Goal: Task Accomplishment & Management: Complete application form

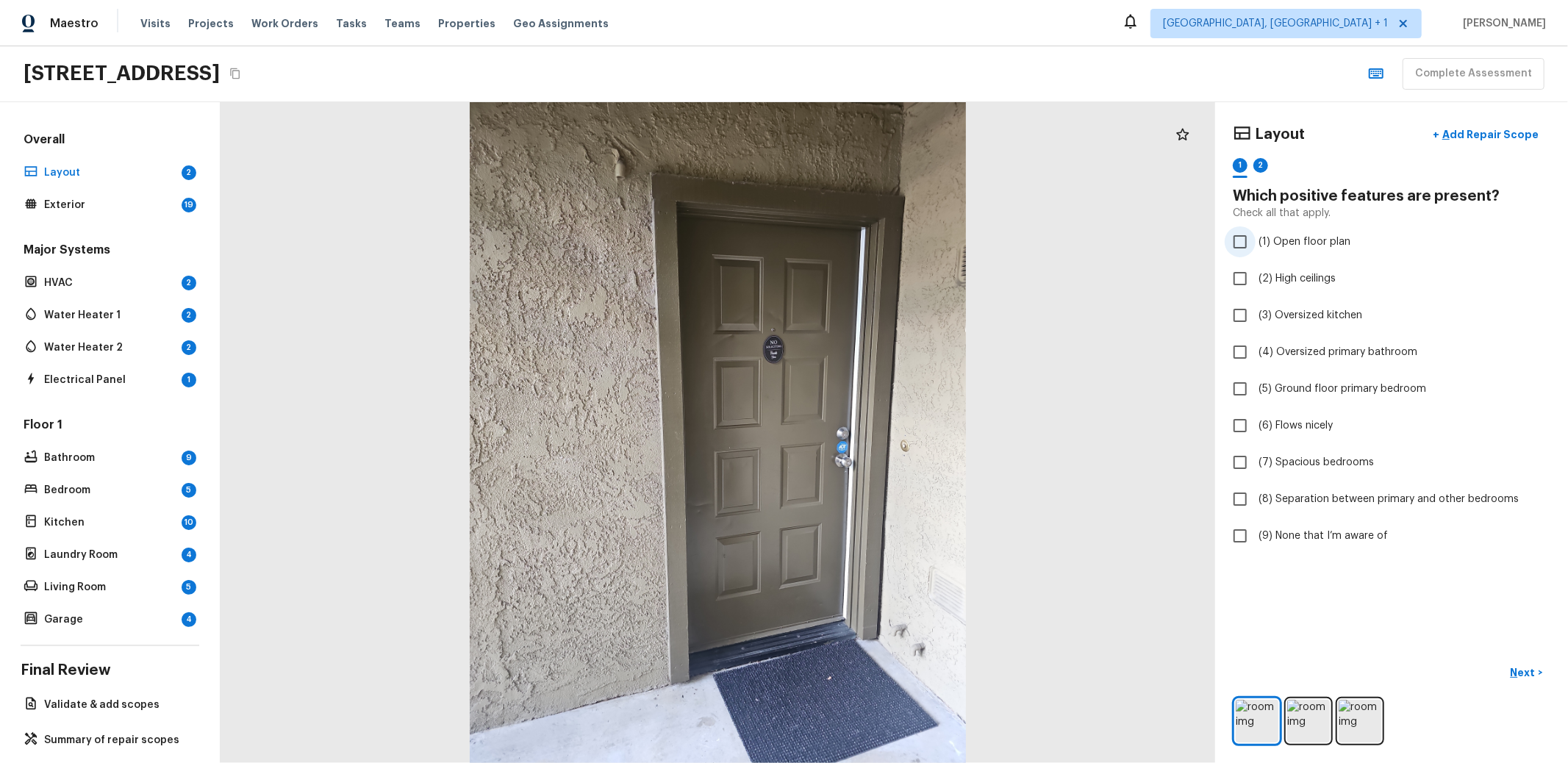
checkbox input "true"
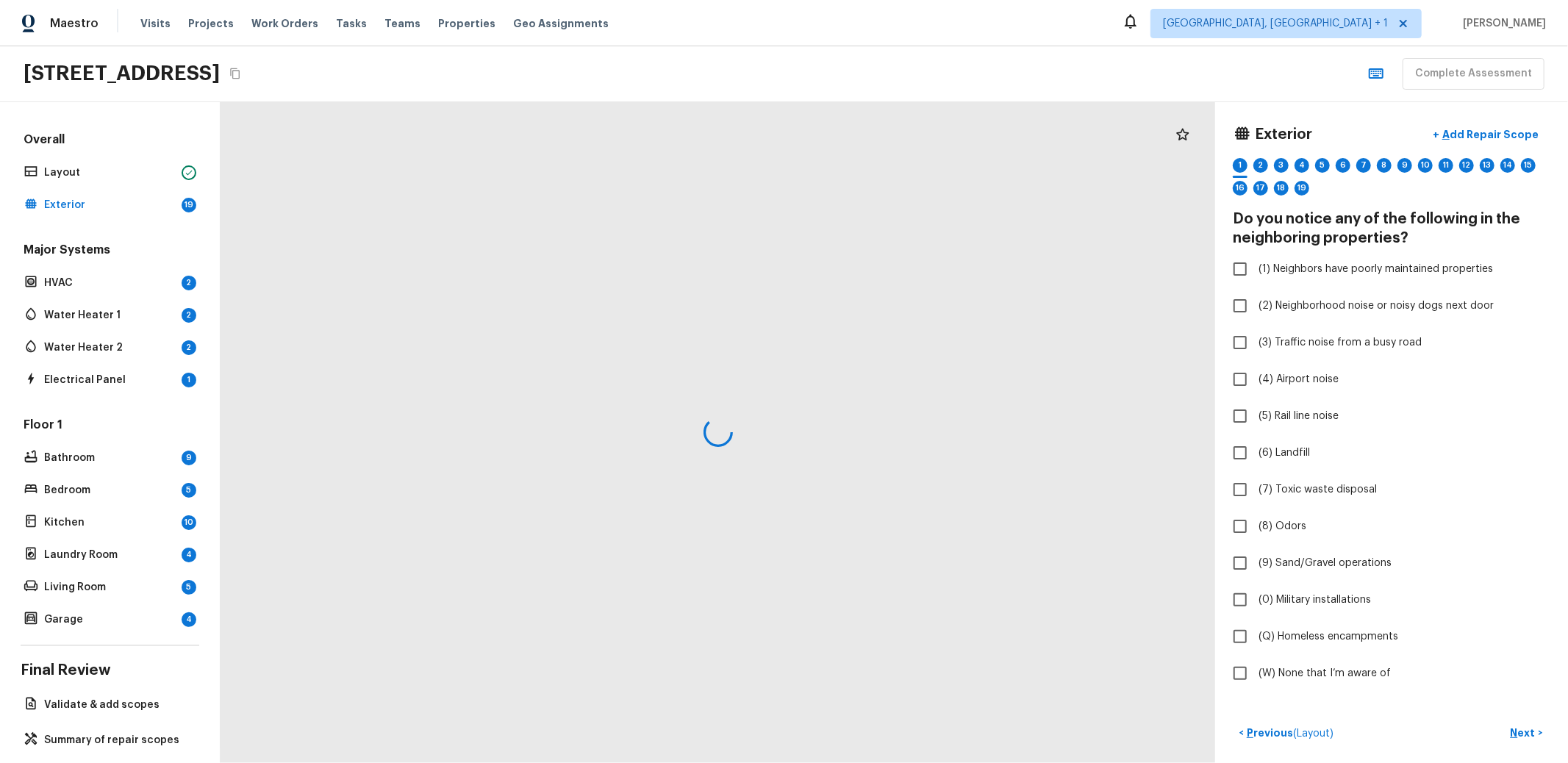
checkbox input "true"
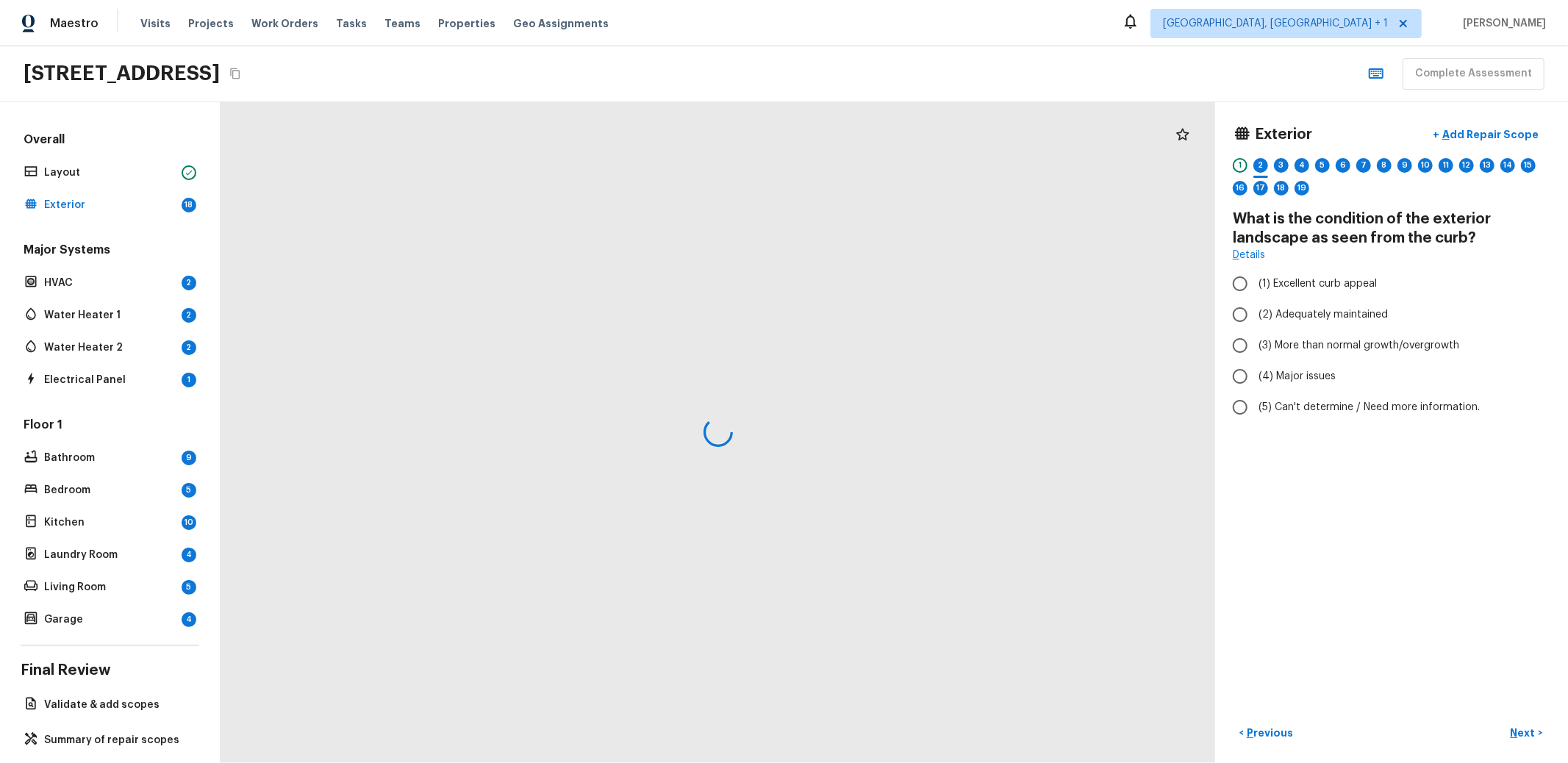
radio input "true"
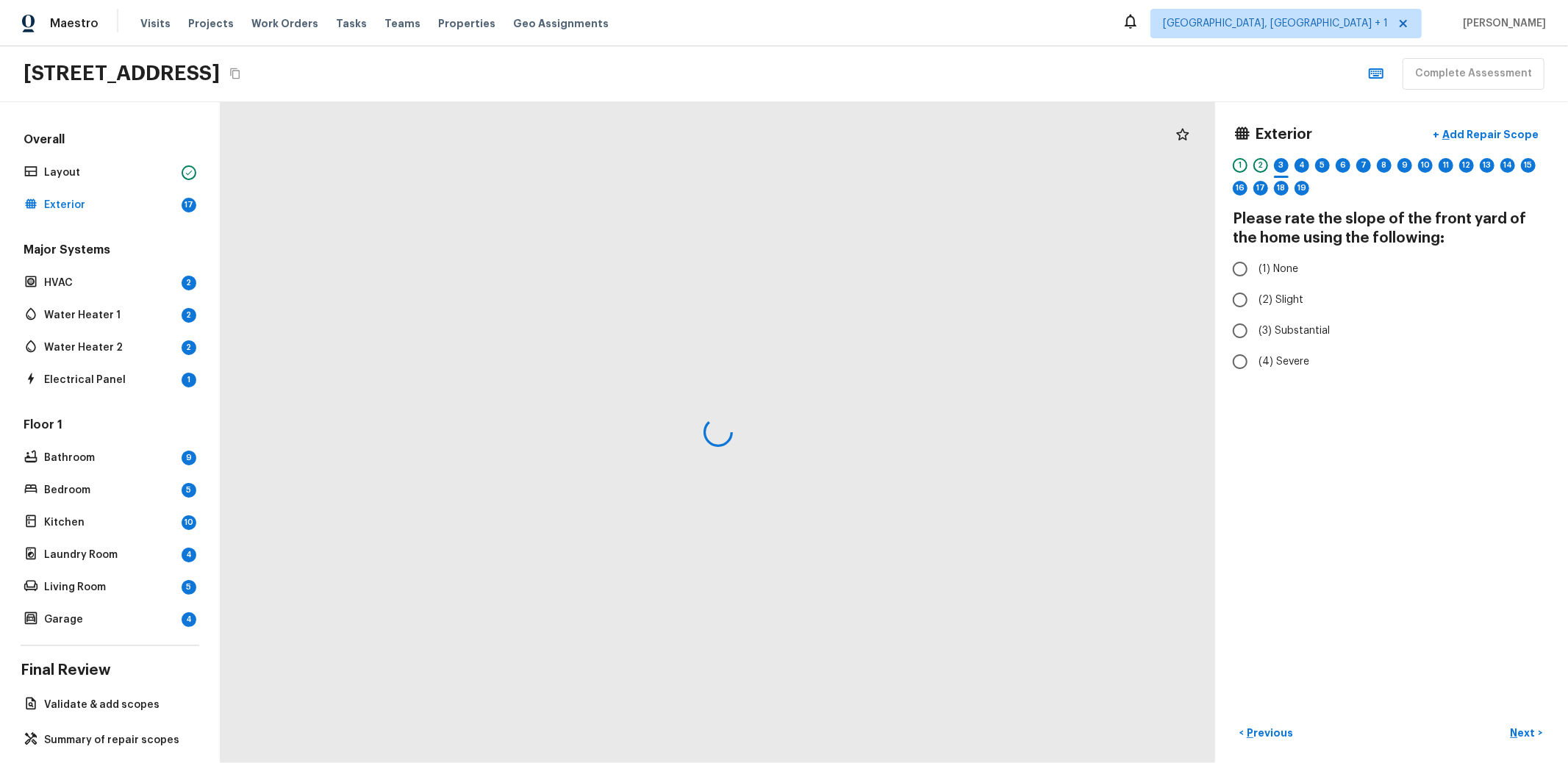
radio input "true"
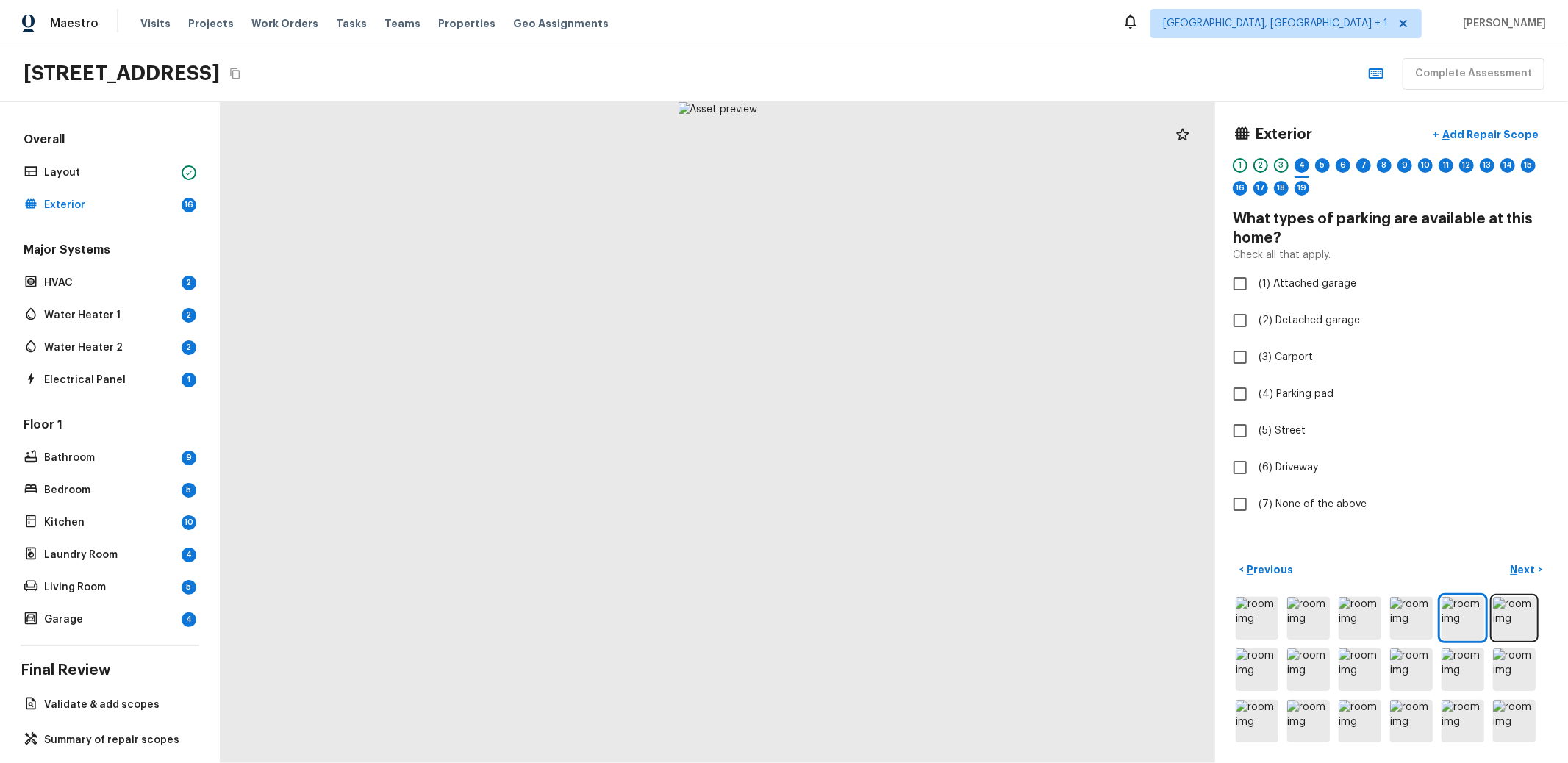
checkbox input "true"
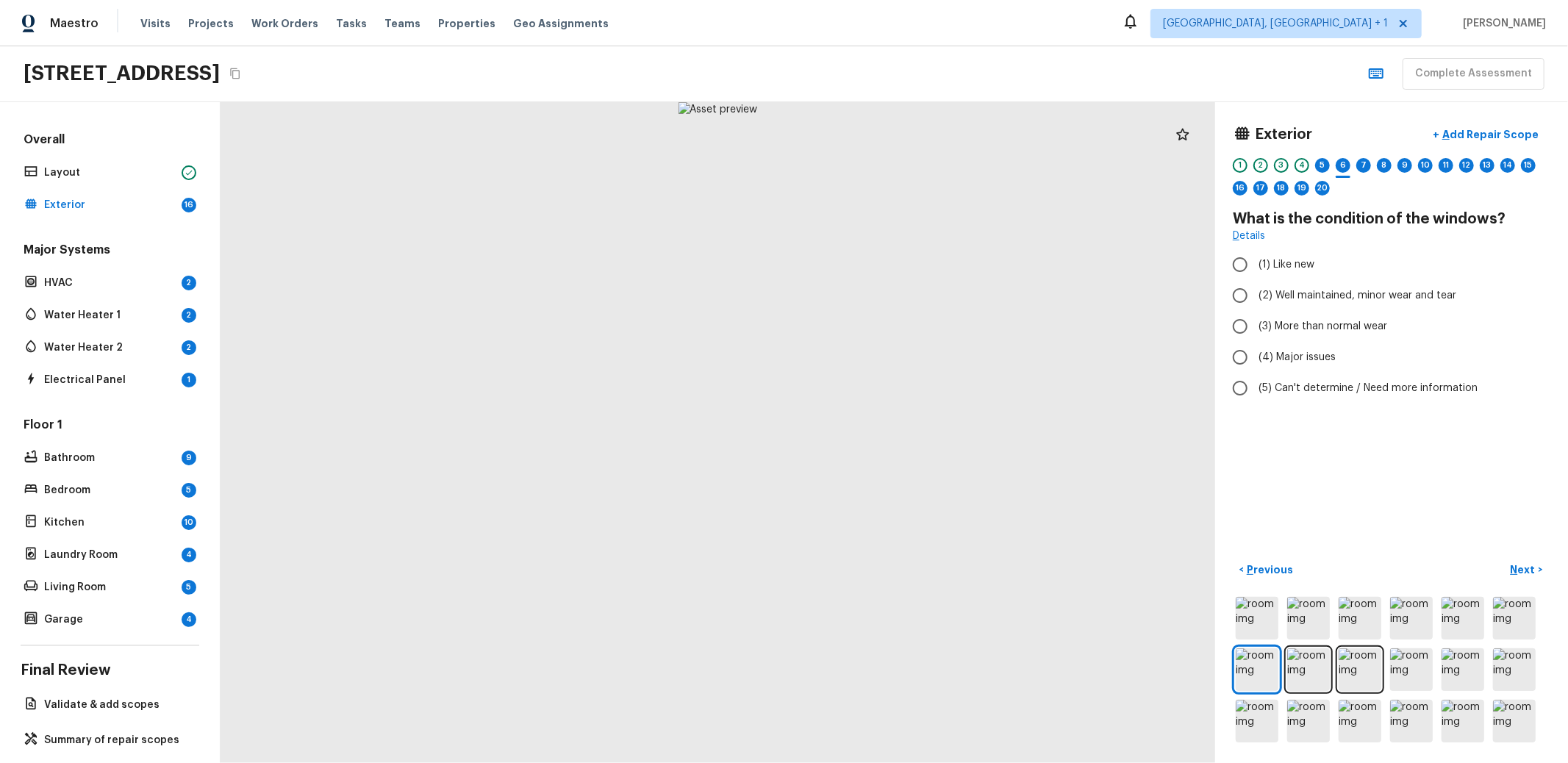
radio input "true"
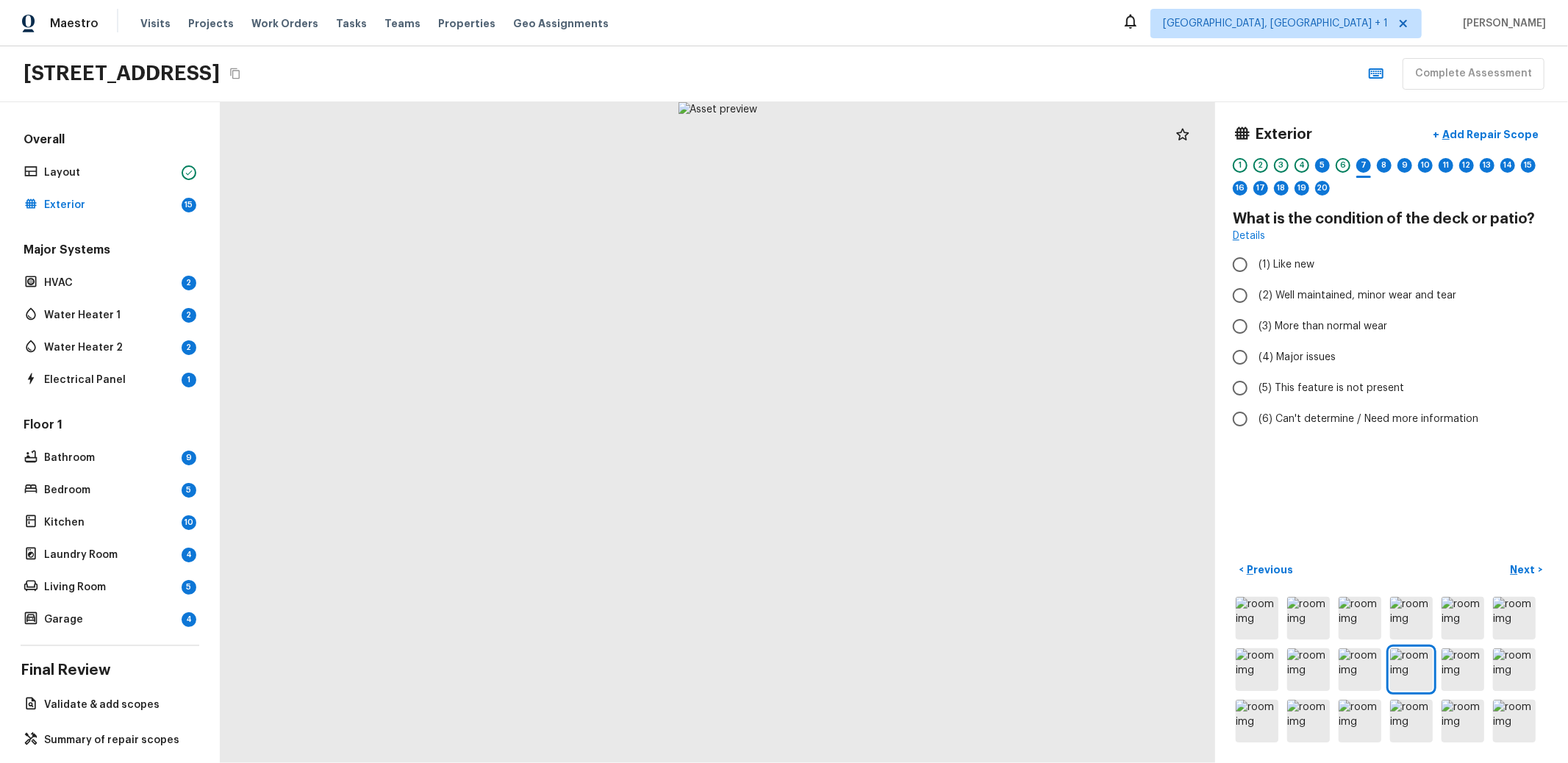
radio input "true"
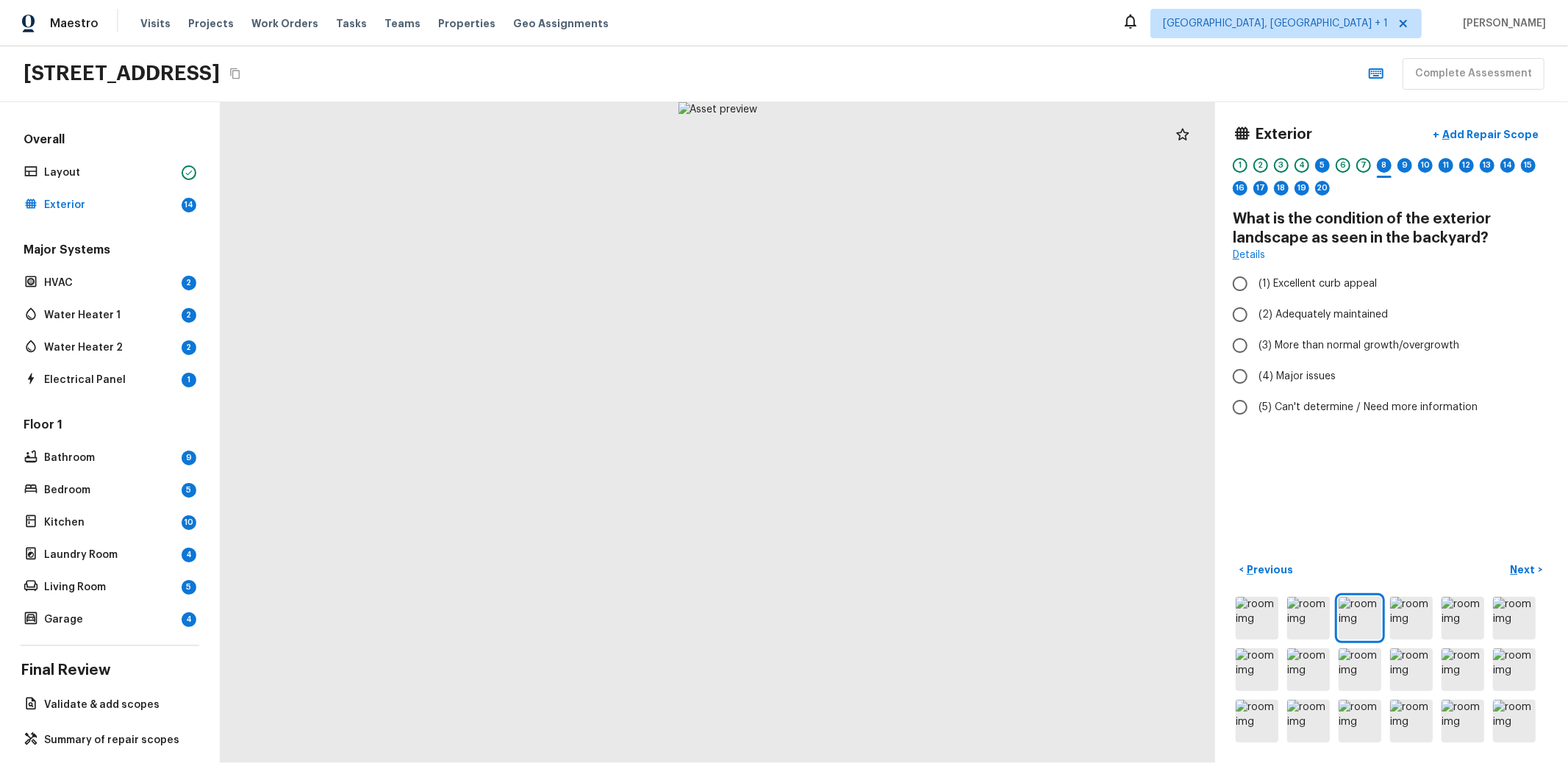
radio input "true"
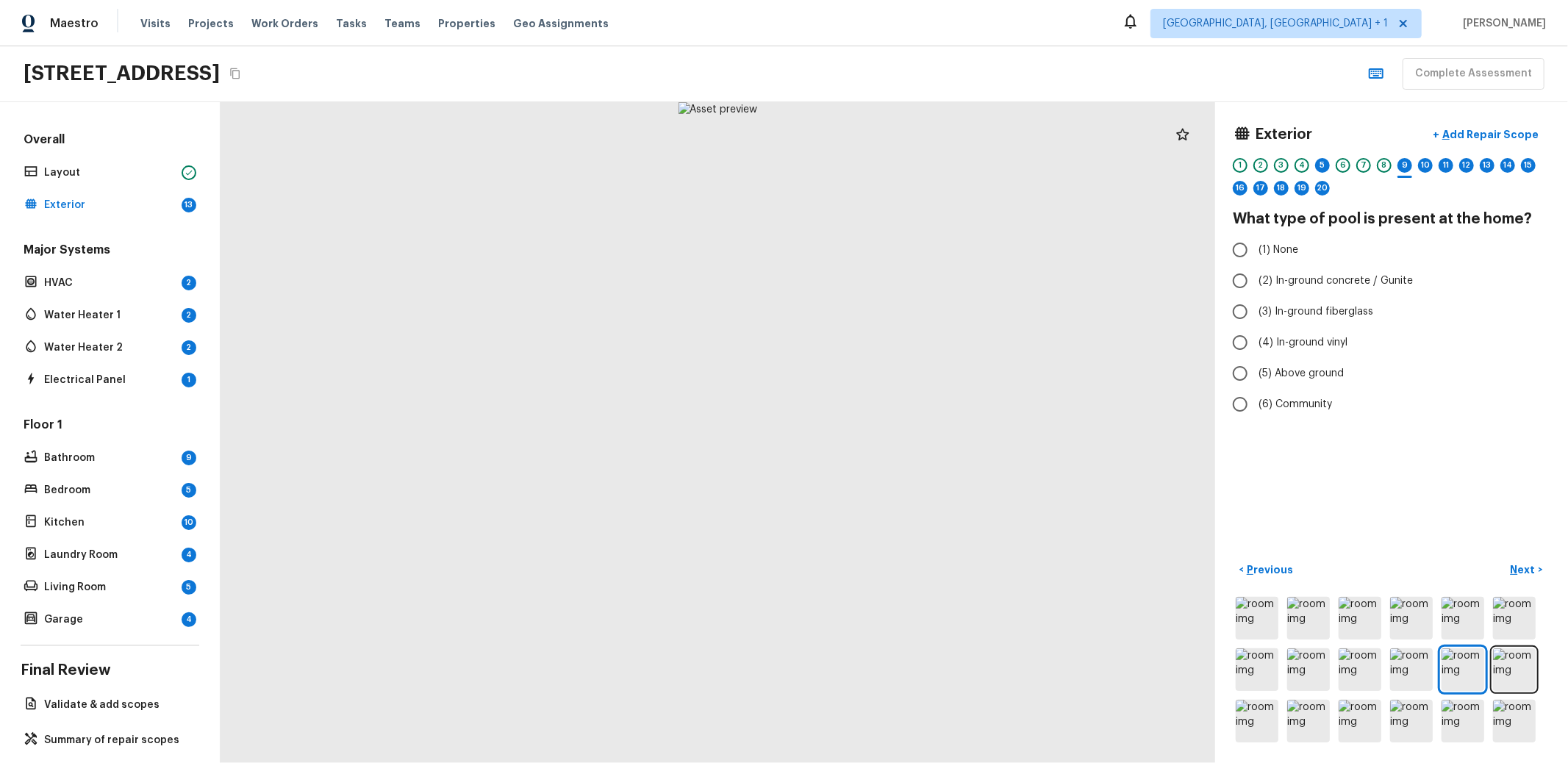
radio input "true"
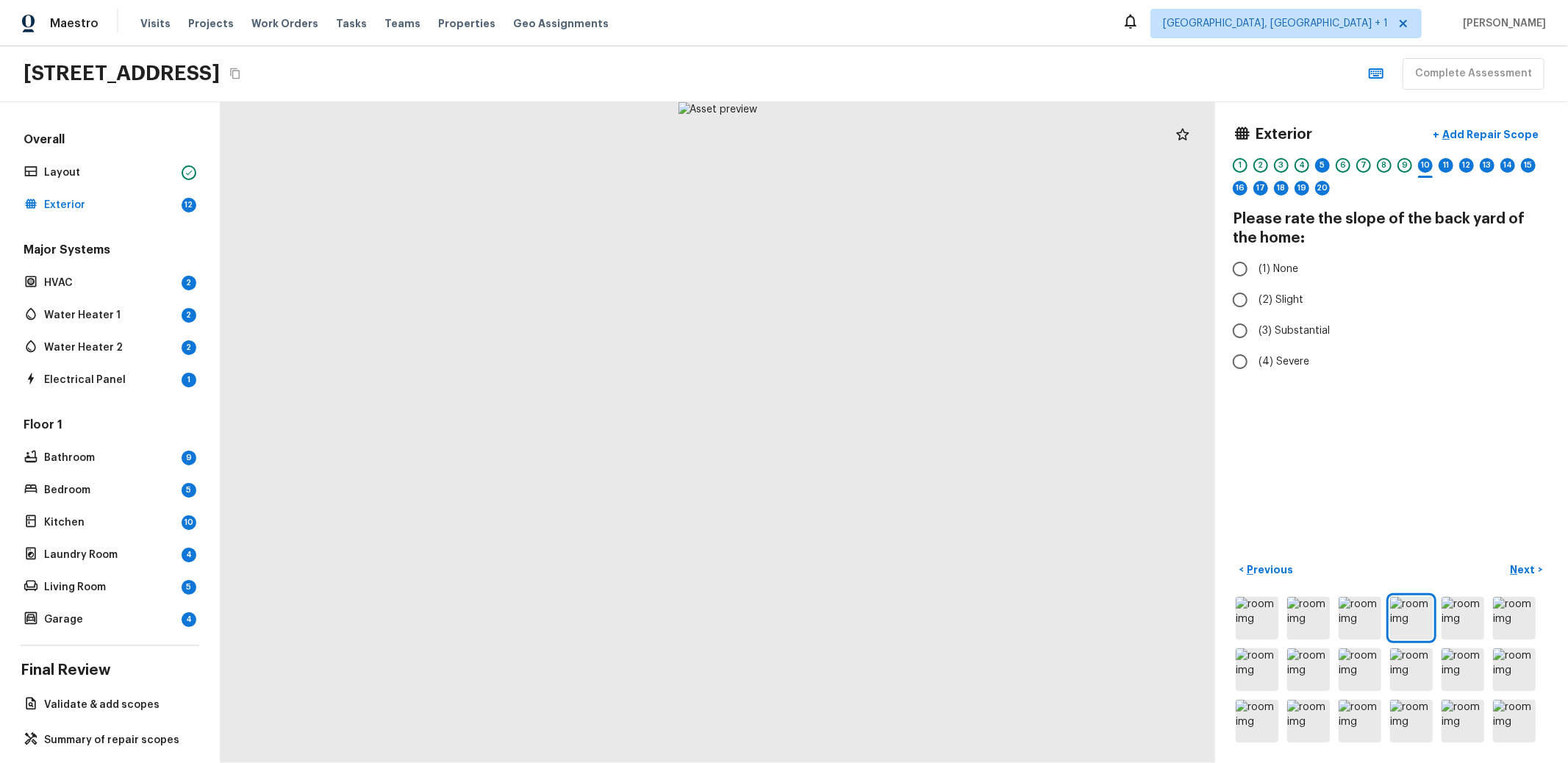
radio input "true"
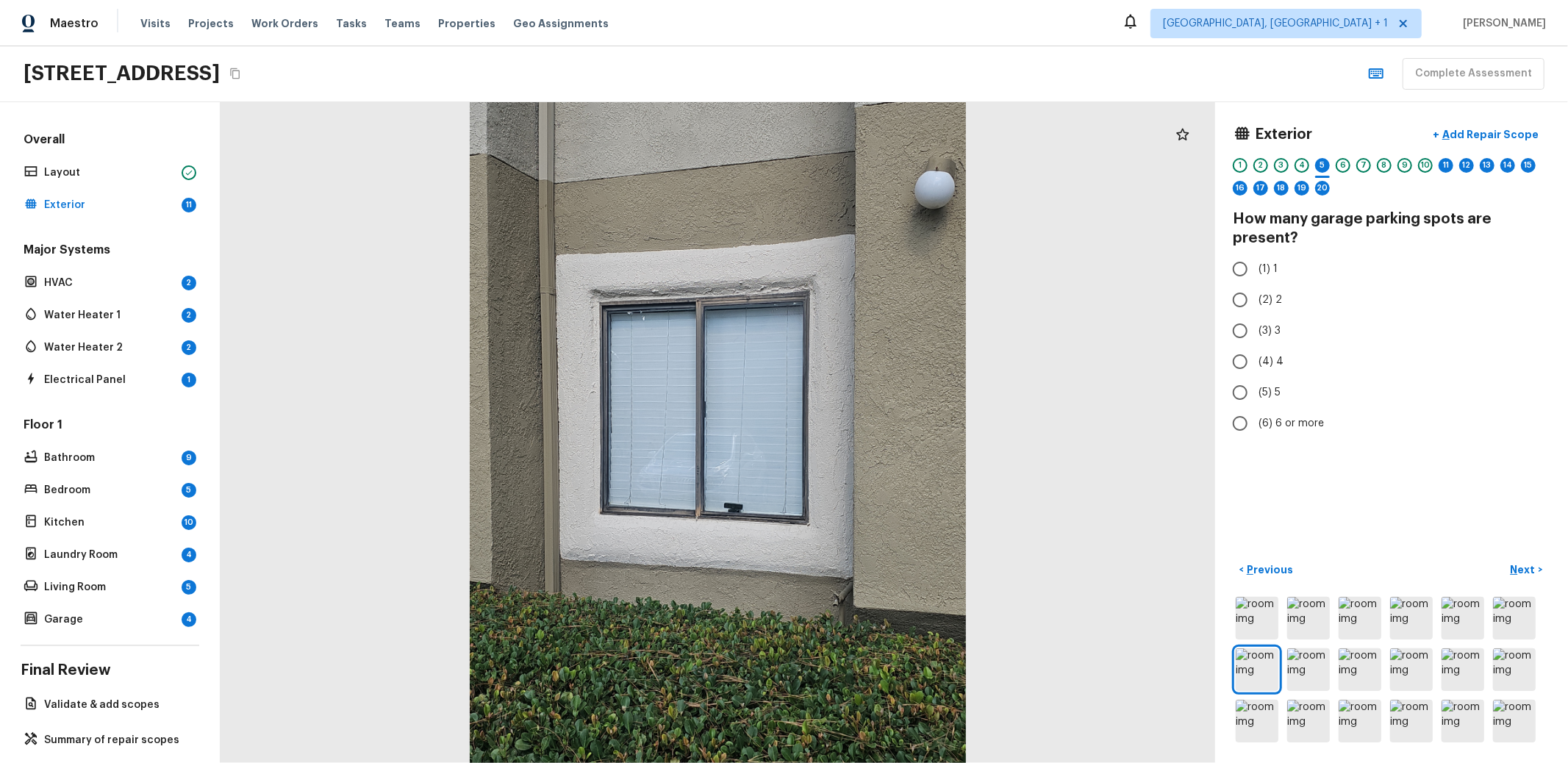
radio input "true"
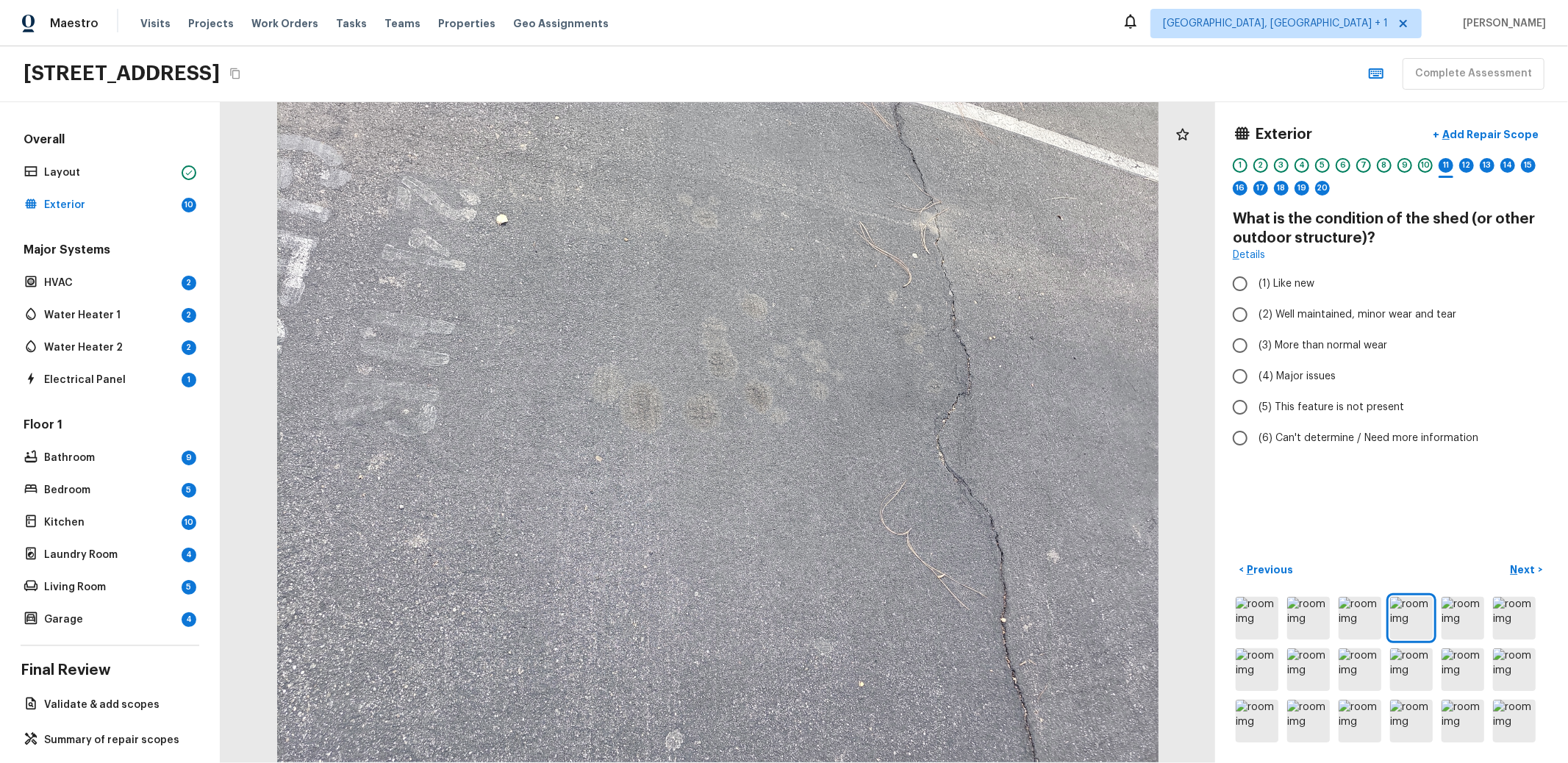
radio input "true"
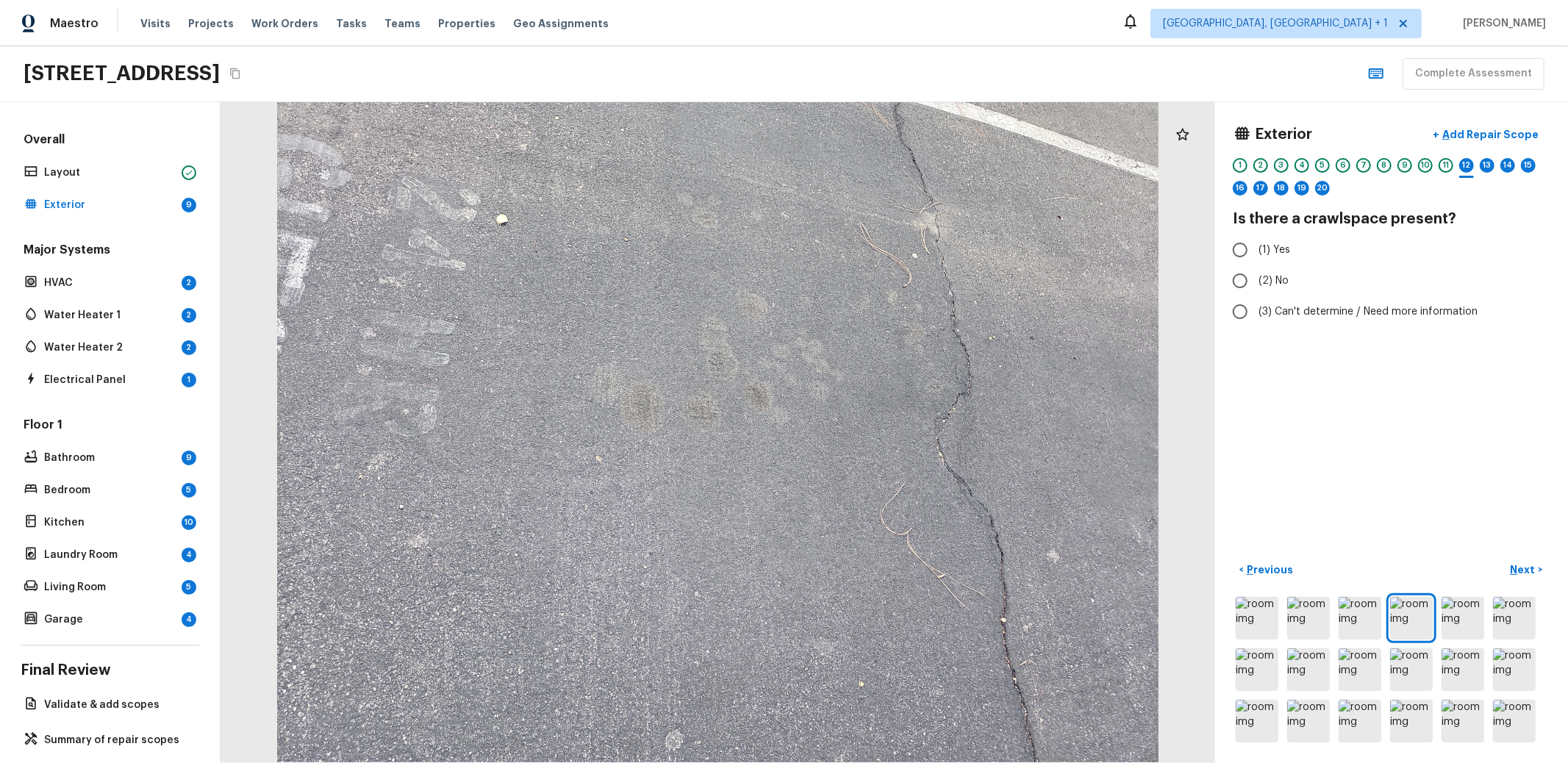
radio input "true"
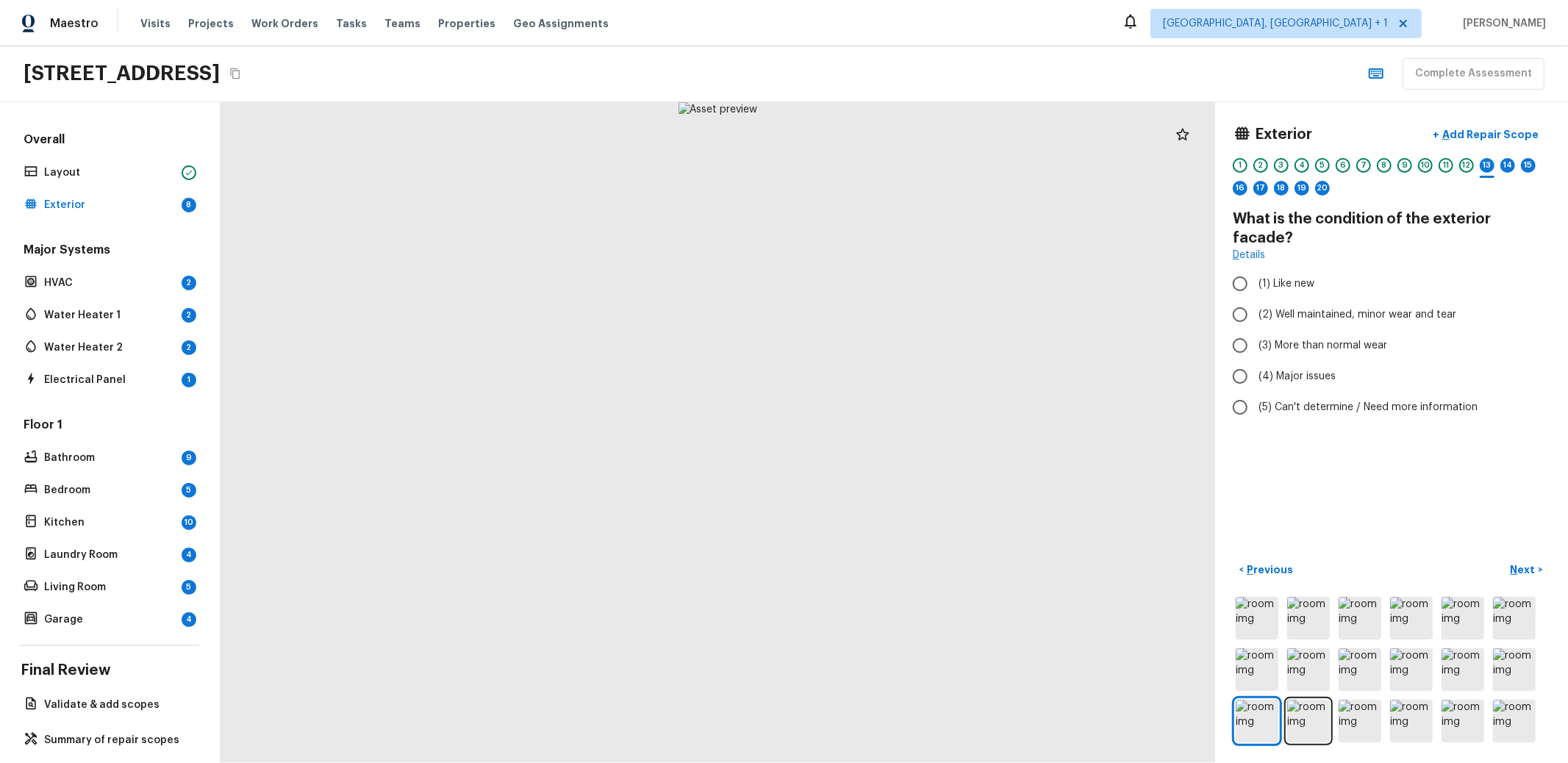
radio input "true"
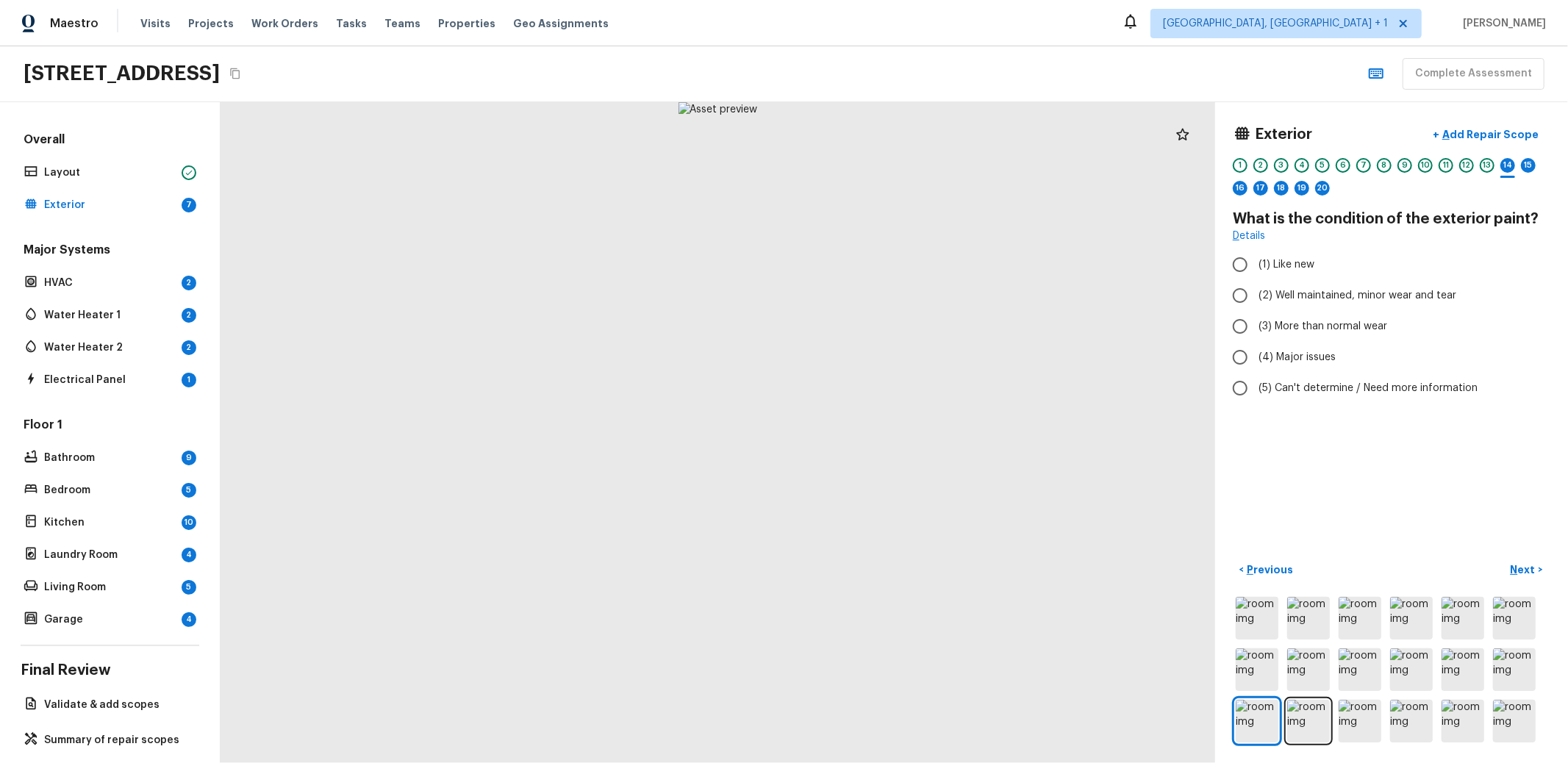
radio input "true"
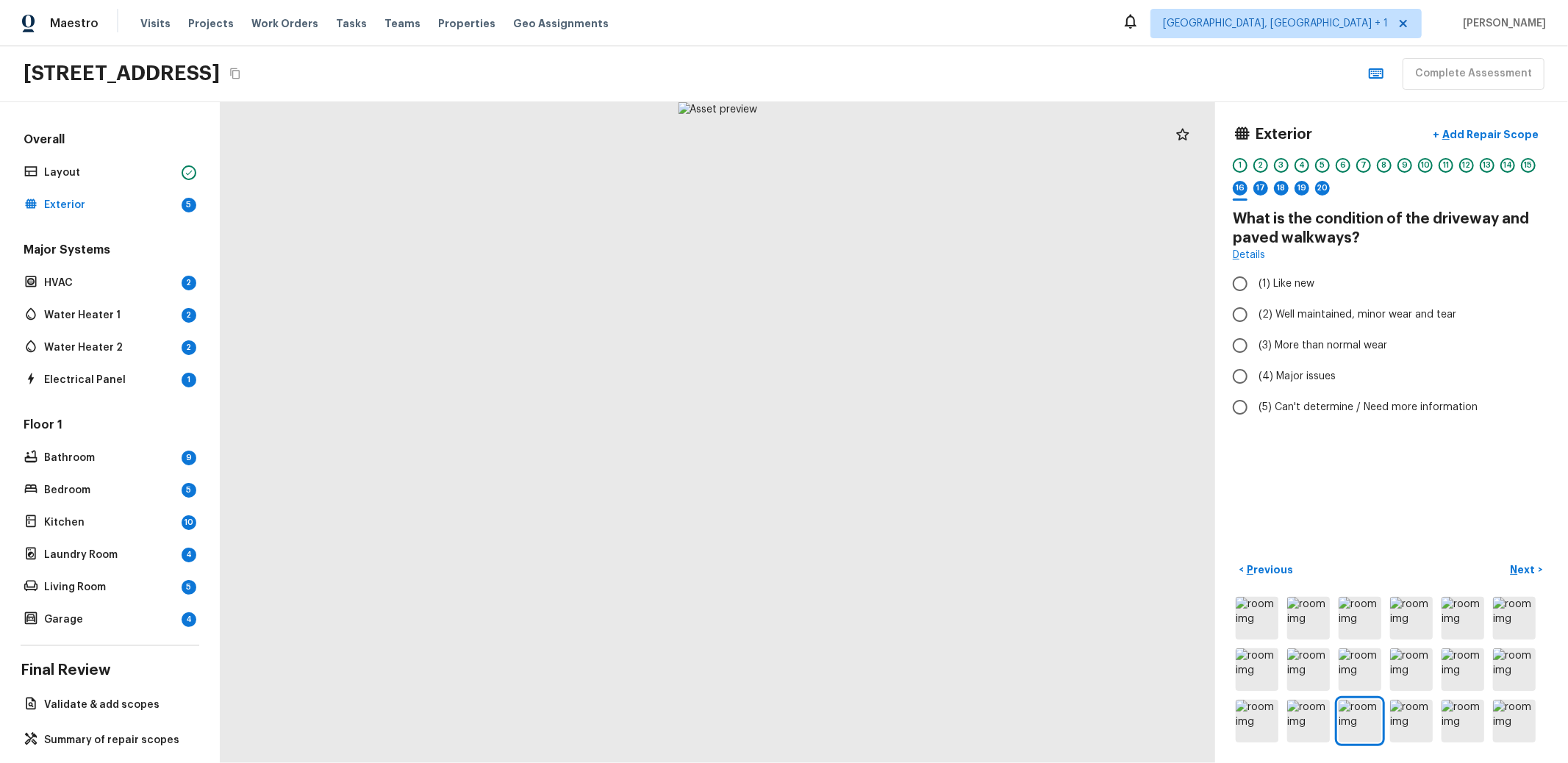
radio input "true"
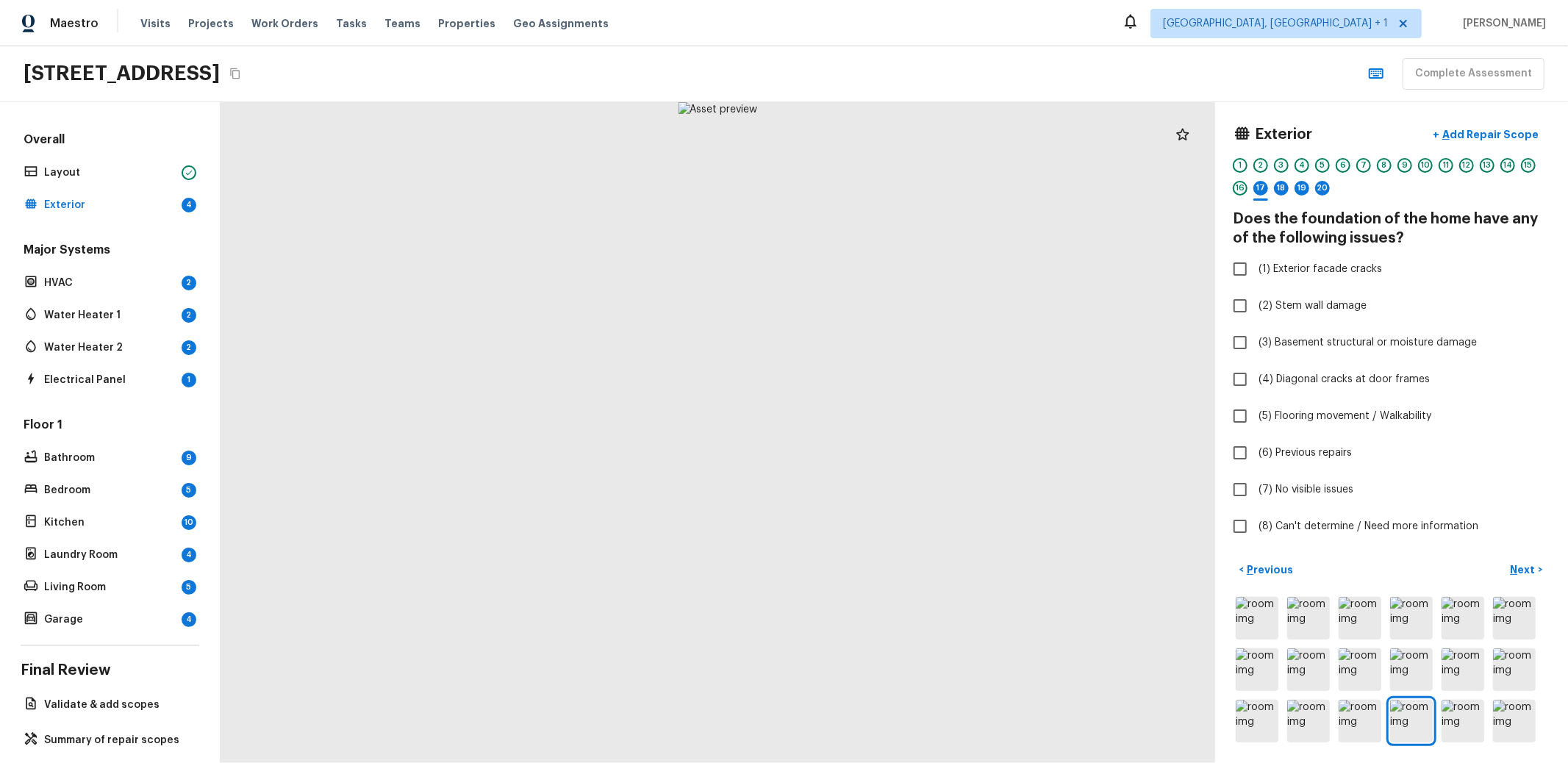
checkbox input "true"
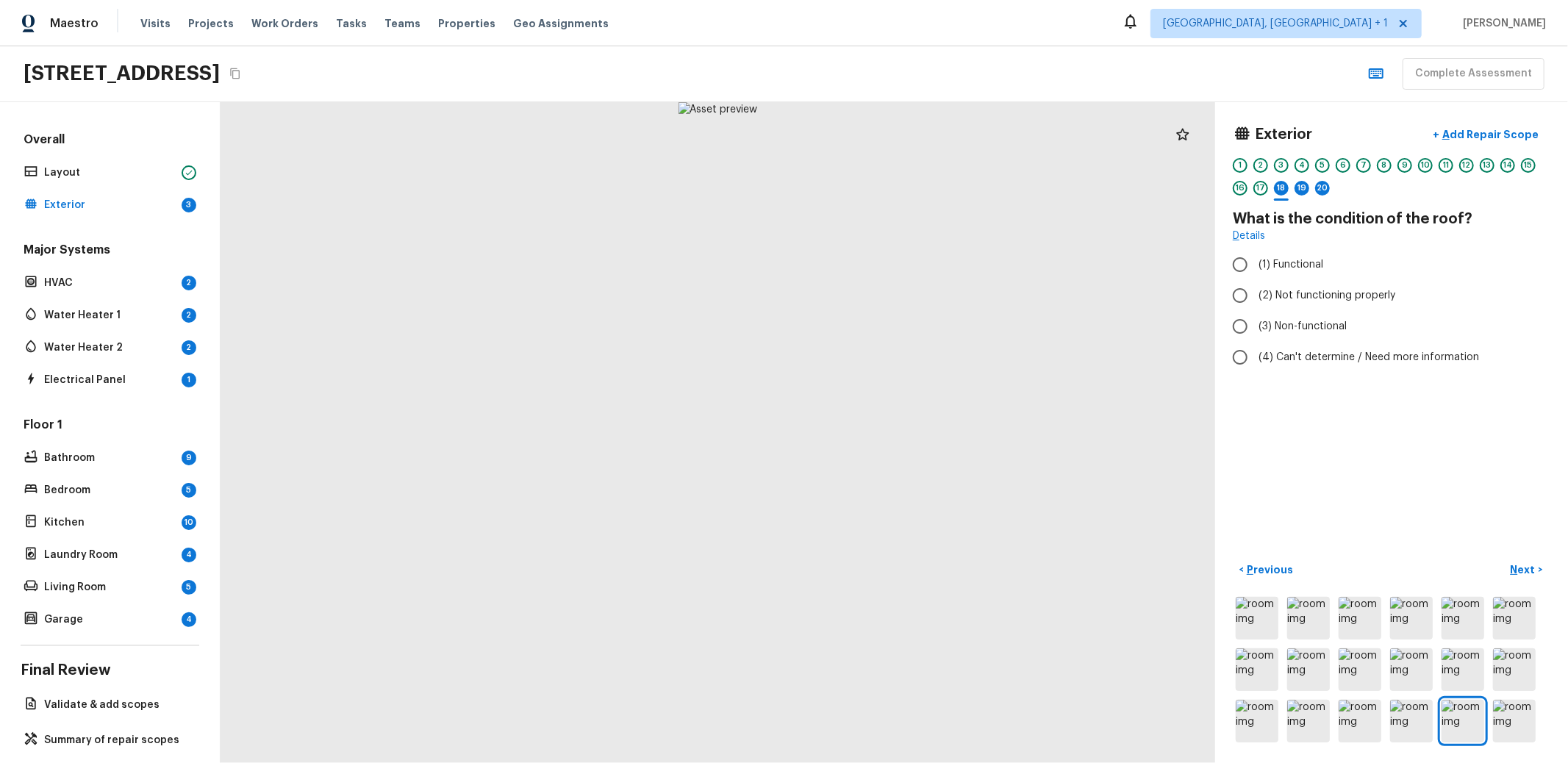
radio input "true"
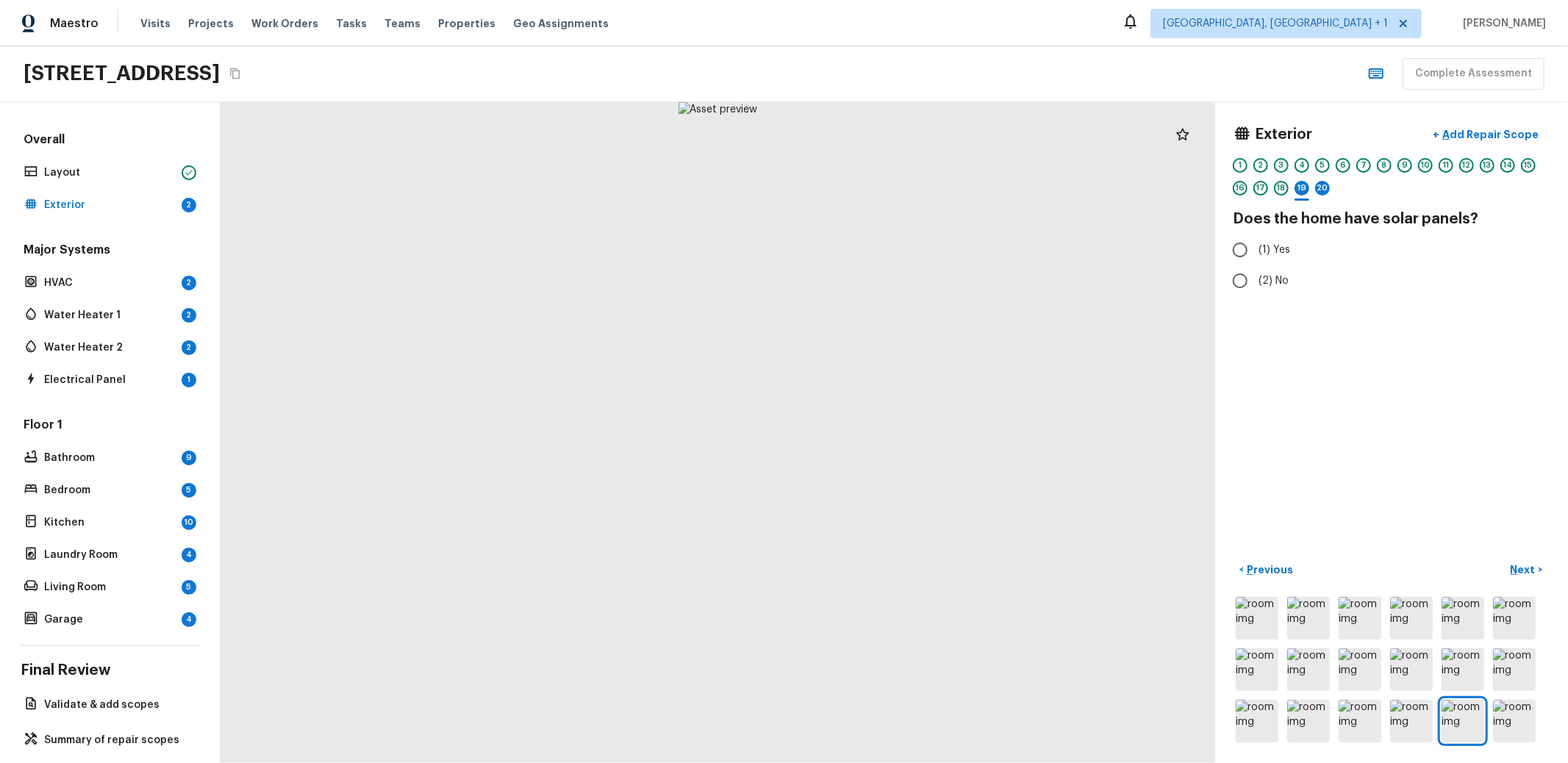
radio input "true"
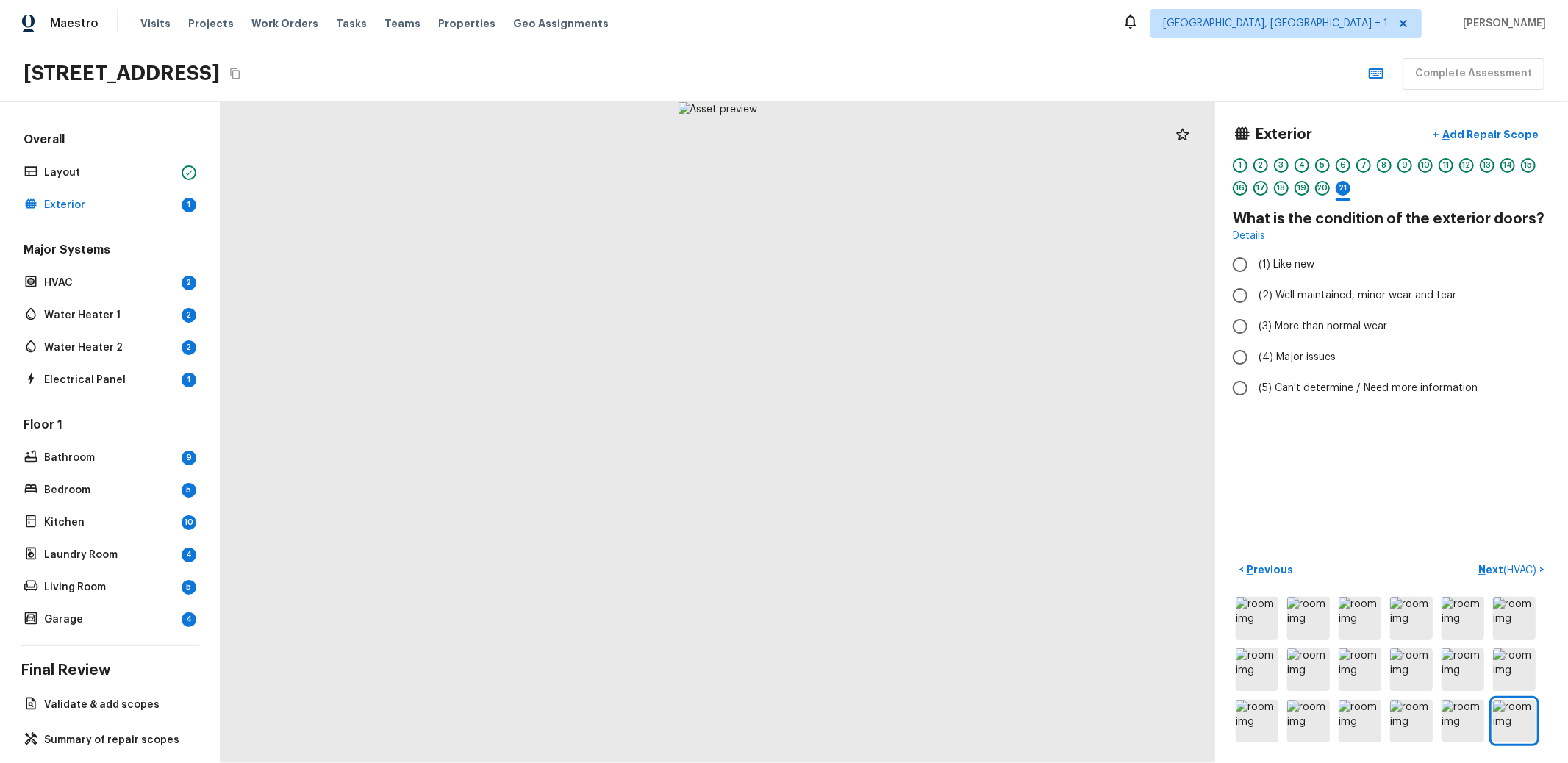
radio input "true"
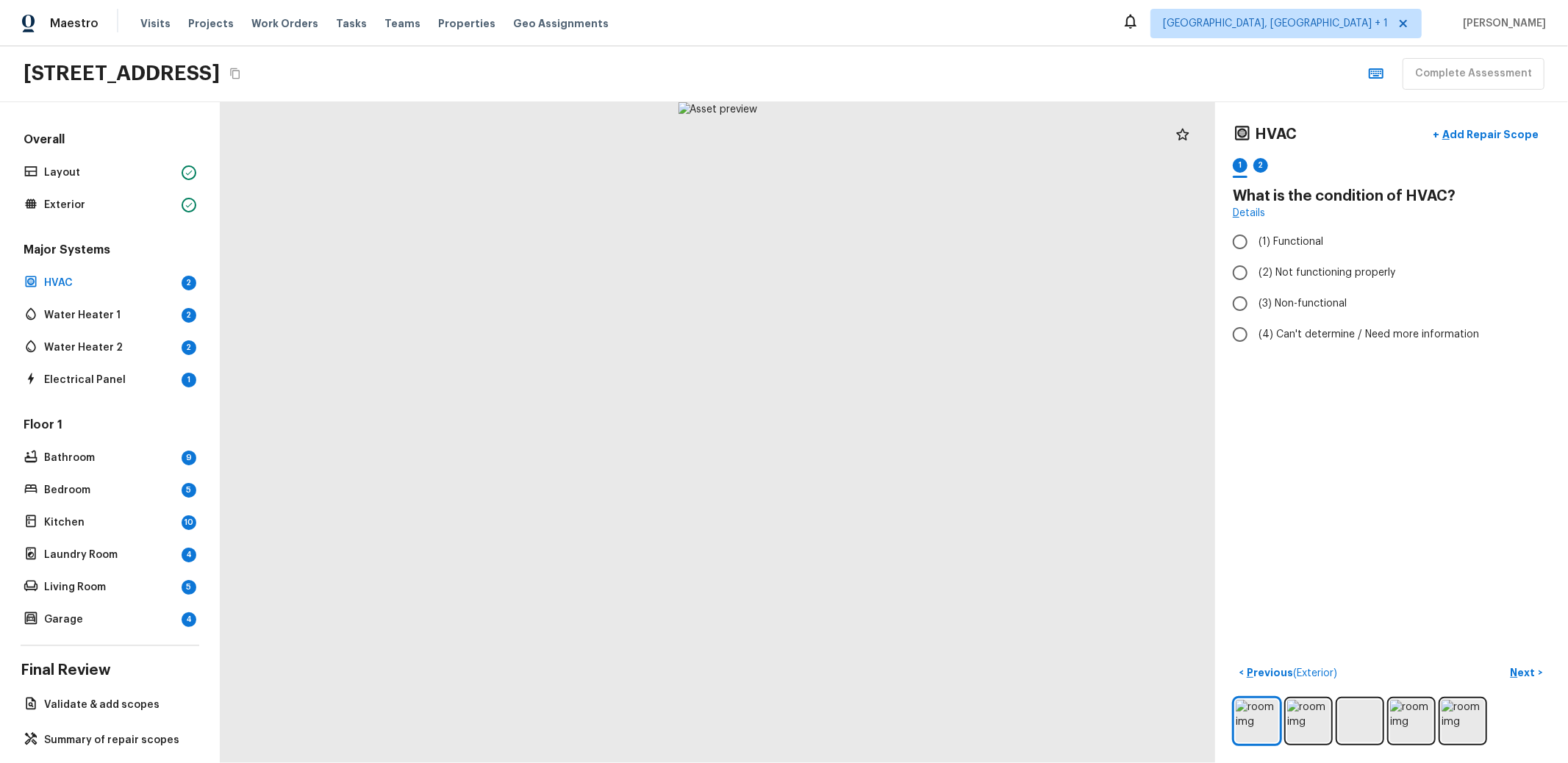
radio input "true"
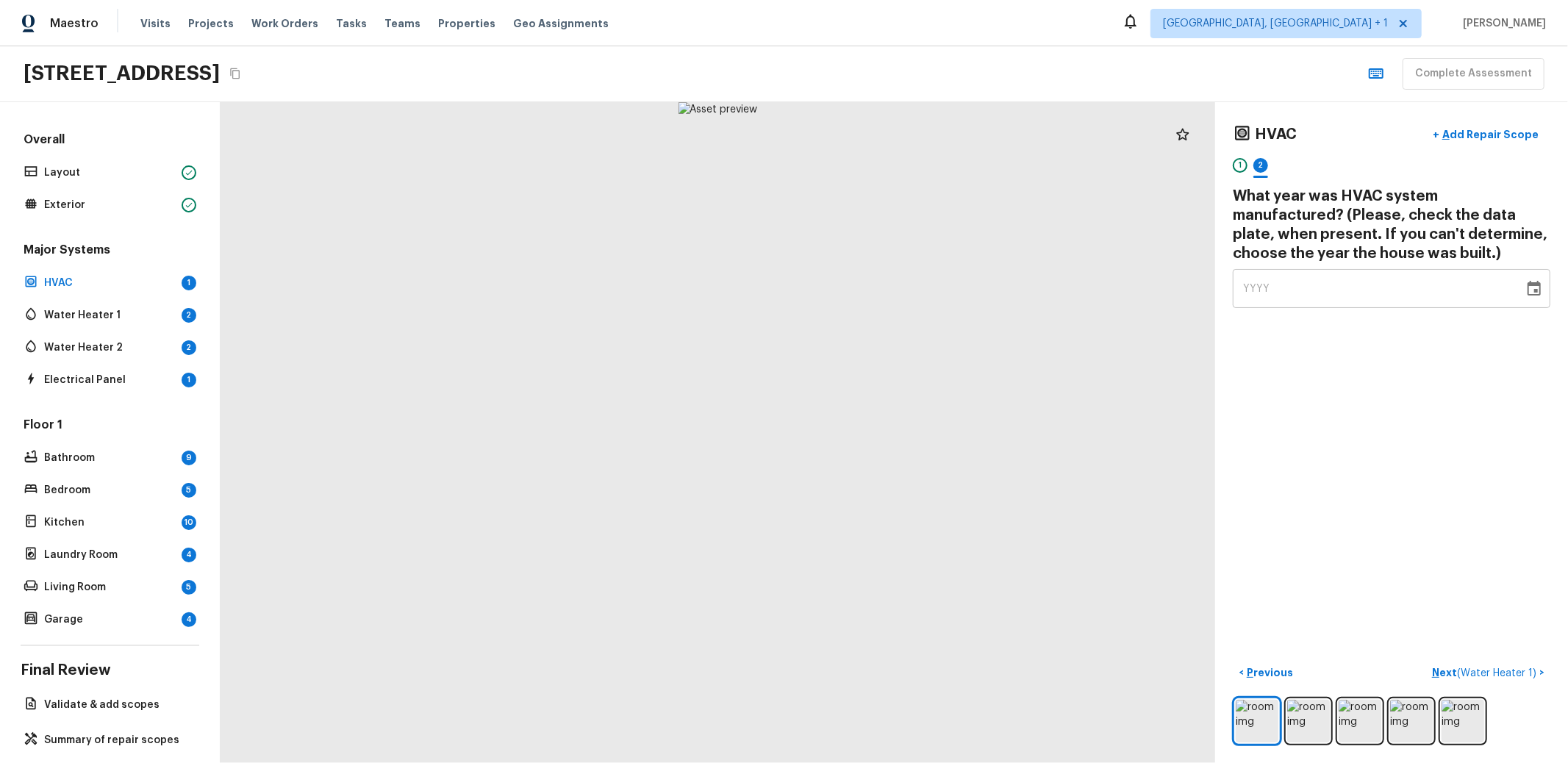
click at [1331, 298] on div "YYYY" at bounding box center [1378, 288] width 271 height 39
click at [1526, 292] on icon "Choose date" at bounding box center [1534, 288] width 18 height 18
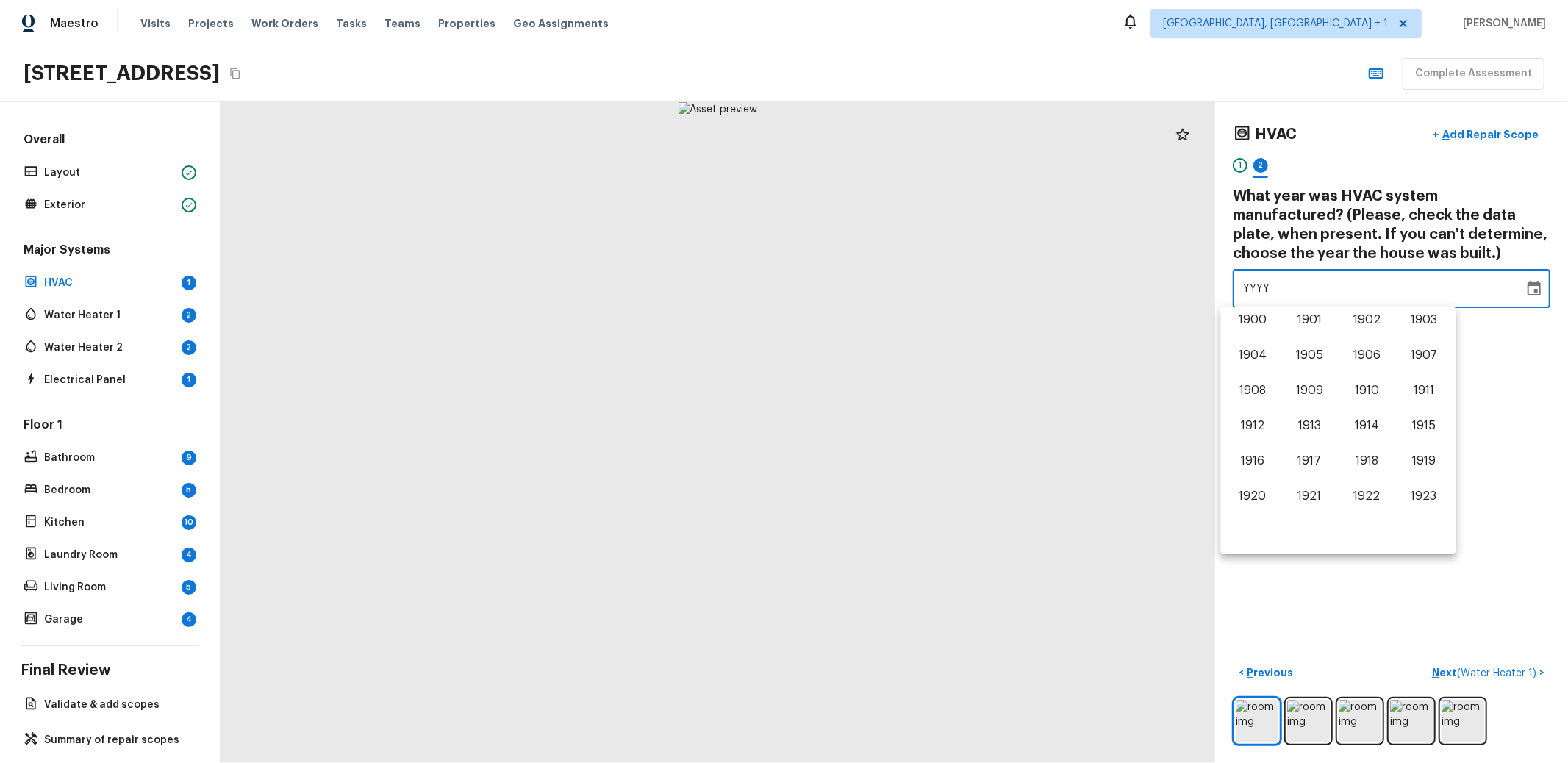
scroll to position [914, 0]
click at [1359, 382] on button "2014" at bounding box center [1366, 393] width 53 height 27
type input "2014"
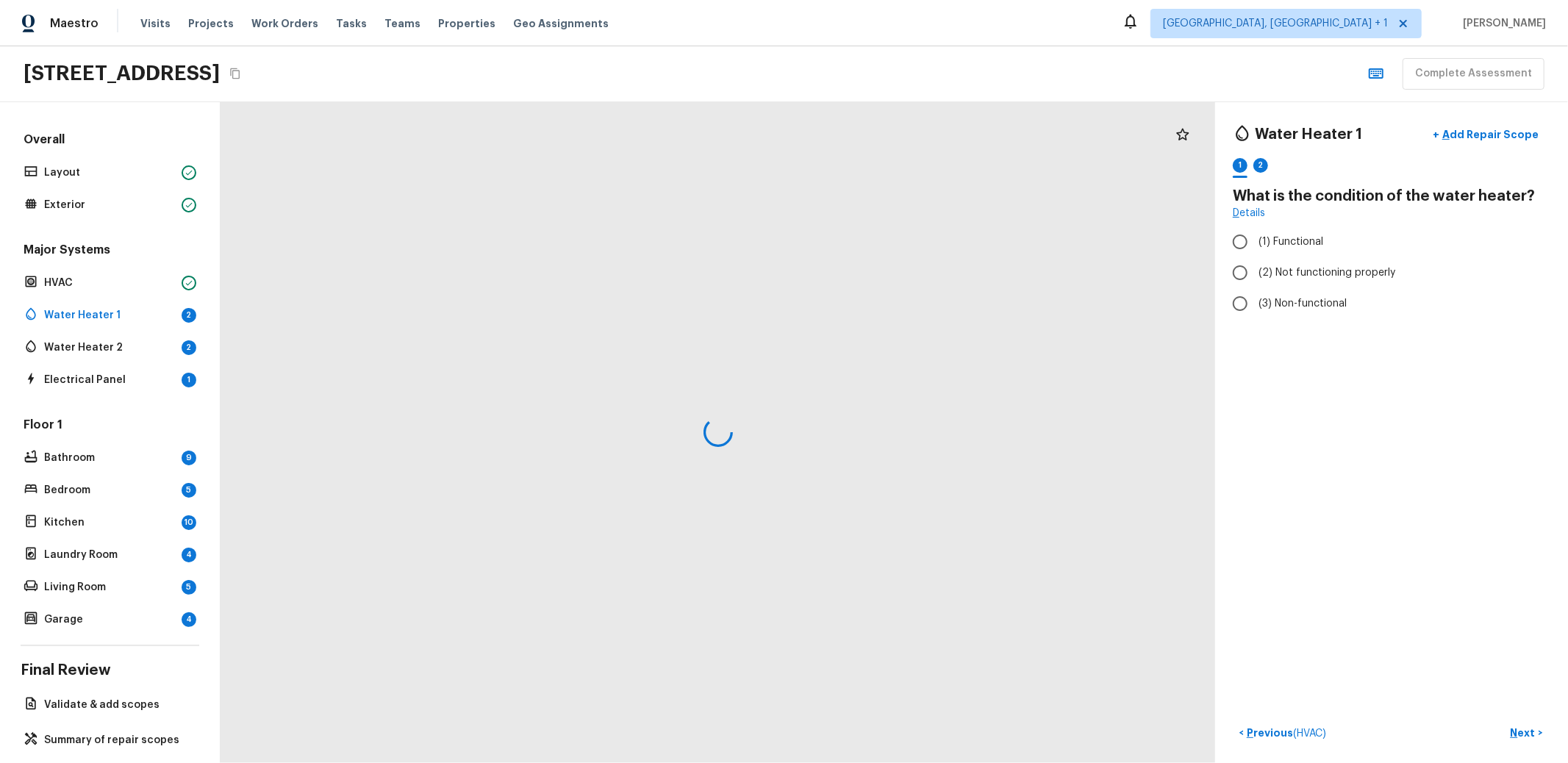
radio input "true"
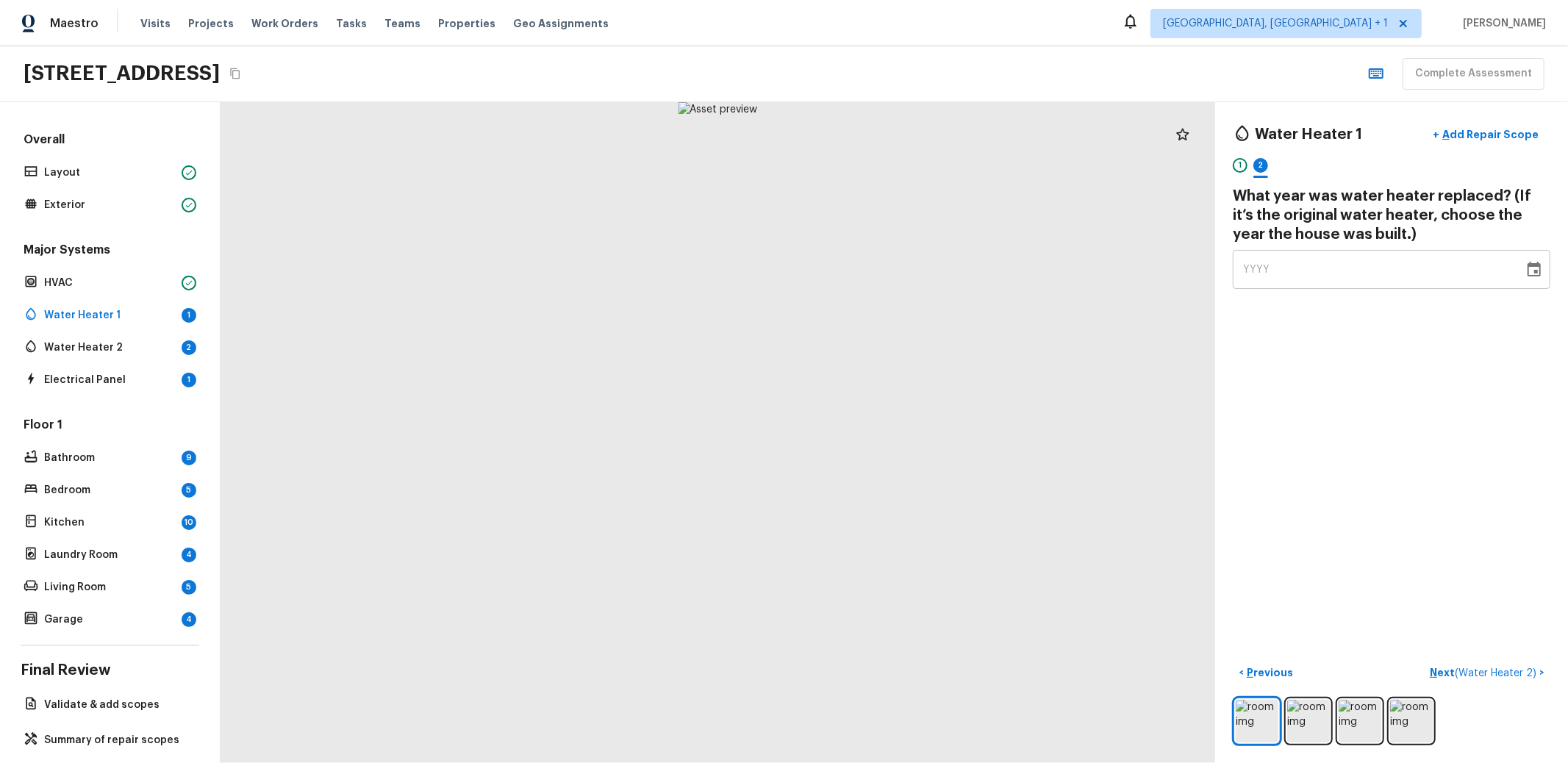
click at [1526, 275] on icon "Choose date" at bounding box center [1534, 269] width 18 height 18
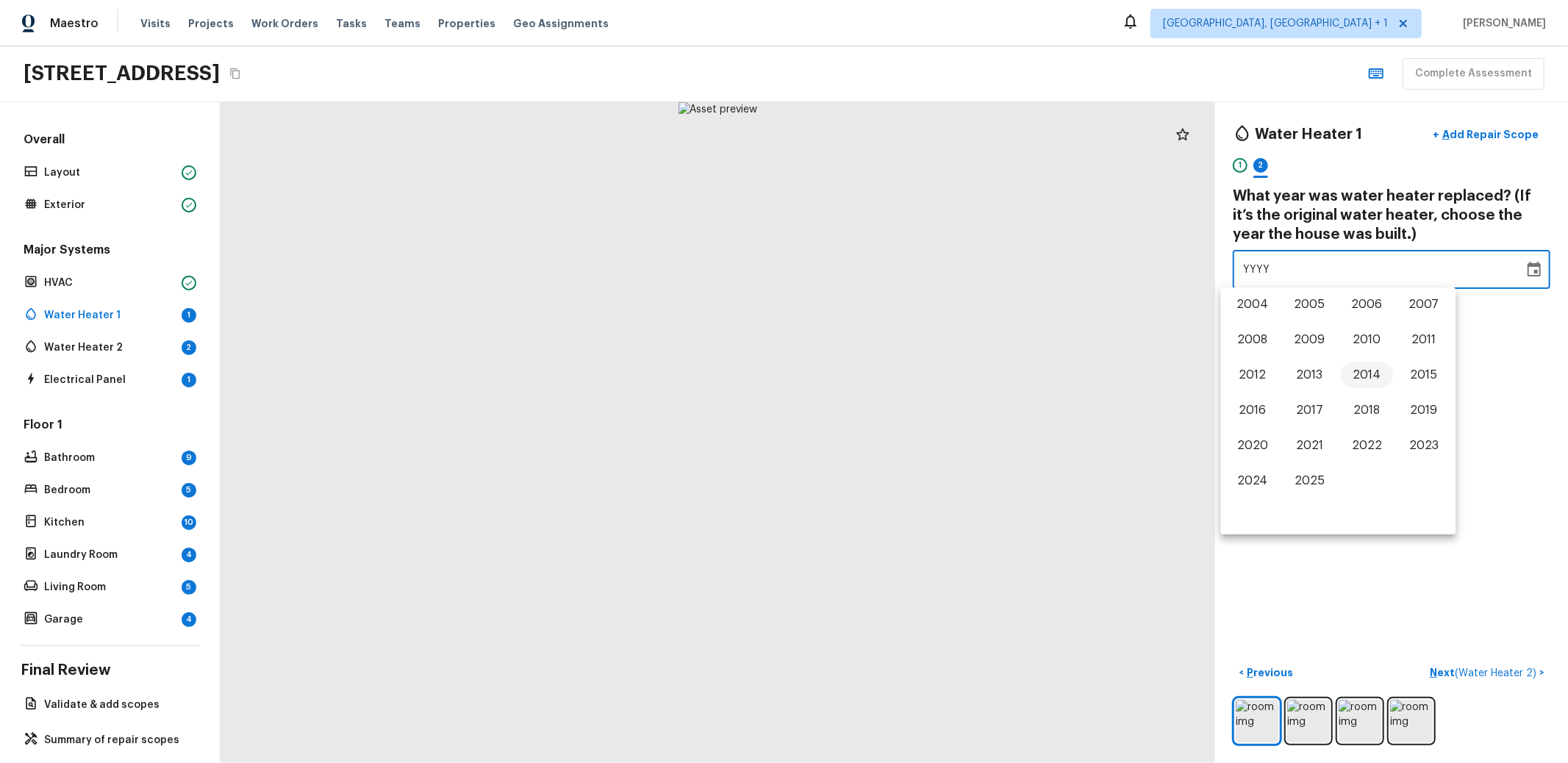
click at [1342, 371] on button "2014" at bounding box center [1366, 375] width 53 height 27
type input "2014"
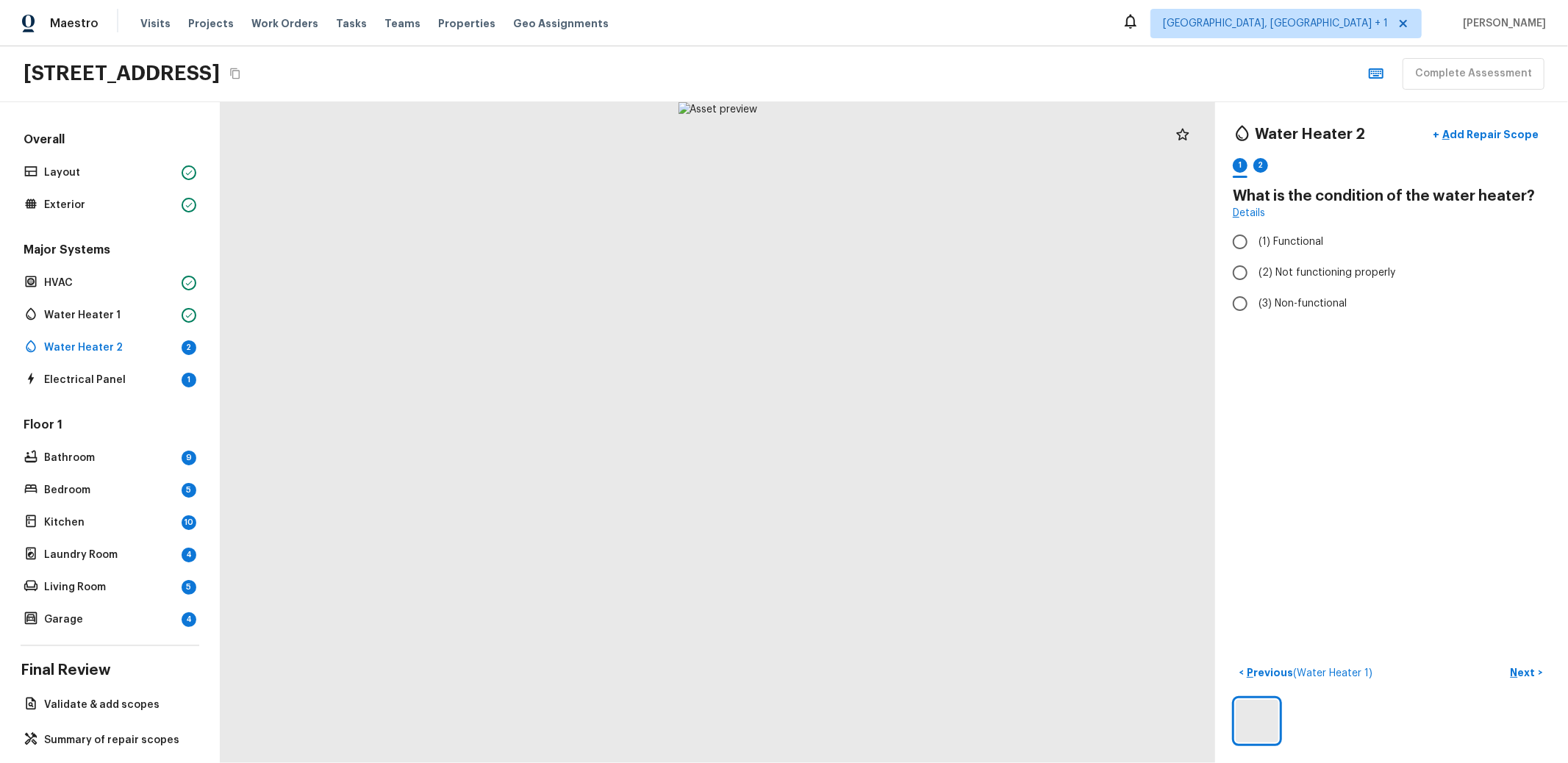
radio input "true"
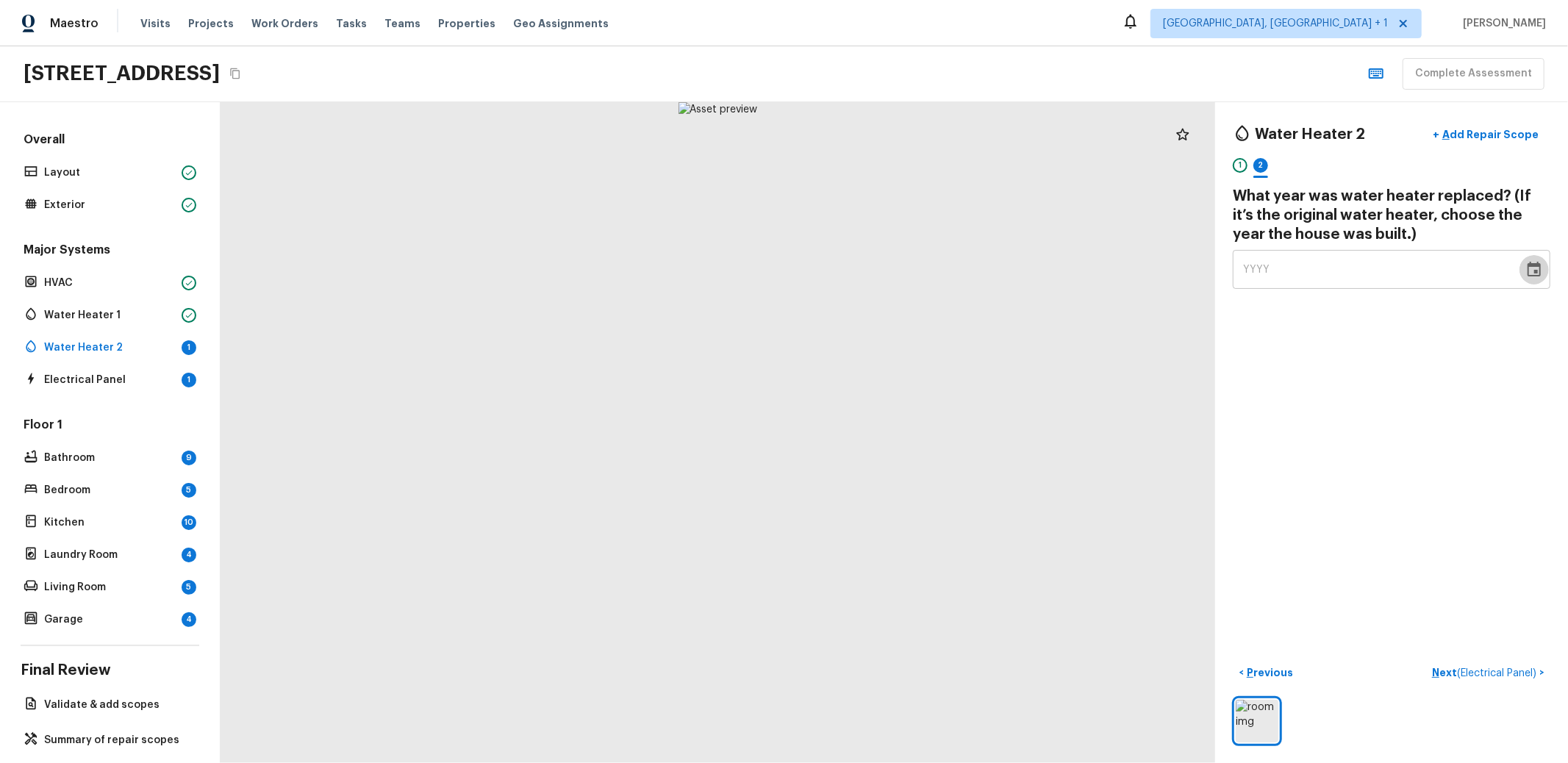
click at [1531, 275] on button "Choose date" at bounding box center [1534, 270] width 29 height 29
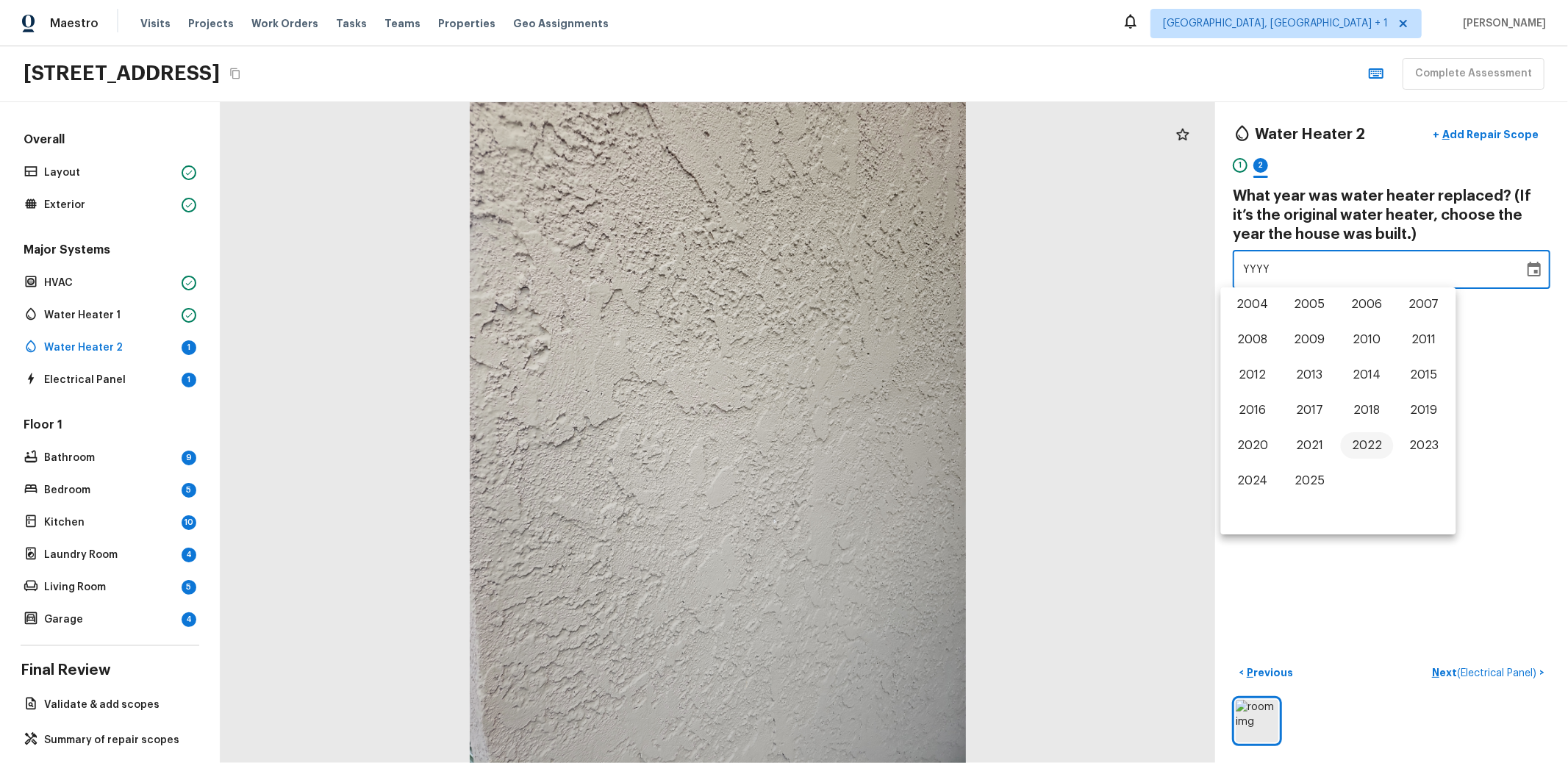
click at [1361, 435] on button "2022" at bounding box center [1366, 445] width 53 height 27
type input "2022"
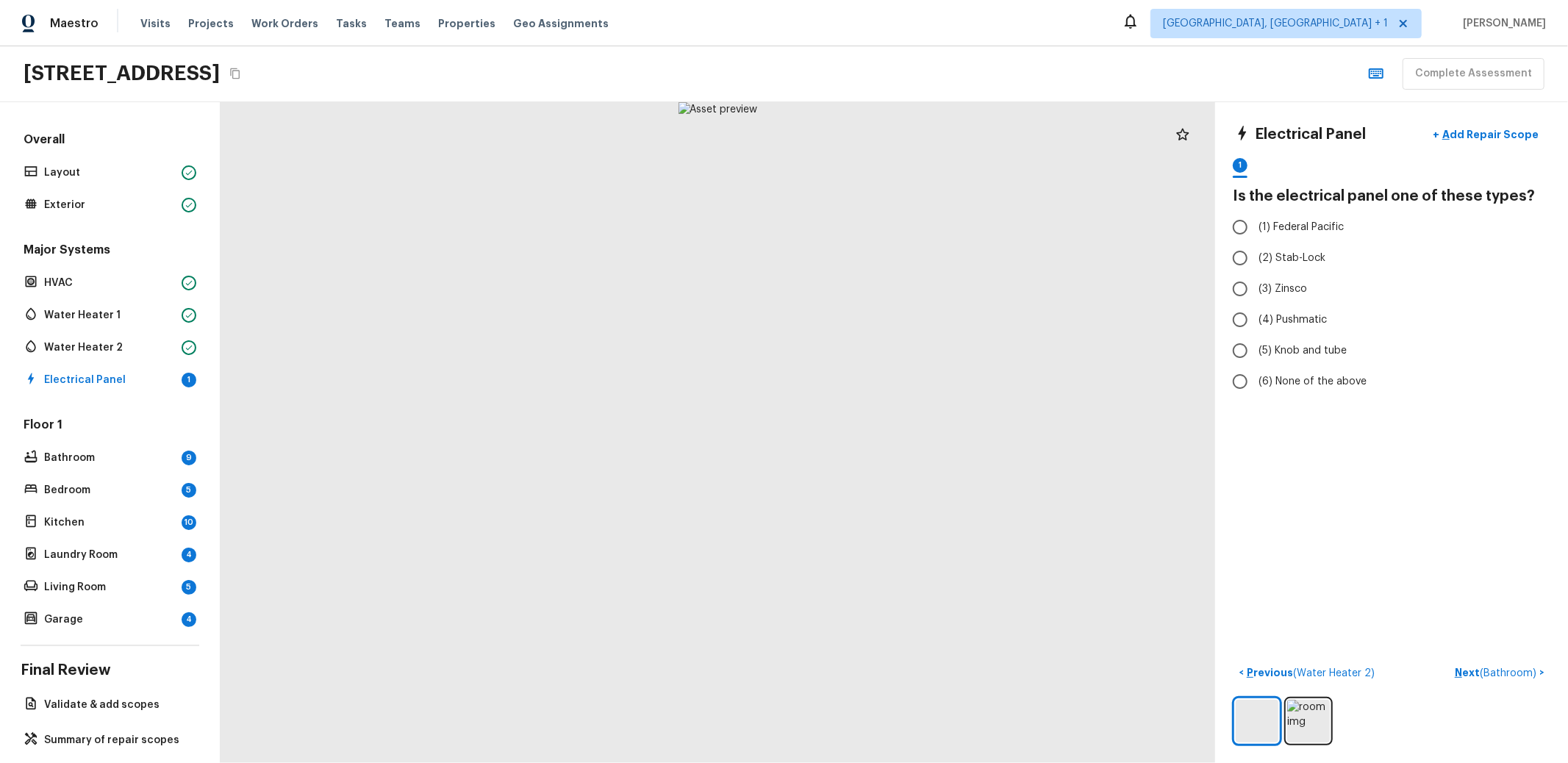
radio input "true"
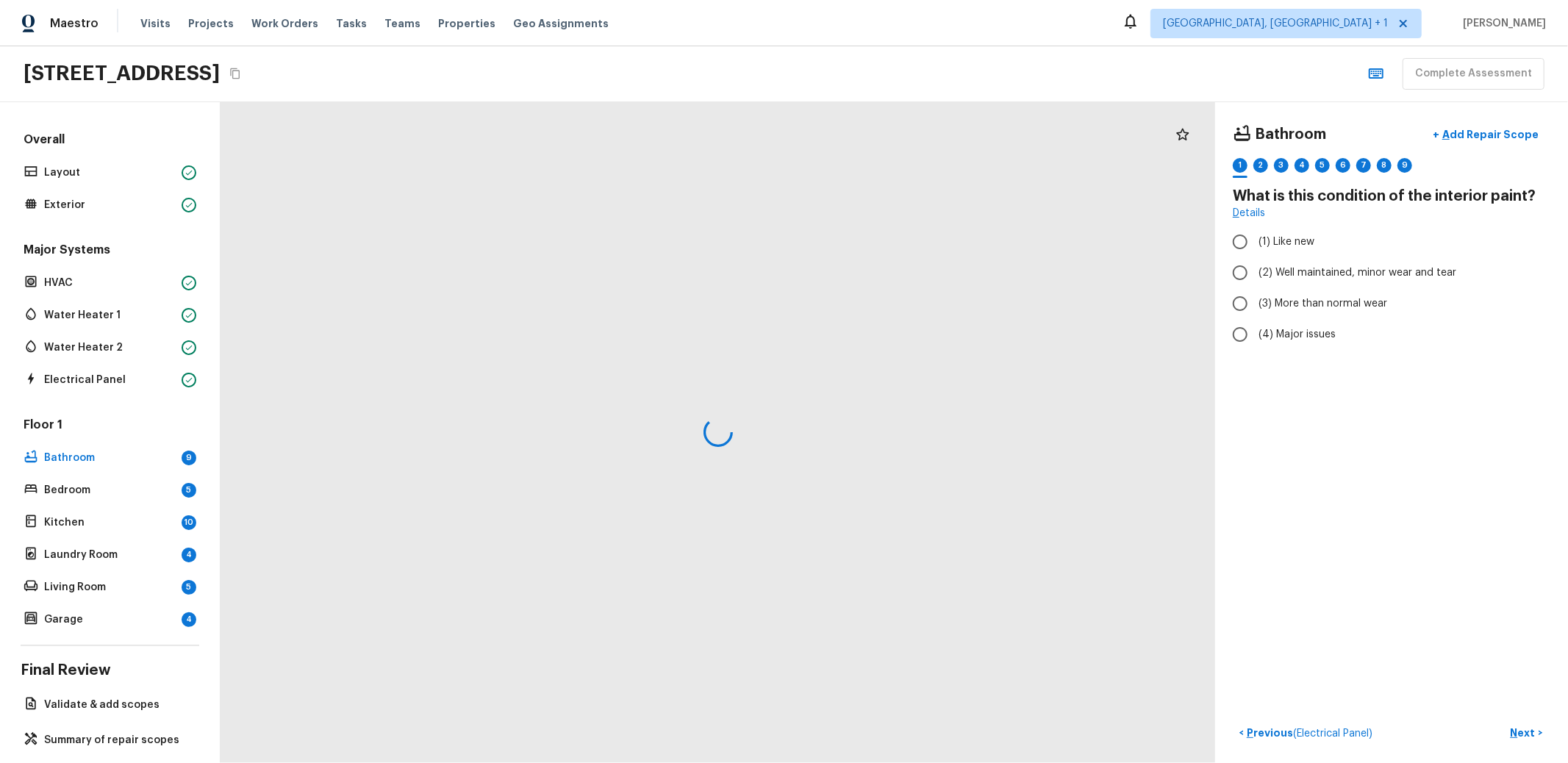
radio input "true"
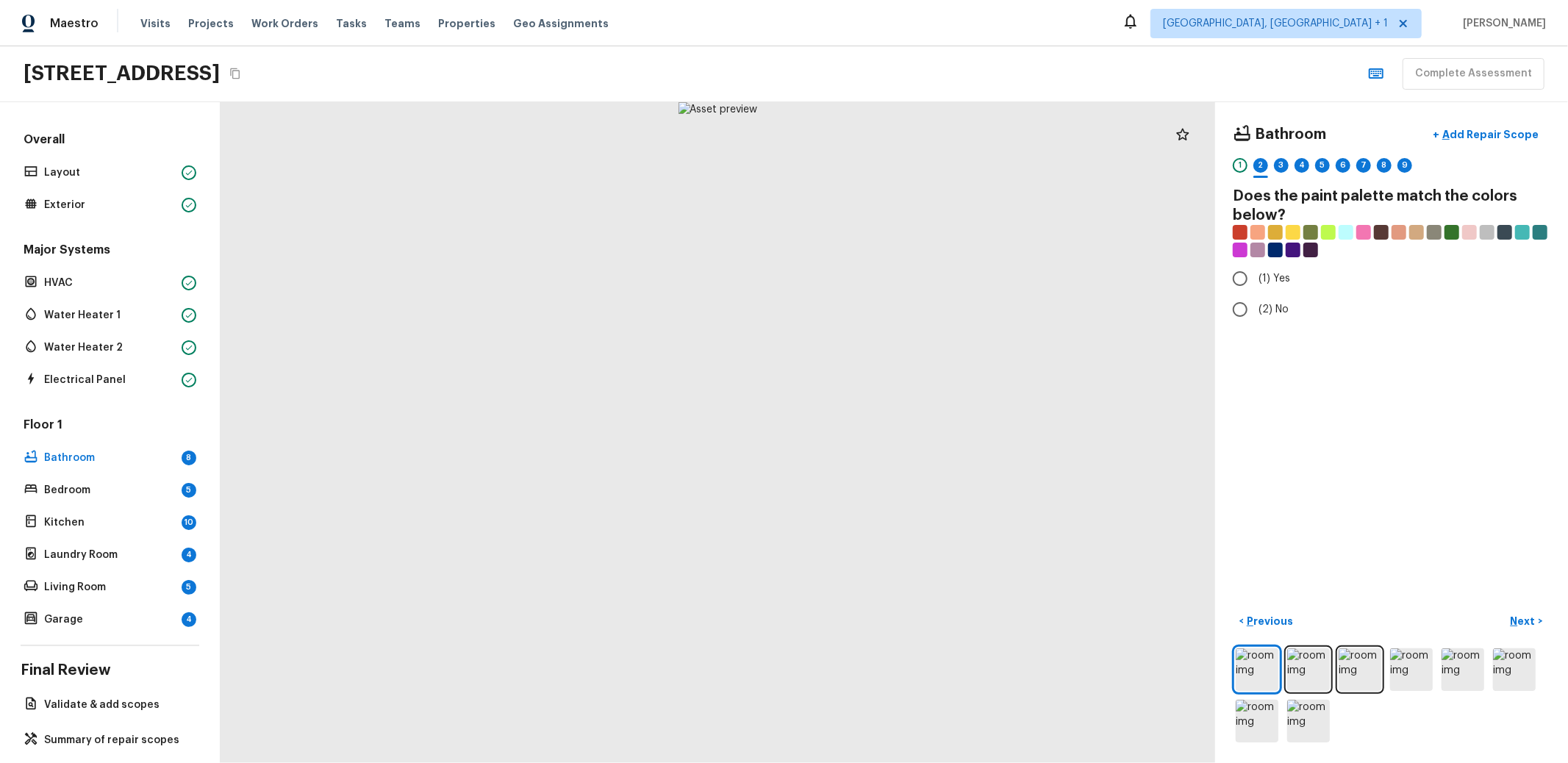
radio input "true"
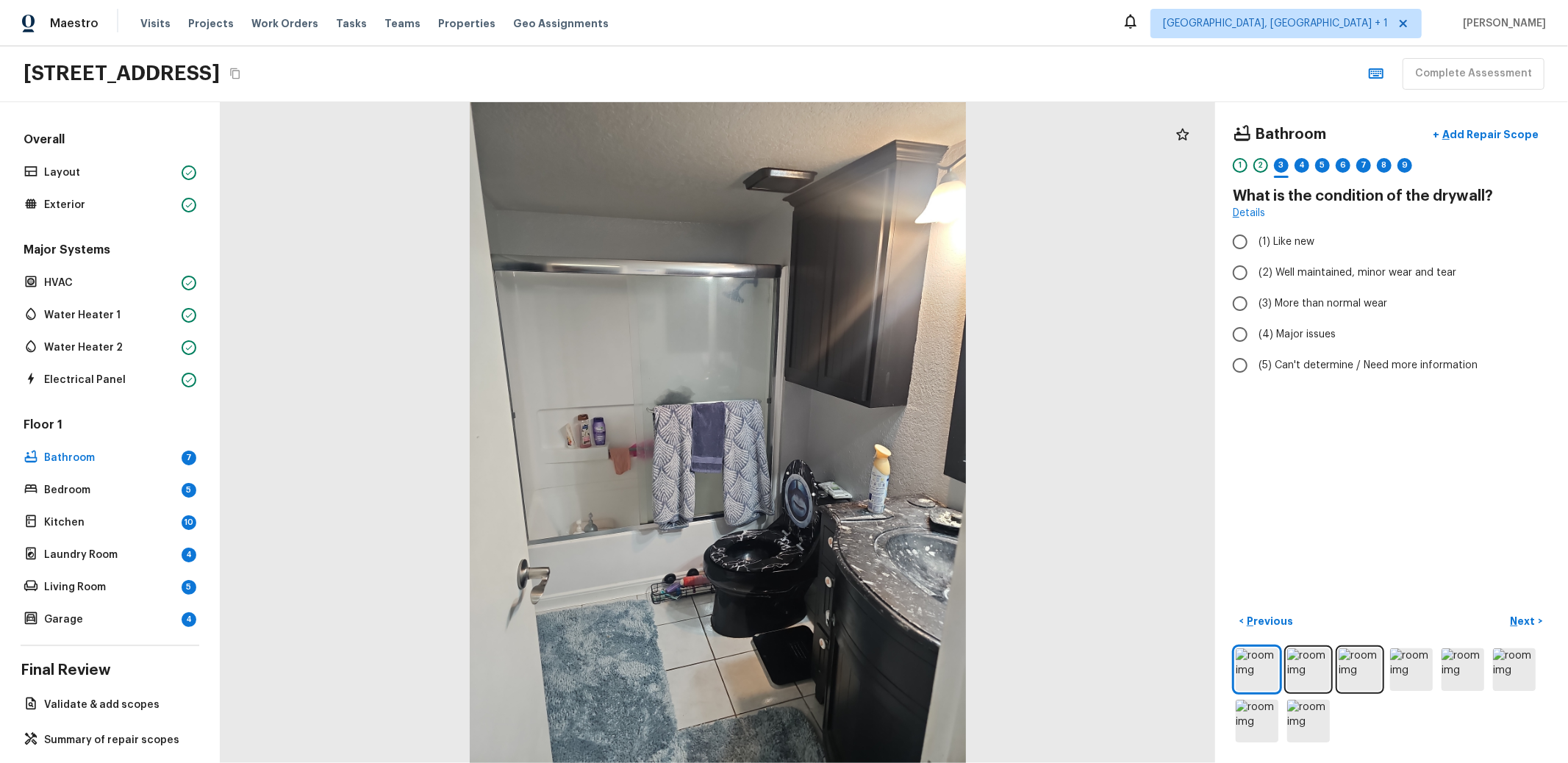
radio input "true"
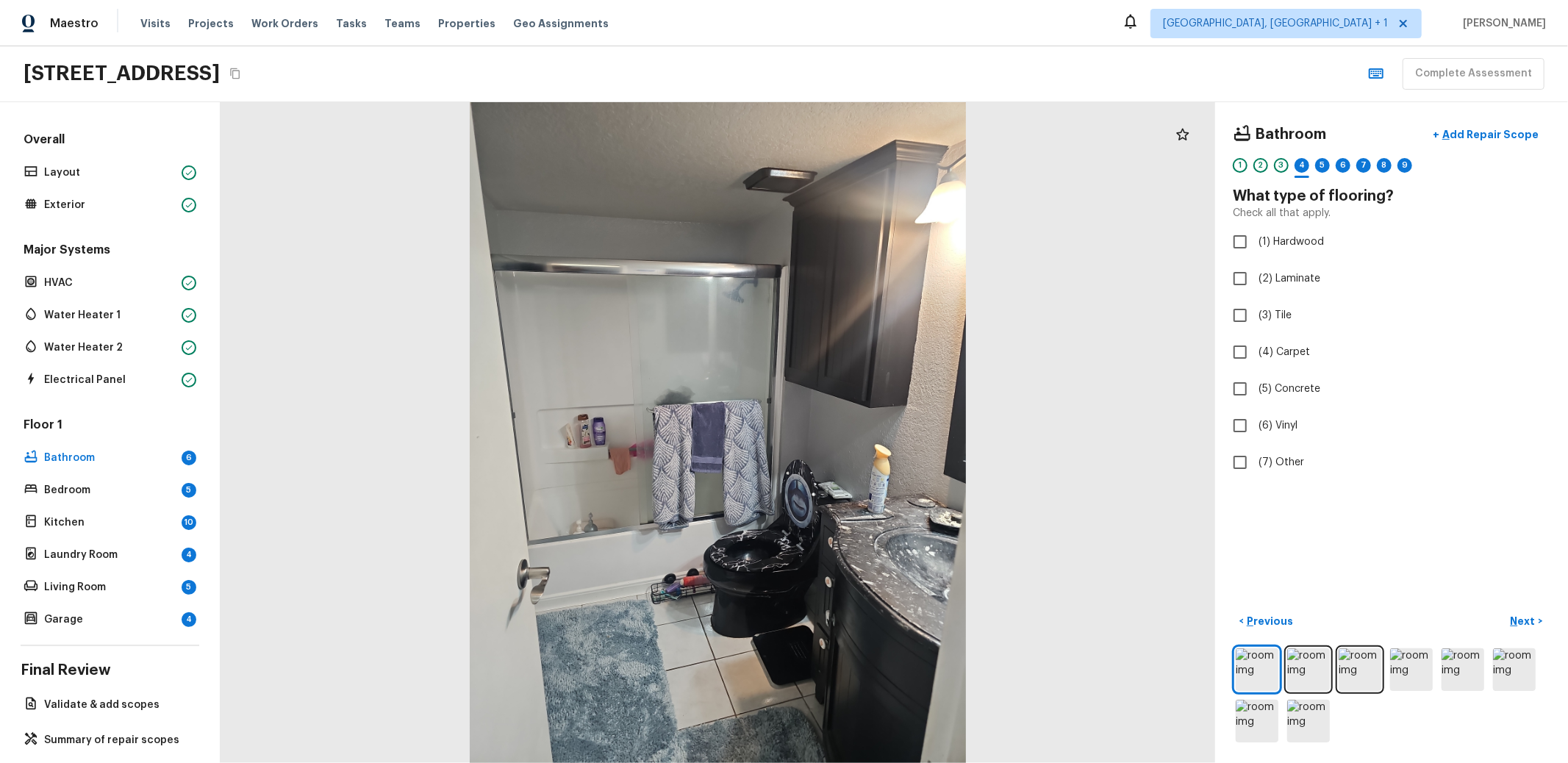
checkbox input "true"
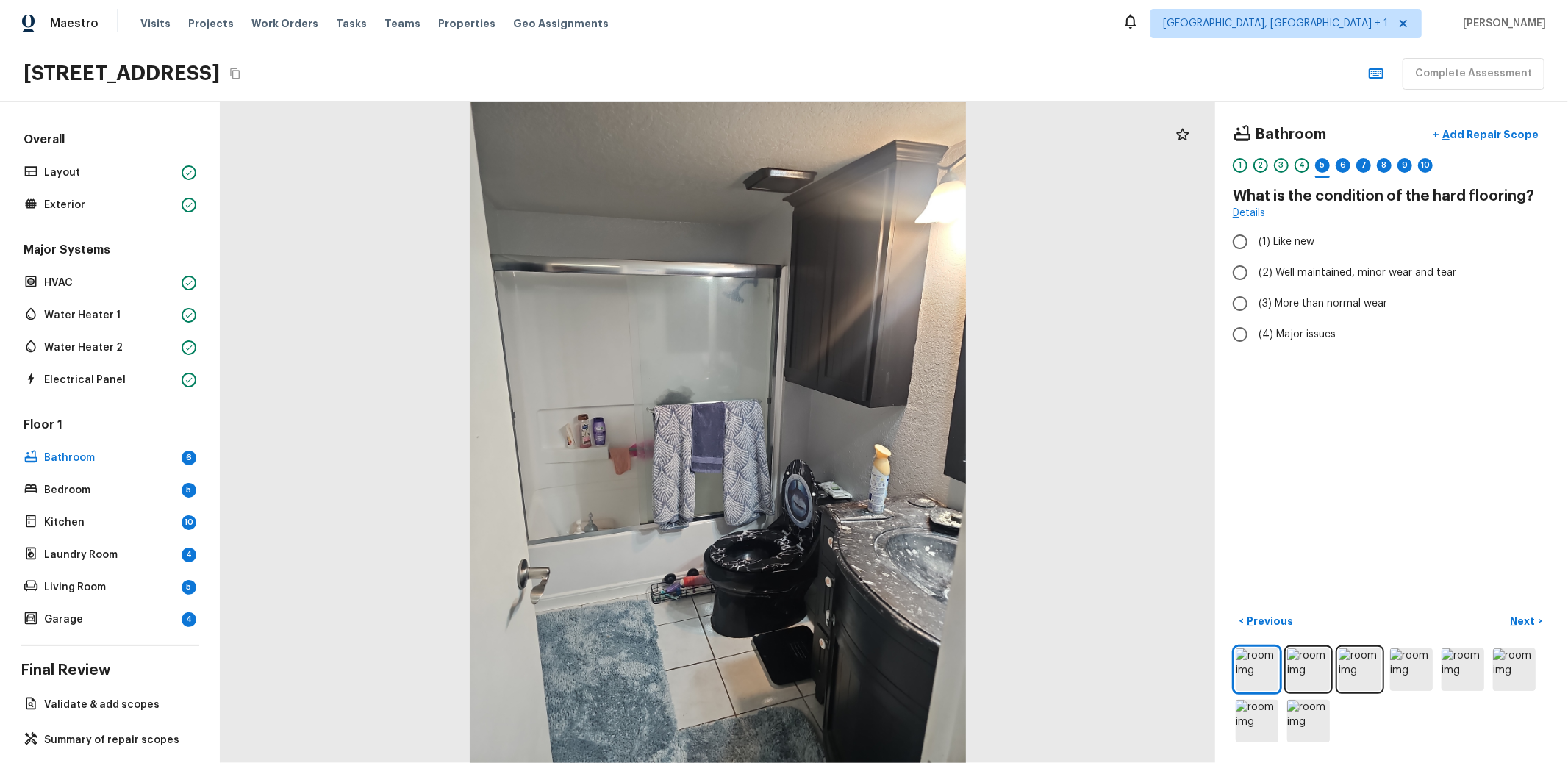
radio input "true"
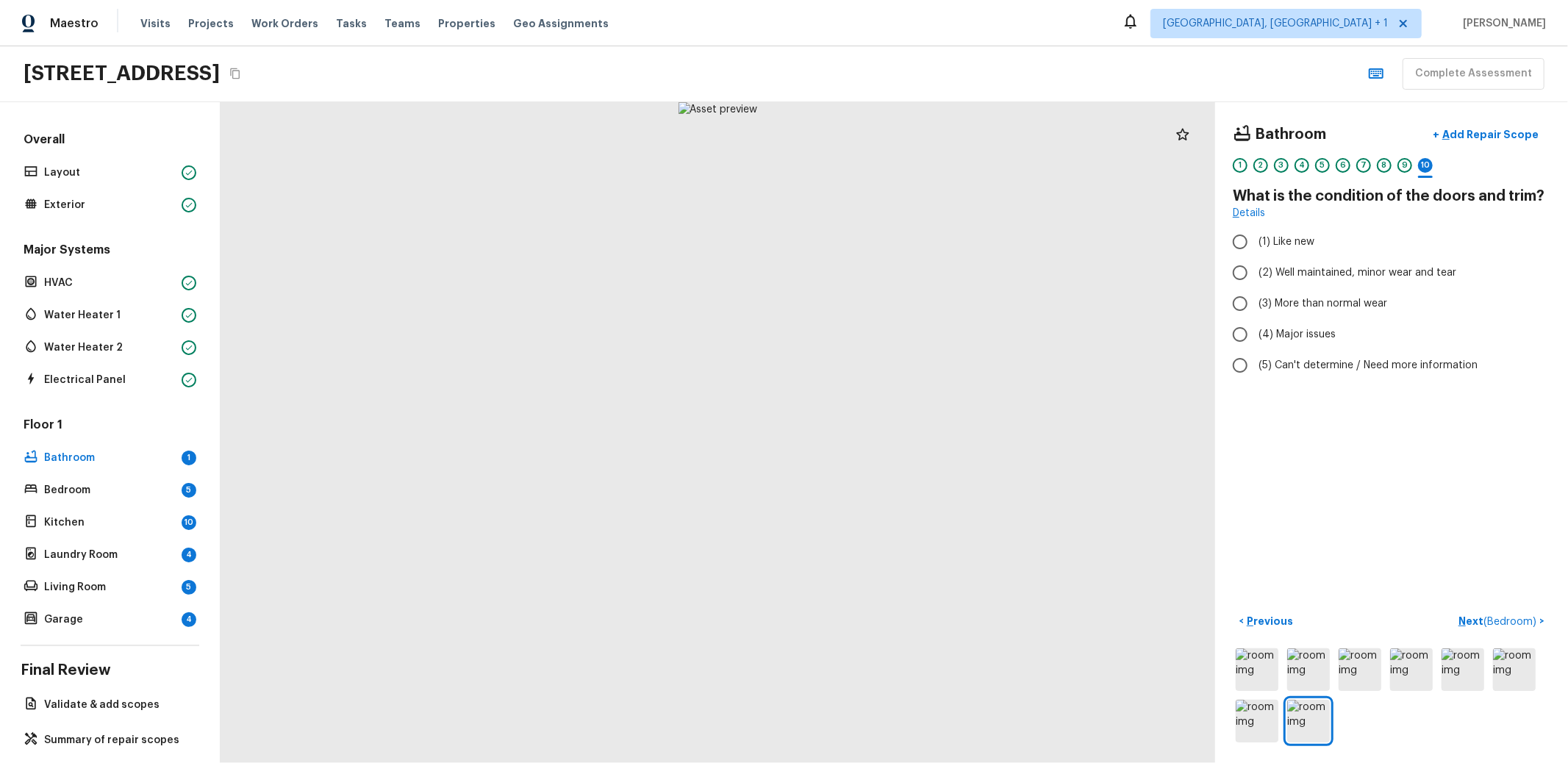
radio input "true"
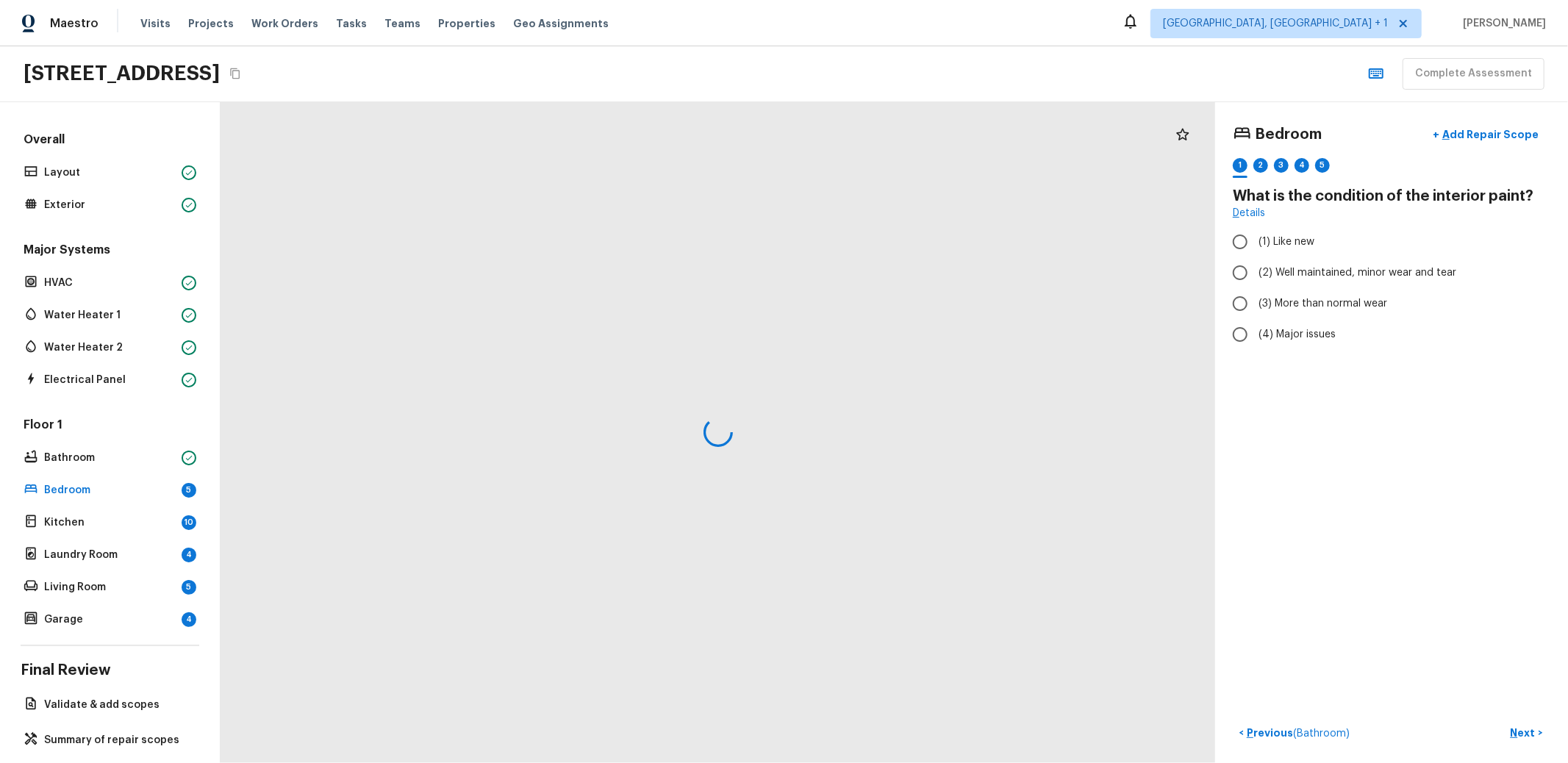
radio input "true"
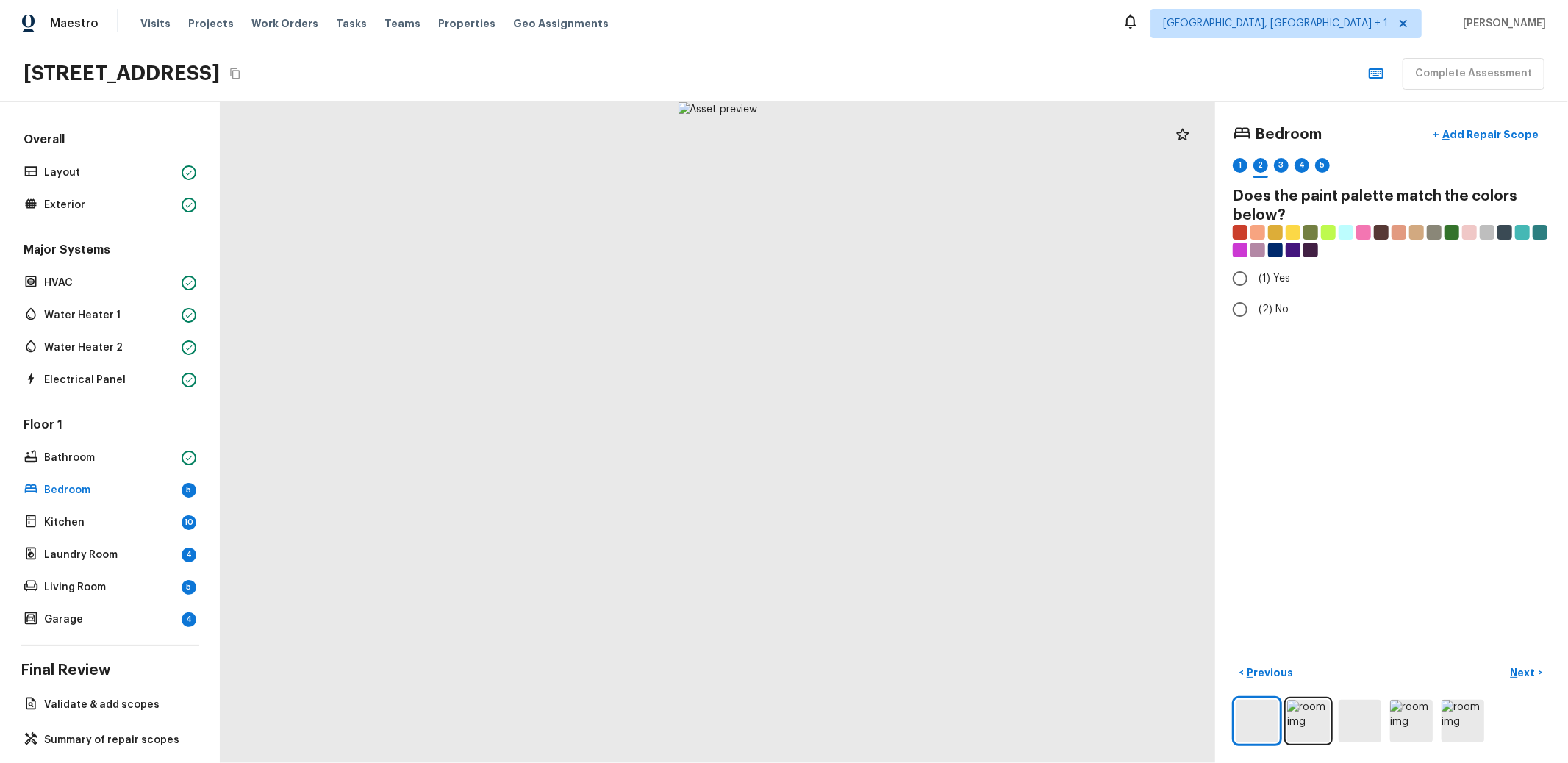
radio input "true"
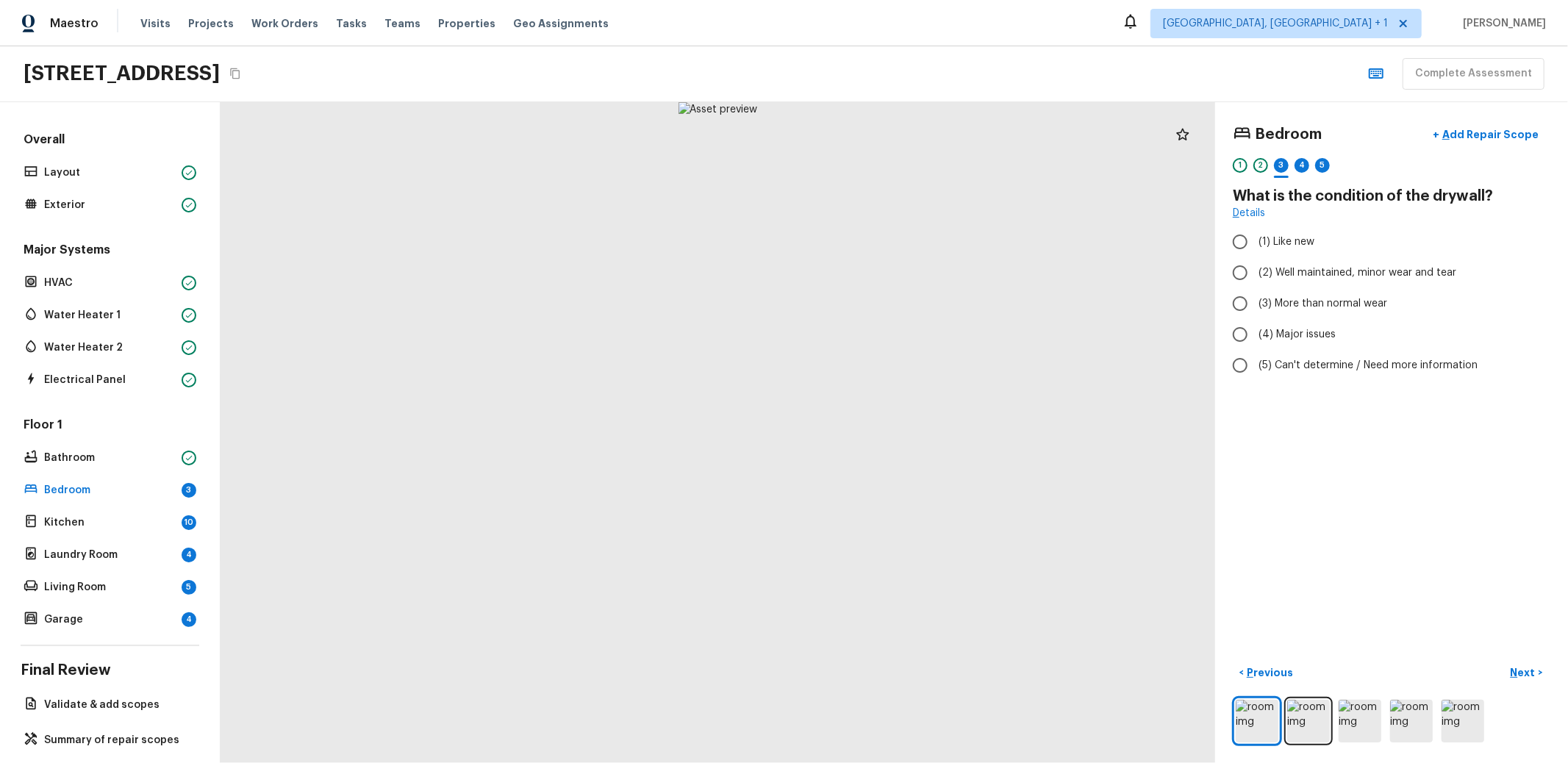
radio input "true"
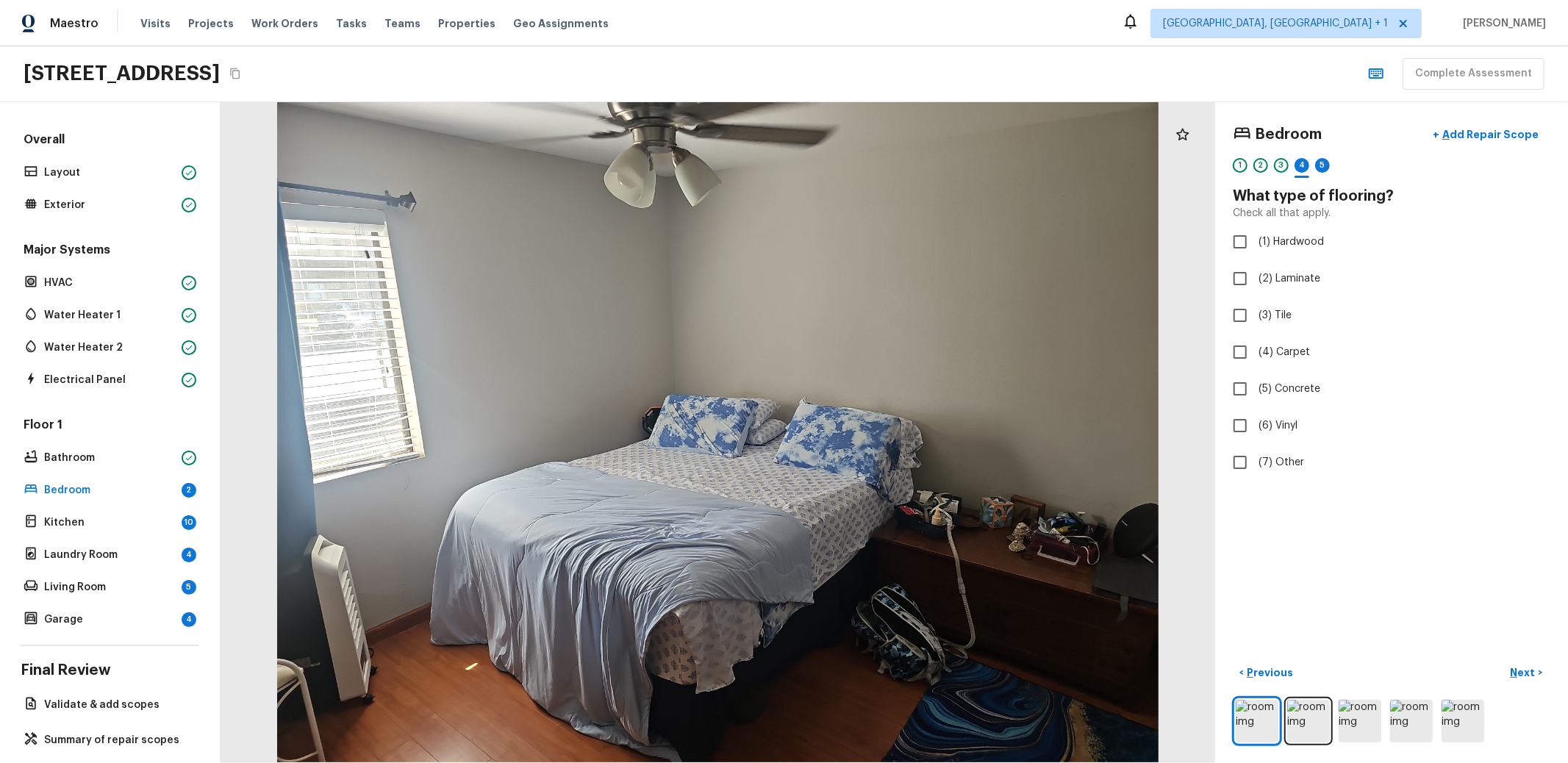
checkbox input "true"
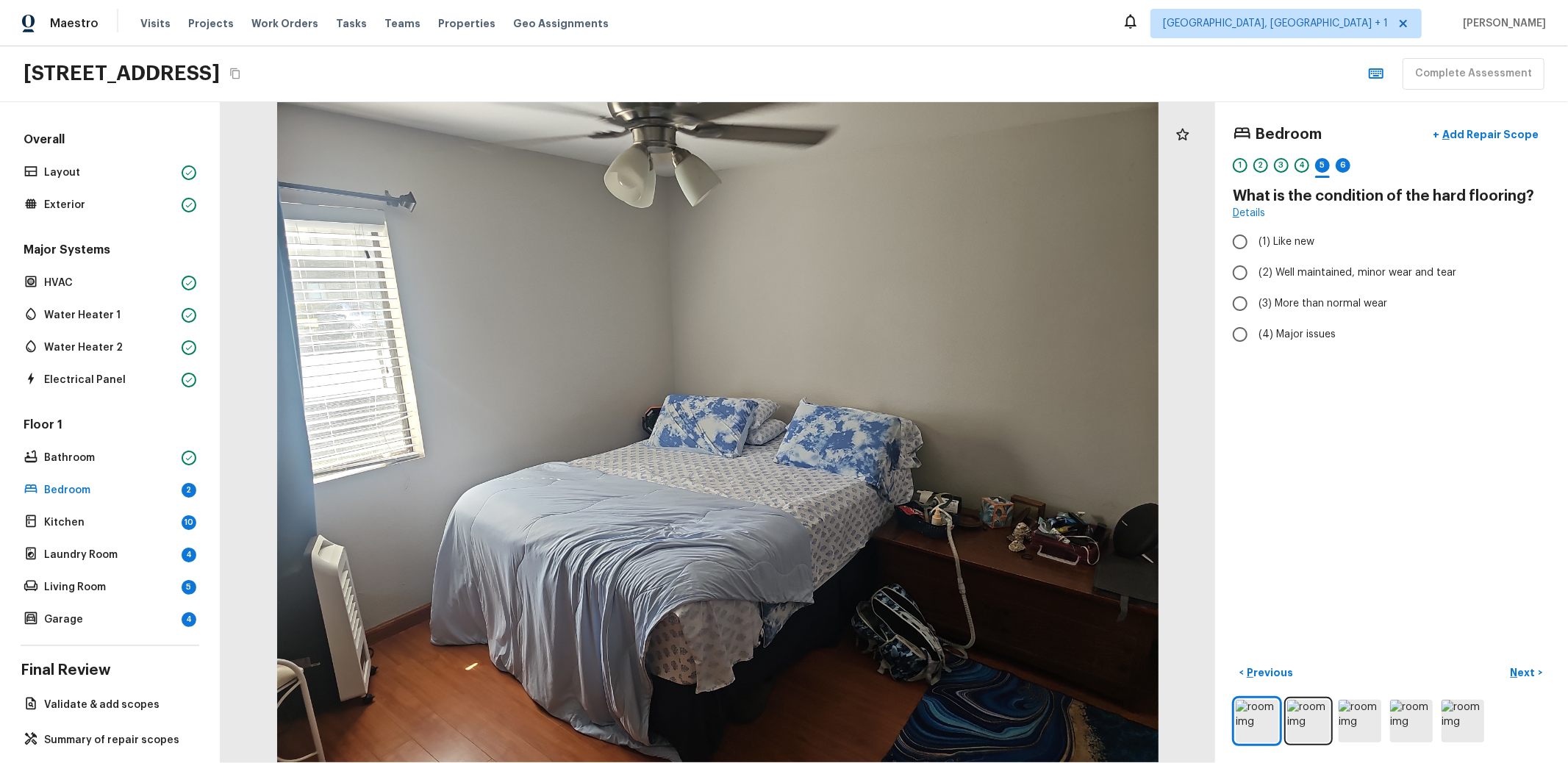
radio input "true"
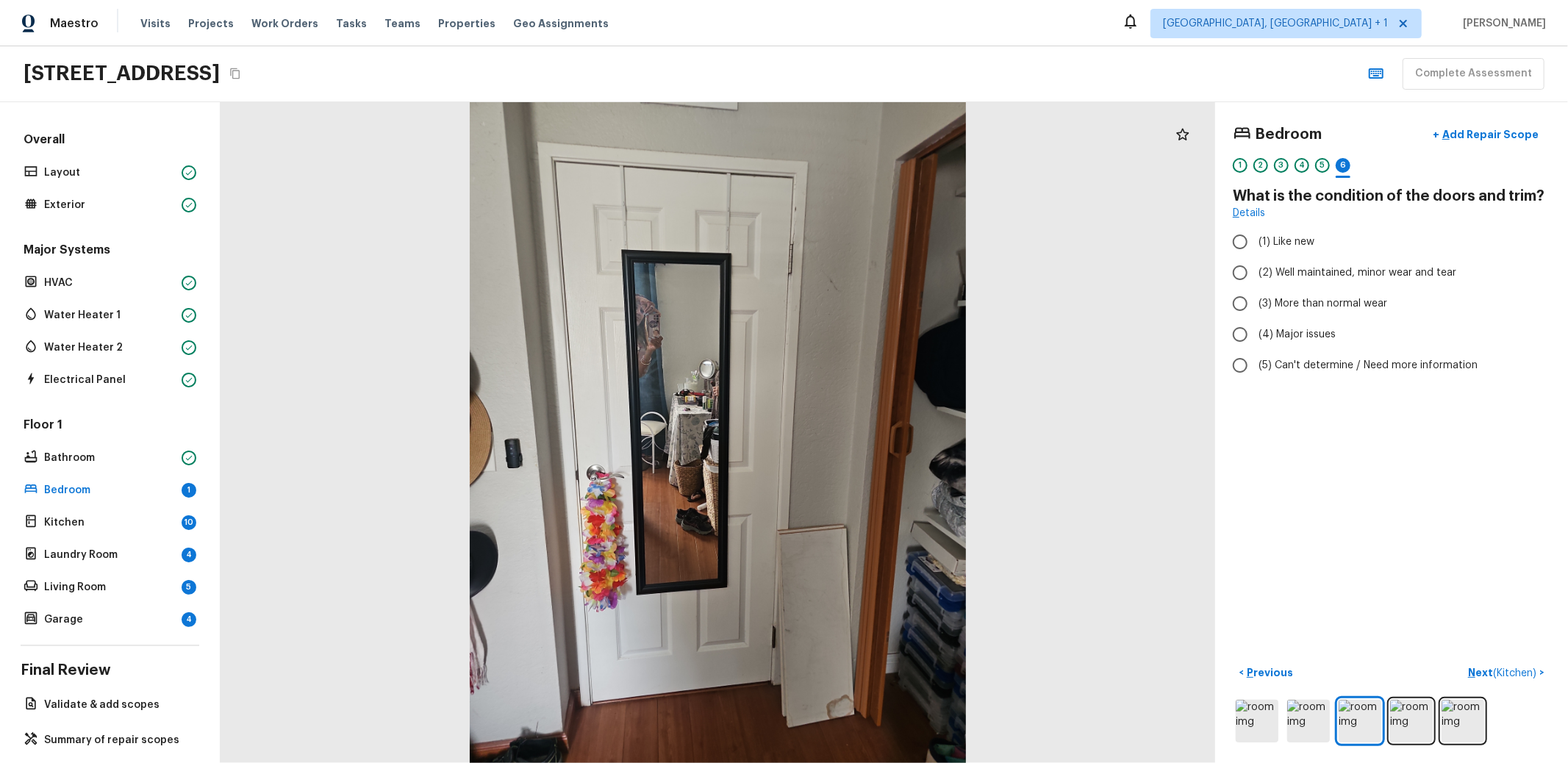
radio input "true"
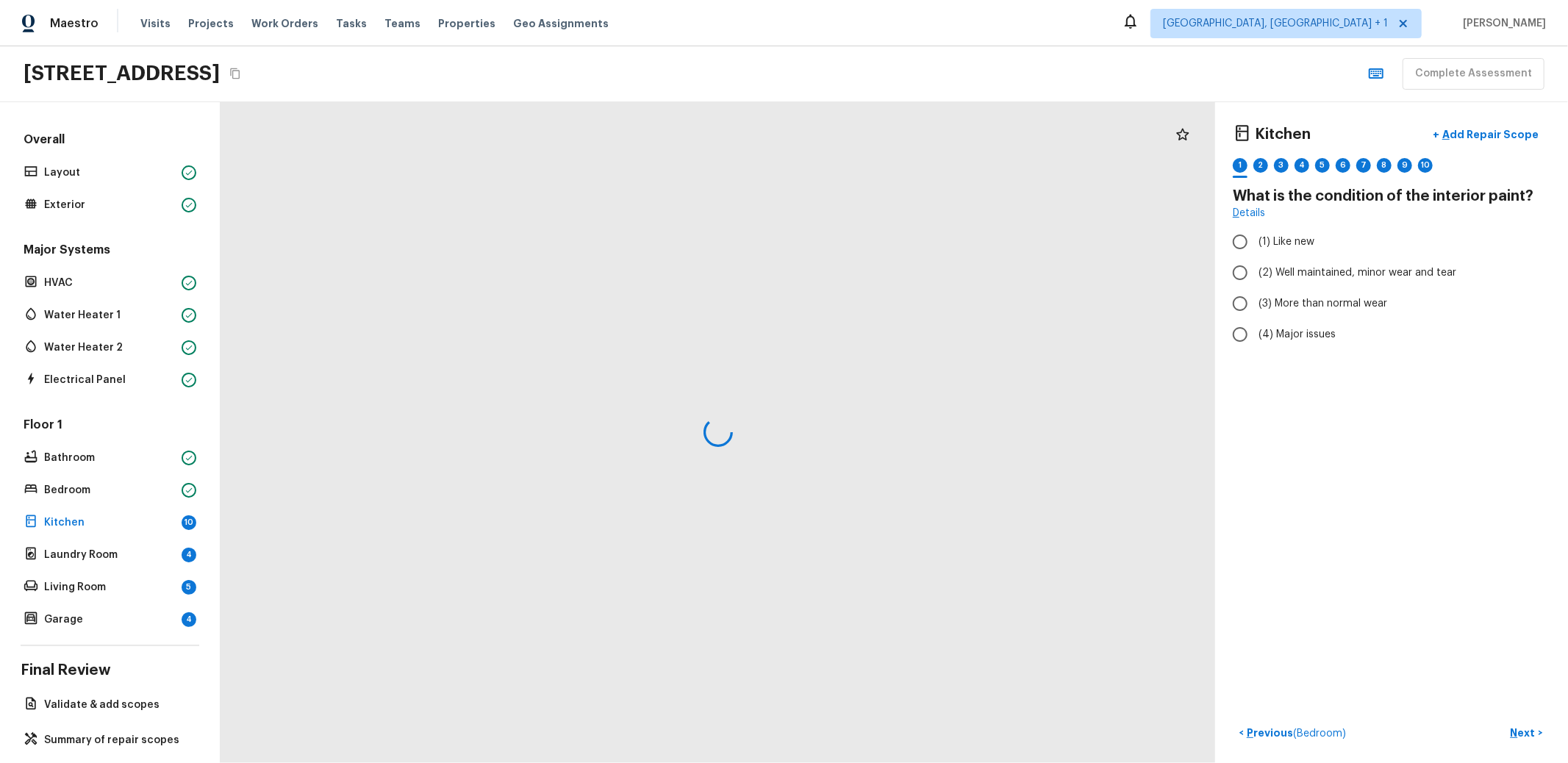
radio input "true"
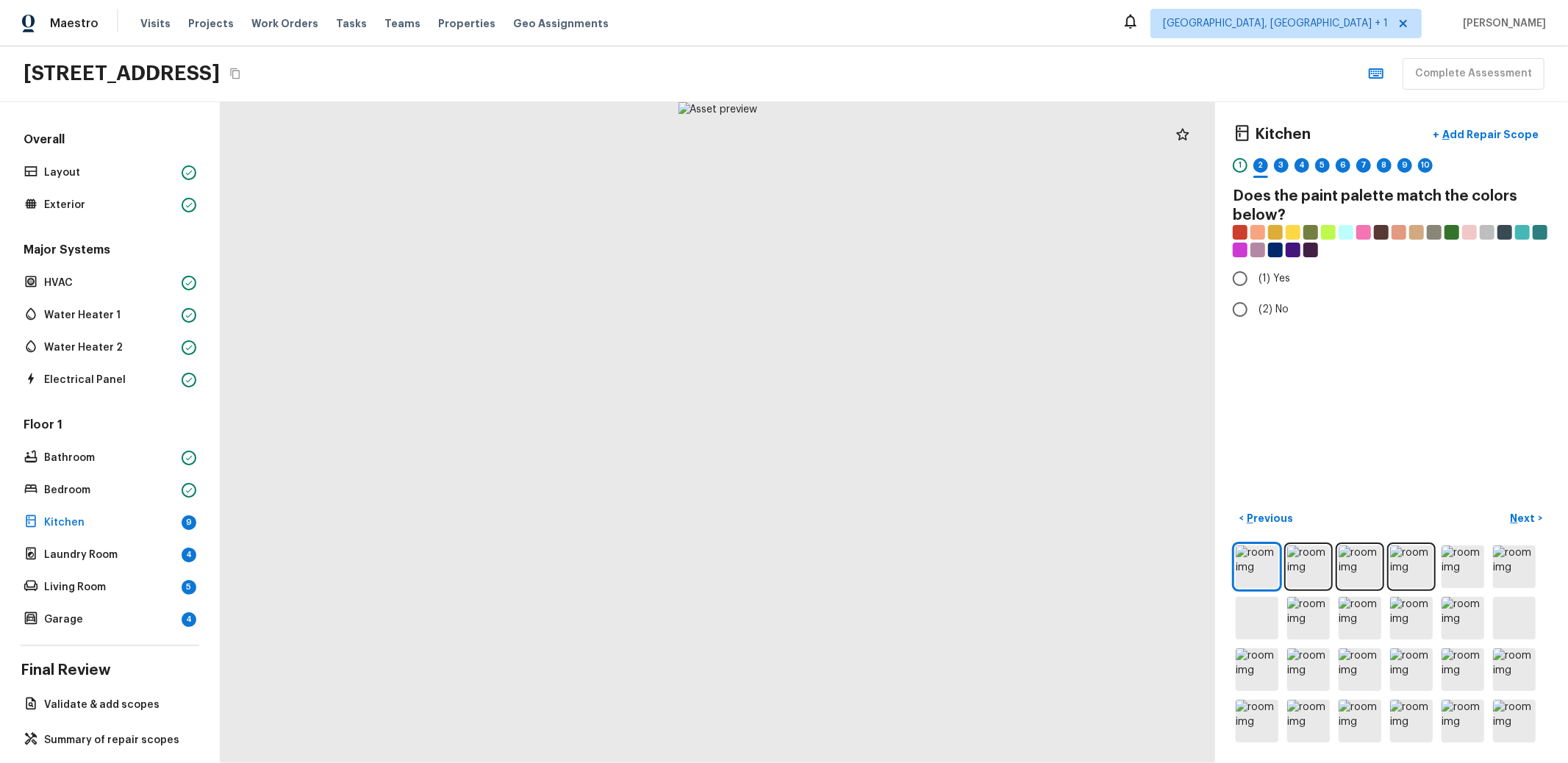
radio input "true"
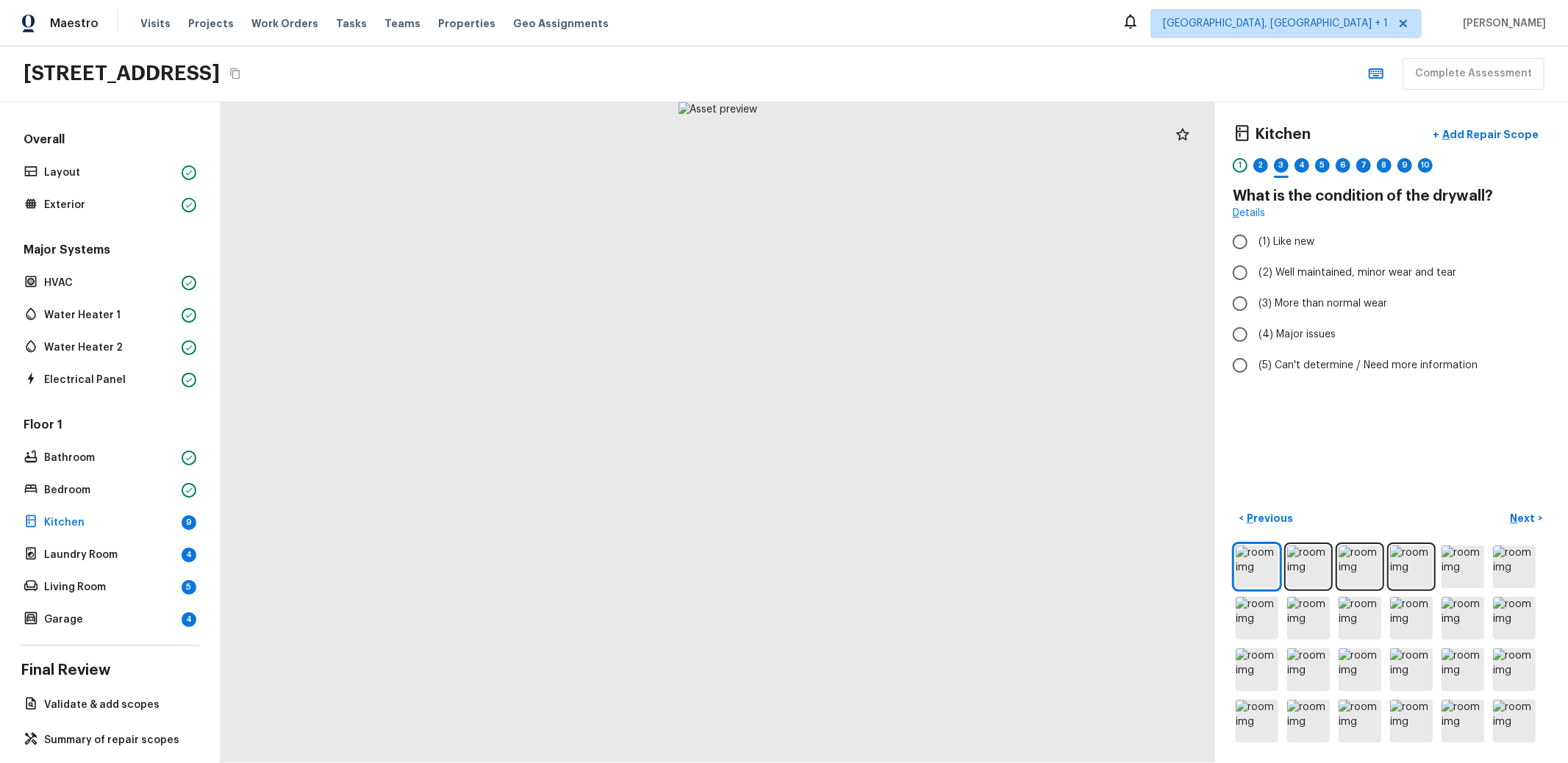
radio input "true"
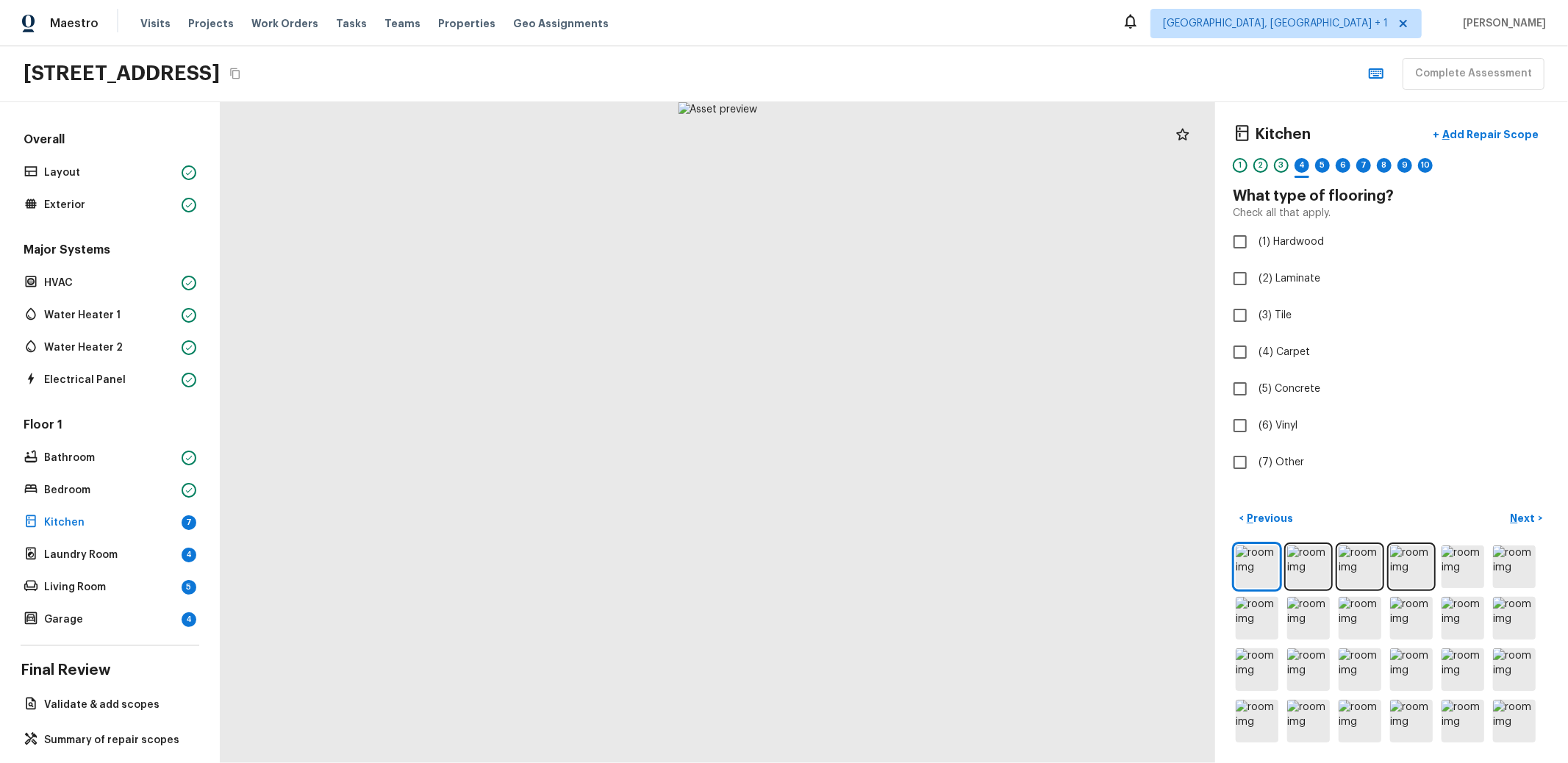
checkbox input "true"
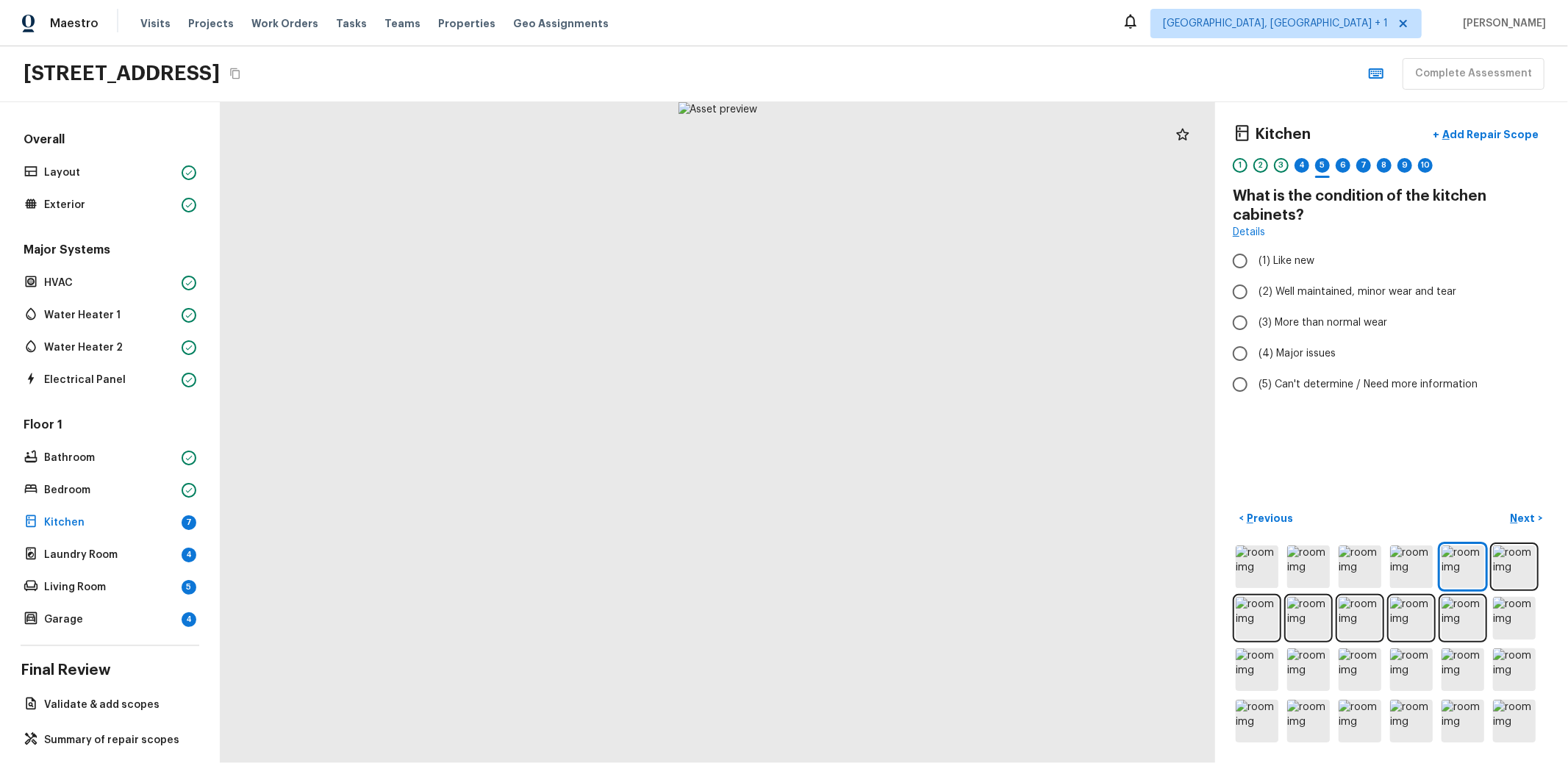
radio input "true"
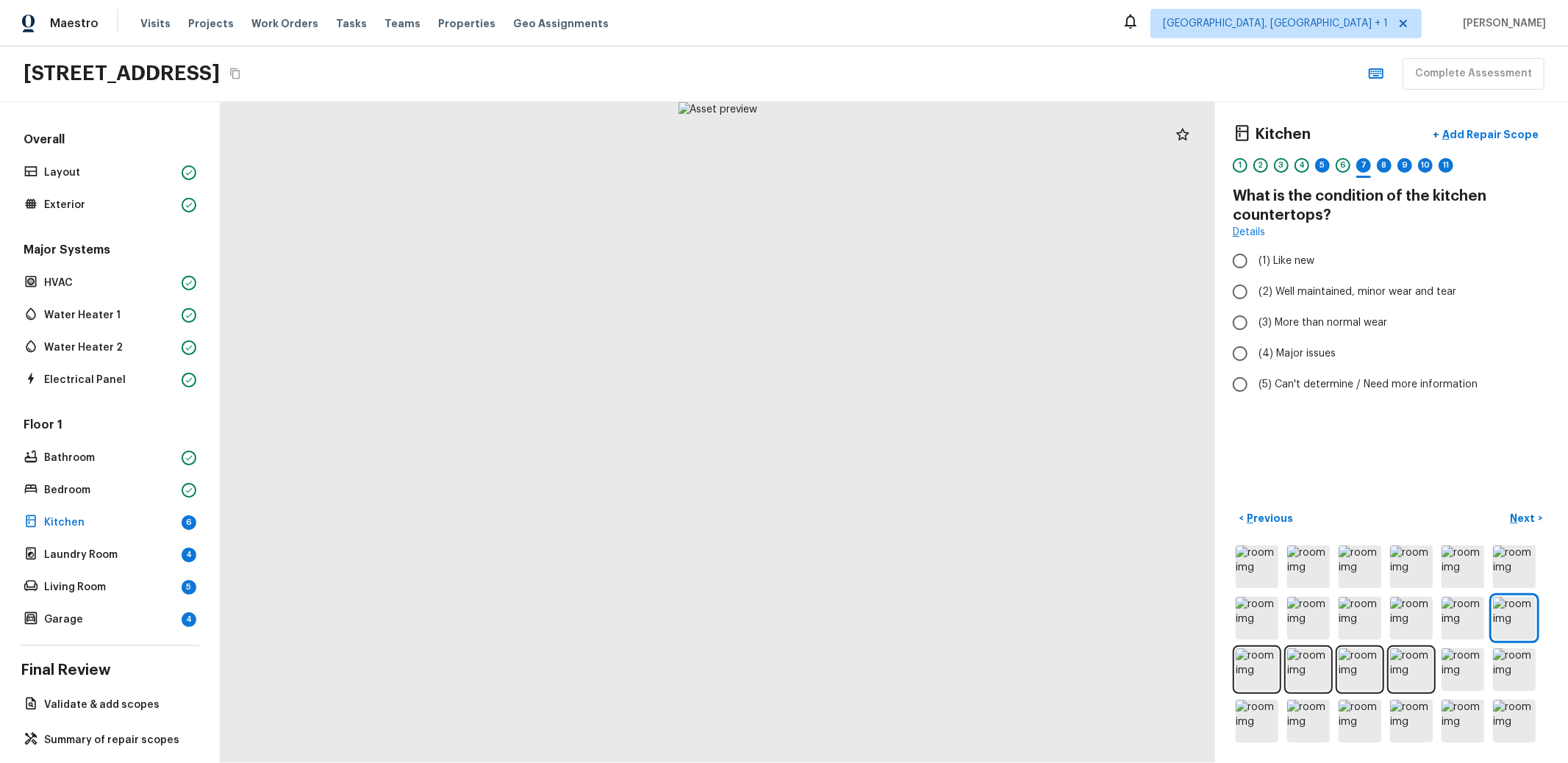
radio input "true"
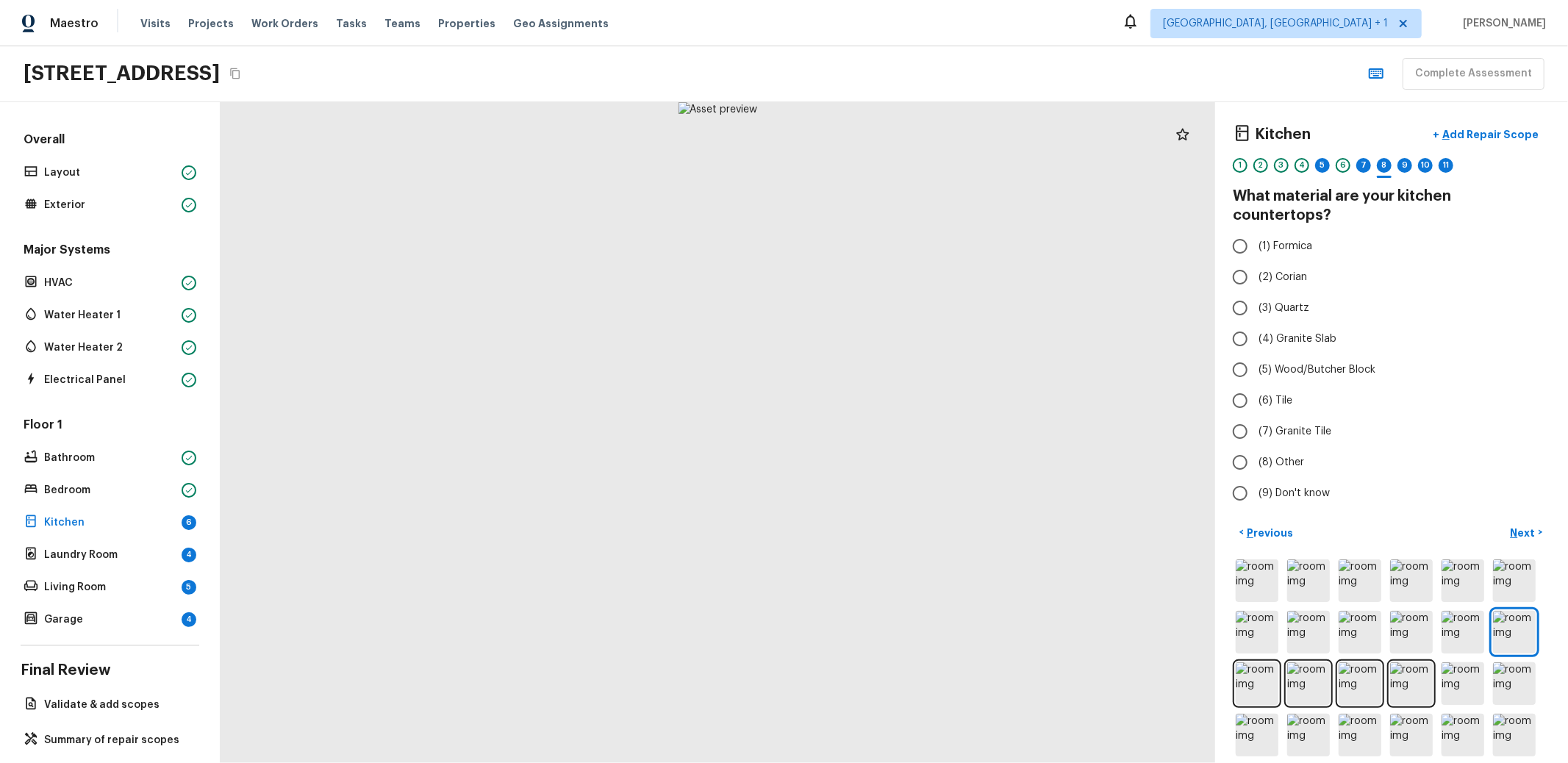
radio input "true"
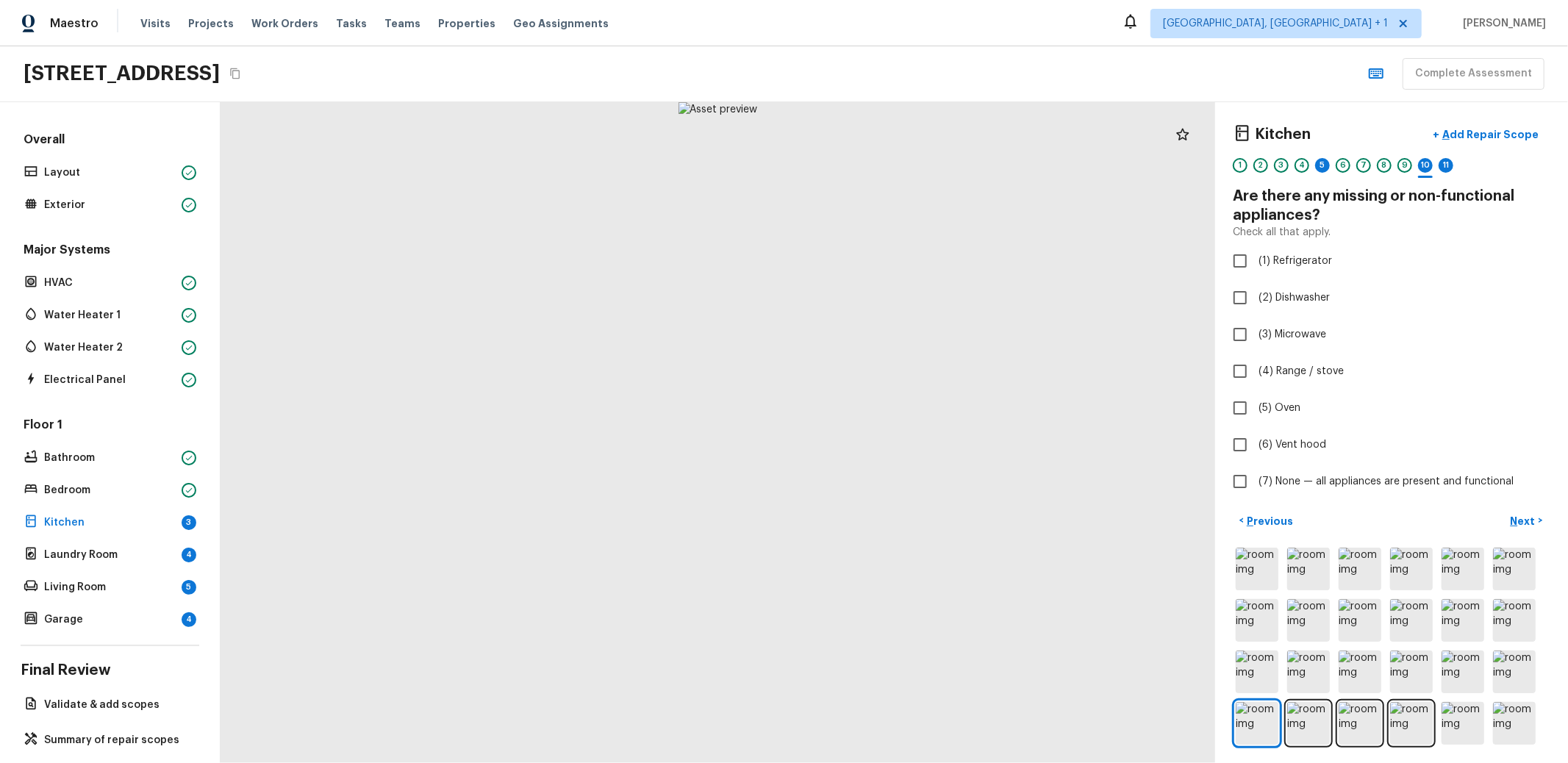
checkbox input "true"
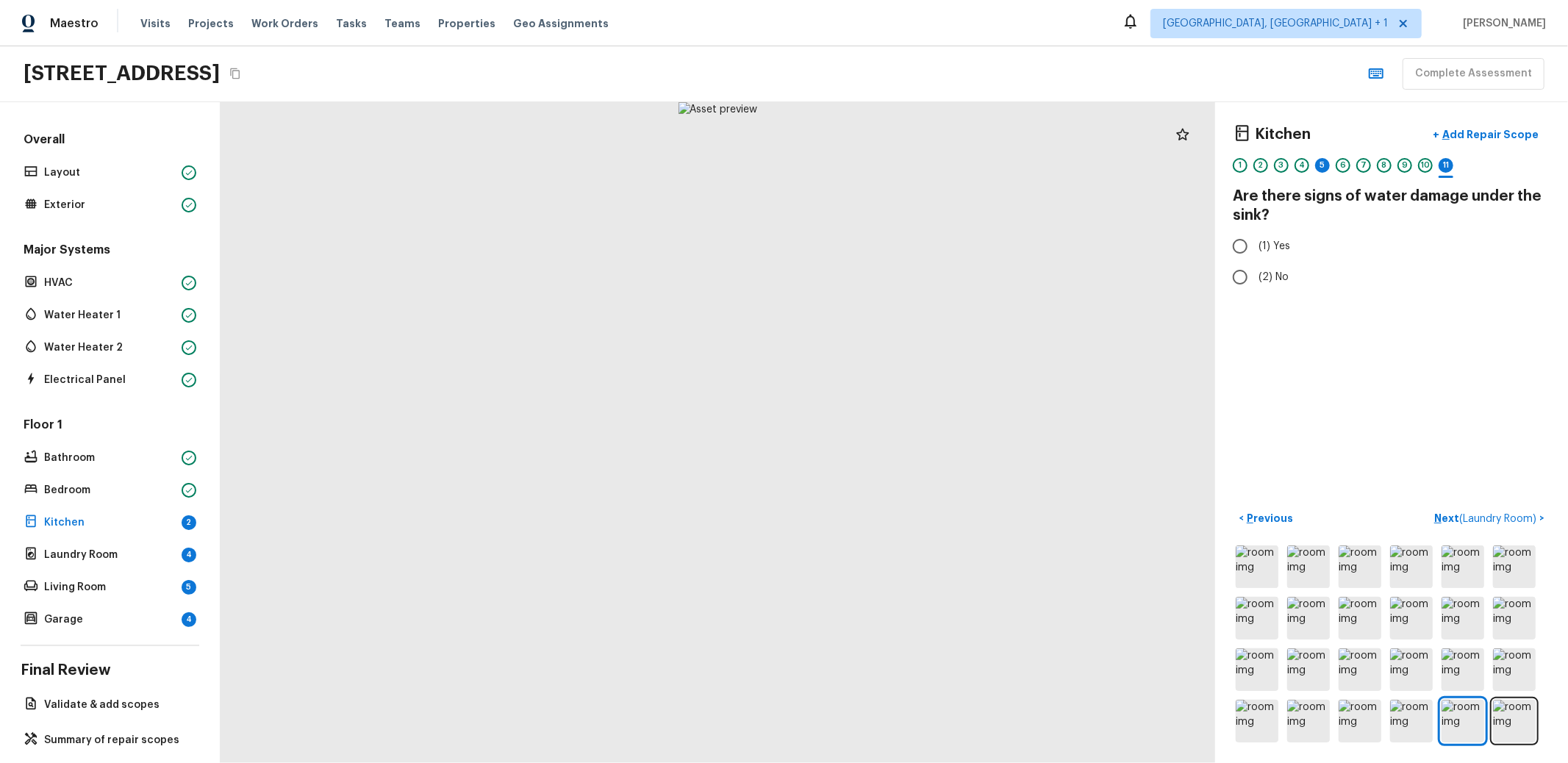
radio input "true"
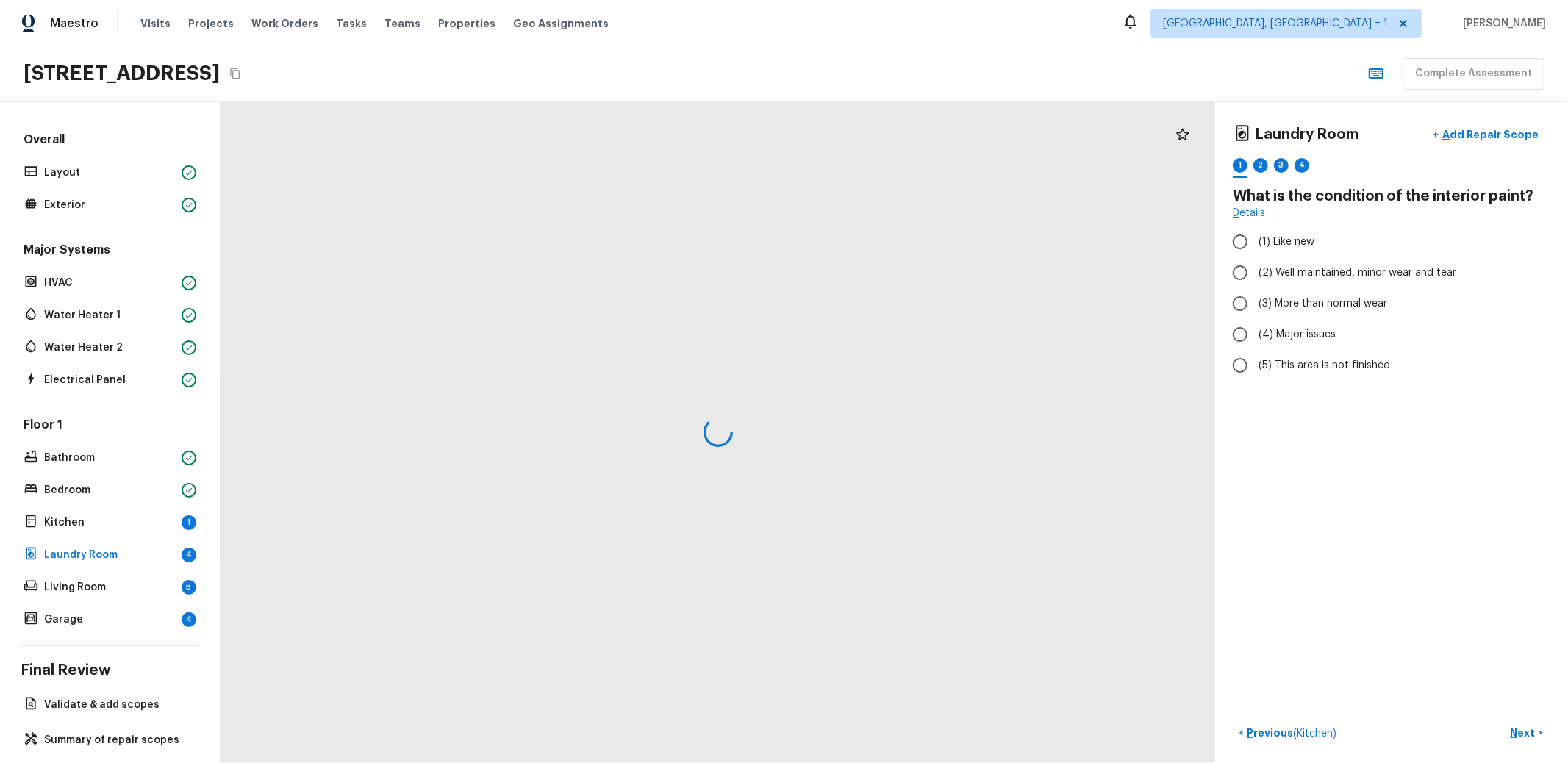
radio input "true"
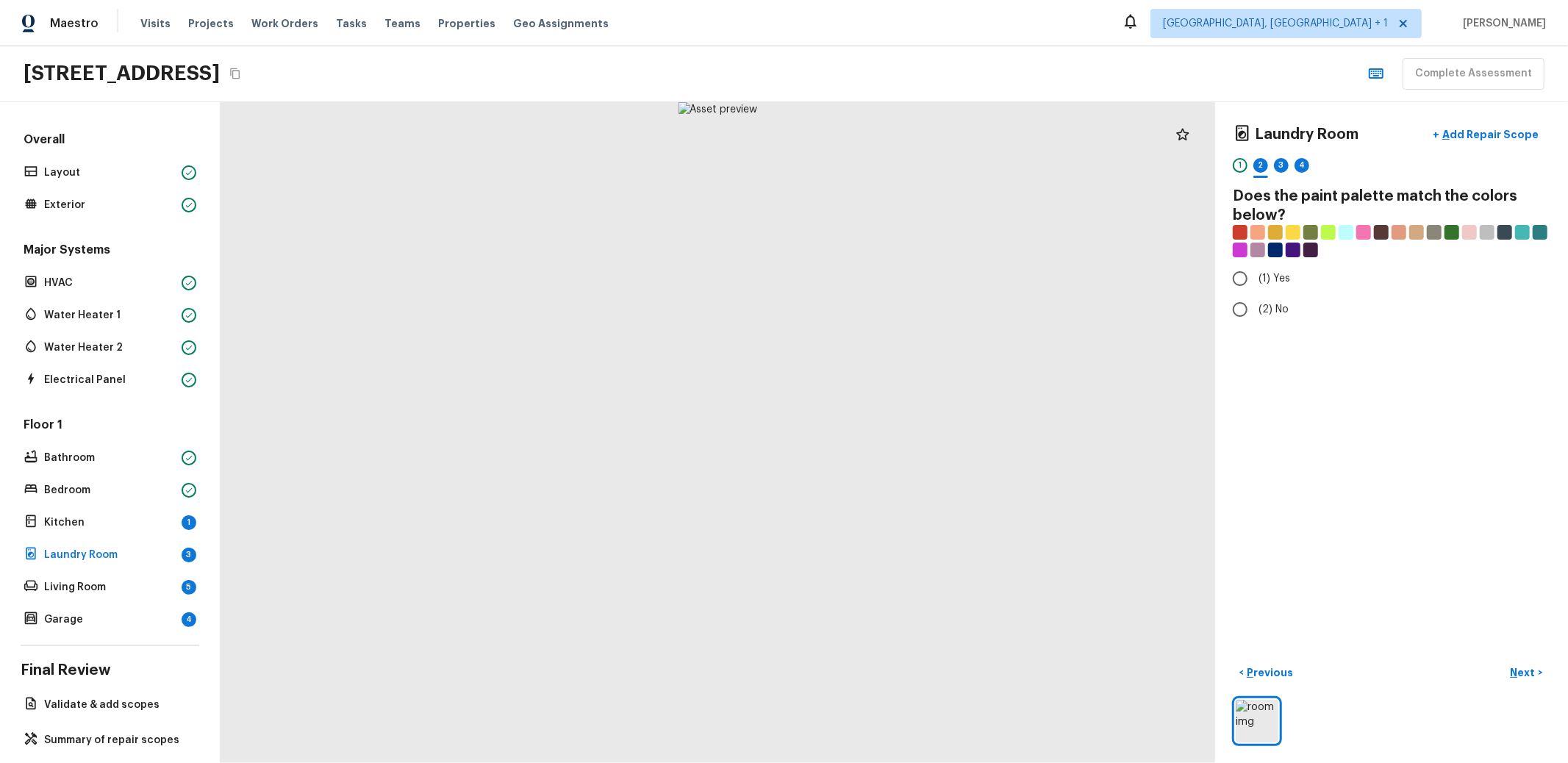
radio input "true"
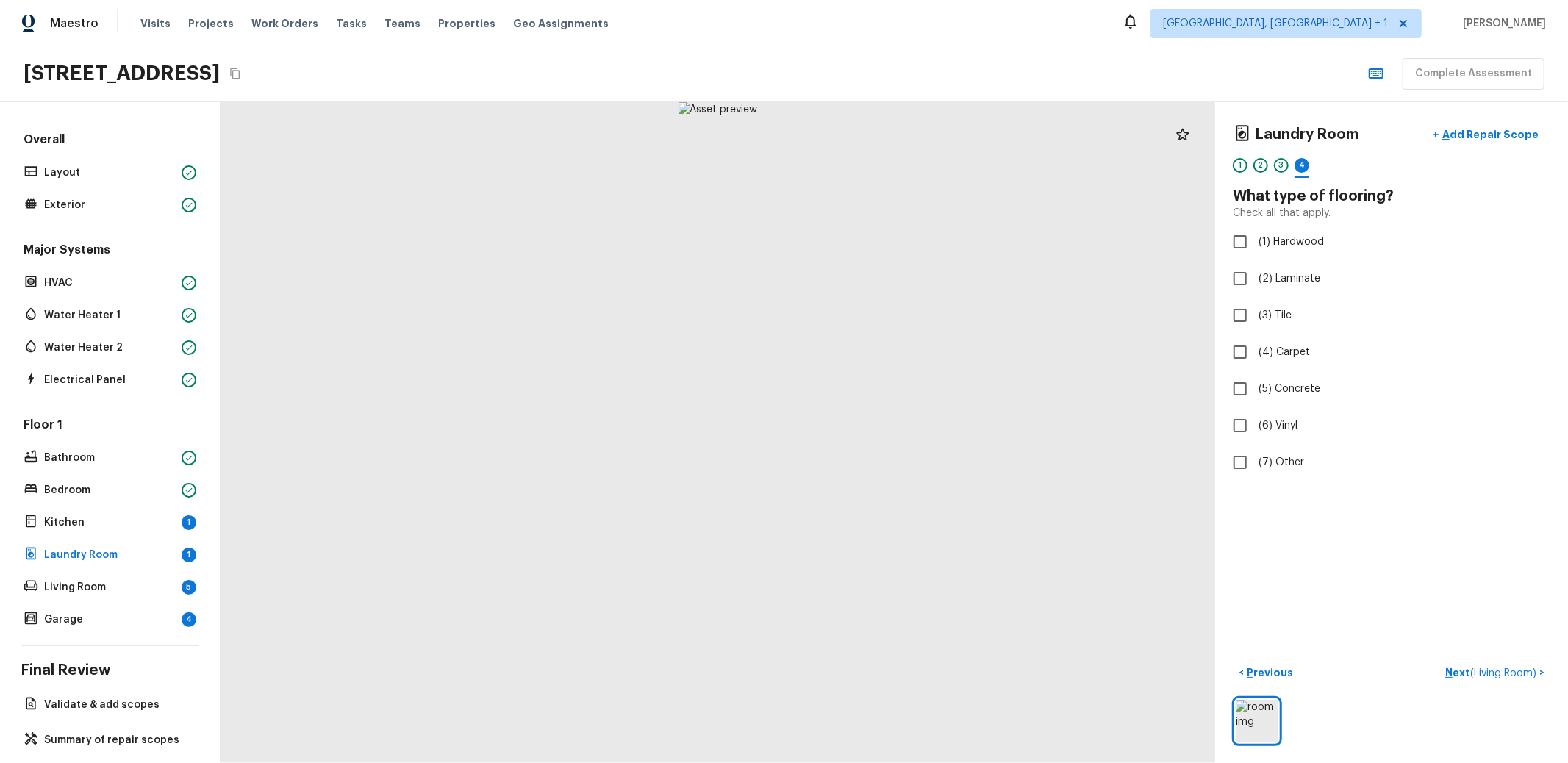
checkbox input "true"
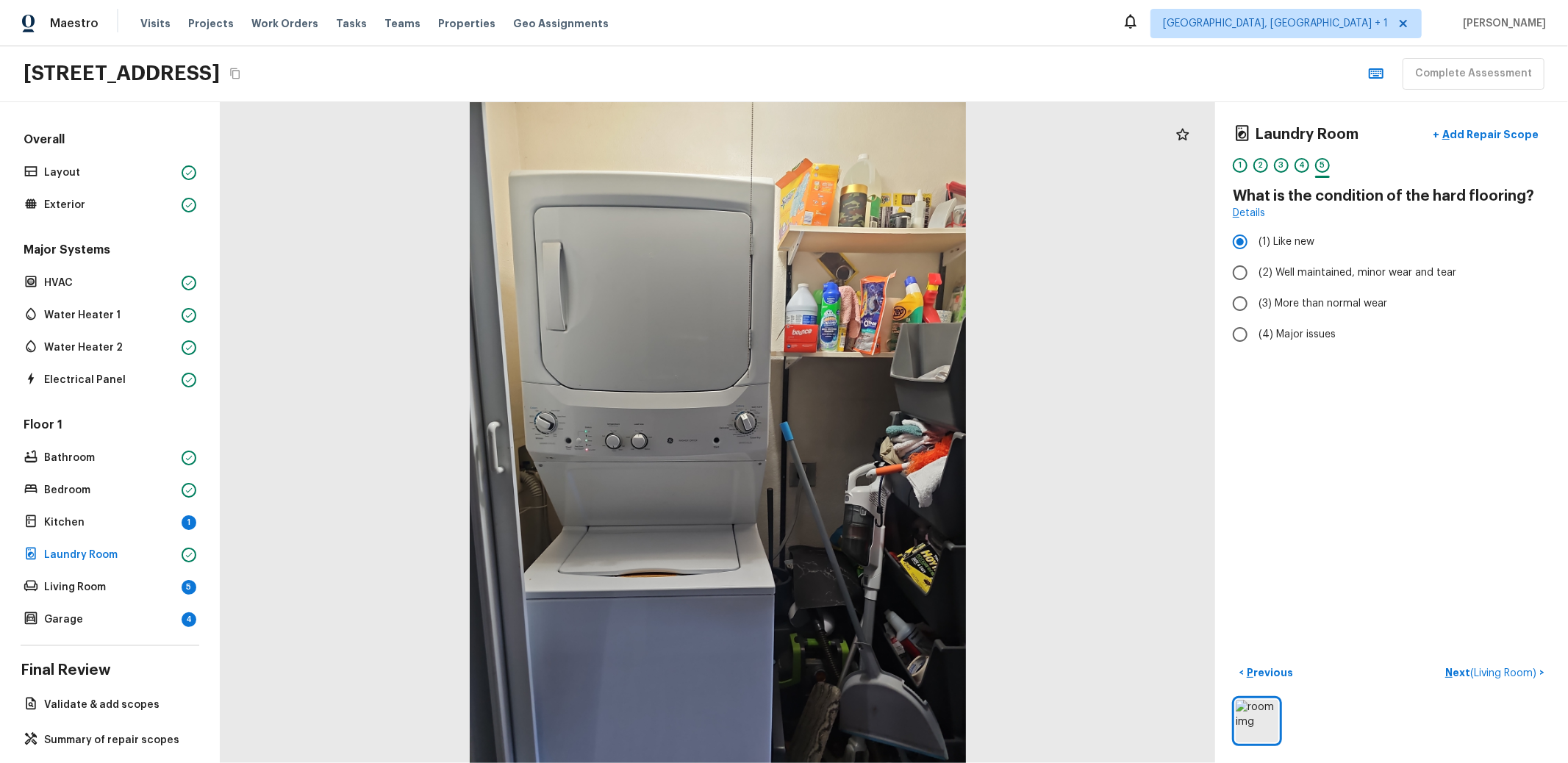
radio input "false"
radio input "true"
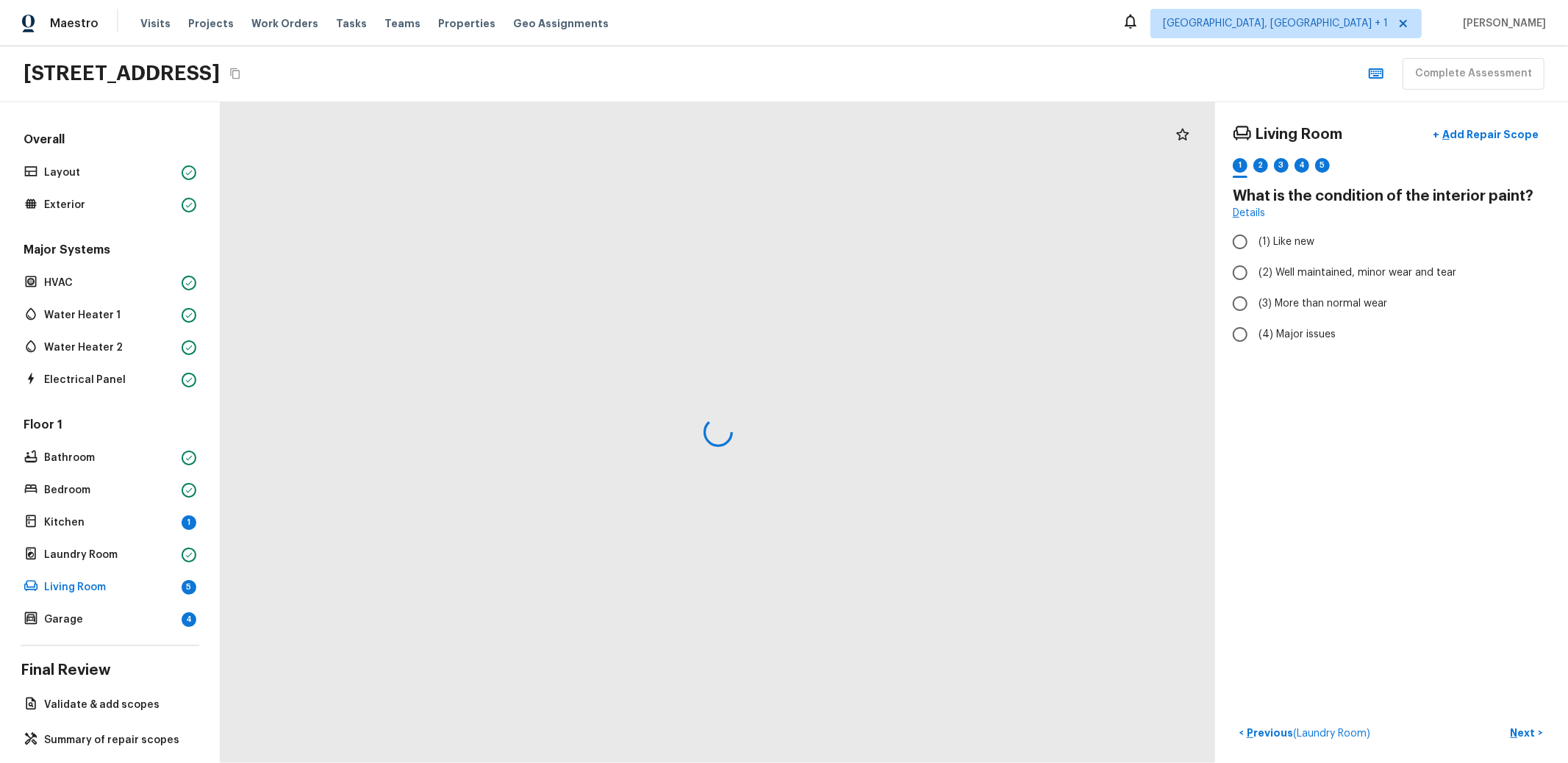
radio input "true"
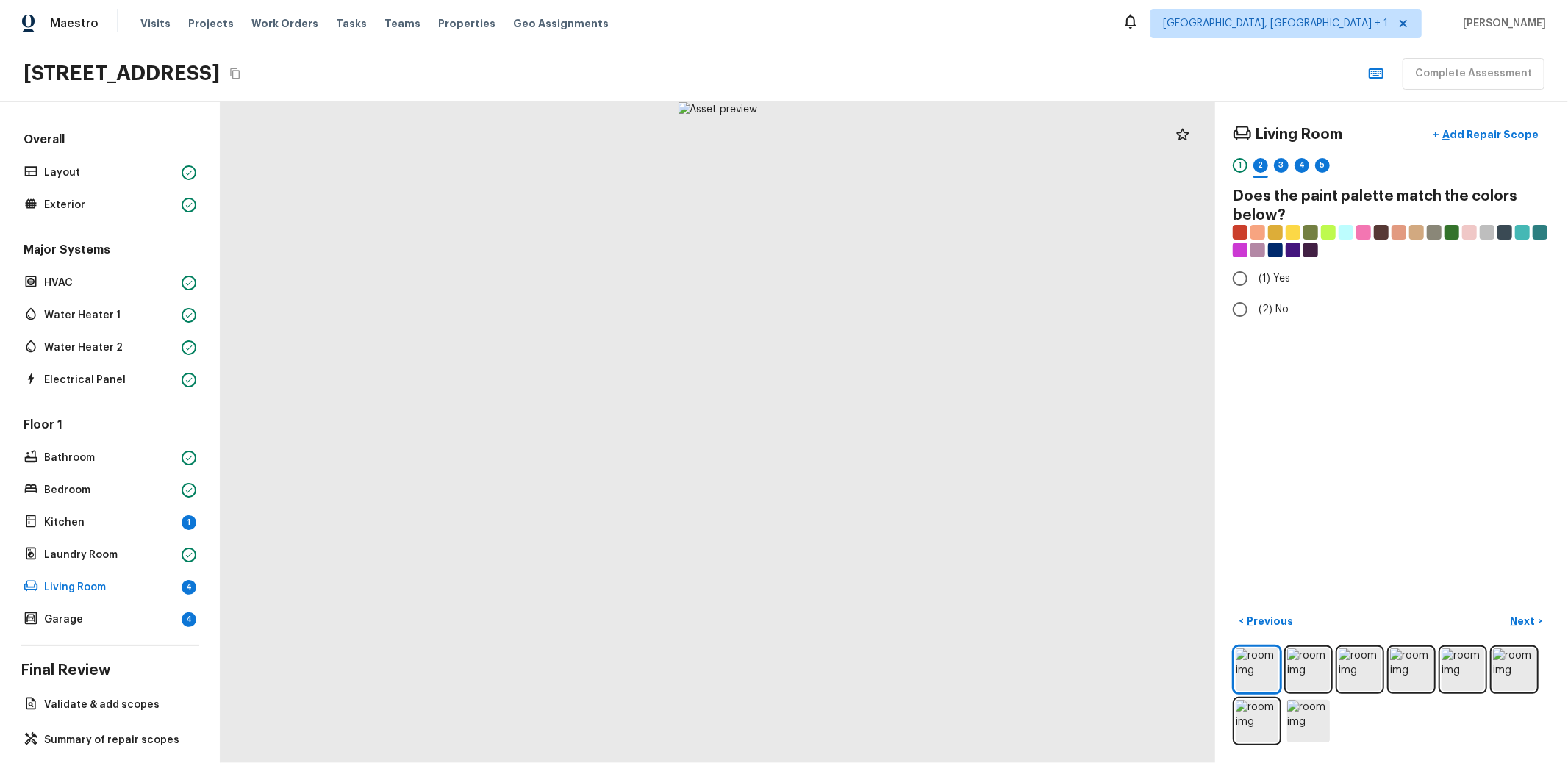
radio input "true"
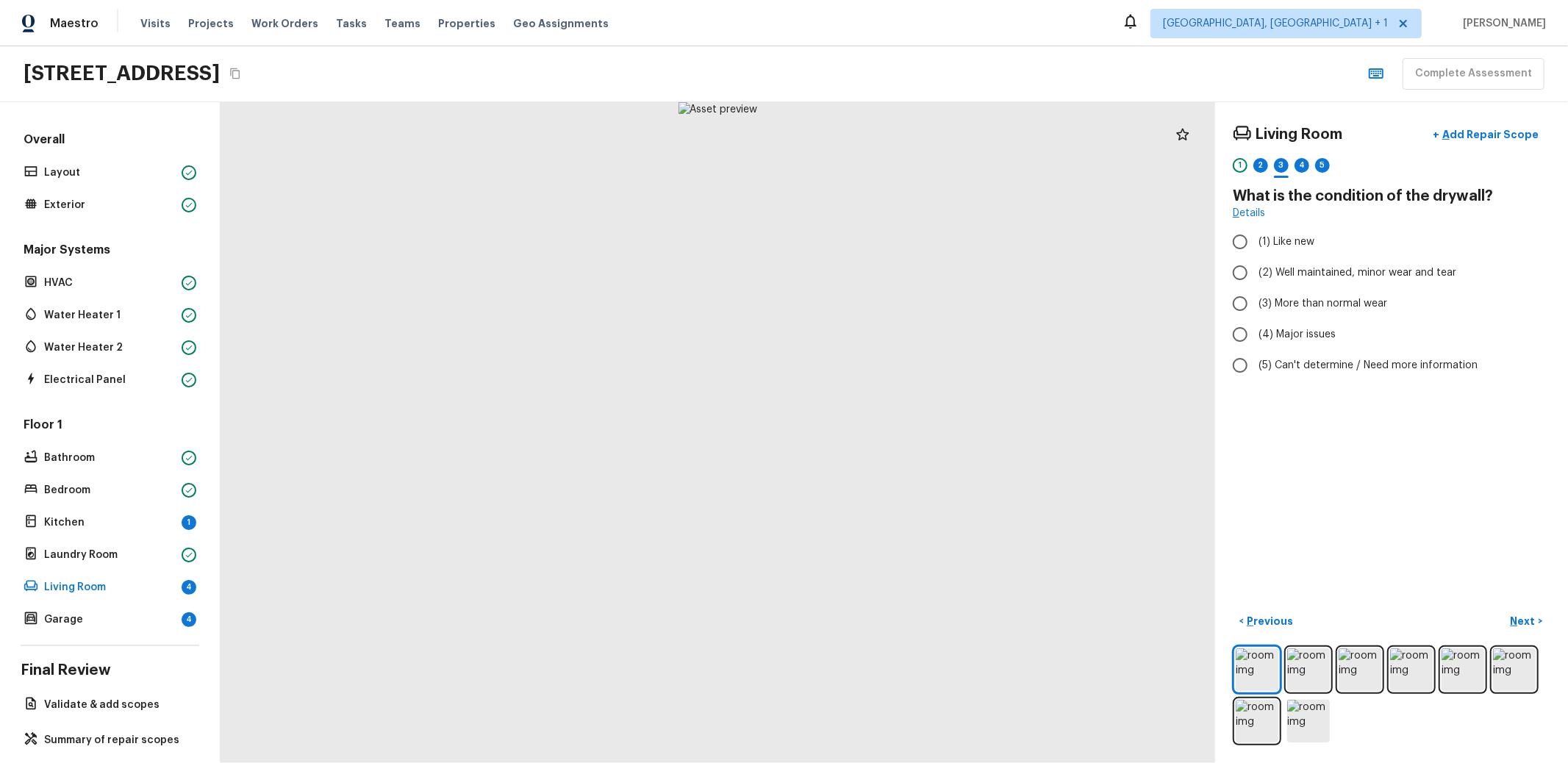
radio input "true"
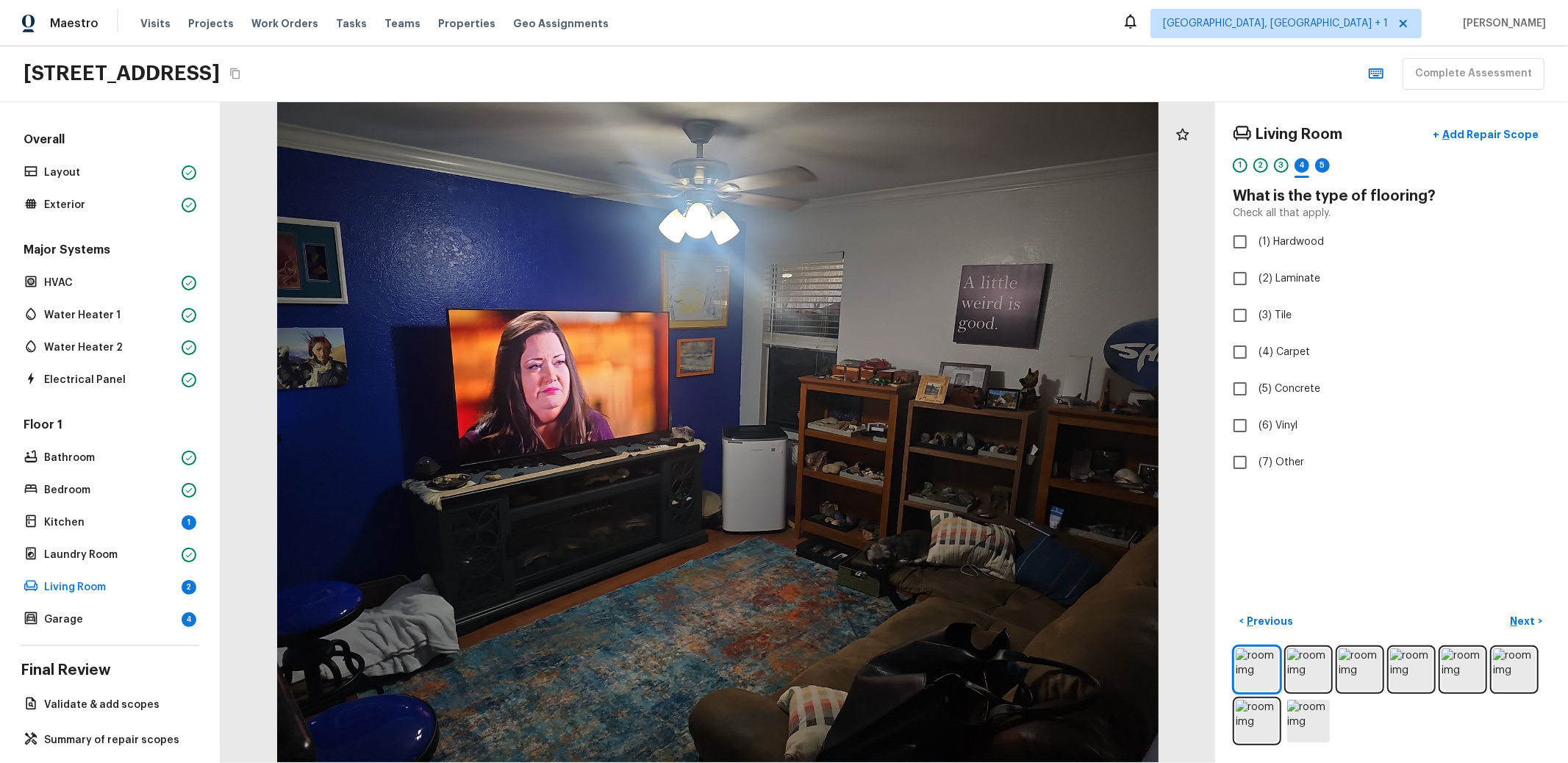
checkbox input "true"
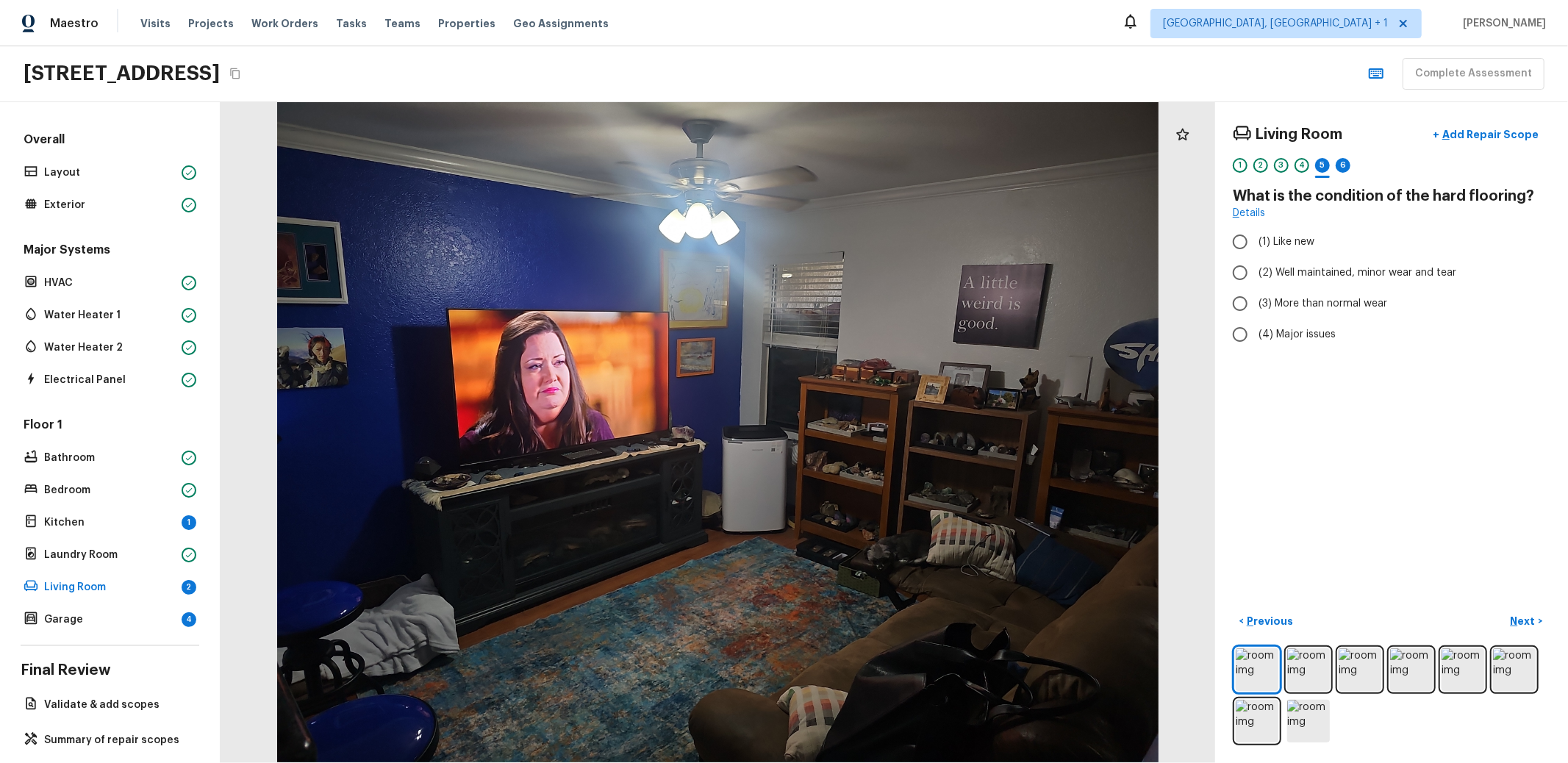
radio input "true"
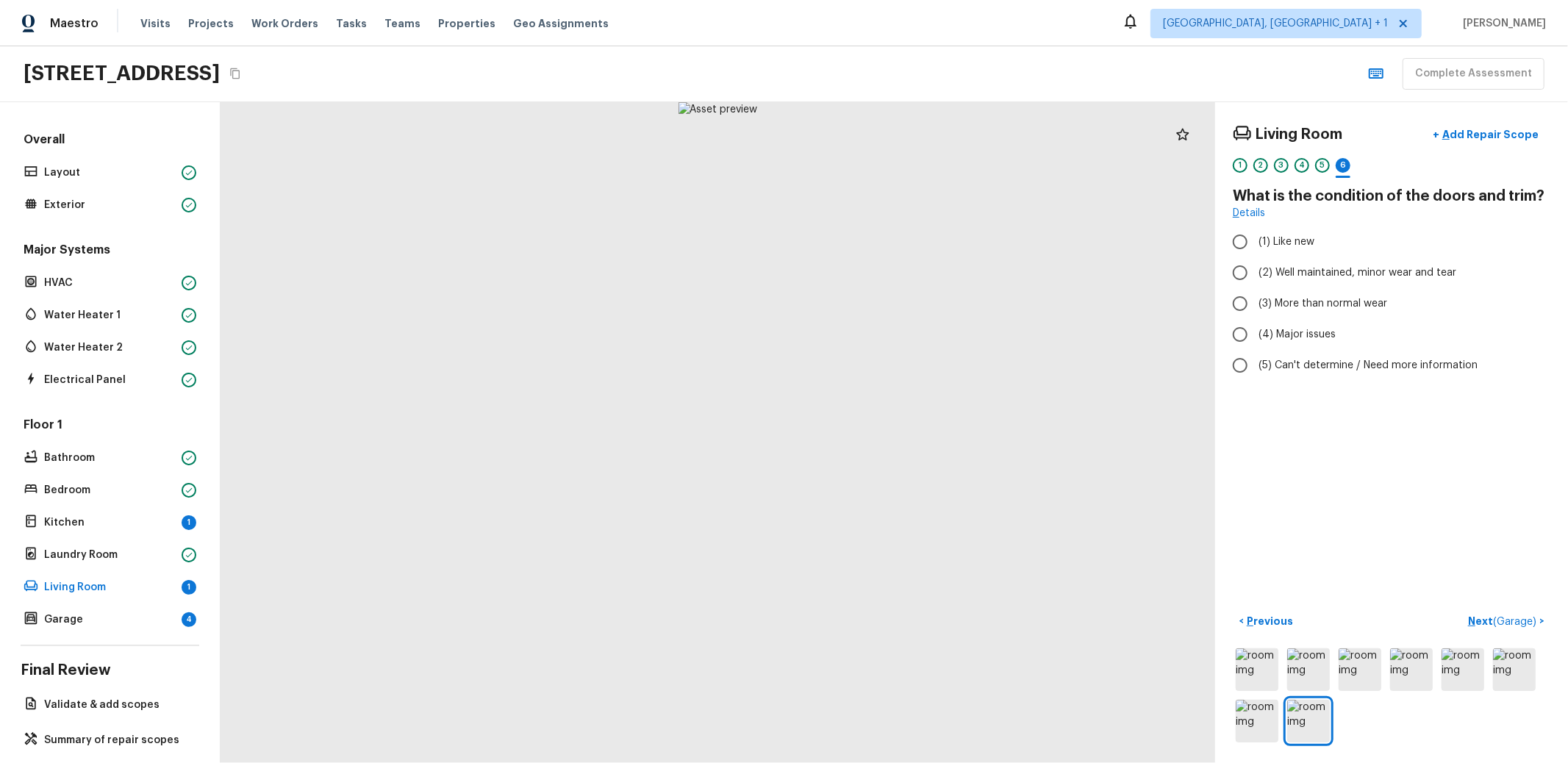
radio input "true"
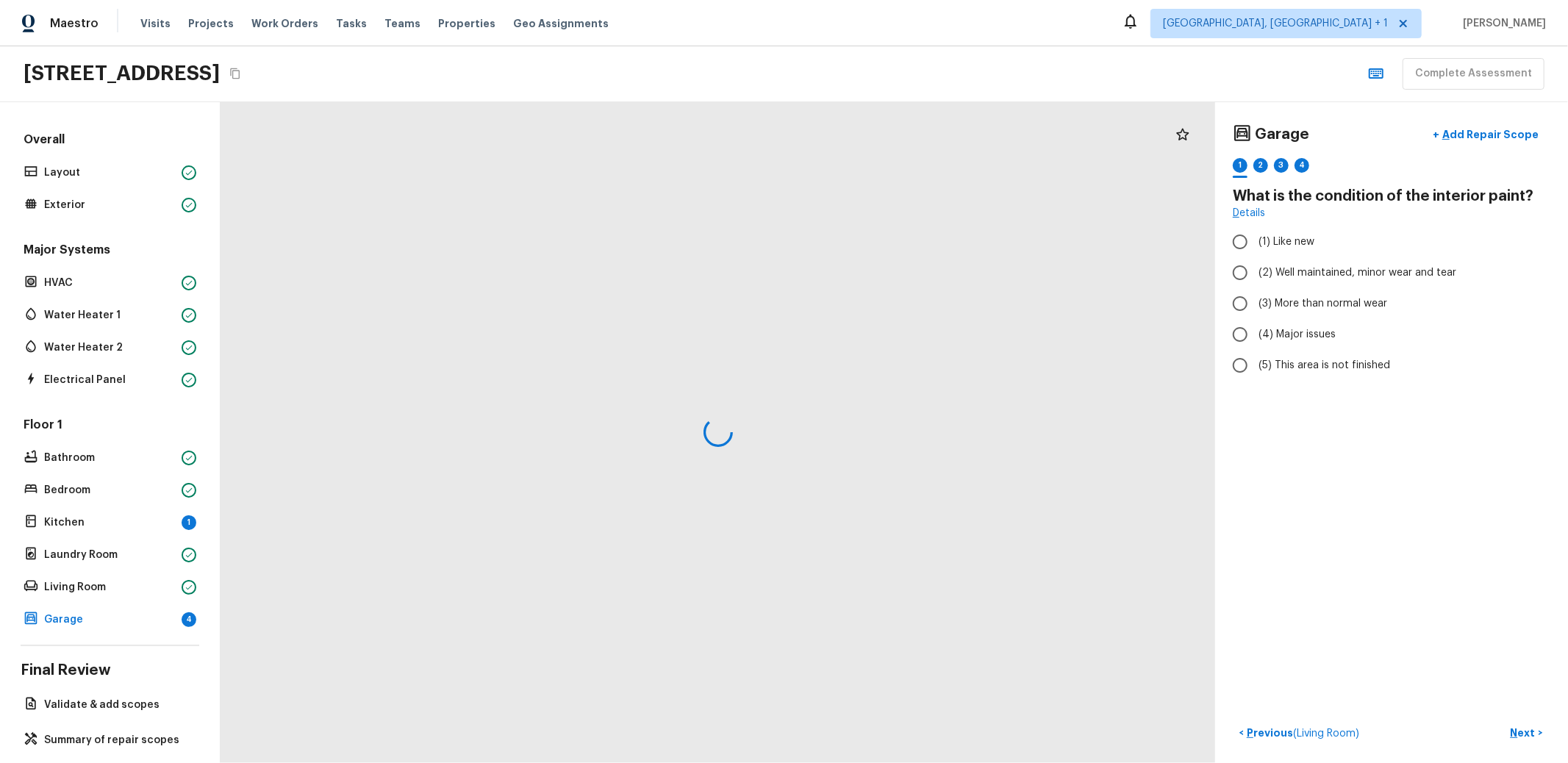
radio input "true"
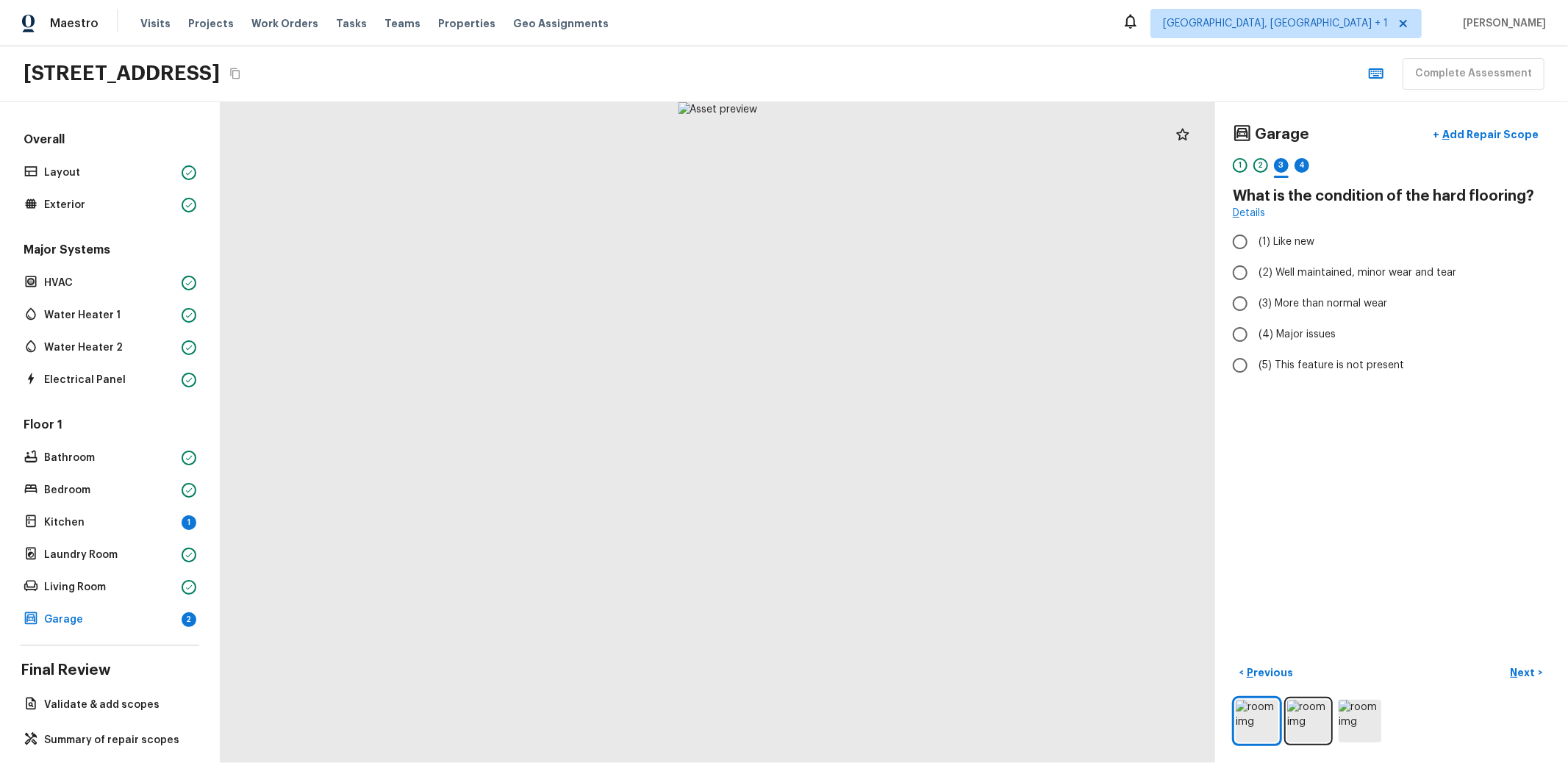
radio input "true"
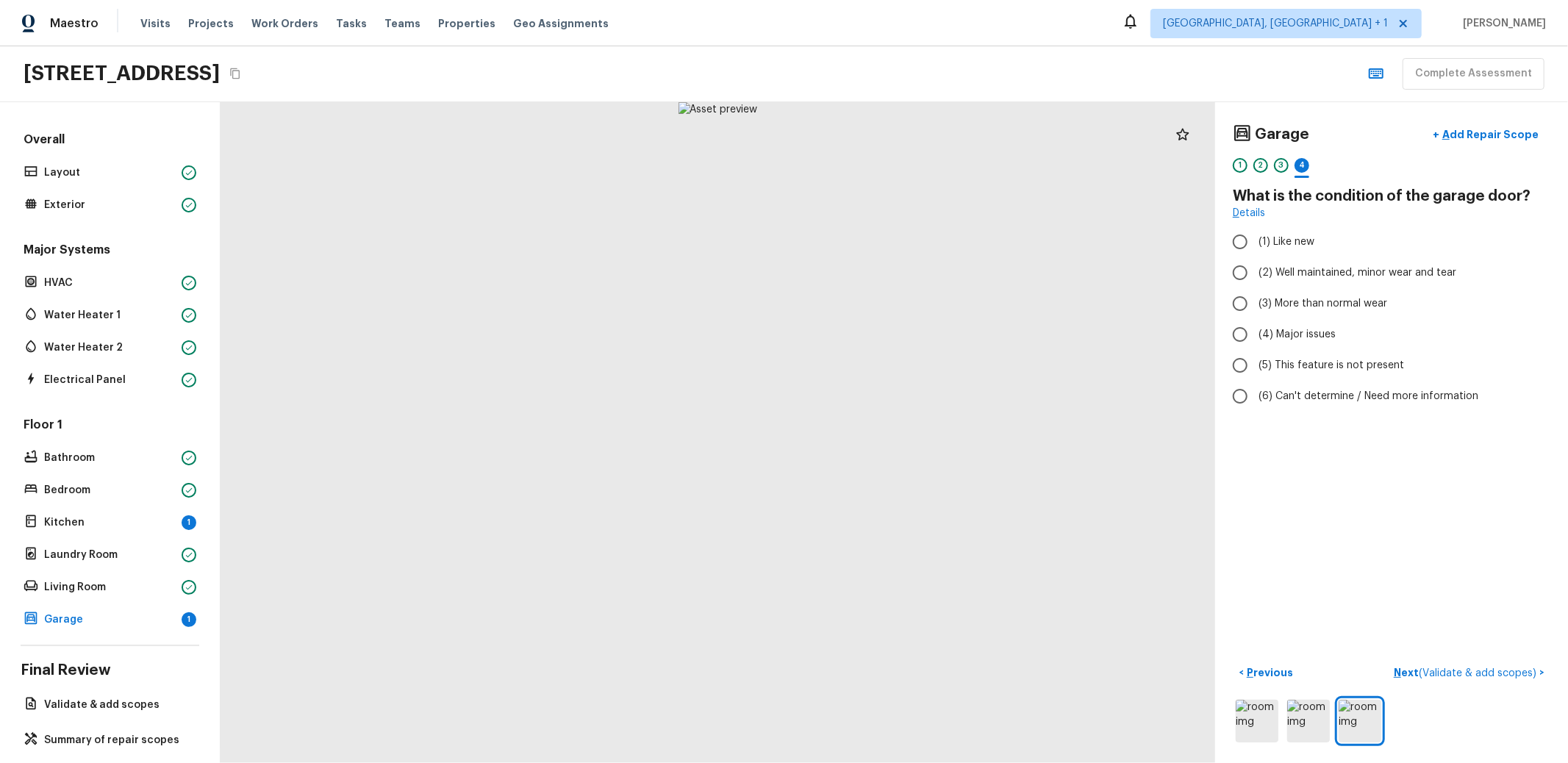
radio input "true"
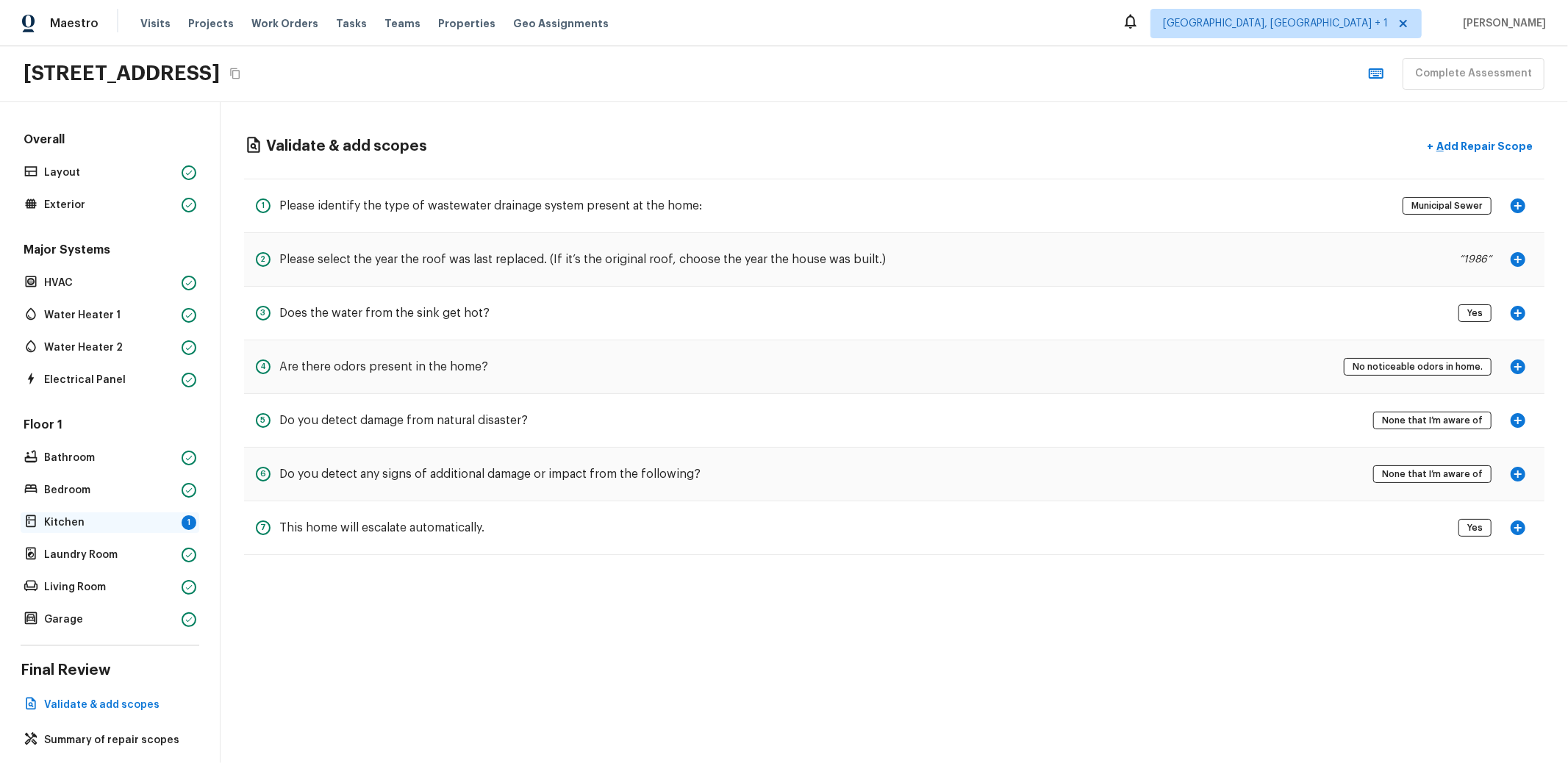
click at [98, 519] on p "Kitchen" at bounding box center [110, 522] width 132 height 15
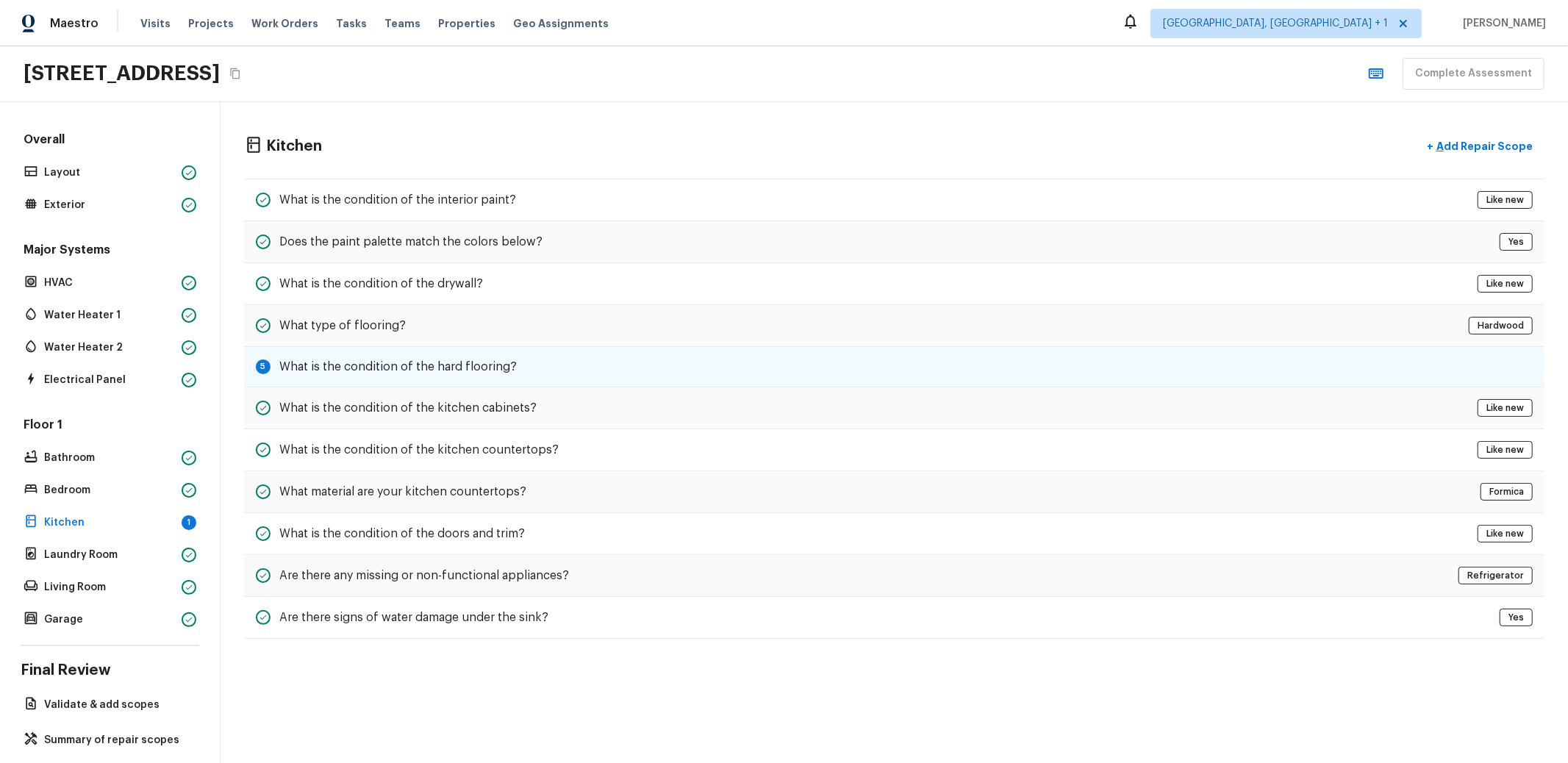
click at [489, 358] on h5 "What is the condition of the hard flooring?" at bounding box center [398, 367] width 238 height 17
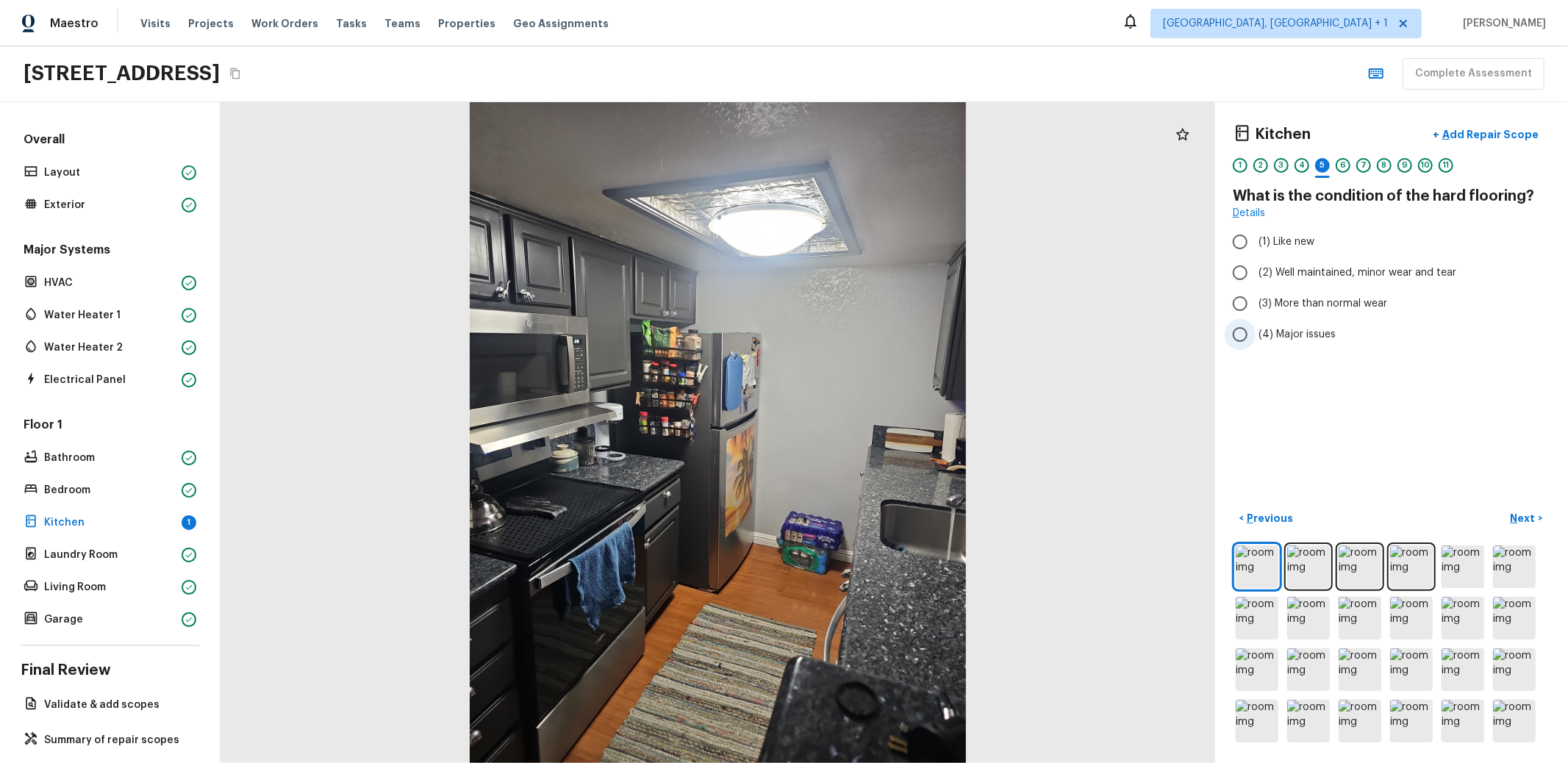
radio input "true"
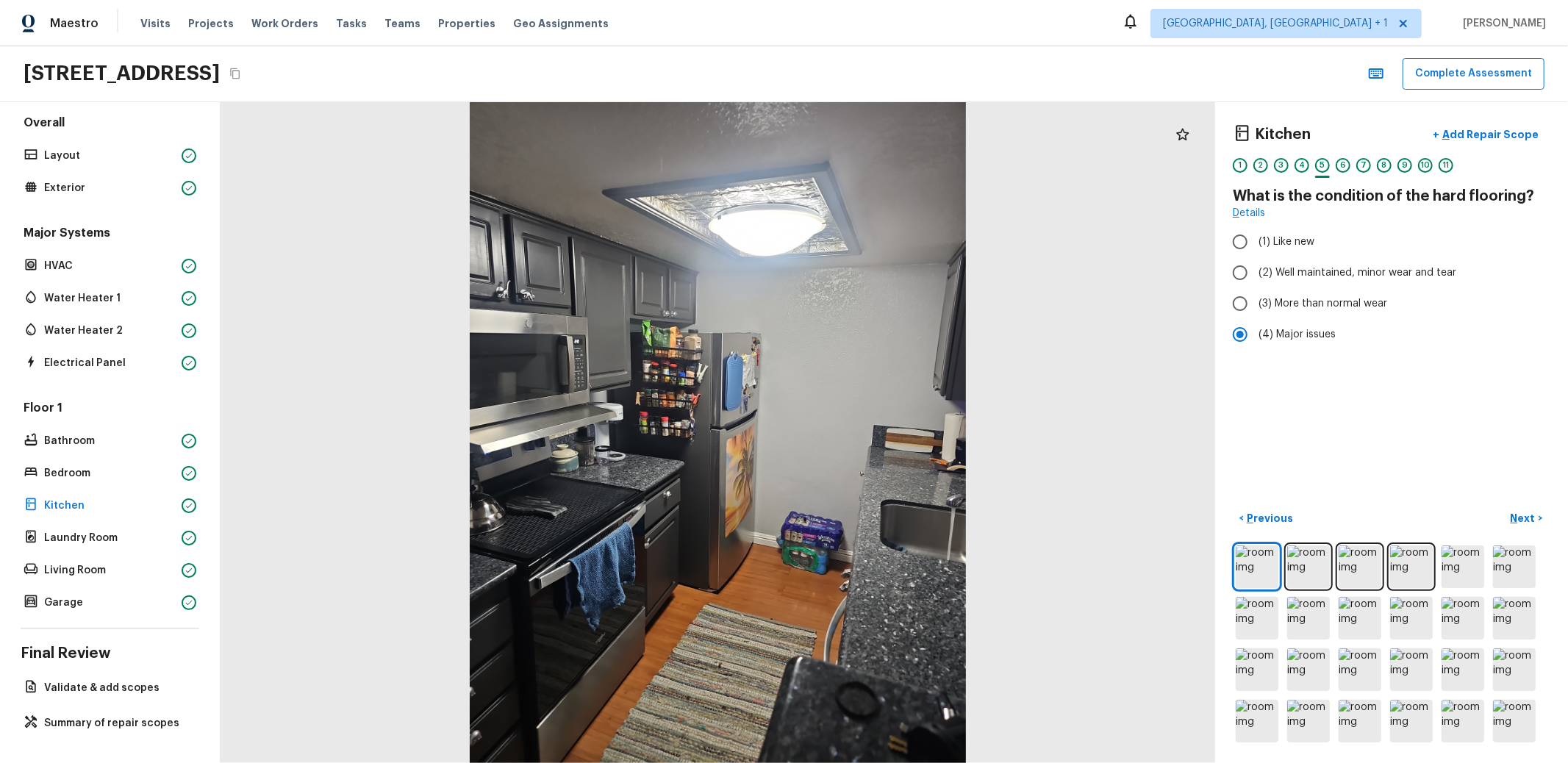
scroll to position [0, 0]
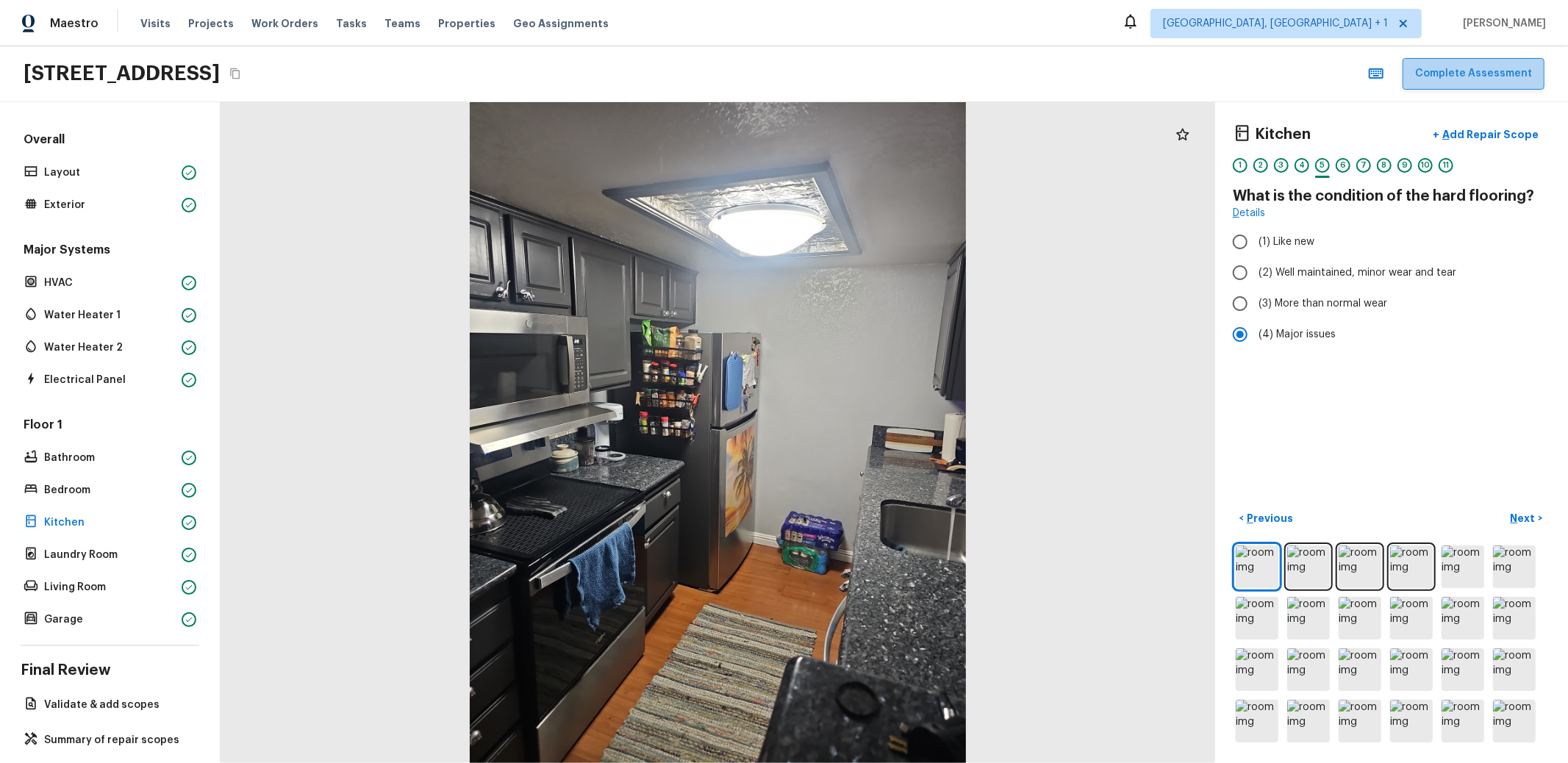
click at [1512, 82] on button "Complete Assessment" at bounding box center [1474, 74] width 142 height 31
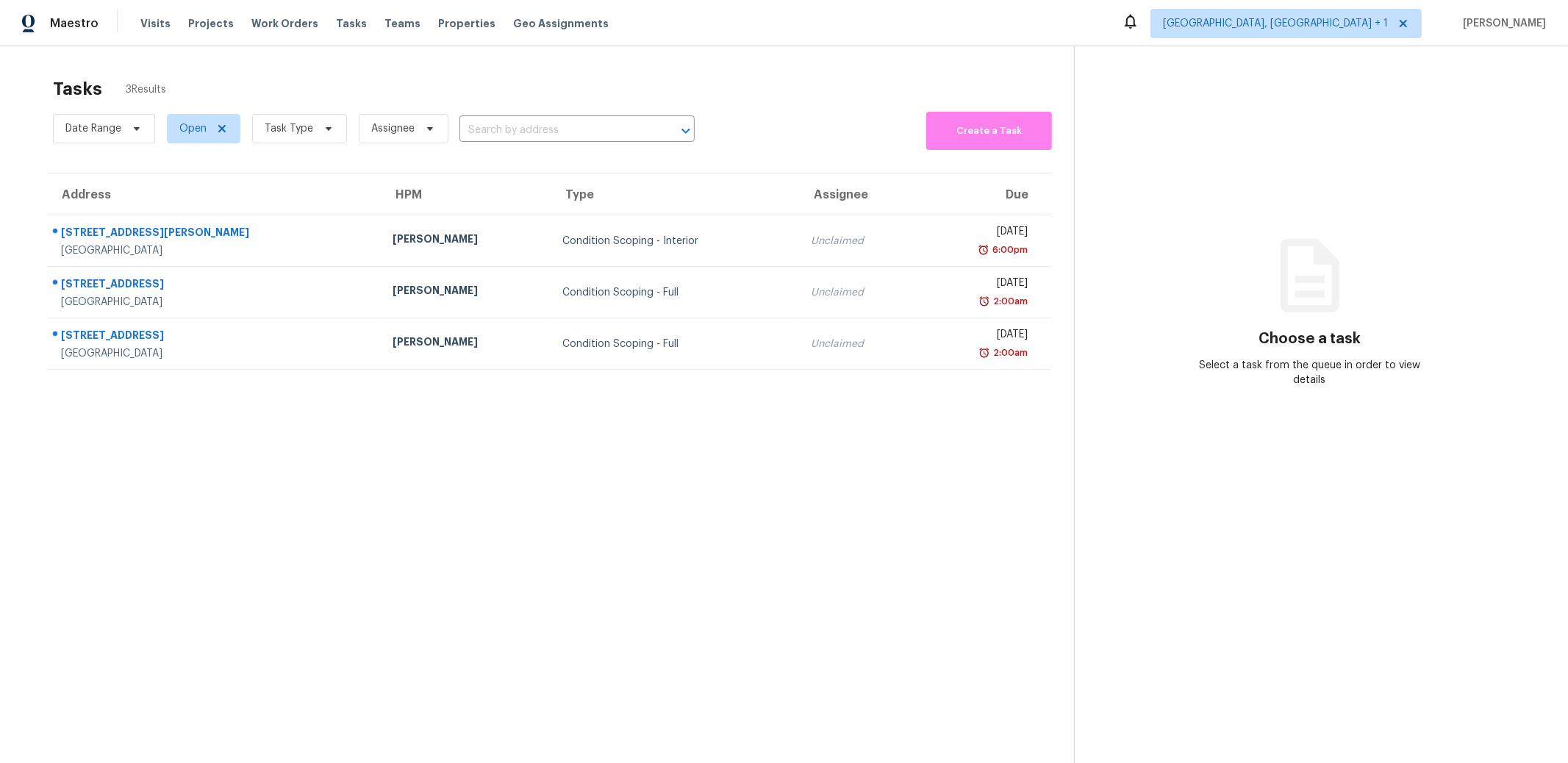
click at [517, 129] on input "text" at bounding box center [556, 130] width 194 height 23
drag, startPoint x: 308, startPoint y: 82, endPoint x: 211, endPoint y: 135, distance: 110.5
click at [308, 82] on div "Tasks 3 Results" at bounding box center [563, 88] width 1021 height 38
click at [287, 127] on span "Task Type" at bounding box center [288, 129] width 49 height 15
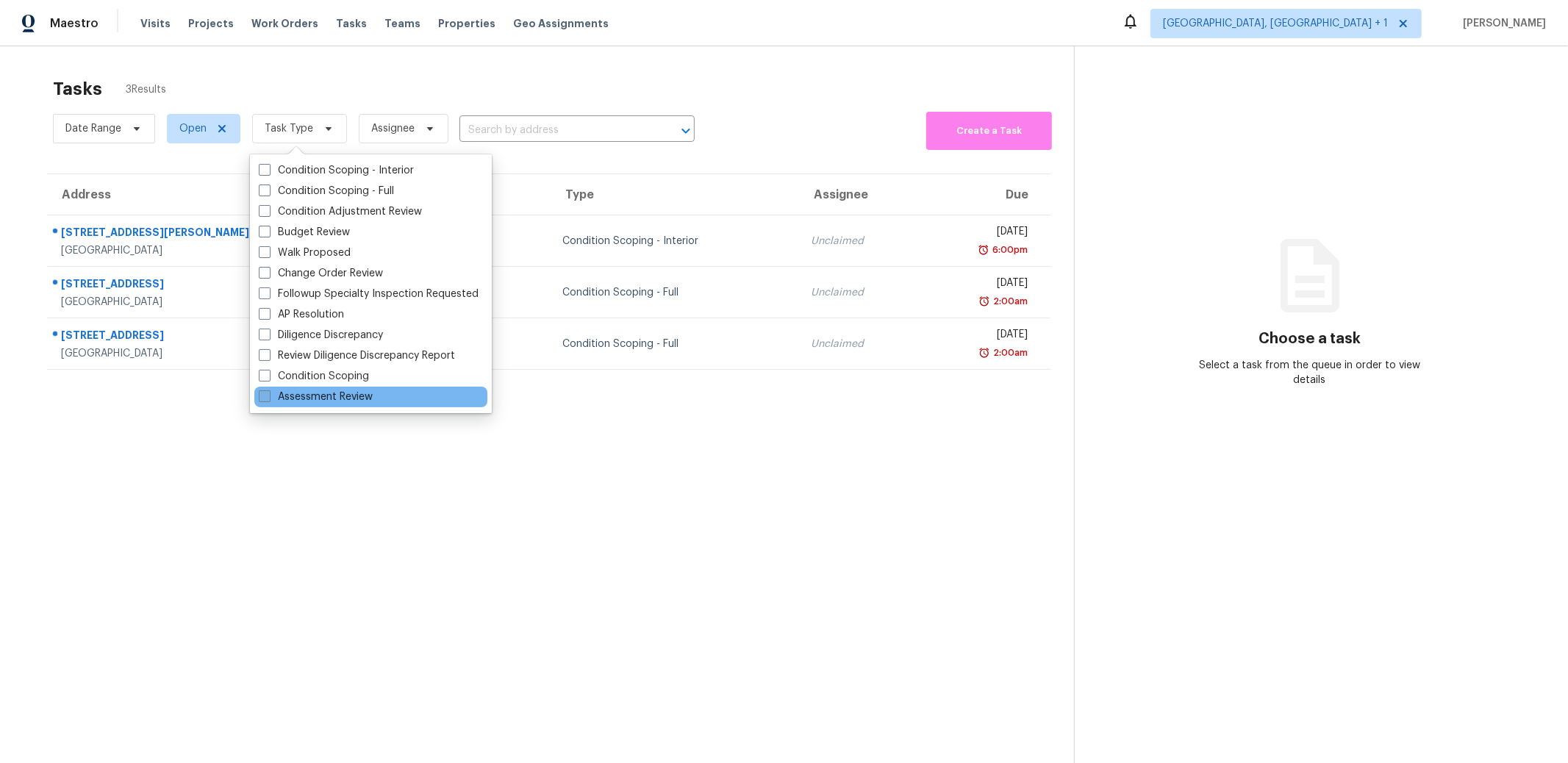
click at [329, 394] on label "Assessment Review" at bounding box center [316, 397] width 114 height 15
click at [268, 394] on input "Assessment Review" at bounding box center [263, 394] width 9 height 9
checkbox input "true"
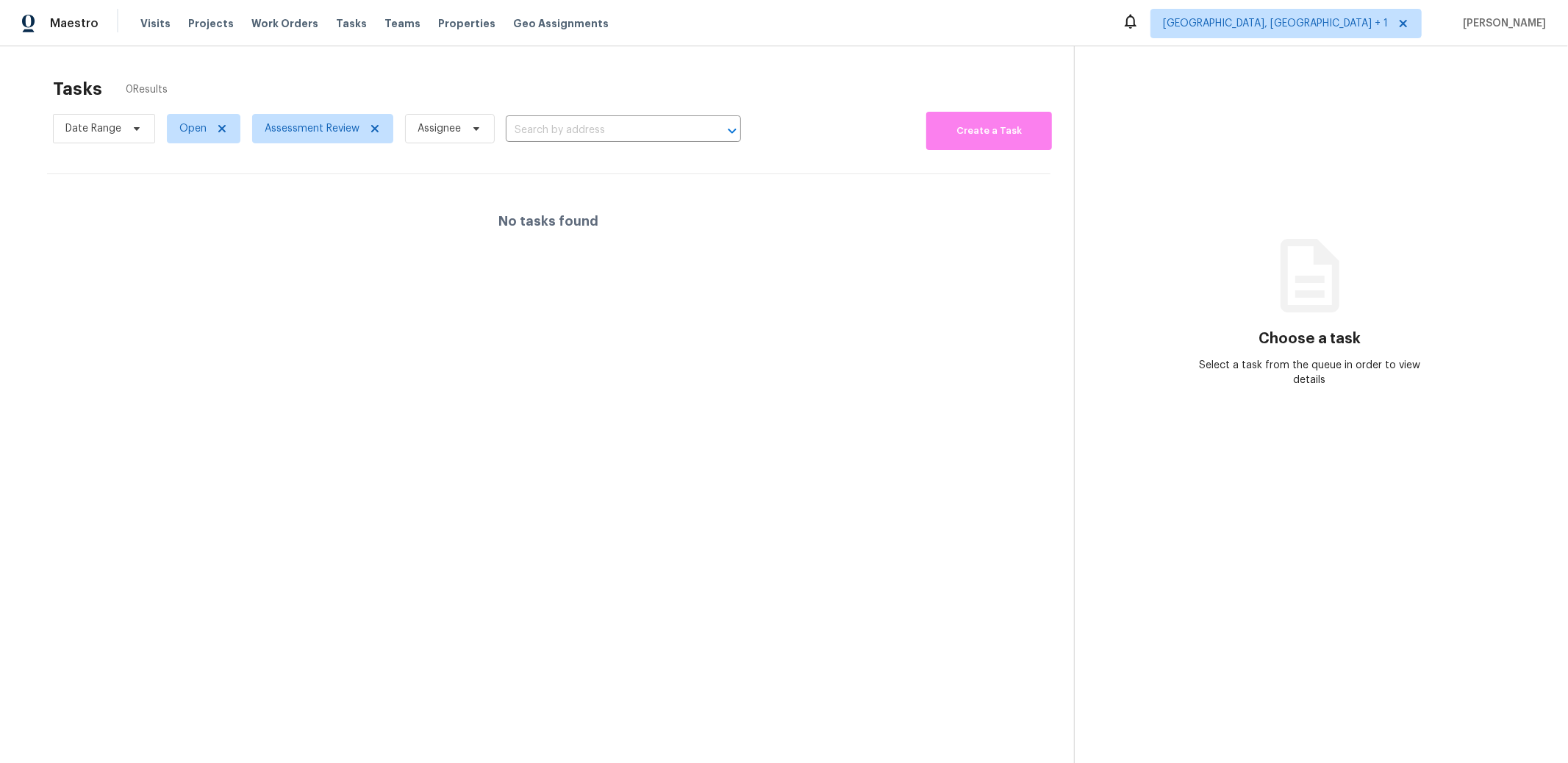
click at [213, 535] on section "Tasks 0 Results Date Range Open Assessment Review Assignee ​ Create a Task No t…" at bounding box center [549, 440] width 1050 height 740
click at [1370, 32] on span "[GEOGRAPHIC_DATA], [GEOGRAPHIC_DATA] + 1" at bounding box center [1286, 24] width 271 height 29
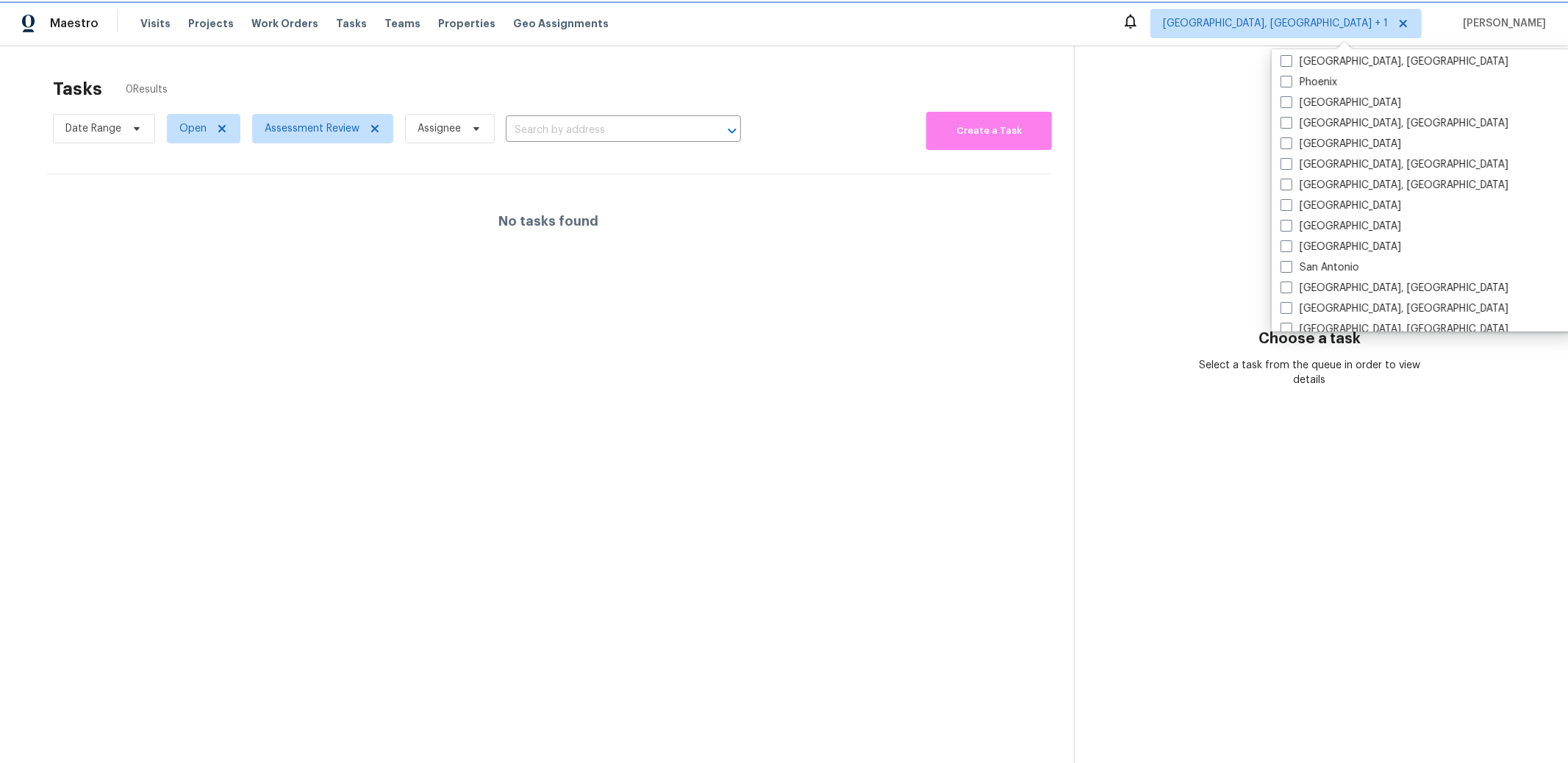
scroll to position [851, 0]
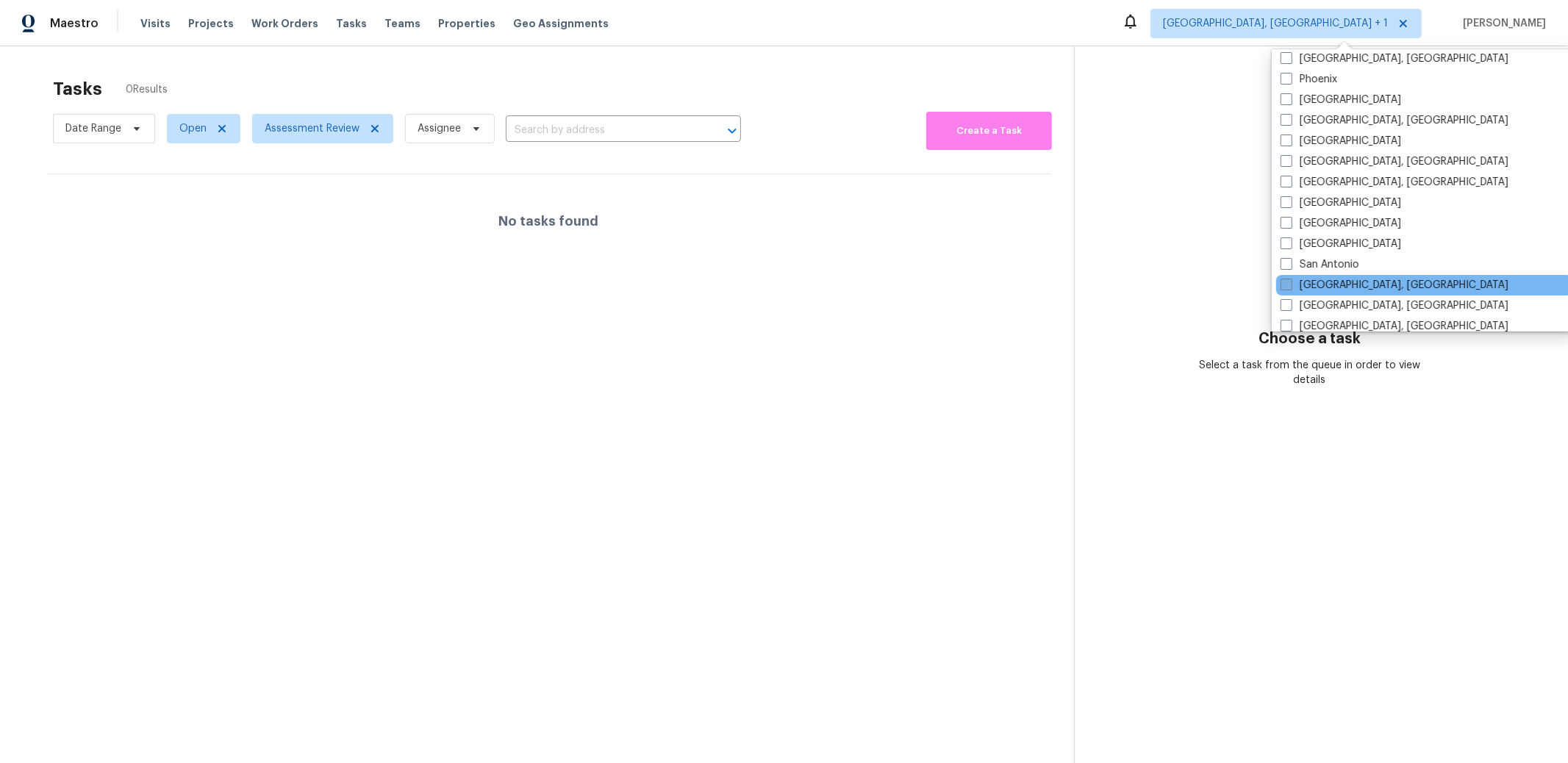
click at [1290, 284] on span at bounding box center [1286, 284] width 12 height 12
click at [1290, 284] on input "[GEOGRAPHIC_DATA], [GEOGRAPHIC_DATA]" at bounding box center [1285, 283] width 9 height 9
checkbox input "true"
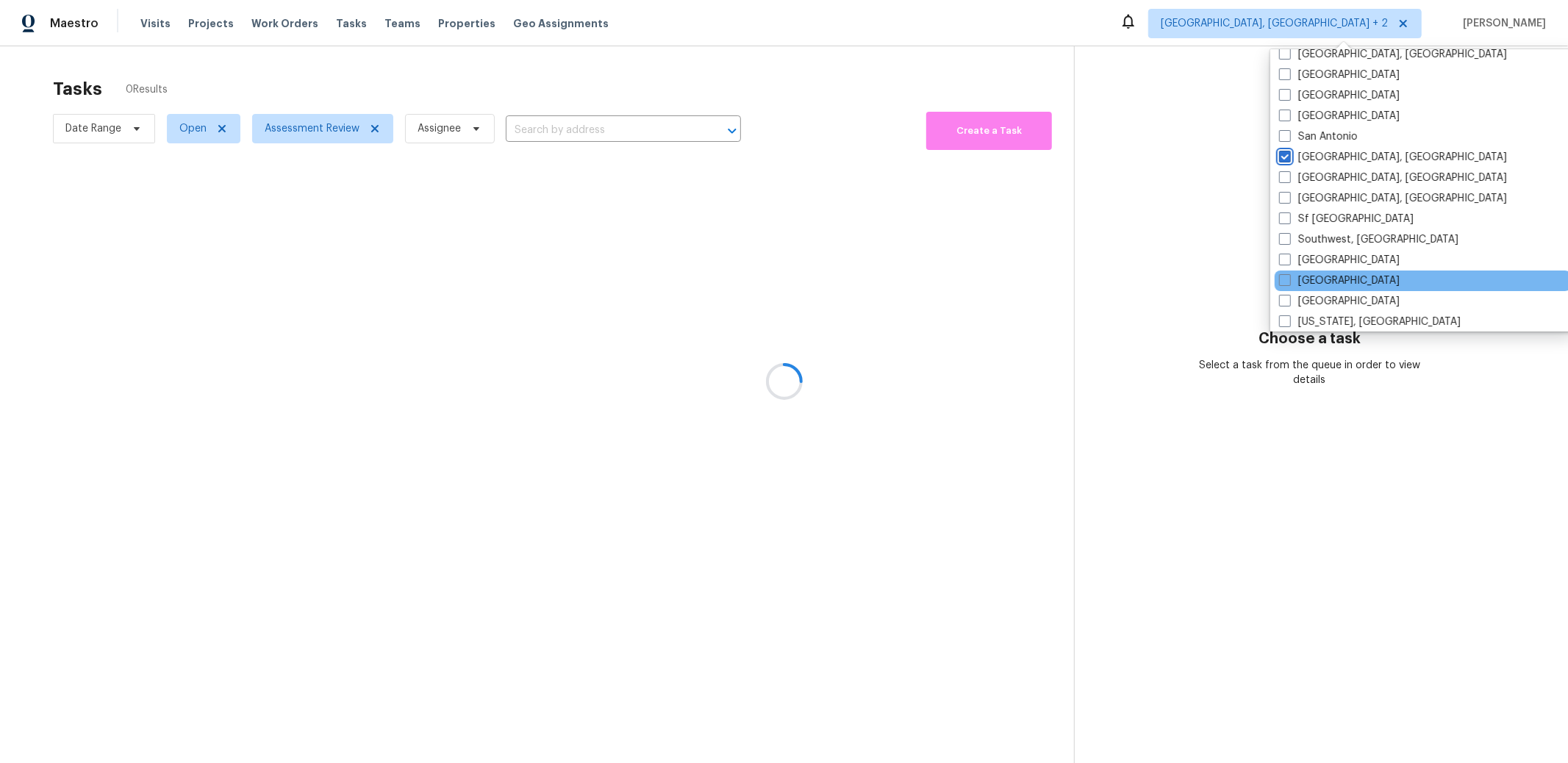
scroll to position [984, 0]
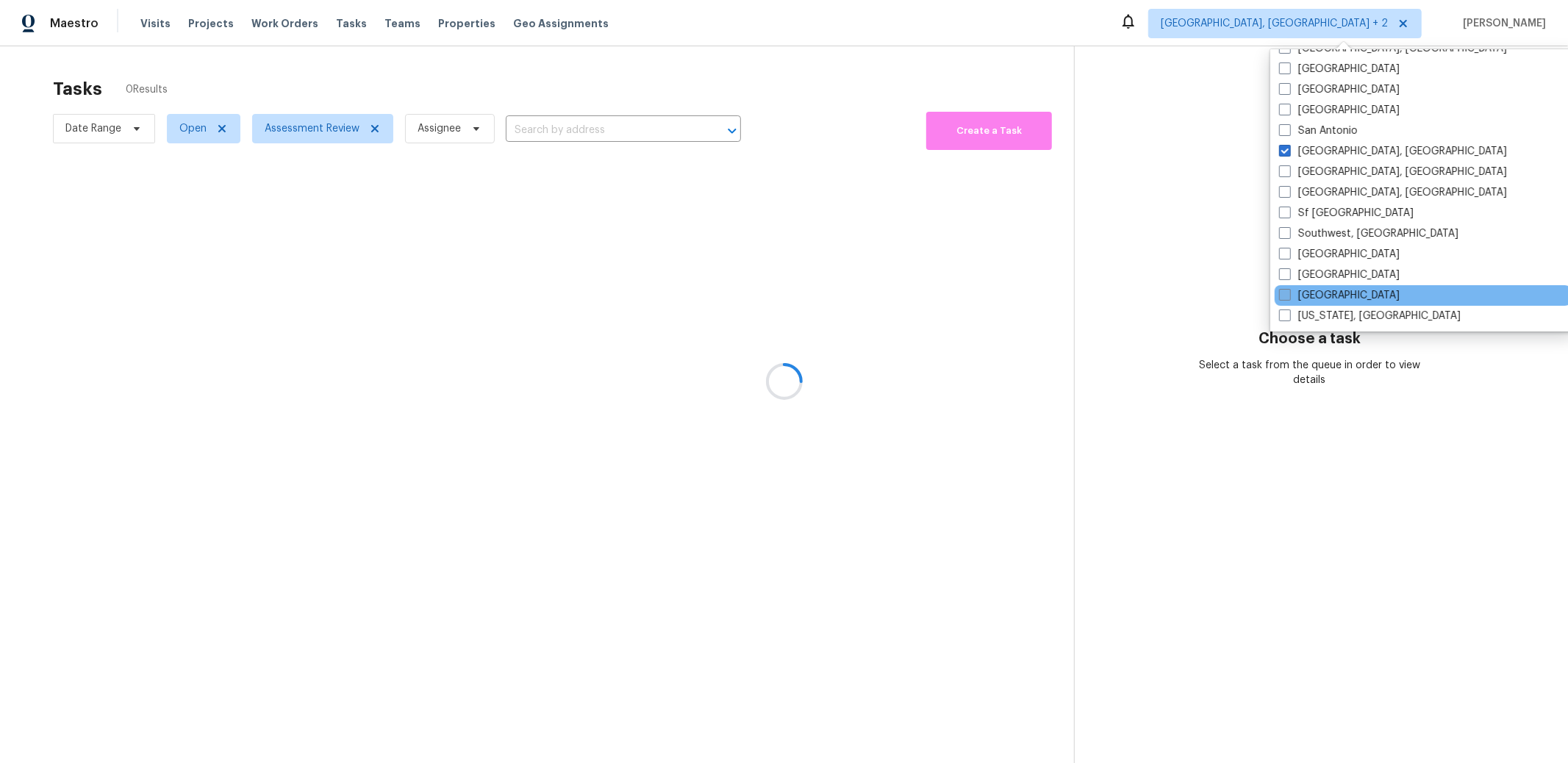
click at [1281, 295] on span at bounding box center [1284, 295] width 12 height 12
click at [1281, 295] on input "[GEOGRAPHIC_DATA]" at bounding box center [1283, 293] width 9 height 9
checkbox input "true"
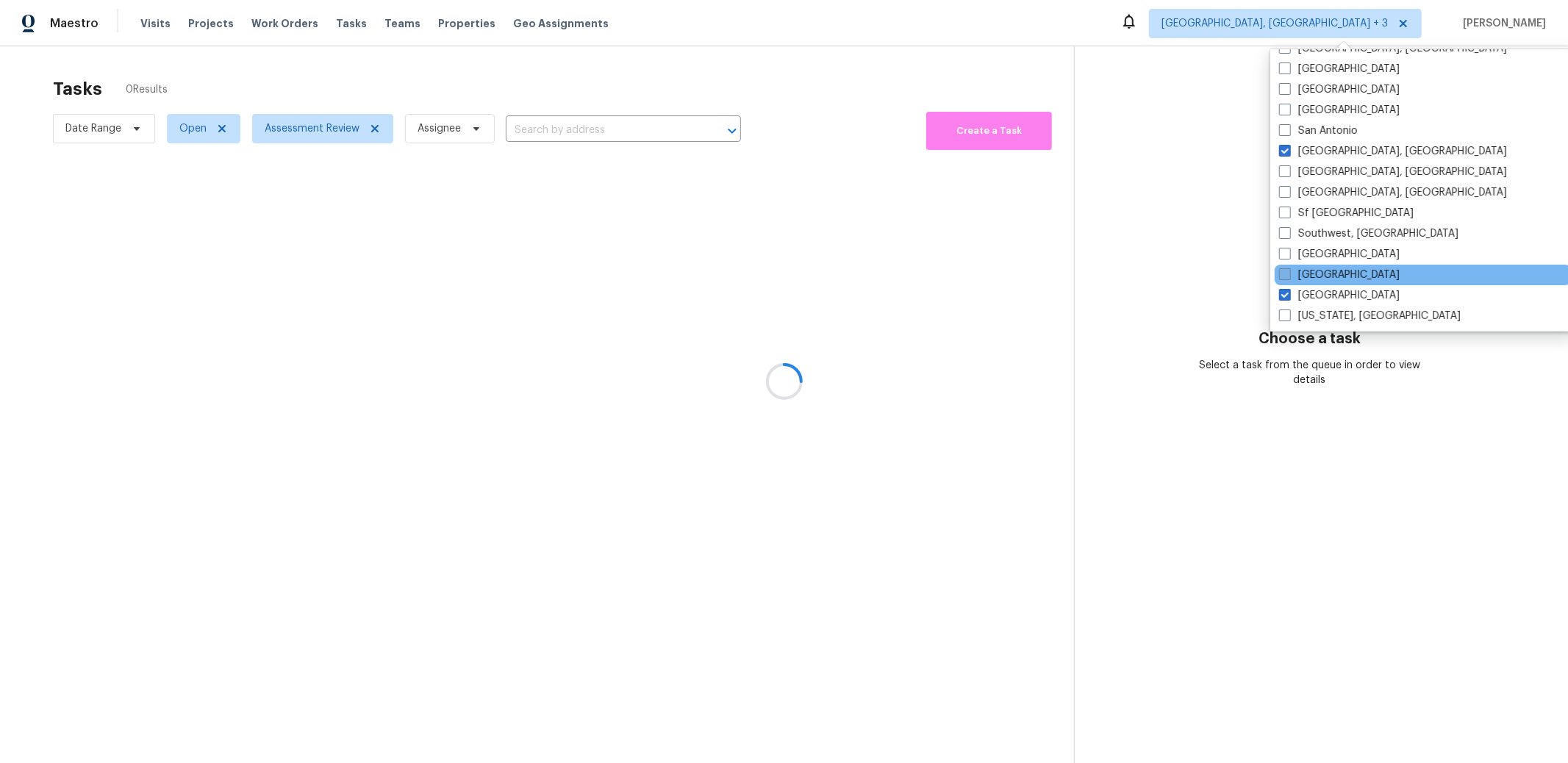
click at [1282, 278] on span at bounding box center [1284, 274] width 12 height 12
click at [1282, 277] on input "[GEOGRAPHIC_DATA]" at bounding box center [1283, 272] width 9 height 9
checkbox input "true"
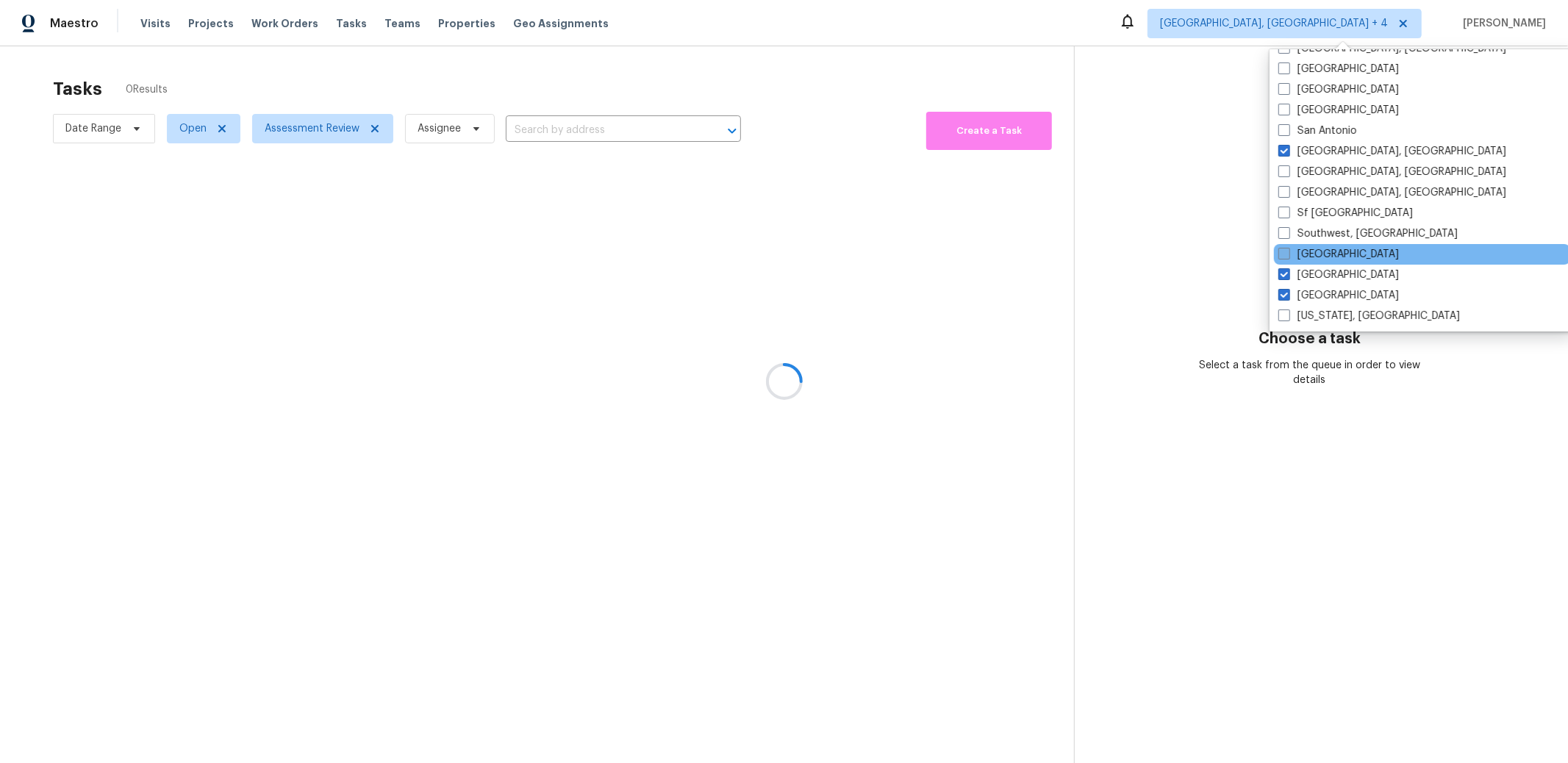
click at [1283, 253] on span at bounding box center [1284, 253] width 12 height 12
click at [1283, 253] on input "[GEOGRAPHIC_DATA]" at bounding box center [1283, 252] width 9 height 9
checkbox input "true"
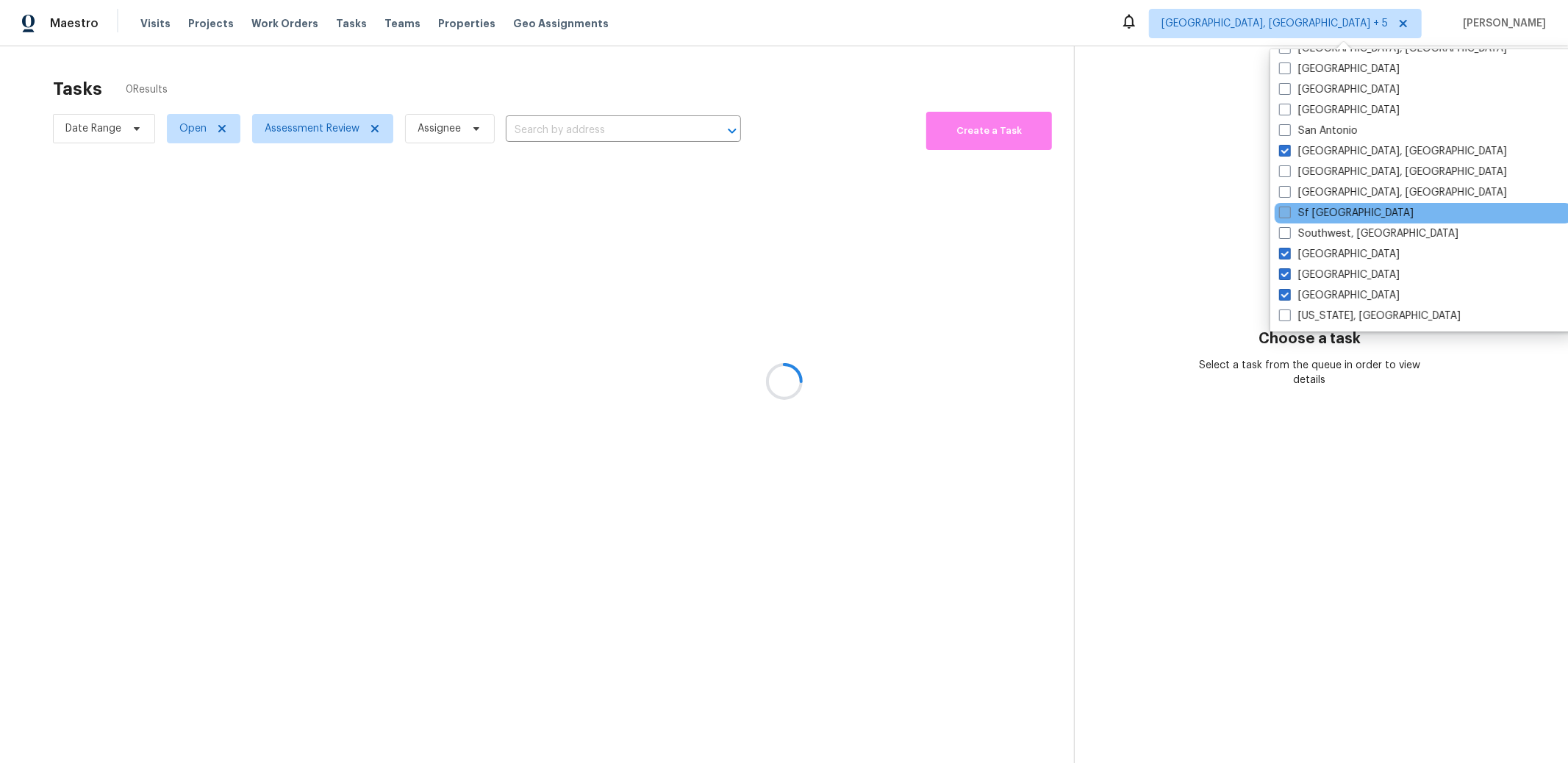
click at [1283, 211] on span at bounding box center [1284, 212] width 12 height 12
click at [1283, 211] on input "Sf [GEOGRAPHIC_DATA]" at bounding box center [1283, 210] width 9 height 9
checkbox input "true"
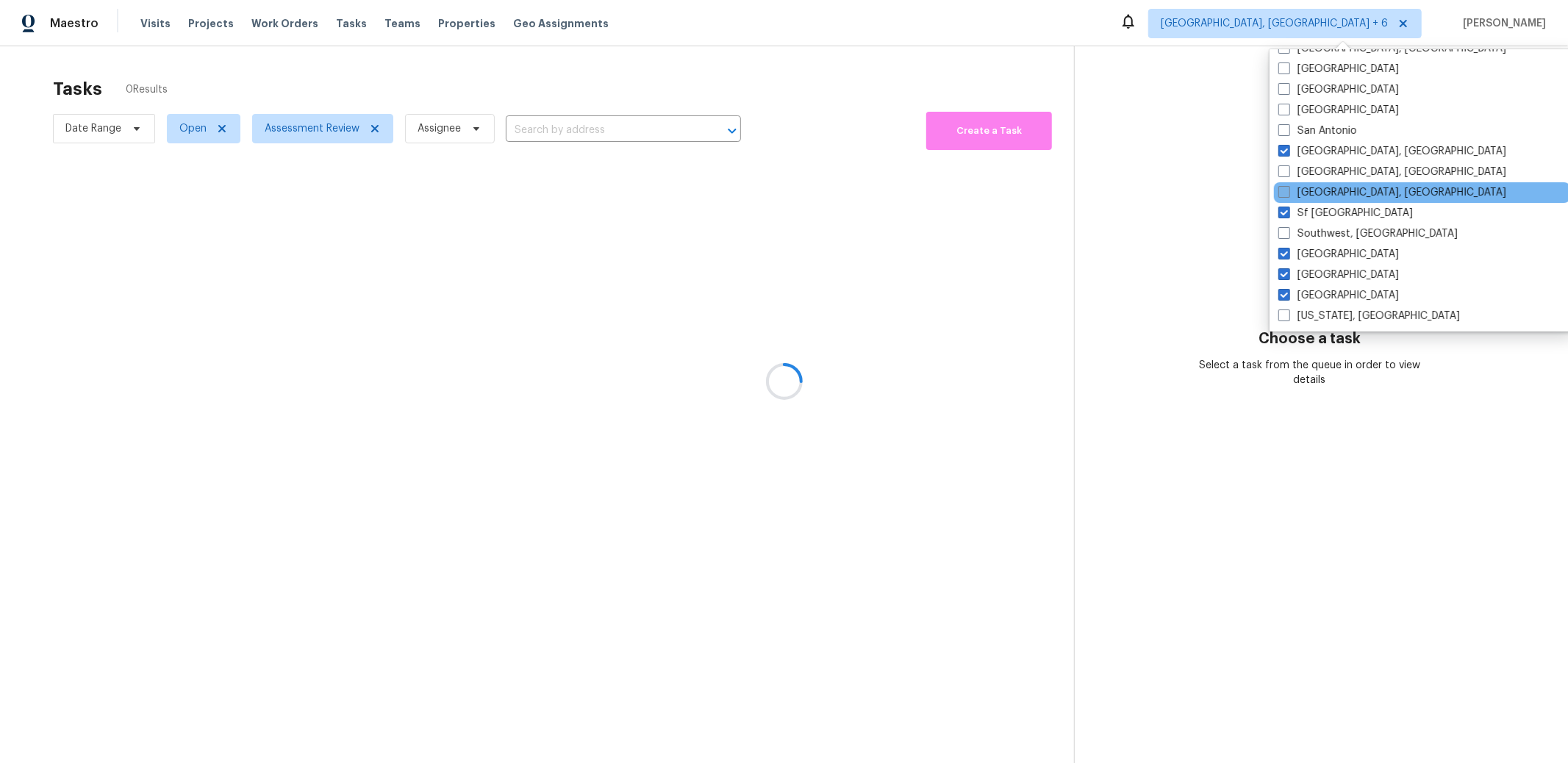
click at [1280, 194] on span at bounding box center [1284, 192] width 12 height 12
click at [1280, 194] on input "[GEOGRAPHIC_DATA], [GEOGRAPHIC_DATA]" at bounding box center [1283, 190] width 9 height 9
checkbox input "true"
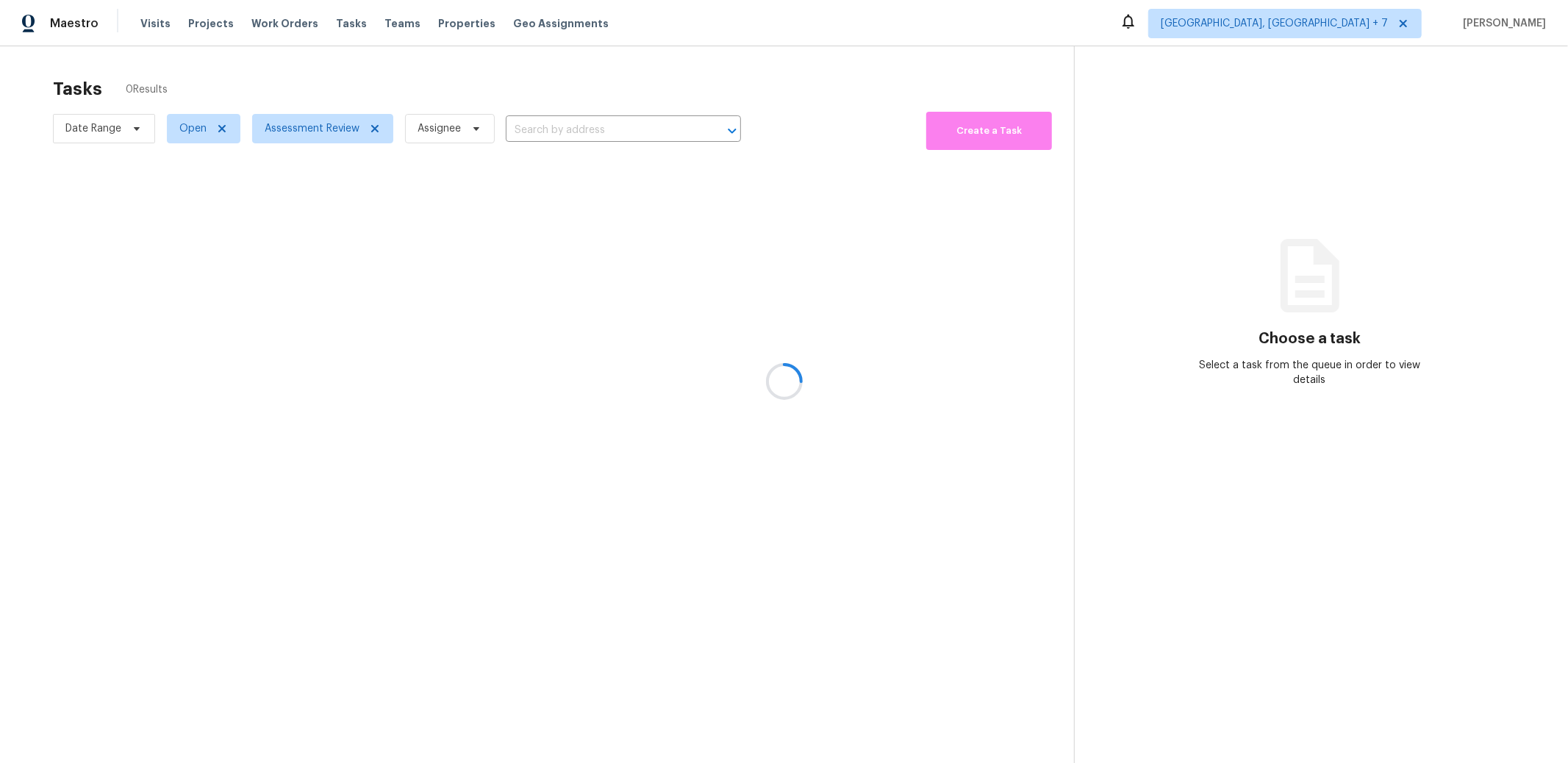
click at [1185, 211] on div at bounding box center [784, 382] width 1568 height 763
click at [1319, 24] on div at bounding box center [784, 382] width 1568 height 763
click at [1320, 20] on span "[GEOGRAPHIC_DATA], [GEOGRAPHIC_DATA] + 7" at bounding box center [1274, 24] width 228 height 15
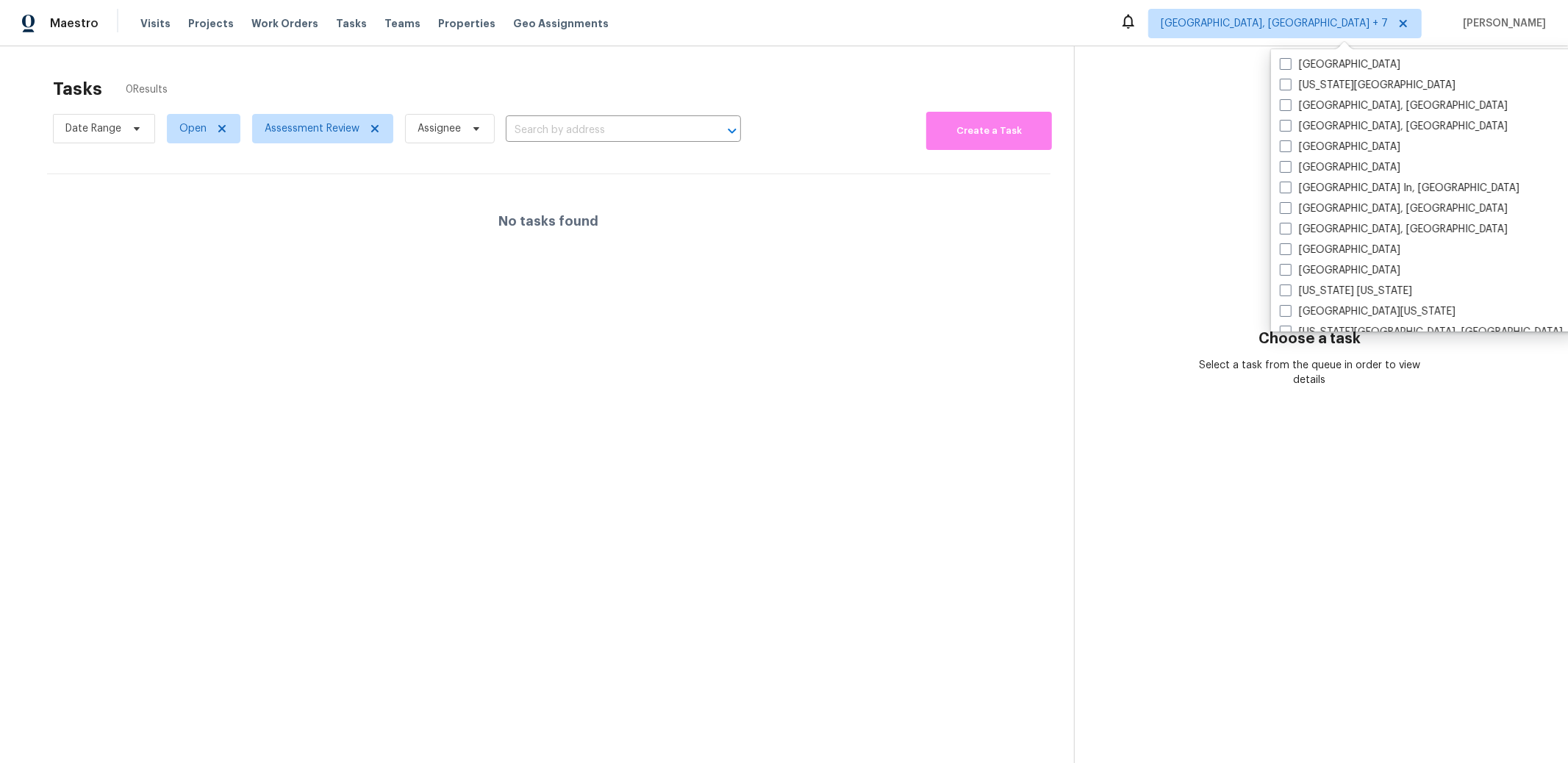
scroll to position [646, 0]
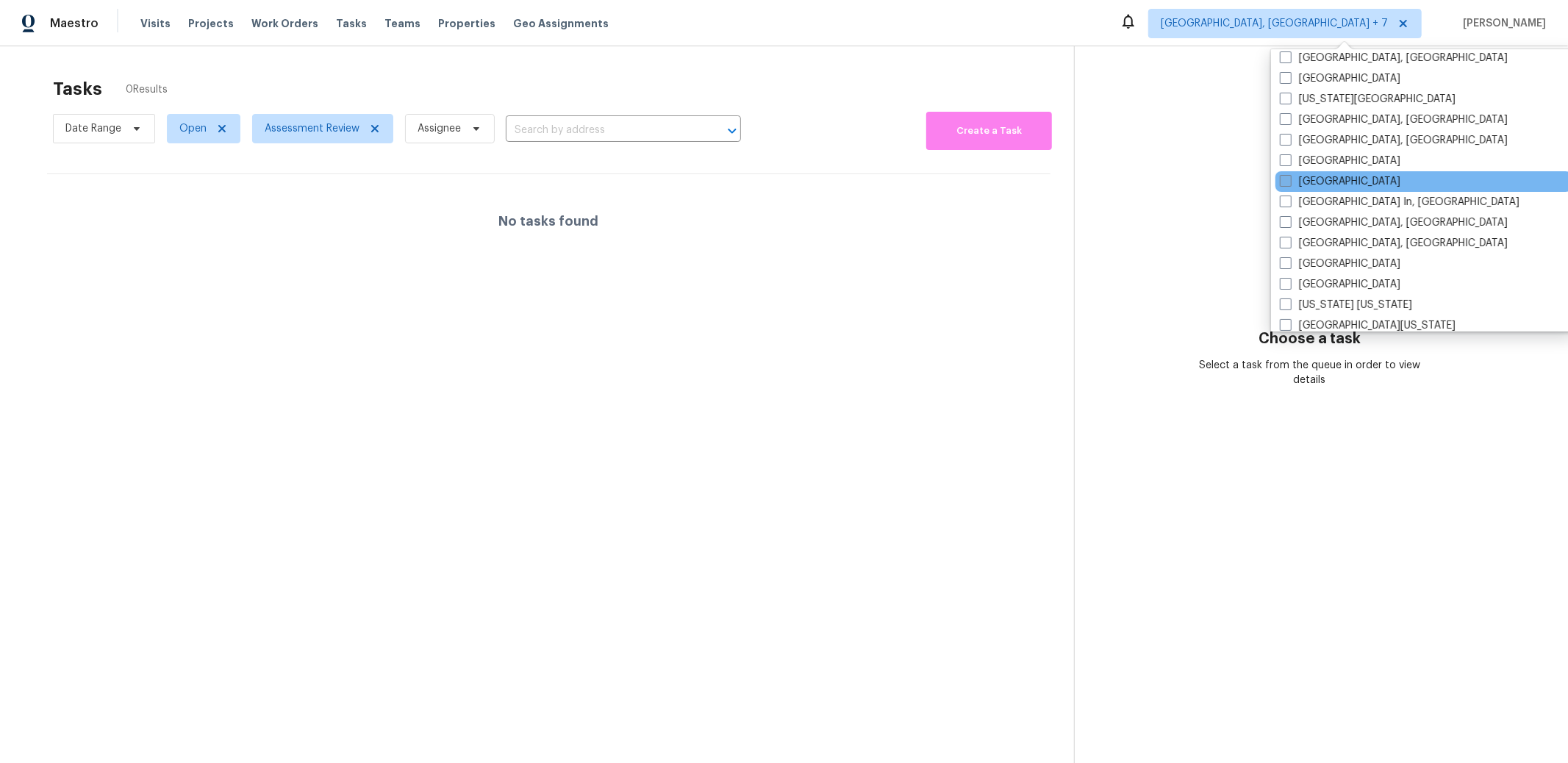
click at [1327, 182] on label "[GEOGRAPHIC_DATA]" at bounding box center [1340, 182] width 121 height 15
click at [1290, 182] on input "[GEOGRAPHIC_DATA]" at bounding box center [1284, 179] width 9 height 9
checkbox input "true"
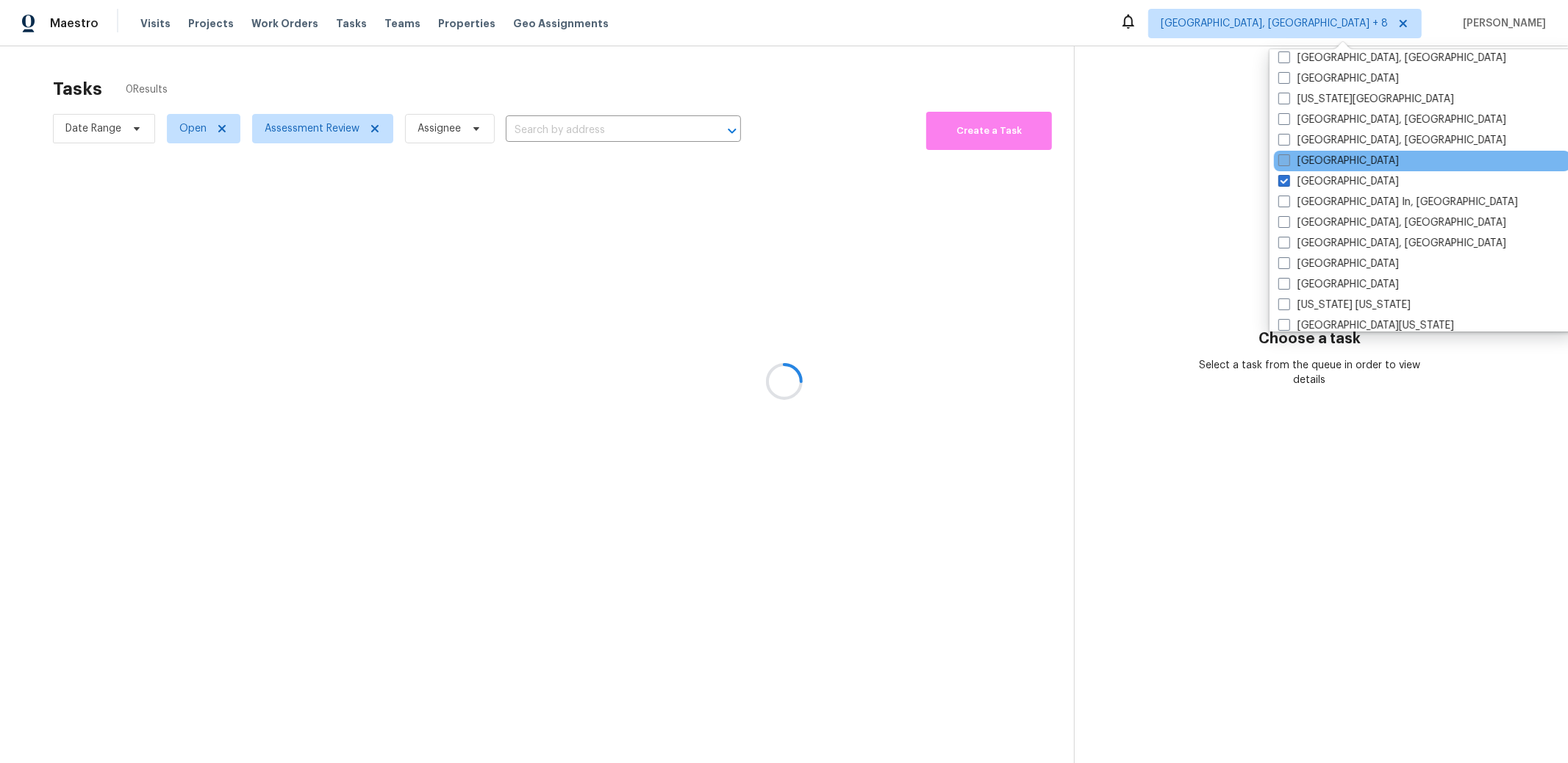
click at [1318, 162] on label "[GEOGRAPHIC_DATA]" at bounding box center [1339, 161] width 121 height 15
click at [1288, 162] on input "[GEOGRAPHIC_DATA]" at bounding box center [1283, 158] width 9 height 9
checkbox input "true"
click at [1162, 205] on div at bounding box center [784, 382] width 1568 height 763
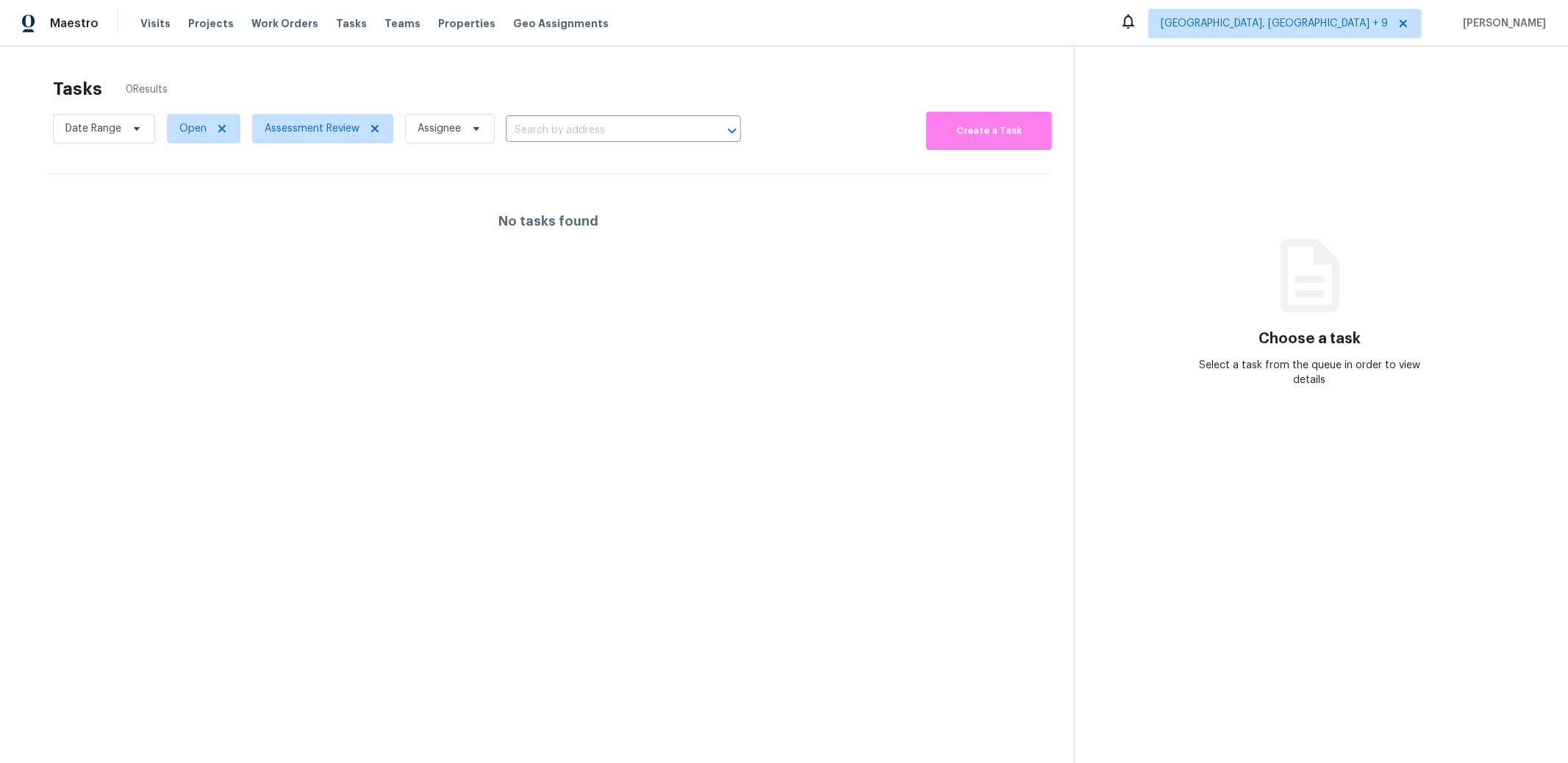
click at [803, 49] on div "Tasks 0 Results Date Range Open Assessment Review Assignee ​ Create a Task No t…" at bounding box center [784, 428] width 1568 height 763
click at [328, 170] on section "Tasks 0 Results Date Range Open Assessment Review Assignee ​ Create a Task No t…" at bounding box center [549, 440] width 1050 height 740
click at [327, 221] on div "No tasks found" at bounding box center [548, 221] width 1003 height 94
click at [1344, 28] on span "[GEOGRAPHIC_DATA], [GEOGRAPHIC_DATA] + 9" at bounding box center [1274, 24] width 228 height 15
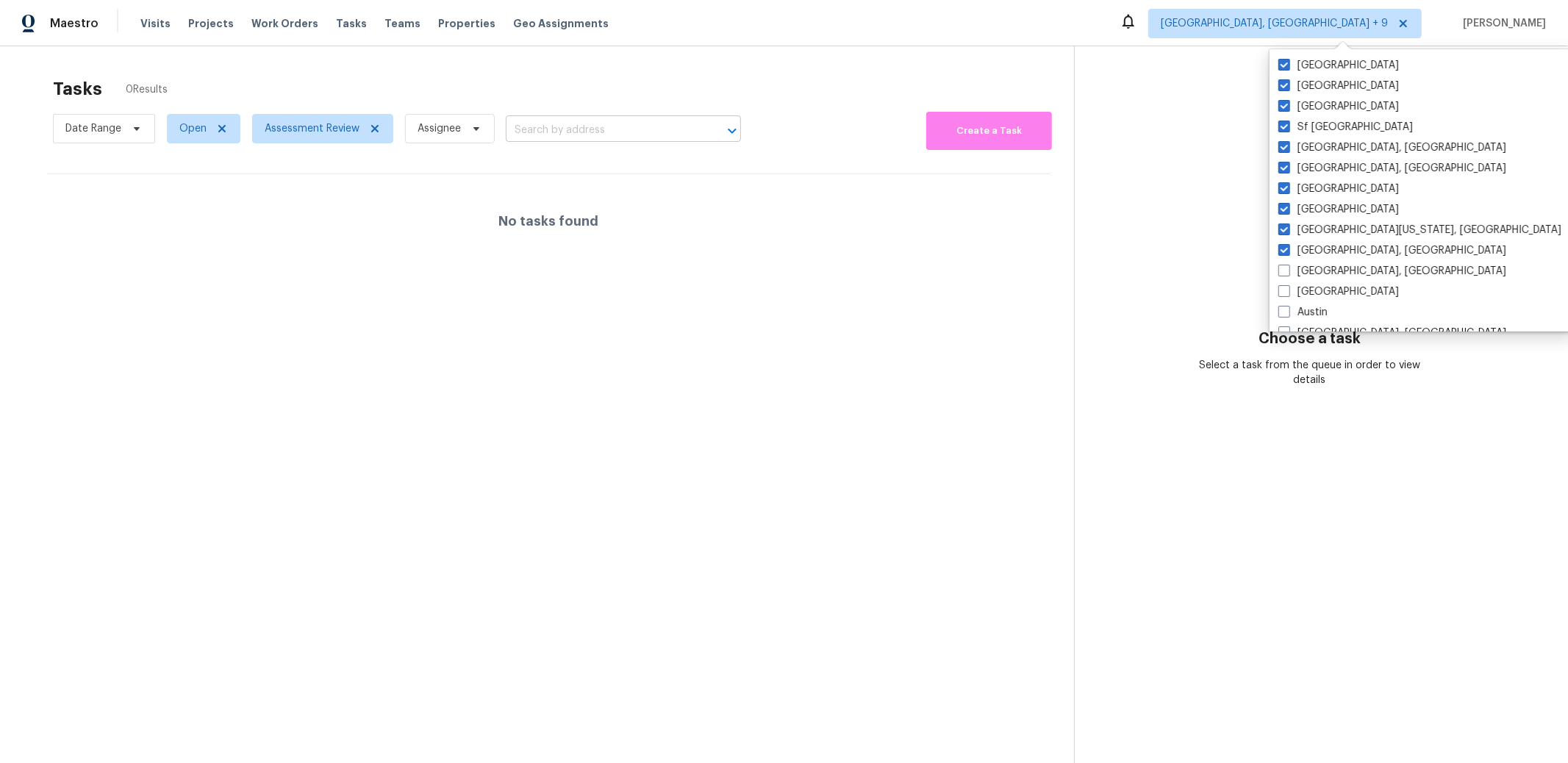
click at [595, 125] on input "text" at bounding box center [603, 130] width 194 height 23
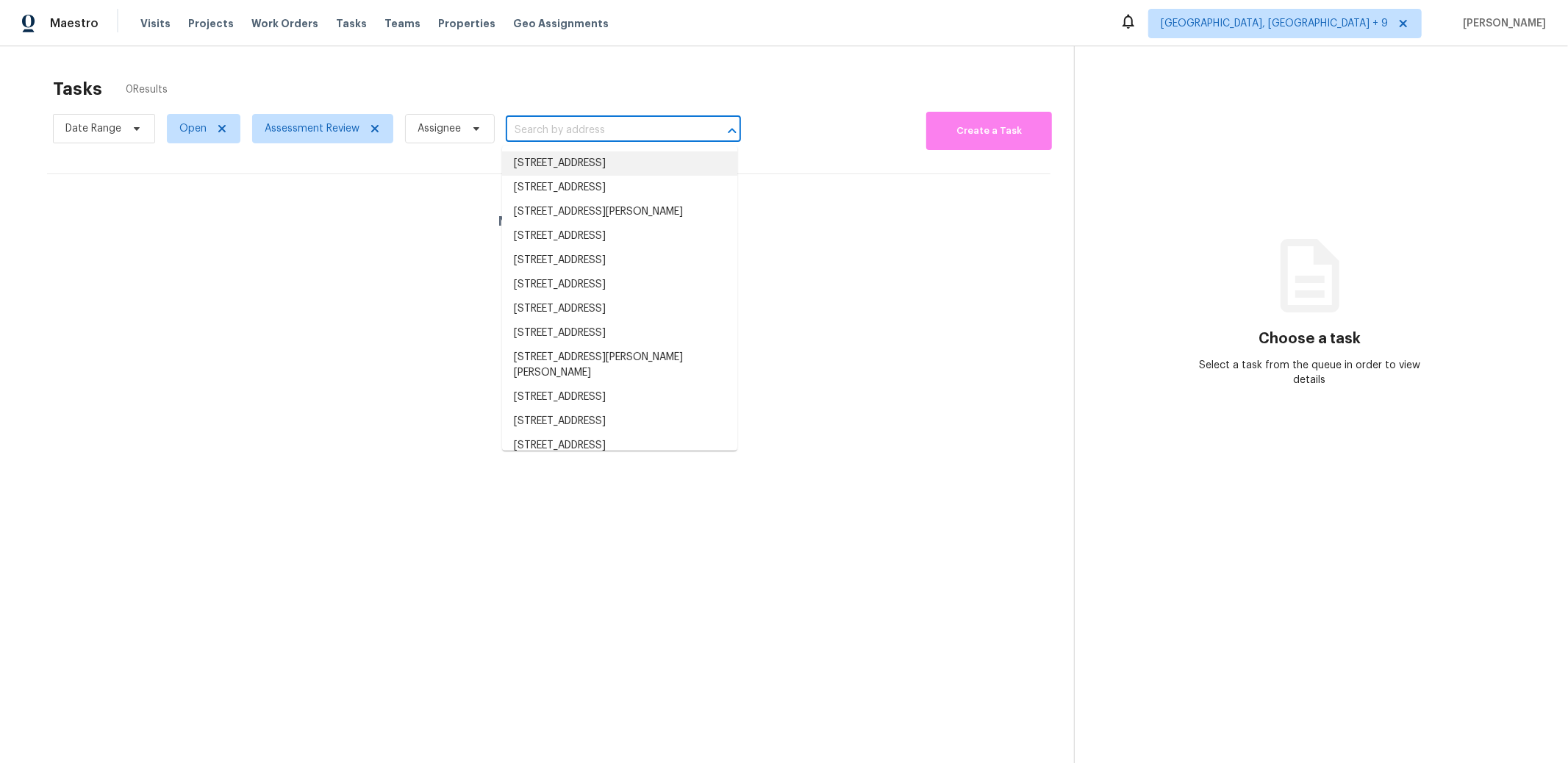
paste input "[STREET_ADDRESS]"
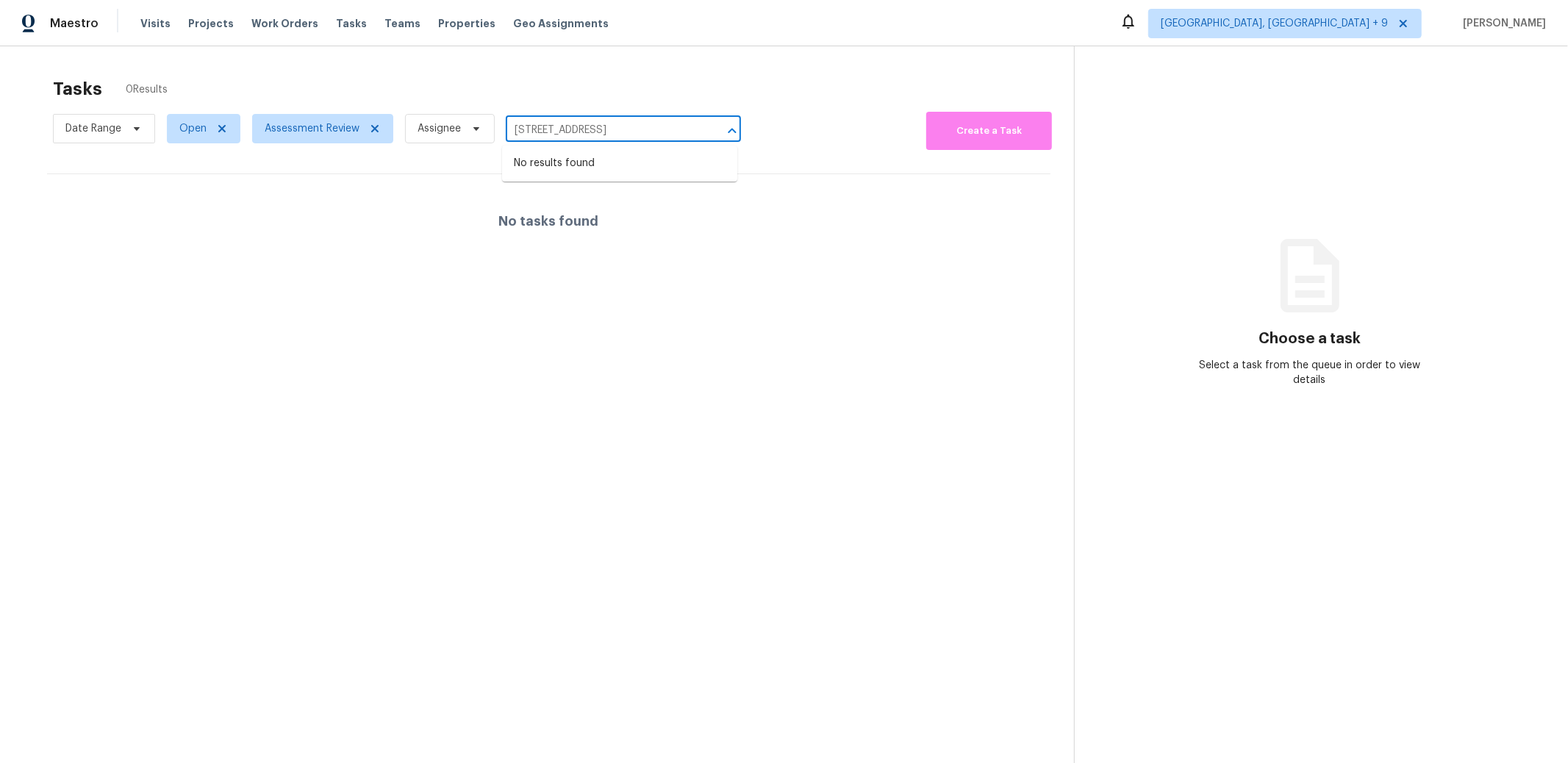
type input "[STREET_ADDRESS]"
click at [1355, 26] on span "[GEOGRAPHIC_DATA], [GEOGRAPHIC_DATA] + 9" at bounding box center [1274, 24] width 228 height 15
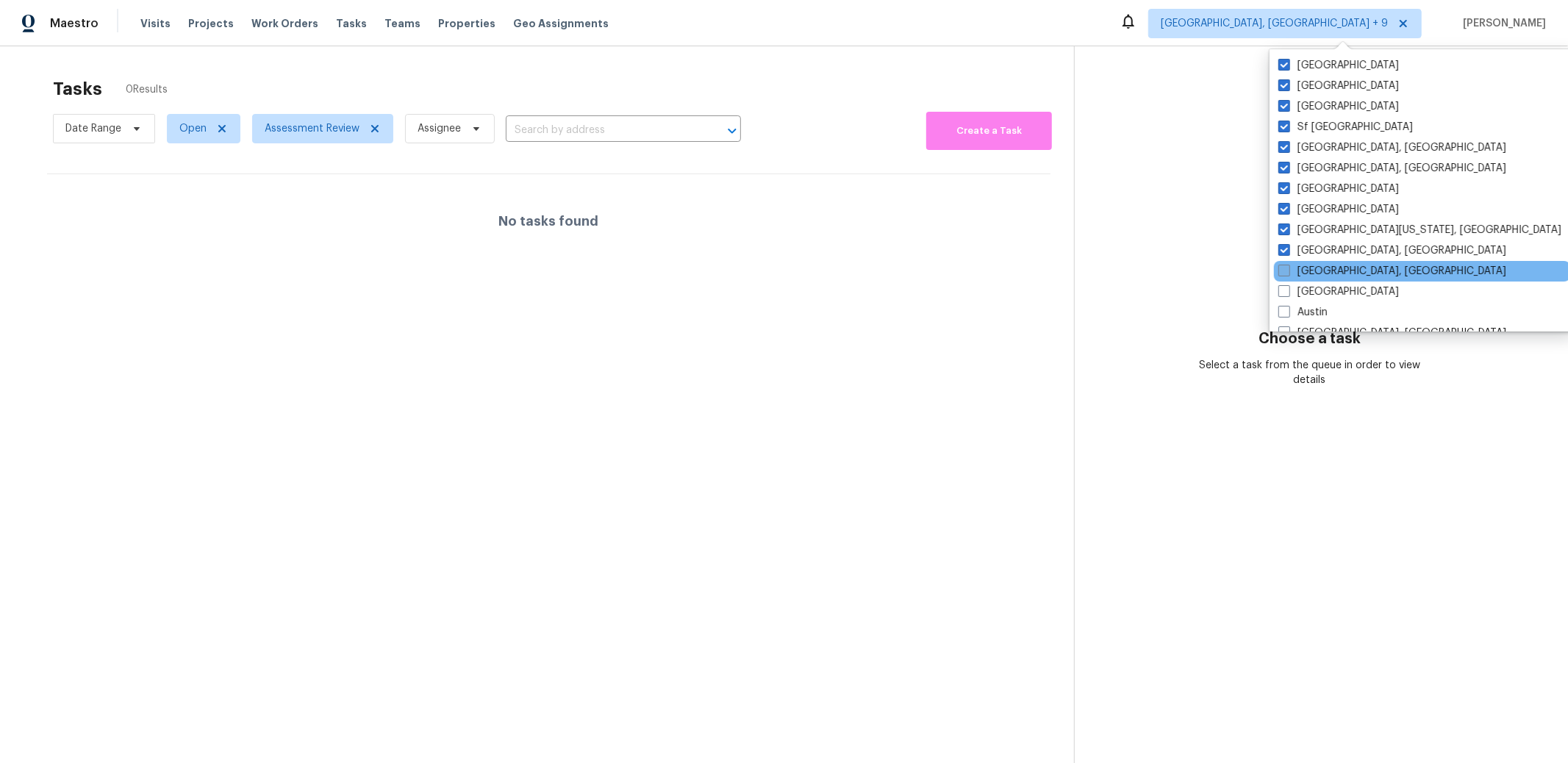
click at [1319, 267] on label "[GEOGRAPHIC_DATA], [GEOGRAPHIC_DATA]" at bounding box center [1392, 271] width 228 height 15
click at [1288, 267] on input "[GEOGRAPHIC_DATA], [GEOGRAPHIC_DATA]" at bounding box center [1283, 268] width 9 height 9
checkbox input "true"
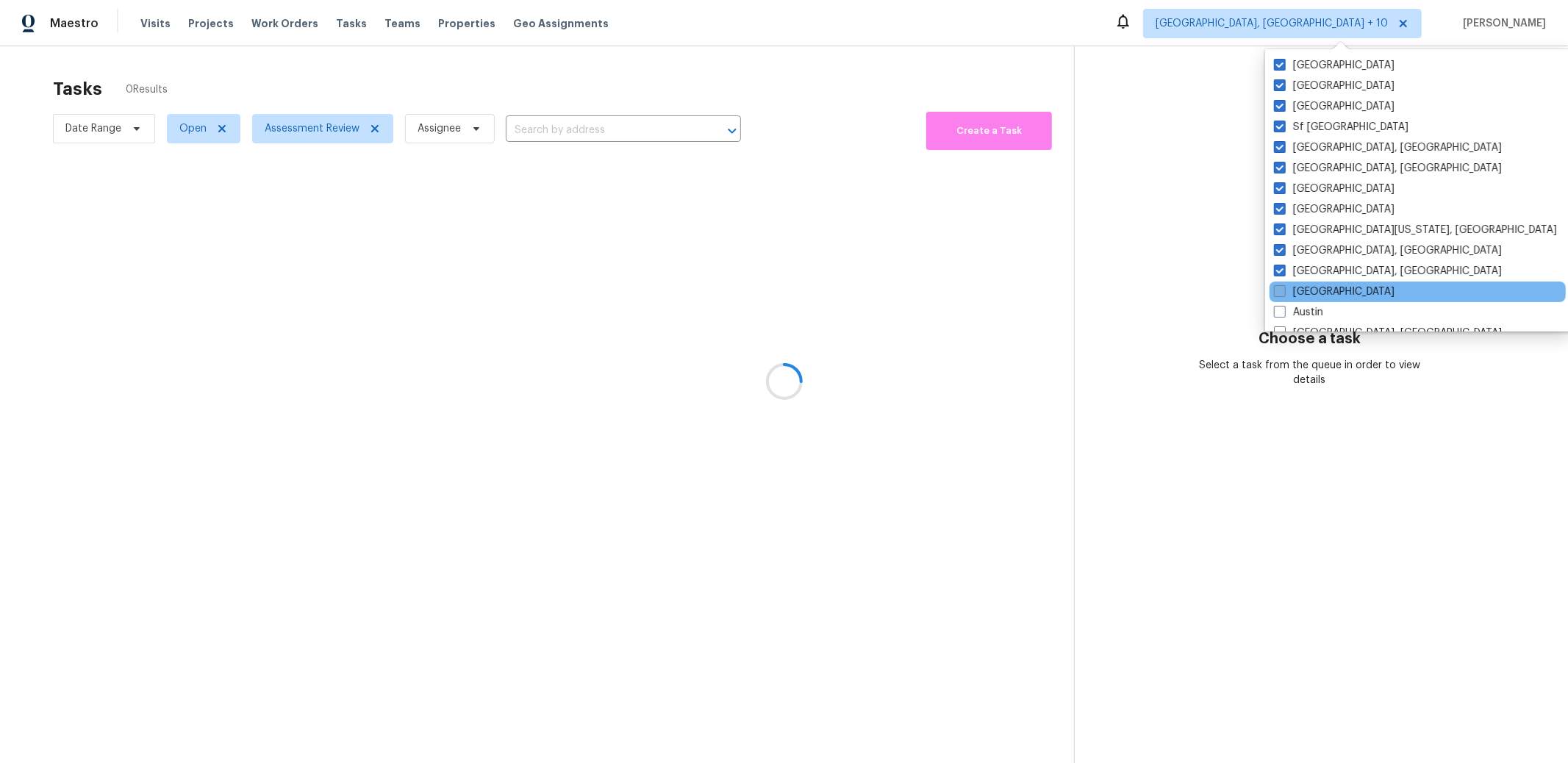
click at [1313, 291] on label "[GEOGRAPHIC_DATA]" at bounding box center [1334, 292] width 121 height 15
click at [1283, 291] on input "[GEOGRAPHIC_DATA]" at bounding box center [1279, 289] width 9 height 9
checkbox input "true"
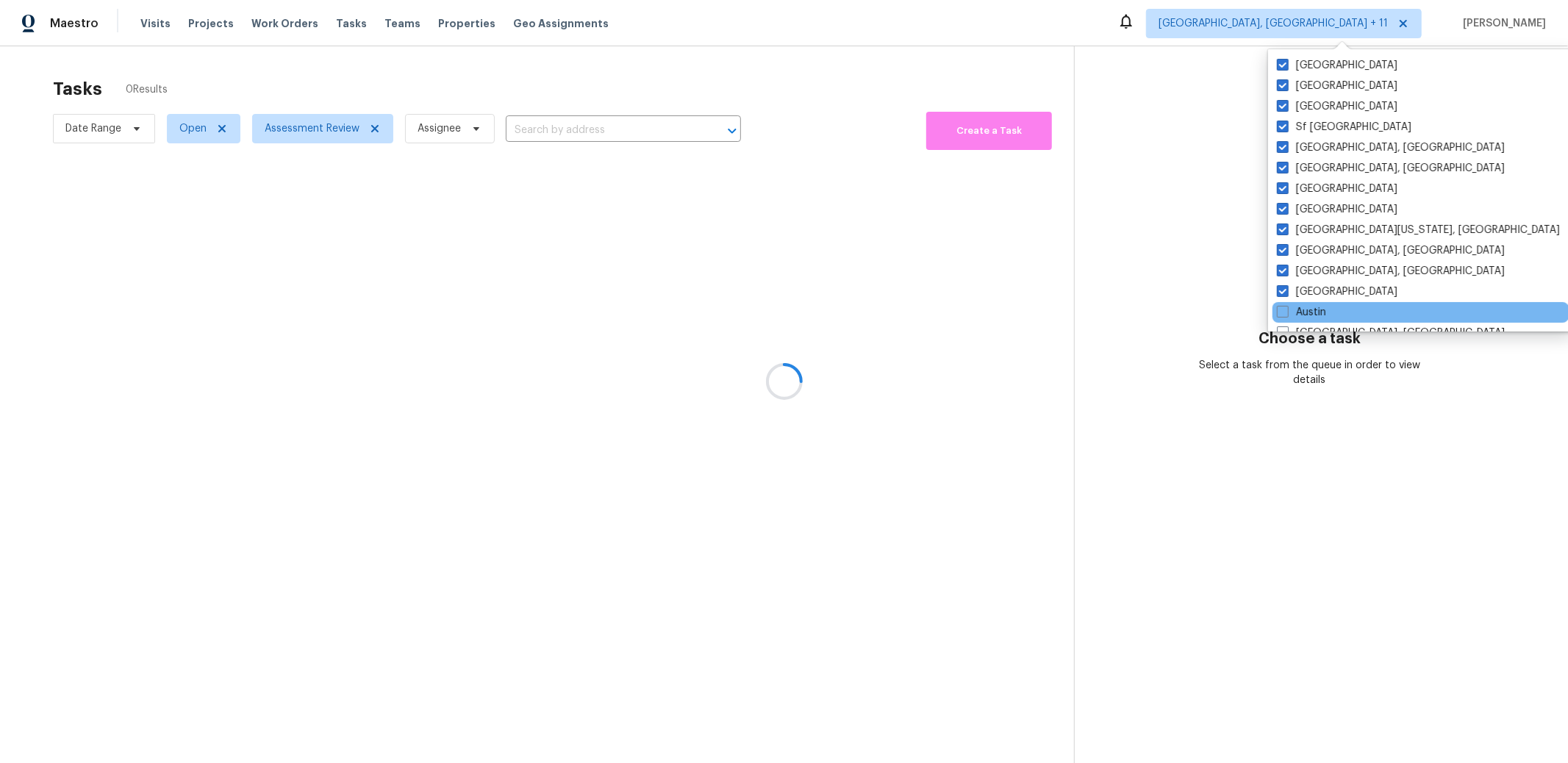
click at [1310, 307] on label "Austin" at bounding box center [1301, 312] width 49 height 15
click at [1286, 307] on input "Austin" at bounding box center [1281, 310] width 9 height 9
checkbox input "true"
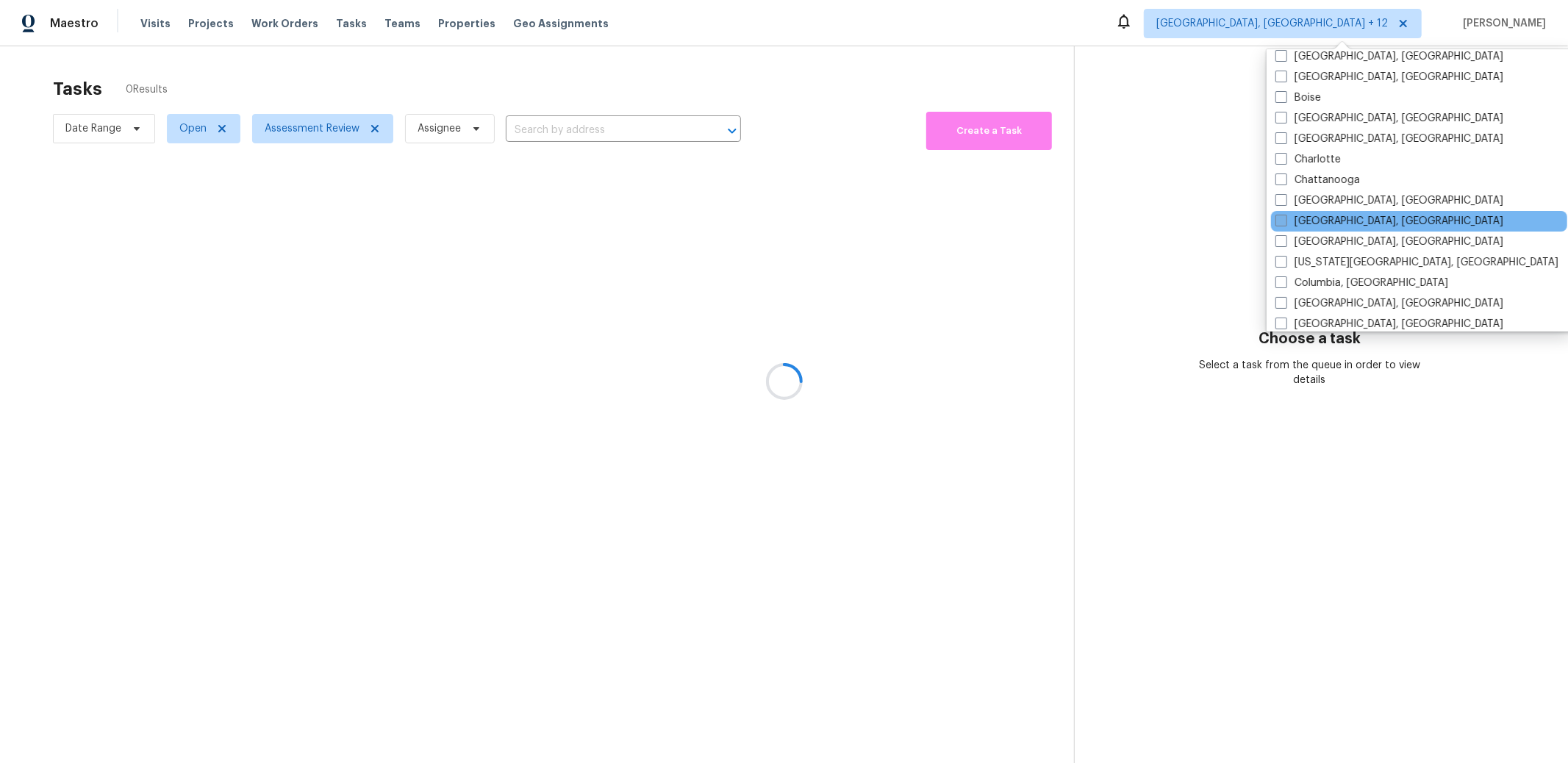
scroll to position [247, 0]
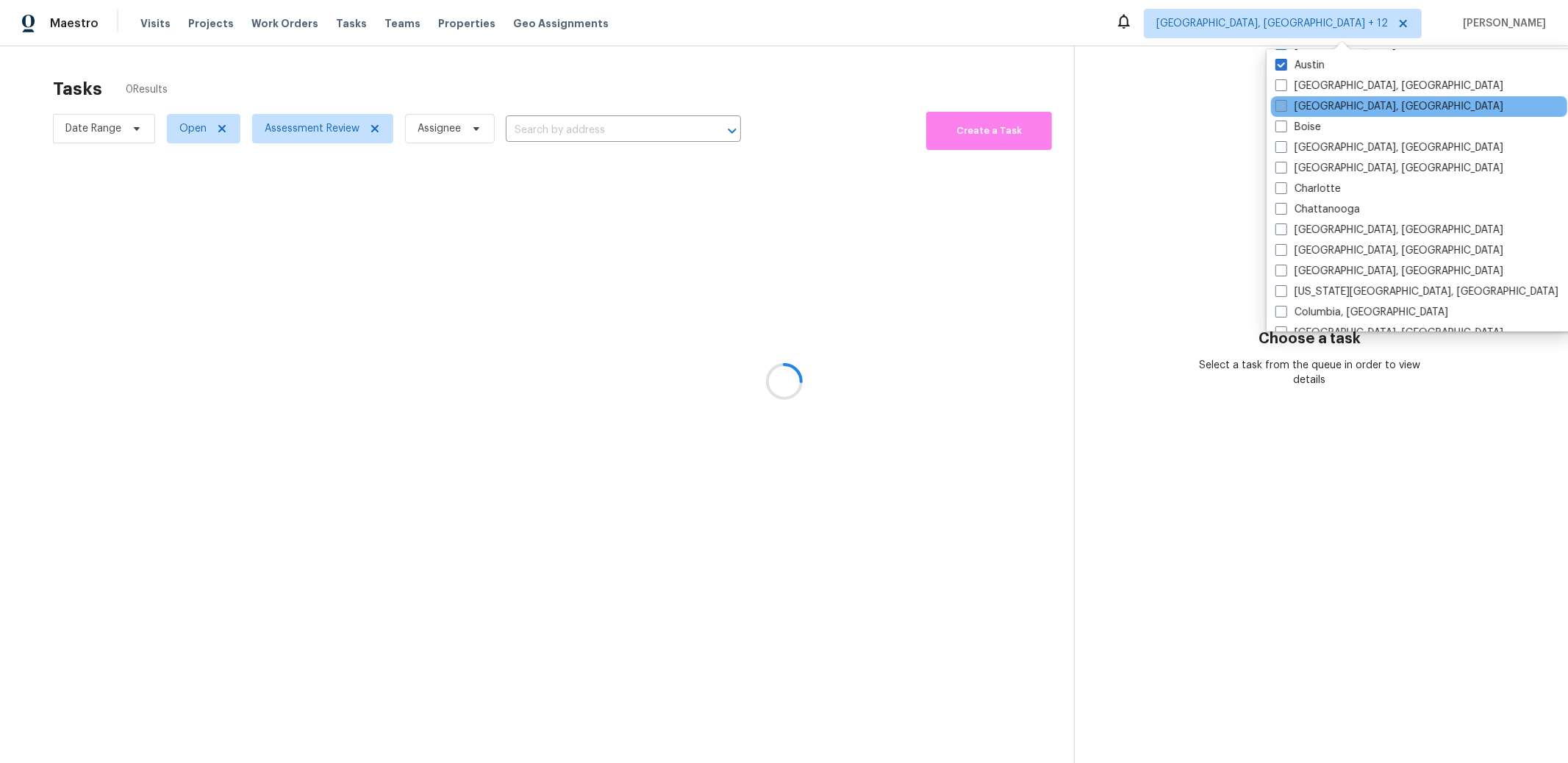
drag, startPoint x: 1278, startPoint y: 88, endPoint x: 1283, endPoint y: 108, distance: 20.6
click at [1278, 88] on span at bounding box center [1281, 85] width 12 height 12
click at [1278, 88] on input "[GEOGRAPHIC_DATA], [GEOGRAPHIC_DATA]" at bounding box center [1280, 83] width 9 height 9
checkbox input "true"
click at [1285, 113] on label "[GEOGRAPHIC_DATA], [GEOGRAPHIC_DATA]" at bounding box center [1388, 107] width 228 height 15
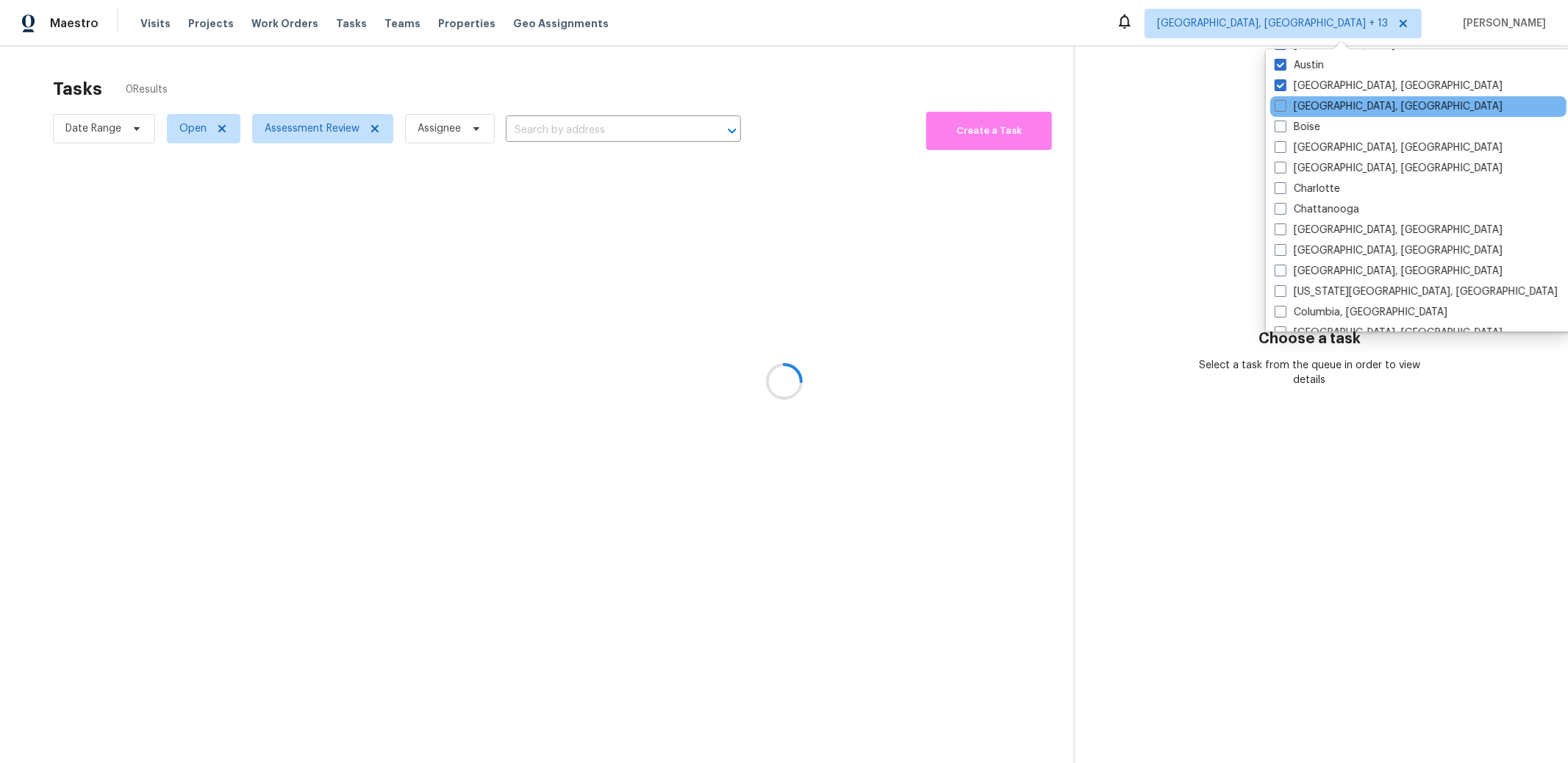
click at [1284, 109] on input "[GEOGRAPHIC_DATA], [GEOGRAPHIC_DATA]" at bounding box center [1280, 104] width 9 height 9
checkbox input "true"
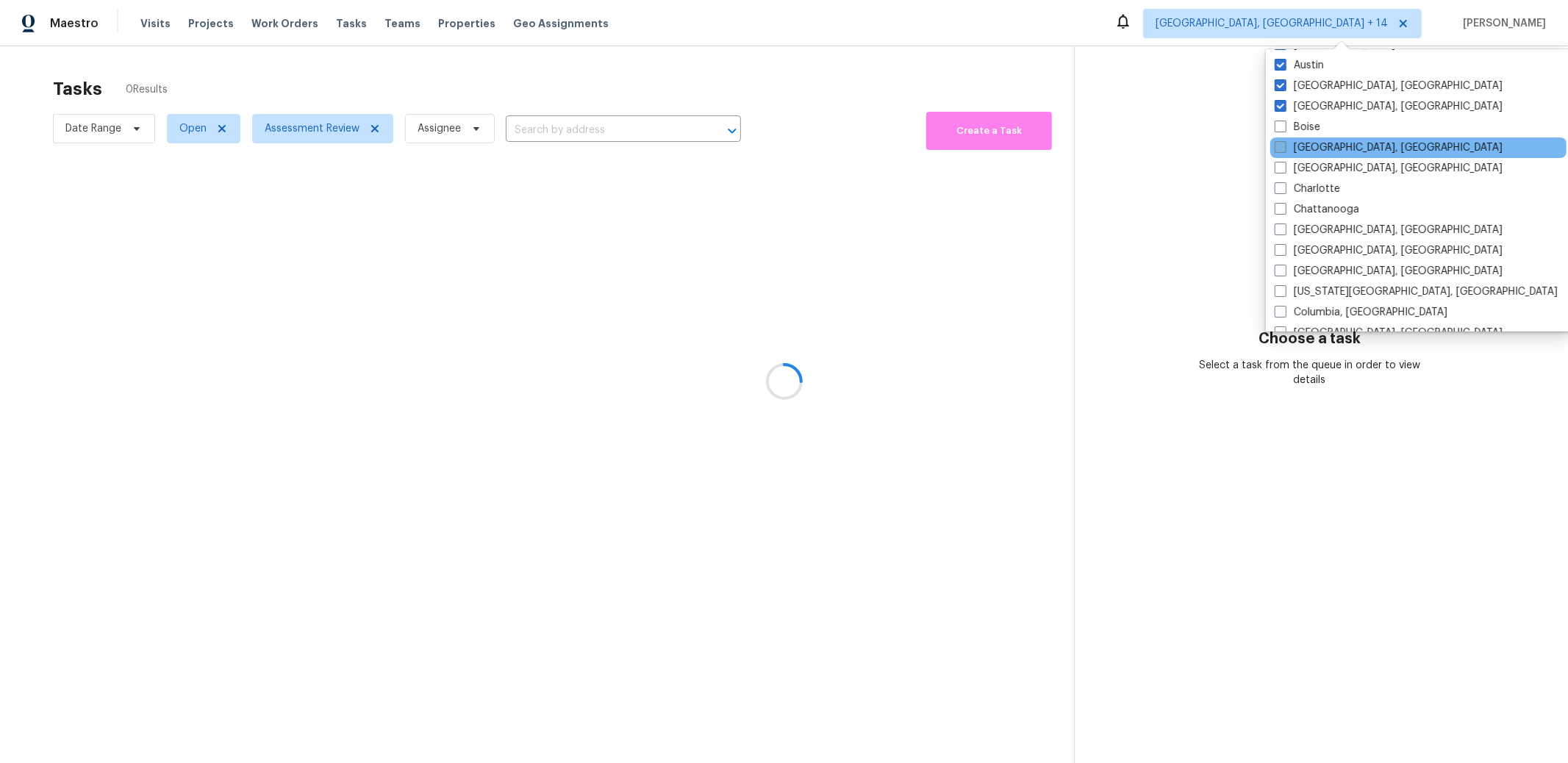
drag, startPoint x: 1282, startPoint y: 129, endPoint x: 1284, endPoint y: 152, distance: 23.1
click at [1282, 129] on span at bounding box center [1281, 126] width 12 height 12
click at [1282, 129] on input "Boise" at bounding box center [1280, 124] width 9 height 9
checkbox input "true"
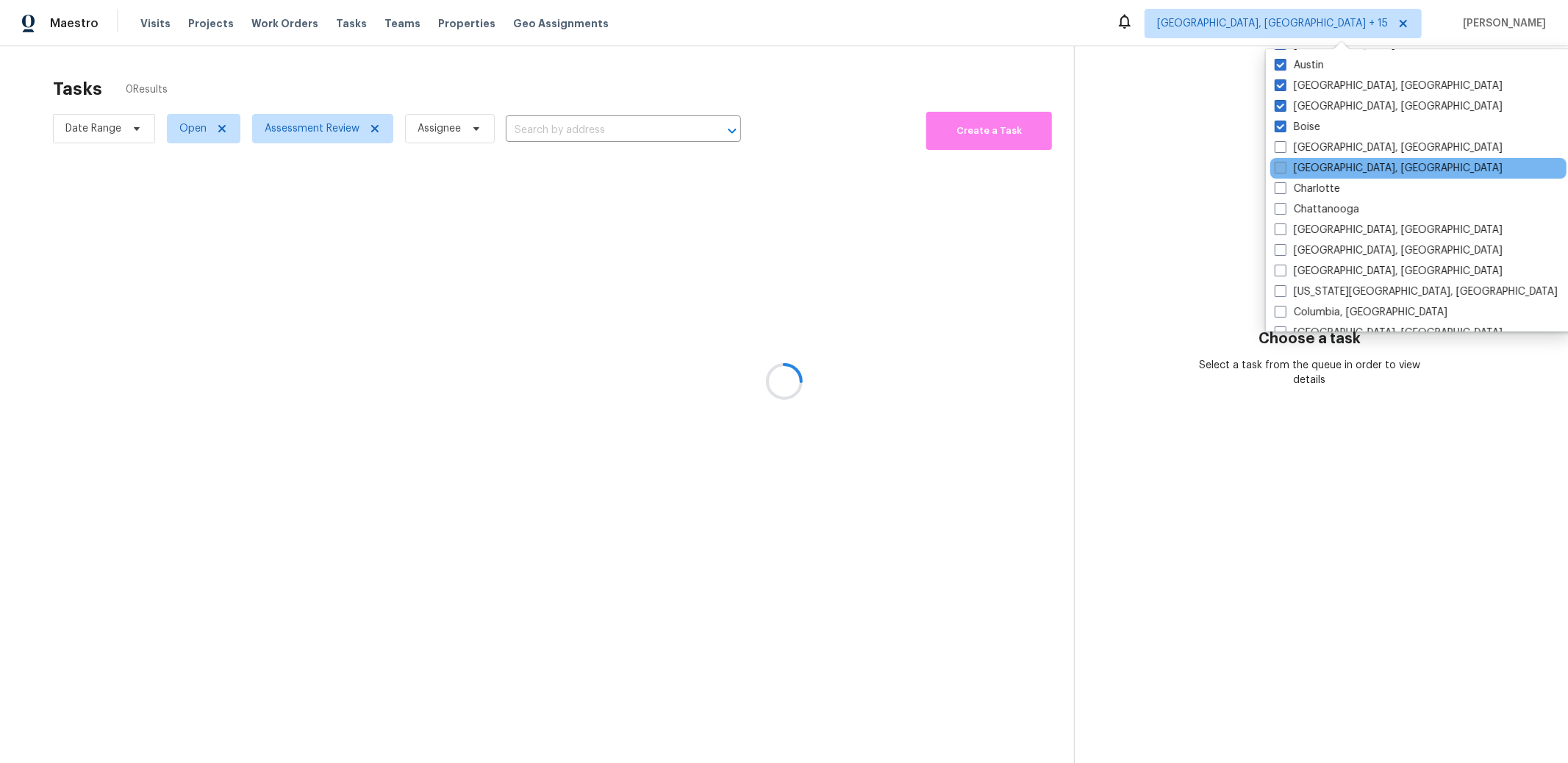
drag, startPoint x: 1284, startPoint y: 152, endPoint x: 1286, endPoint y: 162, distance: 10.2
click at [1284, 152] on label "[GEOGRAPHIC_DATA], [GEOGRAPHIC_DATA]" at bounding box center [1388, 147] width 228 height 15
click at [1284, 150] on input "[GEOGRAPHIC_DATA], [GEOGRAPHIC_DATA]" at bounding box center [1280, 145] width 9 height 9
checkbox input "true"
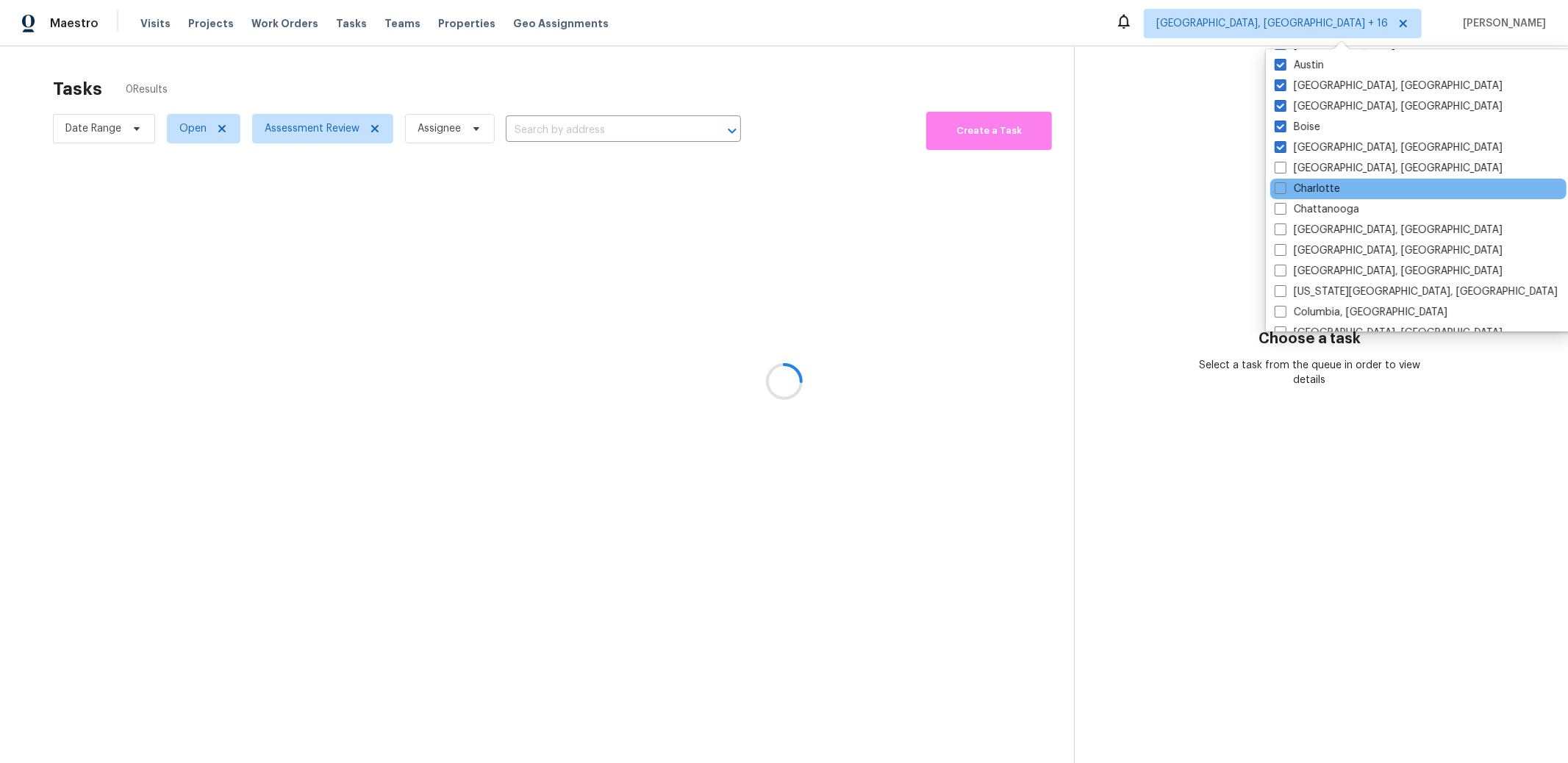
click at [1287, 179] on div "Charlotte" at bounding box center [1419, 189] width 297 height 20
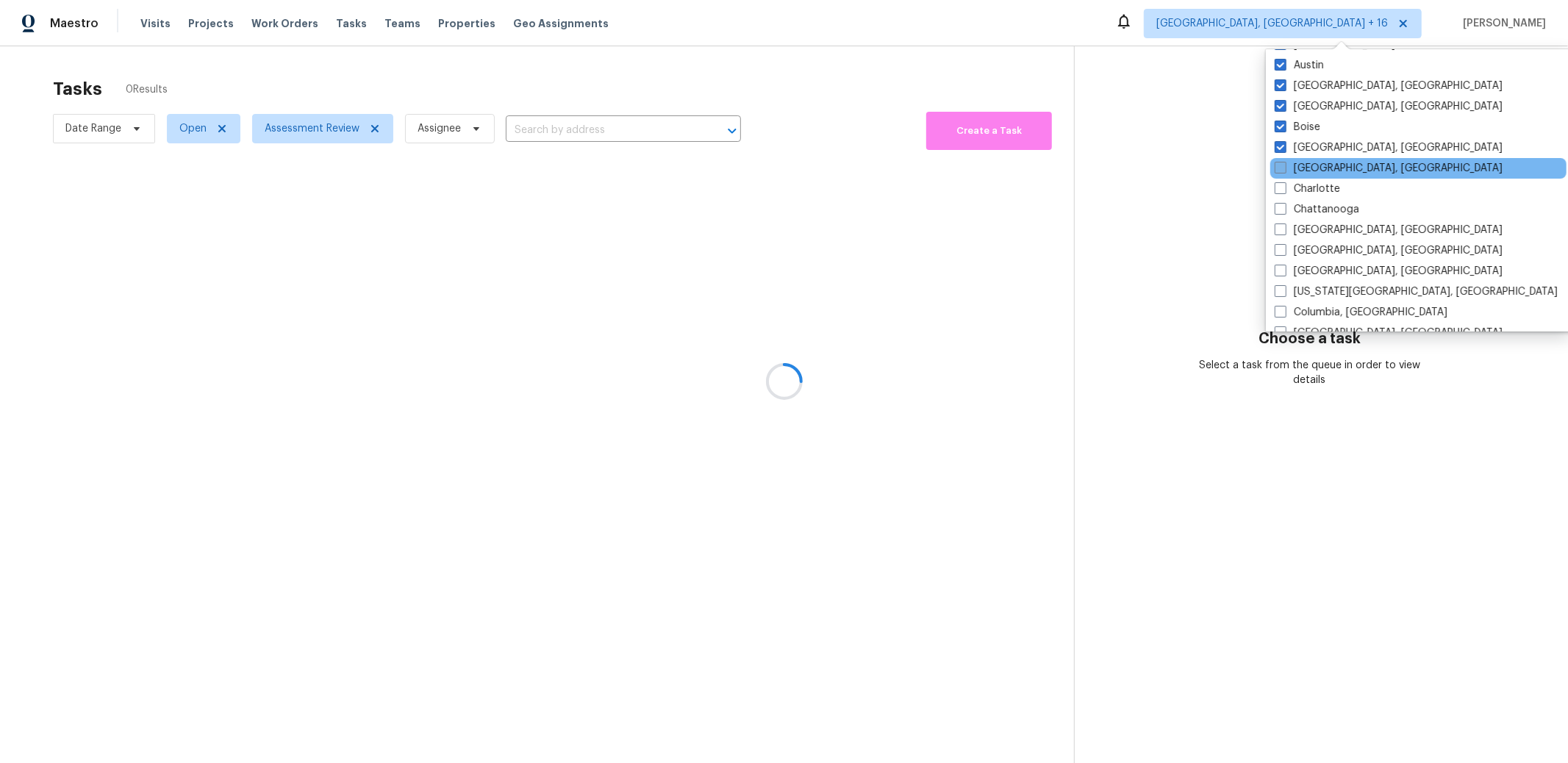
click at [1281, 162] on span at bounding box center [1281, 168] width 12 height 12
click at [1281, 161] on input "[GEOGRAPHIC_DATA], [GEOGRAPHIC_DATA]" at bounding box center [1280, 166] width 9 height 9
checkbox input "true"
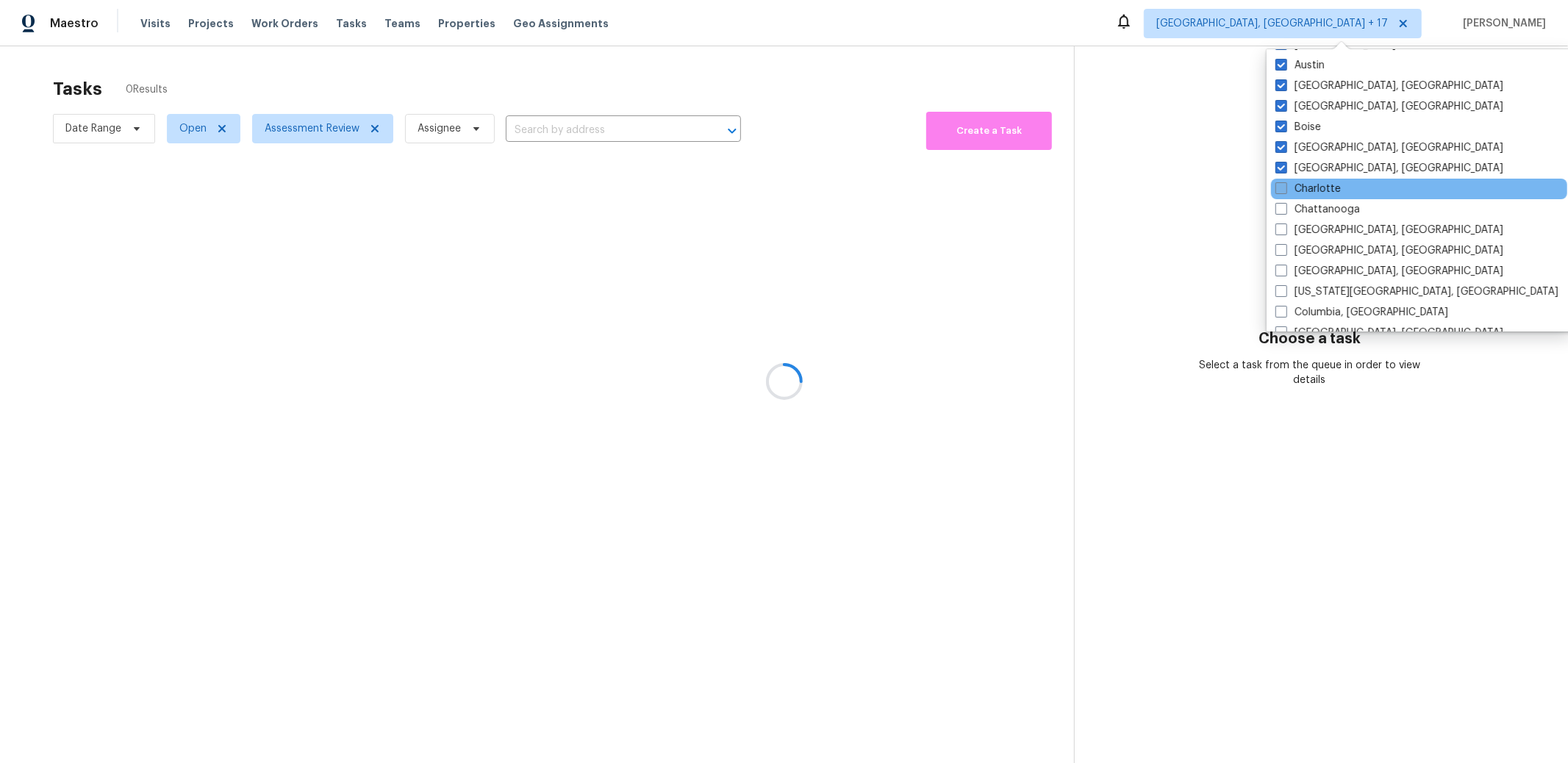
click at [1282, 191] on span at bounding box center [1281, 188] width 12 height 12
click at [1282, 191] on input "Charlotte" at bounding box center [1280, 186] width 9 height 9
checkbox input "true"
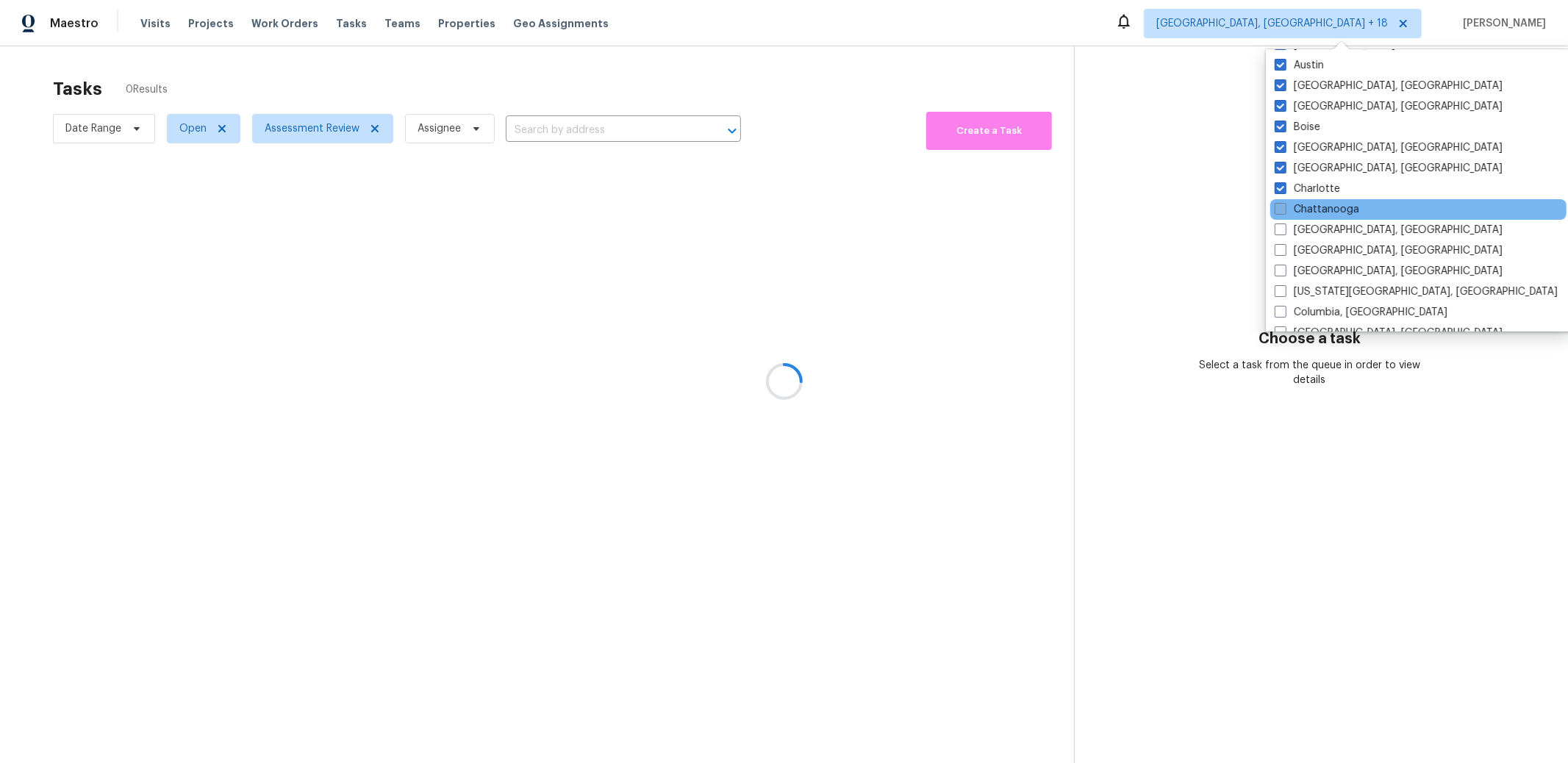
click at [1282, 213] on span at bounding box center [1281, 208] width 12 height 12
click at [1282, 212] on input "Chattanooga" at bounding box center [1280, 206] width 9 height 9
checkbox input "true"
click at [1282, 228] on span at bounding box center [1281, 229] width 12 height 12
click at [1282, 228] on input "[GEOGRAPHIC_DATA], [GEOGRAPHIC_DATA]" at bounding box center [1280, 228] width 9 height 9
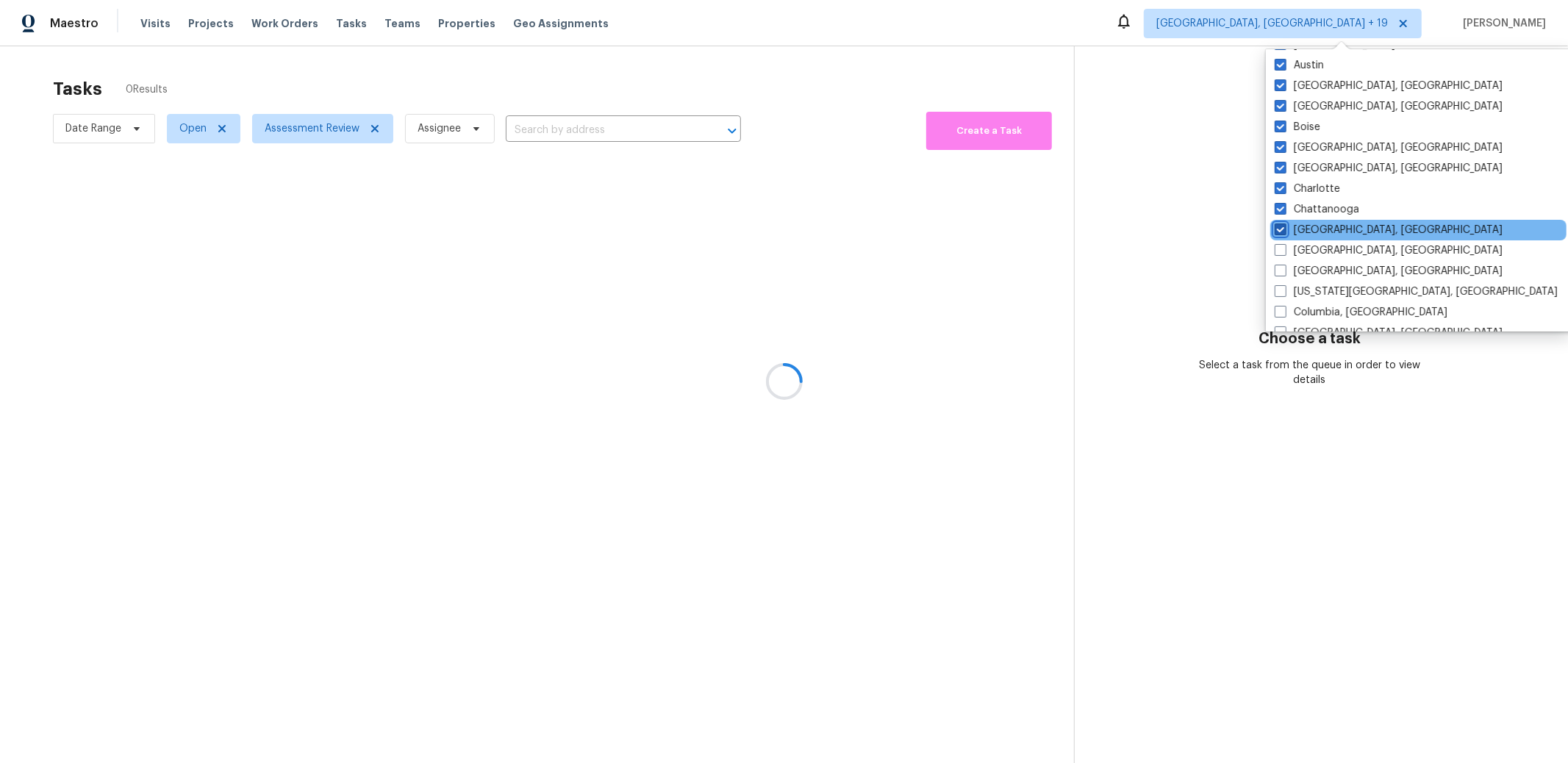
checkbox input "true"
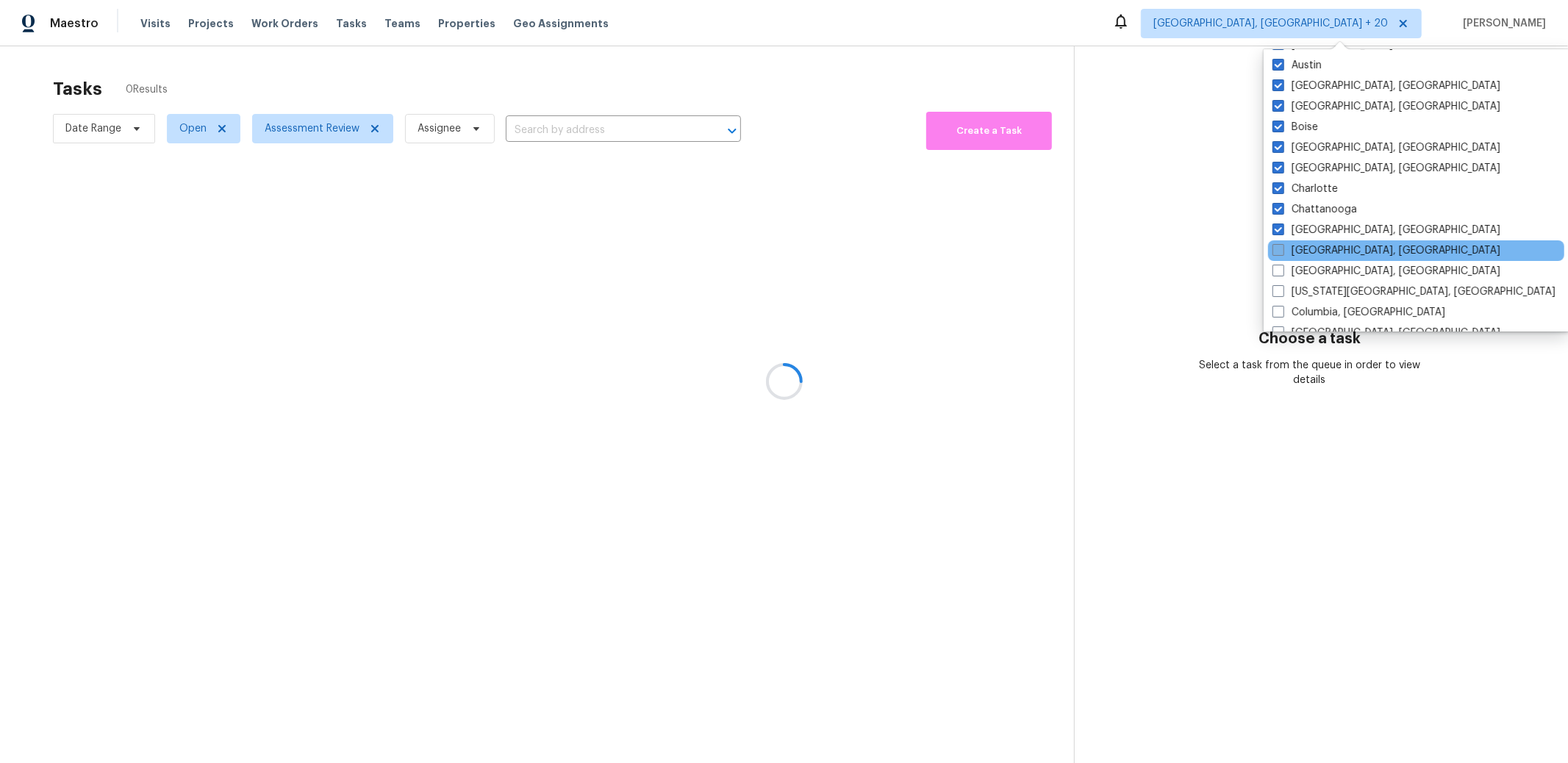
click at [1282, 252] on span at bounding box center [1278, 250] width 12 height 12
click at [1282, 252] on input "[GEOGRAPHIC_DATA], [GEOGRAPHIC_DATA]" at bounding box center [1277, 248] width 9 height 9
checkbox input "true"
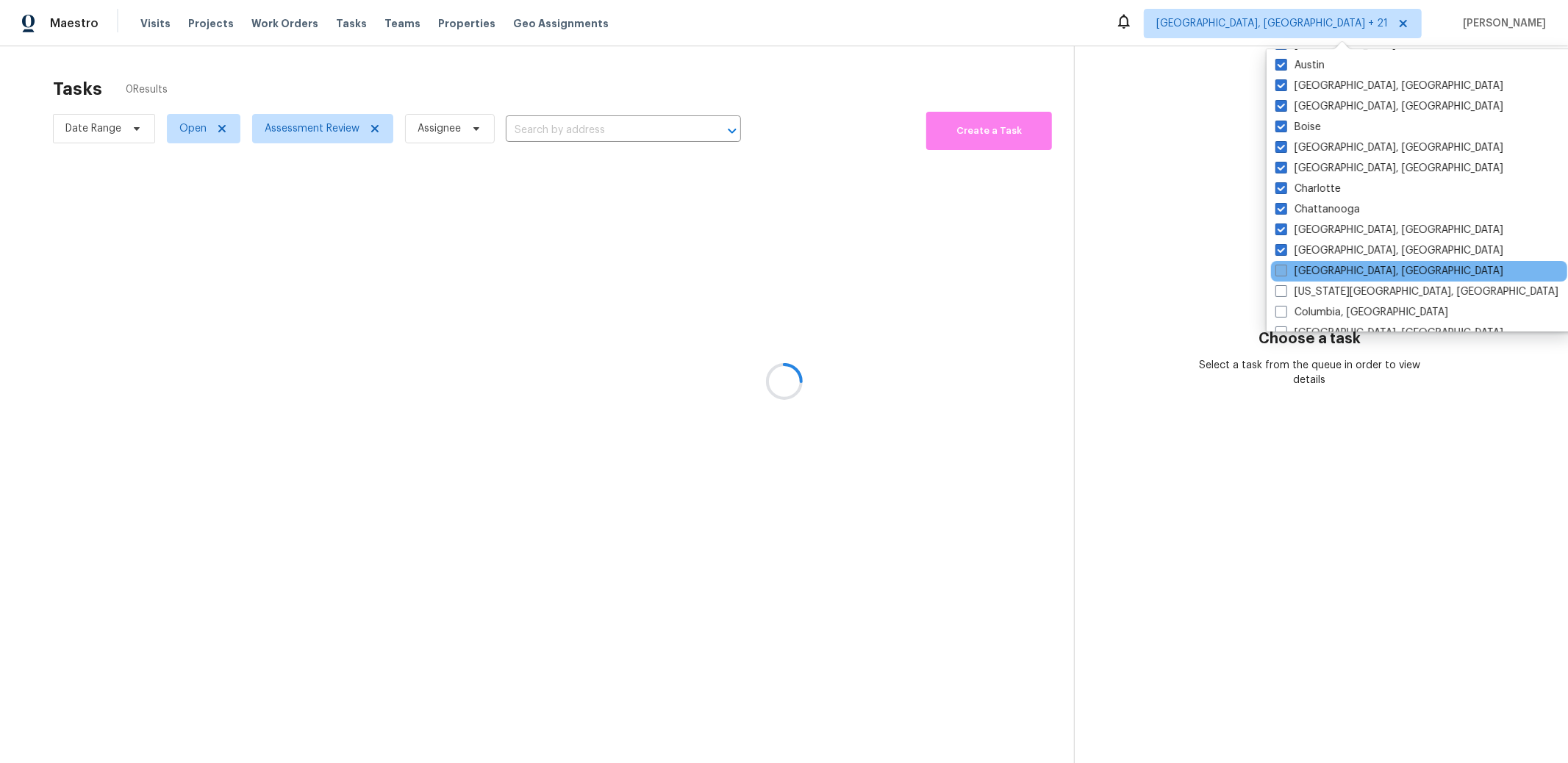
click at [1279, 272] on span at bounding box center [1281, 270] width 12 height 12
click at [1279, 272] on input "[GEOGRAPHIC_DATA], [GEOGRAPHIC_DATA]" at bounding box center [1280, 268] width 9 height 9
checkbox input "true"
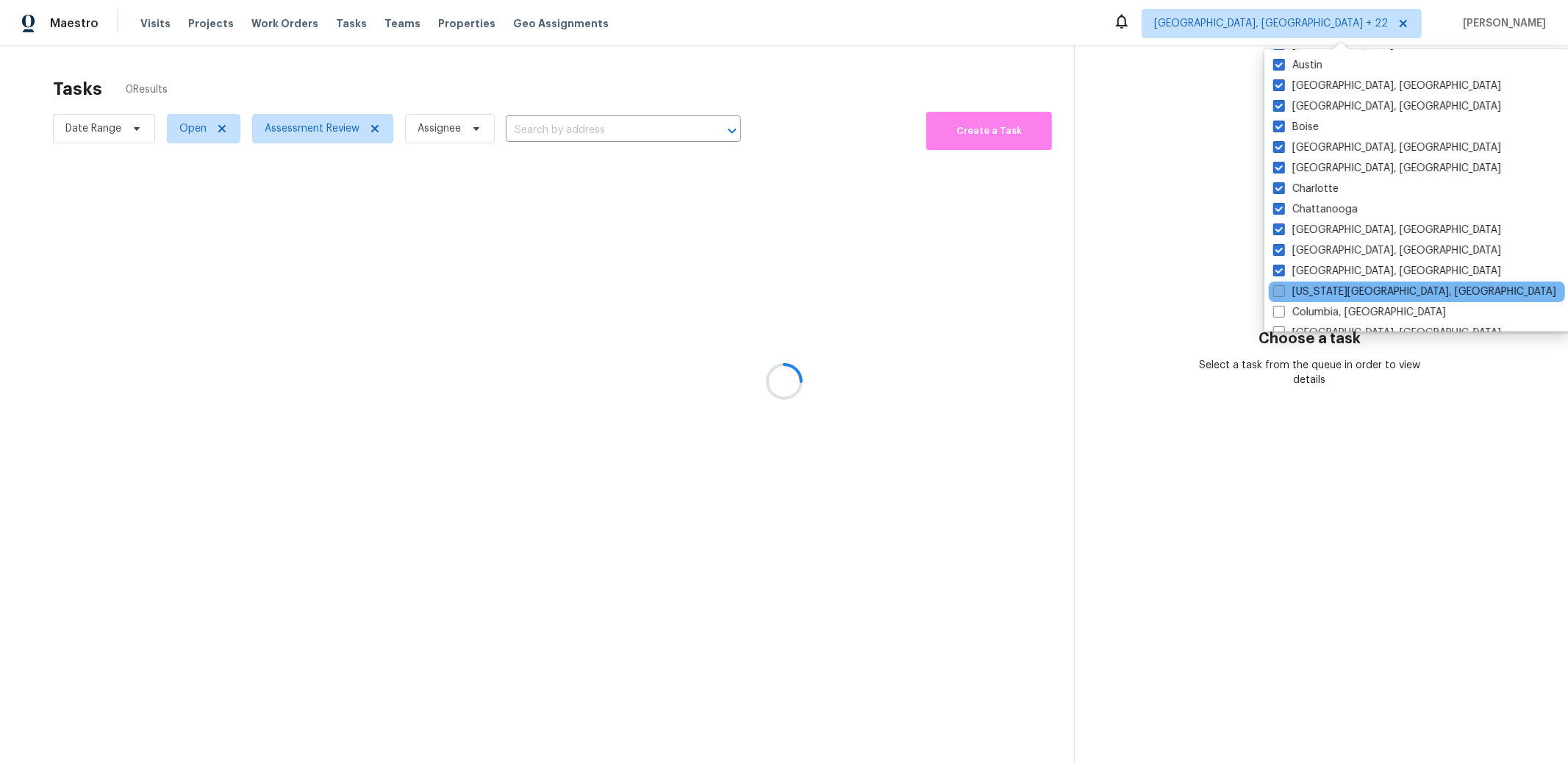
click at [1277, 292] on span at bounding box center [1279, 291] width 12 height 12
click at [1277, 292] on input "[US_STATE][GEOGRAPHIC_DATA], [GEOGRAPHIC_DATA]" at bounding box center [1278, 289] width 9 height 9
checkbox input "true"
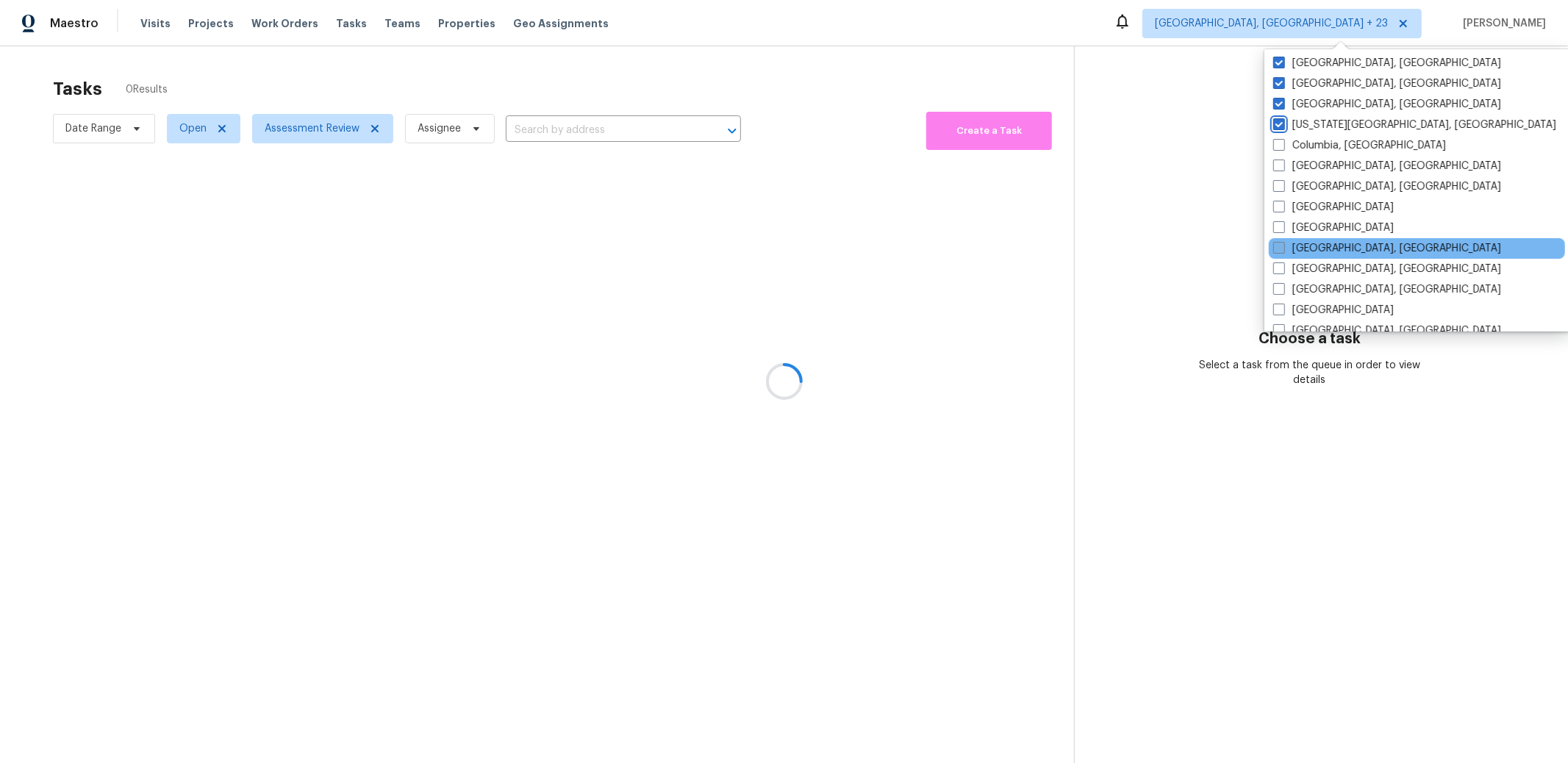
scroll to position [416, 0]
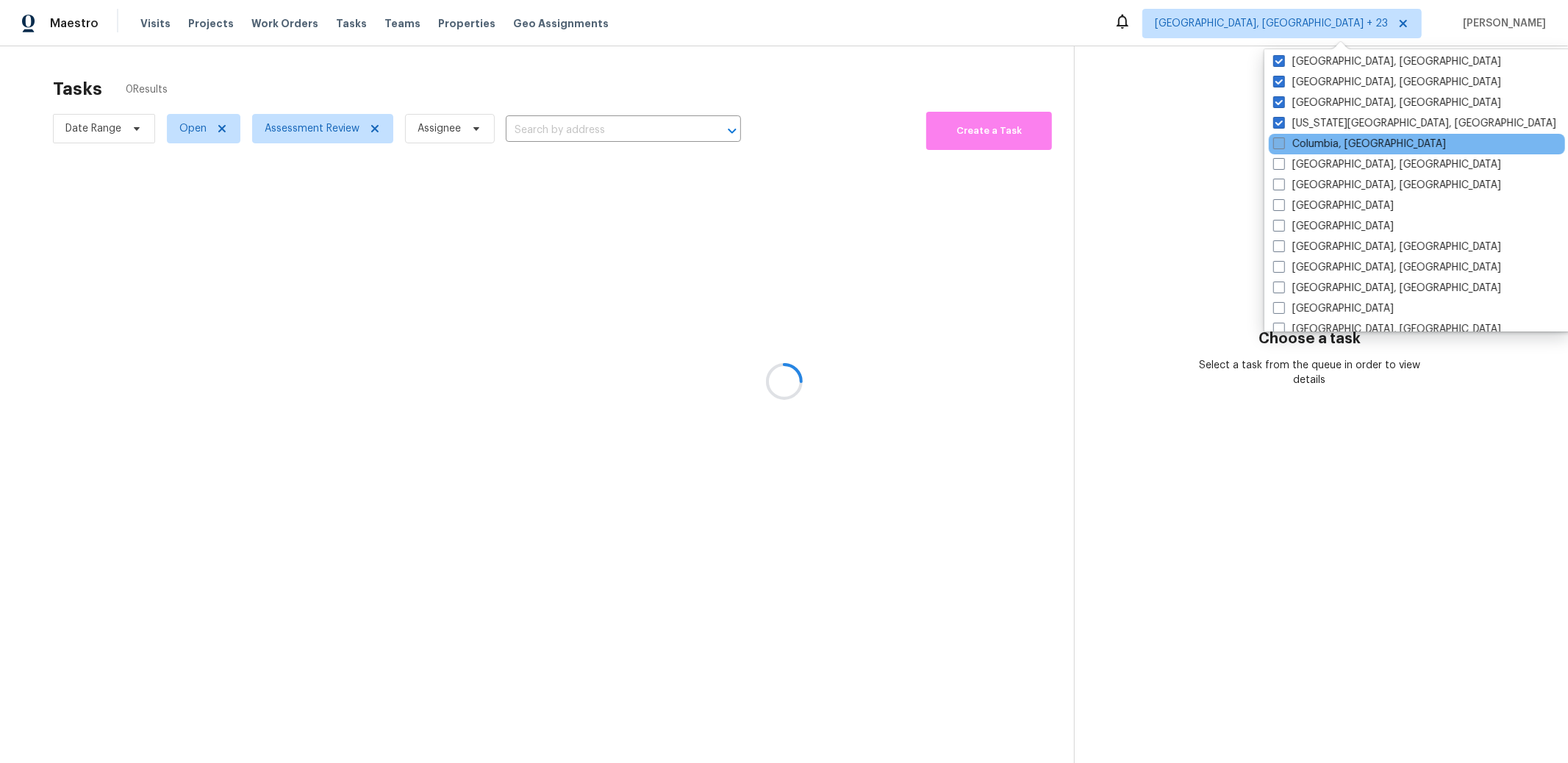
click at [1277, 148] on span at bounding box center [1279, 143] width 12 height 12
click at [1277, 147] on input "Columbia, [GEOGRAPHIC_DATA]" at bounding box center [1278, 141] width 9 height 9
checkbox input "true"
click at [1282, 170] on label "[GEOGRAPHIC_DATA], [GEOGRAPHIC_DATA]" at bounding box center [1387, 165] width 228 height 15
click at [1282, 167] on input "[GEOGRAPHIC_DATA], [GEOGRAPHIC_DATA]" at bounding box center [1278, 162] width 9 height 9
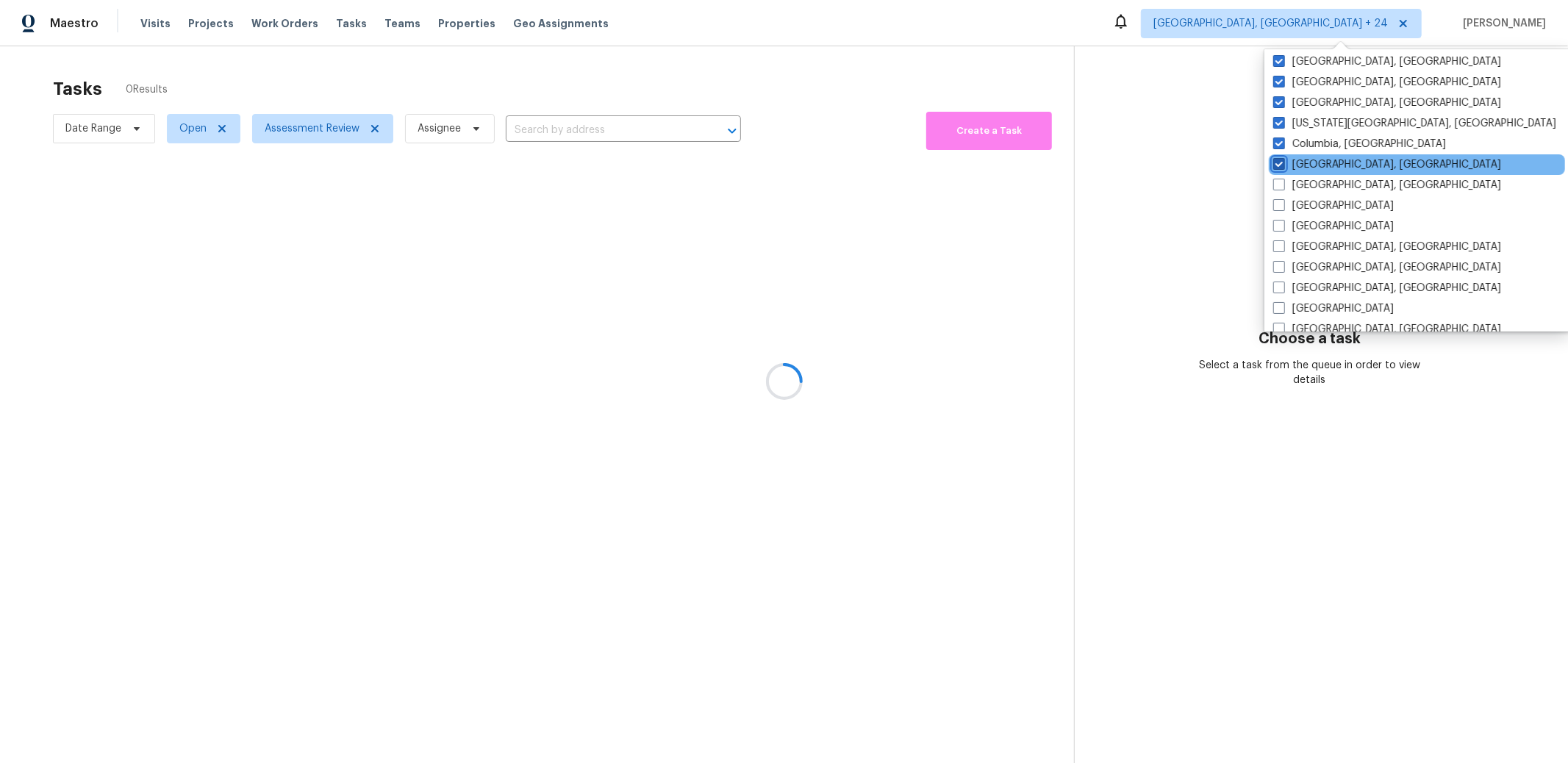
checkbox input "true"
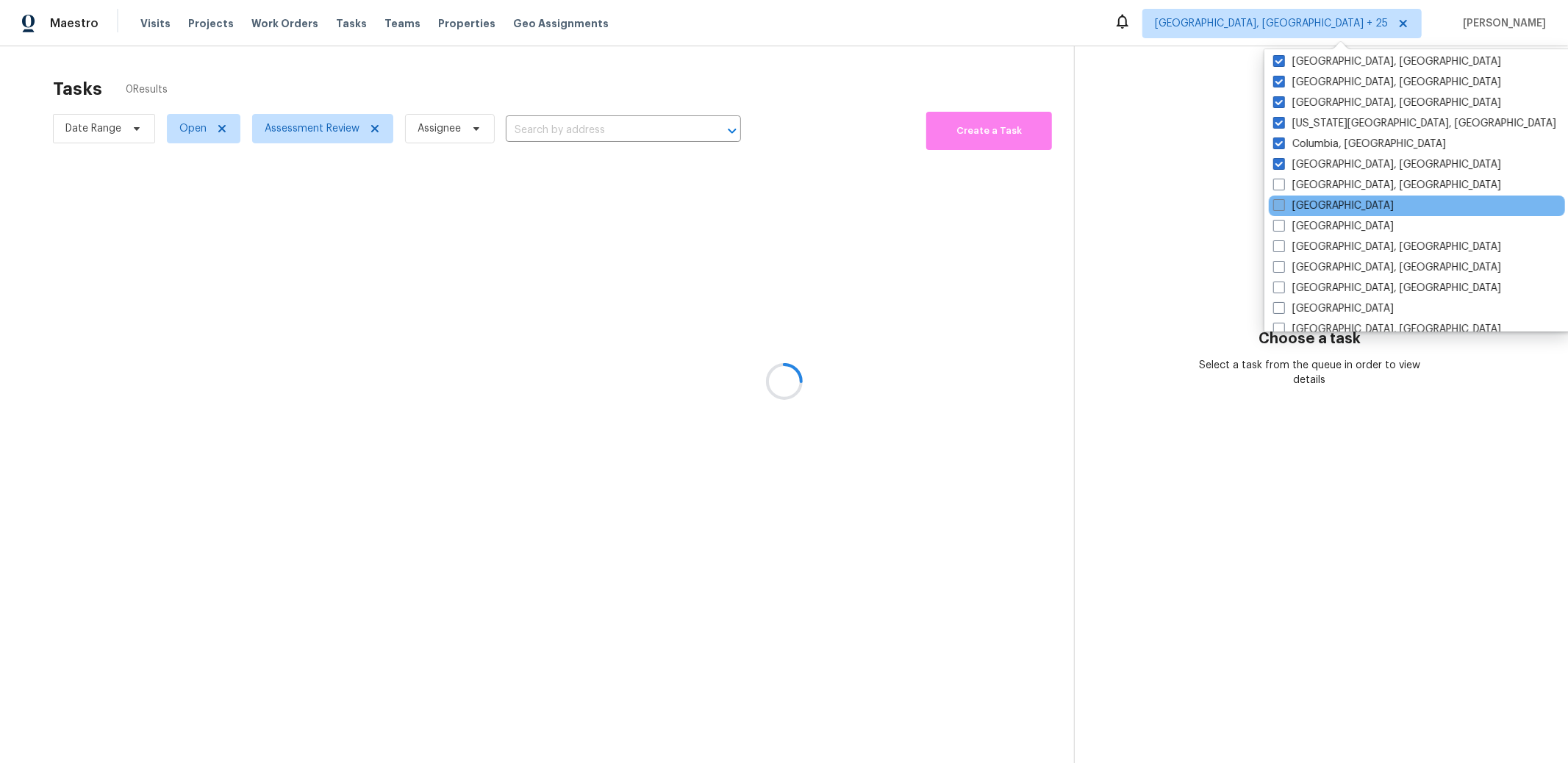
drag, startPoint x: 1285, startPoint y: 191, endPoint x: 1283, endPoint y: 205, distance: 14.1
click at [1285, 191] on label "[GEOGRAPHIC_DATA], [GEOGRAPHIC_DATA]" at bounding box center [1387, 185] width 228 height 15
click at [1282, 187] on input "[GEOGRAPHIC_DATA], [GEOGRAPHIC_DATA]" at bounding box center [1278, 182] width 9 height 9
checkbox input "true"
click at [1282, 207] on span at bounding box center [1279, 205] width 12 height 12
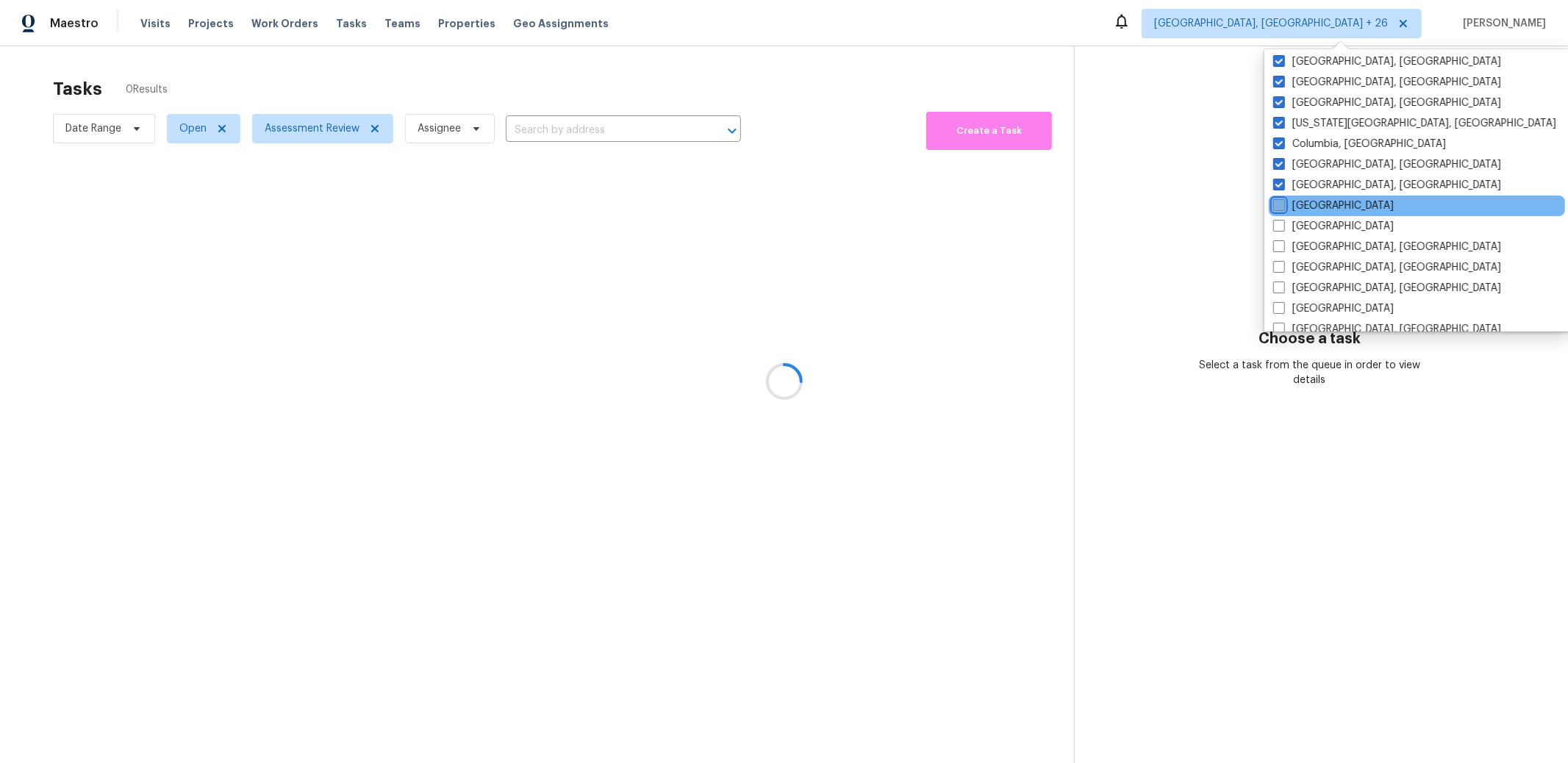
click at [1282, 207] on input "[GEOGRAPHIC_DATA]" at bounding box center [1278, 203] width 9 height 9
checkbox input "true"
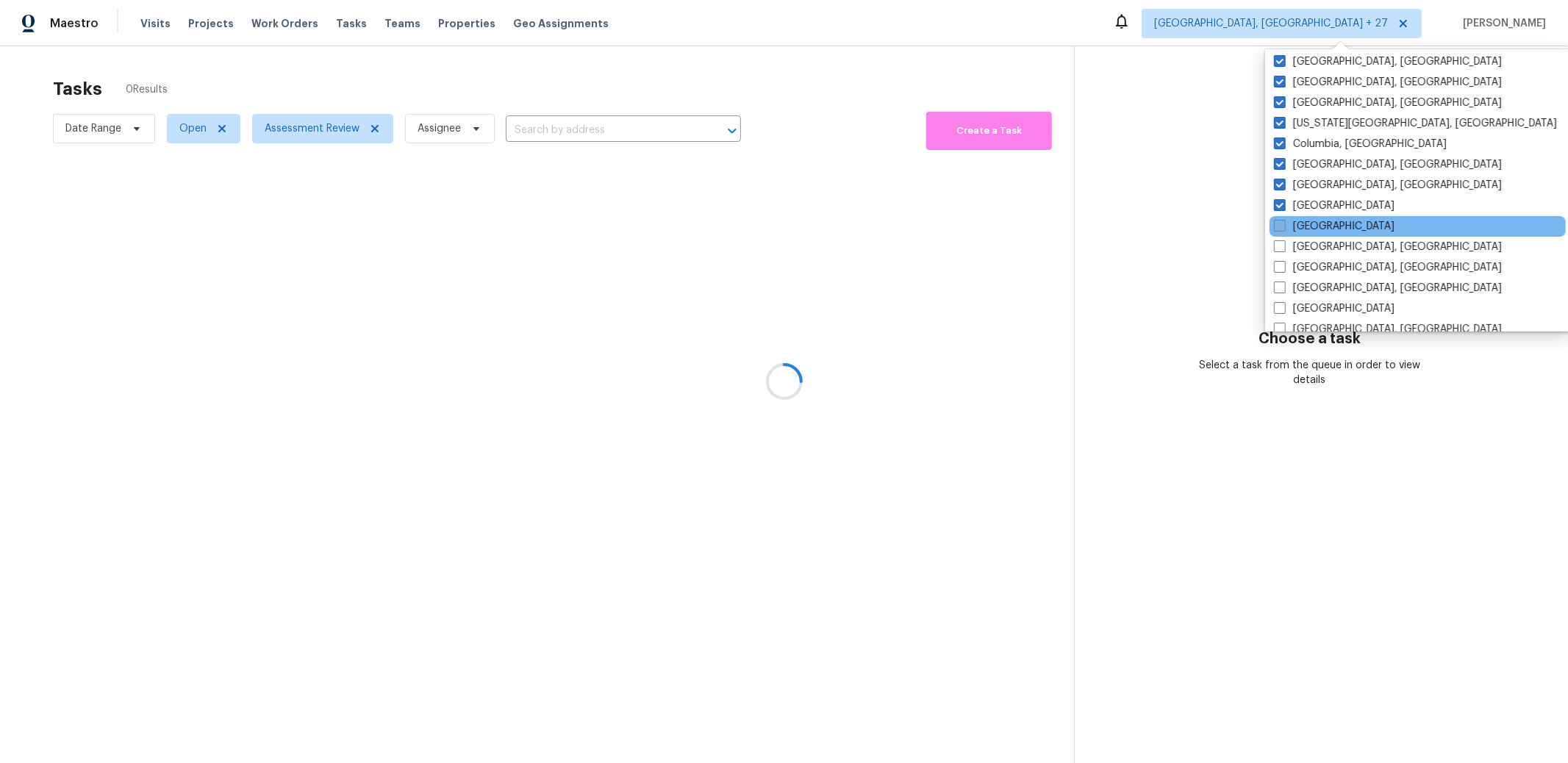
click at [1283, 222] on span at bounding box center [1280, 226] width 12 height 12
click at [1283, 222] on input "[GEOGRAPHIC_DATA]" at bounding box center [1279, 224] width 9 height 9
checkbox input "true"
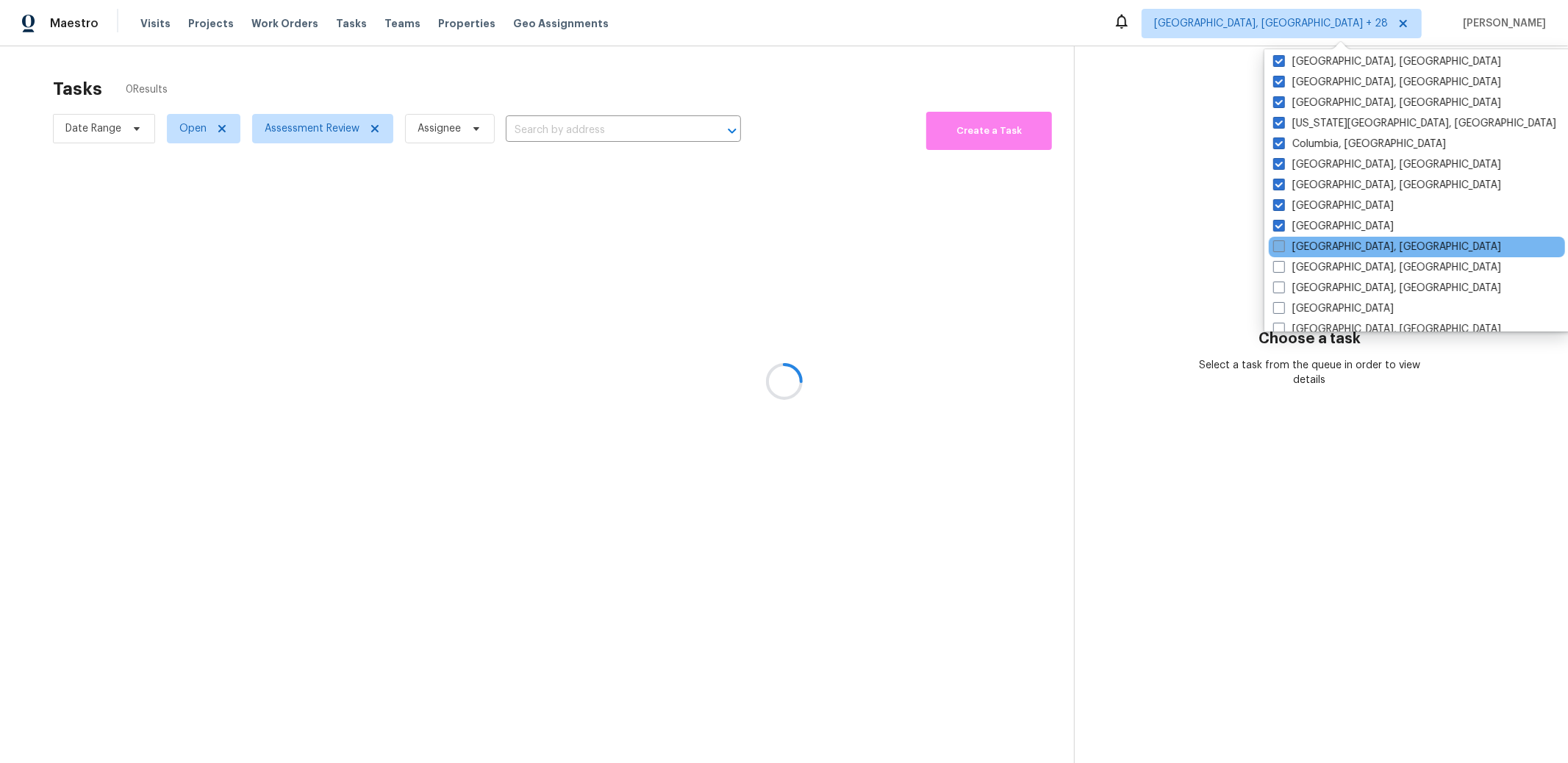
click at [1280, 244] on span at bounding box center [1279, 246] width 12 height 12
click at [1280, 244] on input "[GEOGRAPHIC_DATA], [GEOGRAPHIC_DATA]" at bounding box center [1278, 244] width 9 height 9
checkbox input "true"
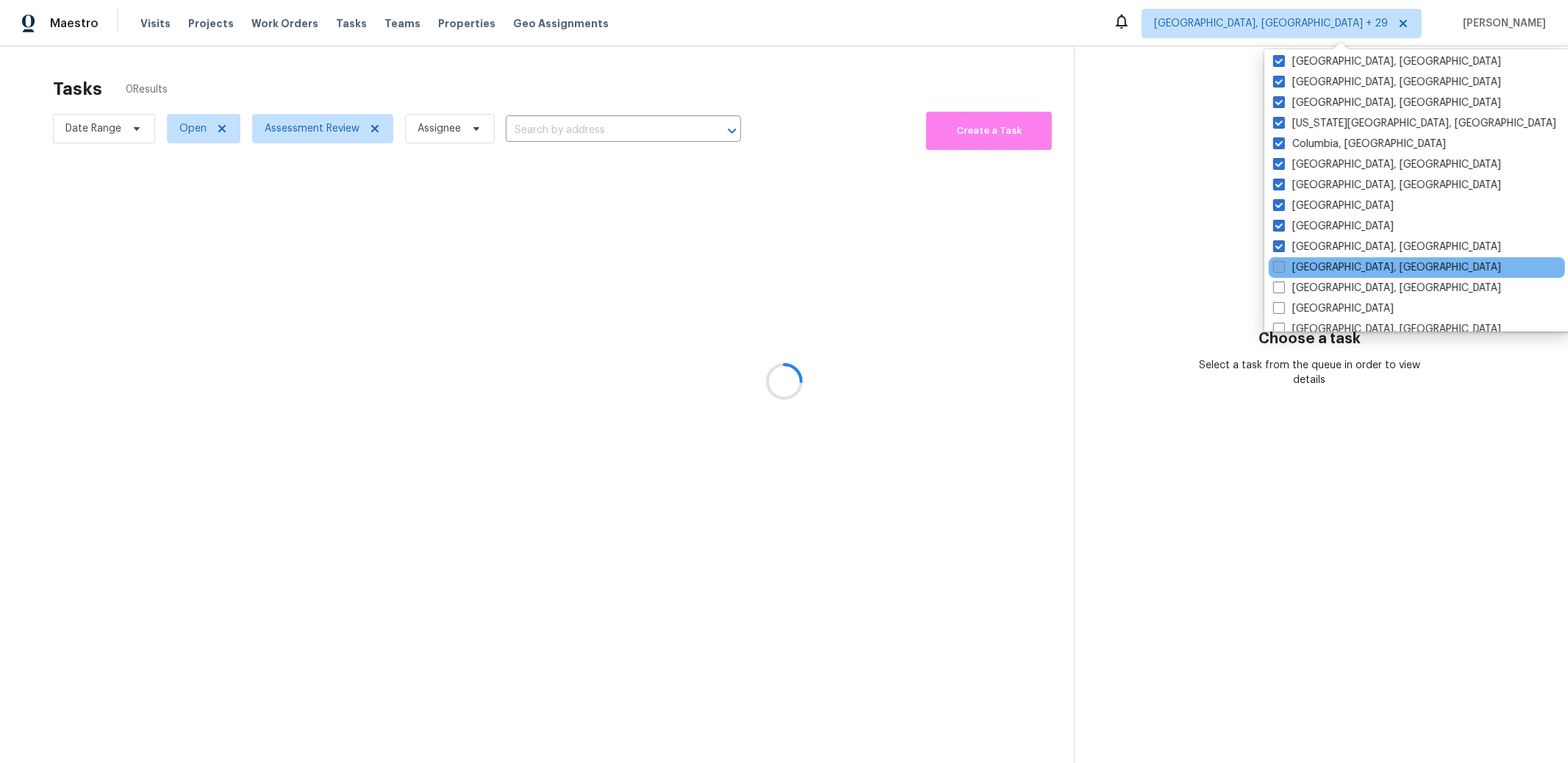
click at [1279, 263] on span at bounding box center [1279, 266] width 12 height 12
click at [1279, 263] on input "[GEOGRAPHIC_DATA], [GEOGRAPHIC_DATA]" at bounding box center [1278, 264] width 9 height 9
checkbox input "true"
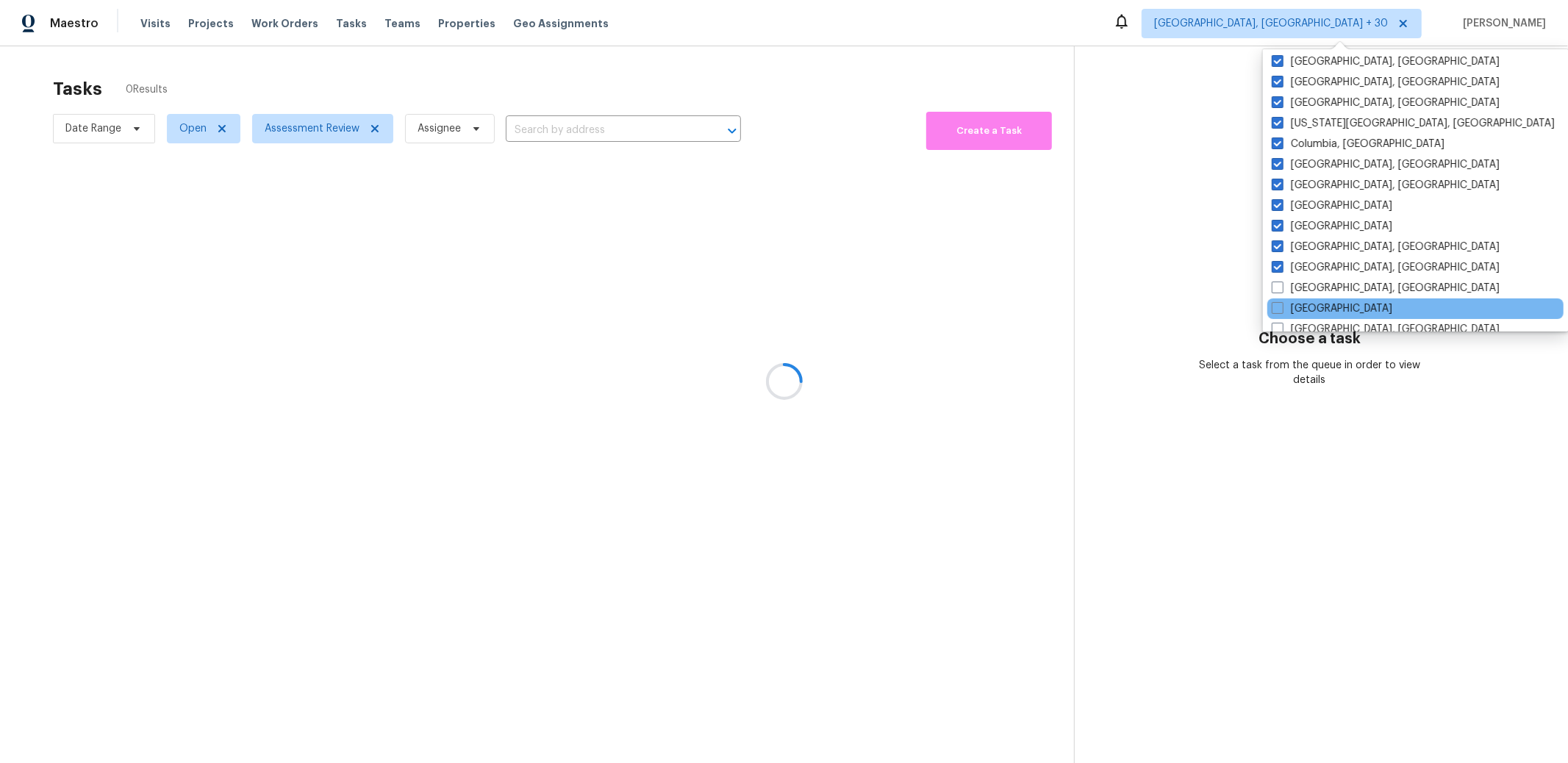
drag, startPoint x: 1279, startPoint y: 285, endPoint x: 1277, endPoint y: 300, distance: 15.1
click at [1279, 286] on span at bounding box center [1277, 288] width 12 height 12
click at [1279, 286] on input "[GEOGRAPHIC_DATA], [GEOGRAPHIC_DATA]" at bounding box center [1276, 286] width 9 height 9
checkbox input "true"
click at [1279, 306] on span at bounding box center [1281, 308] width 12 height 12
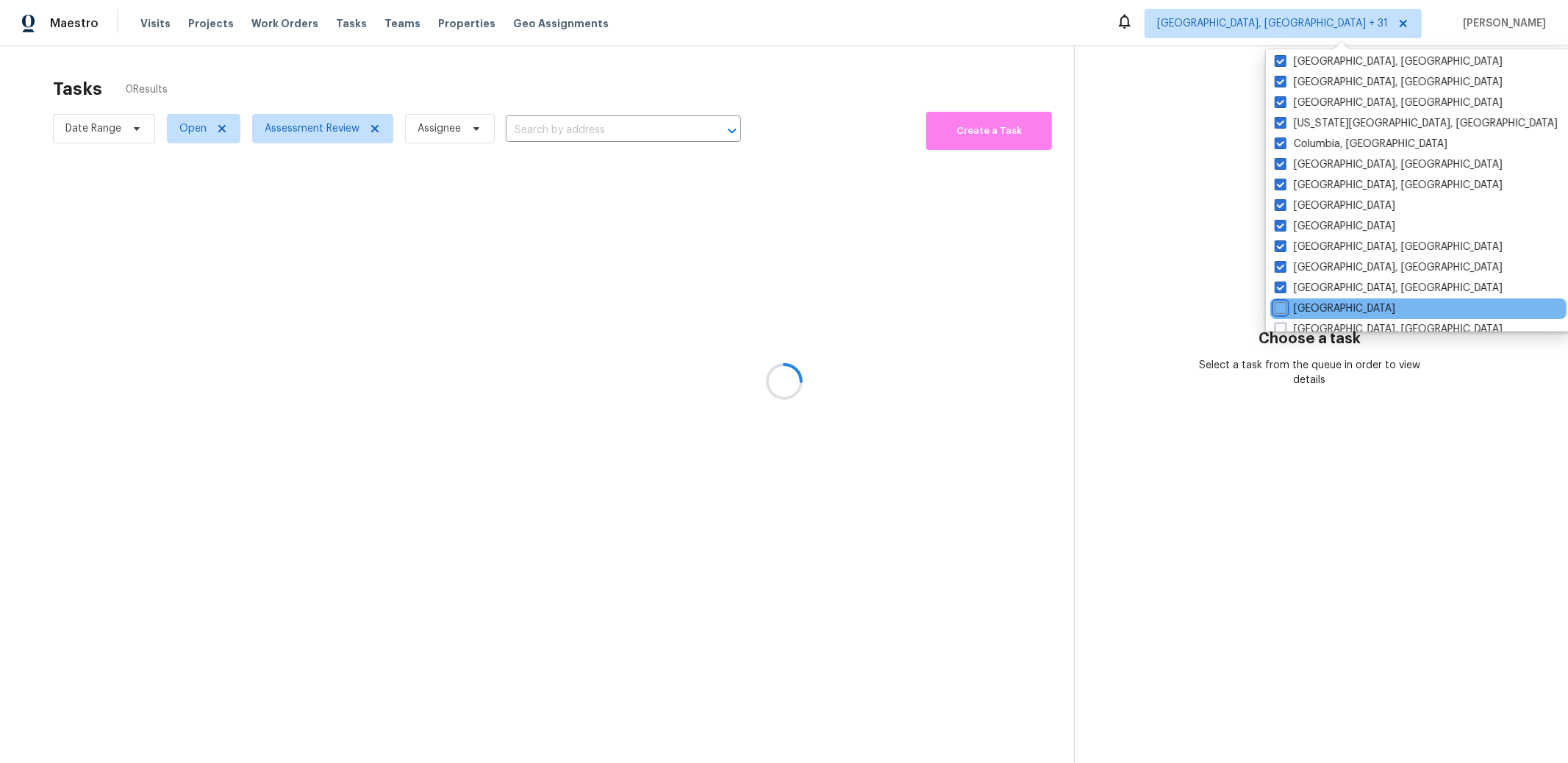
click at [1279, 306] on input "[GEOGRAPHIC_DATA]" at bounding box center [1280, 306] width 9 height 9
checkbox input "true"
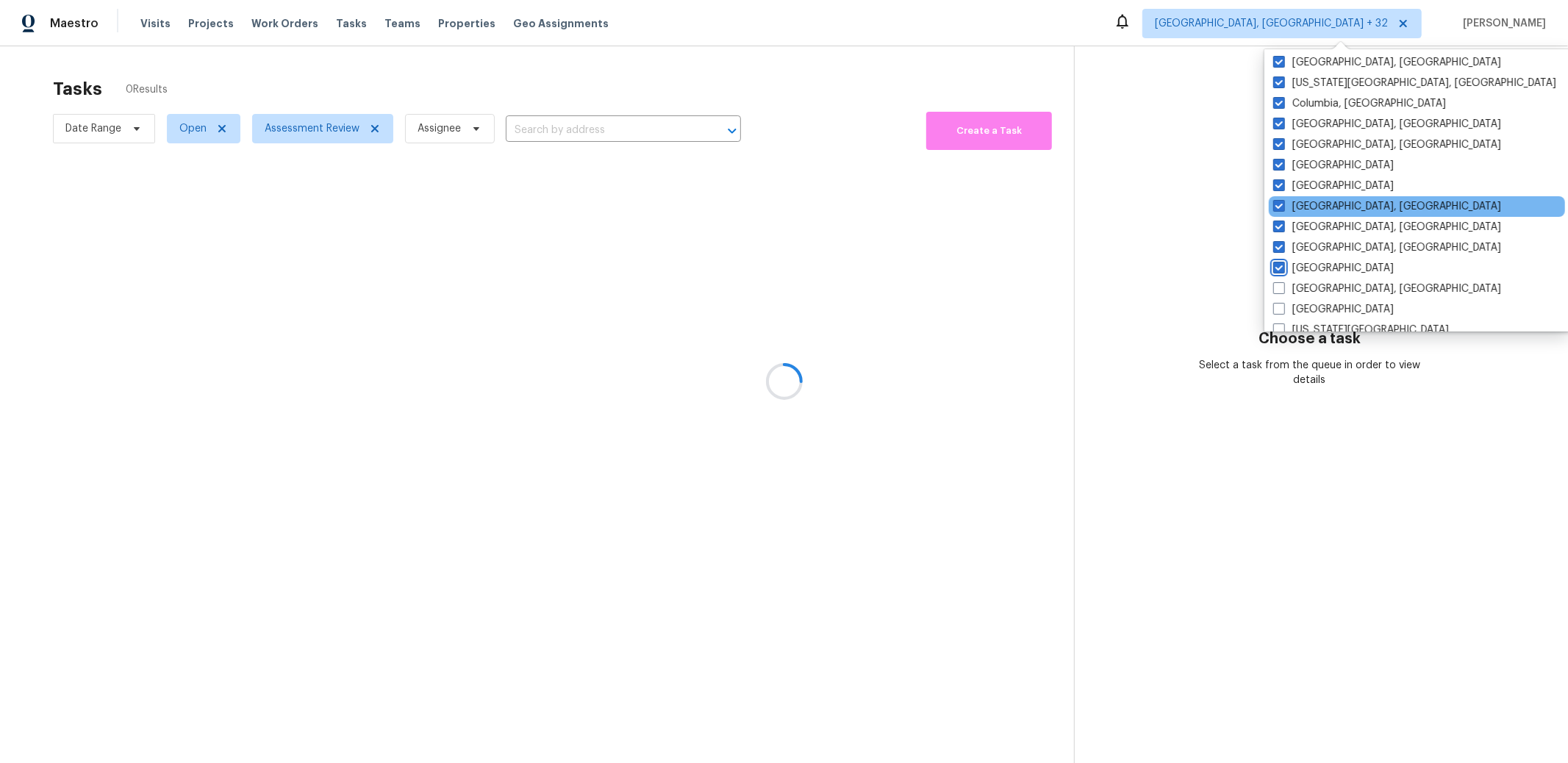
scroll to position [544, 0]
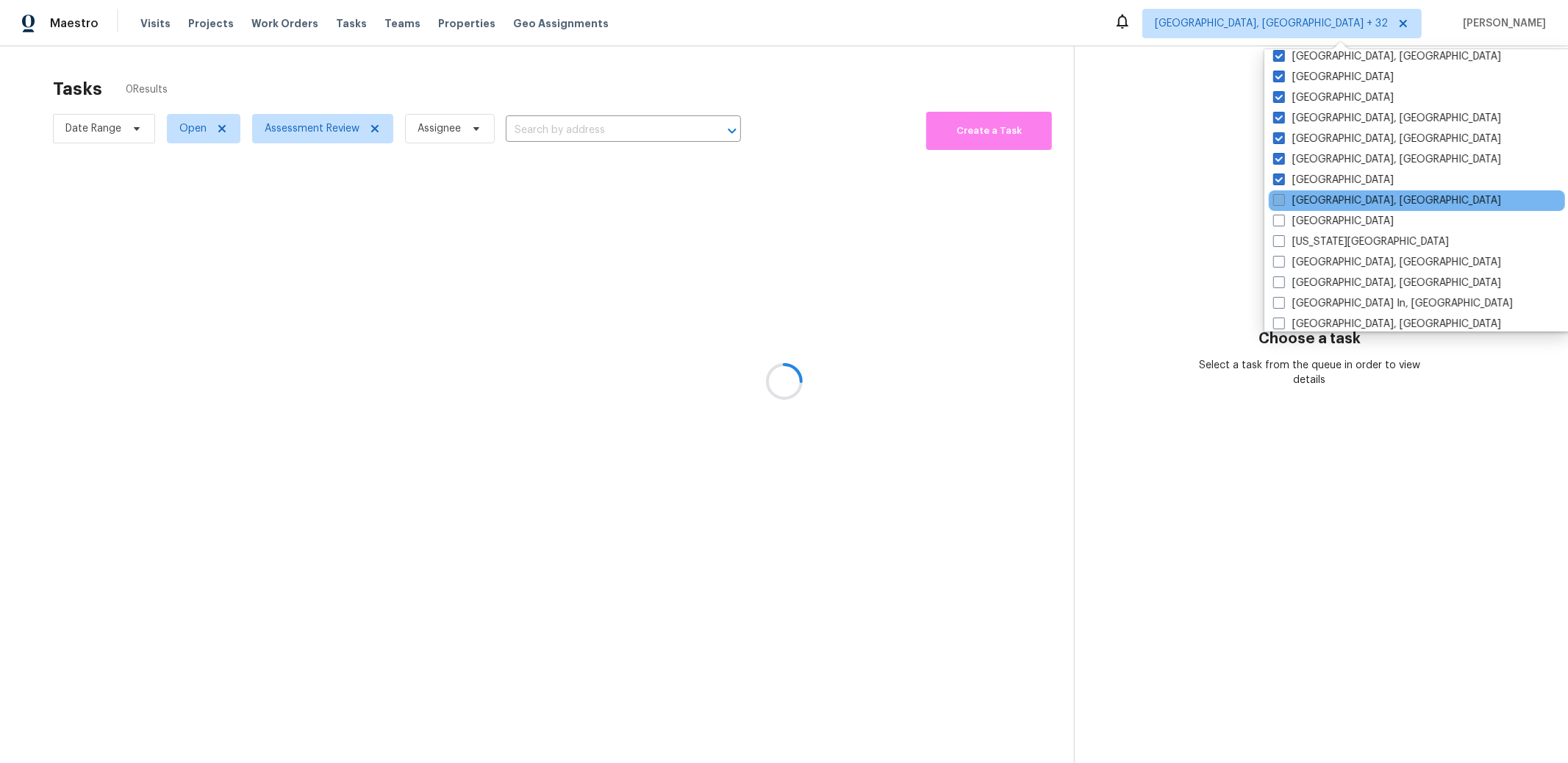
click at [1275, 203] on span at bounding box center [1279, 200] width 12 height 12
click at [1275, 203] on input "[GEOGRAPHIC_DATA], [GEOGRAPHIC_DATA]" at bounding box center [1278, 198] width 9 height 9
checkbox input "true"
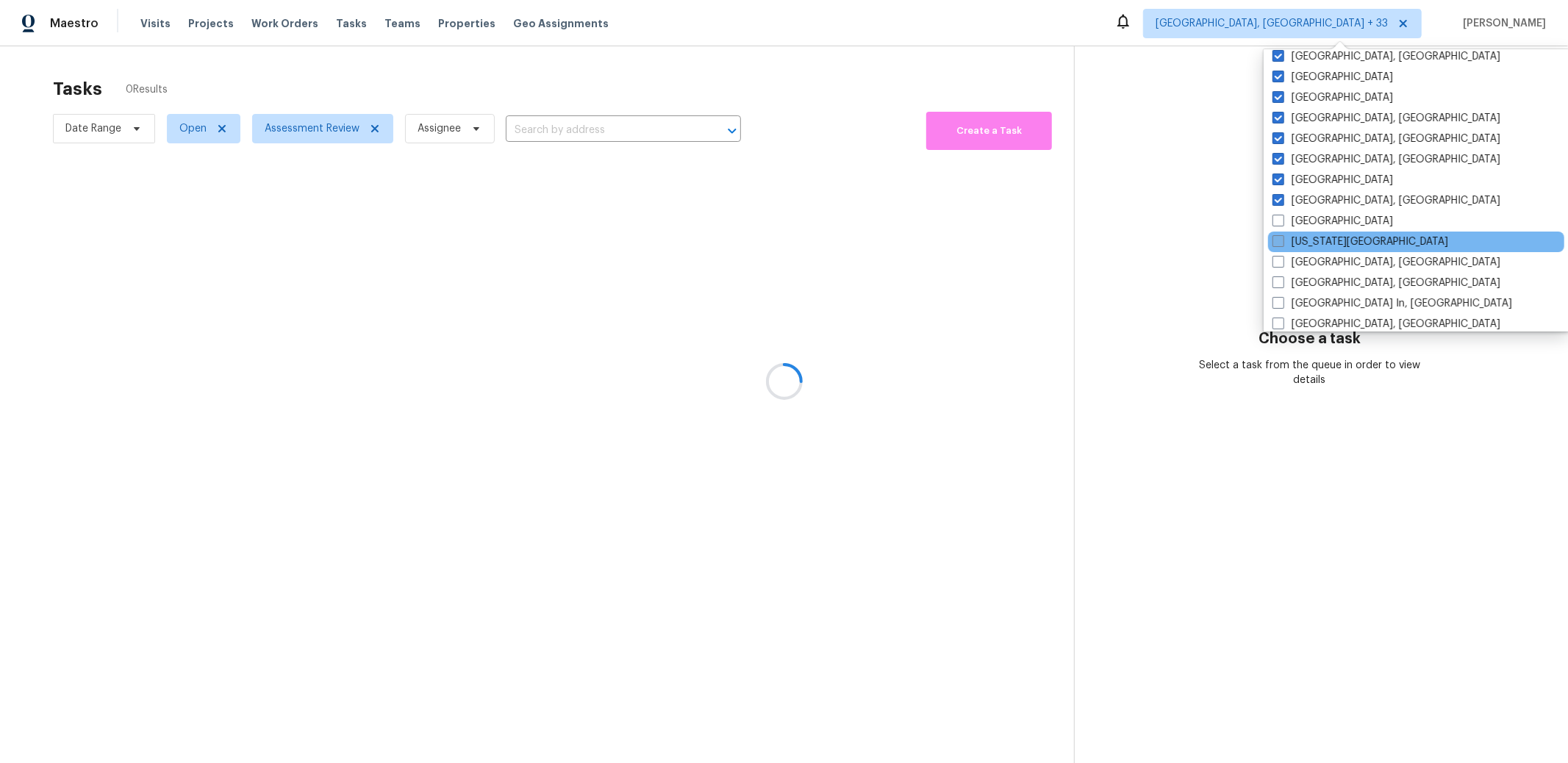
drag, startPoint x: 1280, startPoint y: 220, endPoint x: 1281, endPoint y: 241, distance: 21.0
click at [1280, 222] on span at bounding box center [1278, 220] width 12 height 12
click at [1280, 222] on input "[GEOGRAPHIC_DATA]" at bounding box center [1277, 218] width 9 height 9
checkbox input "true"
click at [1281, 241] on span at bounding box center [1278, 241] width 12 height 12
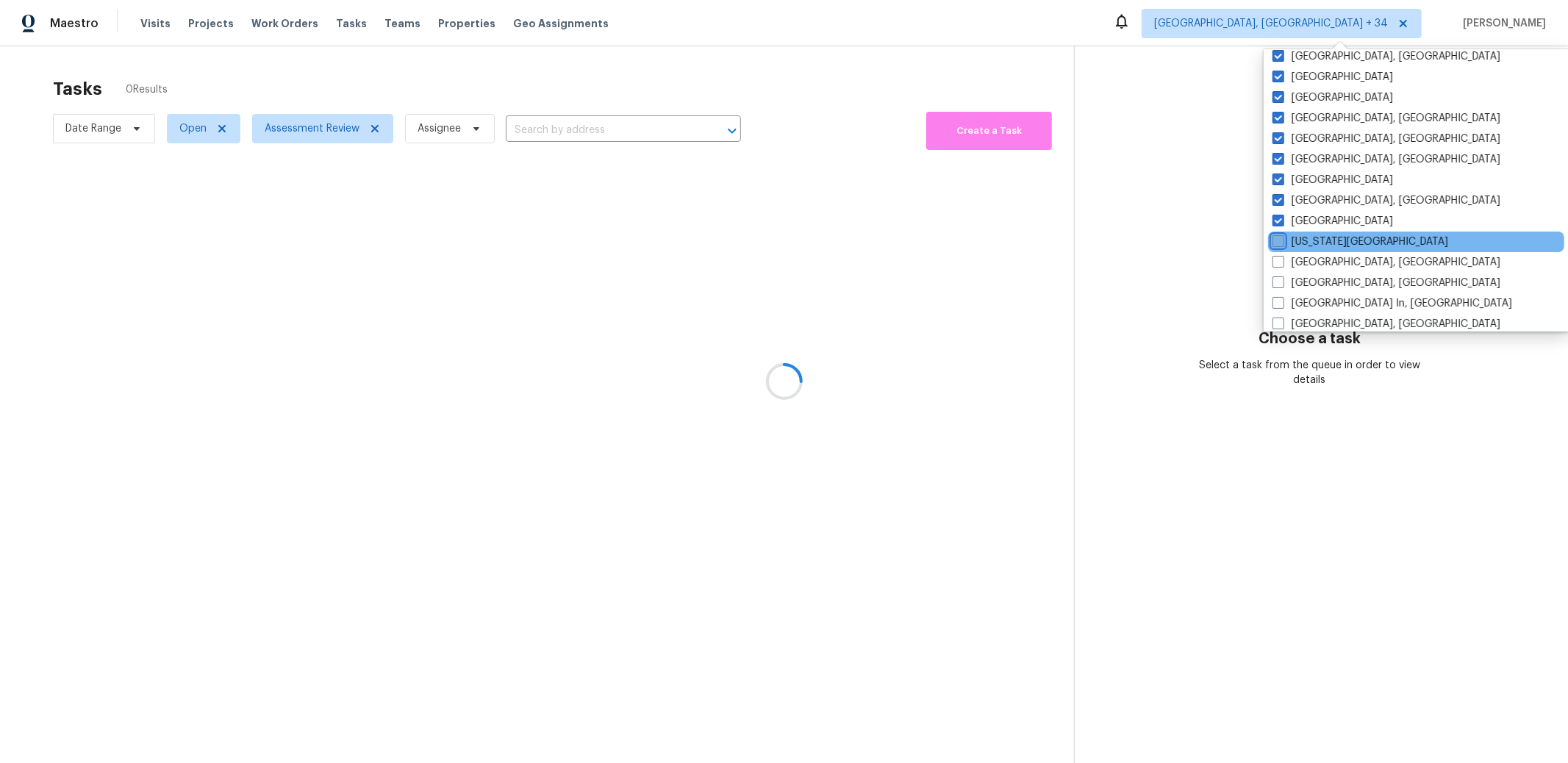
click at [1281, 241] on input "[US_STATE][GEOGRAPHIC_DATA]" at bounding box center [1277, 240] width 9 height 9
checkbox input "true"
click at [1280, 263] on span at bounding box center [1278, 262] width 12 height 12
click at [1280, 263] on input "[GEOGRAPHIC_DATA], [GEOGRAPHIC_DATA]" at bounding box center [1277, 260] width 9 height 9
checkbox input "true"
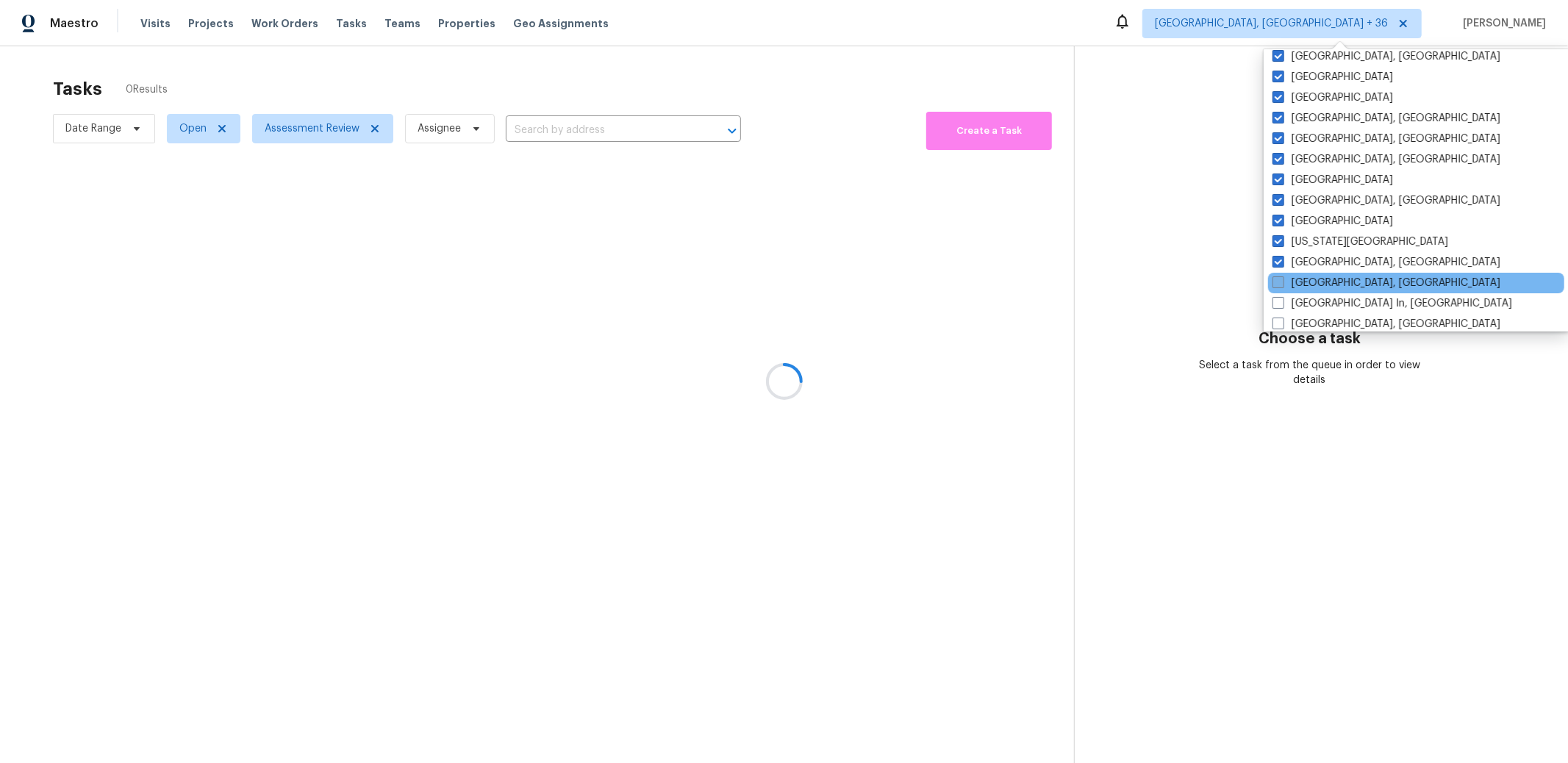
click at [1279, 288] on span at bounding box center [1278, 282] width 12 height 12
click at [1279, 286] on input "[GEOGRAPHIC_DATA], [GEOGRAPHIC_DATA]" at bounding box center [1277, 280] width 9 height 9
checkbox input "true"
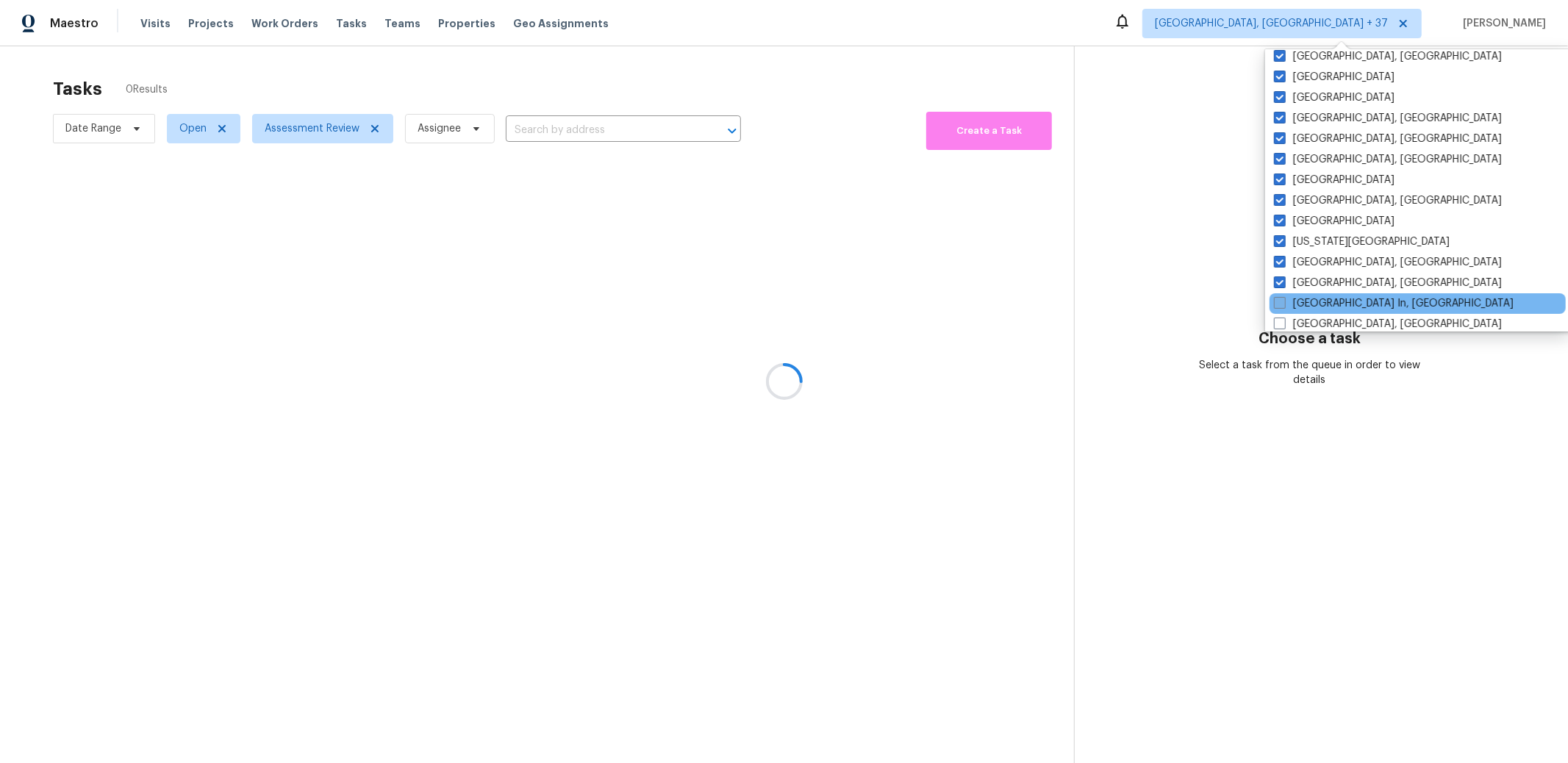
click at [1278, 305] on span at bounding box center [1280, 302] width 12 height 12
click at [1278, 305] on input "[GEOGRAPHIC_DATA] In, [GEOGRAPHIC_DATA]" at bounding box center [1279, 301] width 9 height 9
checkbox input "true"
drag, startPoint x: 1282, startPoint y: 324, endPoint x: 1293, endPoint y: 300, distance: 26.4
click at [1286, 315] on div "[GEOGRAPHIC_DATA], [GEOGRAPHIC_DATA]" at bounding box center [1416, 324] width 297 height 20
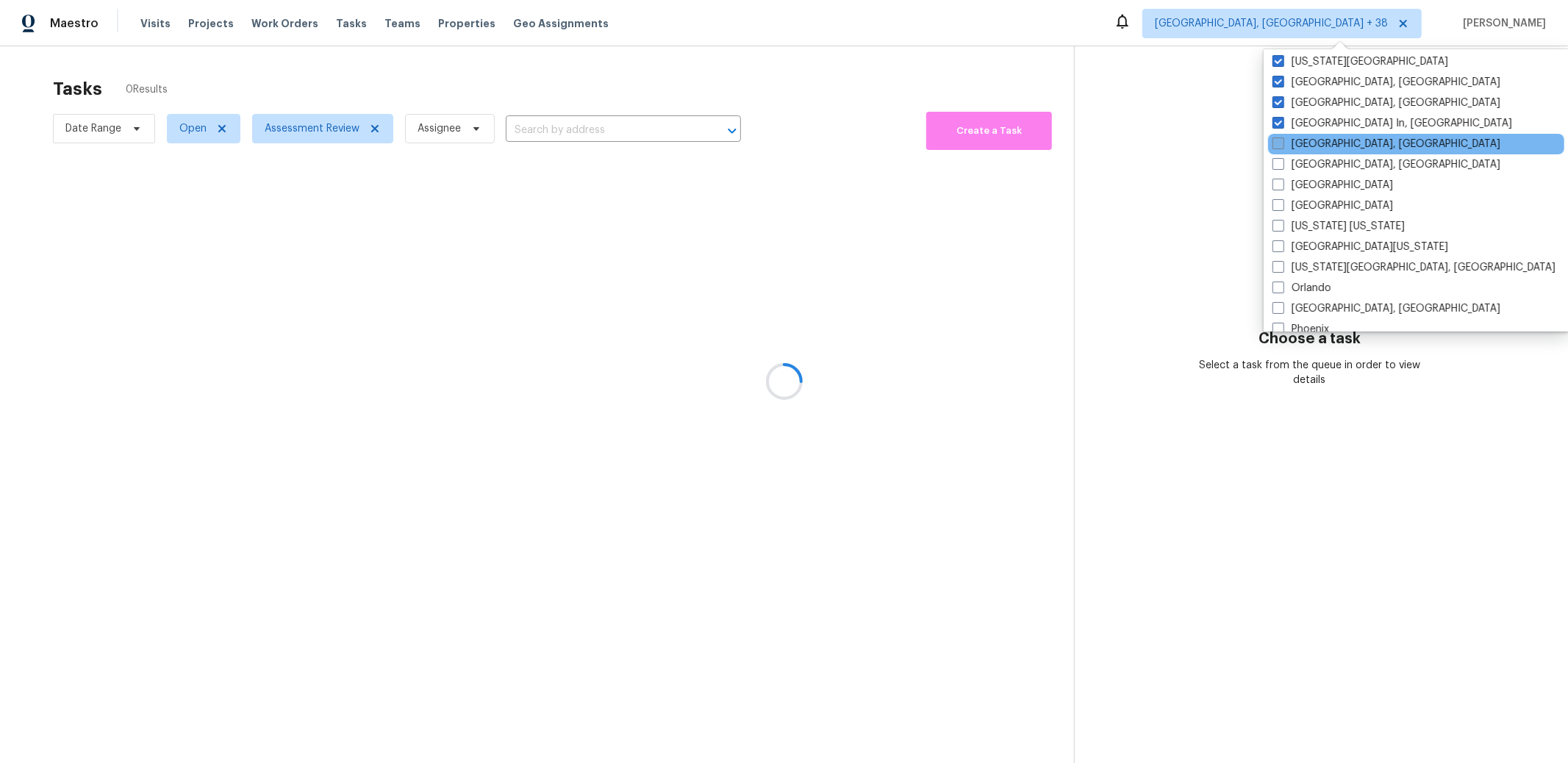
scroll to position [714, 0]
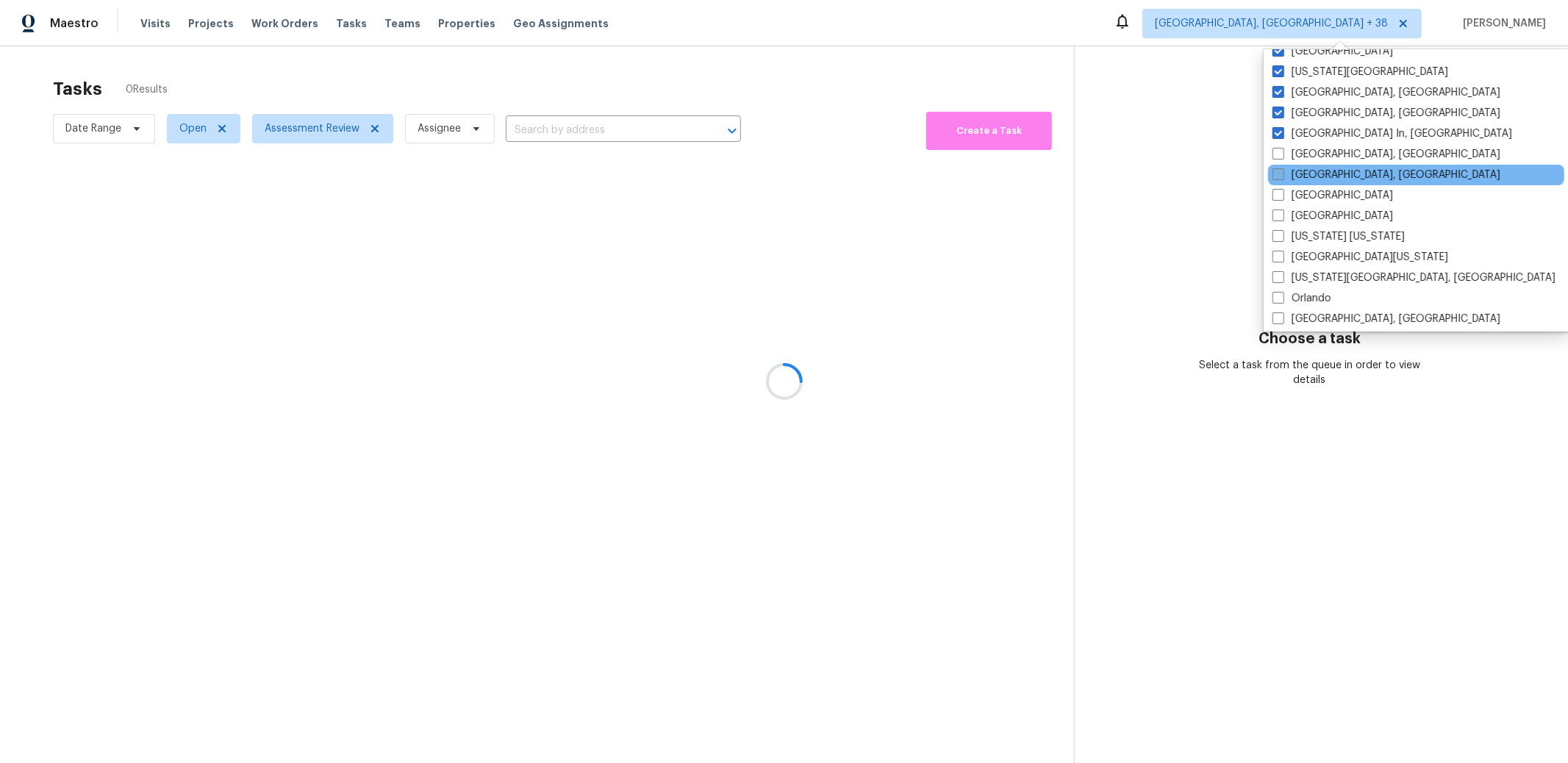
drag, startPoint x: 1280, startPoint y: 158, endPoint x: 1279, endPoint y: 170, distance: 12.0
click at [1280, 158] on span at bounding box center [1278, 153] width 12 height 12
click at [1280, 157] on input "[GEOGRAPHIC_DATA], [GEOGRAPHIC_DATA]" at bounding box center [1277, 152] width 9 height 9
checkbox input "true"
click at [1279, 172] on span at bounding box center [1278, 174] width 12 height 12
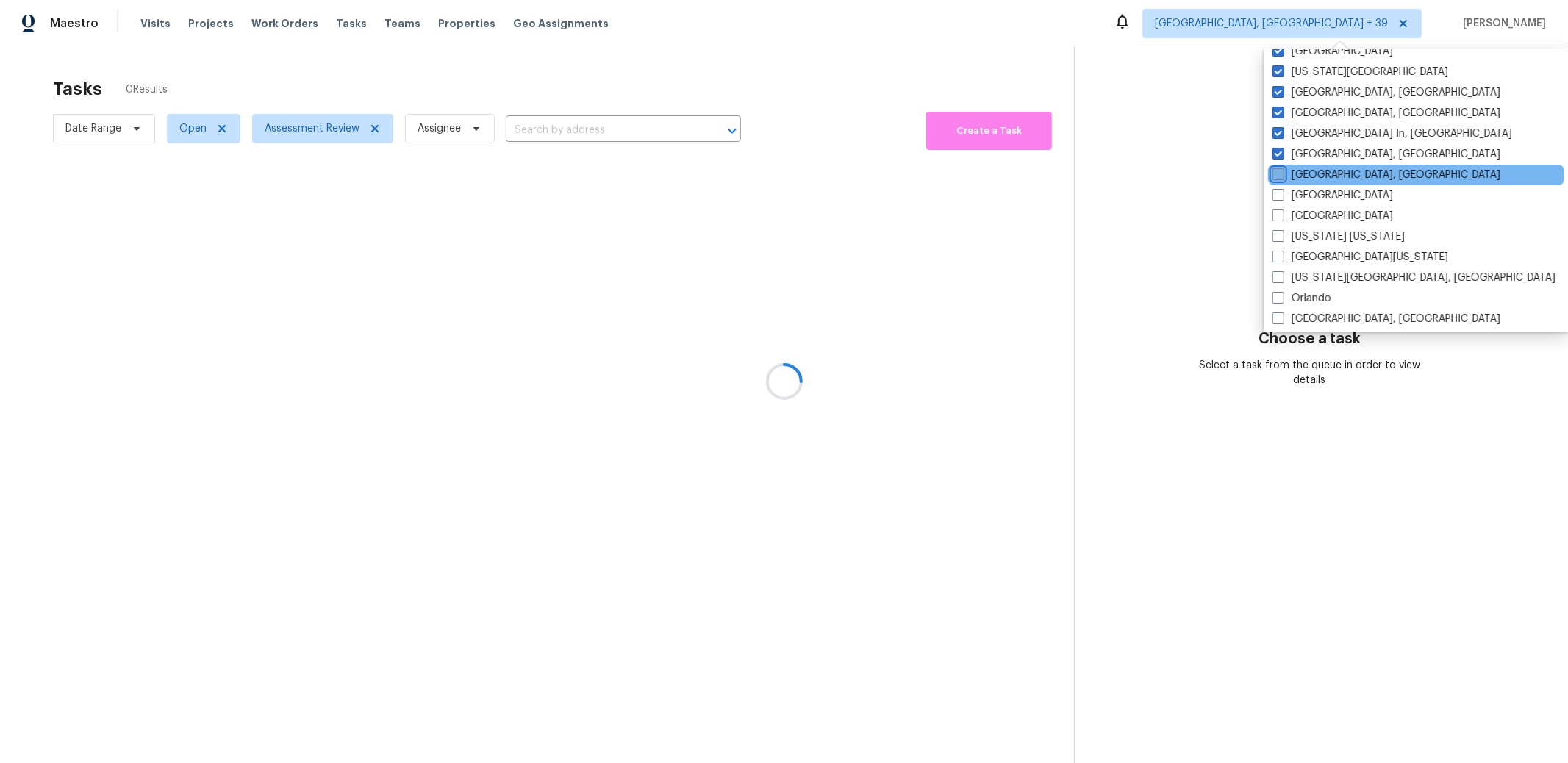
click at [1279, 172] on input "[GEOGRAPHIC_DATA], [GEOGRAPHIC_DATA]" at bounding box center [1277, 172] width 9 height 9
checkbox input "true"
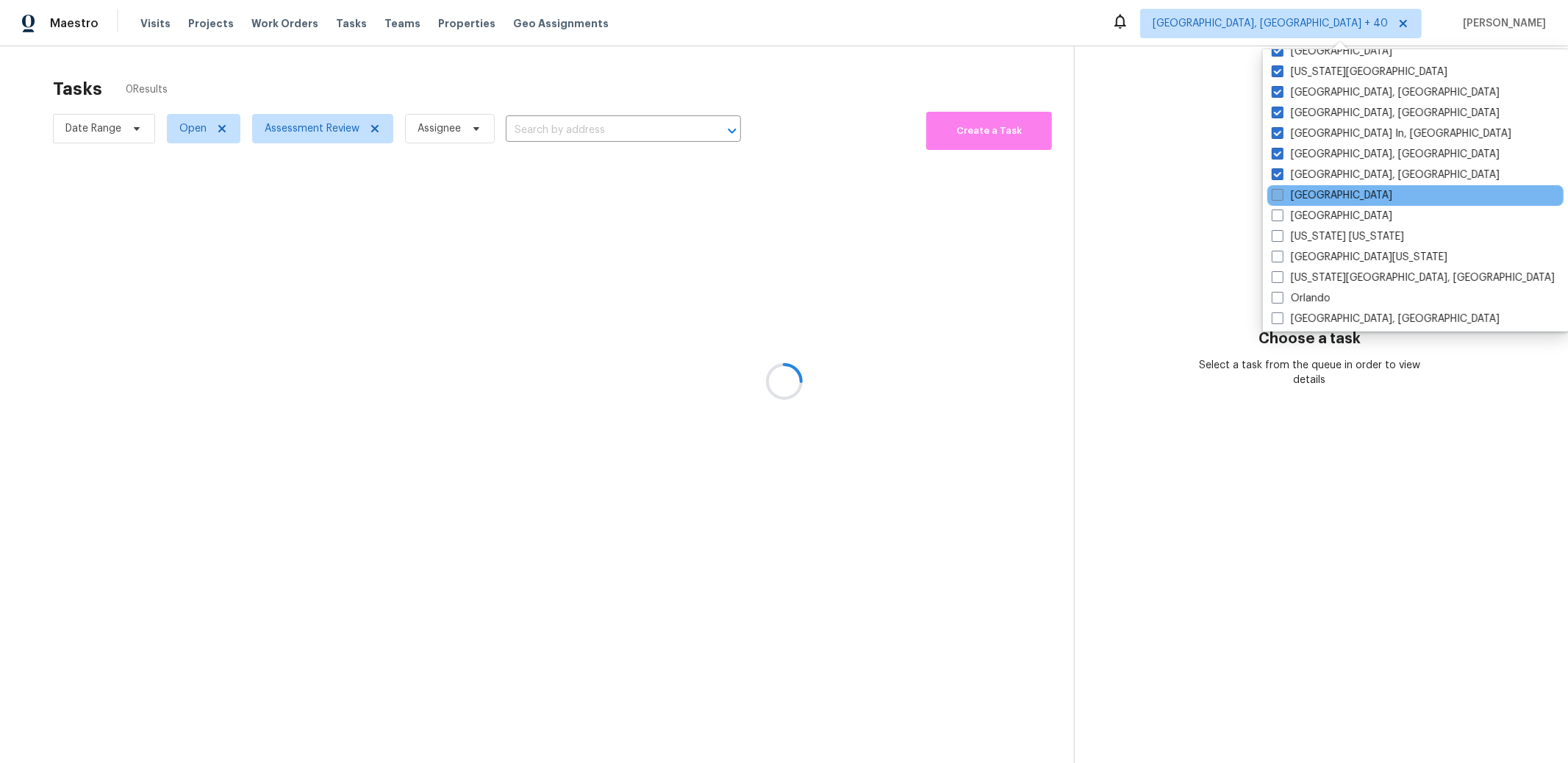
click at [1278, 191] on span at bounding box center [1277, 194] width 12 height 12
click at [1278, 191] on input "[GEOGRAPHIC_DATA]" at bounding box center [1276, 193] width 9 height 9
checkbox input "true"
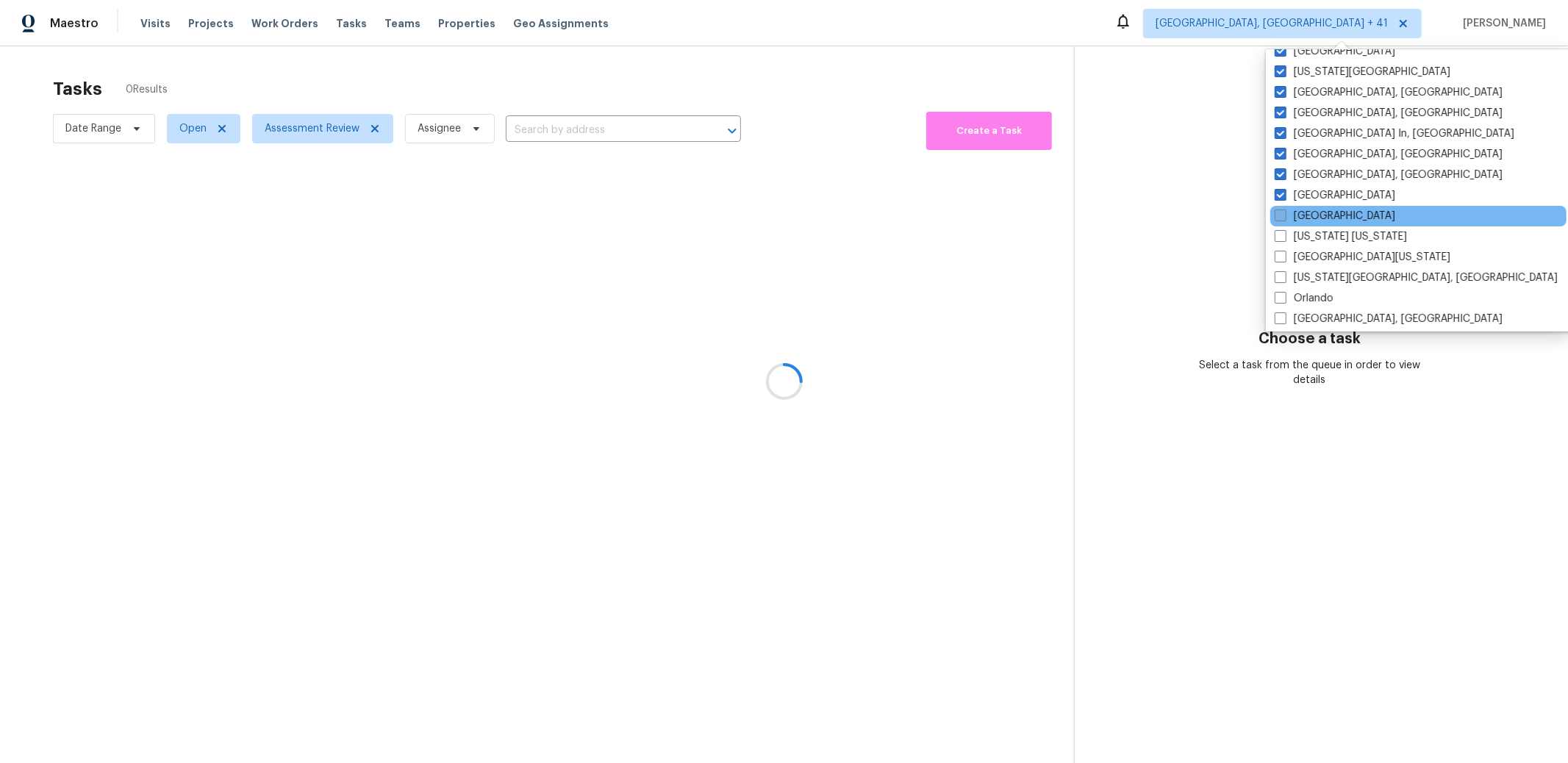
click at [1282, 220] on span at bounding box center [1281, 215] width 12 height 12
click at [1282, 218] on input "[GEOGRAPHIC_DATA]" at bounding box center [1280, 214] width 9 height 9
checkbox input "true"
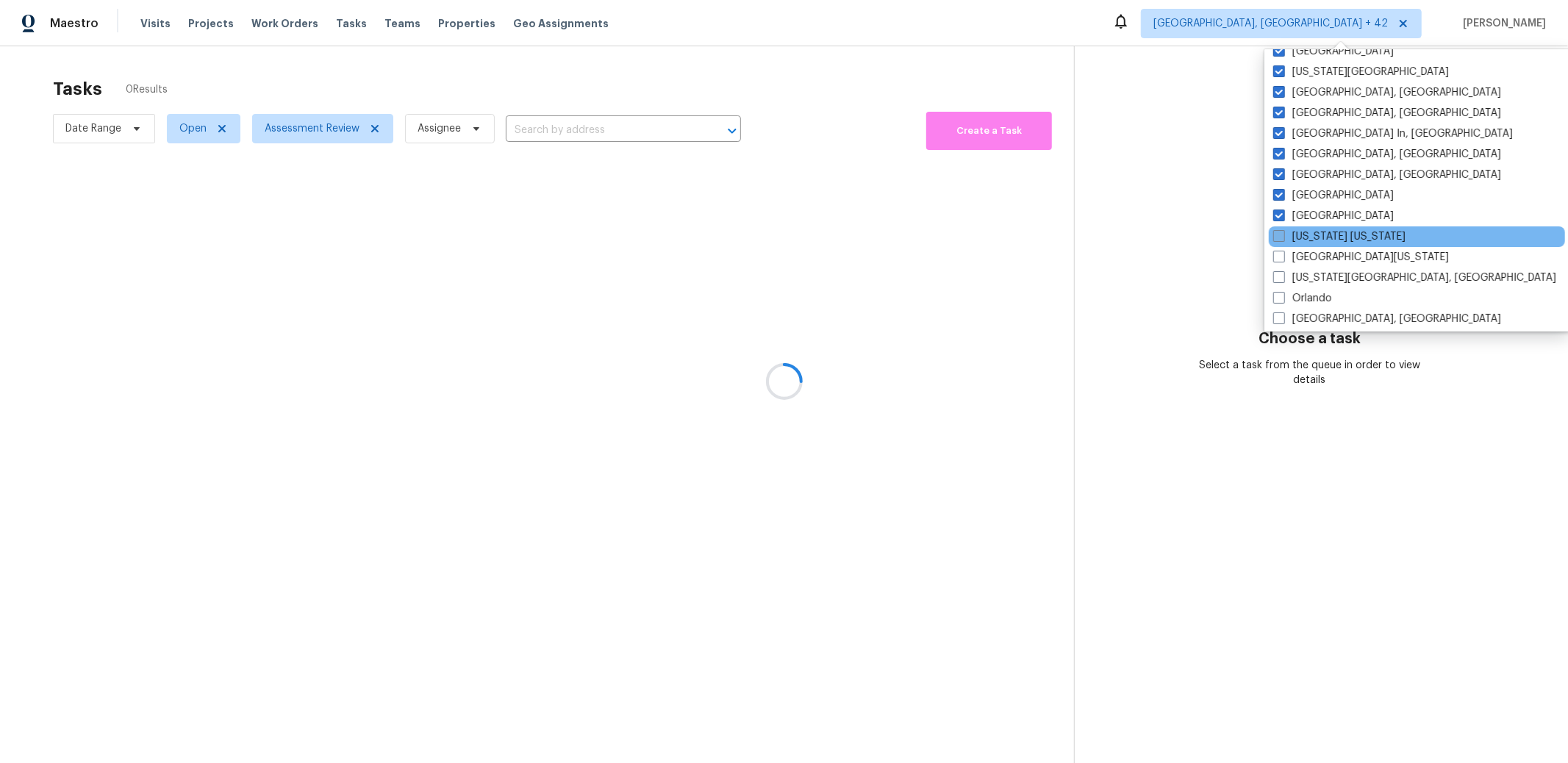
click at [1284, 238] on span at bounding box center [1279, 236] width 12 height 12
click at [1282, 238] on input "[US_STATE] [US_STATE]" at bounding box center [1278, 234] width 9 height 9
checkbox input "true"
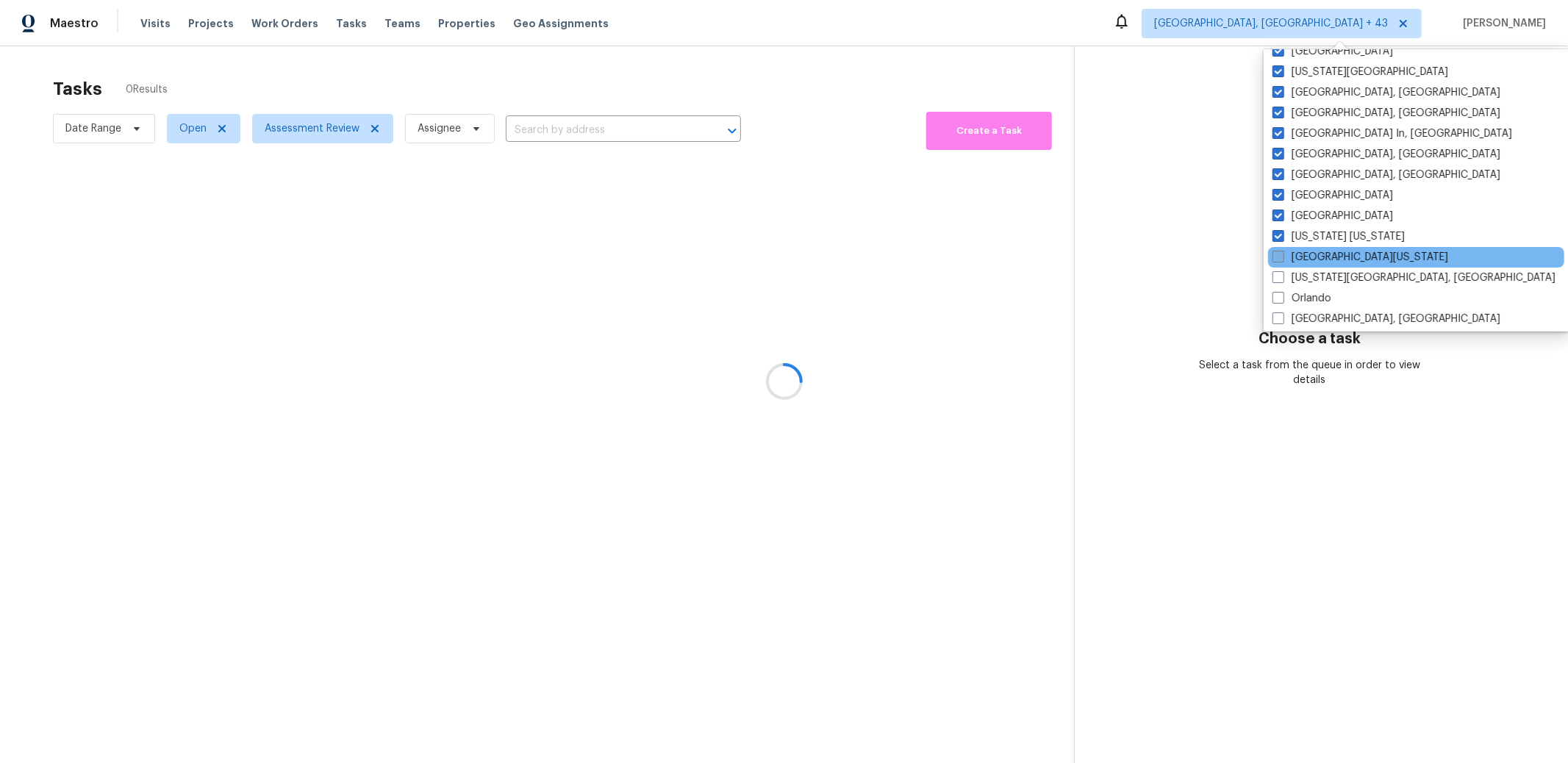
click at [1281, 262] on label "[GEOGRAPHIC_DATA][US_STATE]" at bounding box center [1360, 257] width 176 height 15
click at [1281, 260] on input "[GEOGRAPHIC_DATA][US_STATE]" at bounding box center [1277, 254] width 9 height 9
checkbox input "true"
click at [1279, 285] on div "[US_STATE][GEOGRAPHIC_DATA], [GEOGRAPHIC_DATA]" at bounding box center [1416, 277] width 297 height 20
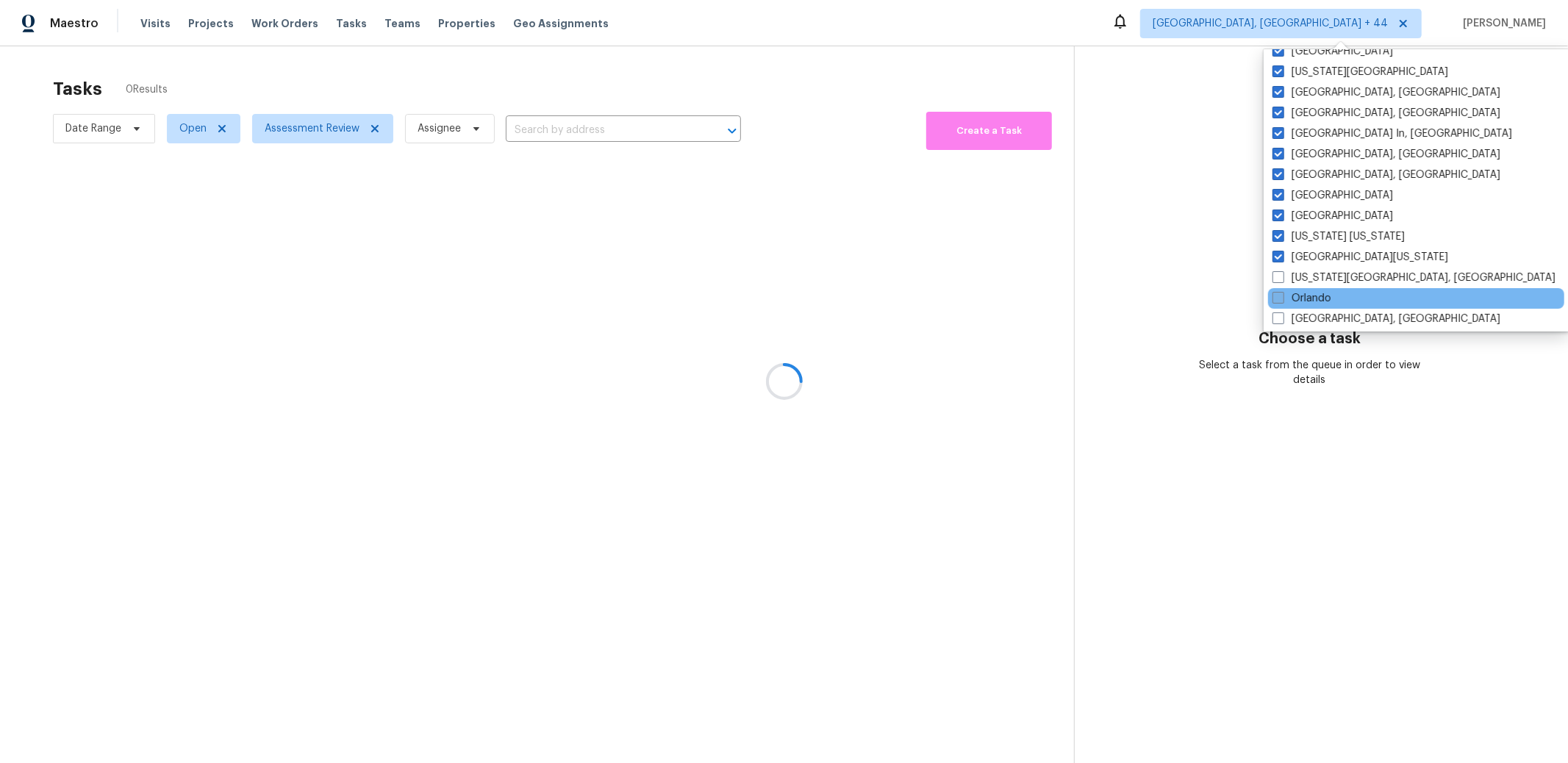
click at [1280, 300] on span at bounding box center [1278, 298] width 12 height 12
click at [1280, 300] on input "Orlando" at bounding box center [1277, 296] width 9 height 9
checkbox input "true"
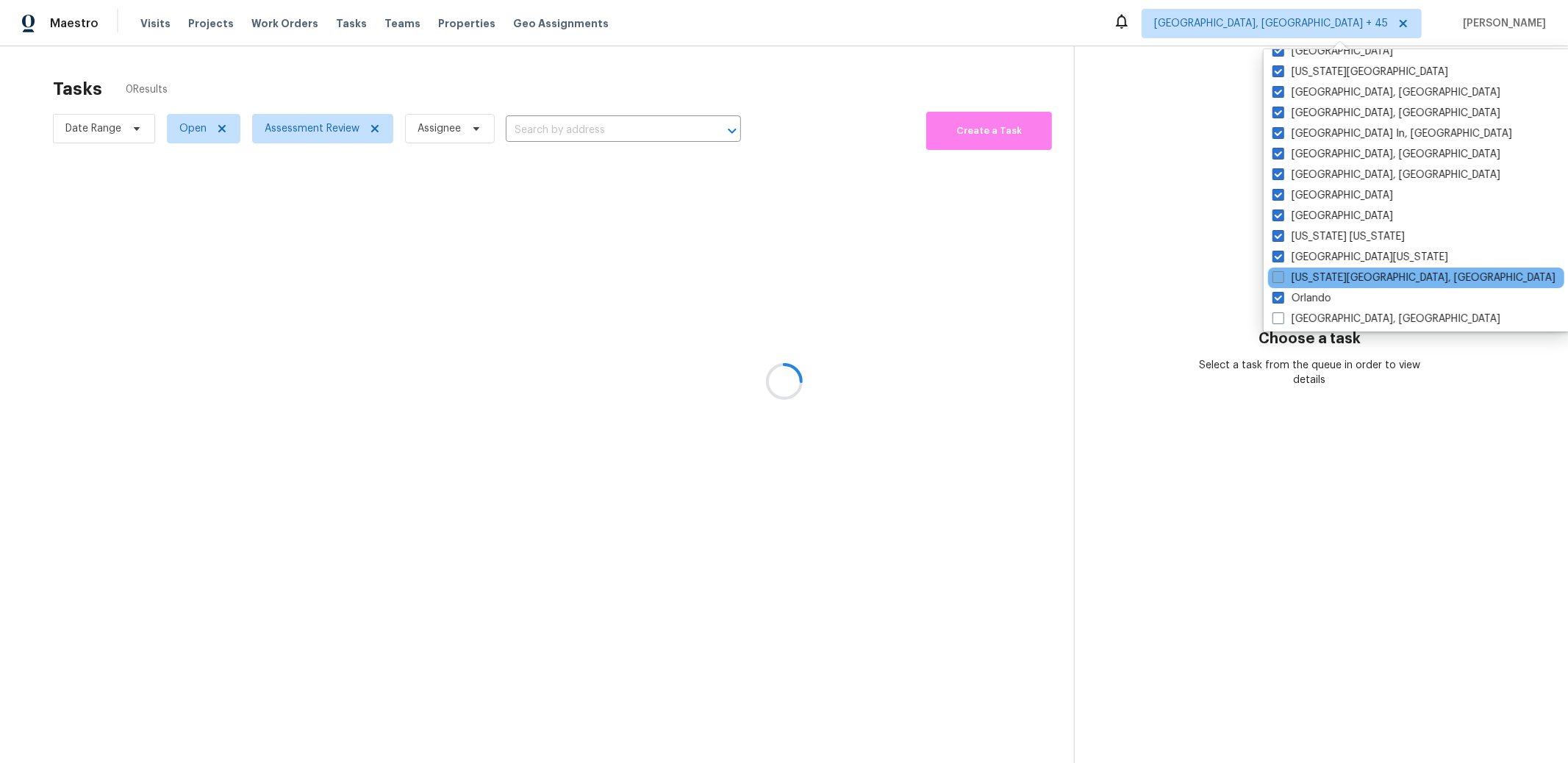
click at [1279, 281] on span at bounding box center [1278, 276] width 12 height 12
click at [1279, 280] on input "[US_STATE][GEOGRAPHIC_DATA], [GEOGRAPHIC_DATA]" at bounding box center [1277, 276] width 9 height 9
checkbox input "true"
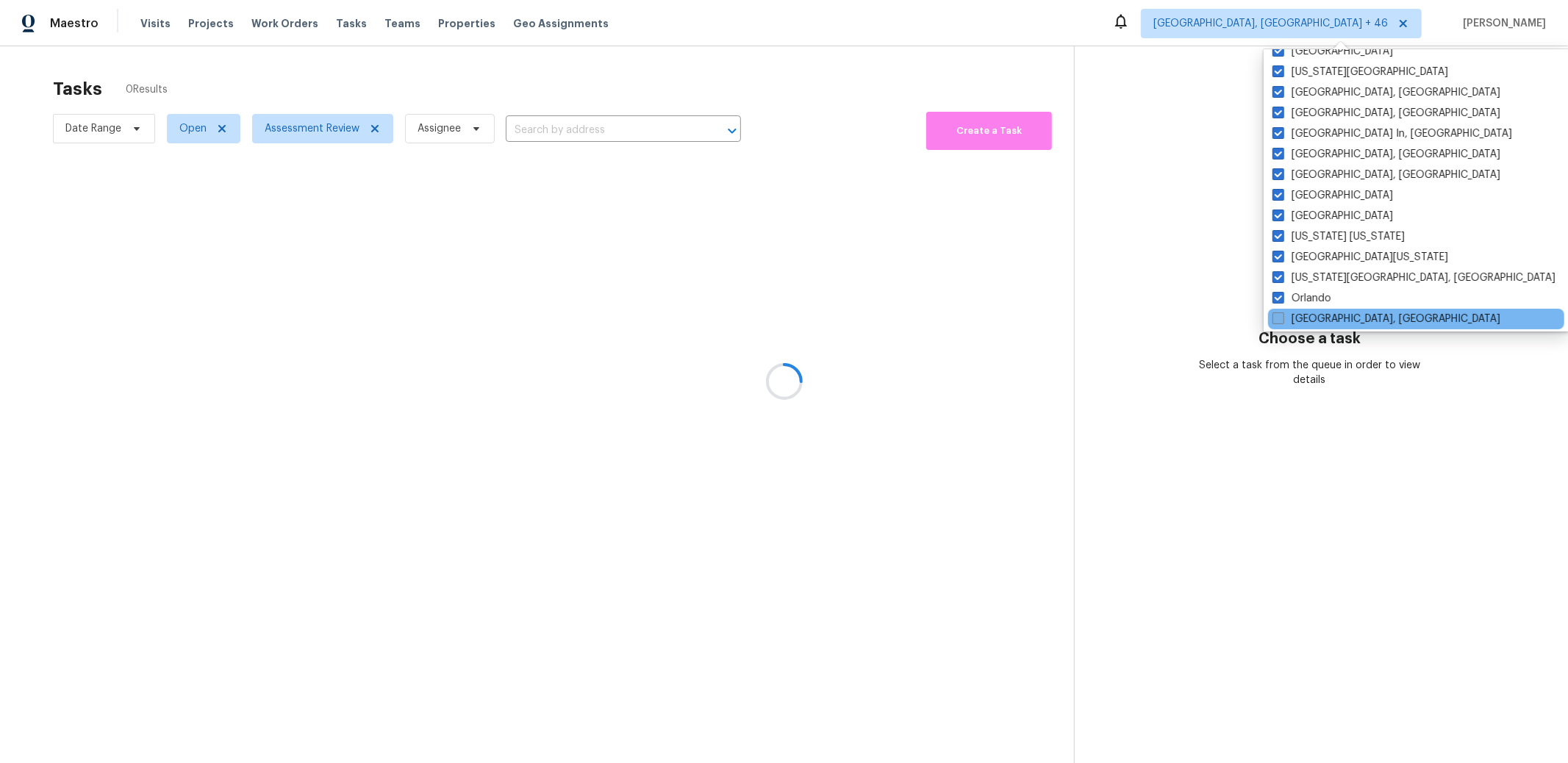
click at [1282, 315] on span at bounding box center [1278, 318] width 12 height 12
click at [1282, 315] on input "[GEOGRAPHIC_DATA], [GEOGRAPHIC_DATA]" at bounding box center [1277, 316] width 9 height 9
checkbox input "true"
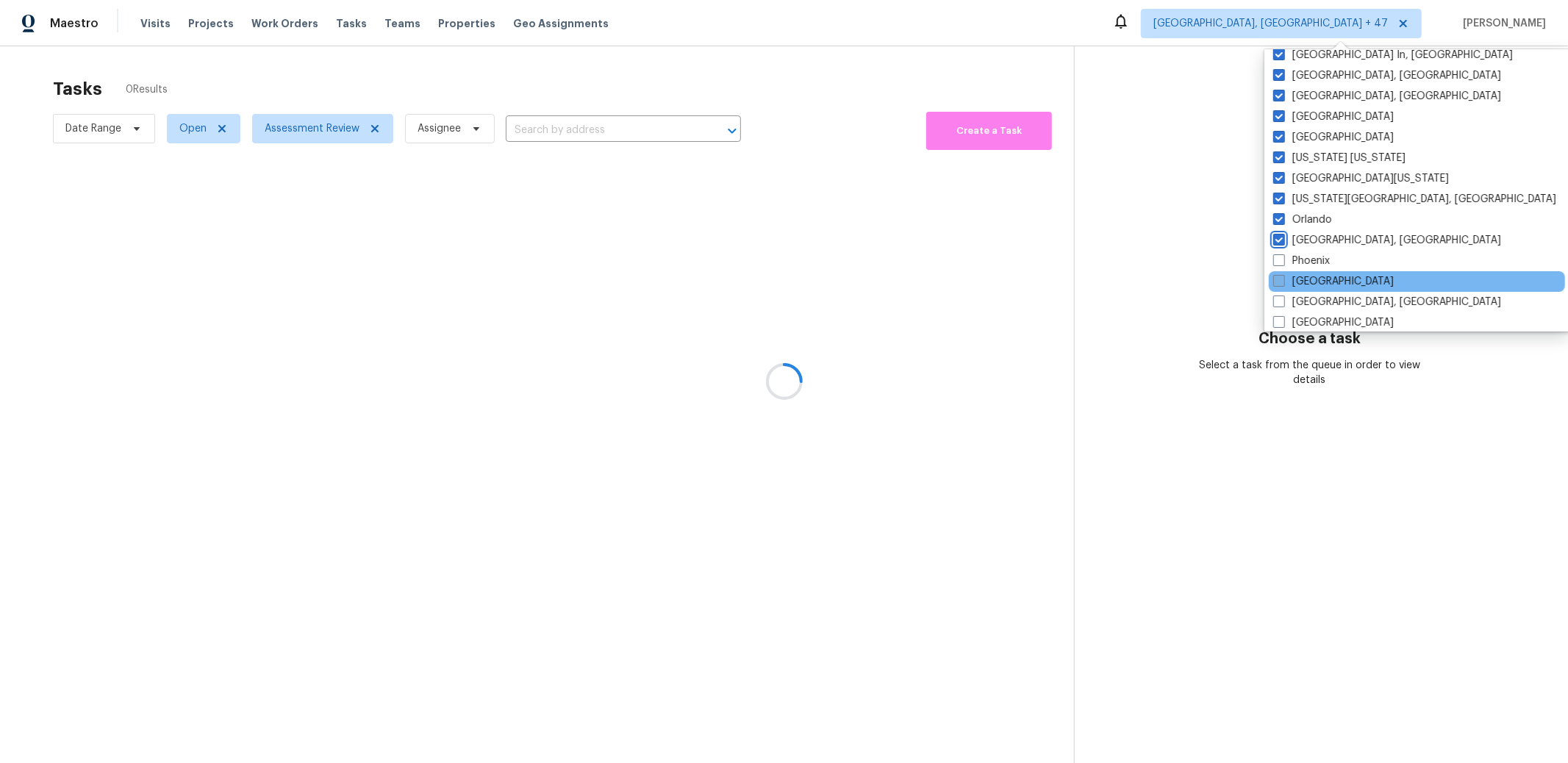
scroll to position [810, 0]
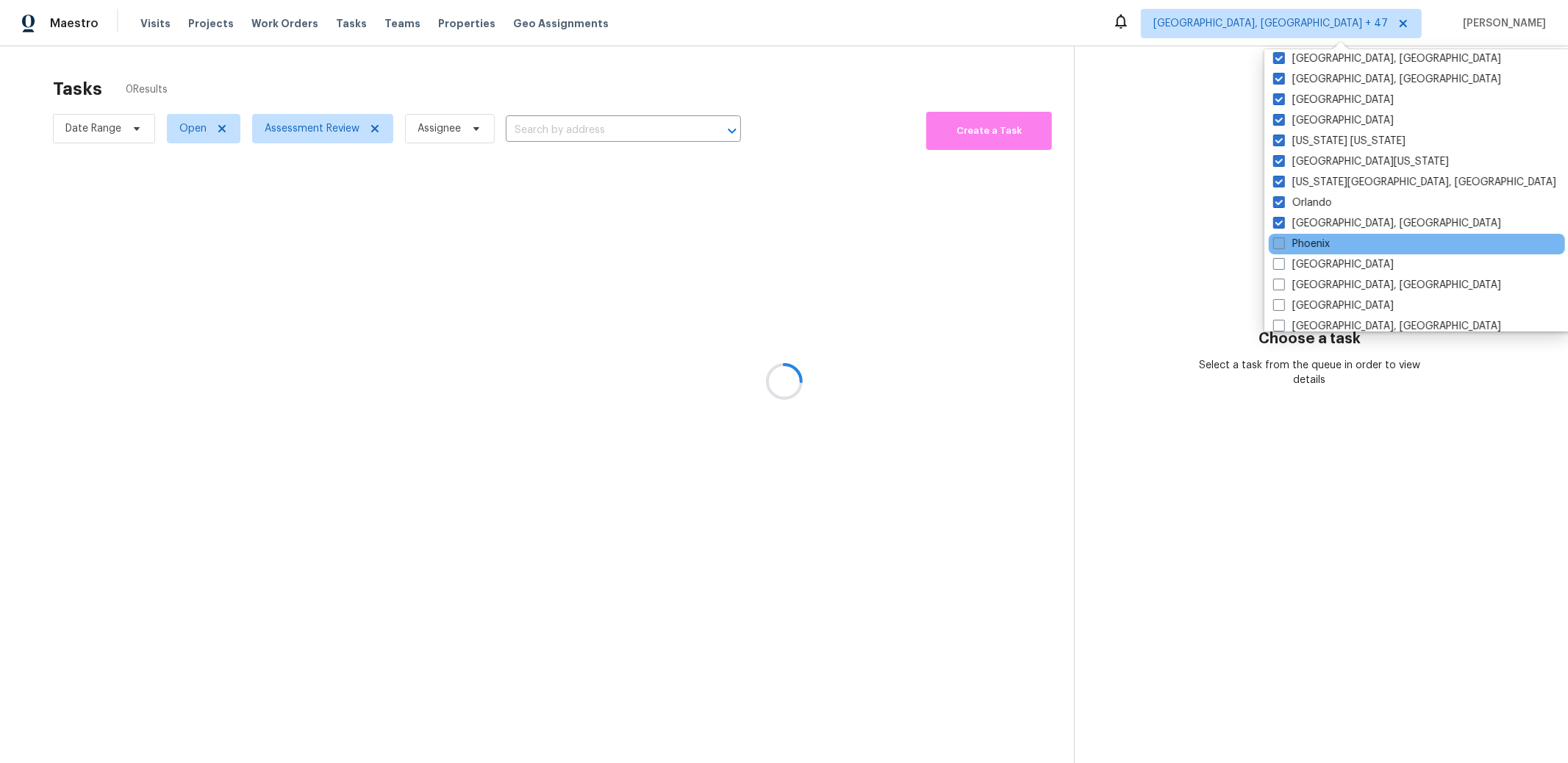
click at [1276, 250] on label "Phoenix" at bounding box center [1301, 244] width 56 height 15
click at [1276, 246] on input "Phoenix" at bounding box center [1278, 241] width 9 height 9
checkbox input "true"
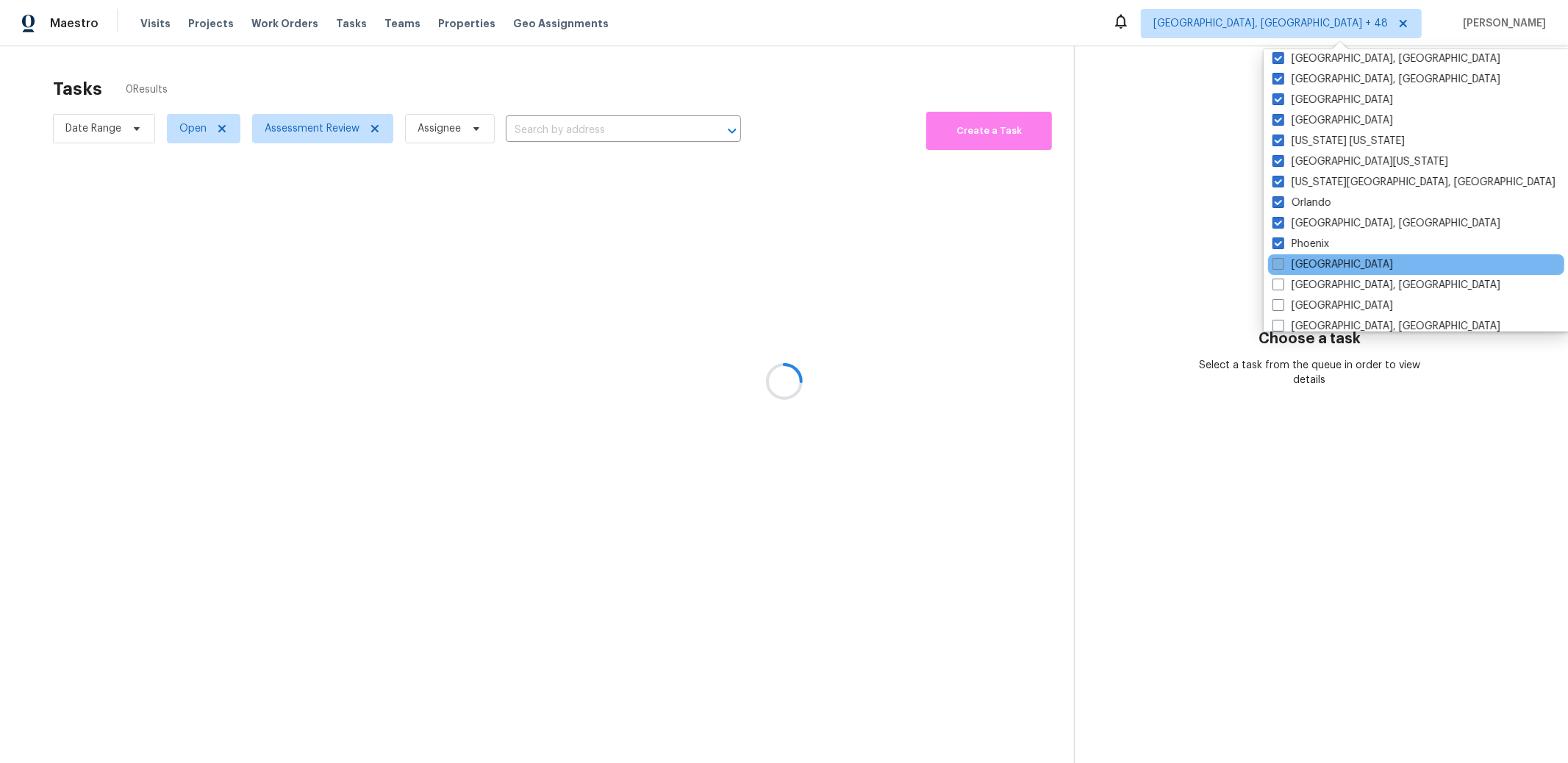
click at [1280, 269] on span at bounding box center [1278, 264] width 12 height 12
click at [1280, 267] on input "[GEOGRAPHIC_DATA]" at bounding box center [1277, 262] width 9 height 9
checkbox input "true"
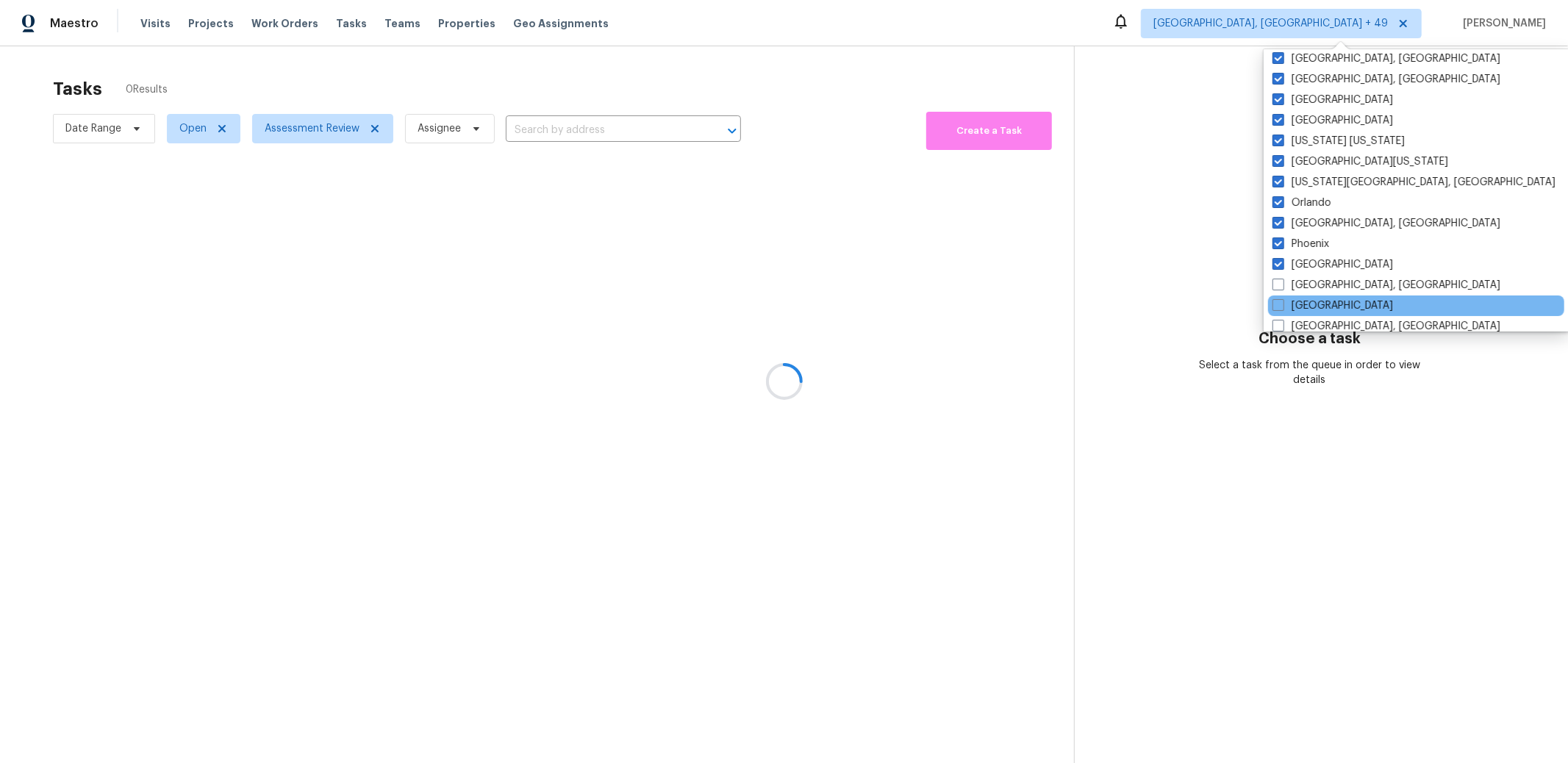
drag, startPoint x: 1279, startPoint y: 285, endPoint x: 1280, endPoint y: 295, distance: 10.0
click at [1279, 285] on span at bounding box center [1278, 284] width 12 height 12
click at [1279, 285] on input "[GEOGRAPHIC_DATA], [GEOGRAPHIC_DATA]" at bounding box center [1277, 283] width 9 height 9
checkbox input "true"
drag, startPoint x: 1280, startPoint y: 302, endPoint x: 1281, endPoint y: 319, distance: 17.0
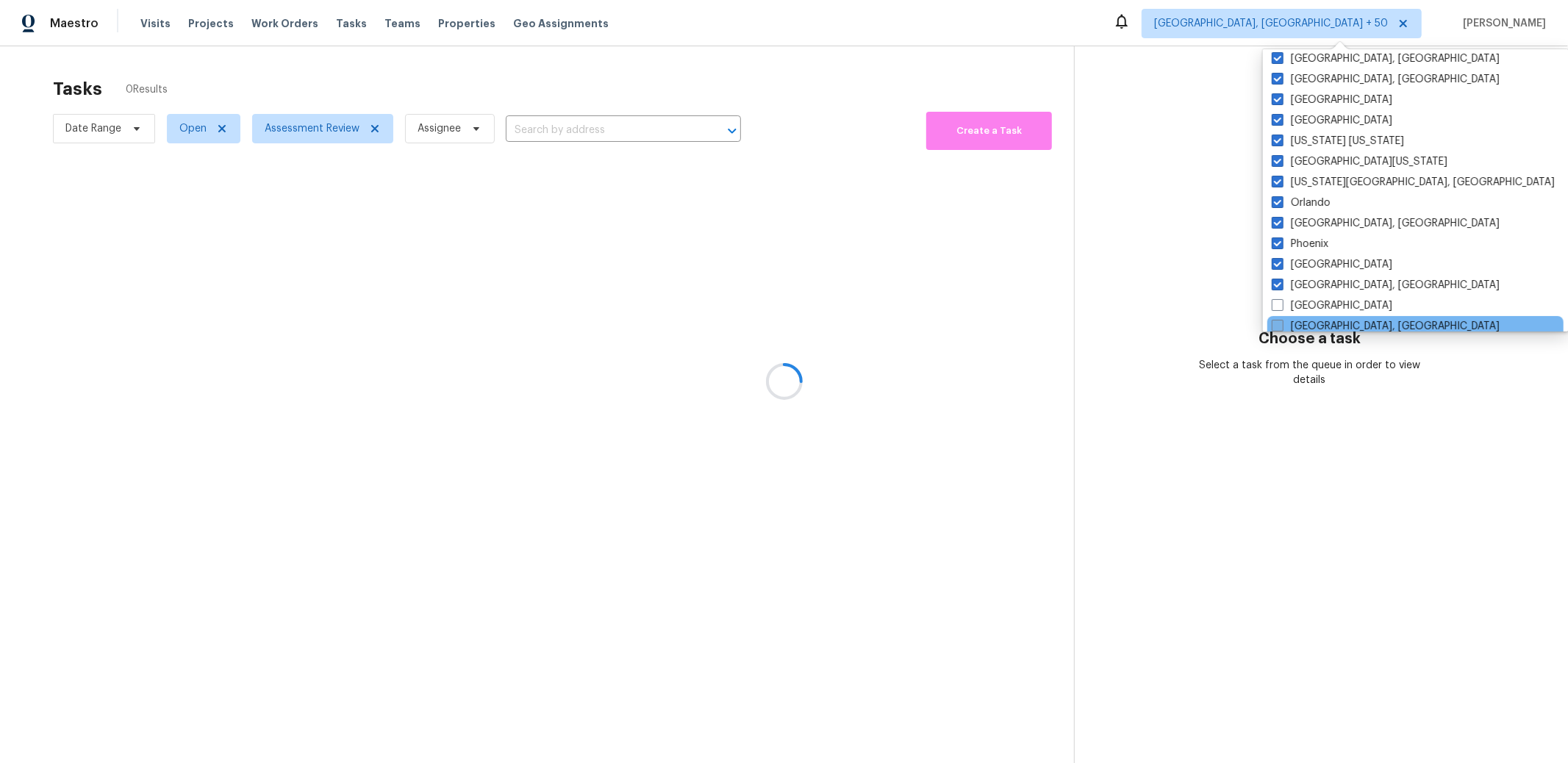
click at [1280, 302] on span at bounding box center [1277, 305] width 12 height 12
click at [1280, 302] on input "[GEOGRAPHIC_DATA]" at bounding box center [1276, 303] width 9 height 9
checkbox input "true"
click at [1281, 320] on span at bounding box center [1281, 325] width 12 height 12
click at [1281, 319] on input "[GEOGRAPHIC_DATA], [GEOGRAPHIC_DATA]" at bounding box center [1280, 323] width 9 height 9
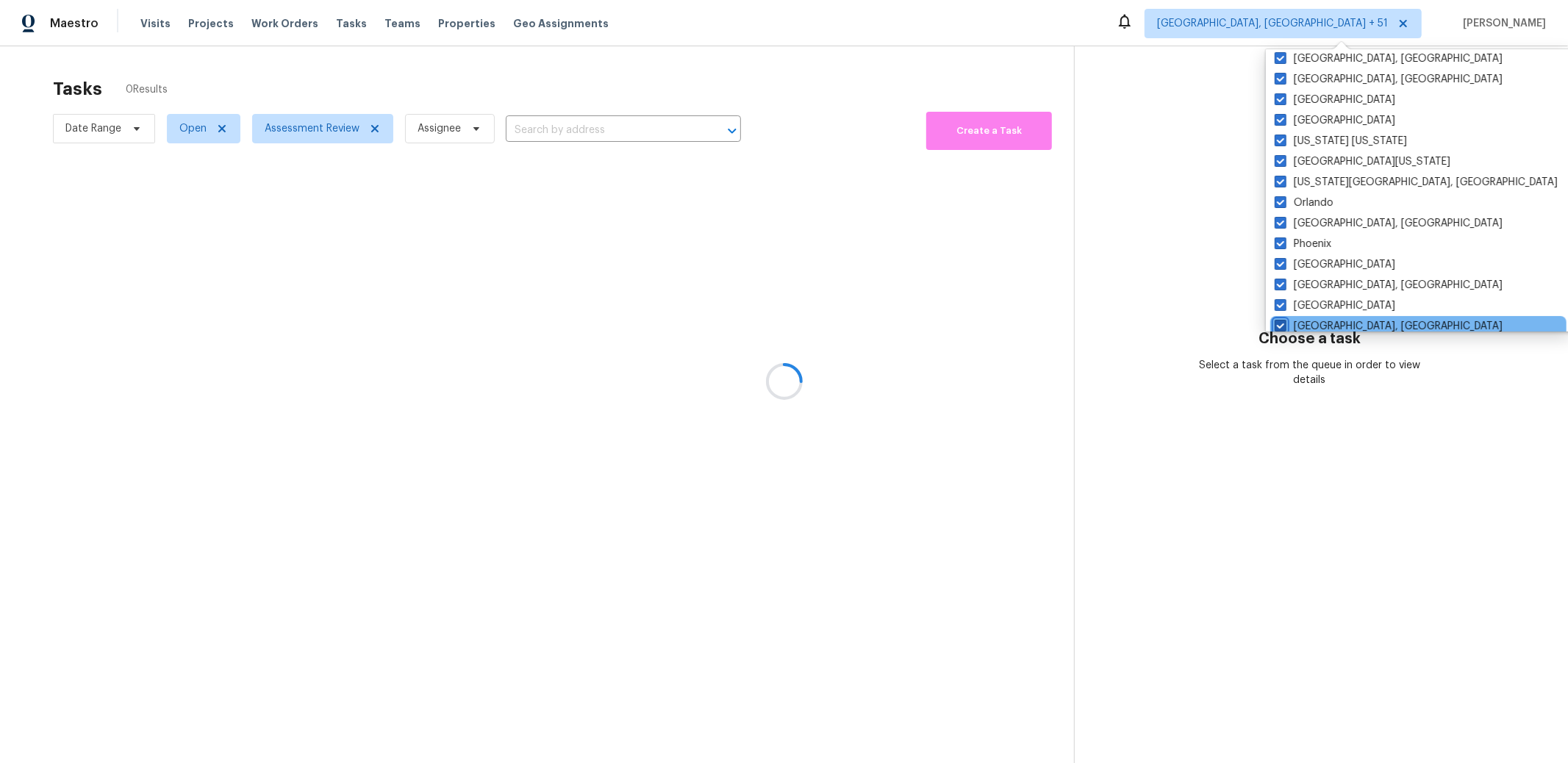
checkbox input "true"
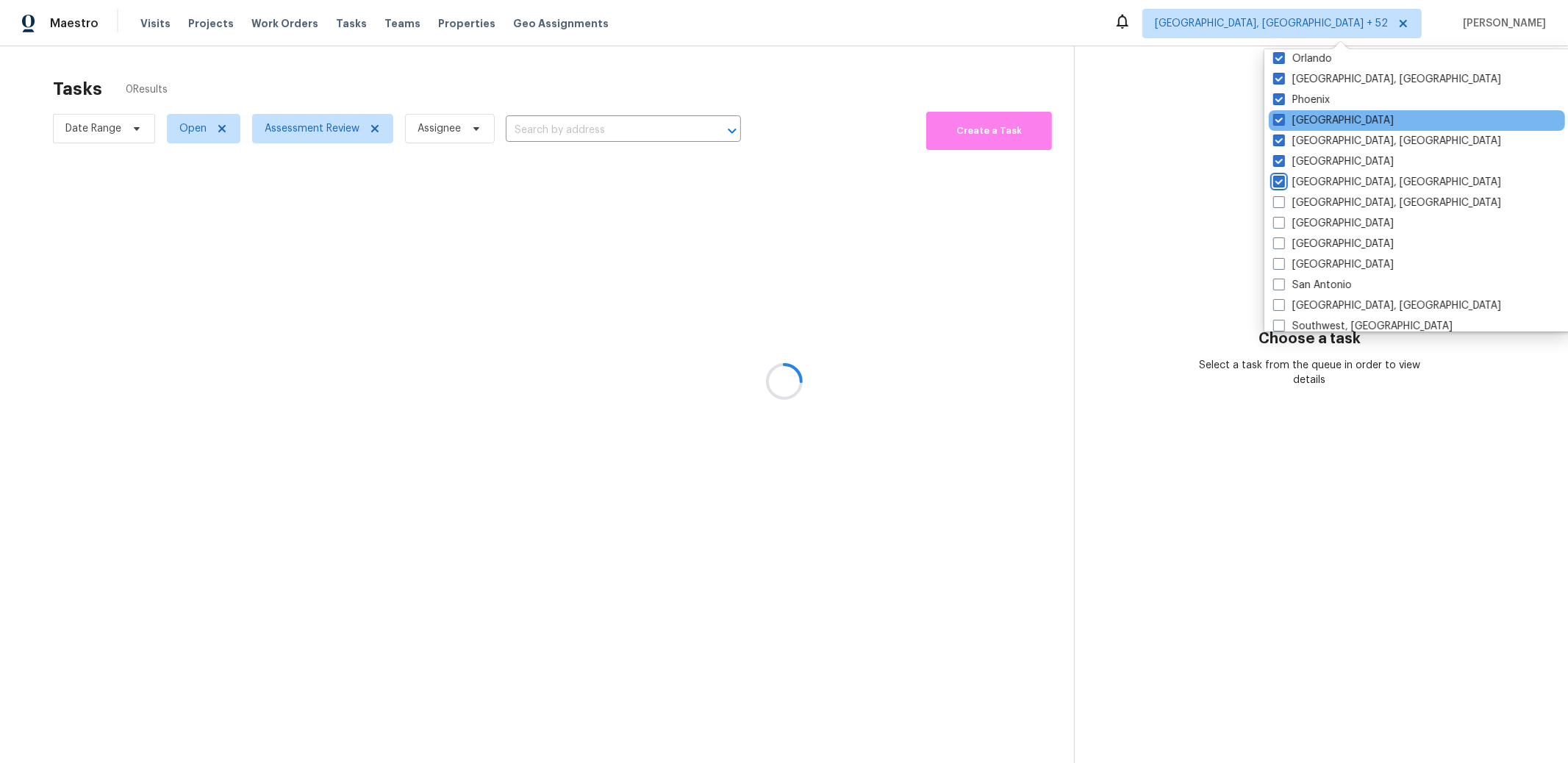
scroll to position [984, 0]
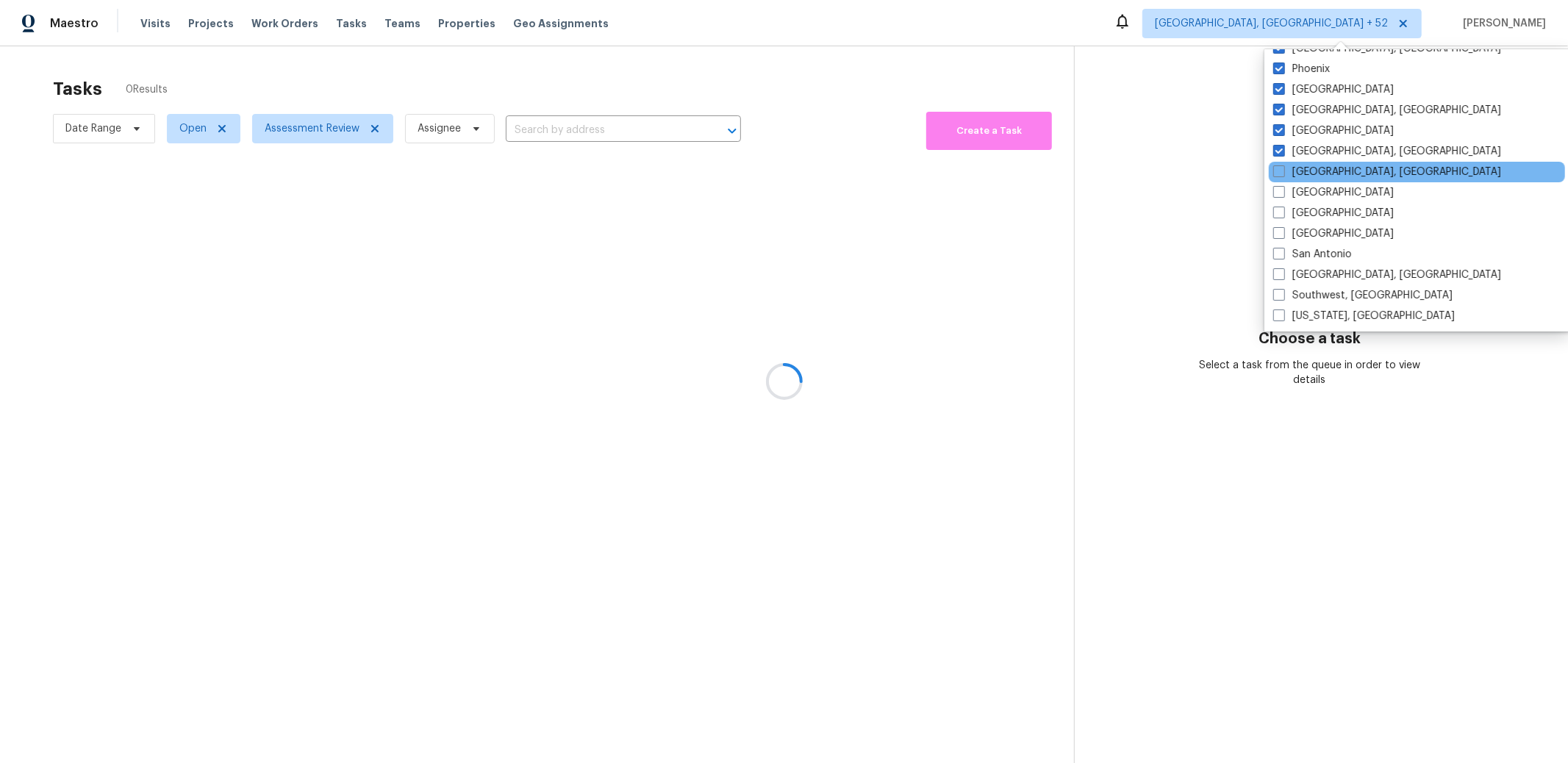
drag, startPoint x: 1275, startPoint y: 173, endPoint x: 1279, endPoint y: 181, distance: 8.9
click at [1275, 173] on span at bounding box center [1279, 171] width 12 height 12
click at [1275, 173] on input "[GEOGRAPHIC_DATA], [GEOGRAPHIC_DATA]" at bounding box center [1278, 170] width 9 height 9
checkbox input "true"
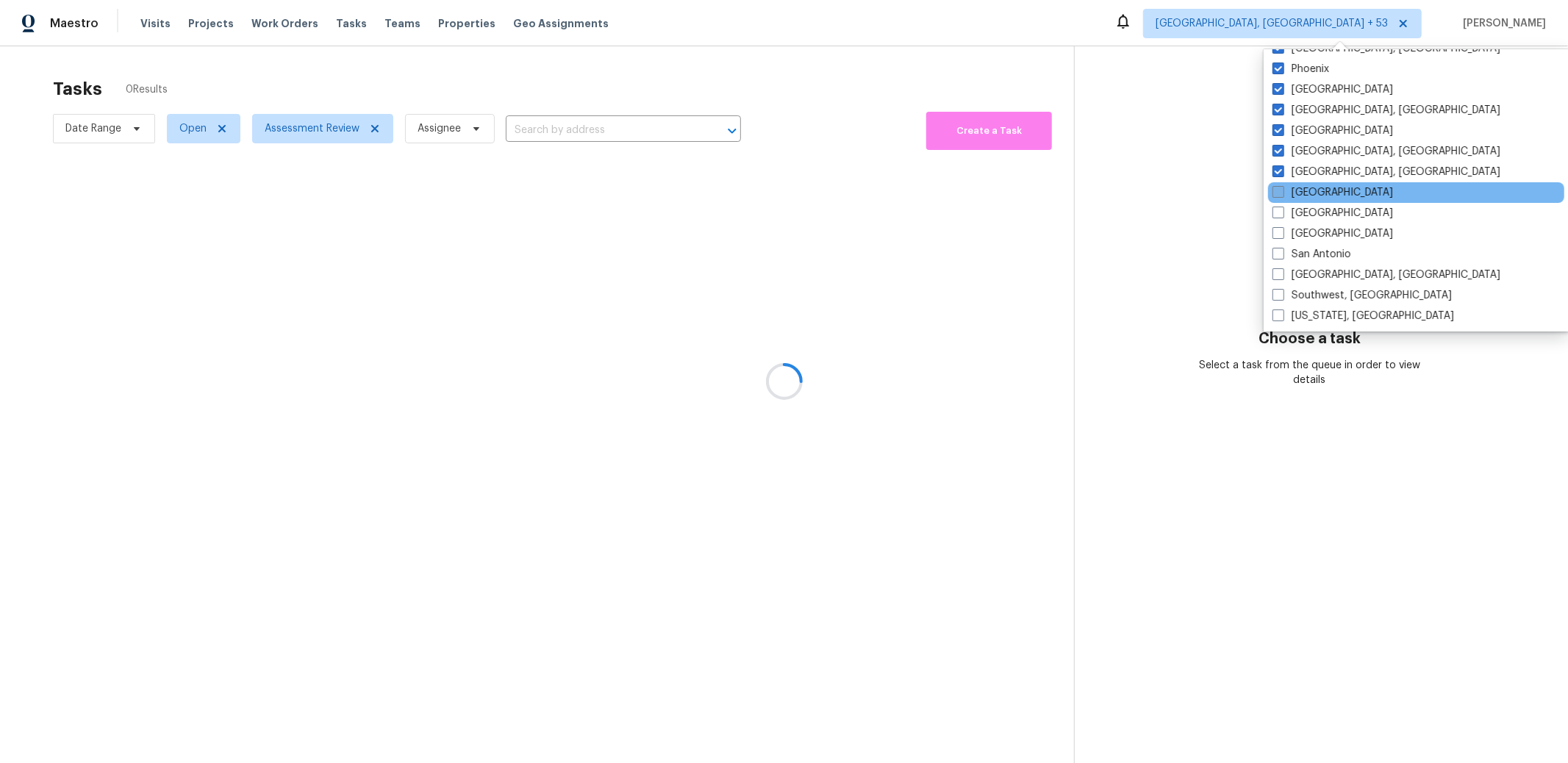
drag, startPoint x: 1278, startPoint y: 187, endPoint x: 1280, endPoint y: 194, distance: 7.3
click at [1279, 187] on span at bounding box center [1278, 192] width 12 height 12
click at [1279, 187] on input "[GEOGRAPHIC_DATA]" at bounding box center [1277, 190] width 9 height 9
checkbox input "true"
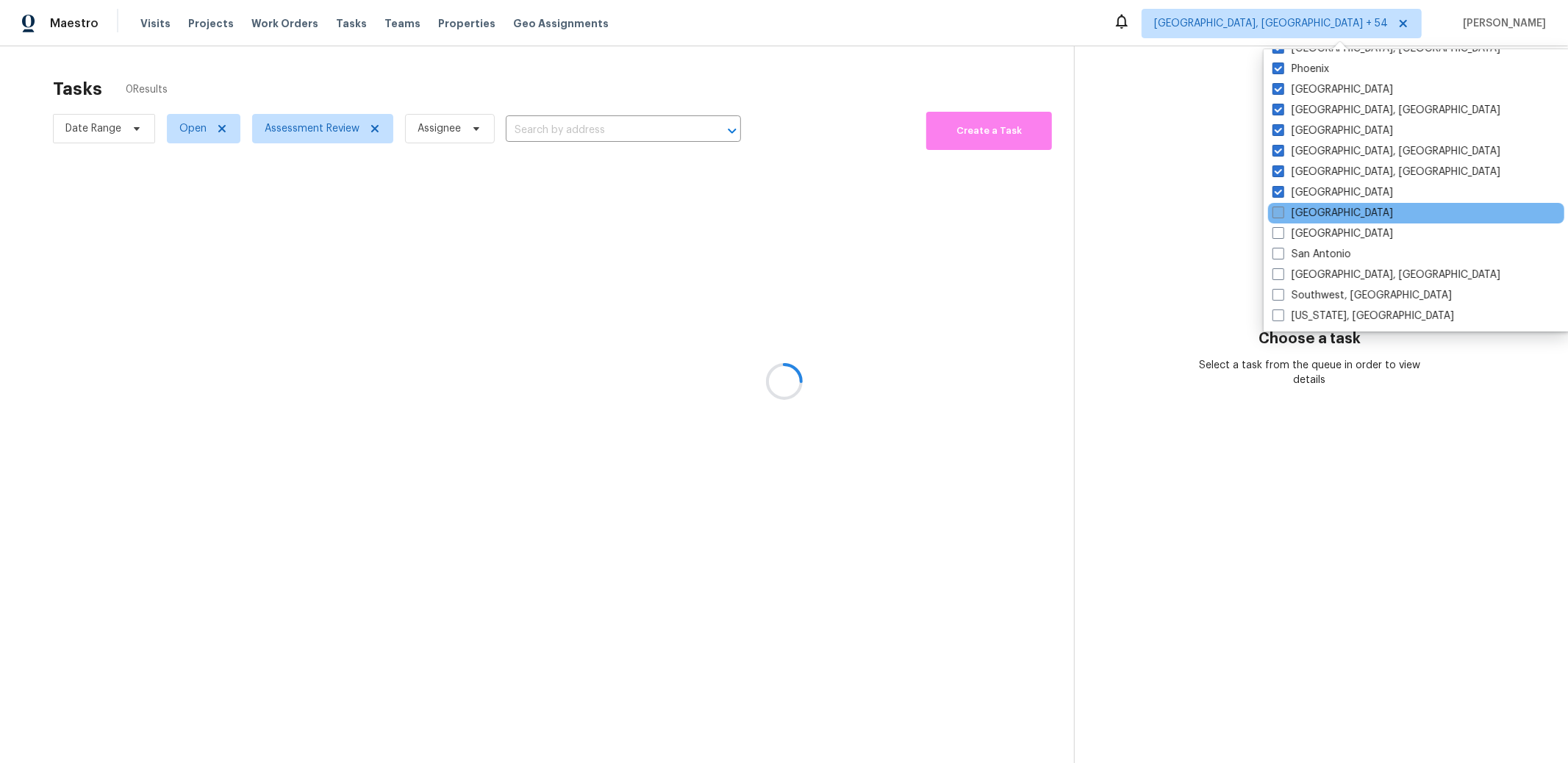
click at [1278, 205] on div "[GEOGRAPHIC_DATA]" at bounding box center [1416, 213] width 297 height 20
click at [1276, 215] on span at bounding box center [1278, 212] width 12 height 12
click at [1276, 215] on input "[GEOGRAPHIC_DATA]" at bounding box center [1277, 210] width 9 height 9
checkbox input "true"
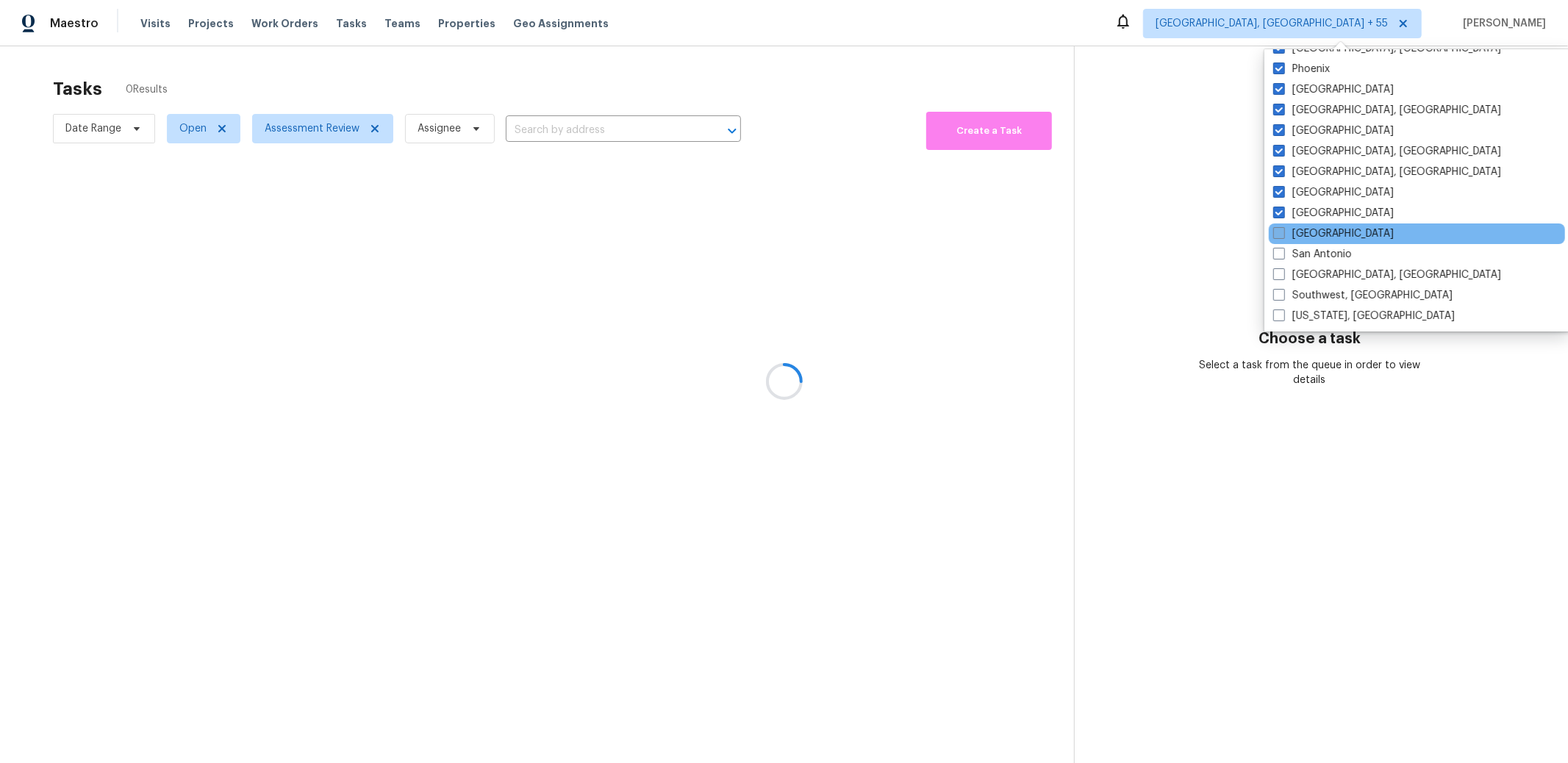
click at [1276, 232] on span at bounding box center [1279, 233] width 12 height 12
click at [1276, 232] on input "[GEOGRAPHIC_DATA]" at bounding box center [1278, 231] width 9 height 9
checkbox input "true"
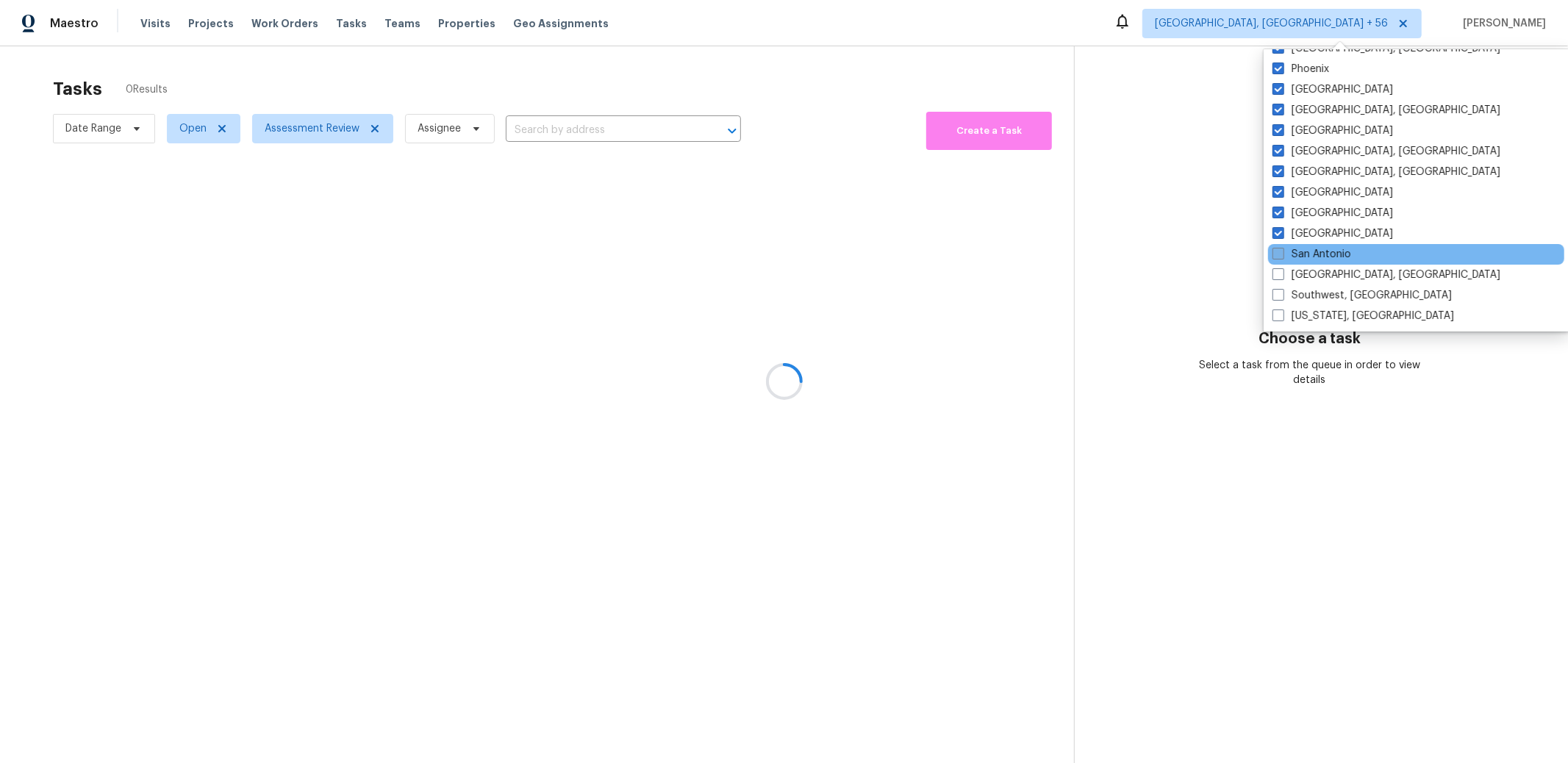
click at [1281, 248] on span at bounding box center [1278, 253] width 12 height 12
click at [1281, 247] on input "San Antonio" at bounding box center [1277, 252] width 9 height 9
checkbox input "true"
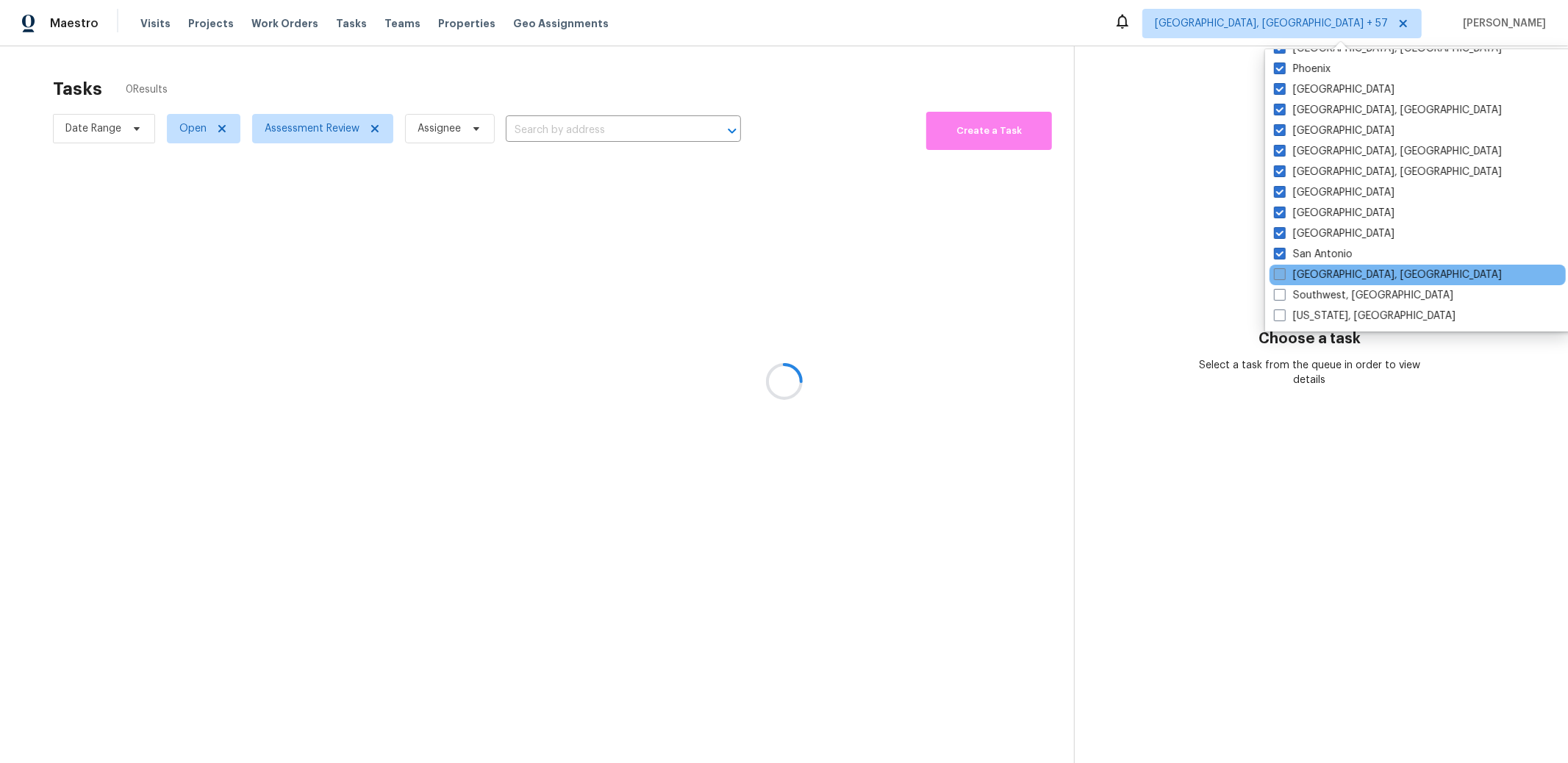
click at [1279, 271] on span at bounding box center [1280, 274] width 12 height 12
click at [1279, 271] on input "[GEOGRAPHIC_DATA], [GEOGRAPHIC_DATA]" at bounding box center [1279, 272] width 9 height 9
checkbox input "true"
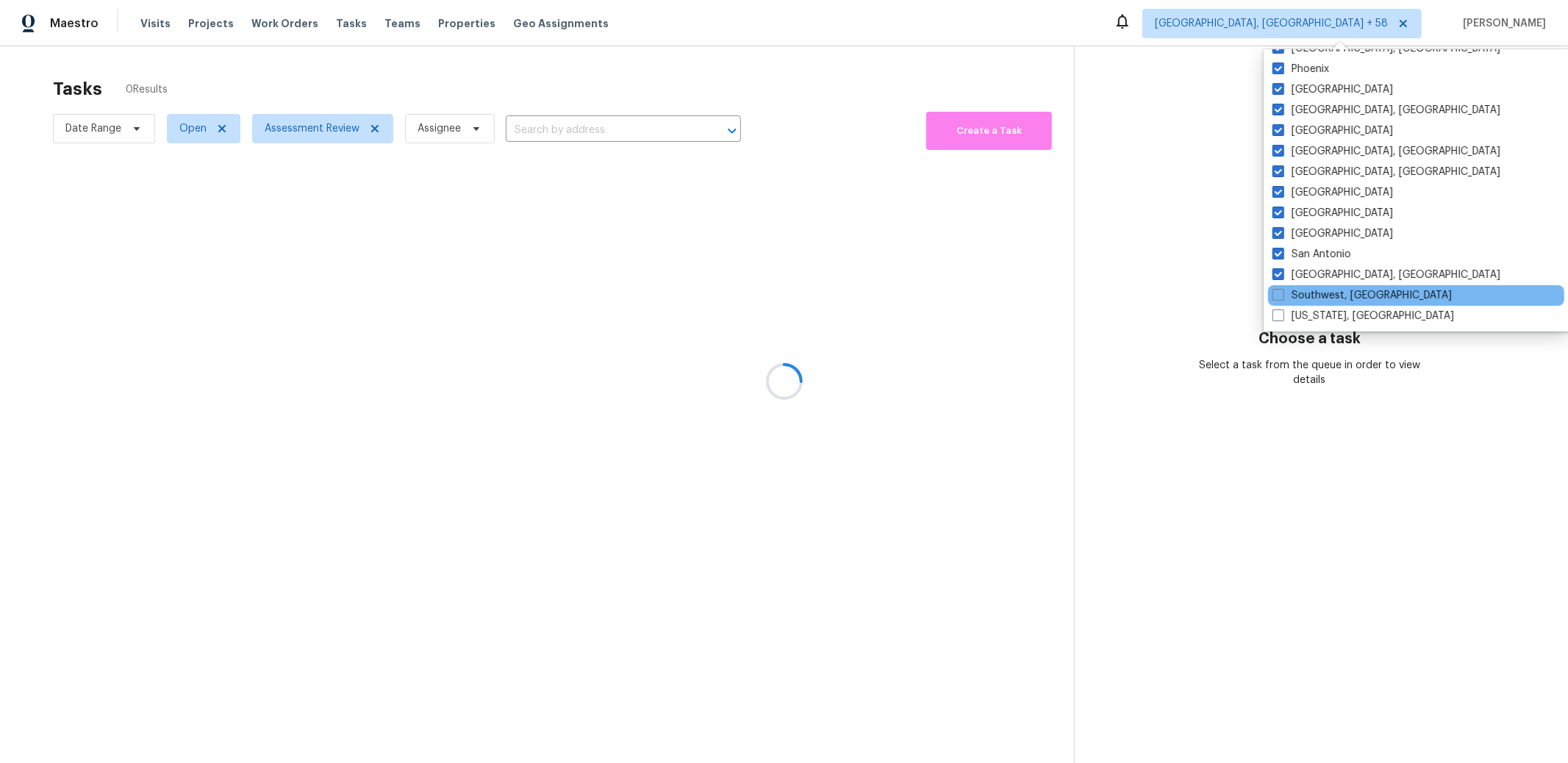
drag, startPoint x: 1281, startPoint y: 289, endPoint x: 1282, endPoint y: 304, distance: 15.0
click at [1281, 289] on span at bounding box center [1278, 295] width 12 height 12
click at [1281, 289] on input "Southwest, [GEOGRAPHIC_DATA]" at bounding box center [1277, 293] width 9 height 9
checkbox input "true"
click at [1282, 309] on label "[US_STATE], [GEOGRAPHIC_DATA]" at bounding box center [1363, 316] width 181 height 15
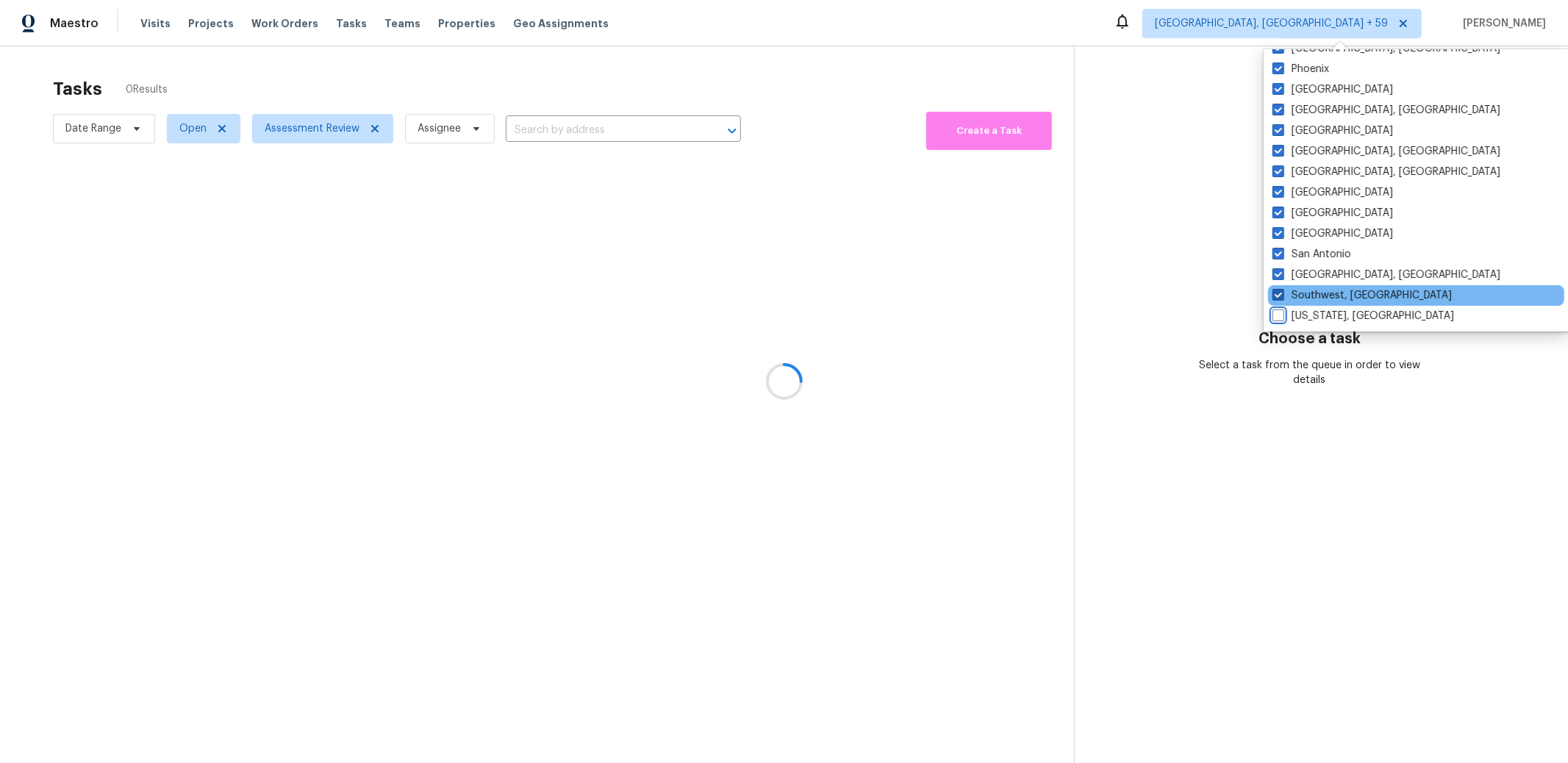
click at [1282, 309] on input "[US_STATE], [GEOGRAPHIC_DATA]" at bounding box center [1277, 313] width 9 height 9
checkbox input "true"
click at [1542, 212] on div at bounding box center [784, 382] width 1568 height 763
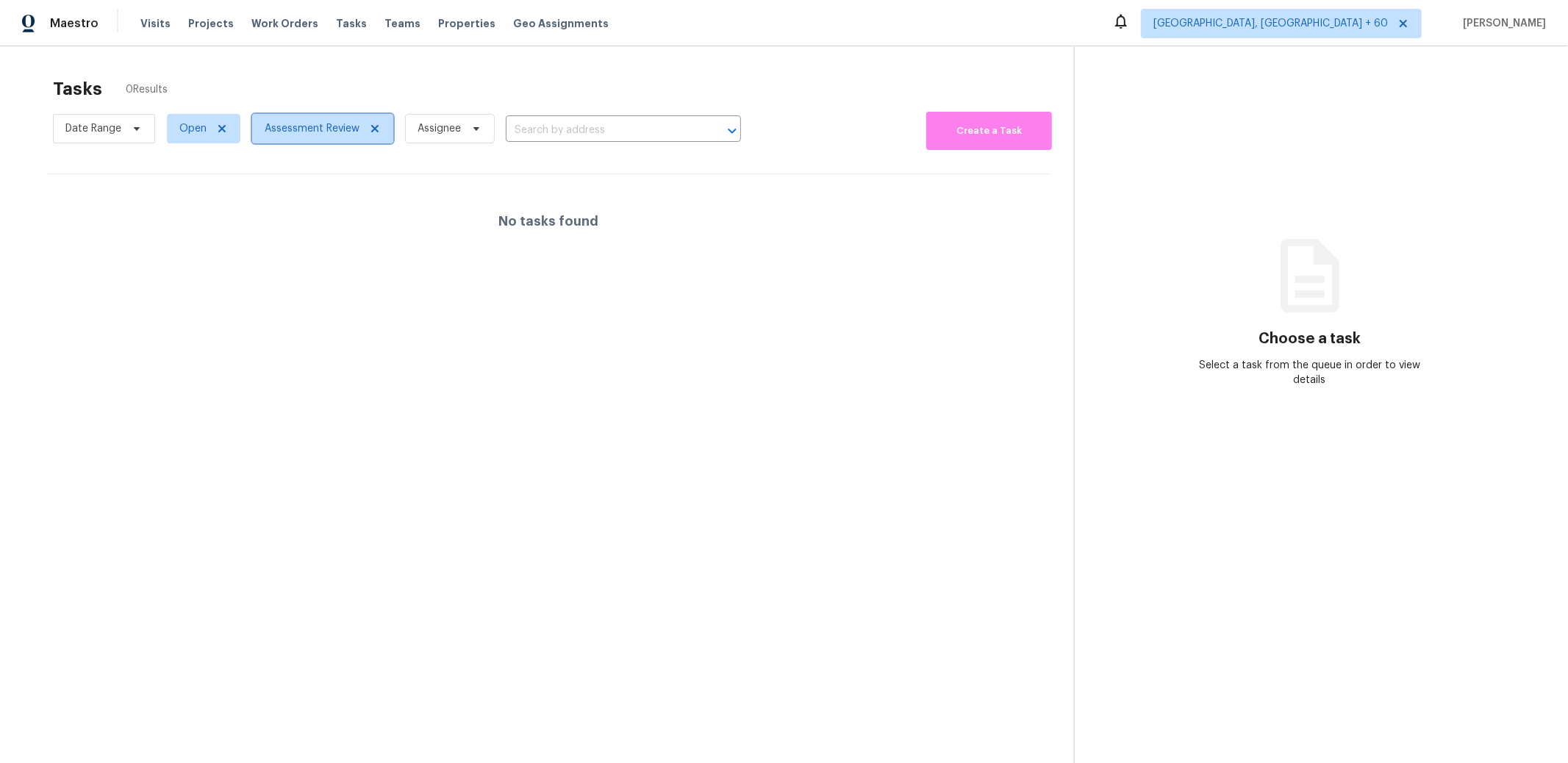
click at [323, 135] on span "Assessment Review" at bounding box center [311, 129] width 95 height 15
click at [1316, 28] on span "[GEOGRAPHIC_DATA], [GEOGRAPHIC_DATA] + 60" at bounding box center [1270, 24] width 235 height 15
click at [375, 75] on div "Tasks 0 Results" at bounding box center [563, 88] width 1021 height 38
drag, startPoint x: 337, startPoint y: 22, endPoint x: 346, endPoint y: 19, distance: 9.5
click at [336, 25] on span "Tasks" at bounding box center [352, 23] width 31 height 10
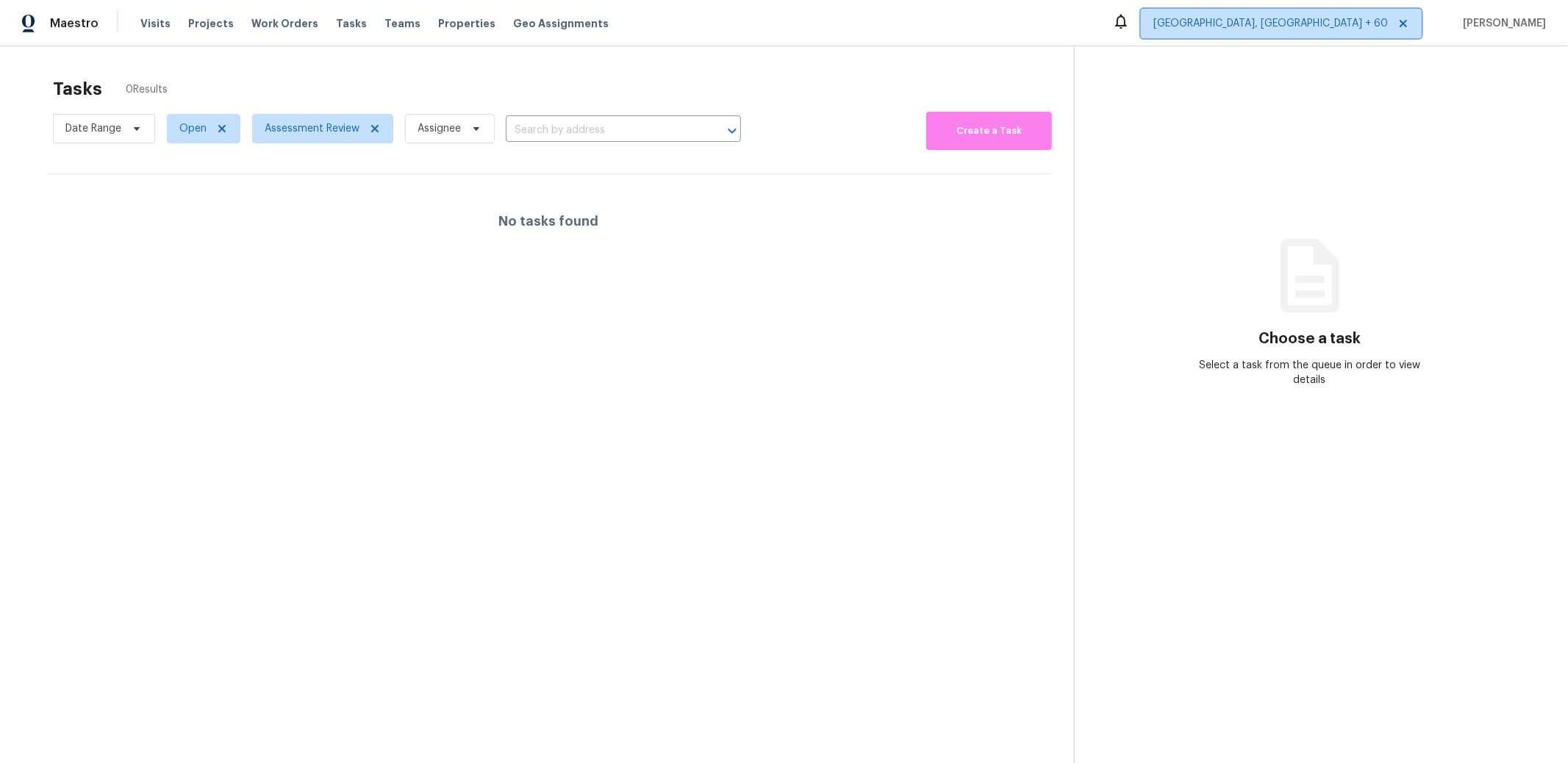
click at [1330, 29] on span "[GEOGRAPHIC_DATA], [GEOGRAPHIC_DATA] + 60" at bounding box center [1270, 24] width 235 height 15
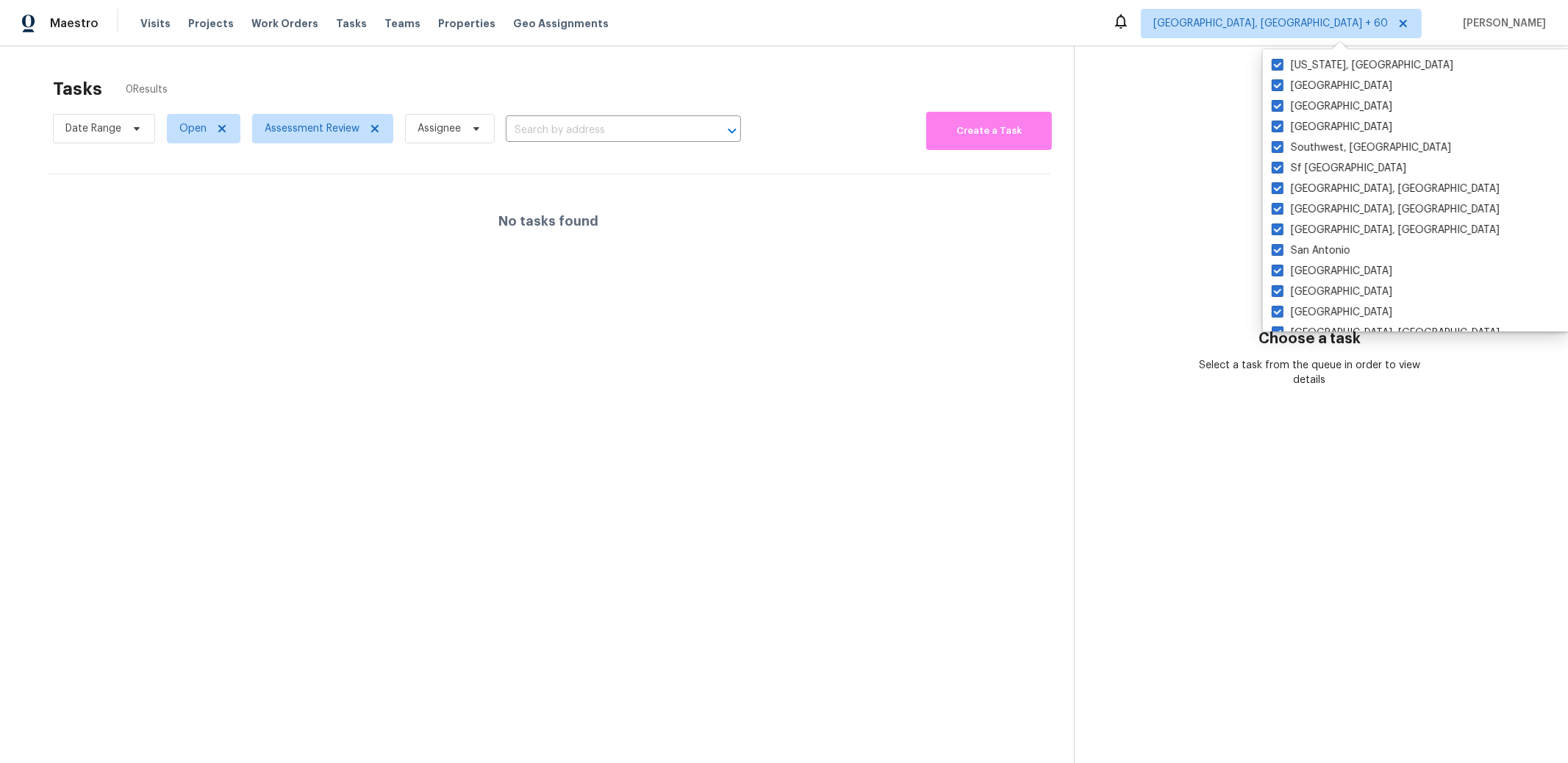
drag, startPoint x: 1155, startPoint y: 115, endPoint x: 1129, endPoint y: 114, distance: 26.0
click at [1154, 115] on section "Choose a task Select a task from the queue in order to view details" at bounding box center [1309, 428] width 471 height 763
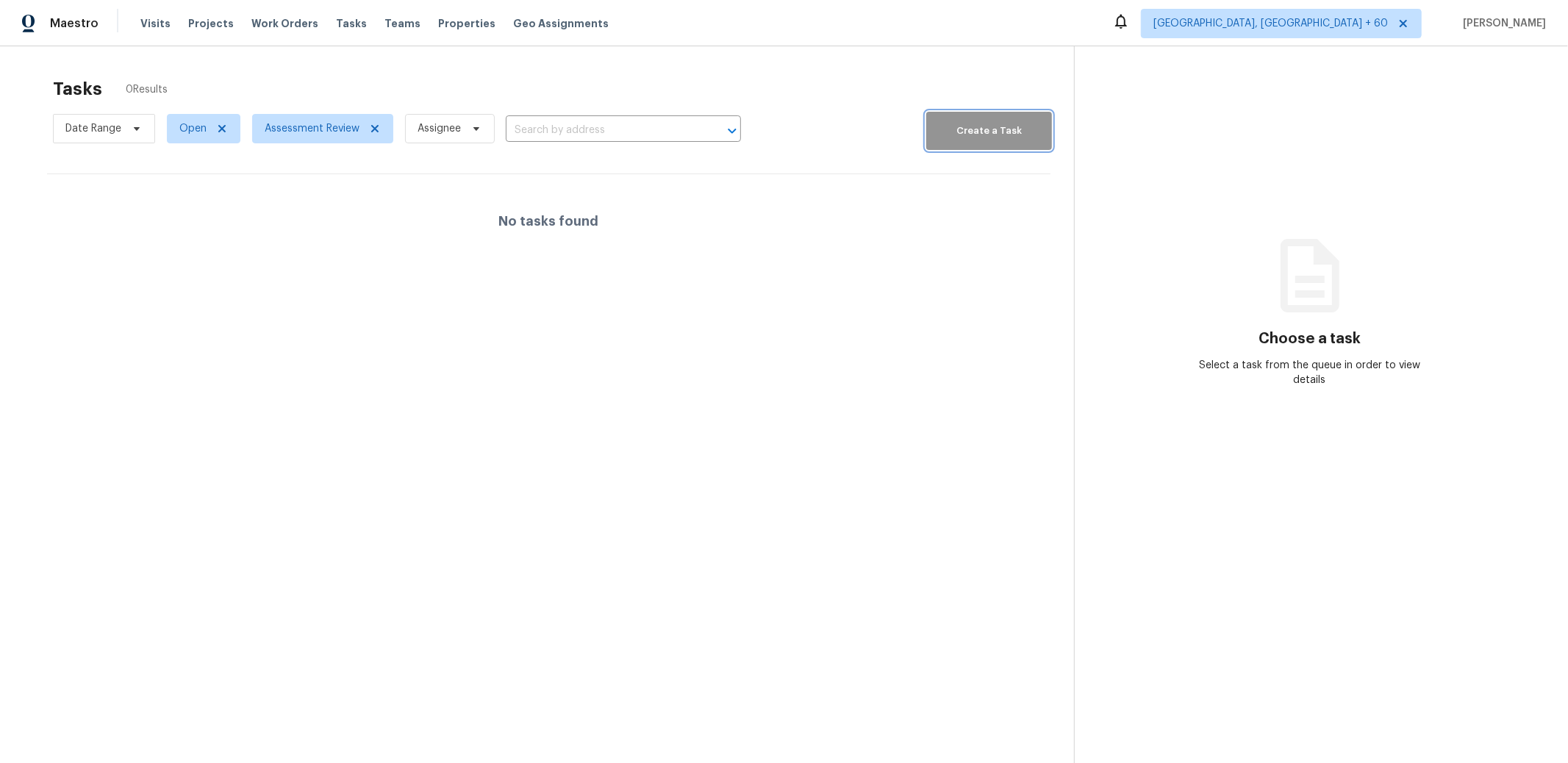
click at [954, 132] on span "Create a Task" at bounding box center [989, 131] width 111 height 17
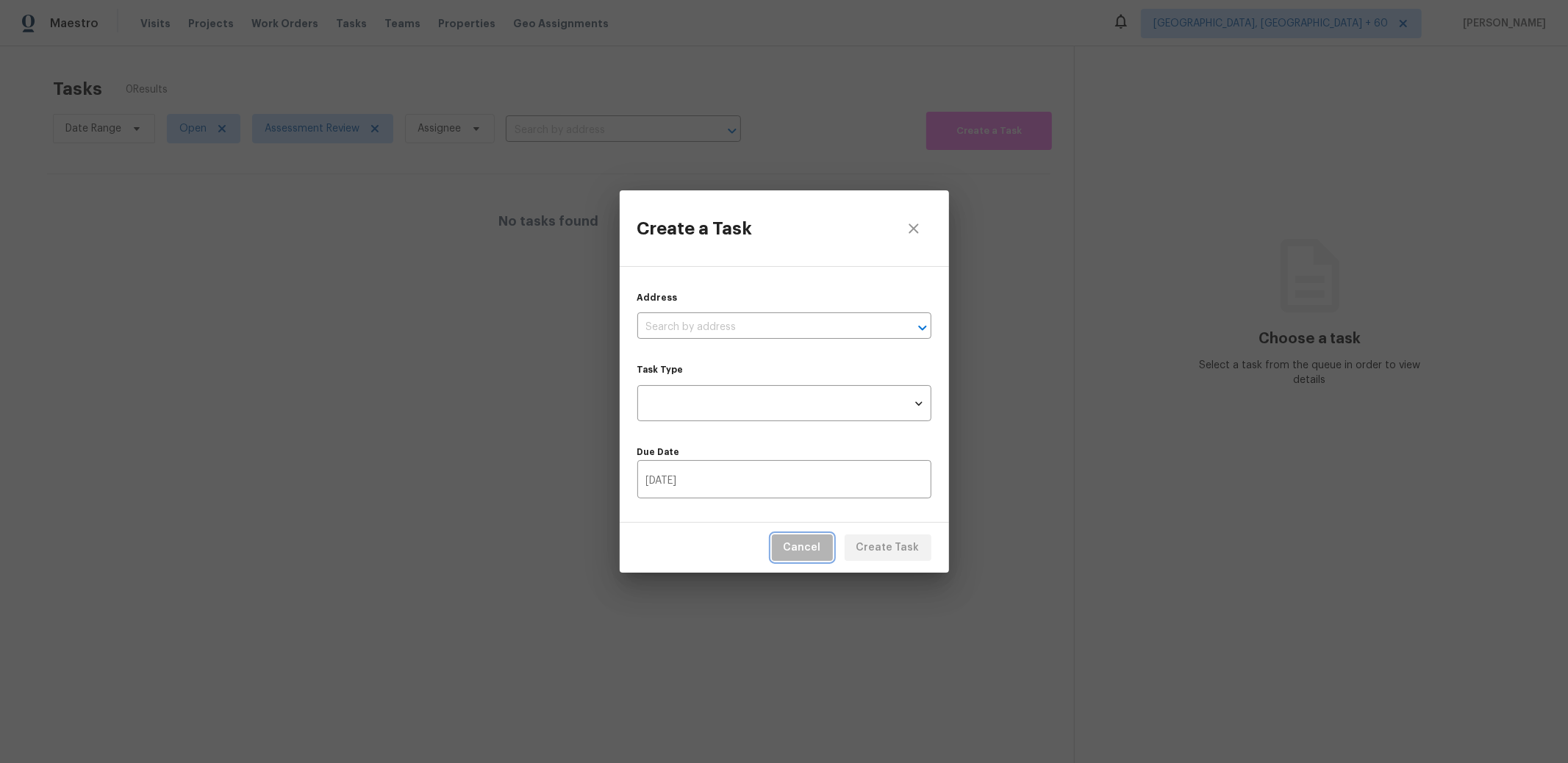
click at [813, 546] on span "Cancel" at bounding box center [802, 548] width 38 height 18
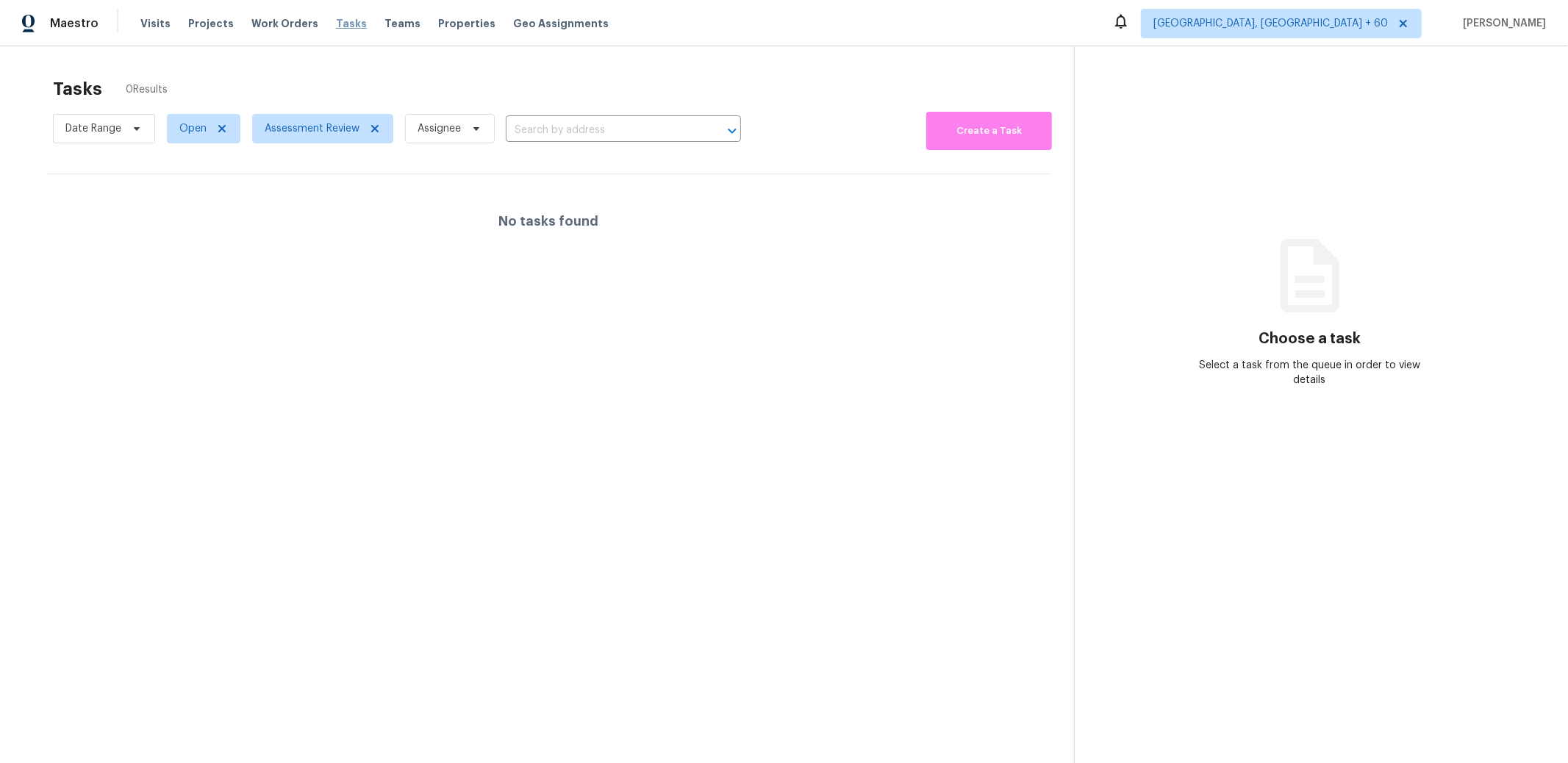
click at [336, 28] on span "Tasks" at bounding box center [352, 23] width 31 height 10
click at [384, 17] on span "Teams" at bounding box center [402, 24] width 36 height 15
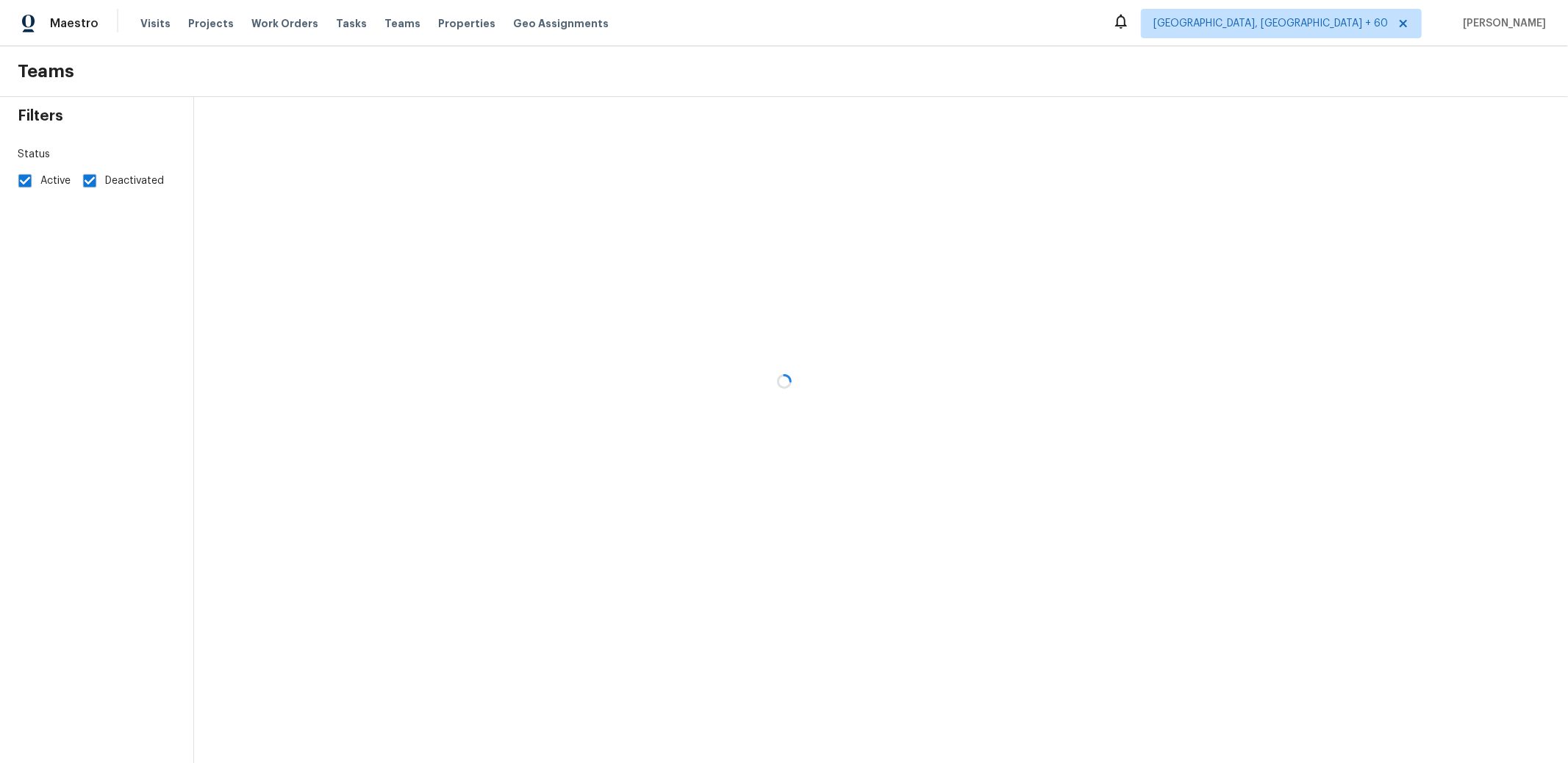
click at [333, 26] on div at bounding box center [784, 382] width 1568 height 763
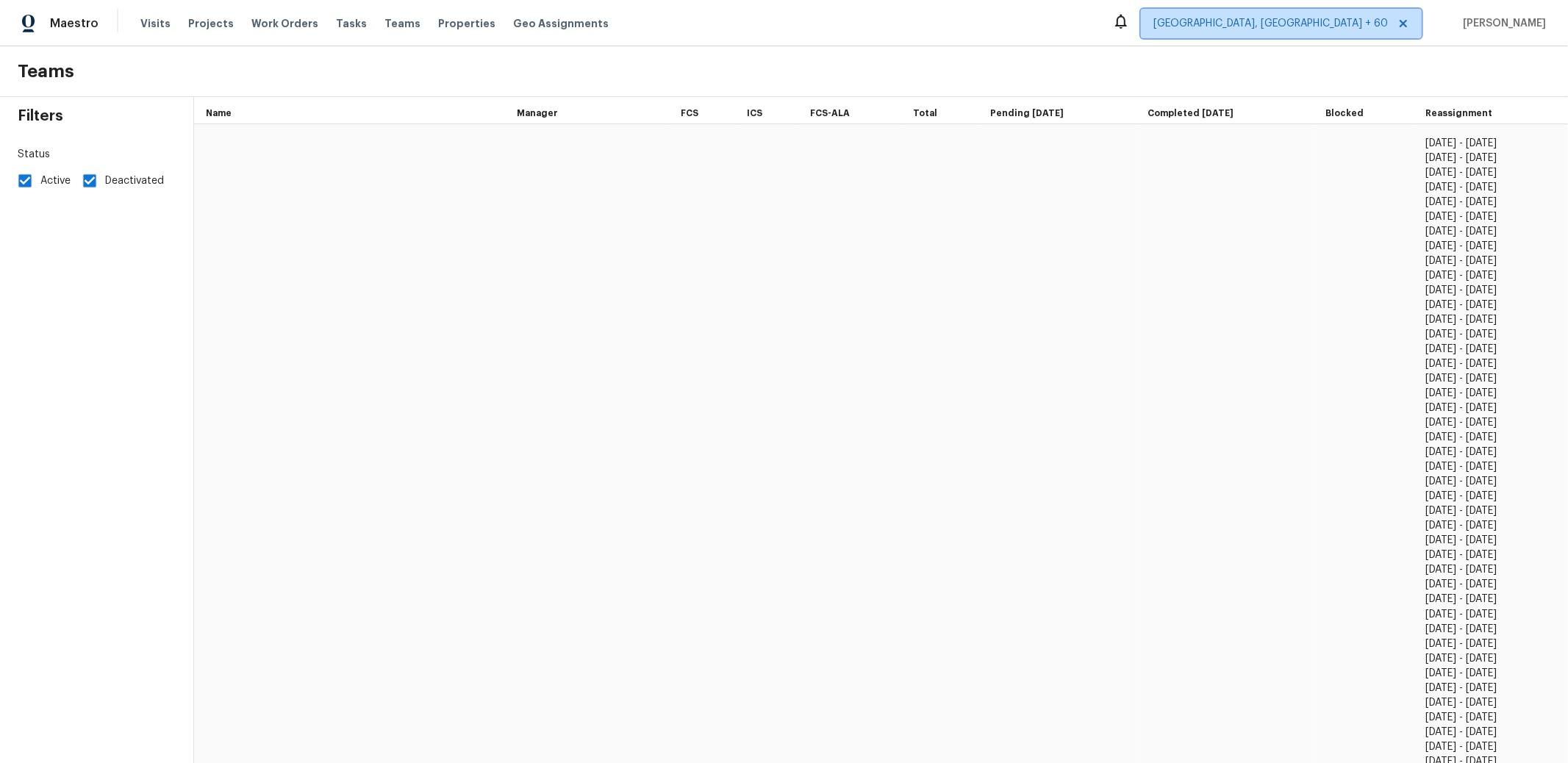
click at [1406, 27] on span "[GEOGRAPHIC_DATA], [GEOGRAPHIC_DATA] + 60" at bounding box center [1281, 24] width 281 height 29
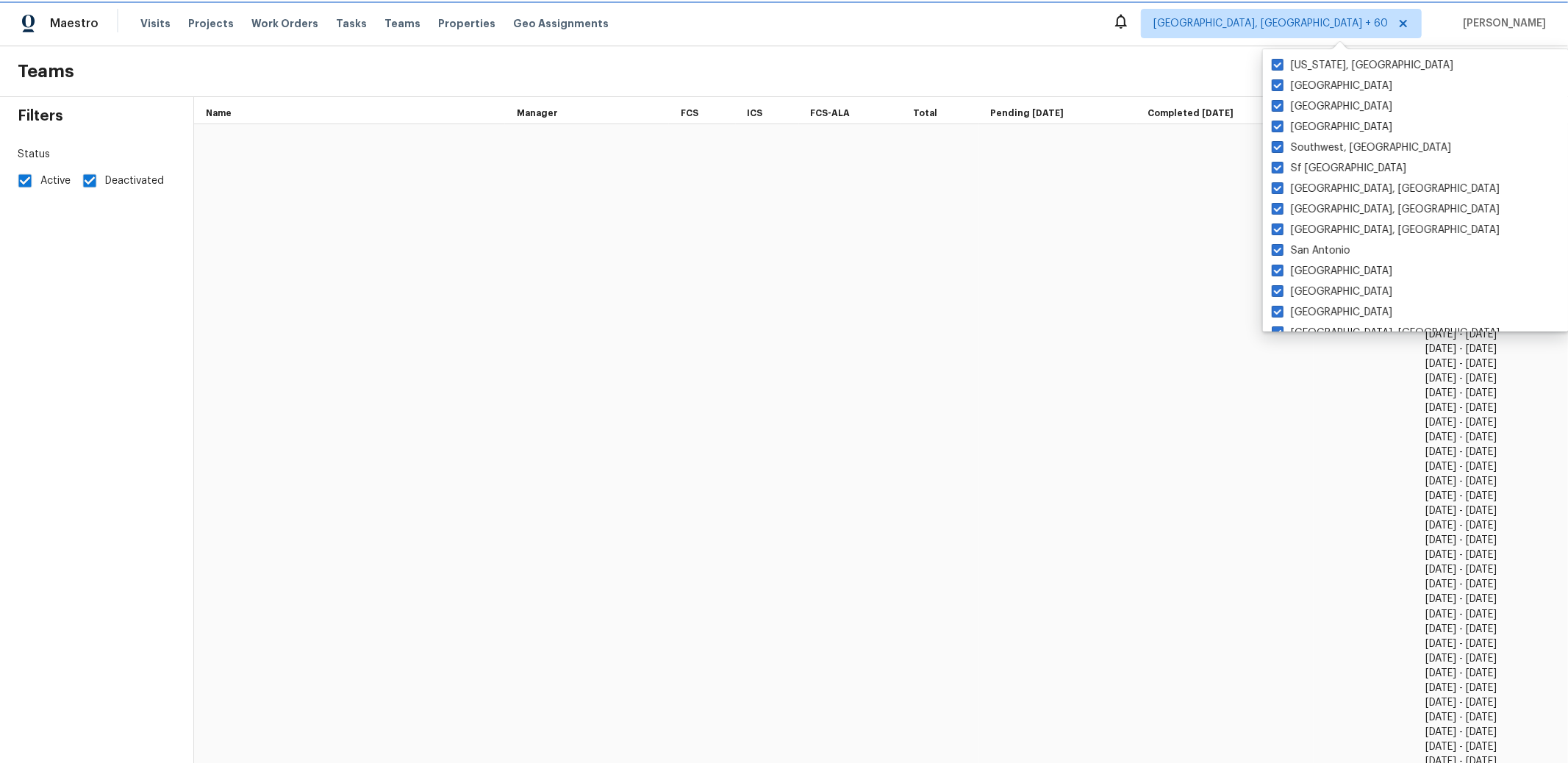
click at [1398, 27] on icon at bounding box center [1403, 23] width 12 height 12
checkbox input "false"
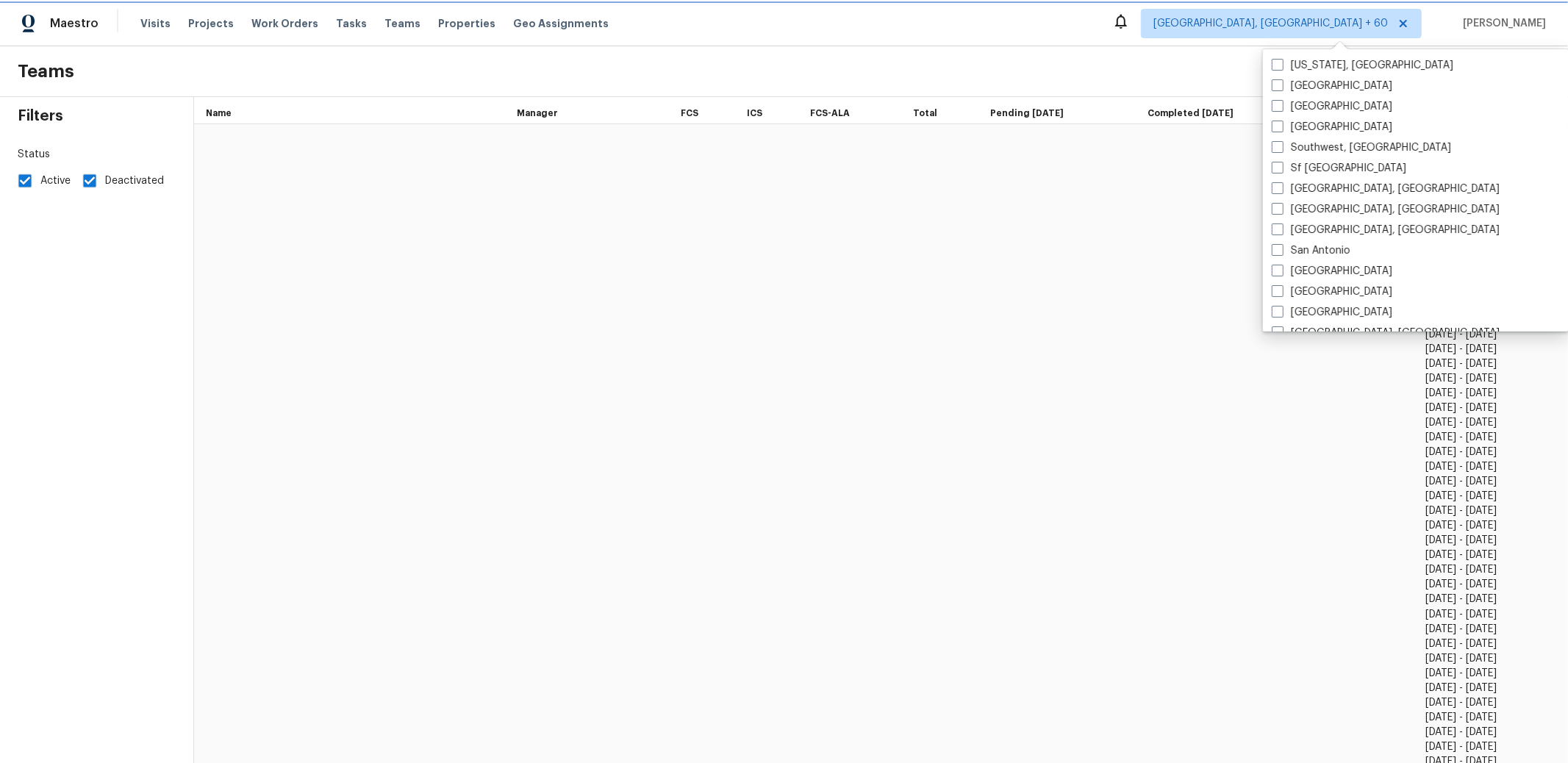
checkbox input "false"
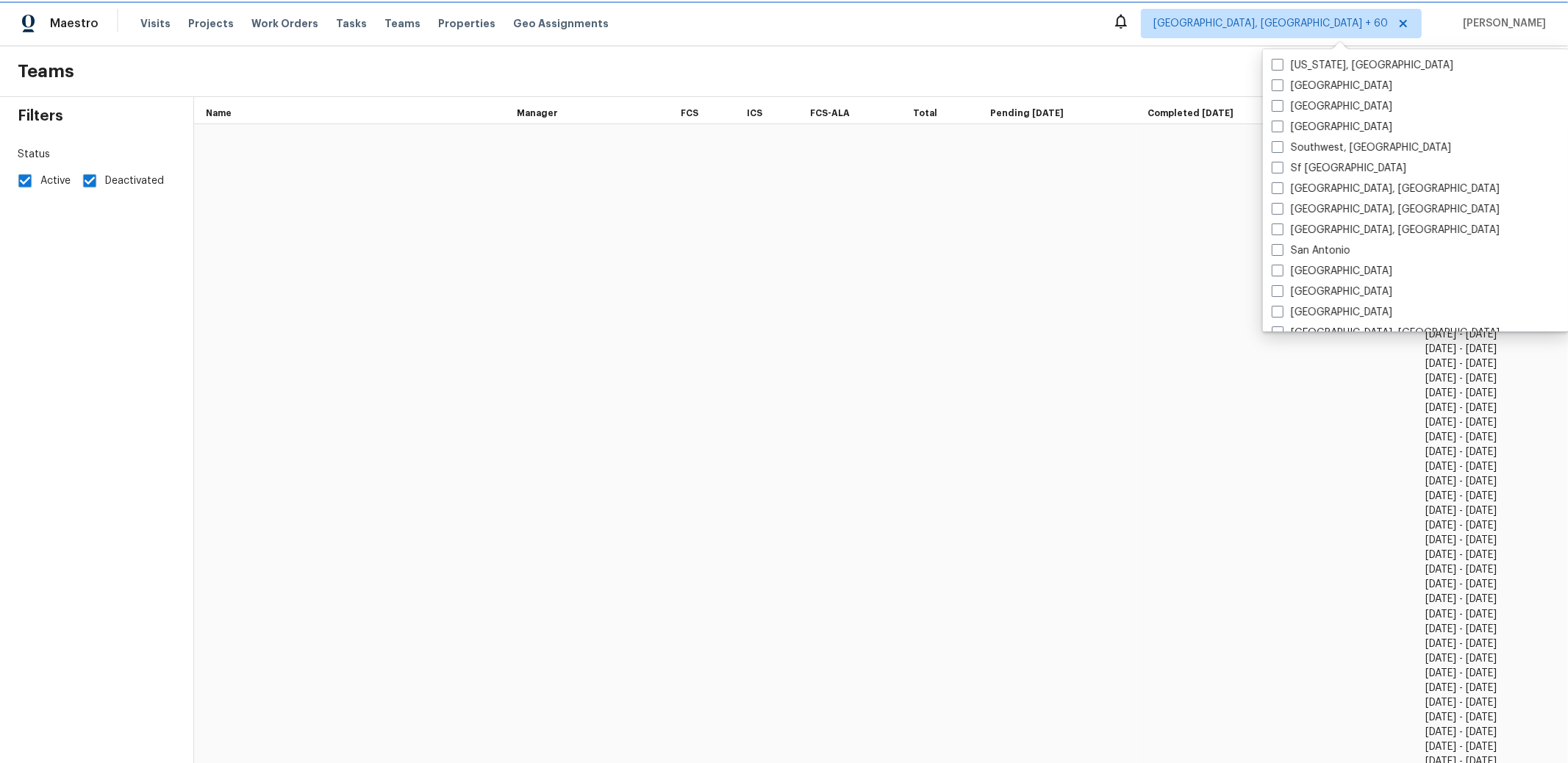
checkbox input "false"
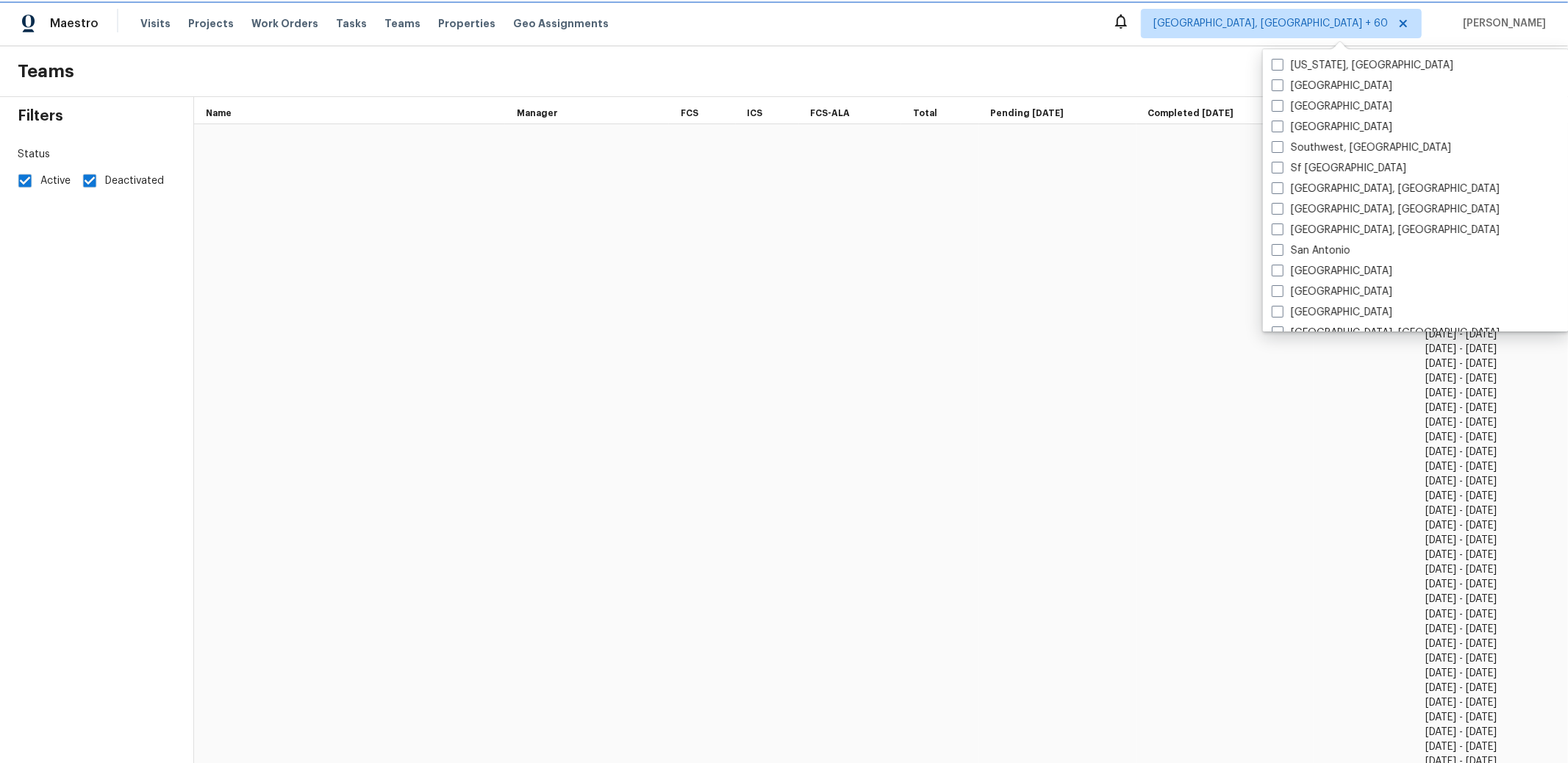
checkbox input "false"
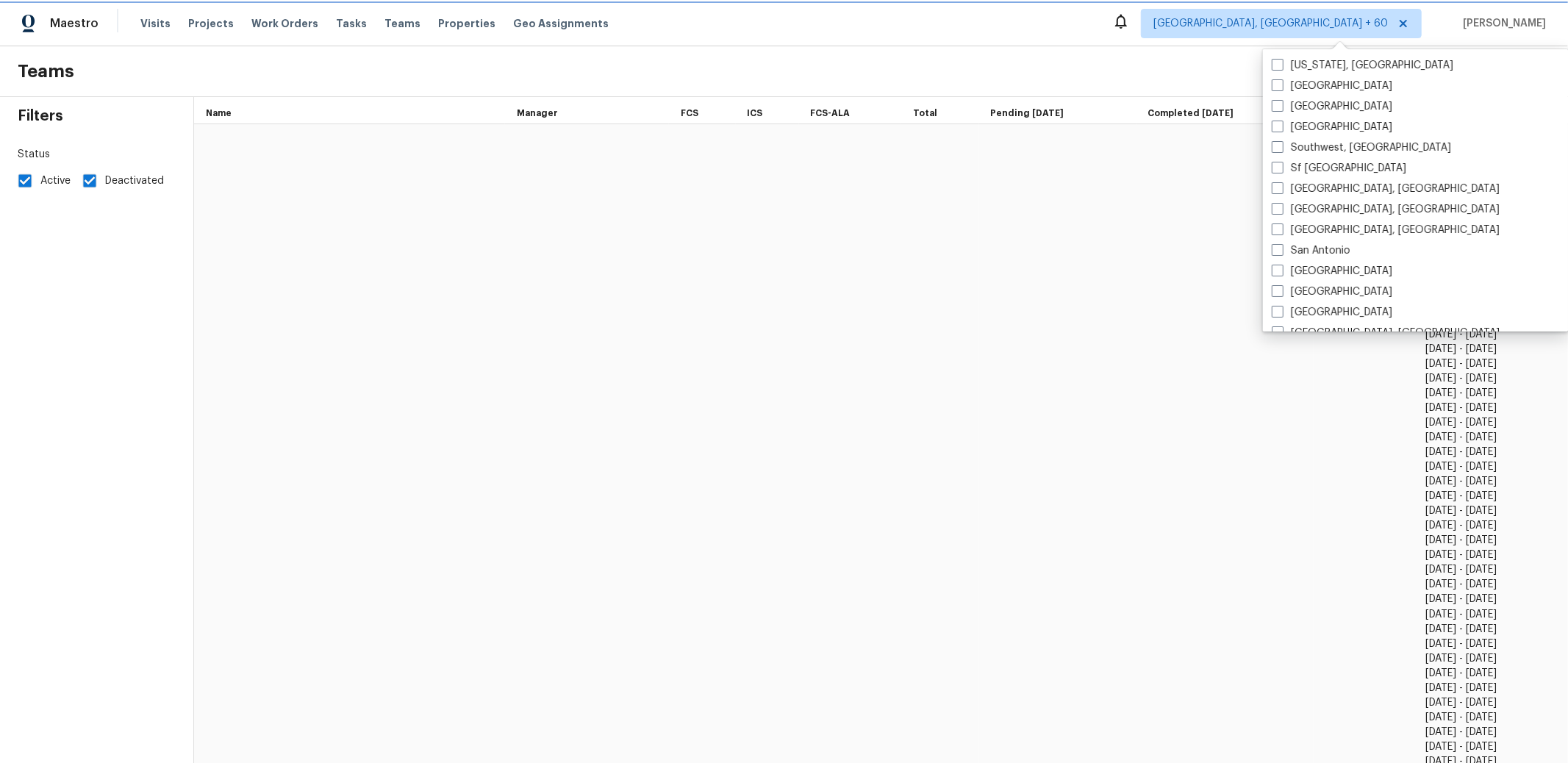
checkbox input "false"
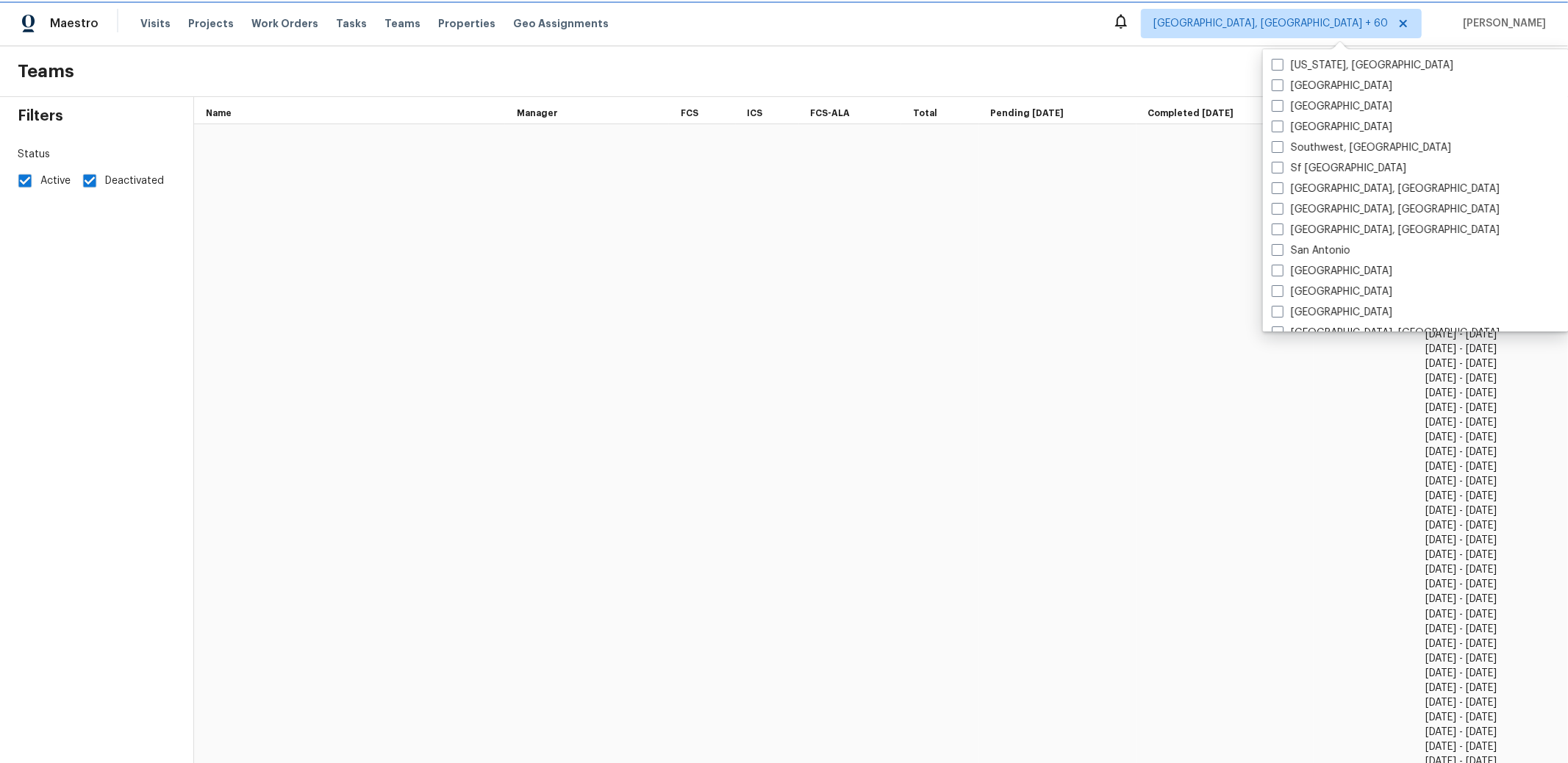
checkbox input "false"
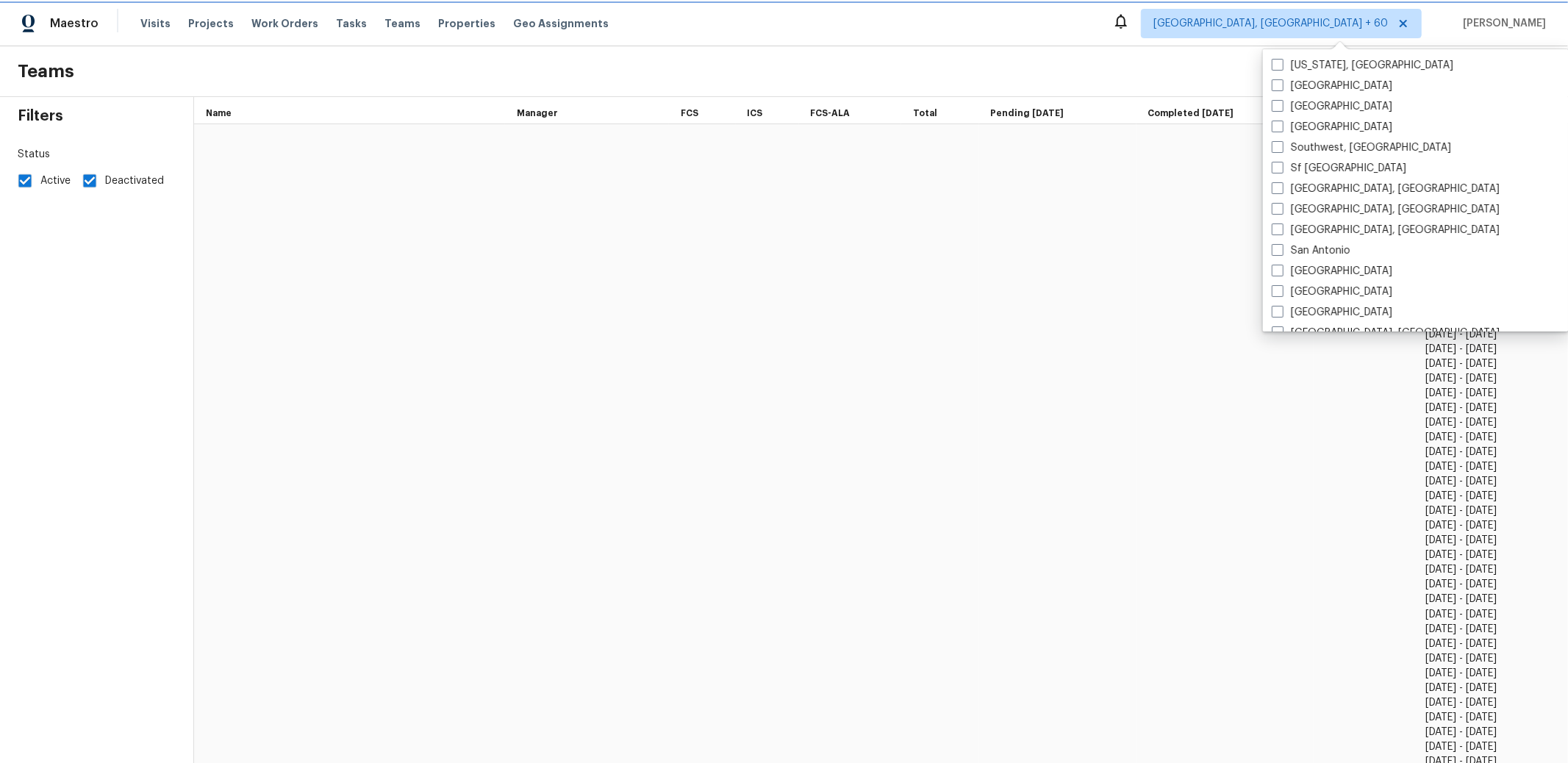
checkbox input "false"
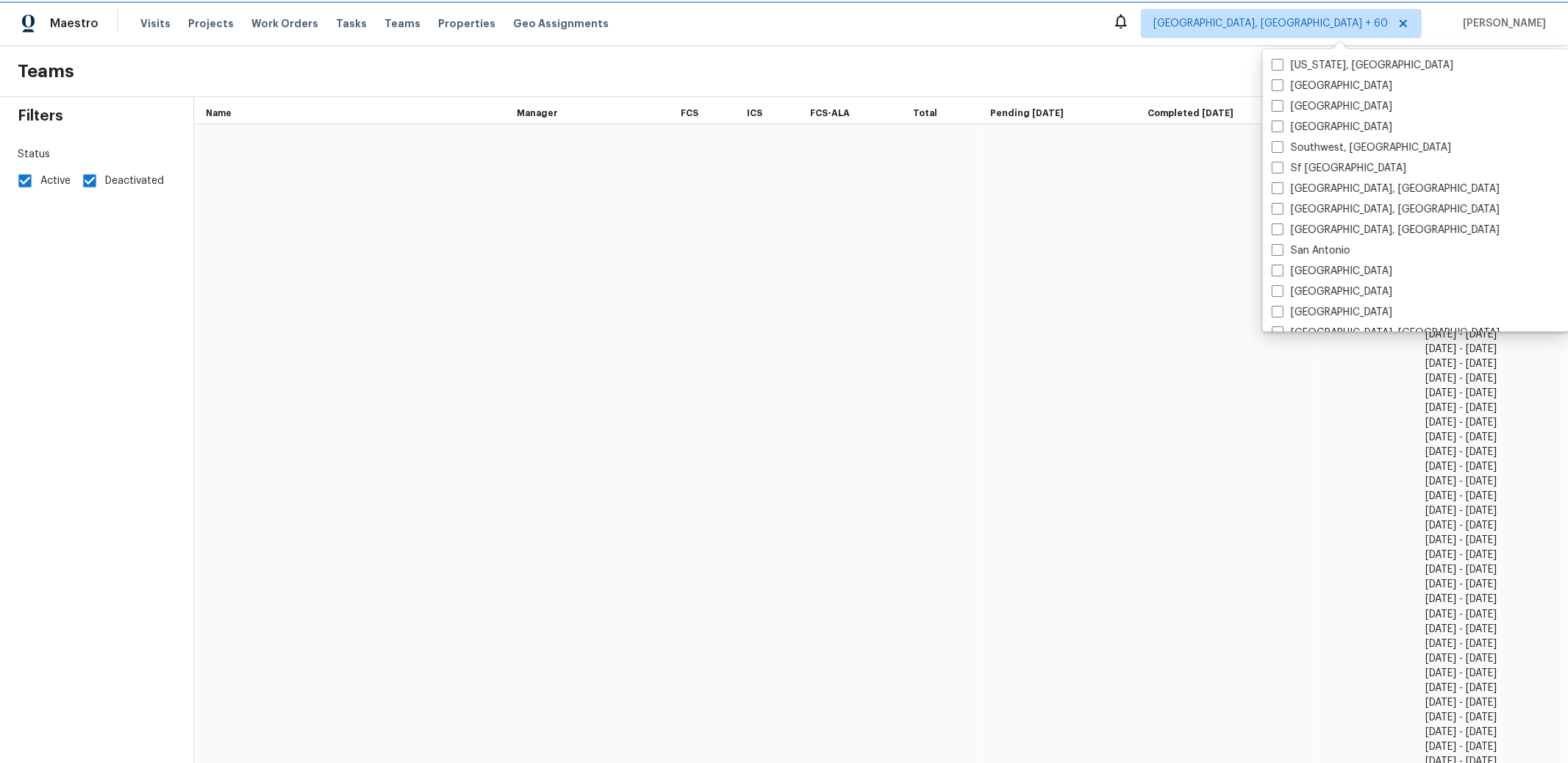
checkbox input "false"
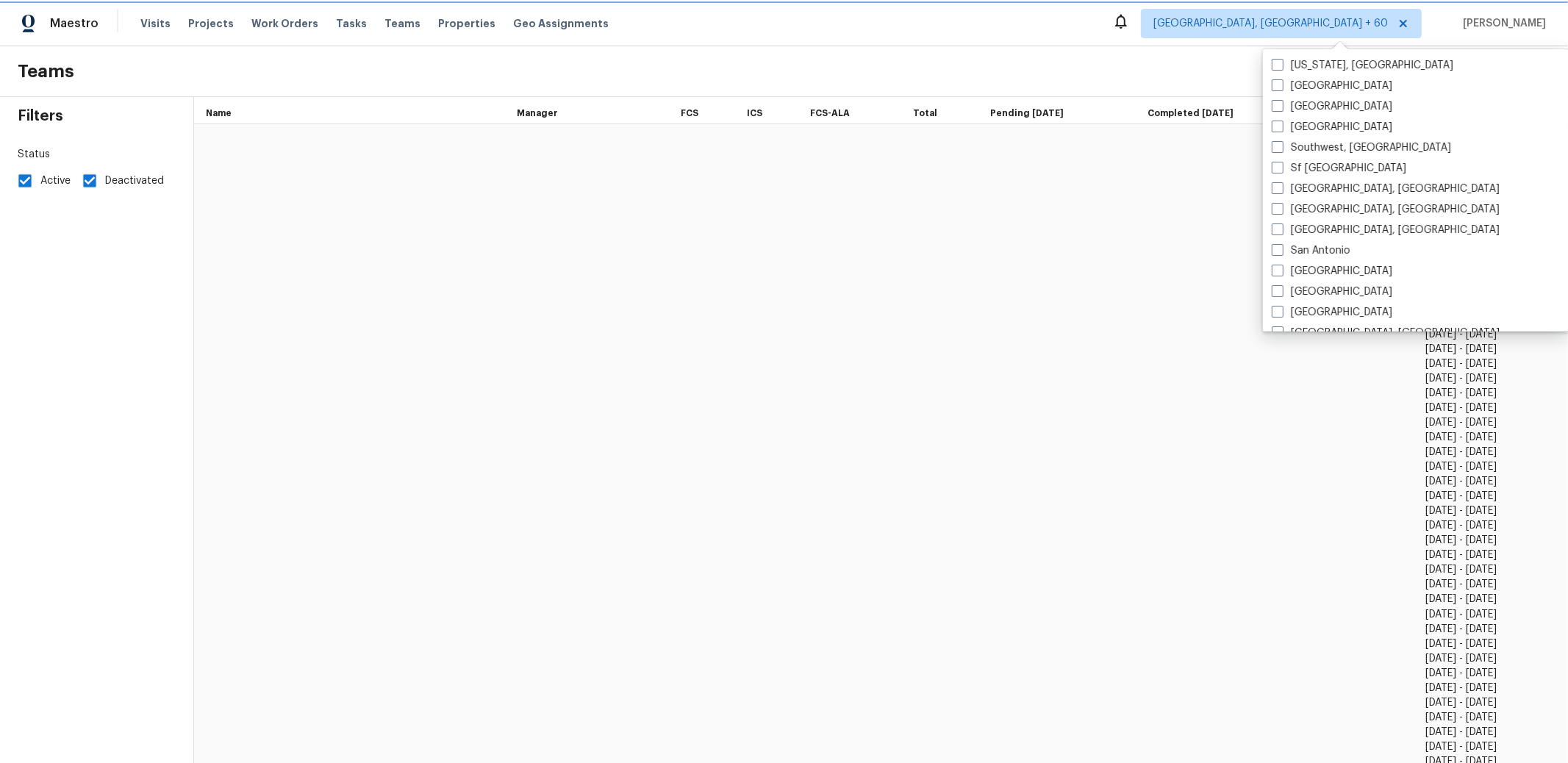
checkbox input "false"
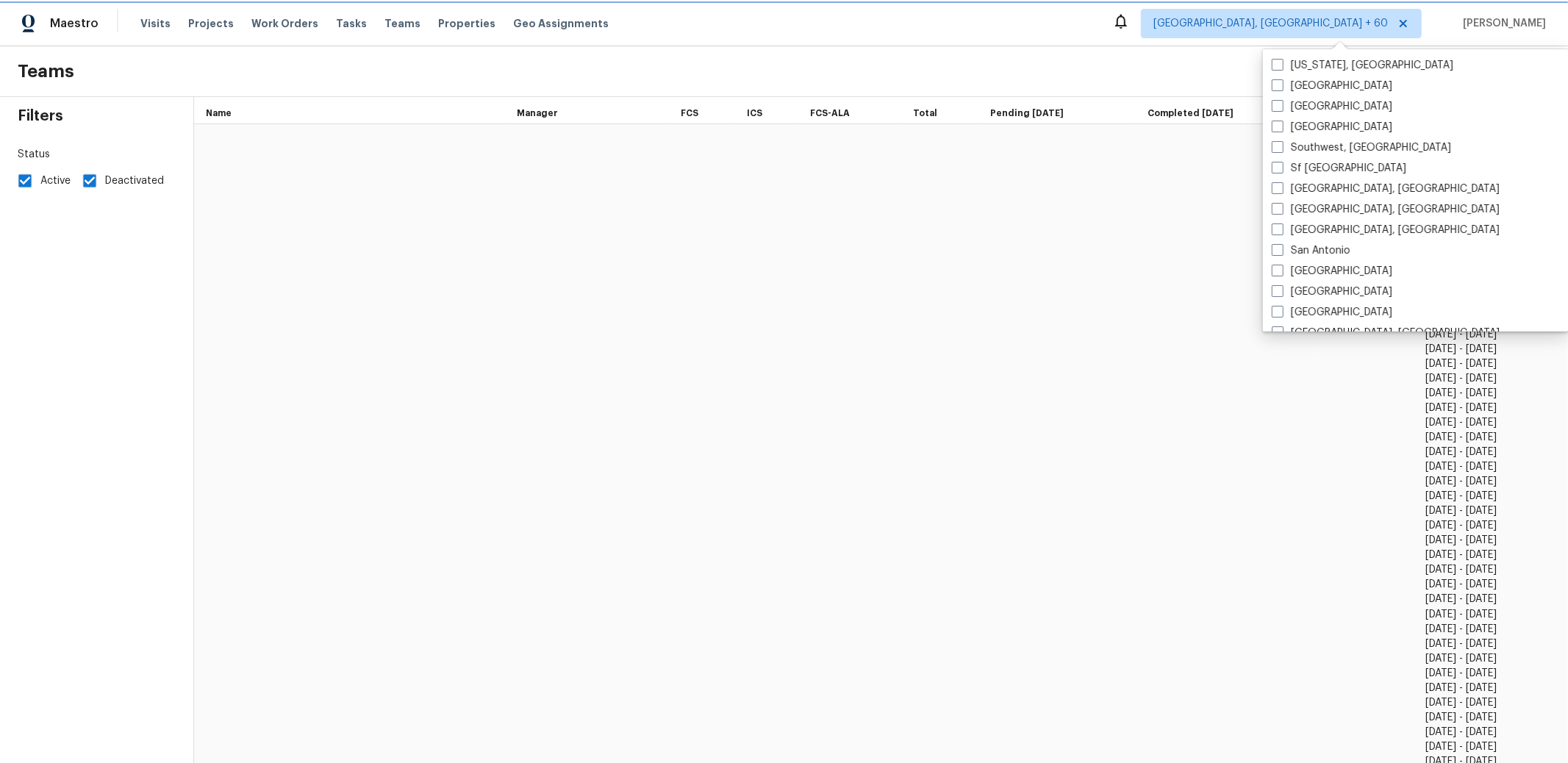
checkbox input "false"
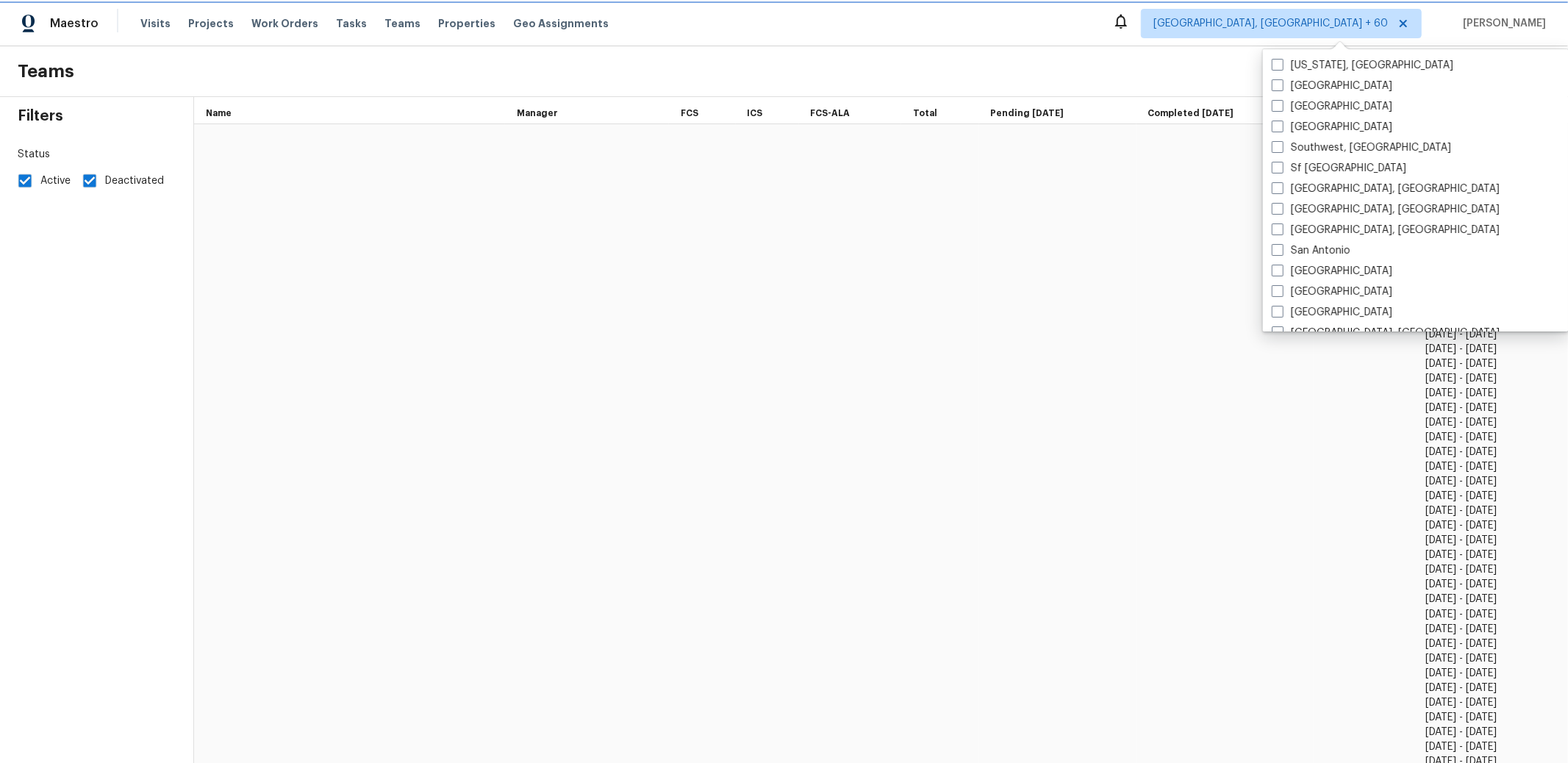
checkbox input "false"
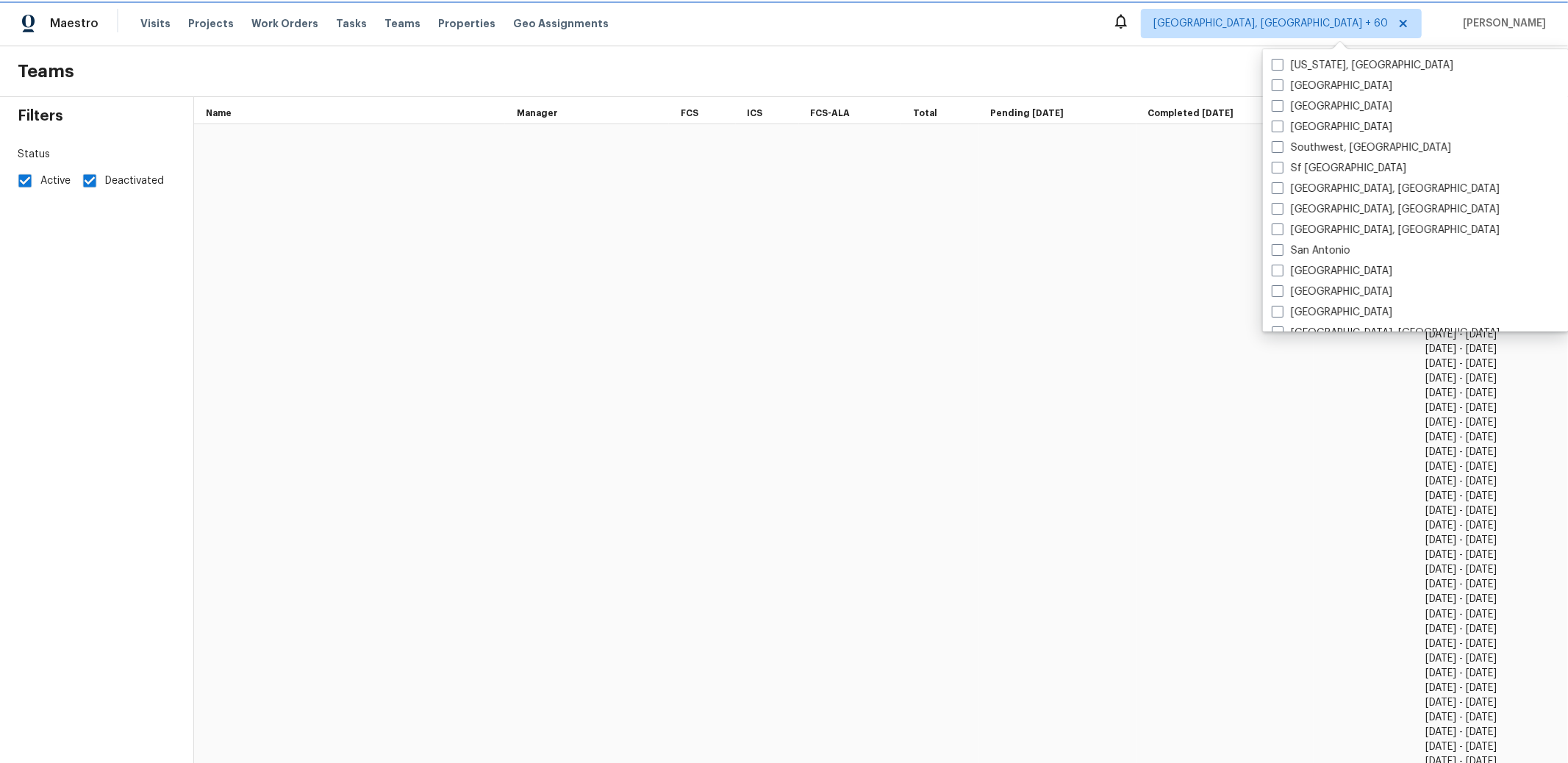
checkbox input "false"
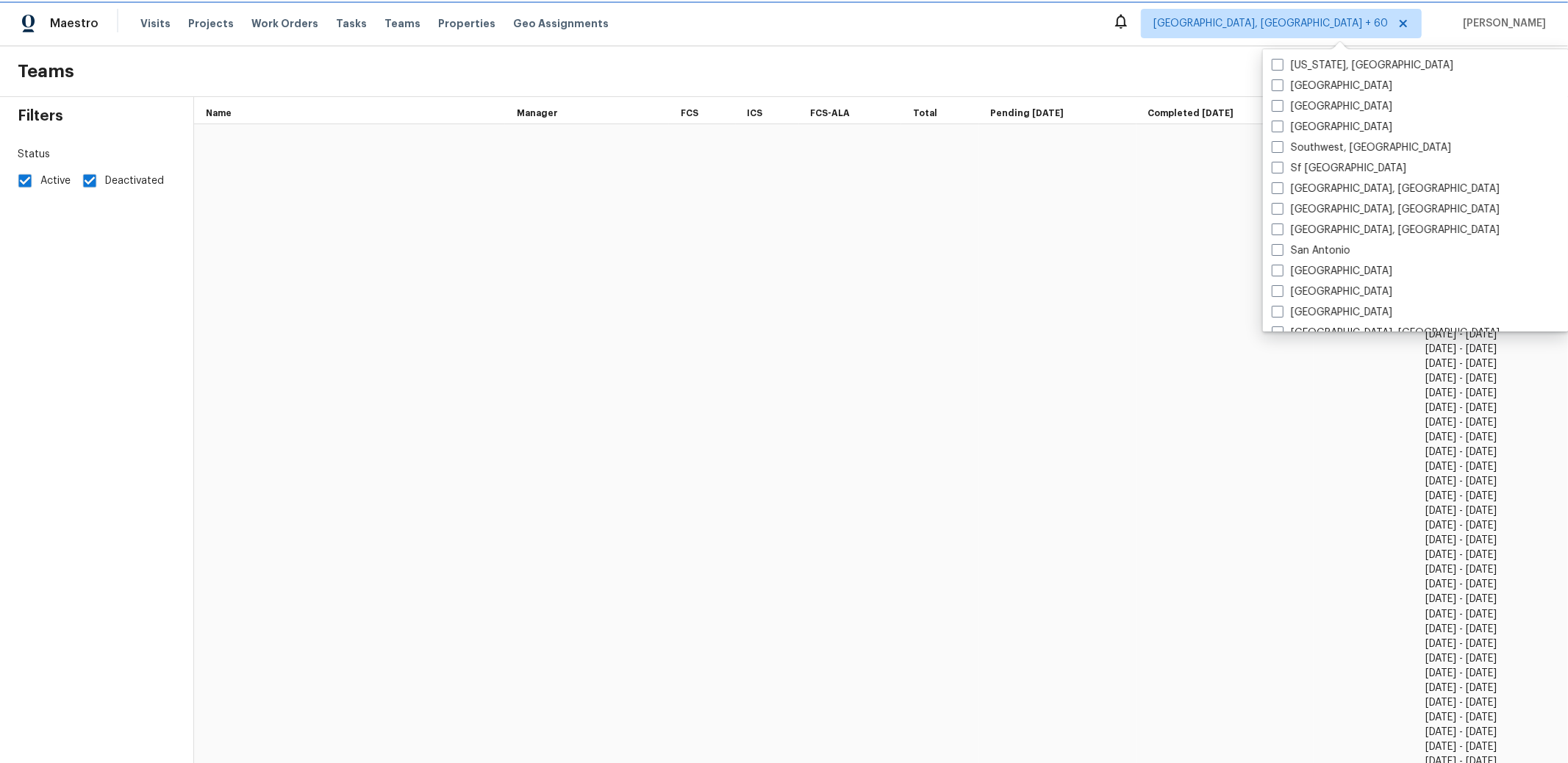
checkbox input "false"
click at [1398, 27] on icon at bounding box center [1403, 23] width 12 height 12
checkbox input "true"
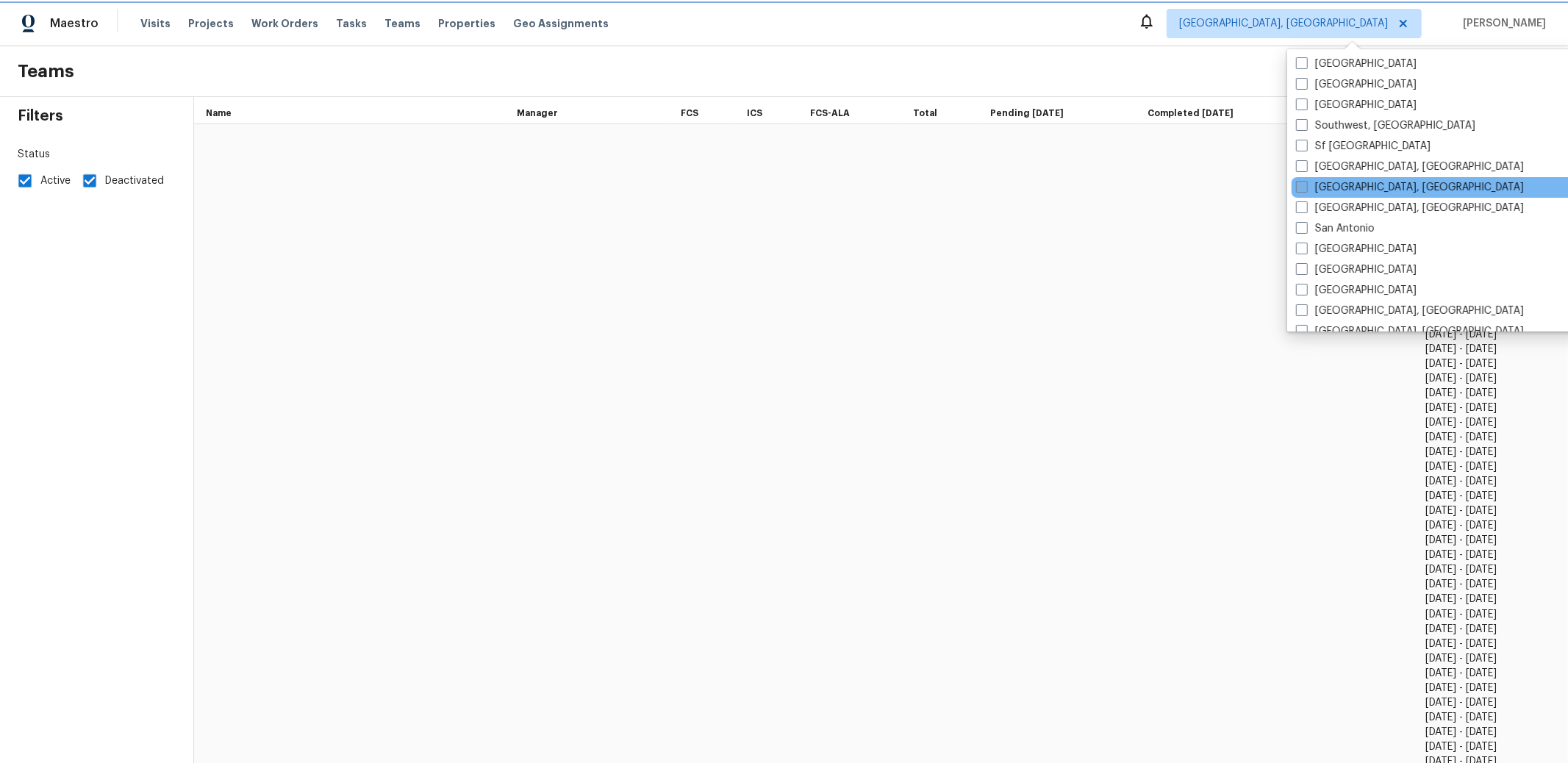
scroll to position [26, 0]
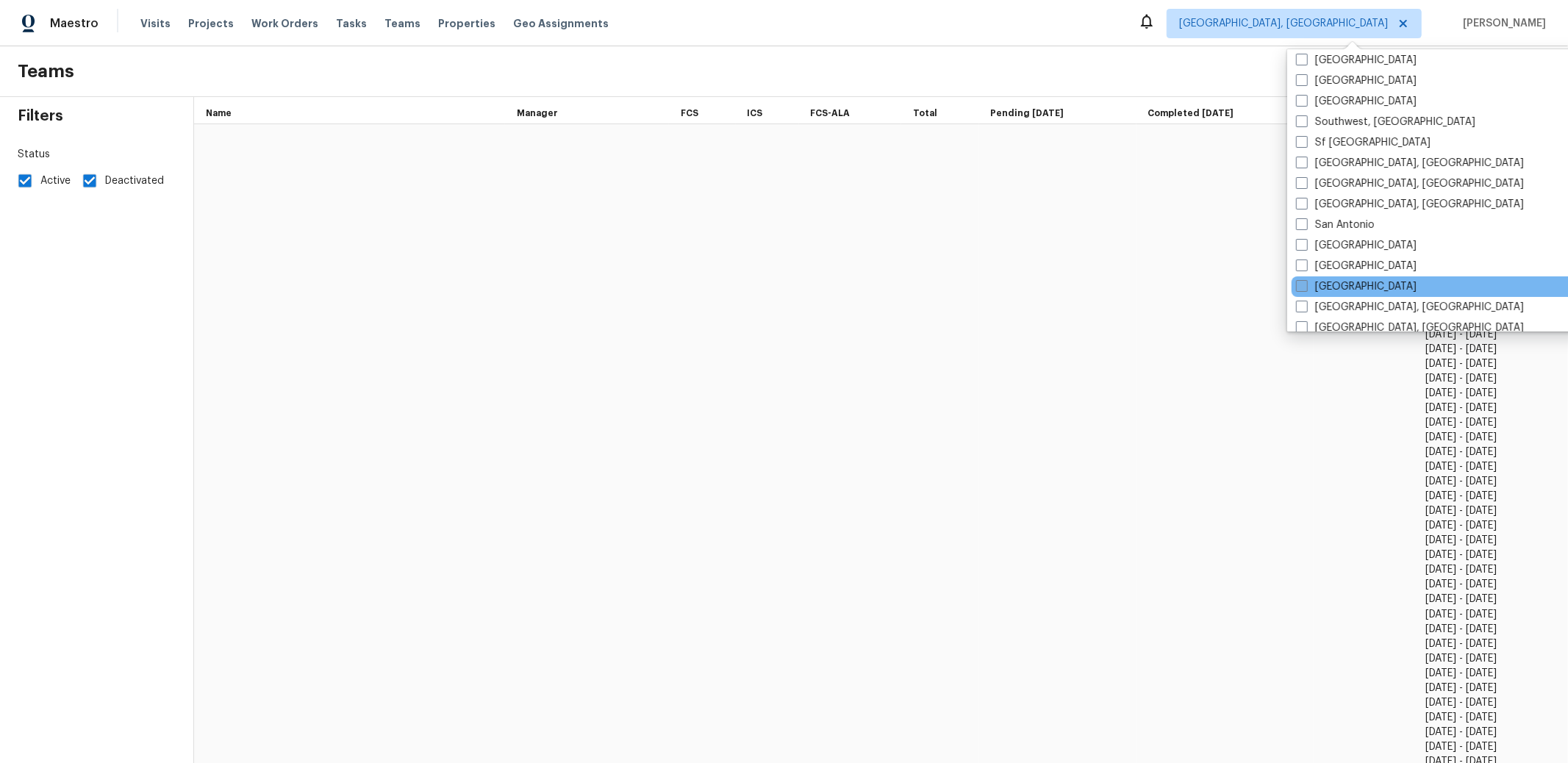
click at [1304, 287] on span at bounding box center [1302, 286] width 12 height 12
click at [1304, 287] on input "[GEOGRAPHIC_DATA]" at bounding box center [1301, 284] width 9 height 9
checkbox input "true"
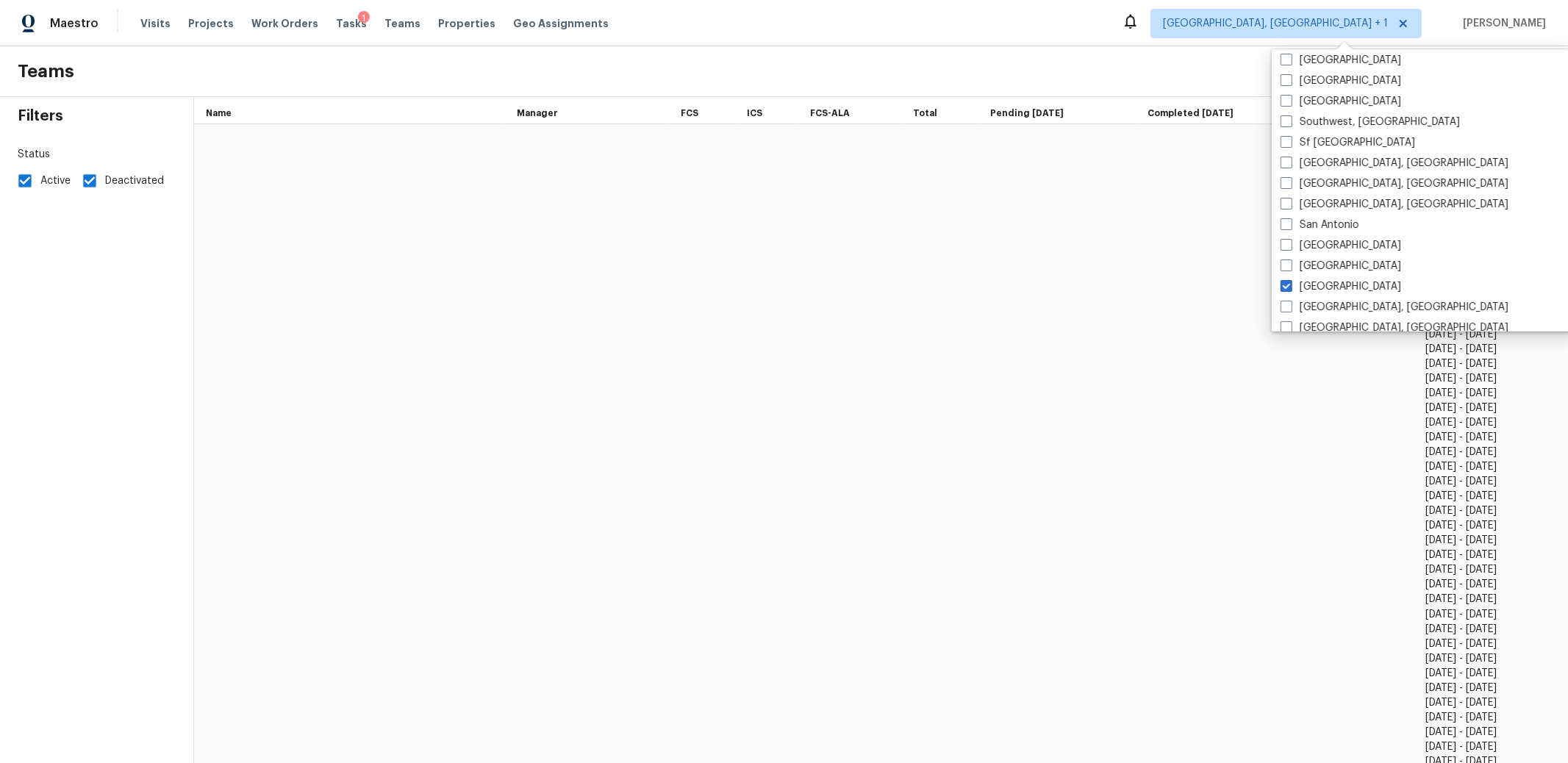
click at [1127, 30] on div "Maestro Visits Projects Work Orders Tasks 1 Teams Properties Geo Assignments [G…" at bounding box center [784, 23] width 1568 height 46
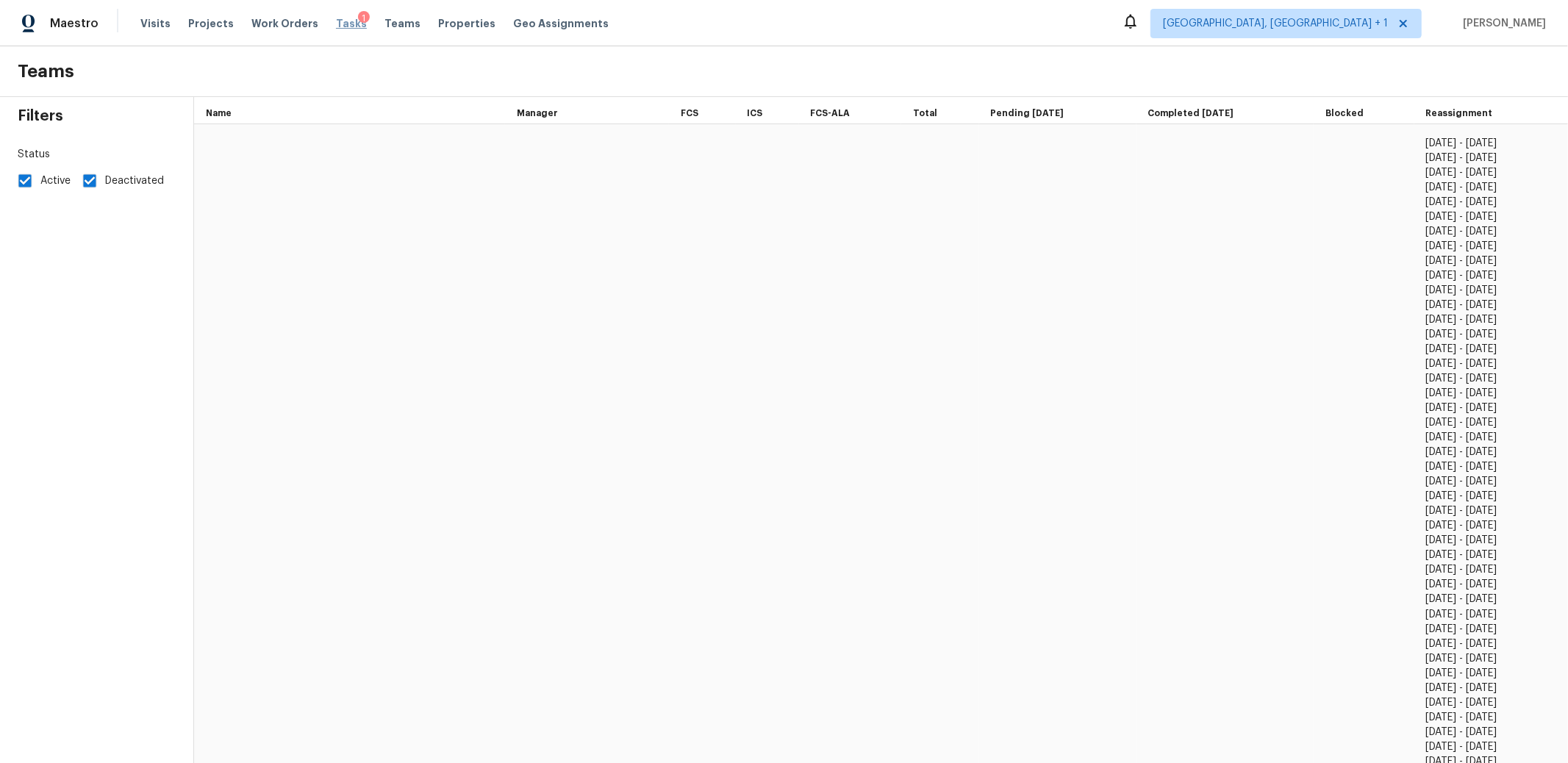
click at [336, 21] on span "Tasks" at bounding box center [352, 23] width 31 height 10
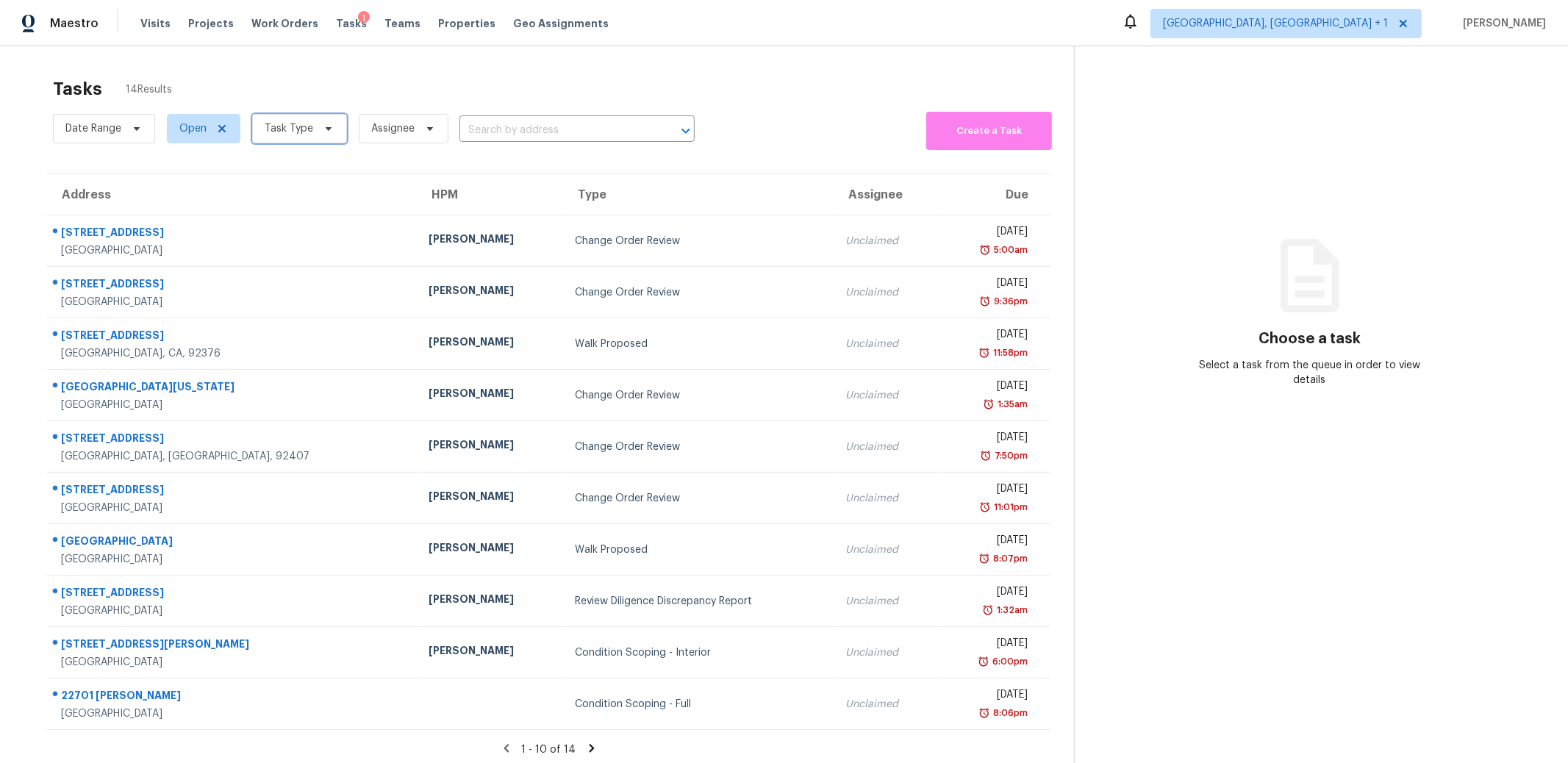
click at [302, 123] on span "Task Type" at bounding box center [288, 129] width 49 height 15
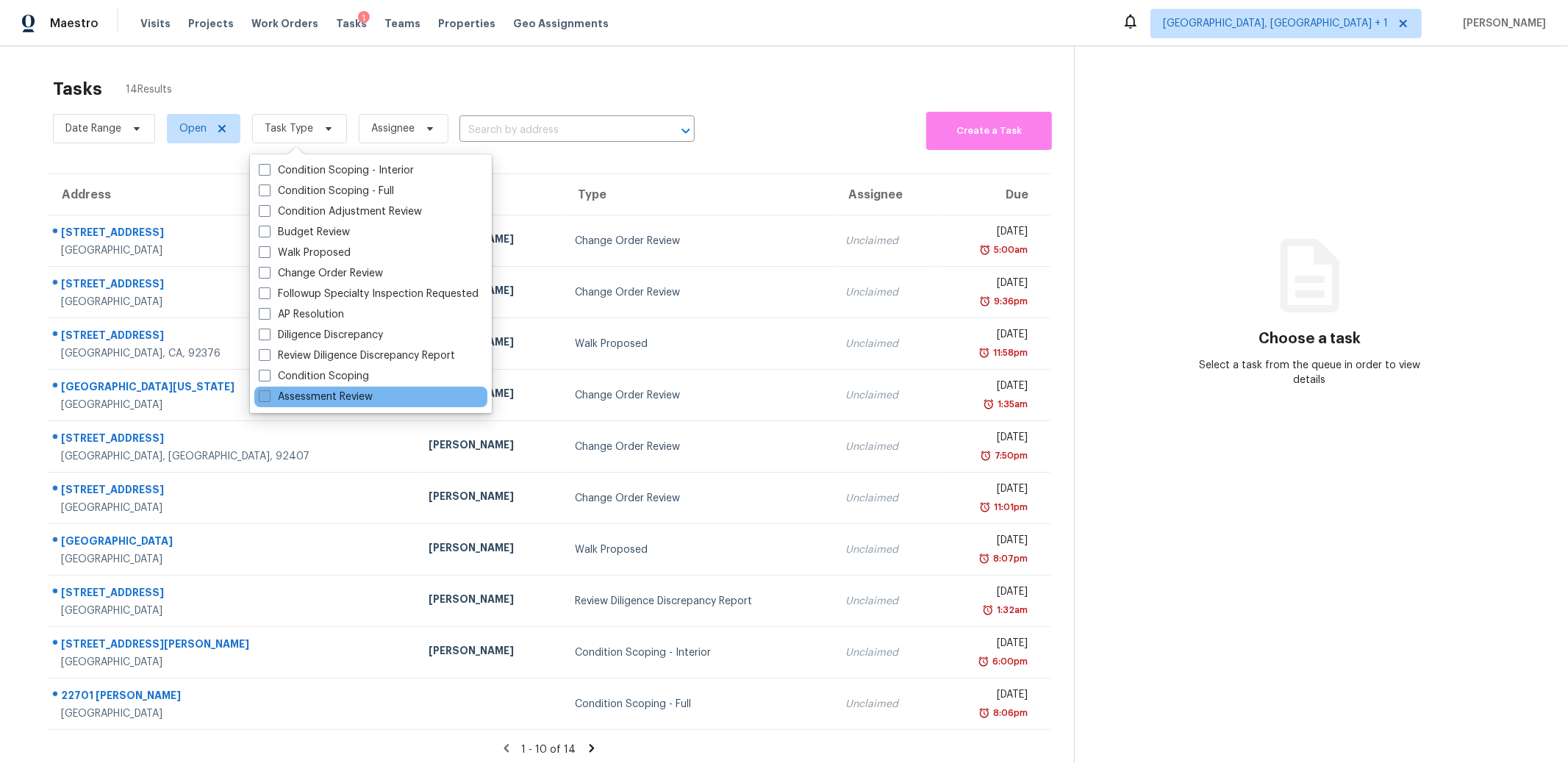
click at [336, 397] on label "Assessment Review" at bounding box center [316, 397] width 114 height 15
click at [268, 397] on input "Assessment Review" at bounding box center [263, 394] width 9 height 9
checkbox input "true"
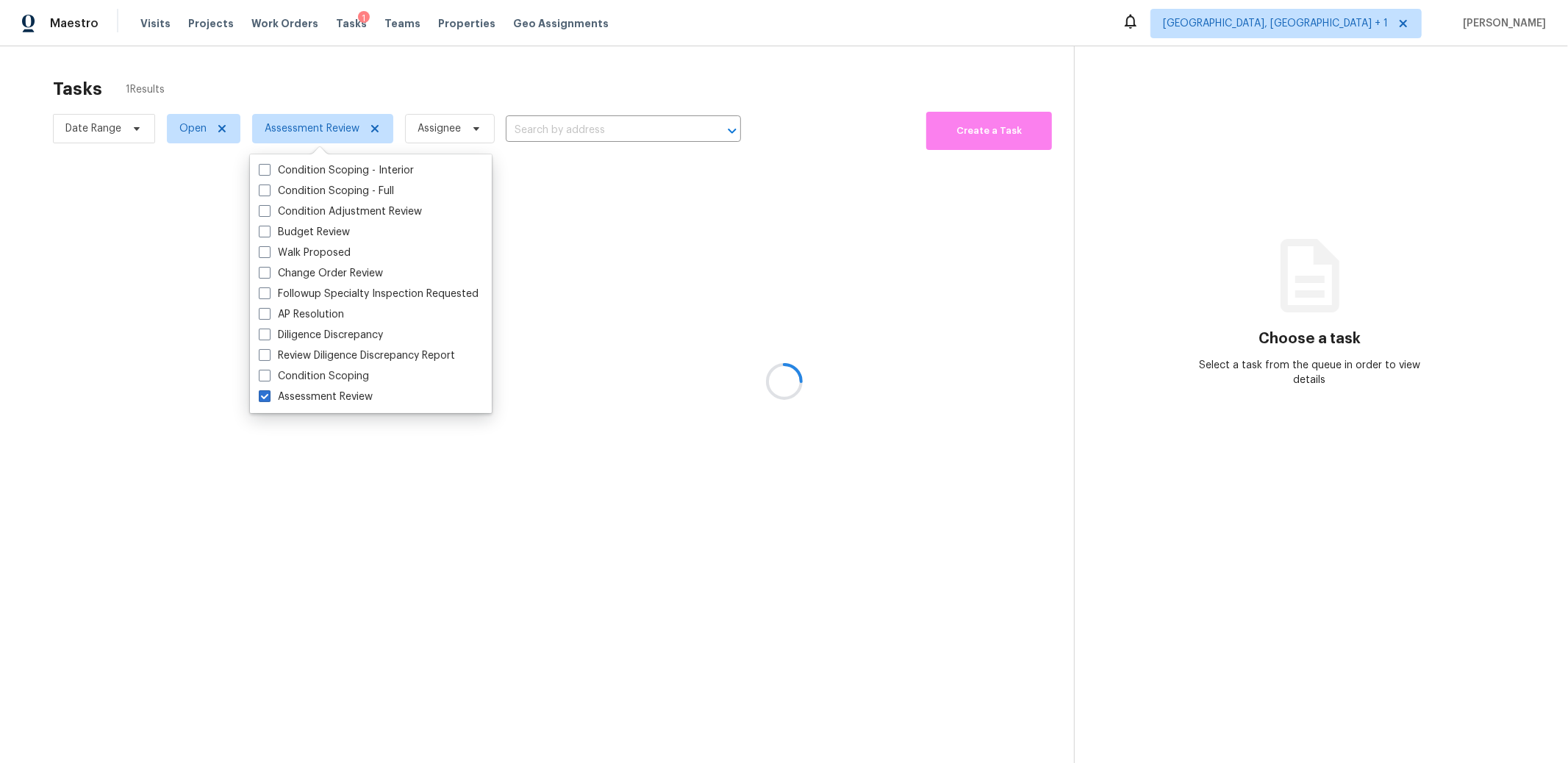
click at [452, 59] on div at bounding box center [784, 382] width 1568 height 763
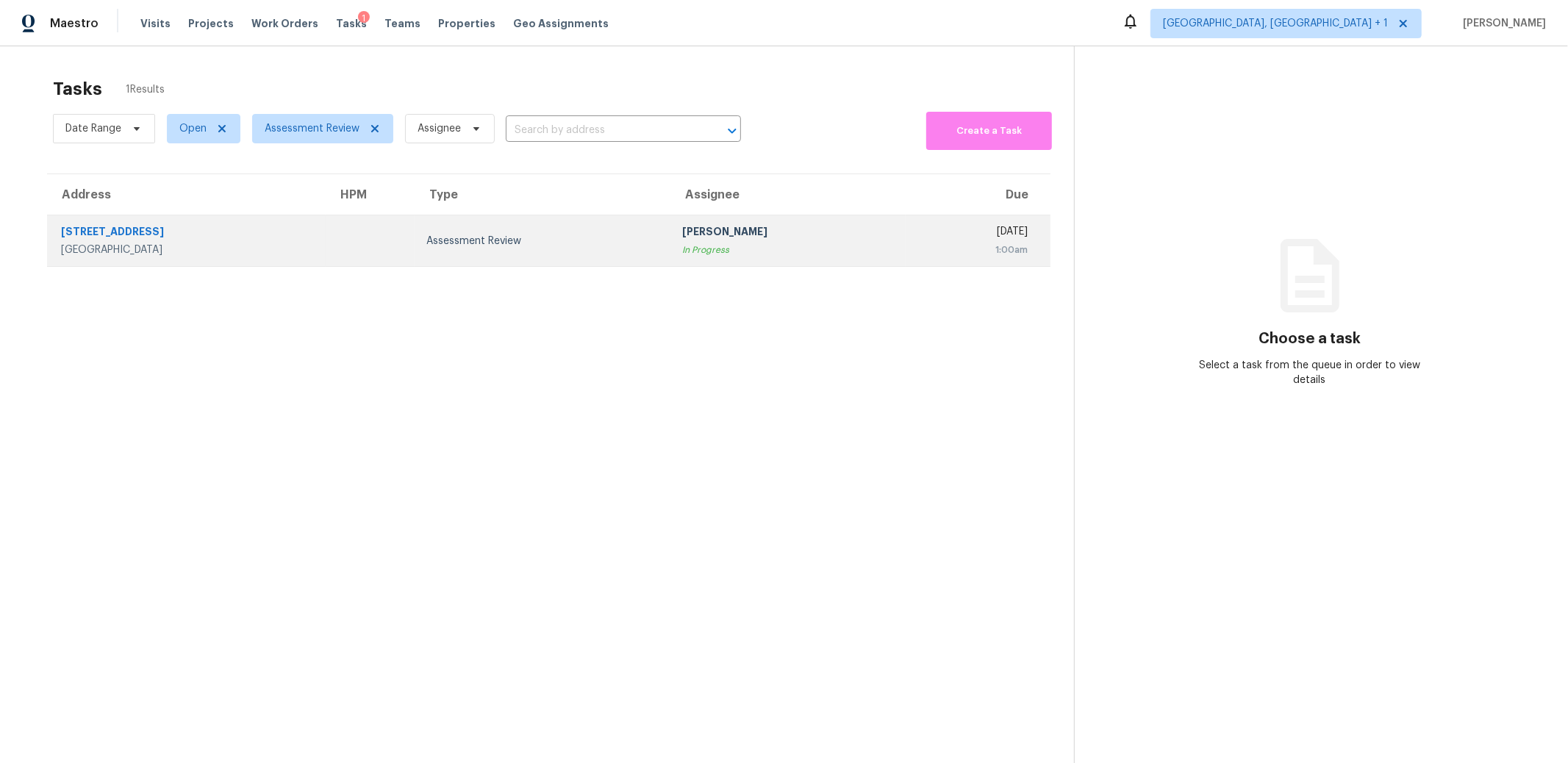
click at [556, 242] on div "Assessment Review" at bounding box center [543, 241] width 232 height 15
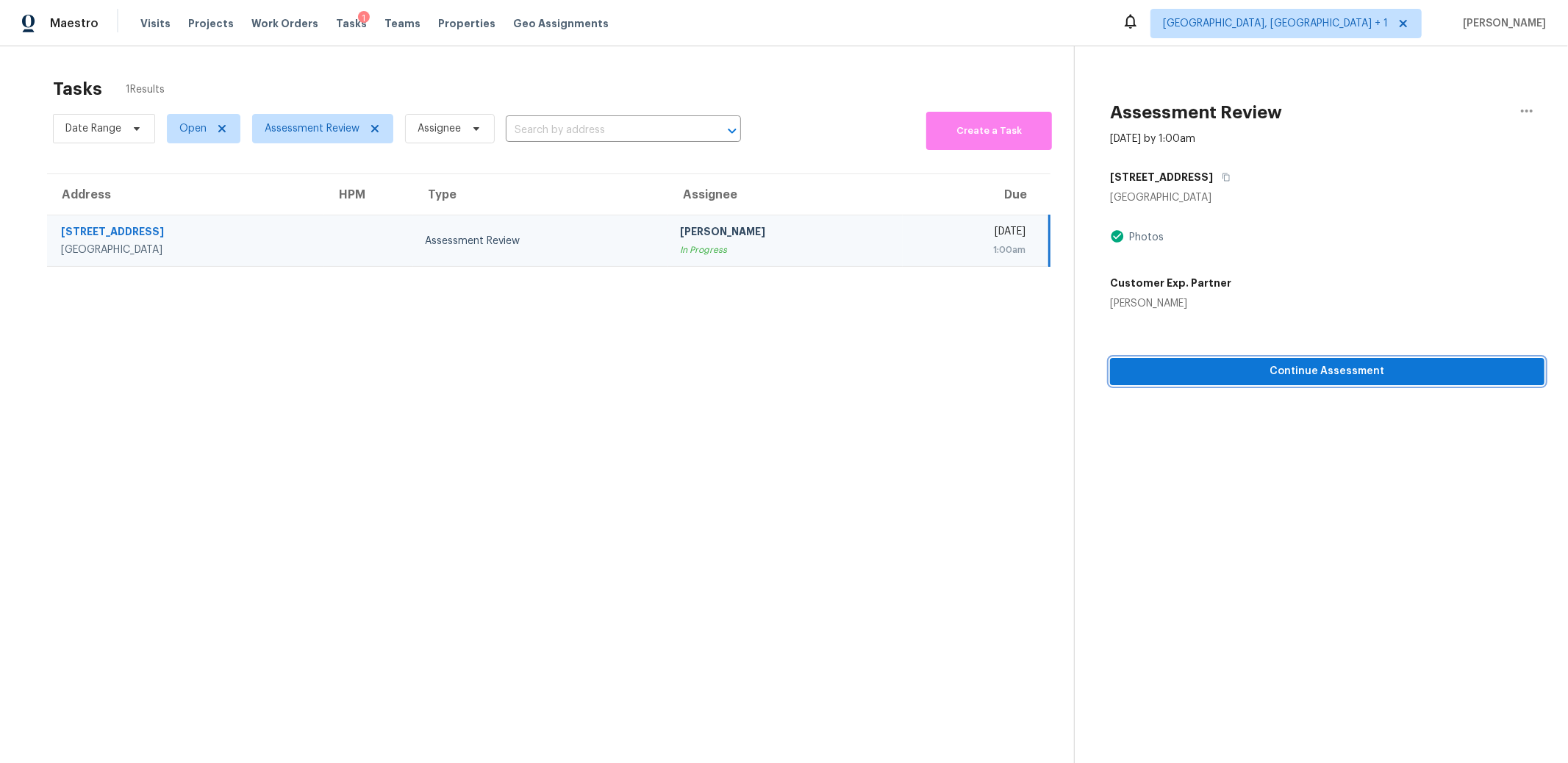
click at [1281, 370] on span "Continue Assessment" at bounding box center [1328, 371] width 411 height 18
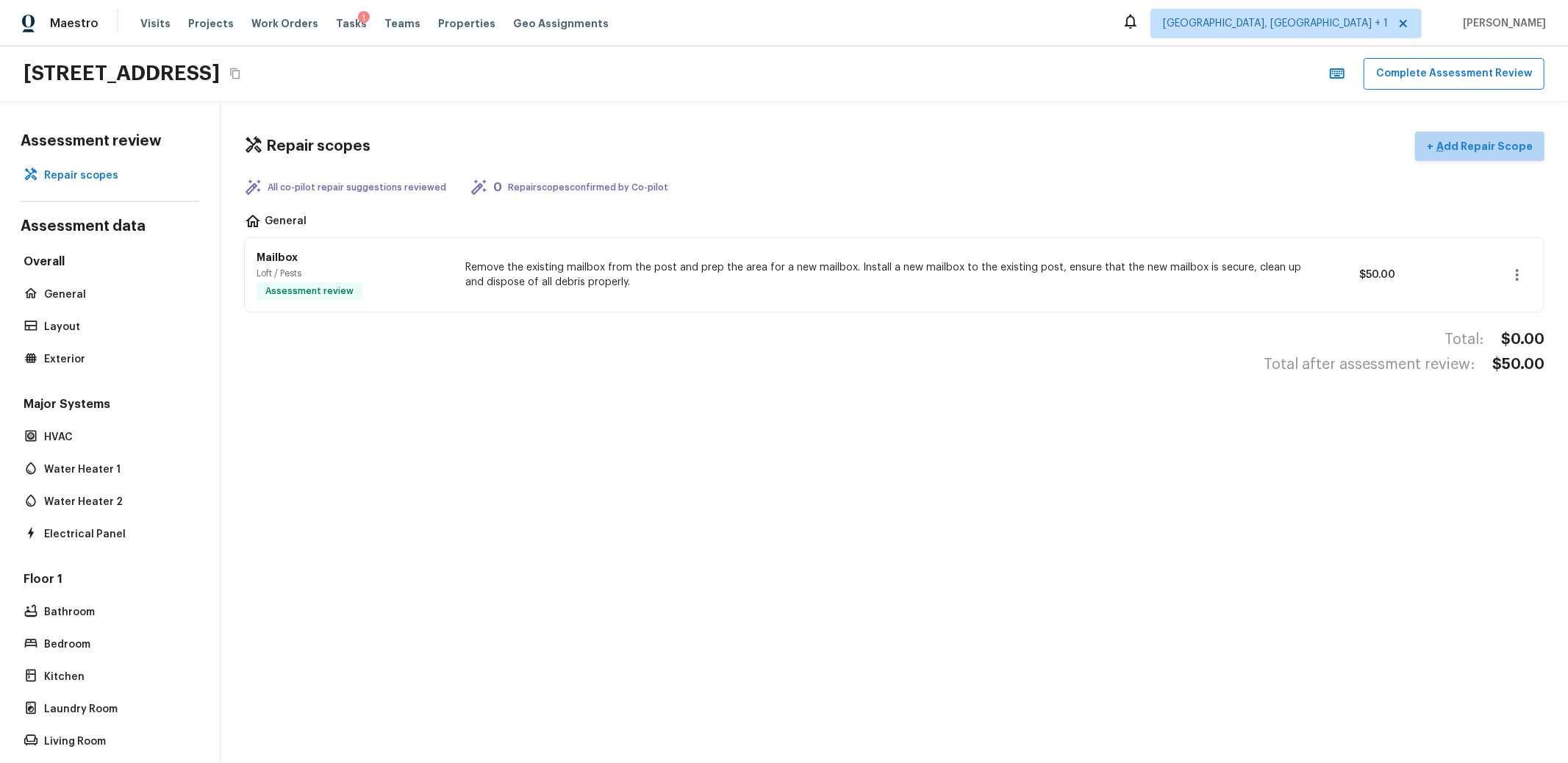
click at [1496, 139] on p "Add Repair Scope" at bounding box center [1483, 147] width 99 height 15
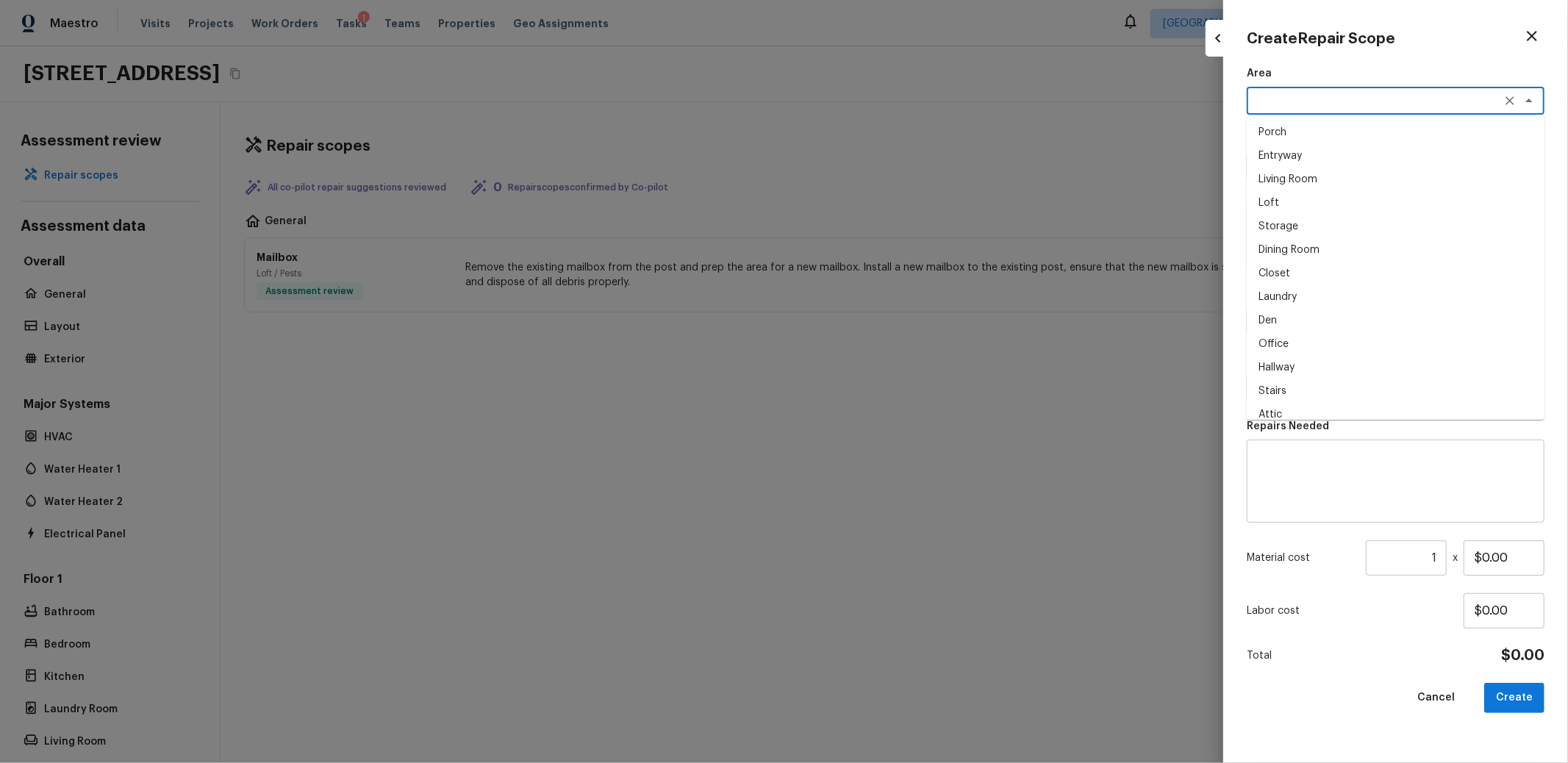
click at [1351, 98] on textarea at bounding box center [1375, 100] width 243 height 15
click at [1290, 314] on li "Kitchen" at bounding box center [1395, 316] width 298 height 24
type textarea "Kitchen"
click at [1326, 181] on div "Area Kitchen x ​ Feature x ​ Issue x ​ Repairs Prefill x ​ Repairs Needed x ​ M…" at bounding box center [1395, 403] width 298 height 674
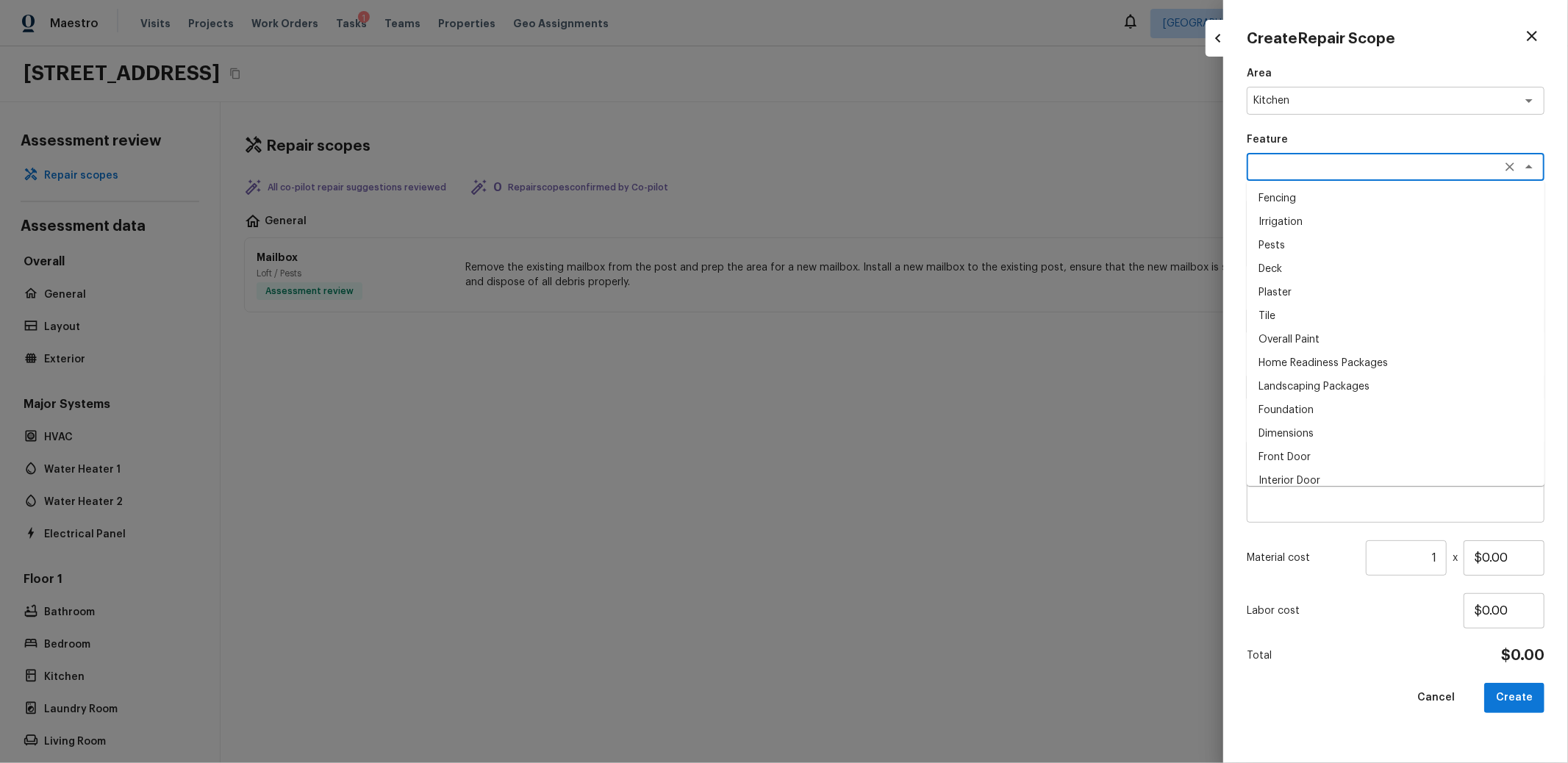
click at [1327, 166] on textarea at bounding box center [1375, 167] width 243 height 15
type textarea "a"
click at [1326, 194] on li "Overall Paint" at bounding box center [1395, 199] width 298 height 24
click at [1352, 311] on div "x ​" at bounding box center [1395, 322] width 298 height 28
type textarea "Overall Paint"
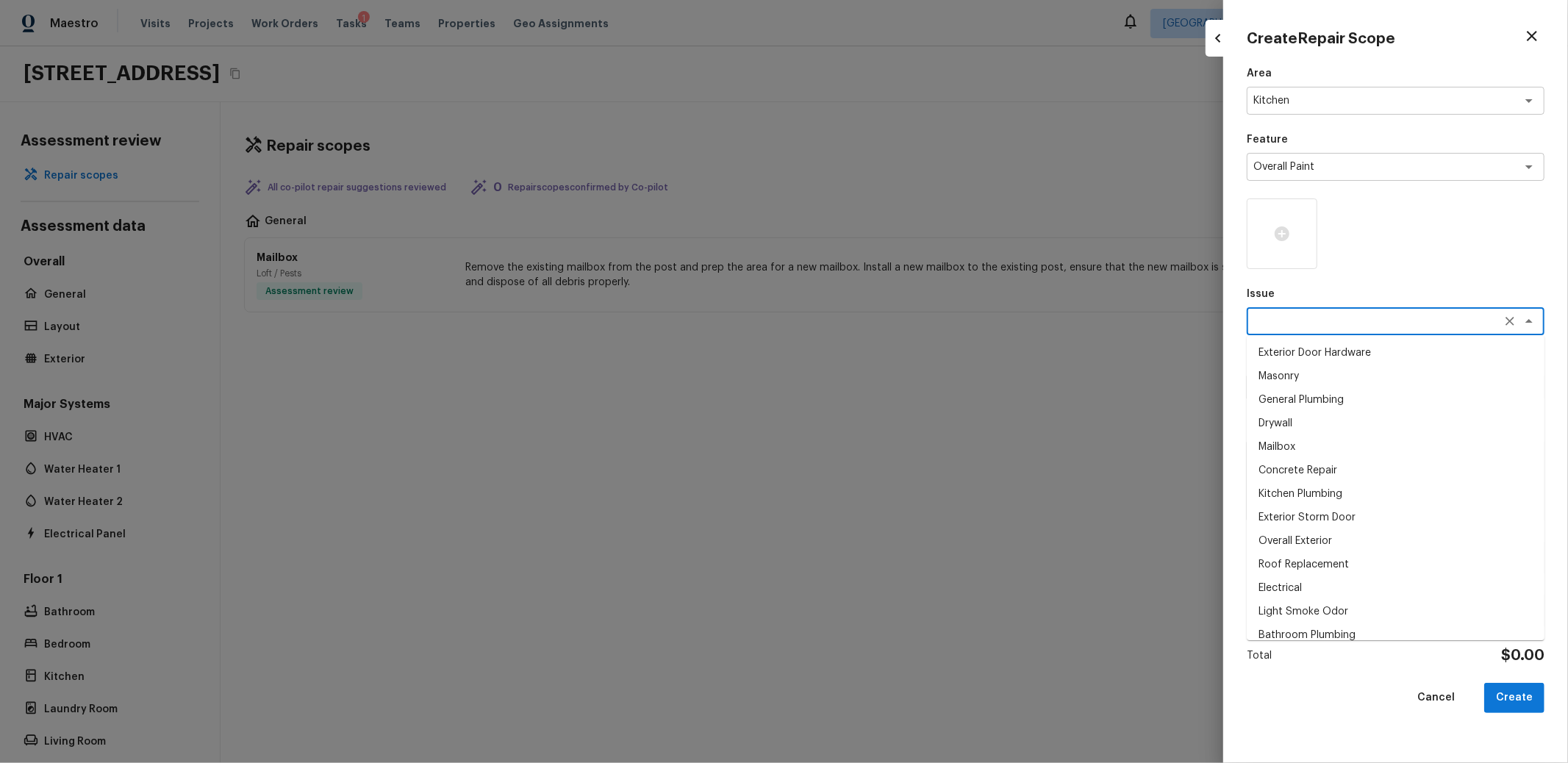
click at [1275, 428] on li "Drywall" at bounding box center [1395, 424] width 298 height 24
type textarea "Drywall"
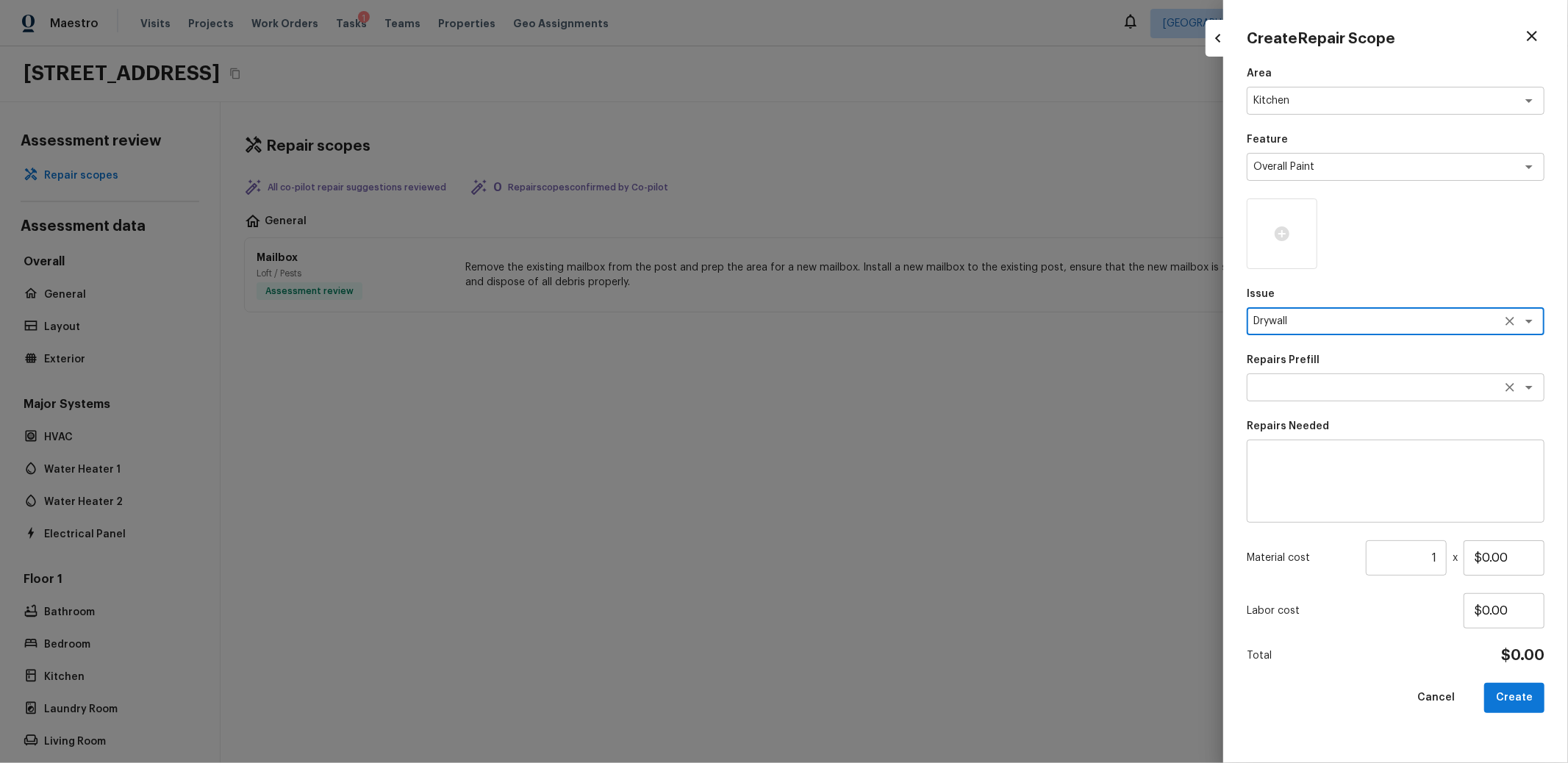
click at [1293, 380] on div "x ​" at bounding box center [1395, 387] width 298 height 28
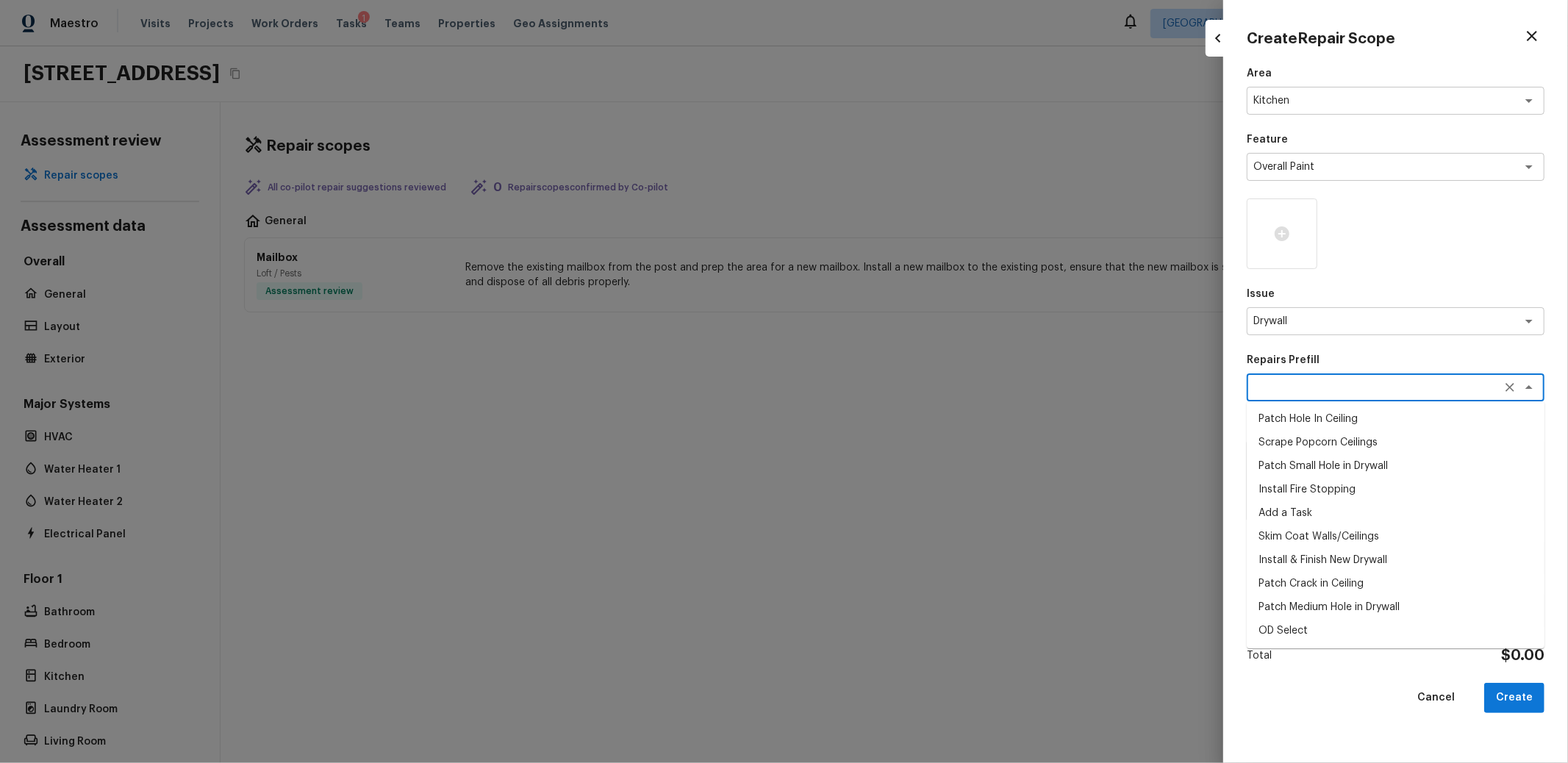
click at [1297, 422] on li "Patch Hole In Ceiling" at bounding box center [1395, 419] width 298 height 24
type textarea "Patch Hole In Ceiling"
type textarea "Prep/scrape all loose material from the damaged area; prime if needed. Patch th…"
type input "$25.00"
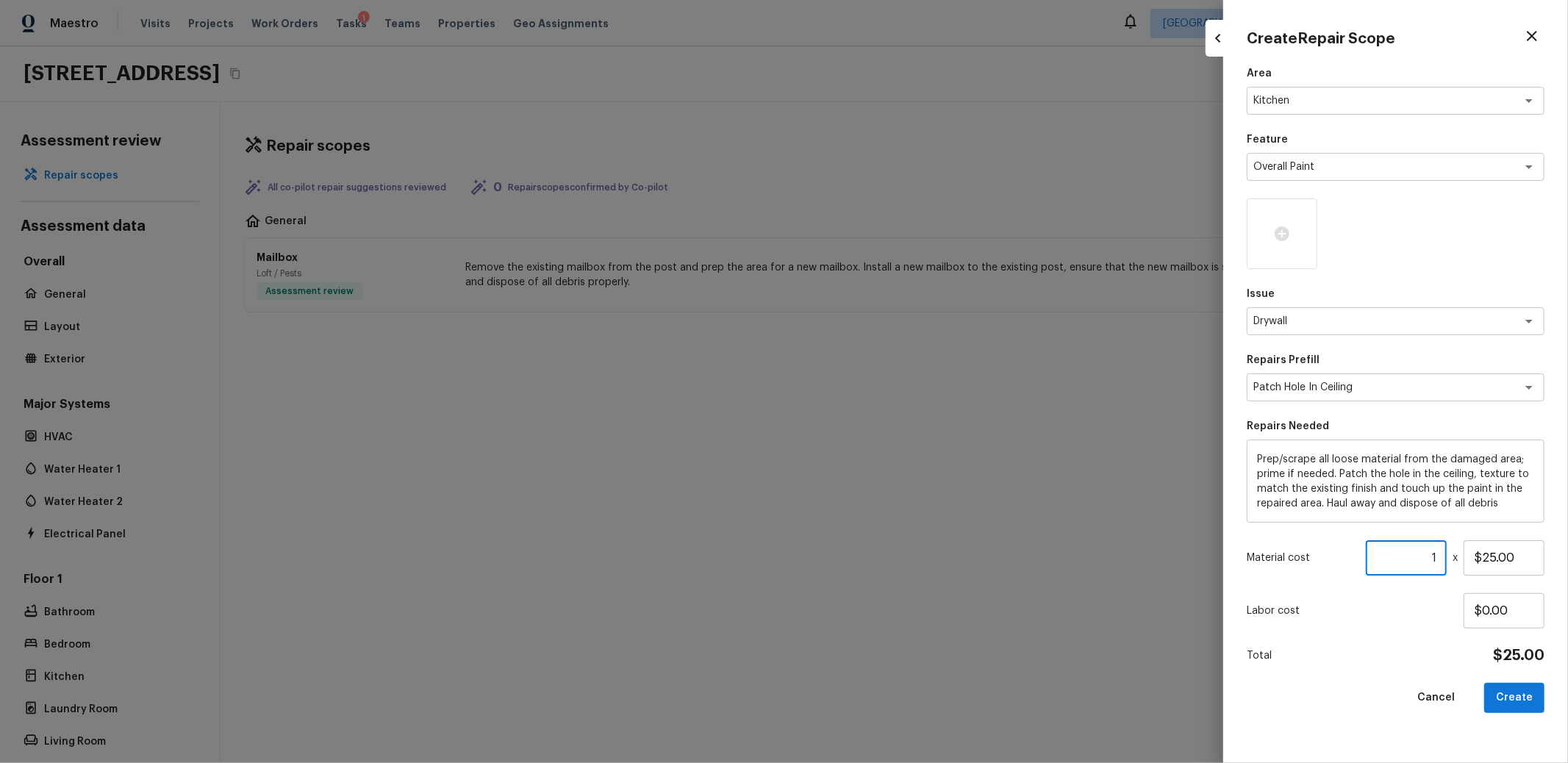
click at [1422, 566] on input "1" at bounding box center [1407, 558] width 81 height 35
type input "122"
click at [1528, 698] on button "Create" at bounding box center [1514, 698] width 60 height 30
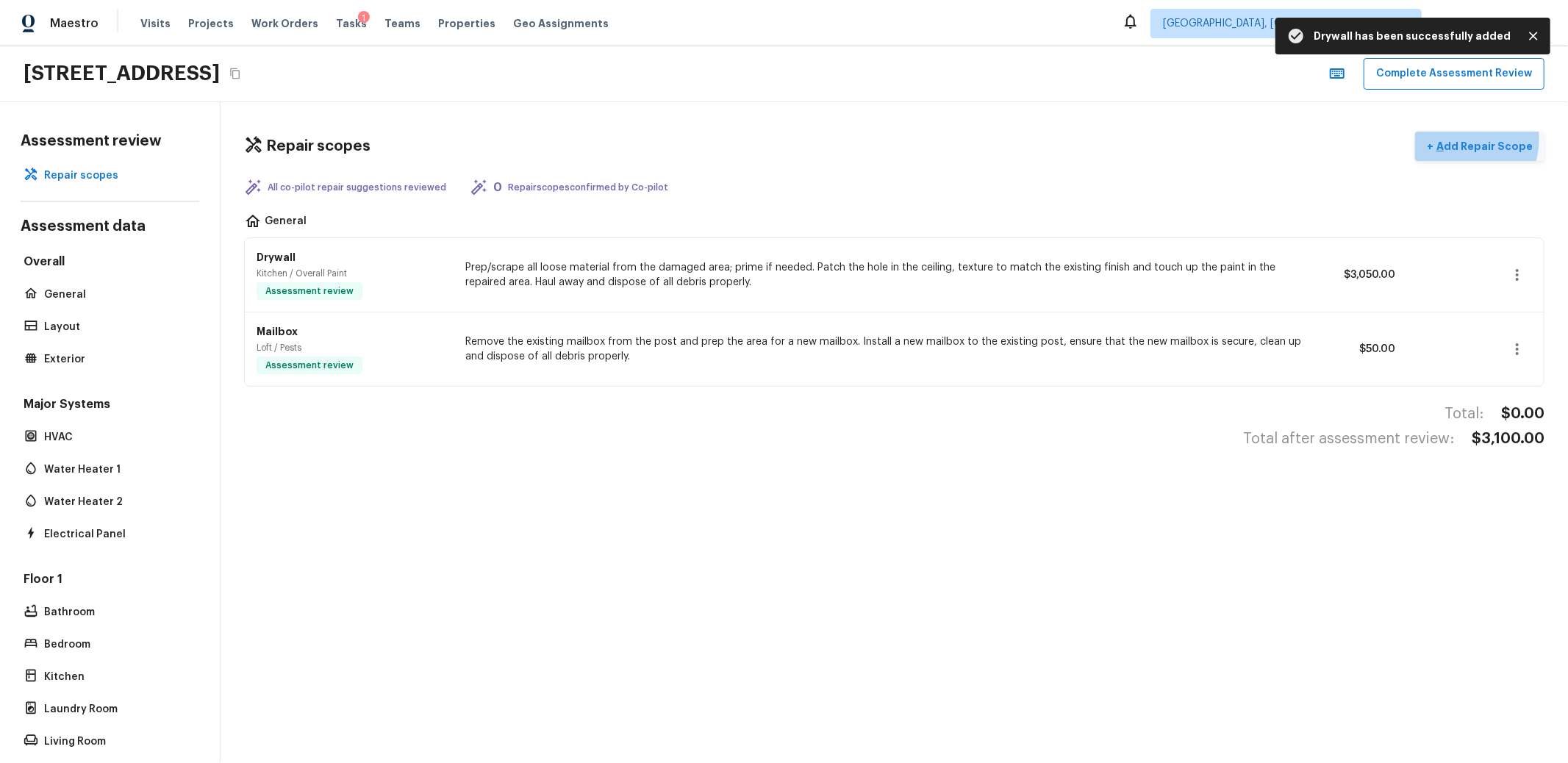
click at [1448, 139] on p "Add Repair Scope" at bounding box center [1483, 147] width 99 height 15
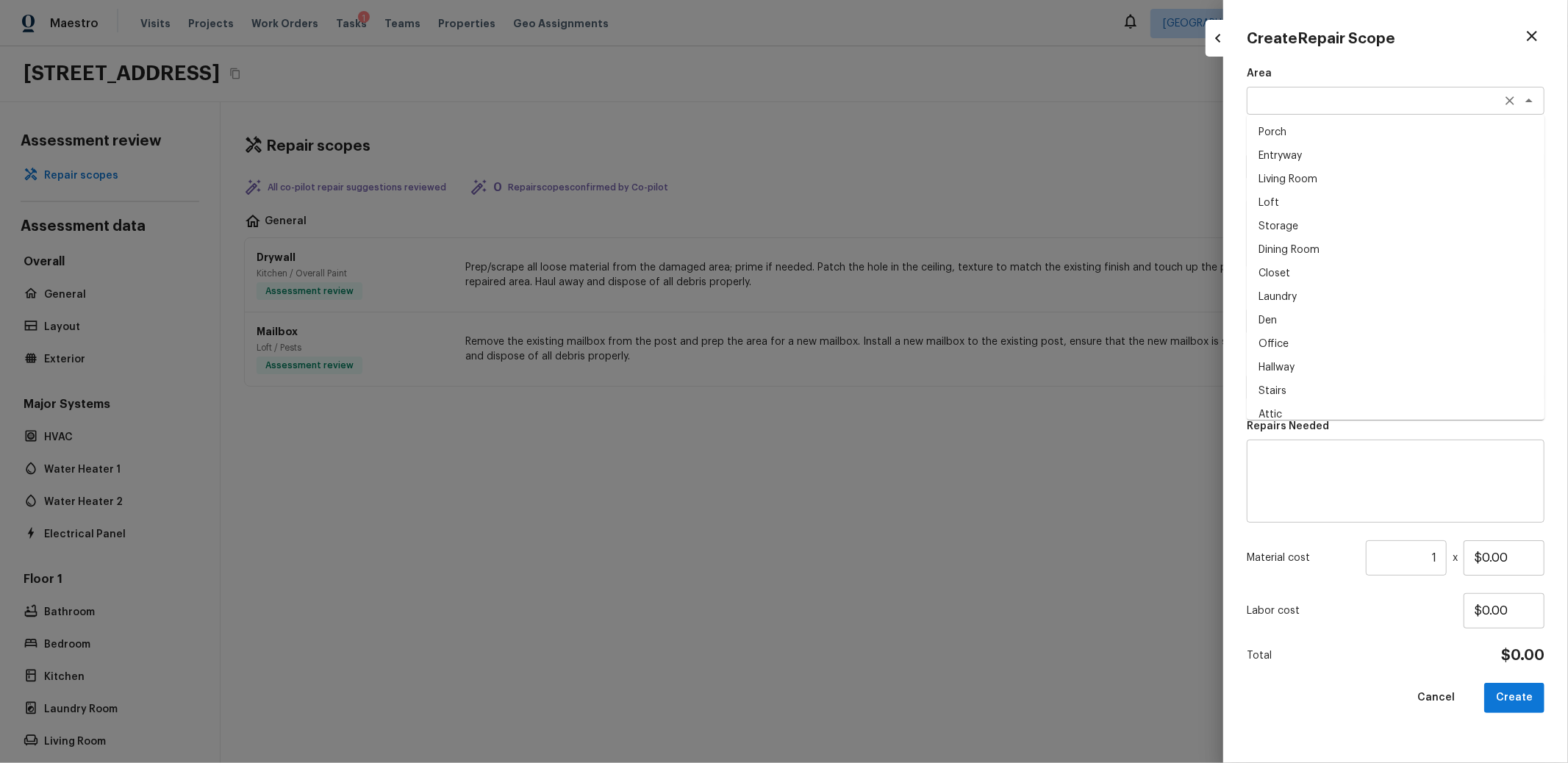
click at [1312, 111] on div "x ​" at bounding box center [1395, 100] width 298 height 28
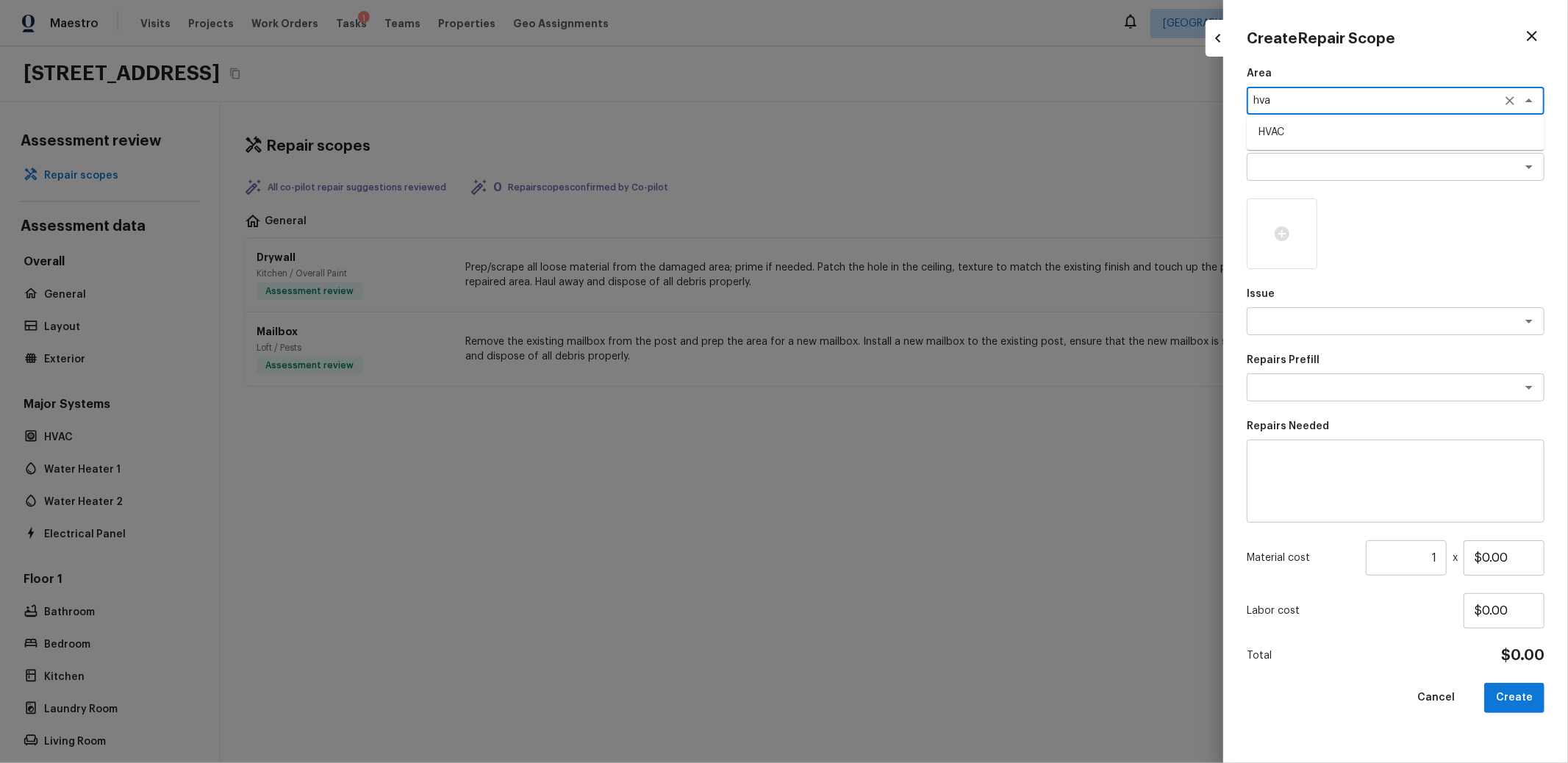
click at [1283, 145] on ul "HVAC" at bounding box center [1395, 132] width 298 height 35
click at [1287, 135] on li "HVAC" at bounding box center [1395, 133] width 298 height 24
click at [1287, 159] on div "x ​" at bounding box center [1395, 167] width 298 height 28
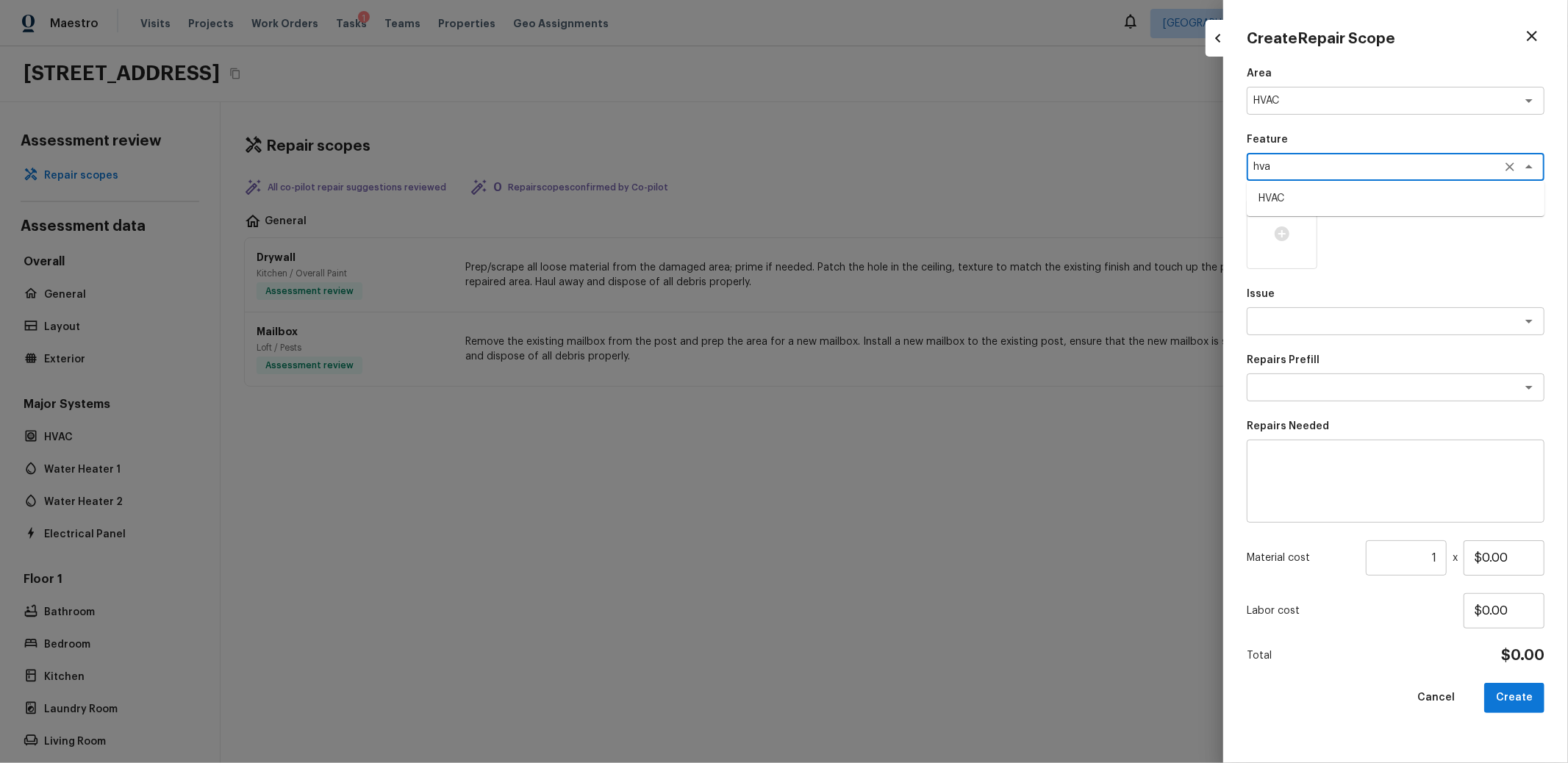
click at [1283, 202] on li "HVAC" at bounding box center [1395, 199] width 298 height 24
click at [1310, 330] on div "x ​" at bounding box center [1395, 322] width 298 height 28
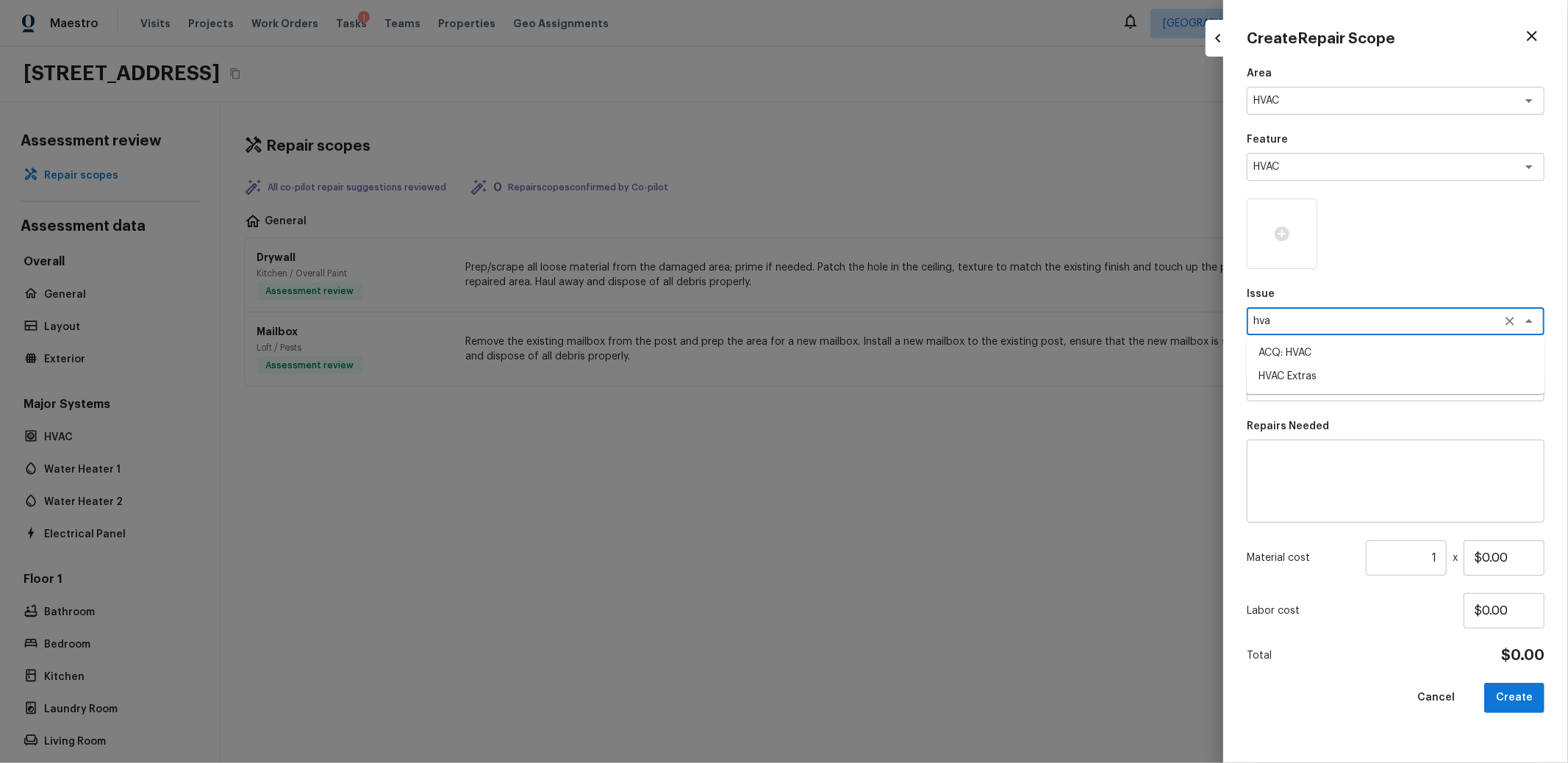
click at [1294, 382] on li "HVAC Extras" at bounding box center [1395, 377] width 298 height 24
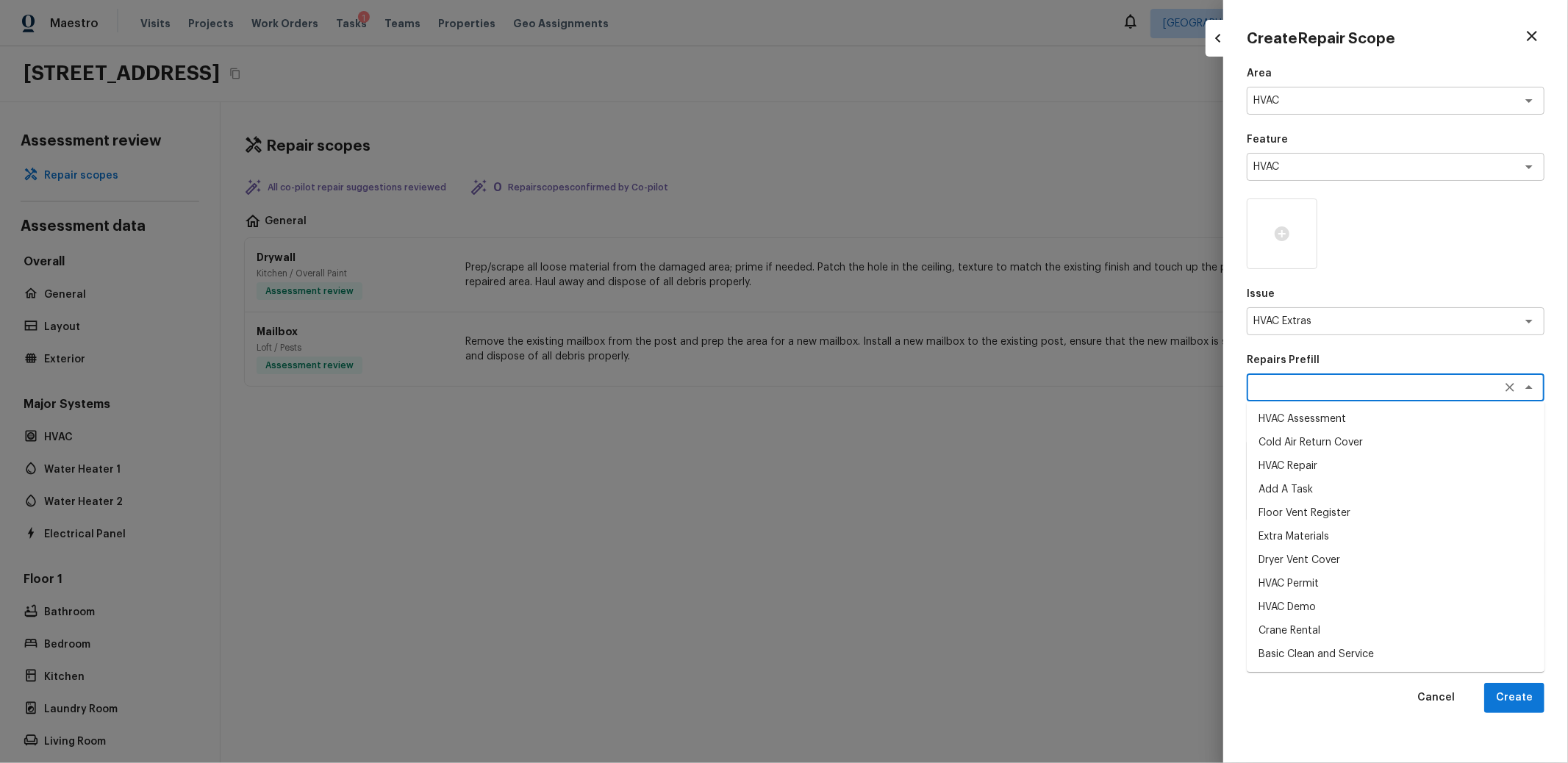
click at [1297, 388] on textarea at bounding box center [1375, 388] width 243 height 15
click at [1301, 473] on li "HVAC Repair" at bounding box center [1395, 466] width 298 height 24
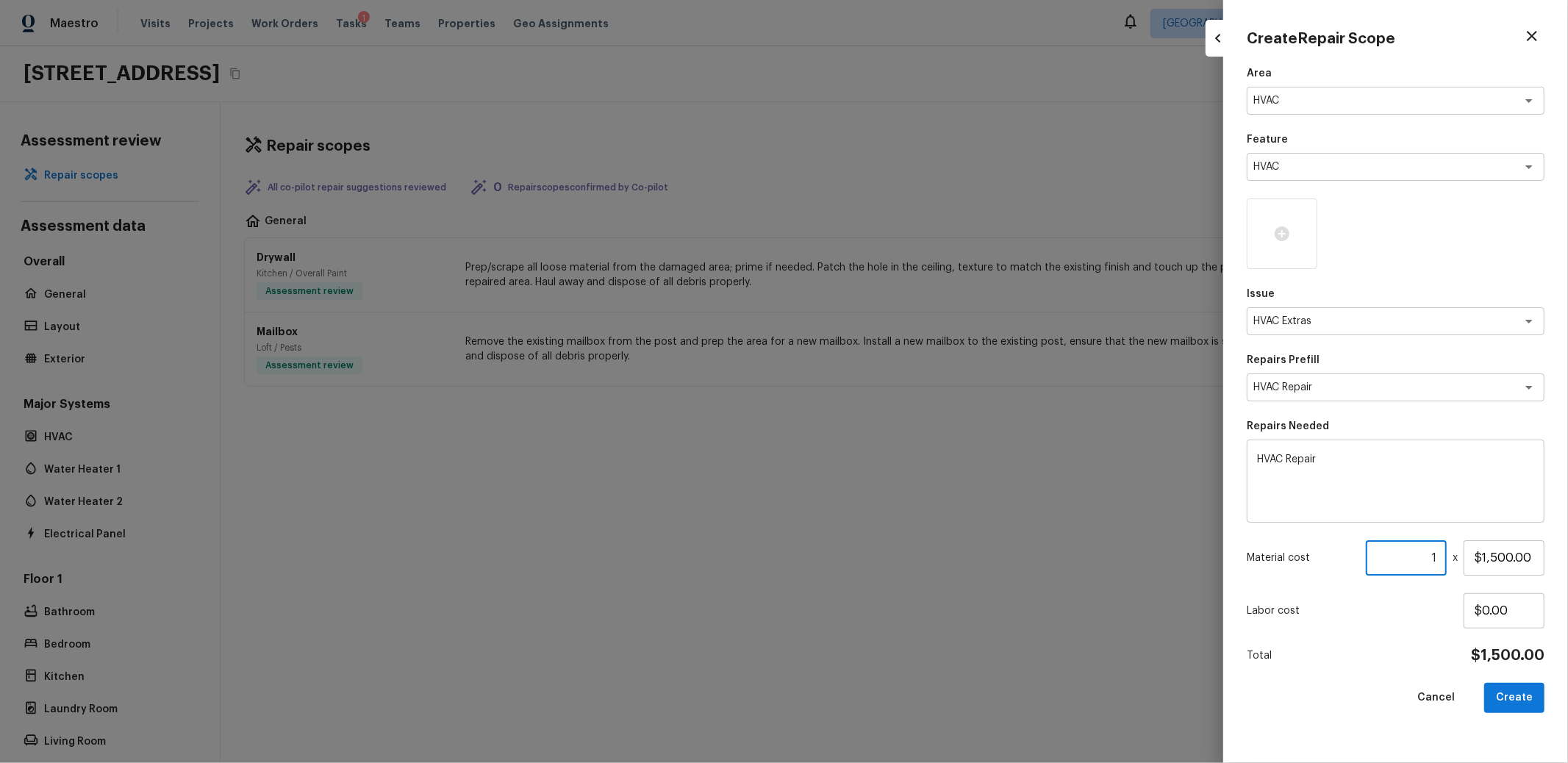
click at [1413, 559] on input "1" at bounding box center [1407, 558] width 81 height 35
click at [1530, 697] on button "Create" at bounding box center [1514, 698] width 60 height 30
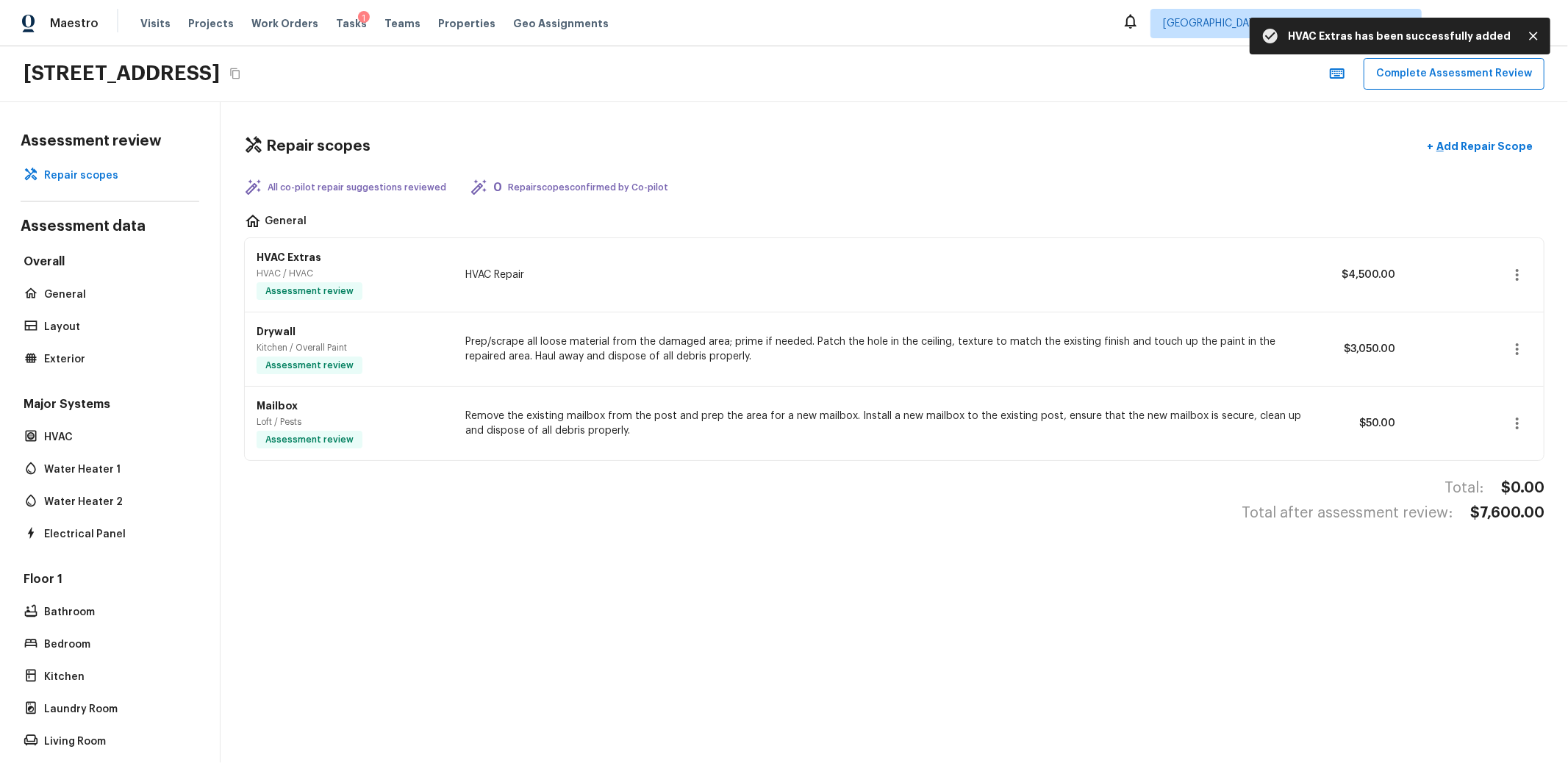
click at [1146, 158] on div "Repair scopes + Add Repair Scope" at bounding box center [895, 147] width 1301 height 30
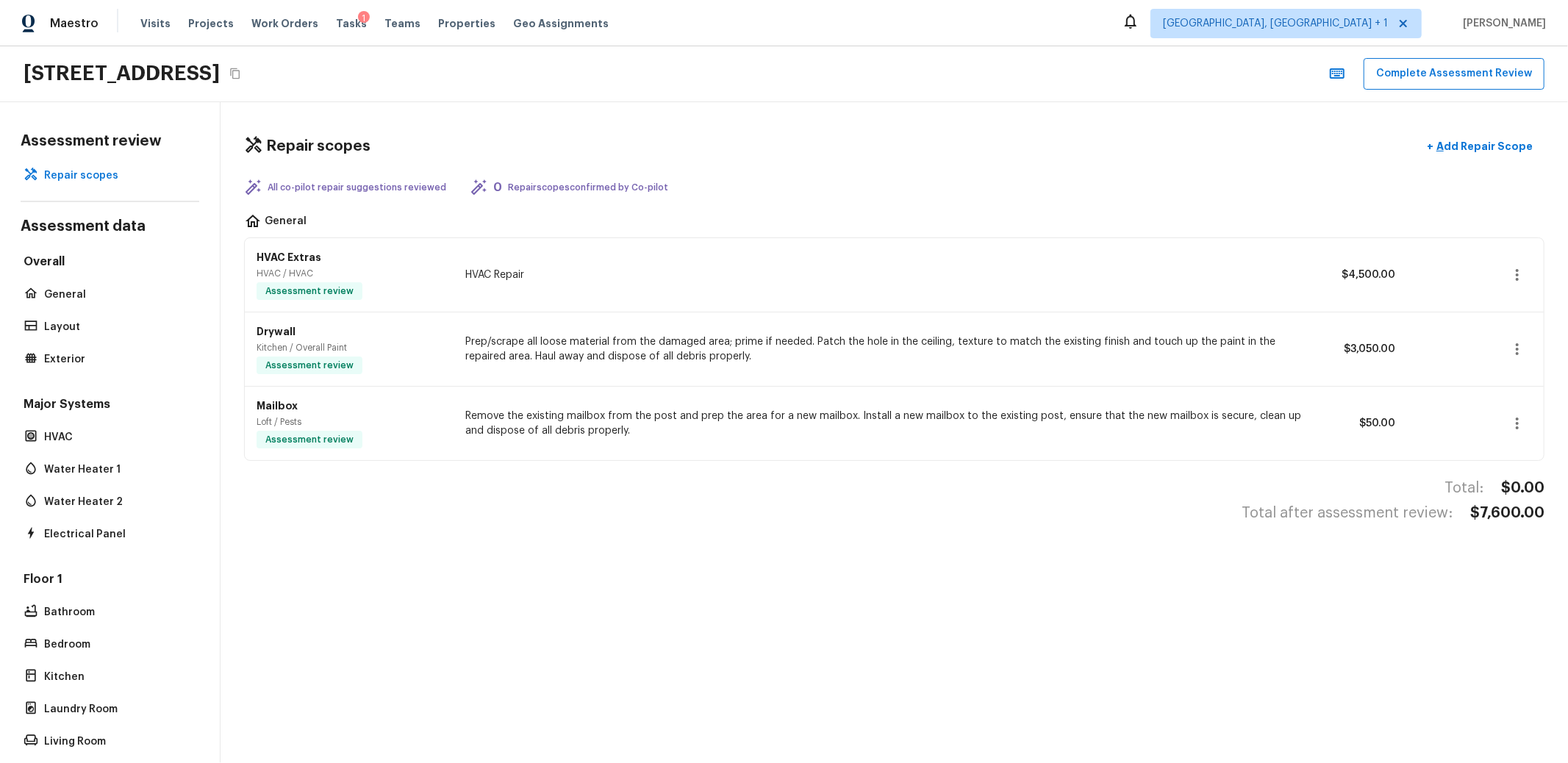
click at [1441, 78] on button "Complete Assessment Review" at bounding box center [1454, 74] width 181 height 31
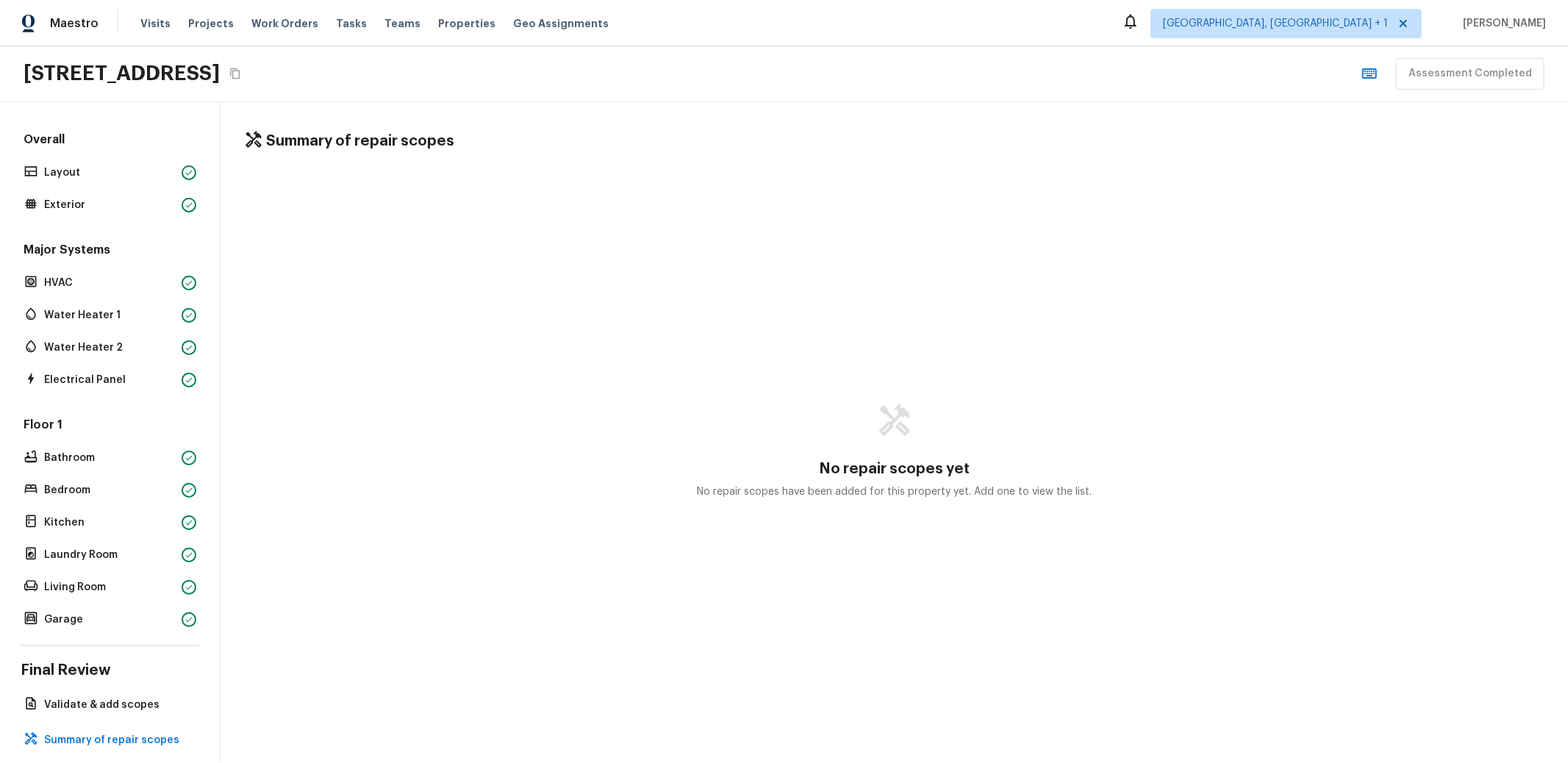
click at [99, 326] on div "Major Systems HVAC Water Heater 1 Water Heater 2 Electrical Panel" at bounding box center [110, 316] width 179 height 148
click at [97, 342] on p "Water Heater 2" at bounding box center [110, 347] width 132 height 15
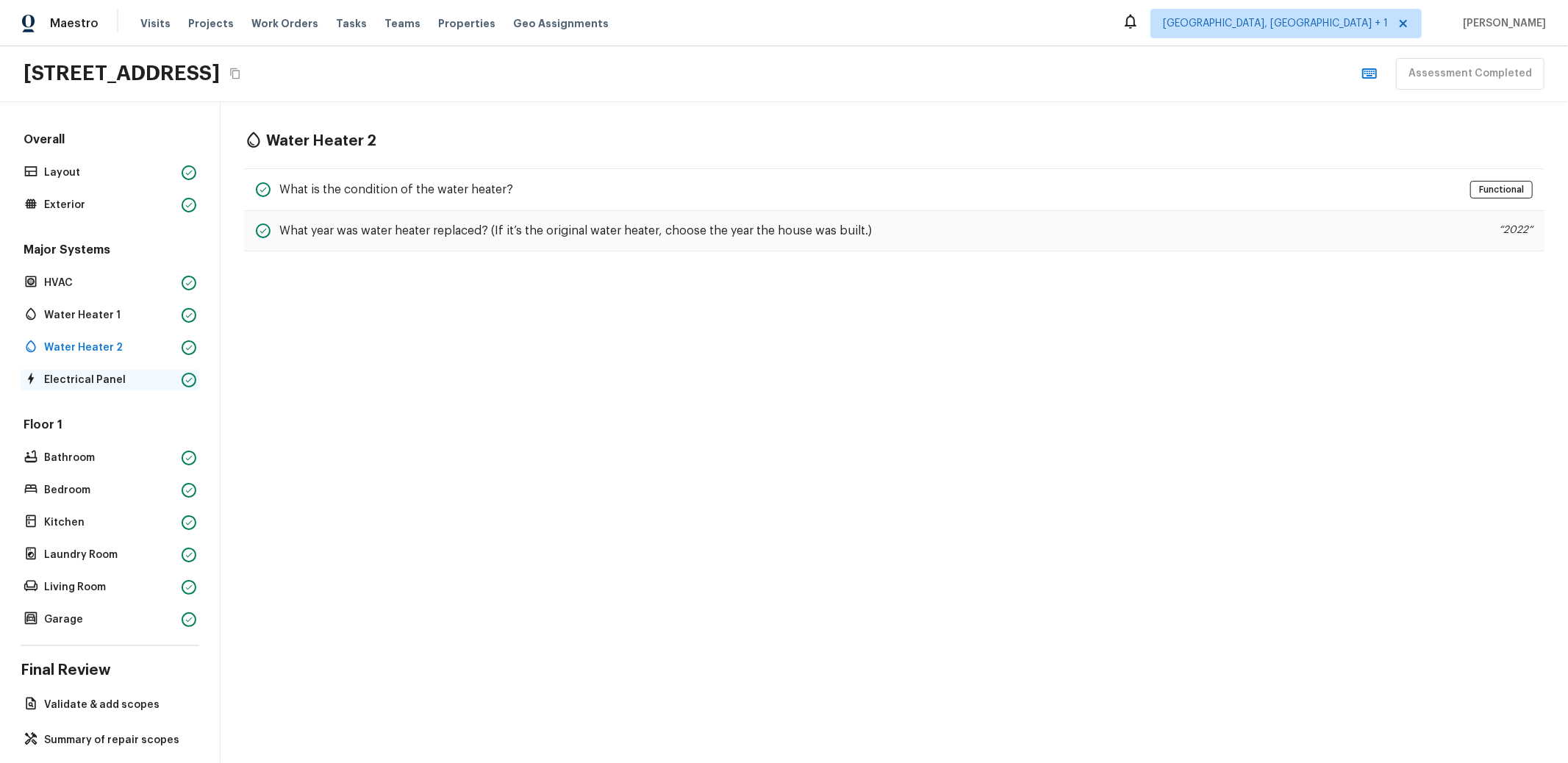
click at [96, 377] on p "Electrical Panel" at bounding box center [110, 381] width 132 height 15
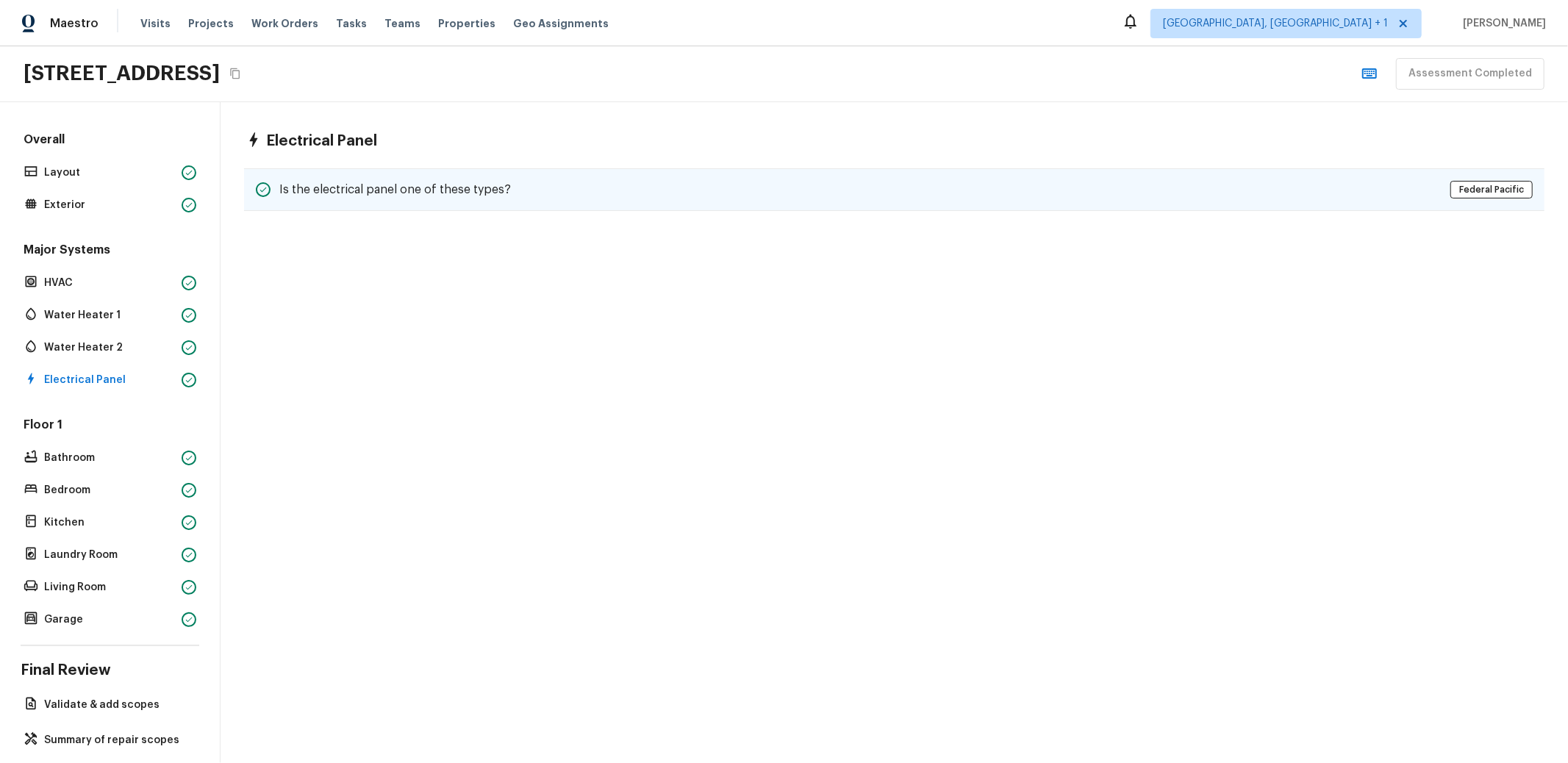
click at [471, 200] on div "Is the electrical panel one of these types? Federal Pacific" at bounding box center [895, 190] width 1301 height 42
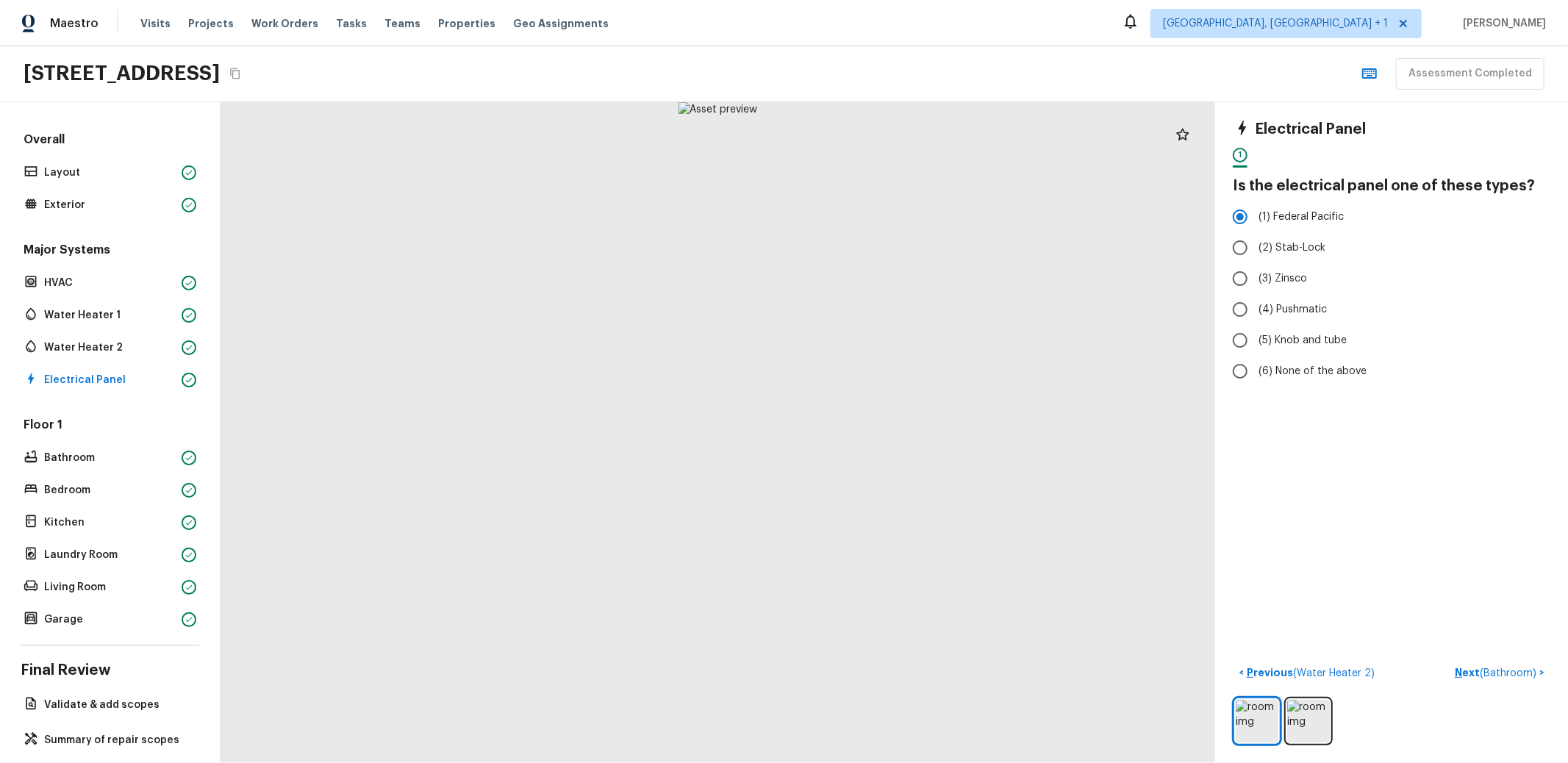
click at [71, 509] on div "Floor 1 Bathroom Bedroom Kitchen Laundry Room Living Room Garage" at bounding box center [110, 522] width 179 height 213
click at [69, 520] on p "Kitchen" at bounding box center [110, 522] width 132 height 15
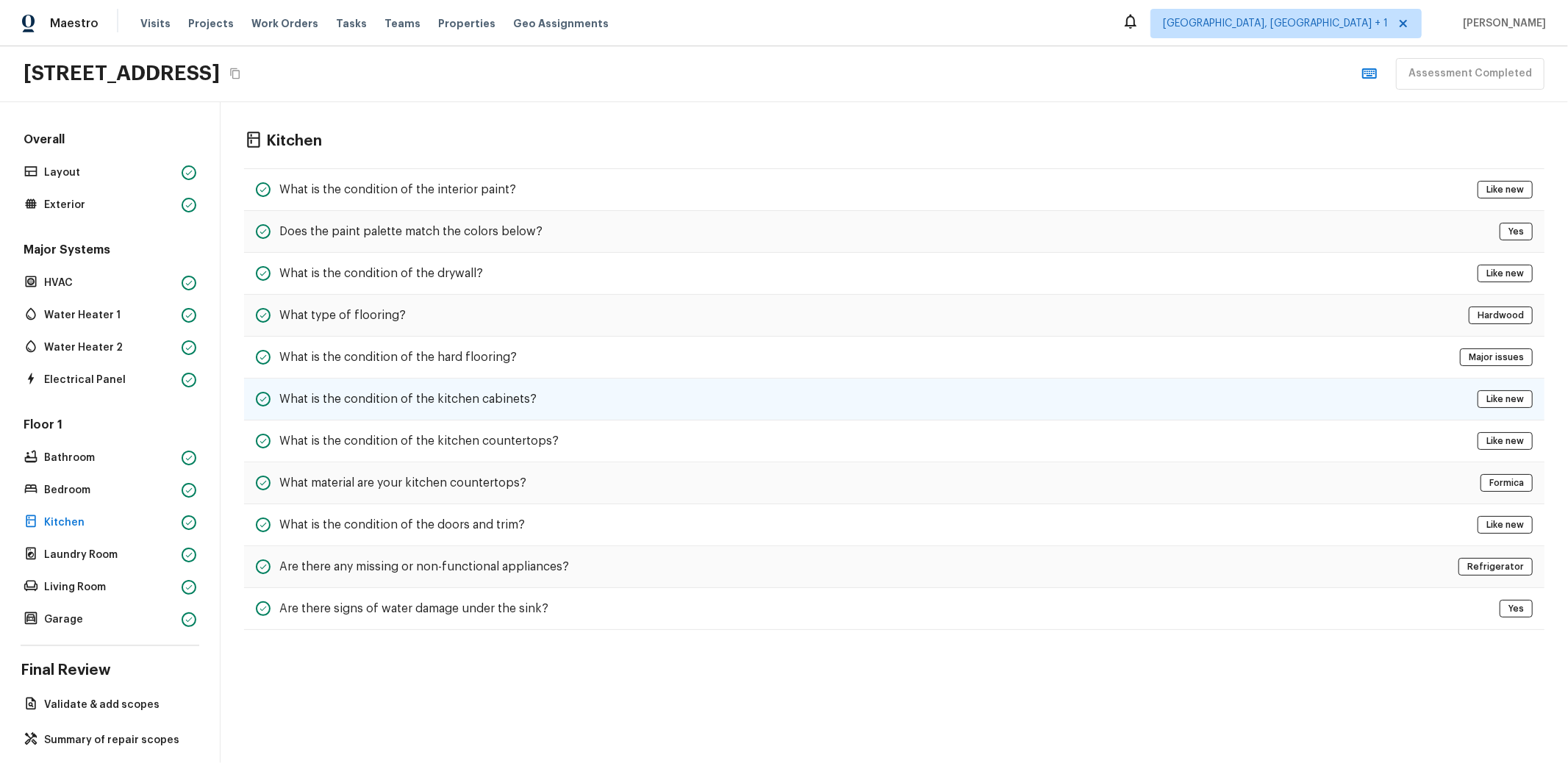
click at [464, 399] on h5 "What is the condition of the kitchen cabinets?" at bounding box center [407, 400] width 257 height 17
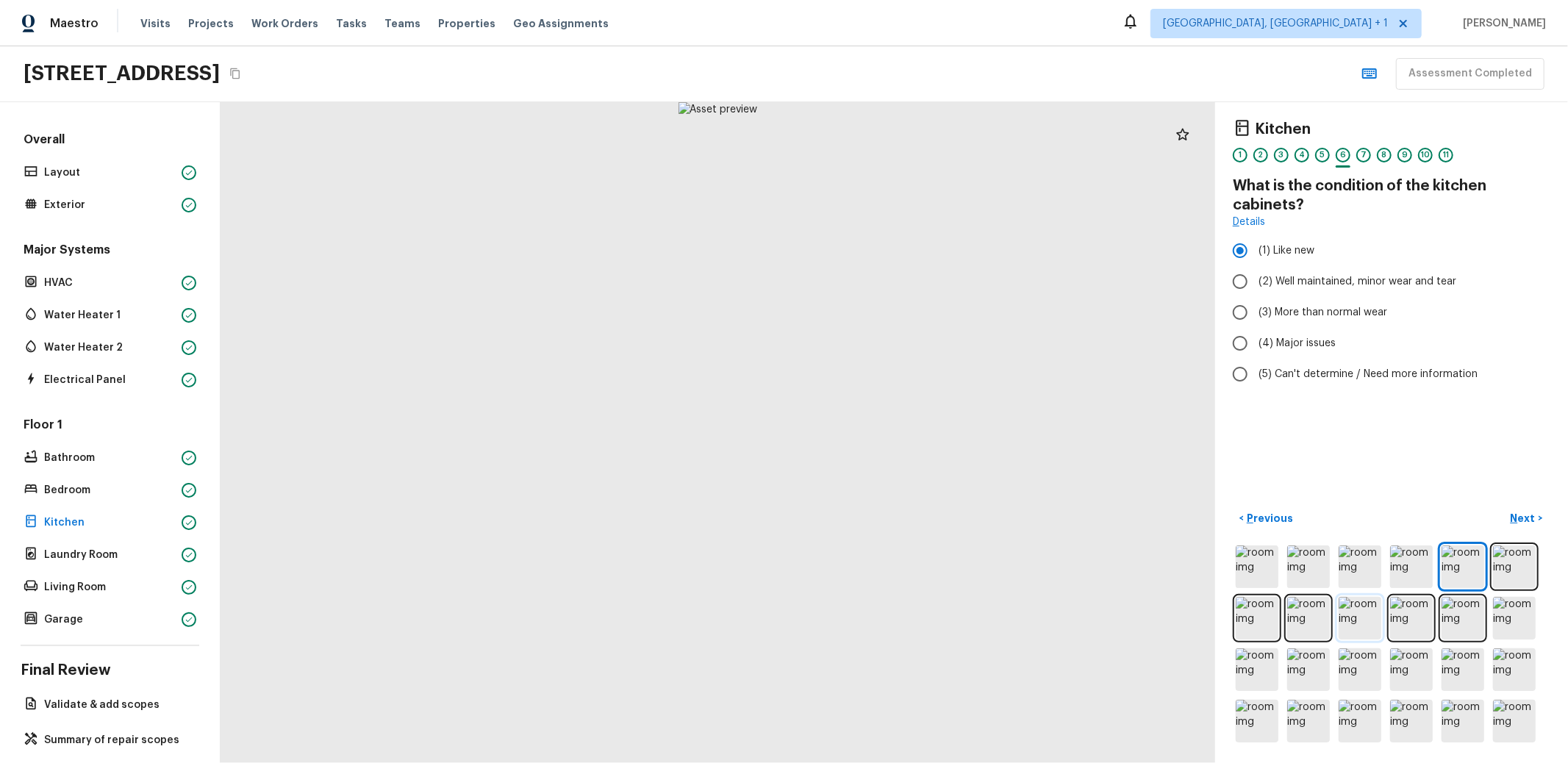
click at [1356, 604] on img at bounding box center [1360, 618] width 42 height 42
click at [1408, 725] on img at bounding box center [1411, 722] width 42 height 42
click at [1291, 715] on img at bounding box center [1308, 722] width 42 height 42
drag, startPoint x: 1246, startPoint y: 715, endPoint x: 1279, endPoint y: 697, distance: 37.6
click at [1246, 715] on img at bounding box center [1257, 722] width 42 height 42
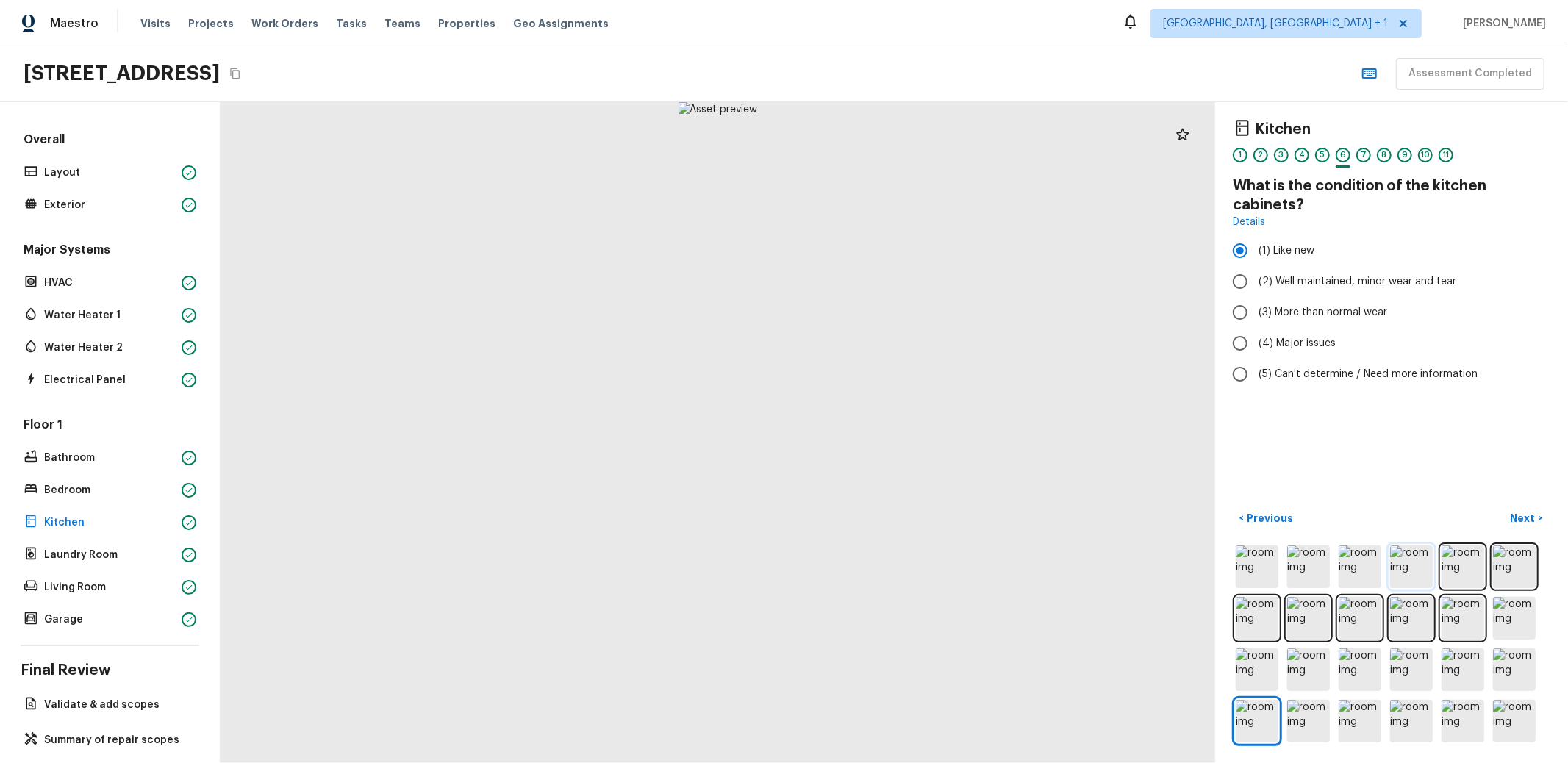
click at [1398, 559] on img at bounding box center [1411, 567] width 42 height 42
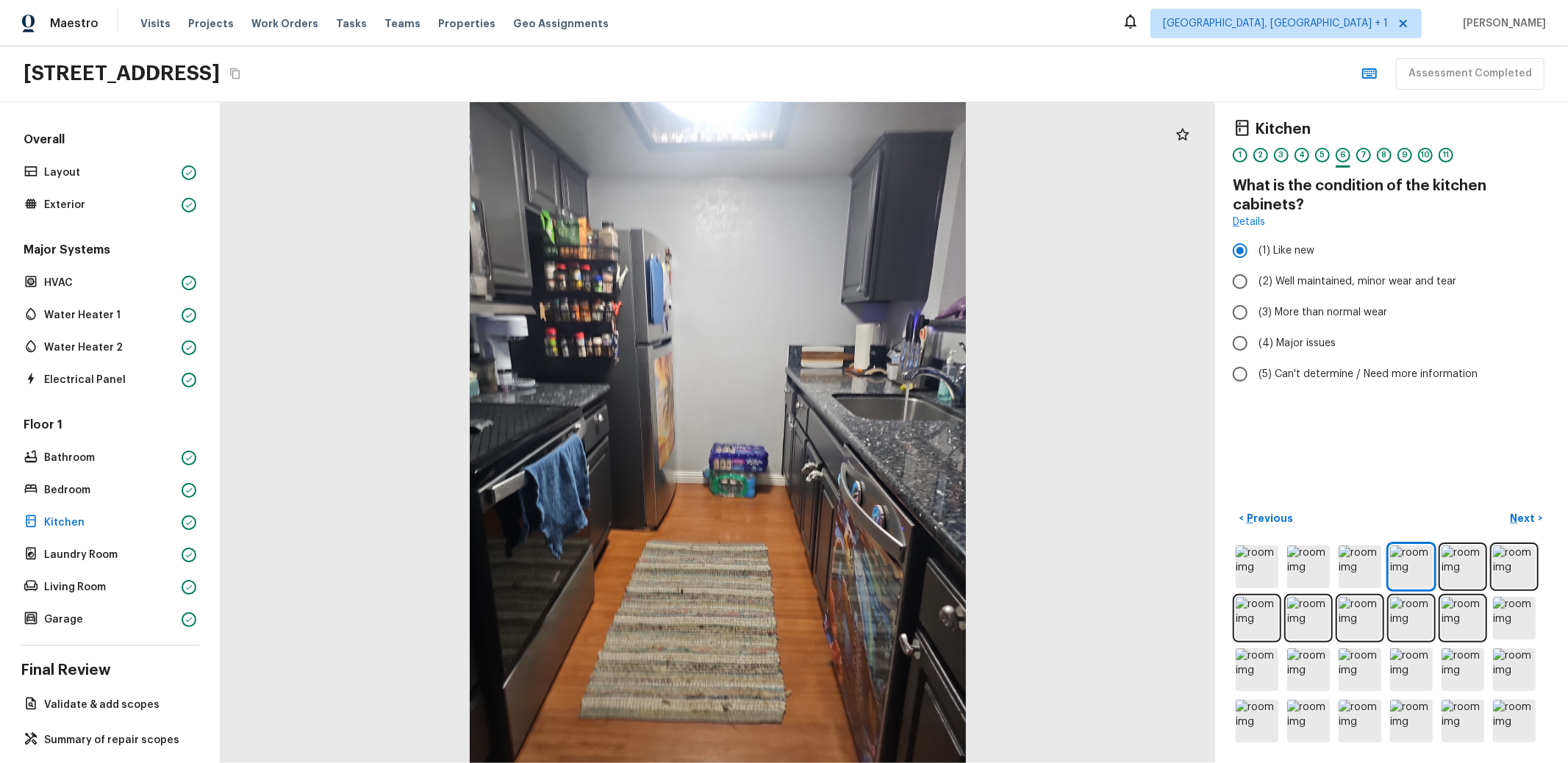
drag, startPoint x: 275, startPoint y: 71, endPoint x: 679, endPoint y: 18, distance: 407.5
click at [220, 72] on h2 "[STREET_ADDRESS]" at bounding box center [122, 73] width 196 height 27
click at [245, 74] on button "Copy Address" at bounding box center [235, 73] width 19 height 19
click at [240, 68] on icon "Copy Address" at bounding box center [235, 74] width 9 height 11
click at [337, 15] on div "Visits Projects Work Orders Tasks Teams Properties Geo Assignments" at bounding box center [382, 24] width 486 height 29
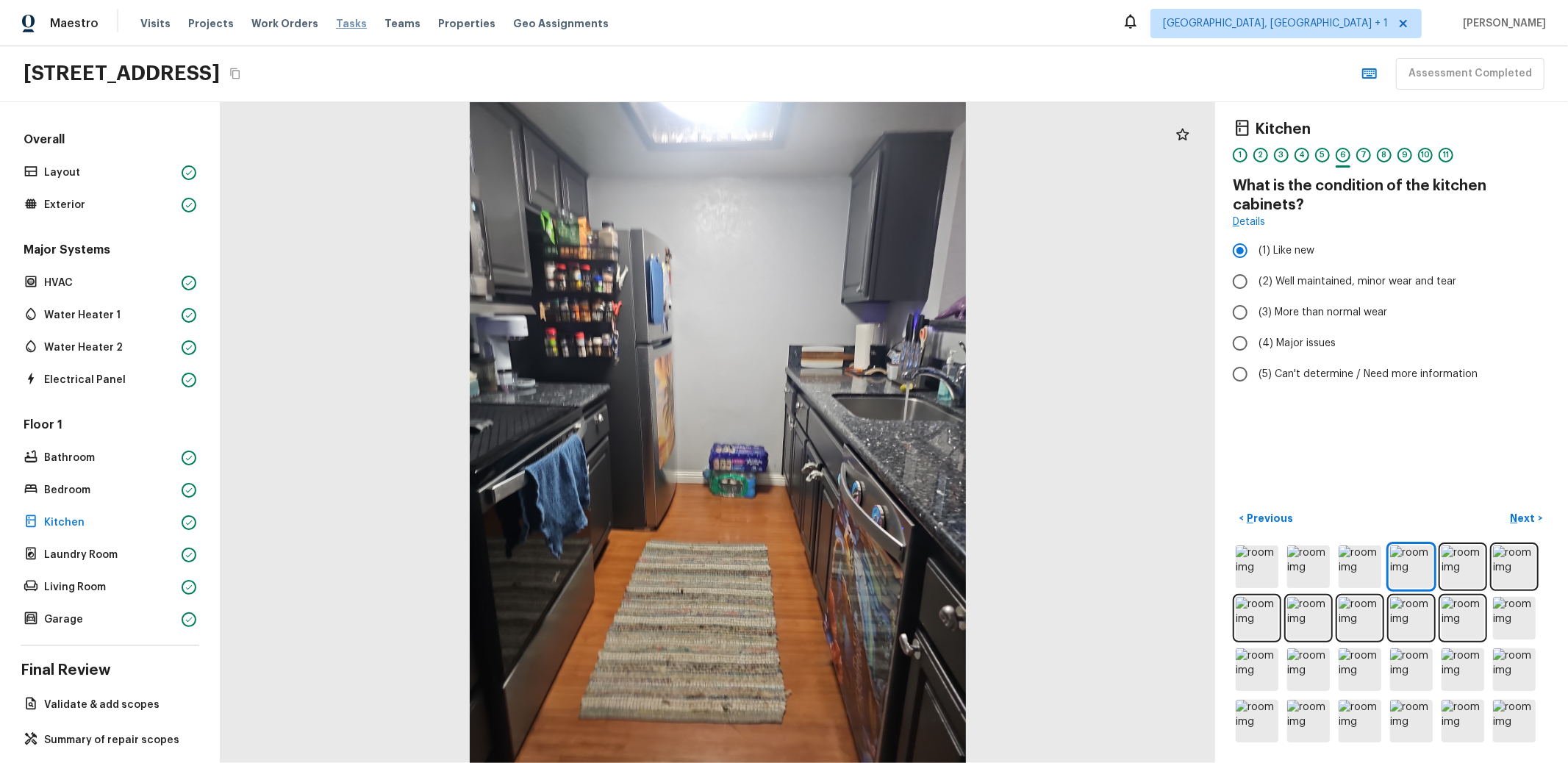
click at [336, 19] on span "Tasks" at bounding box center [352, 23] width 31 height 10
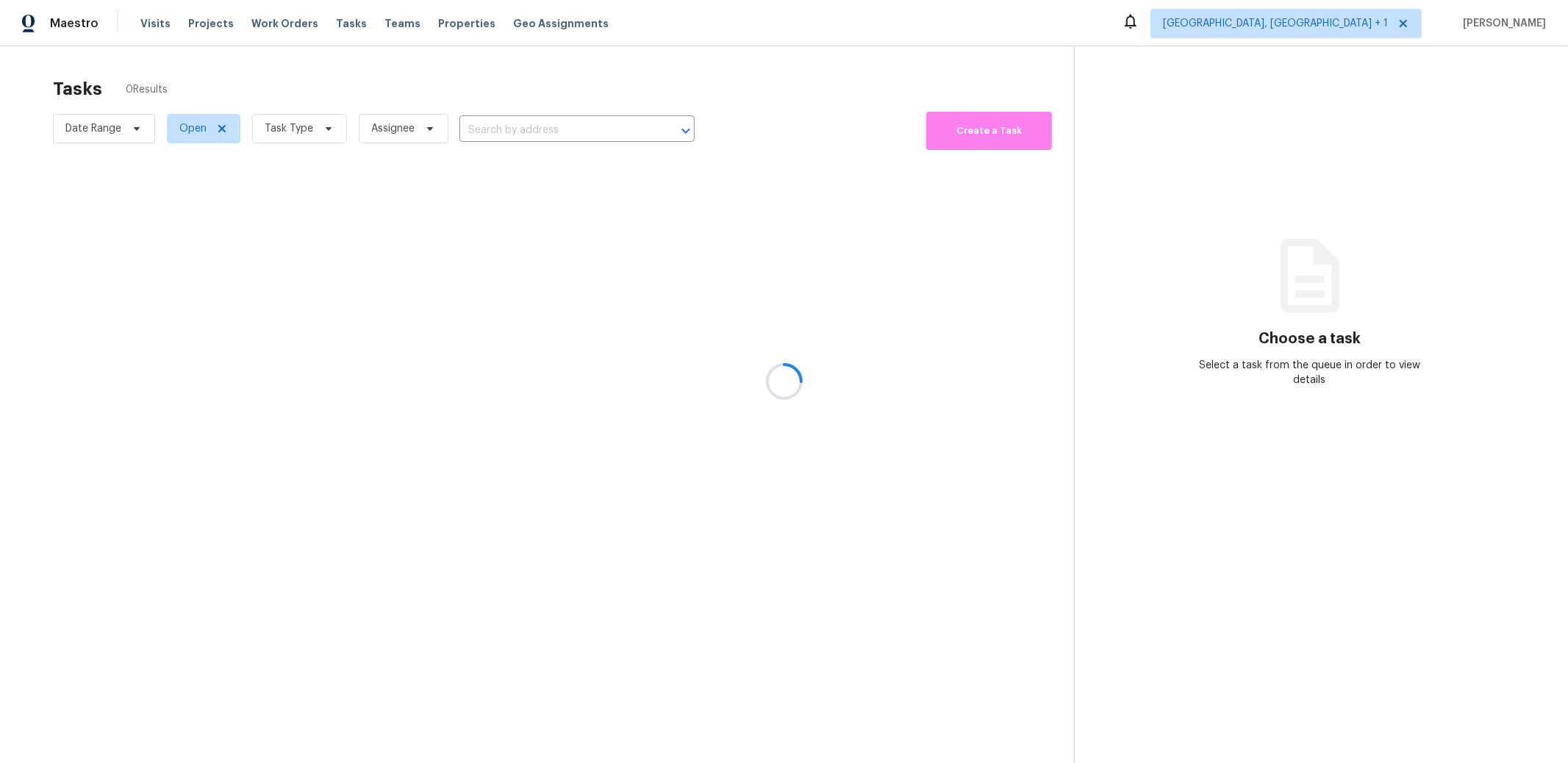
click at [1338, 29] on div at bounding box center [784, 382] width 1568 height 763
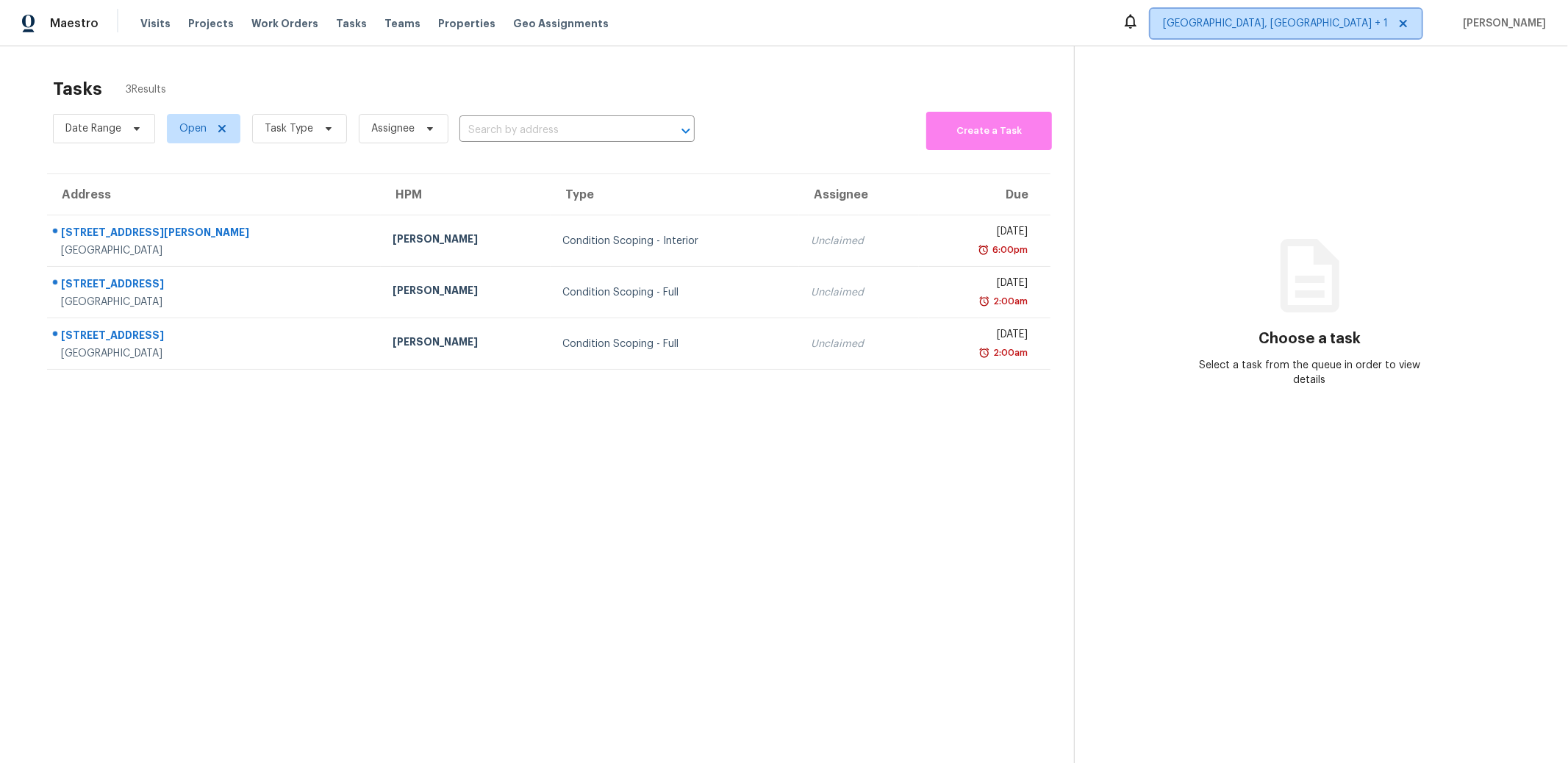
click at [1328, 24] on span "[GEOGRAPHIC_DATA], [GEOGRAPHIC_DATA] + 1" at bounding box center [1275, 24] width 225 height 15
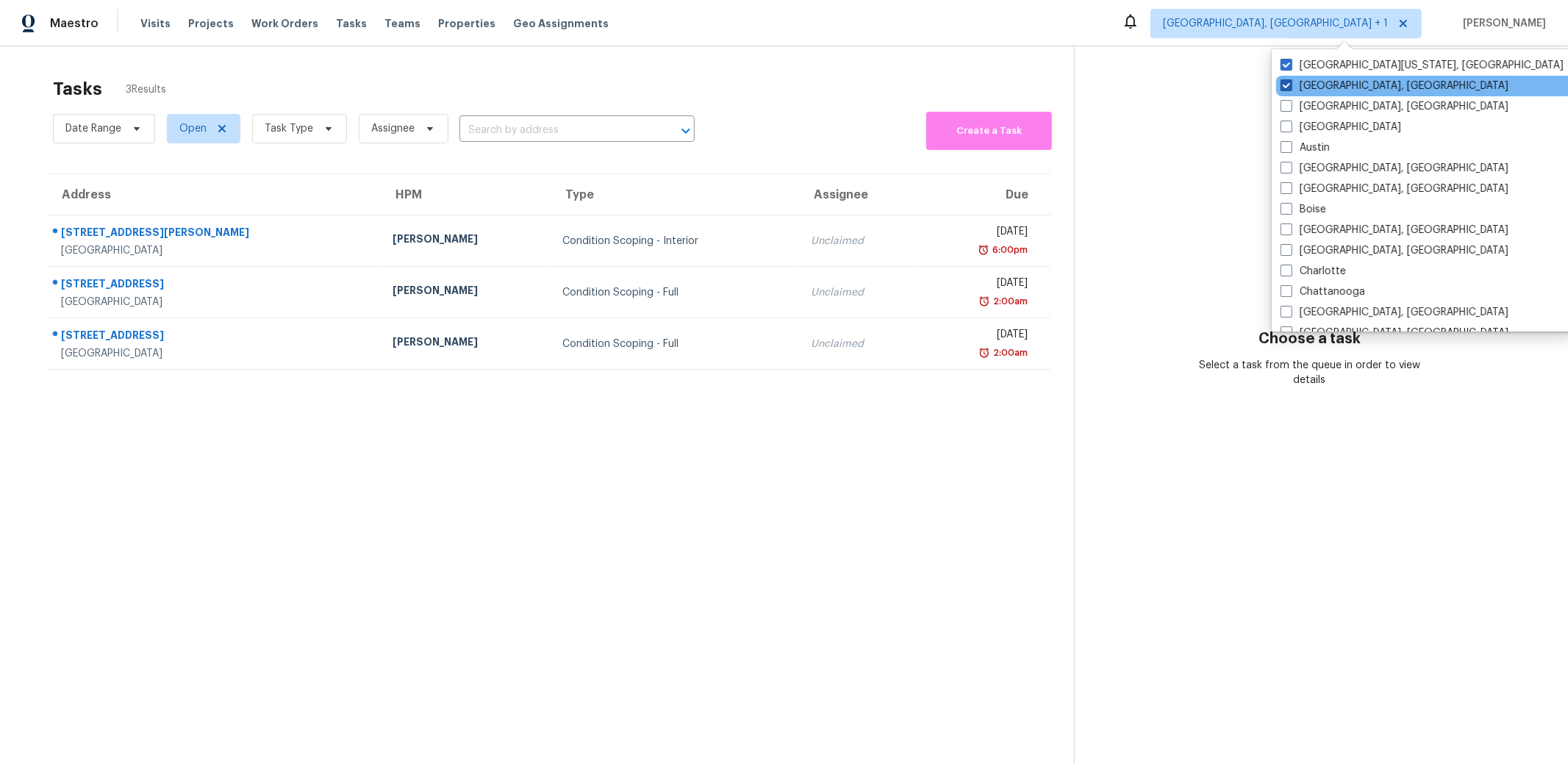
click at [1323, 84] on label "[GEOGRAPHIC_DATA], [GEOGRAPHIC_DATA]" at bounding box center [1394, 86] width 228 height 15
click at [1290, 84] on input "[GEOGRAPHIC_DATA], [GEOGRAPHIC_DATA]" at bounding box center [1285, 83] width 9 height 9
checkbox input "false"
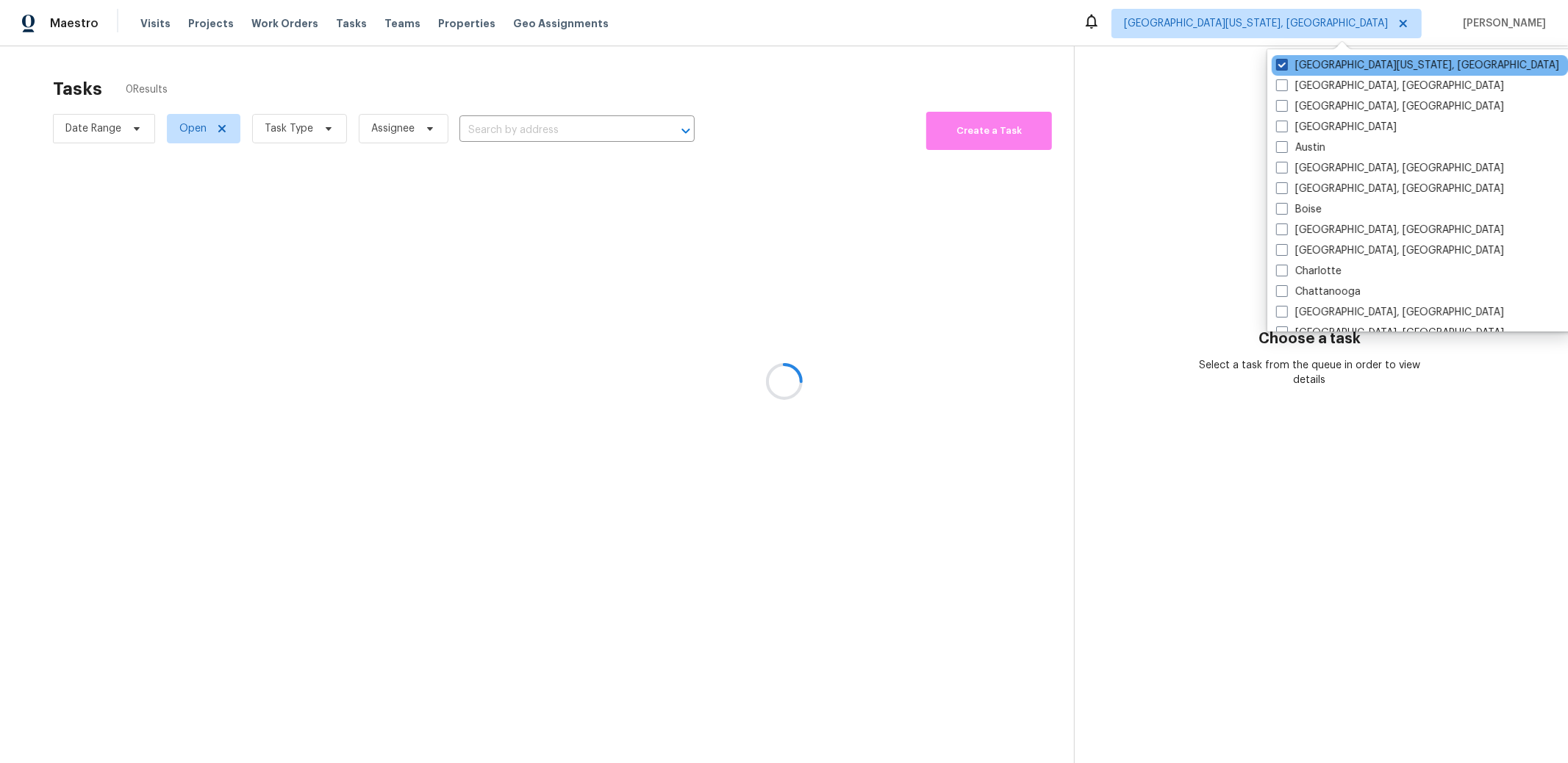
click at [1324, 56] on div "[GEOGRAPHIC_DATA][US_STATE], [GEOGRAPHIC_DATA]" at bounding box center [1420, 65] width 297 height 20
click at [1283, 60] on span at bounding box center [1281, 65] width 12 height 12
click at [1283, 60] on input "[GEOGRAPHIC_DATA][US_STATE], [GEOGRAPHIC_DATA]" at bounding box center [1281, 63] width 9 height 9
checkbox input "false"
checkbox input "true"
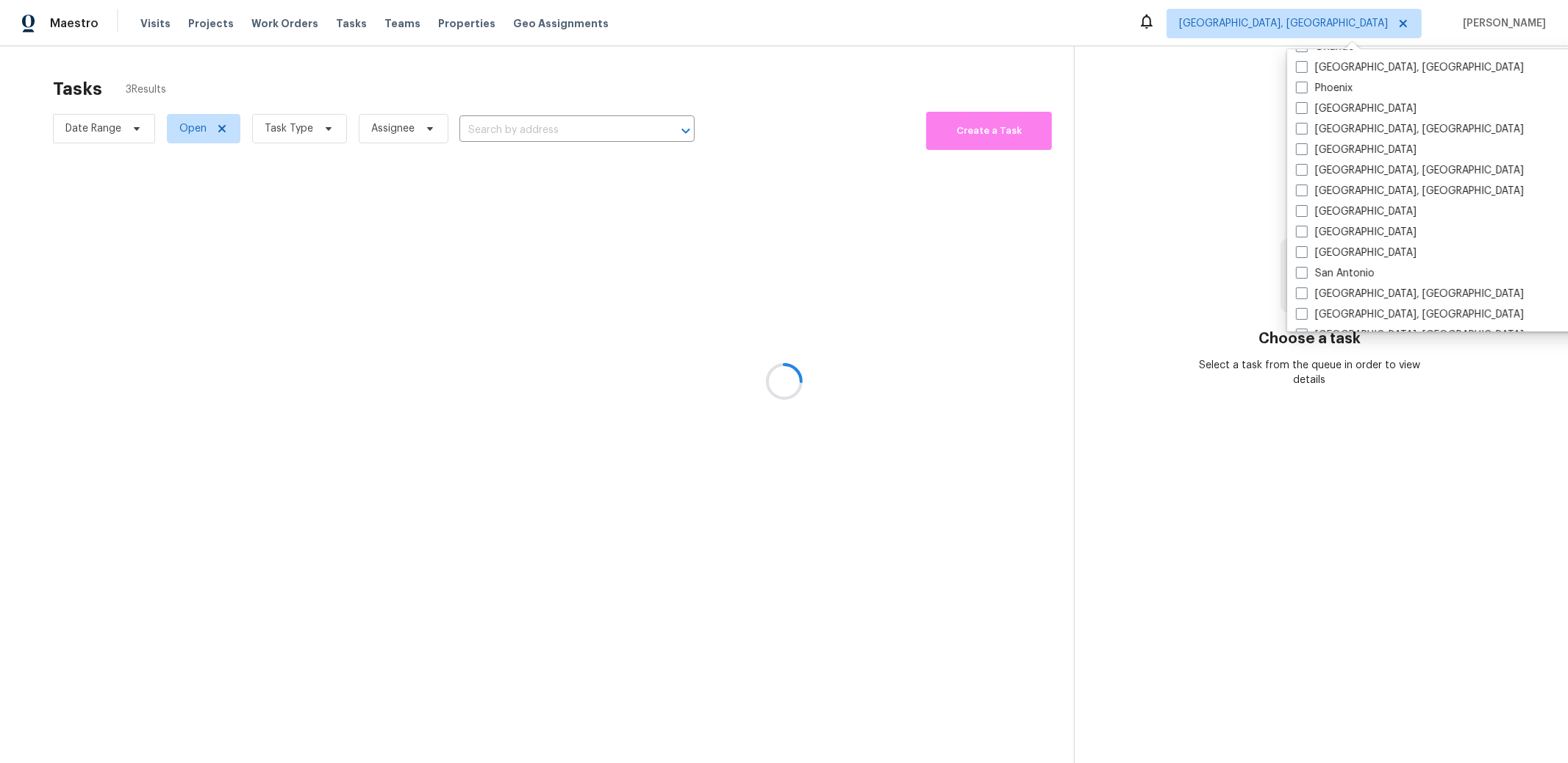
scroll to position [817, 0]
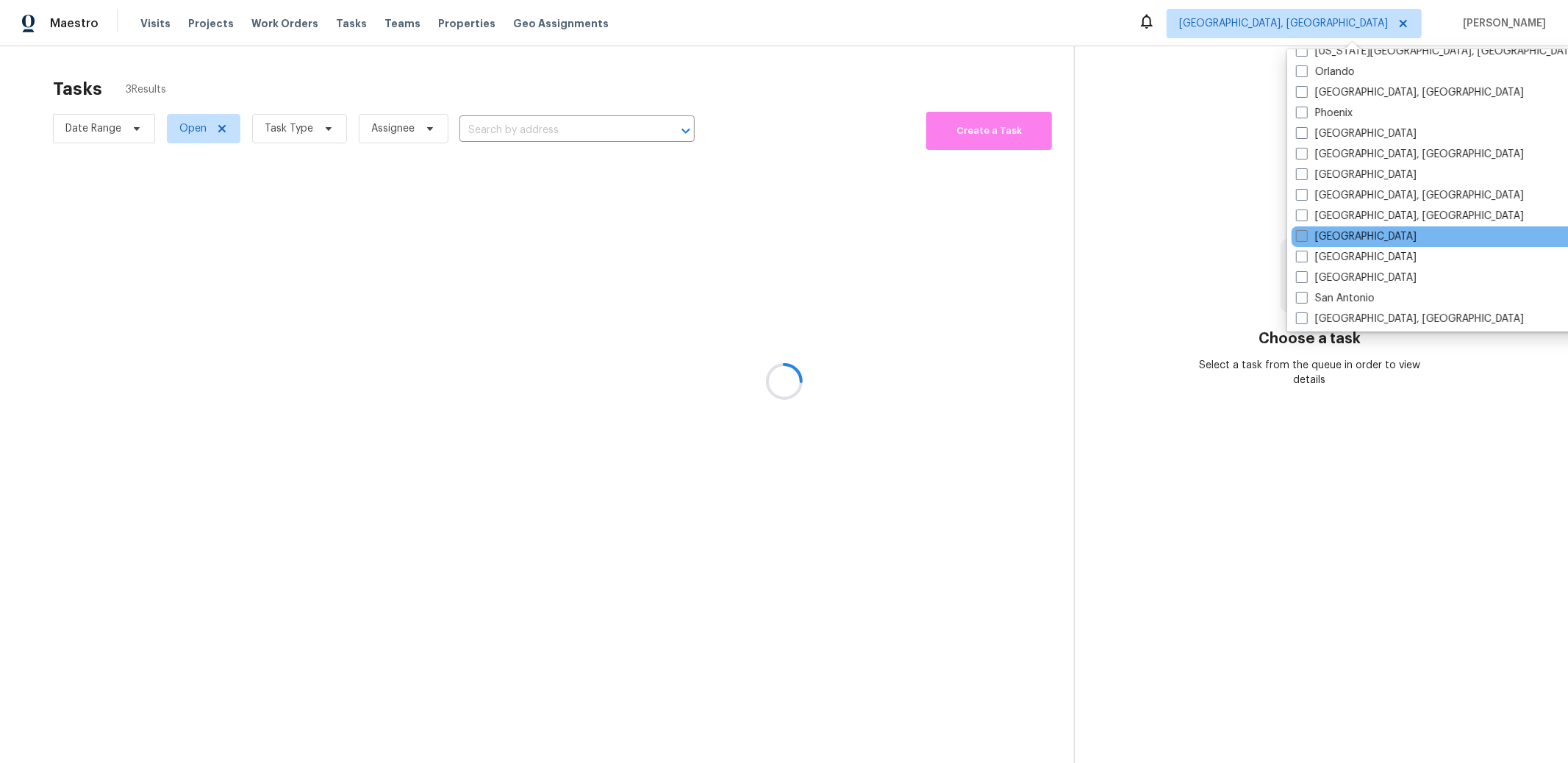
click at [1340, 237] on label "[GEOGRAPHIC_DATA]" at bounding box center [1356, 237] width 121 height 15
click at [1305, 237] on input "[GEOGRAPHIC_DATA]" at bounding box center [1301, 234] width 9 height 9
checkbox input "true"
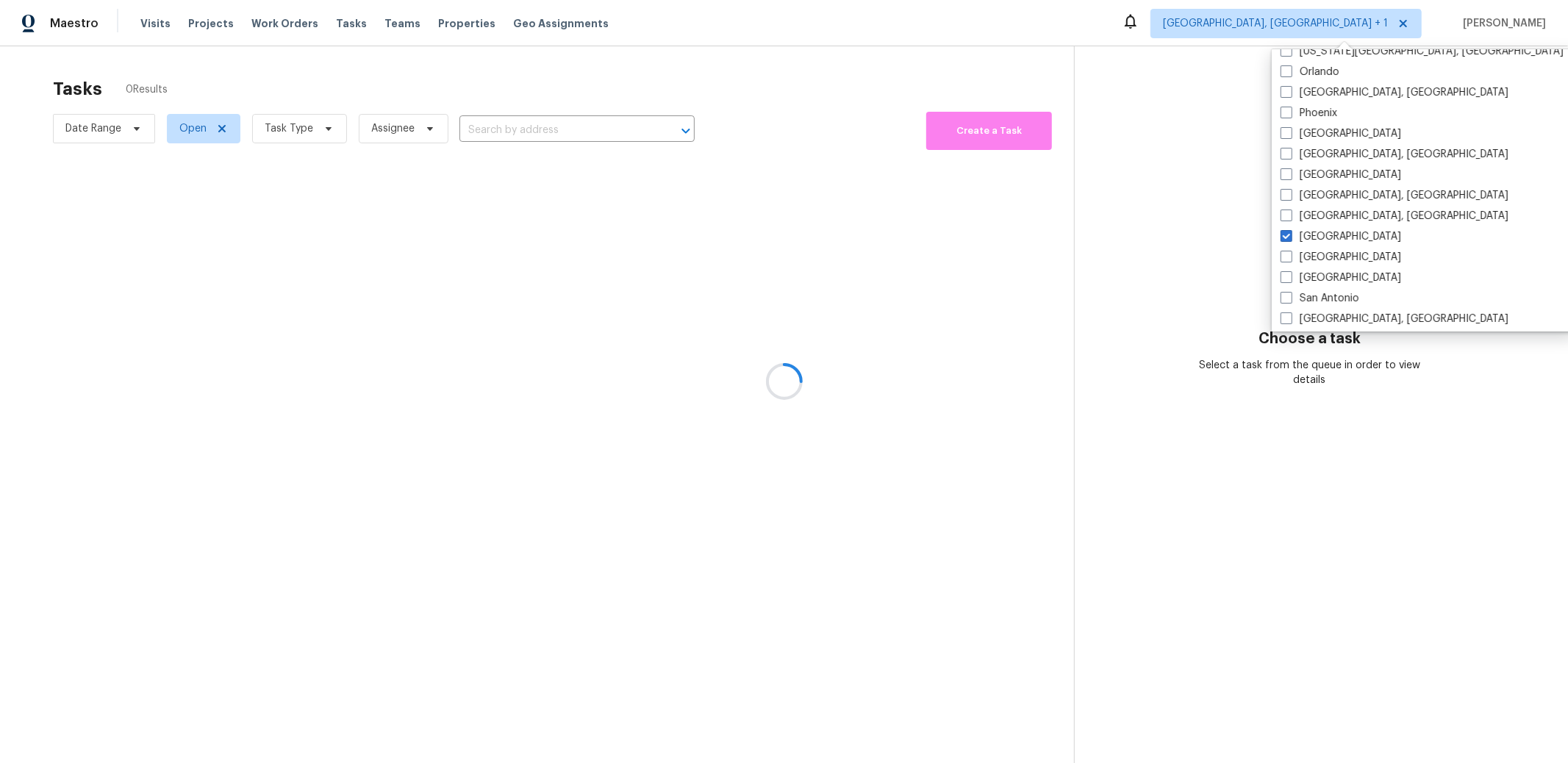
click at [1169, 219] on div at bounding box center [784, 382] width 1568 height 763
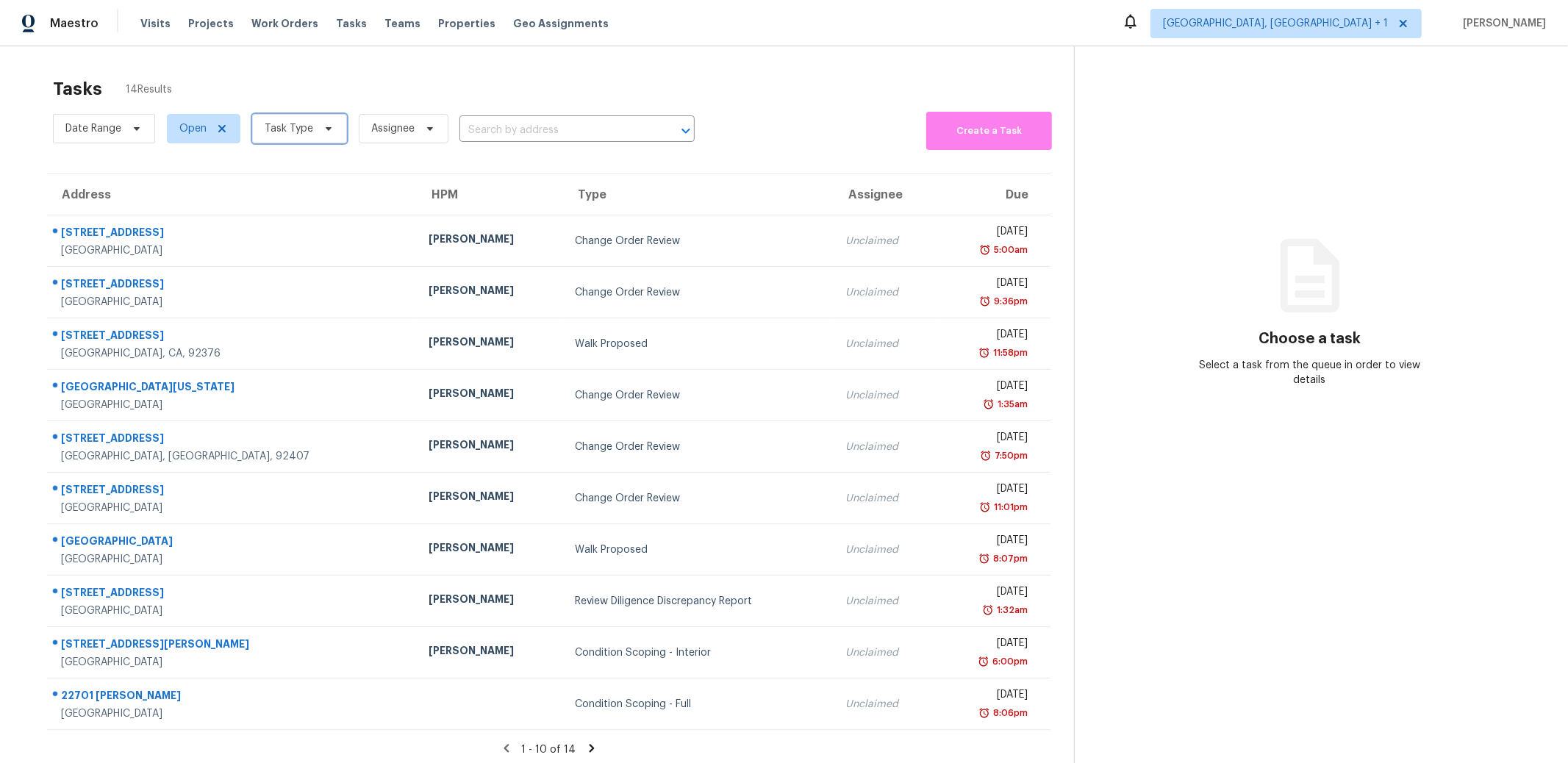
click at [308, 123] on span "Task Type" at bounding box center [288, 129] width 49 height 15
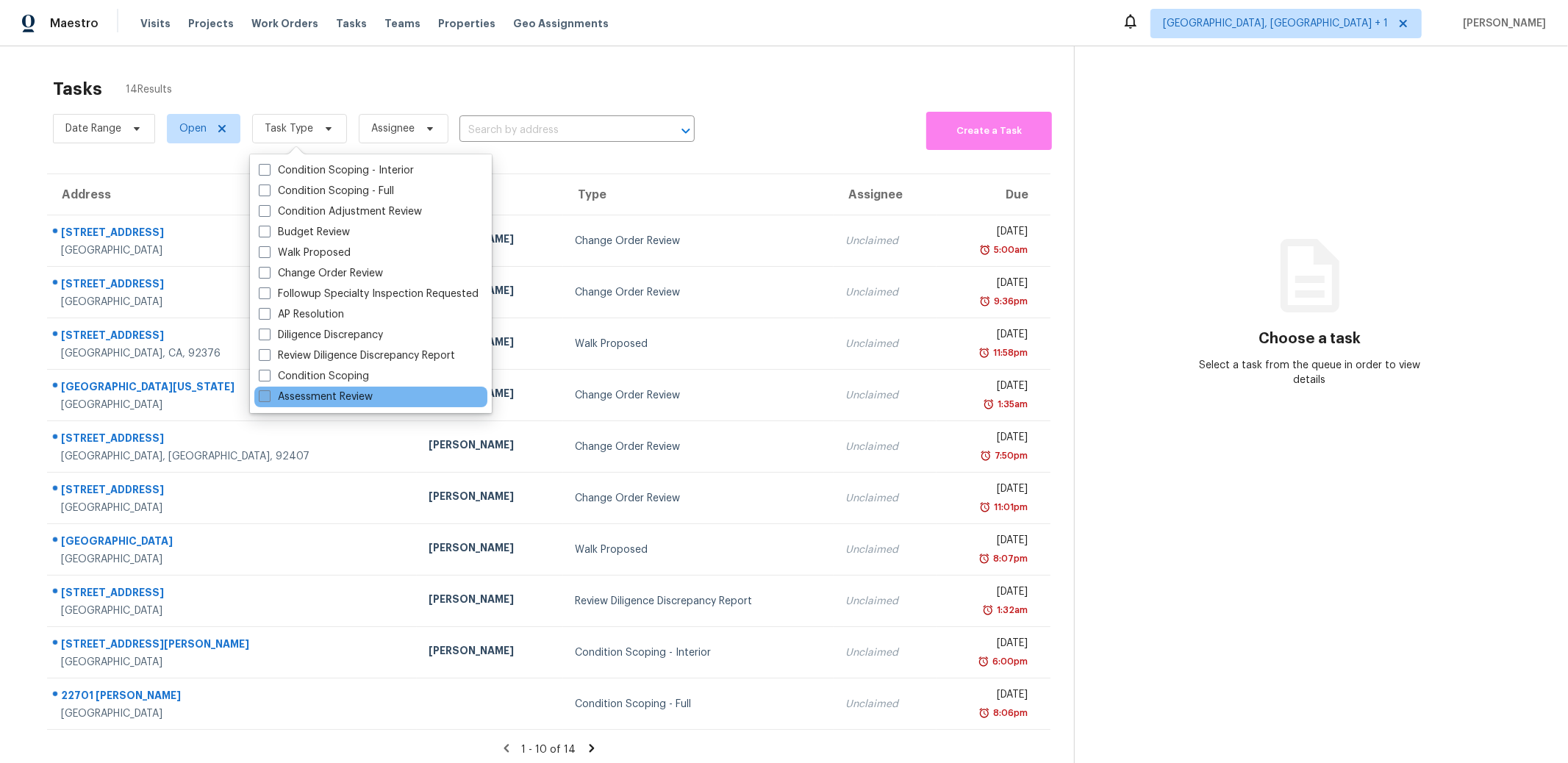
click at [312, 398] on label "Assessment Review" at bounding box center [316, 397] width 114 height 15
click at [268, 398] on input "Assessment Review" at bounding box center [263, 394] width 9 height 9
checkbox input "true"
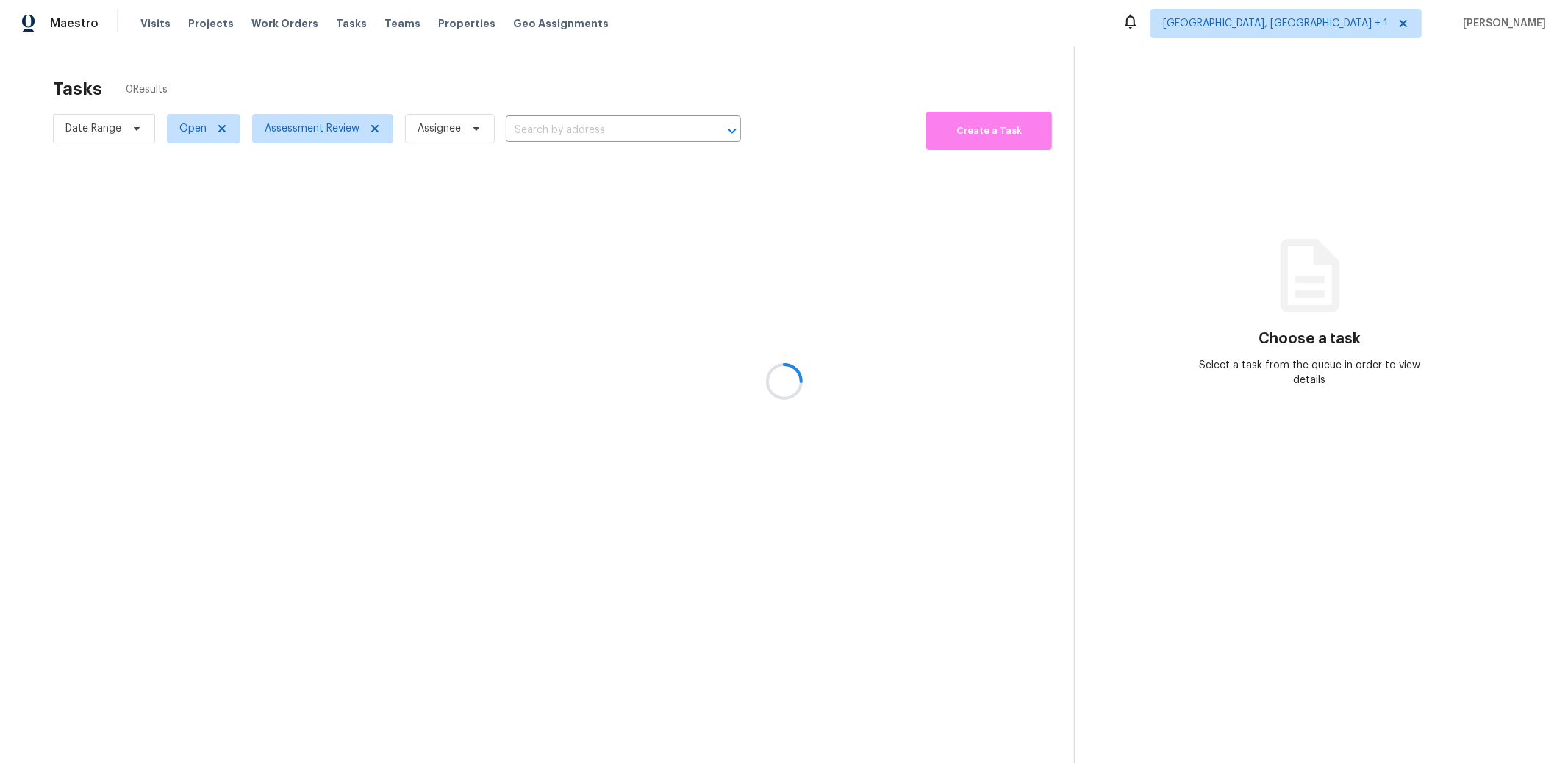
click at [415, 53] on div at bounding box center [784, 382] width 1568 height 763
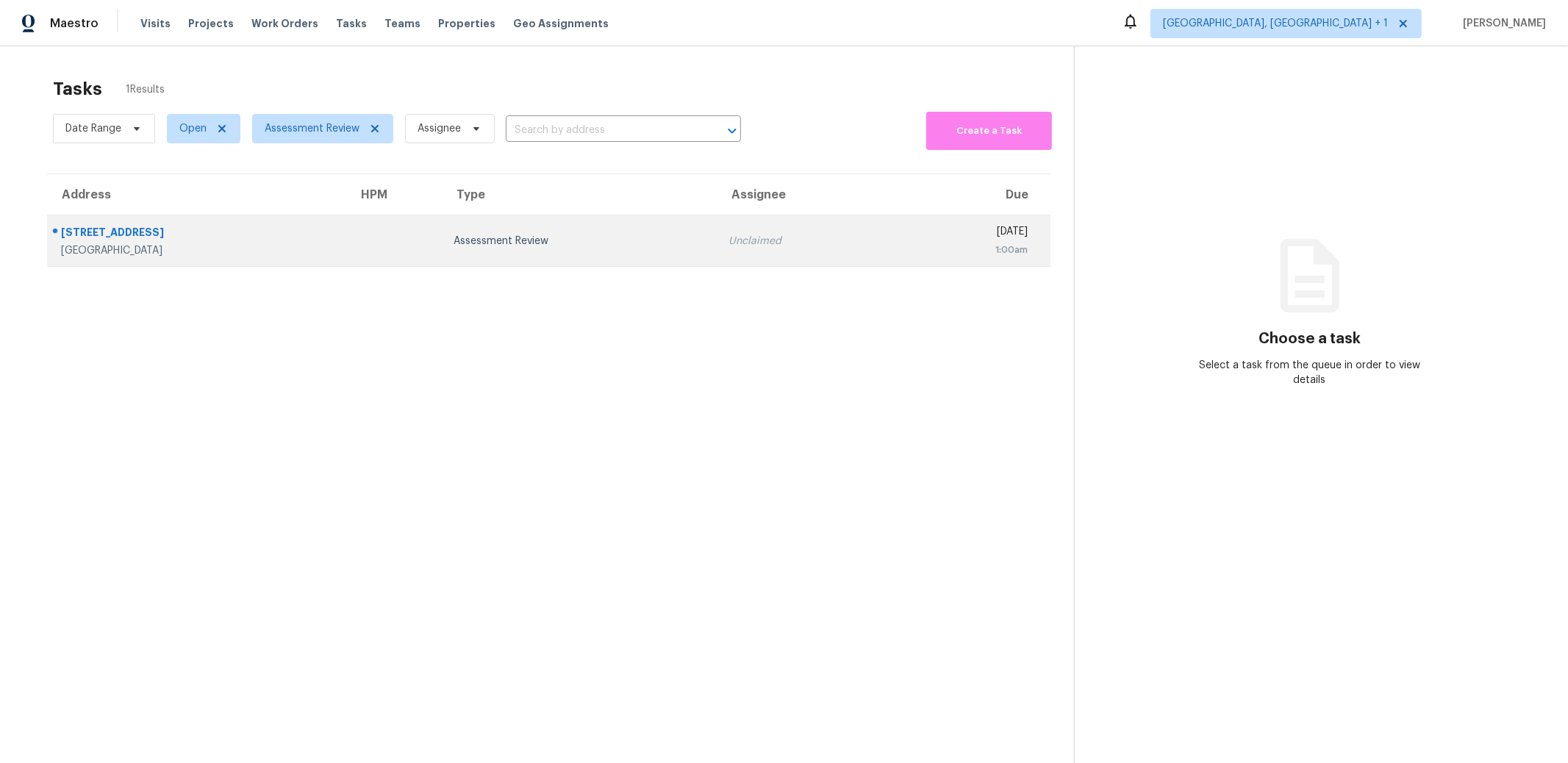
click at [256, 244] on div "[GEOGRAPHIC_DATA]" at bounding box center [197, 251] width 274 height 15
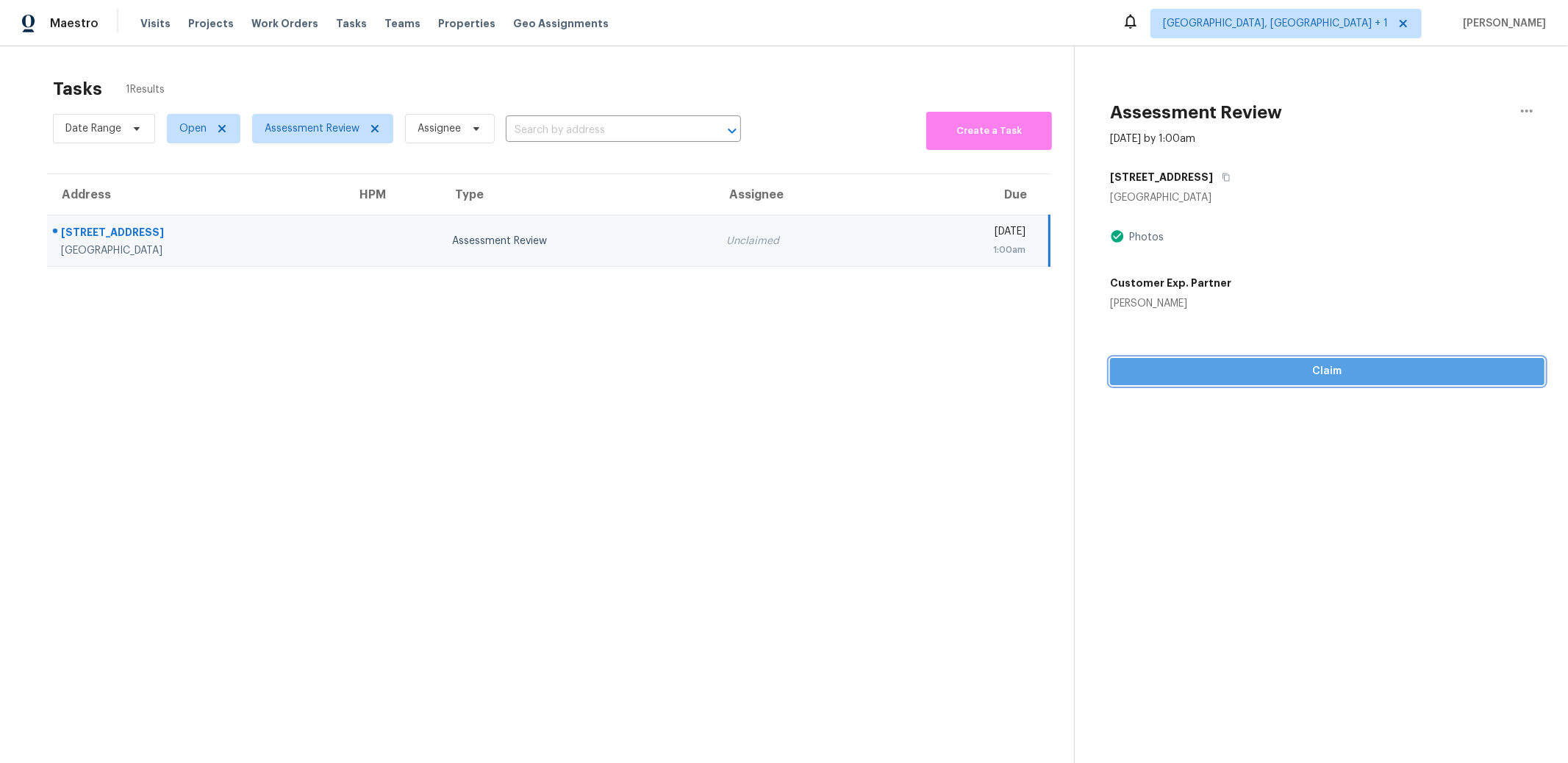
click at [1245, 360] on button "Claim" at bounding box center [1328, 372] width 435 height 28
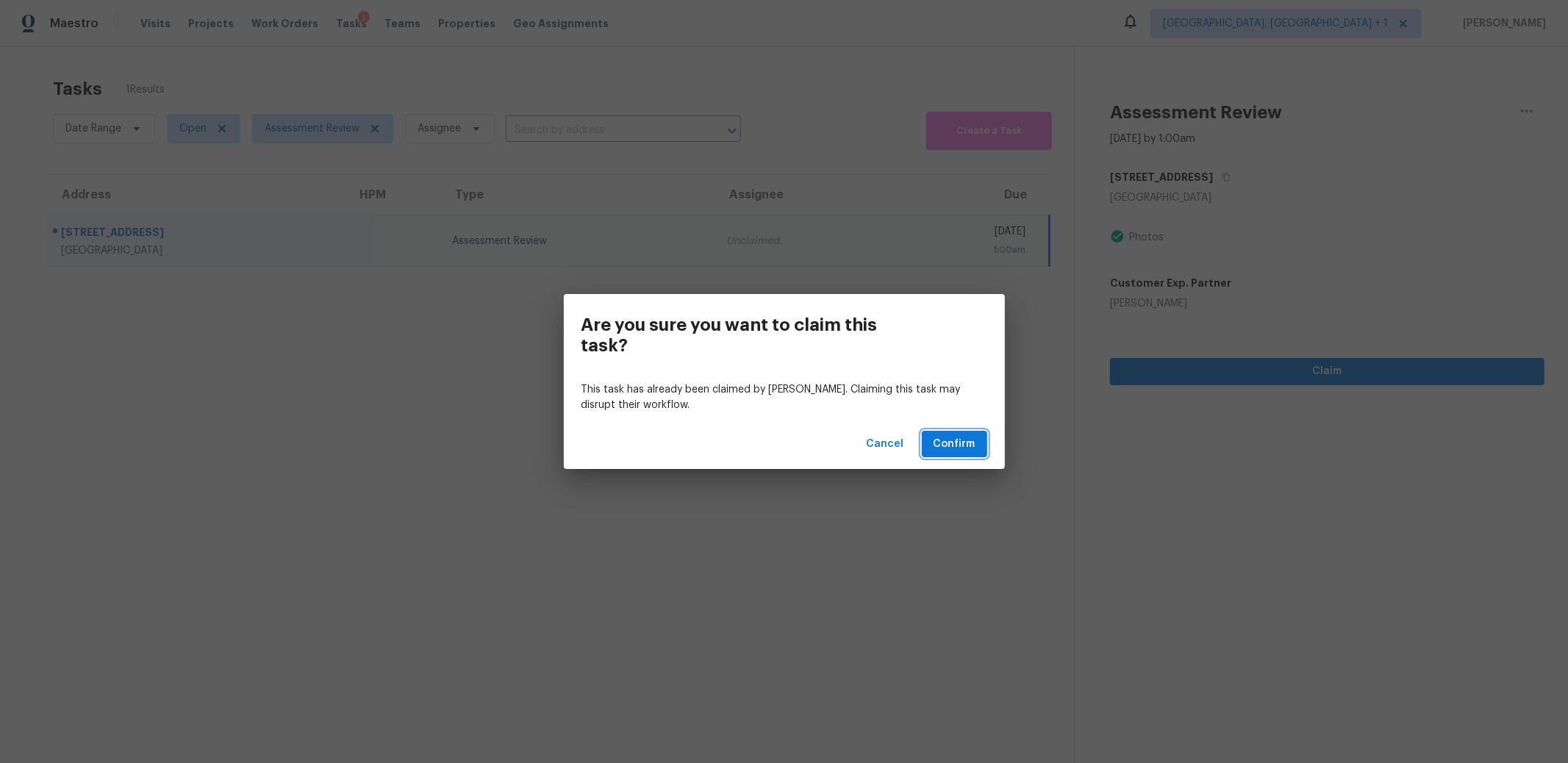
click at [959, 451] on span "Confirm" at bounding box center [954, 444] width 41 height 18
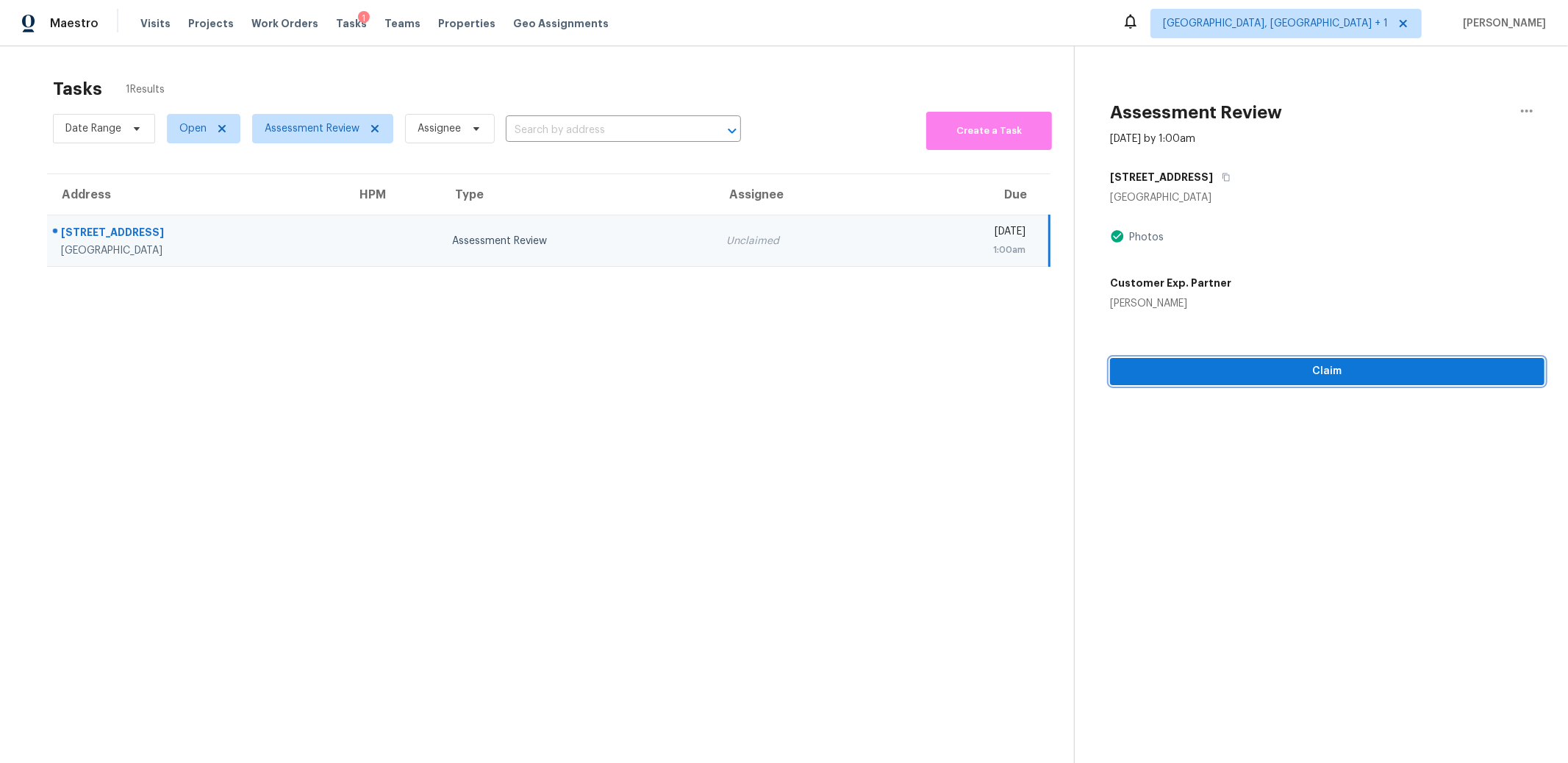
click at [1239, 382] on button "Claim" at bounding box center [1328, 372] width 435 height 28
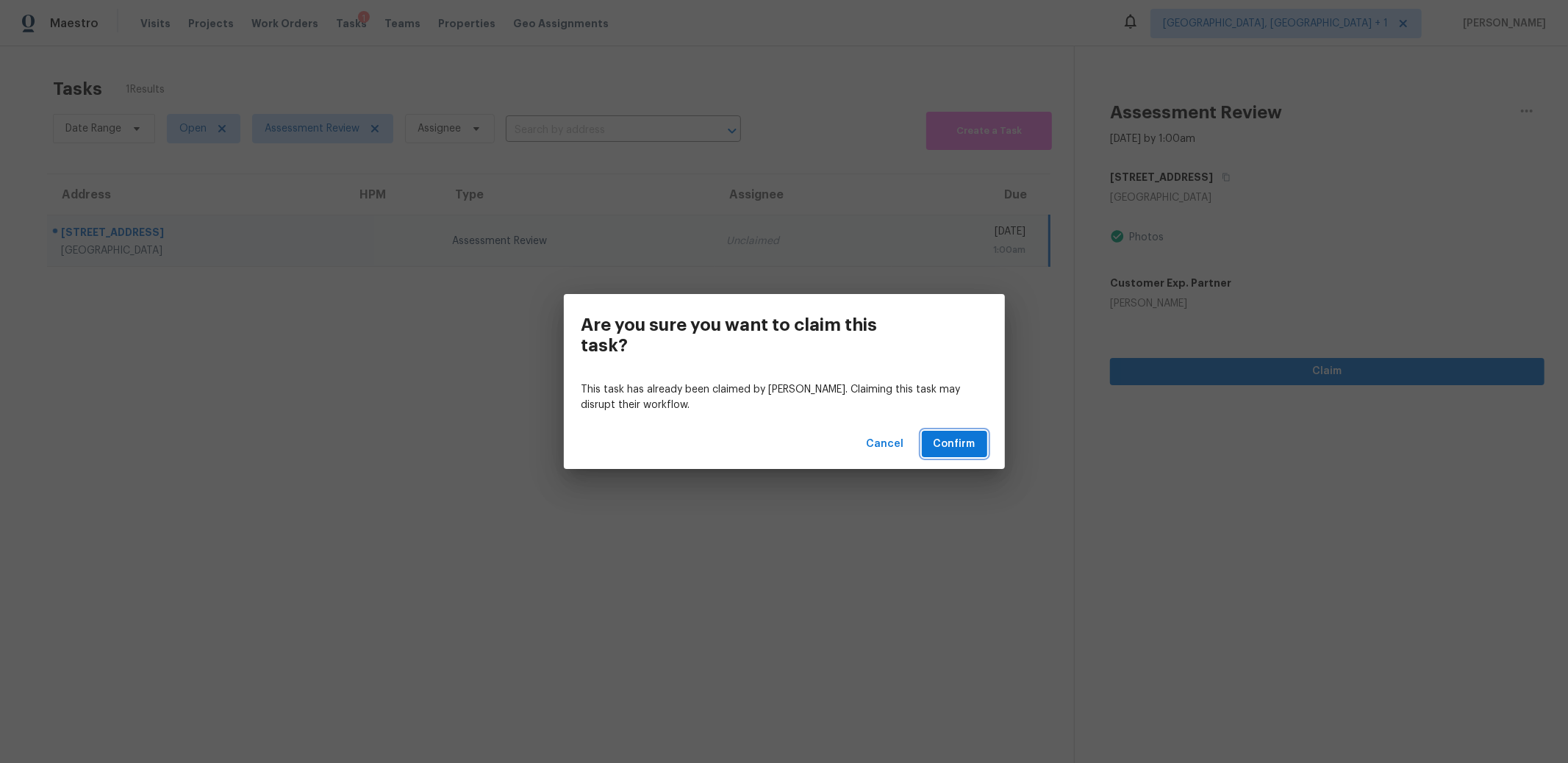
click at [944, 435] on span "Confirm" at bounding box center [954, 444] width 41 height 18
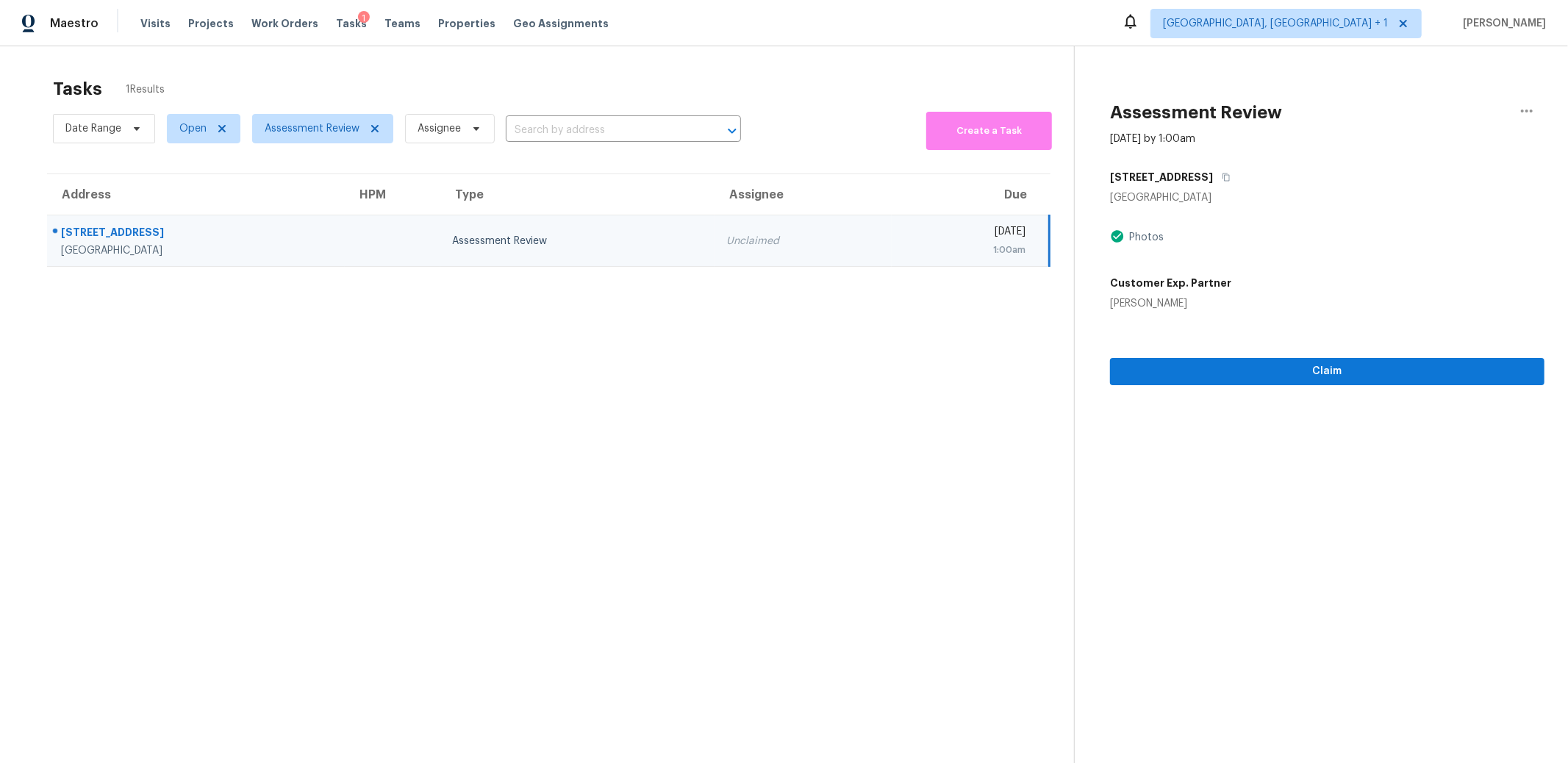
click at [144, 239] on div "[STREET_ADDRESS]" at bounding box center [196, 234] width 272 height 18
click at [147, 231] on div "[STREET_ADDRESS]" at bounding box center [186, 233] width 252 height 18
click at [574, 370] on section "Tasks 1 Results Date Range Open Assessment Review Assignee ​ Create a Task Addr…" at bounding box center [549, 440] width 1050 height 740
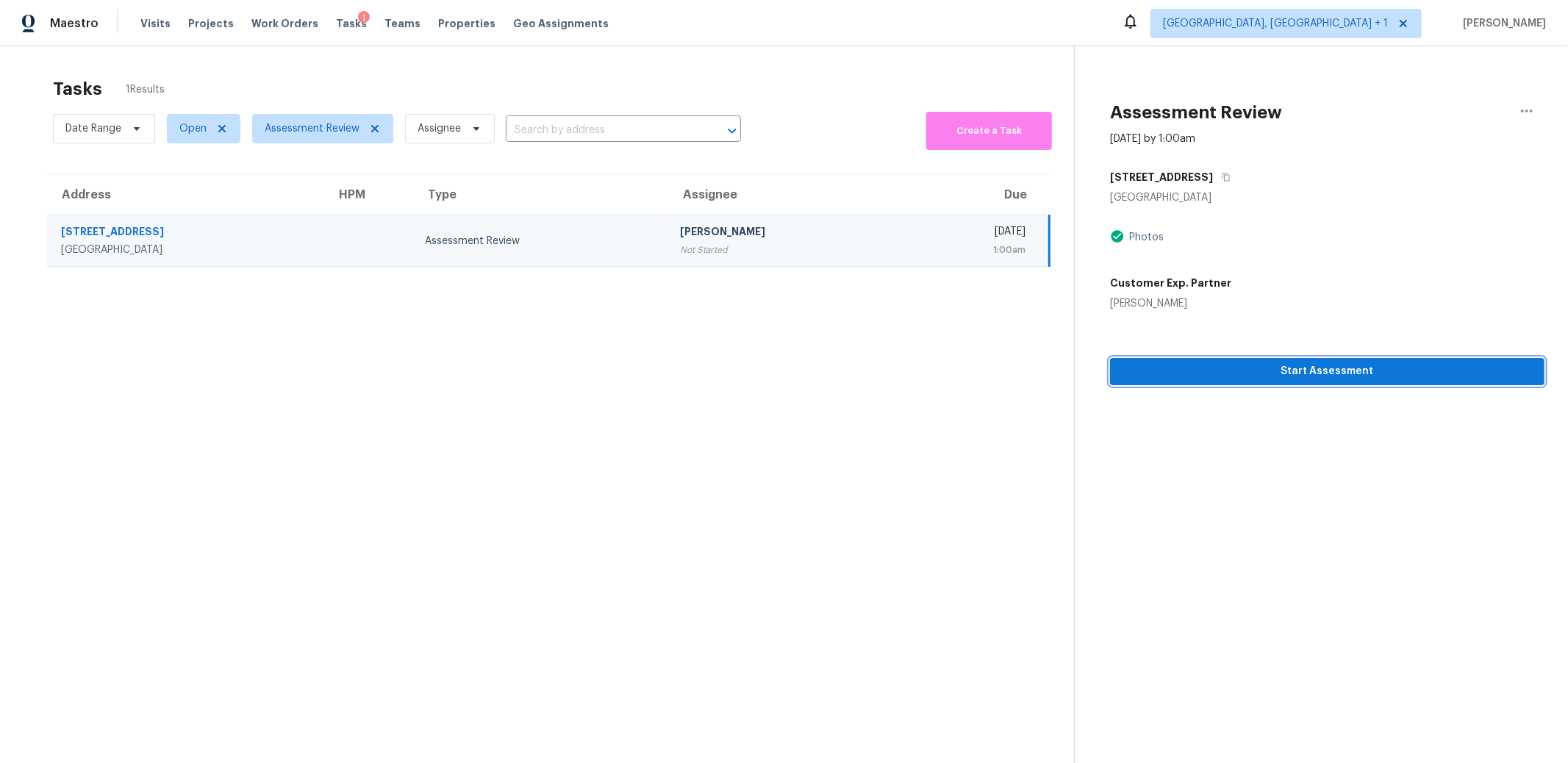
click at [1227, 370] on span "Start Assessment" at bounding box center [1328, 371] width 411 height 18
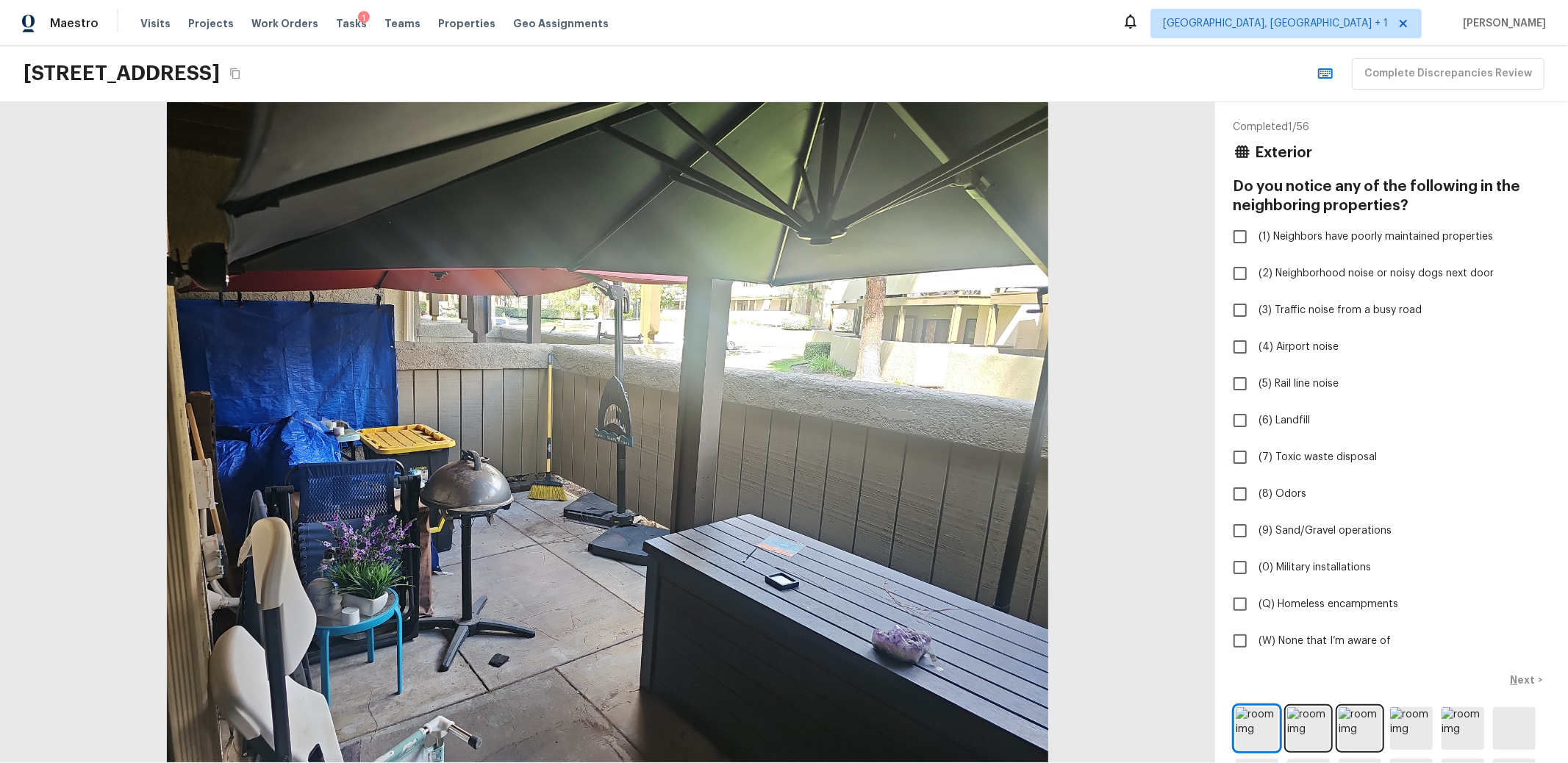
checkbox input "true"
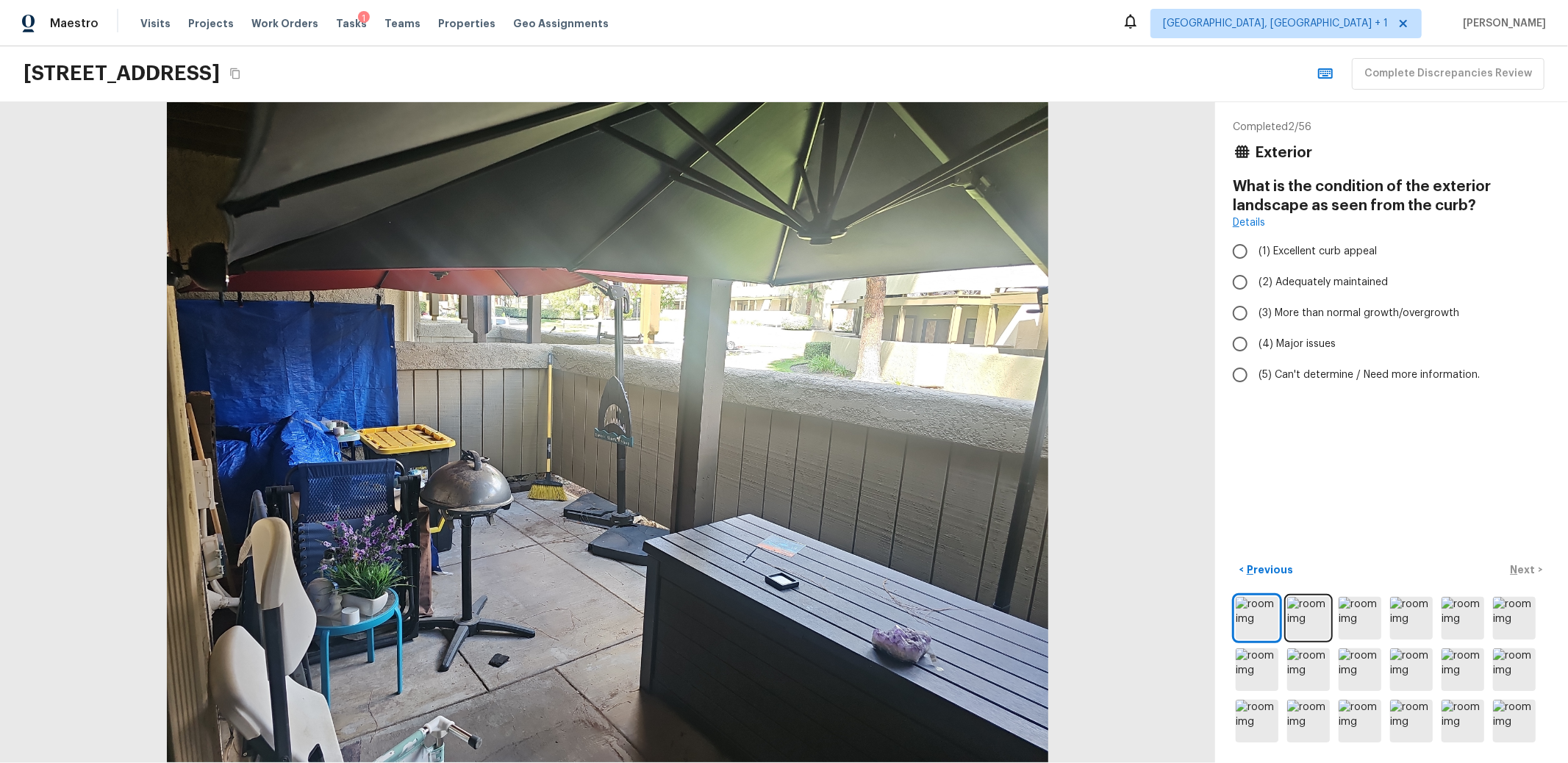
radio input "true"
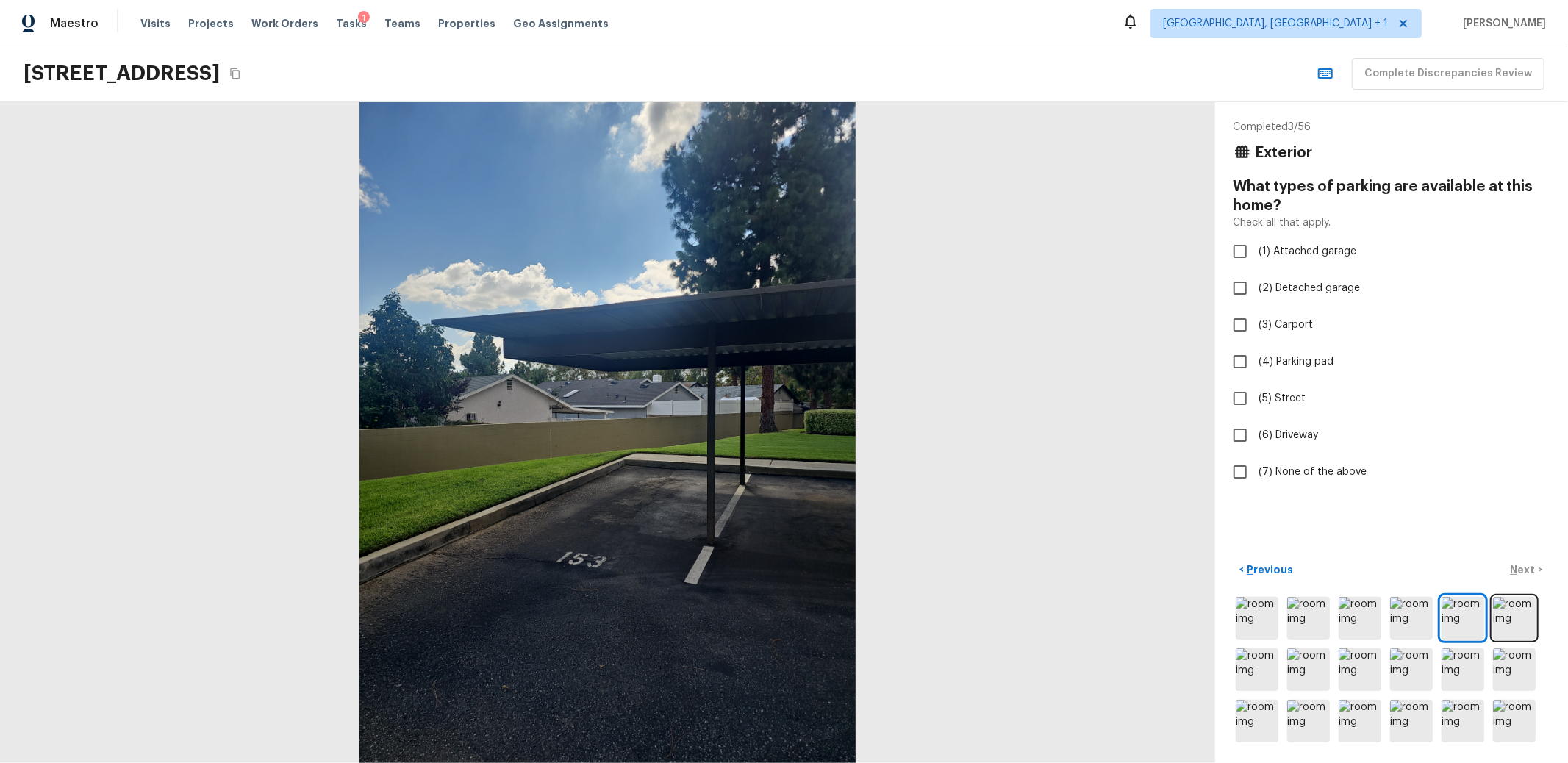
checkbox input "true"
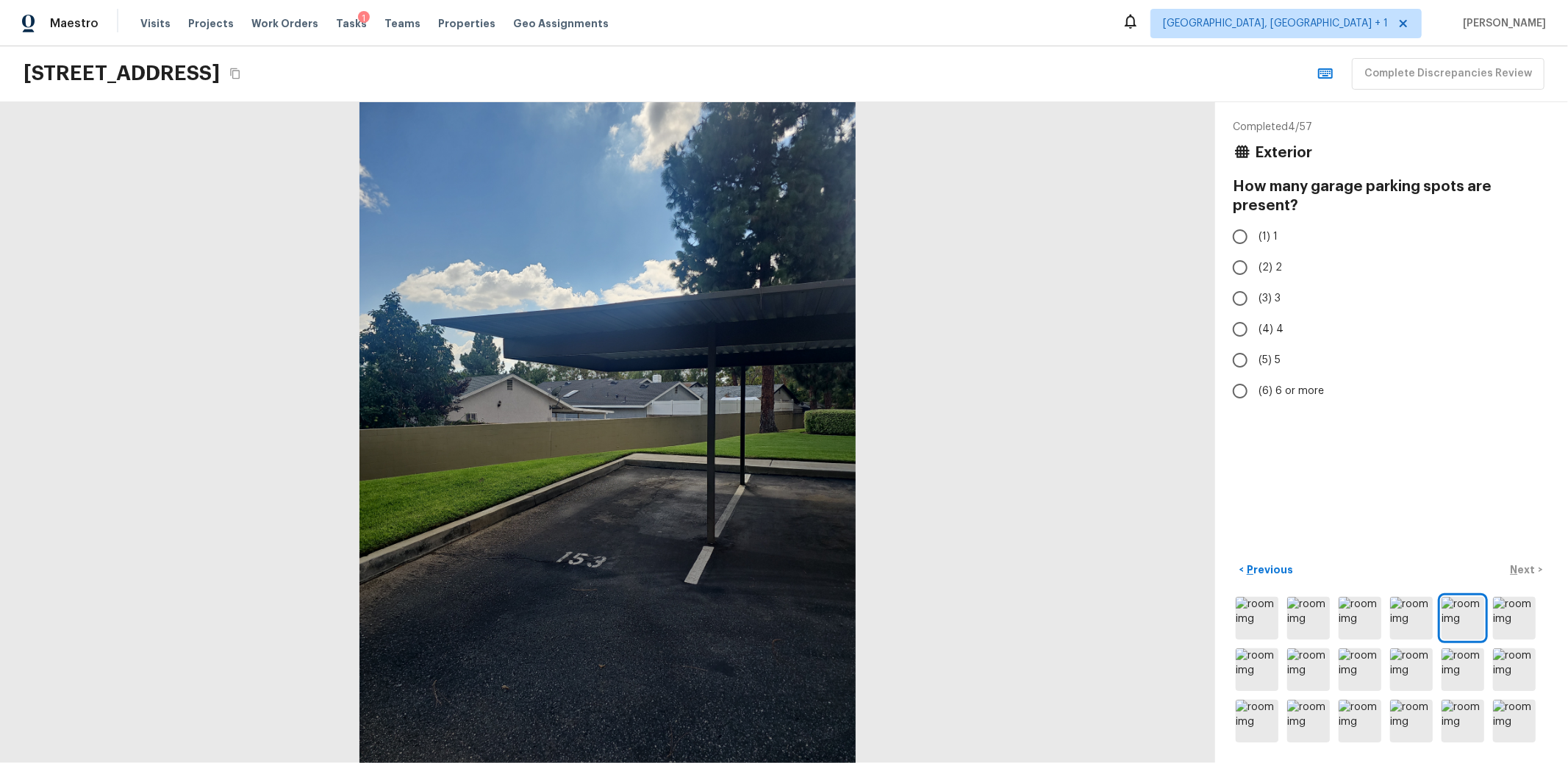
radio input "true"
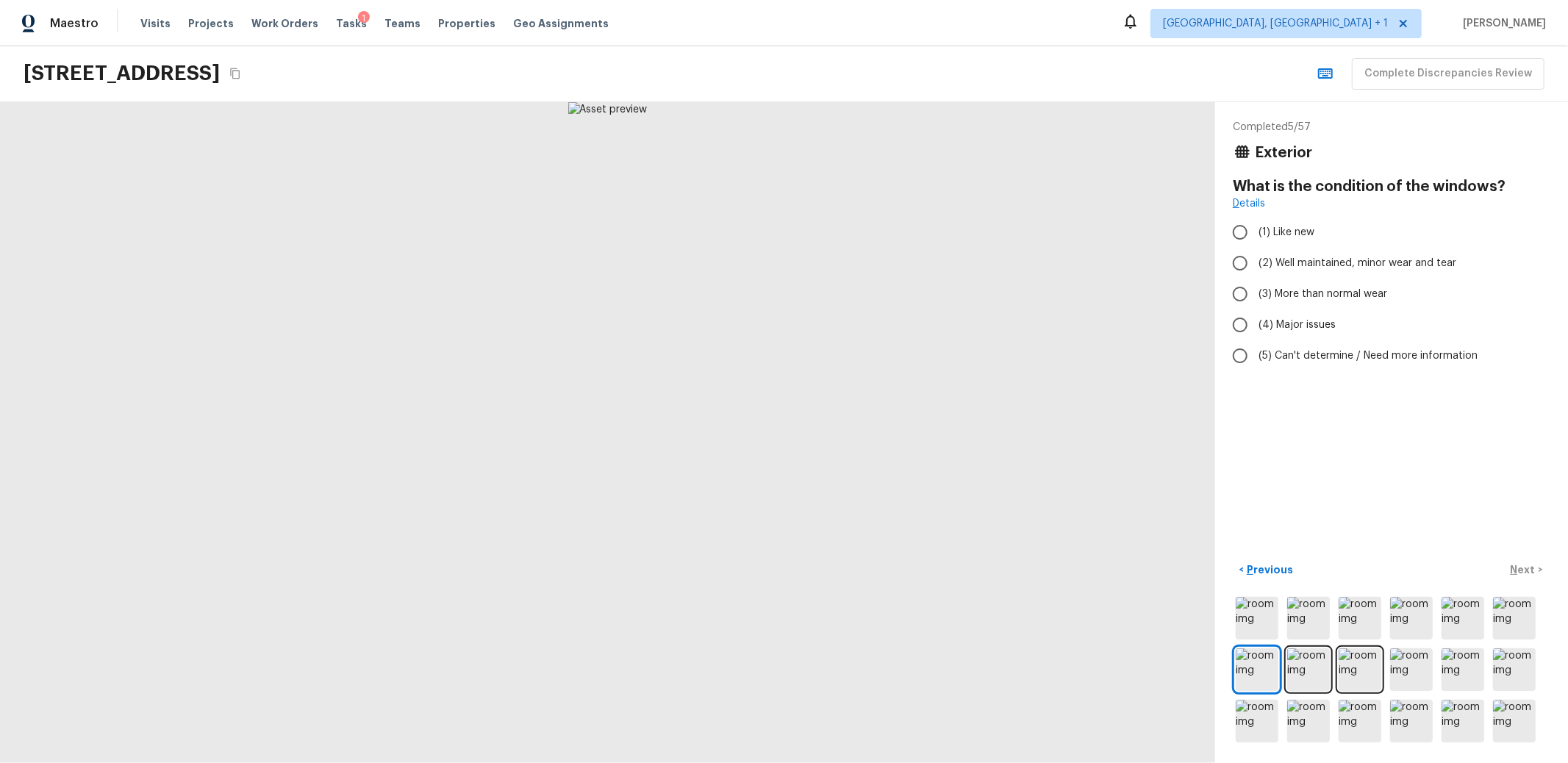
radio input "true"
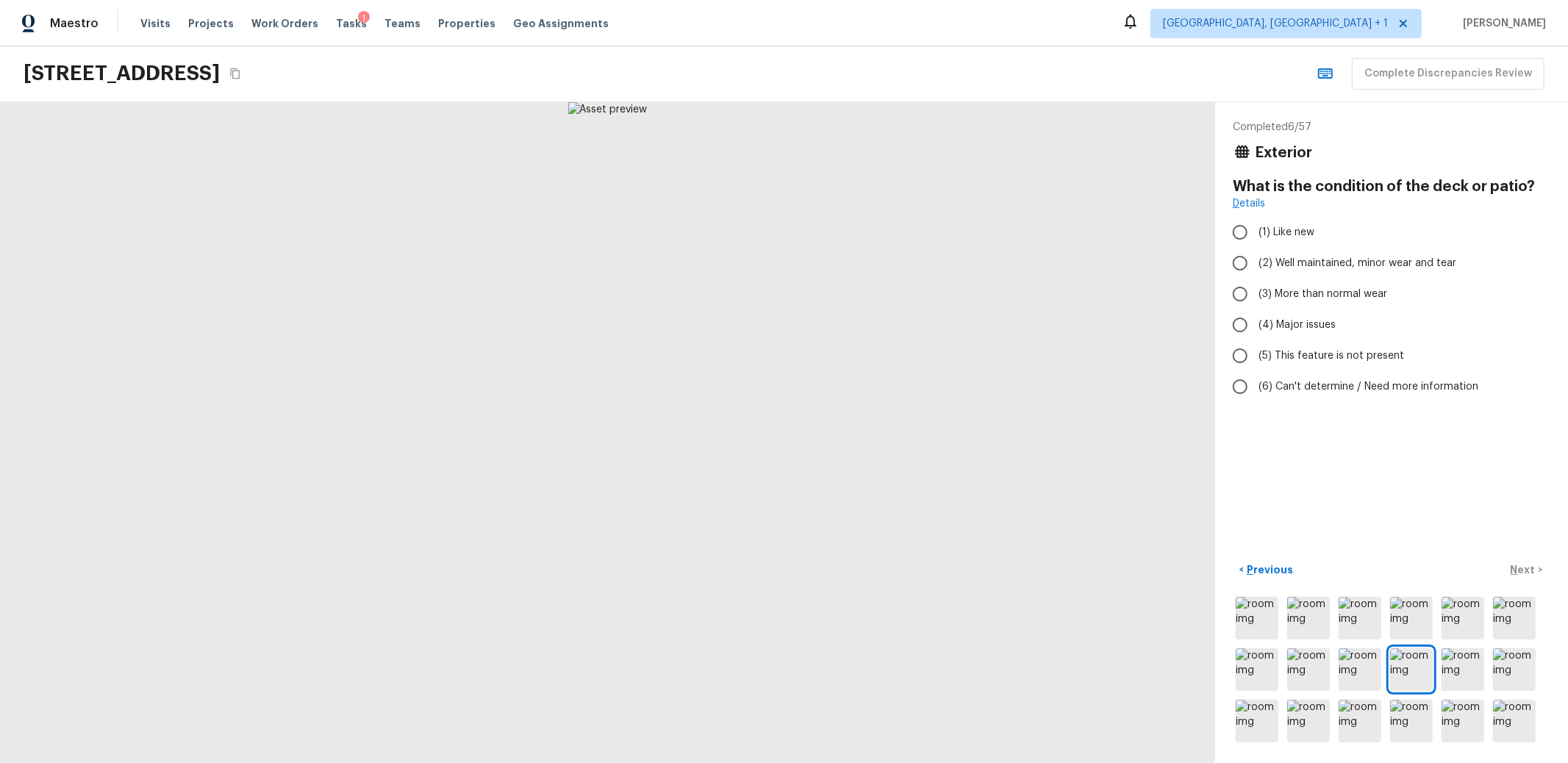
radio input "true"
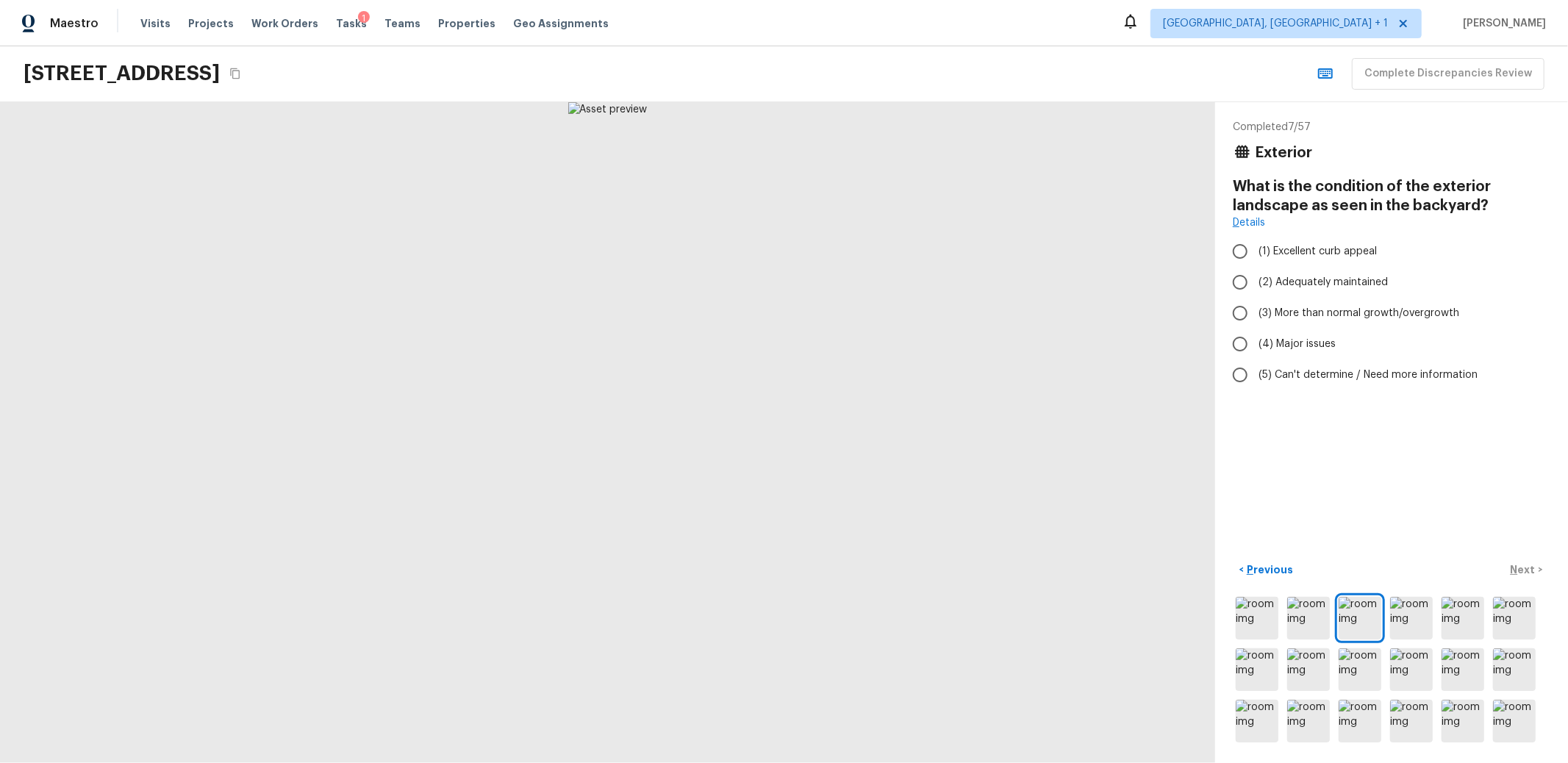
radio input "true"
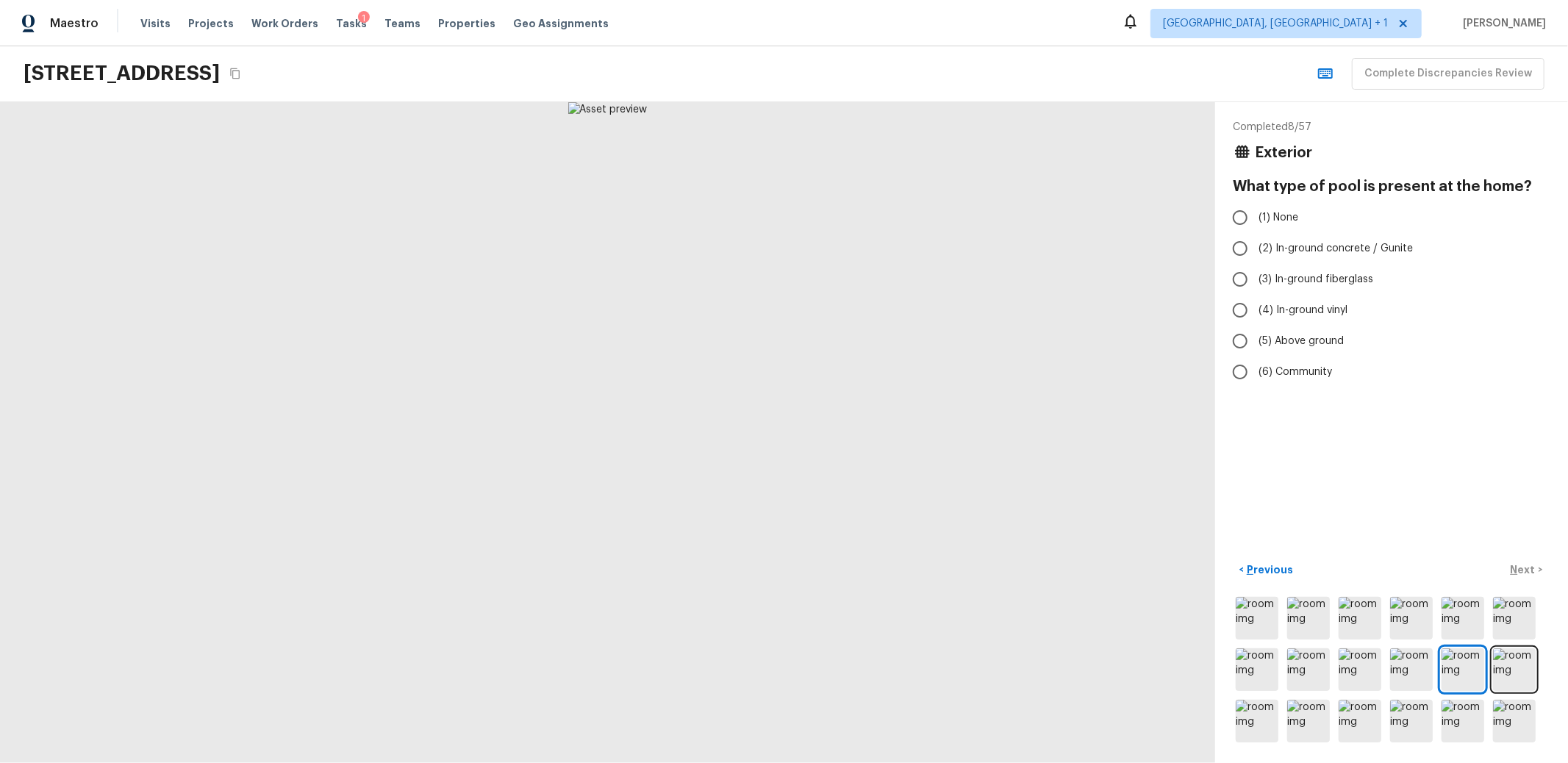
radio input "true"
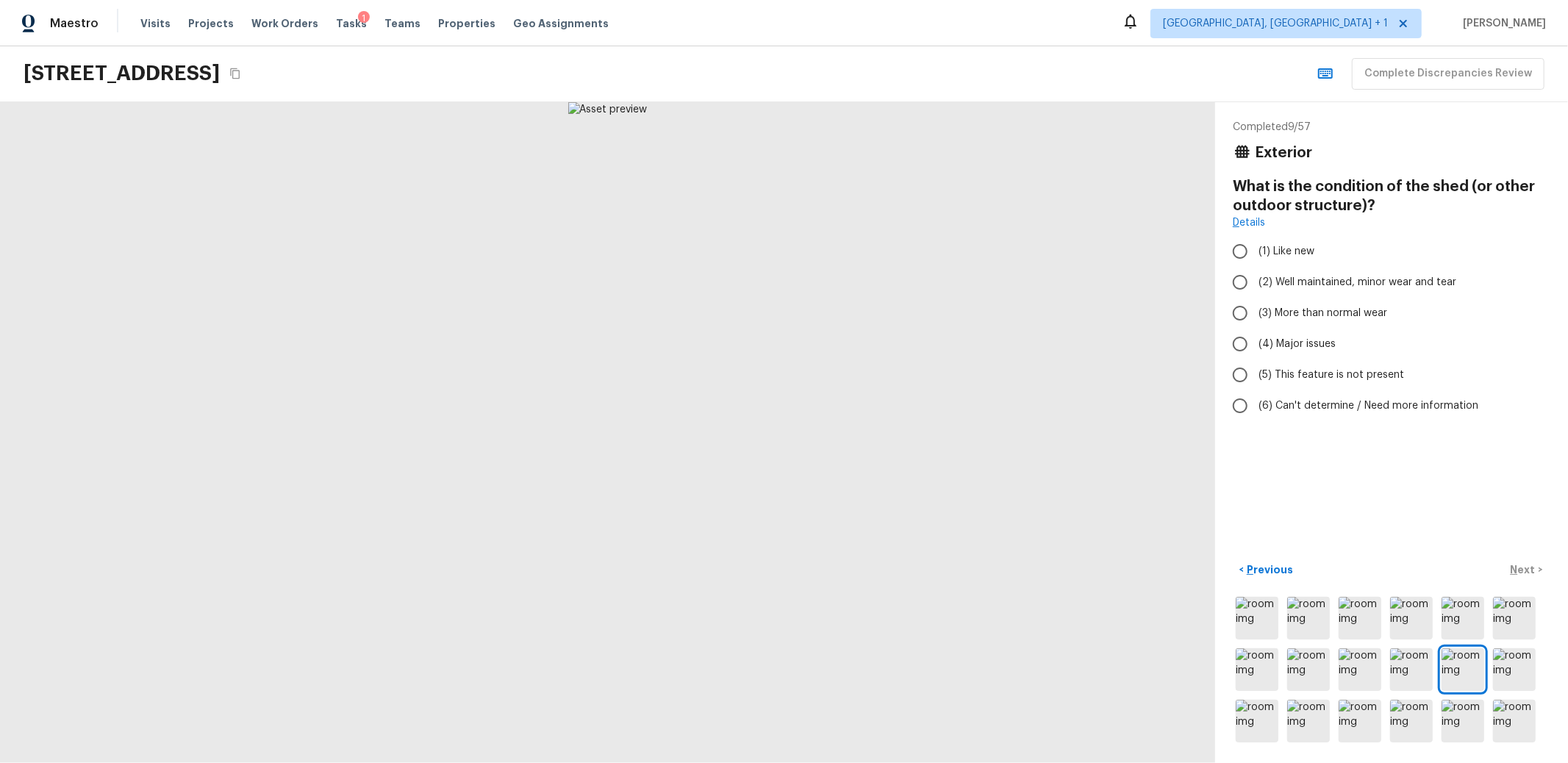
radio input "true"
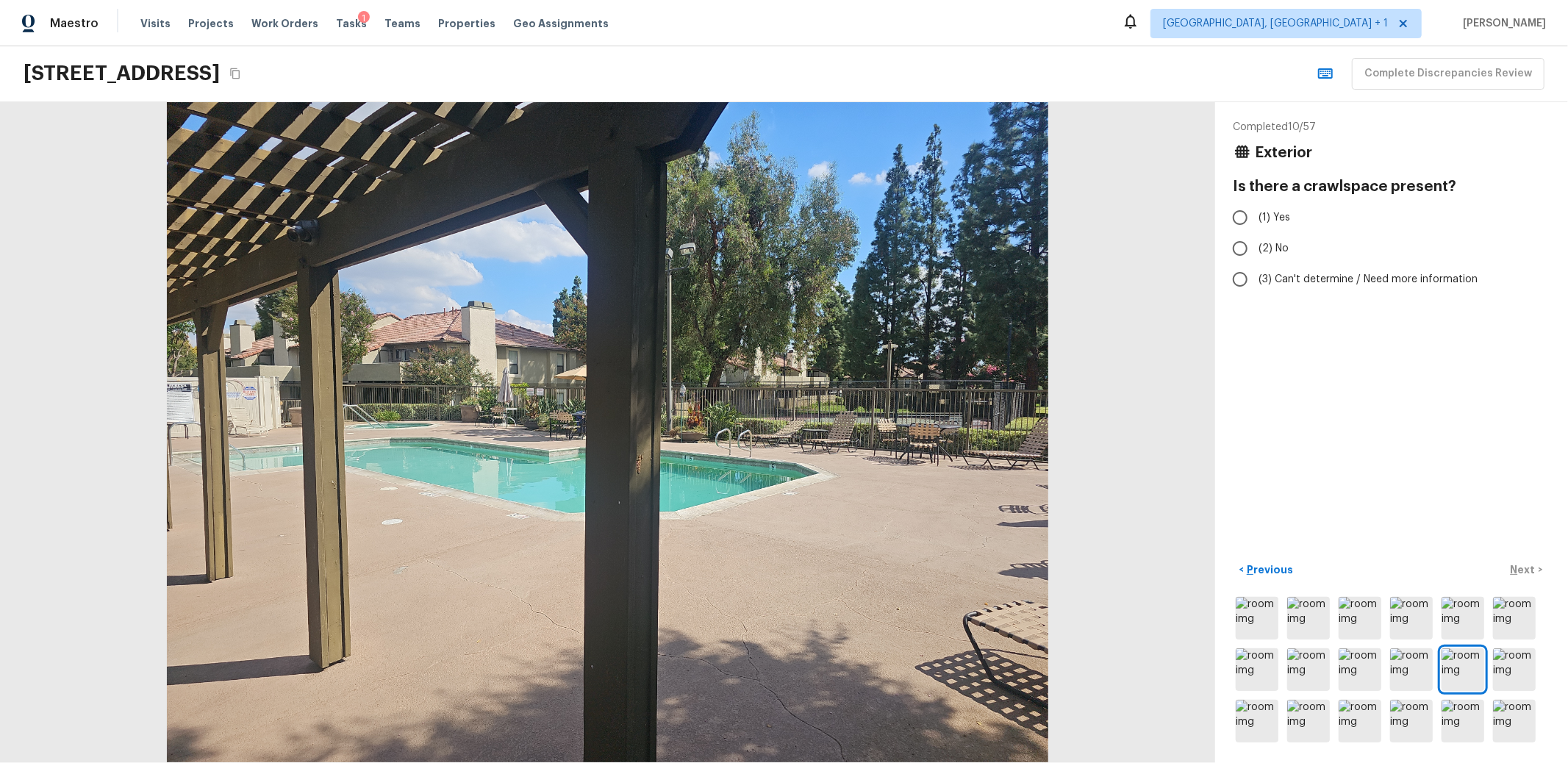
radio input "true"
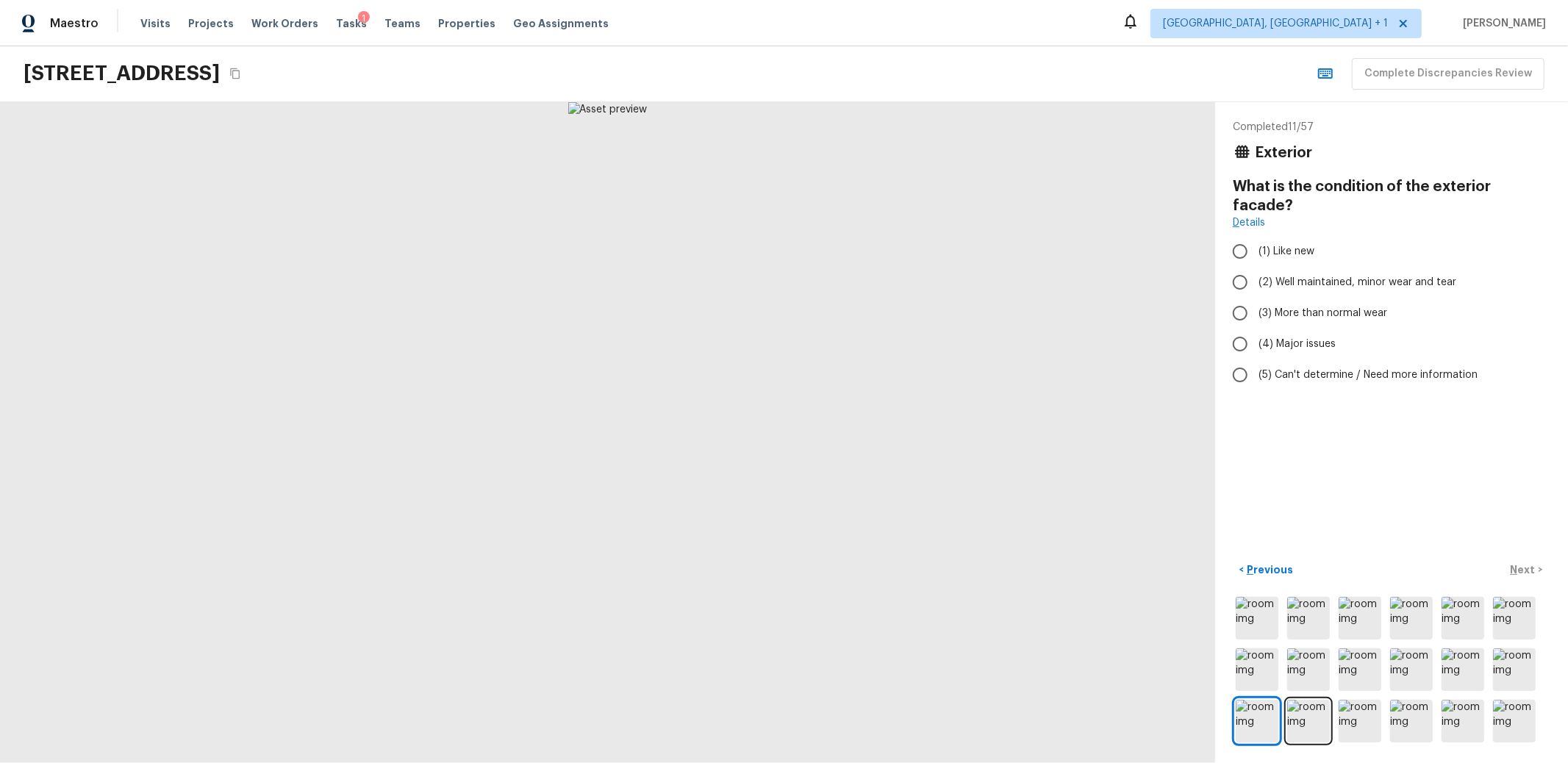
radio input "true"
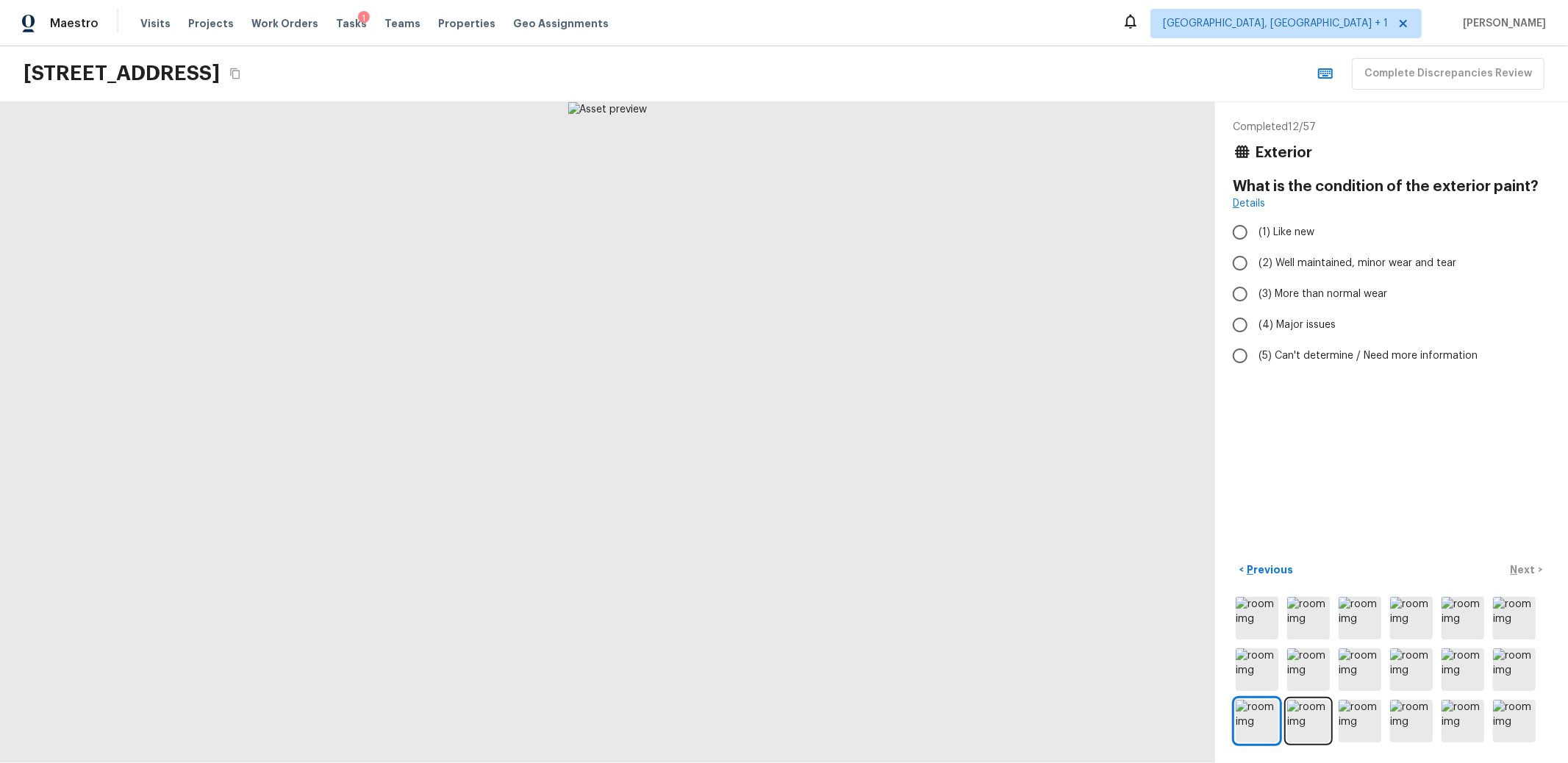
radio input "true"
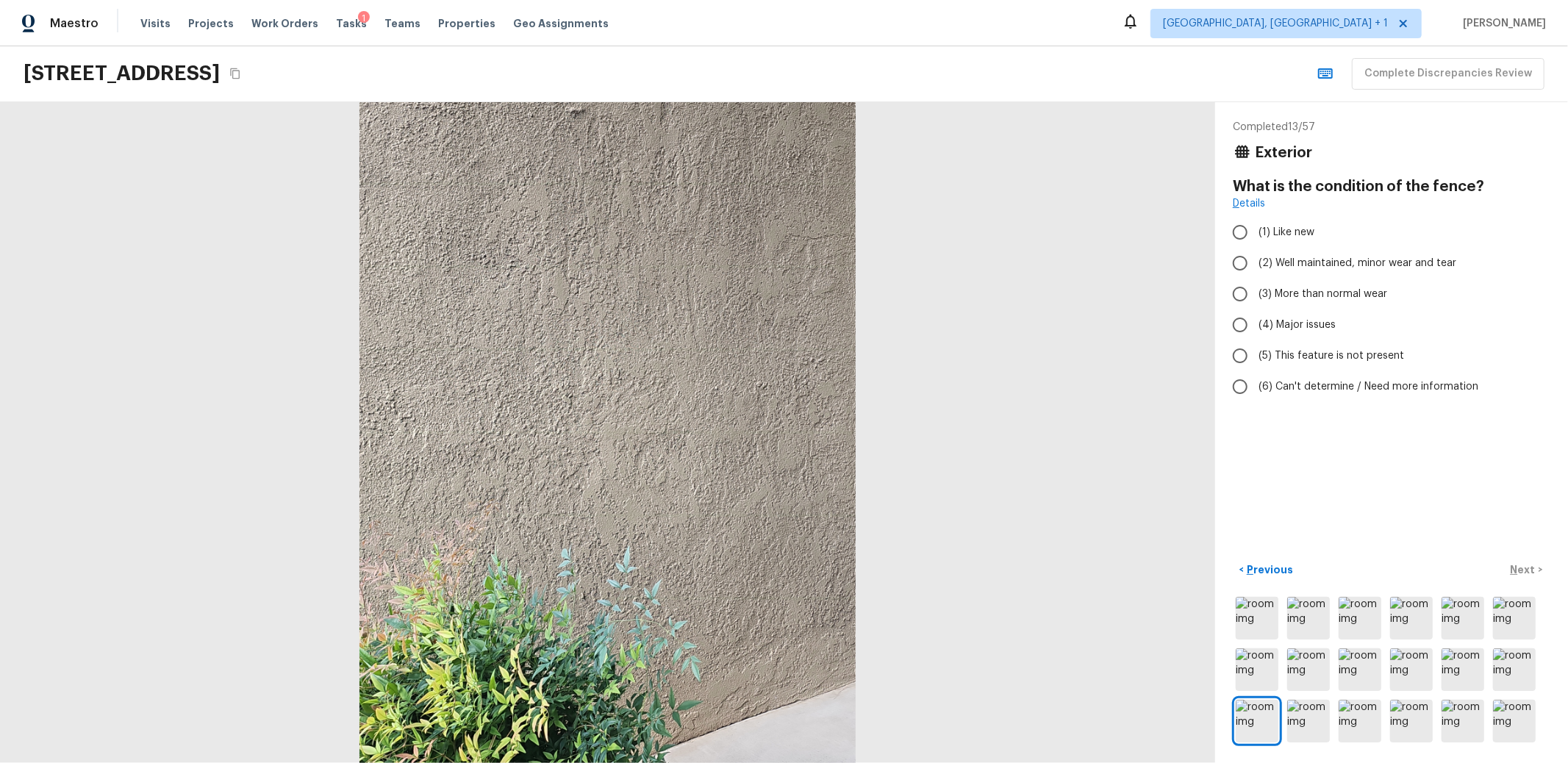
radio input "true"
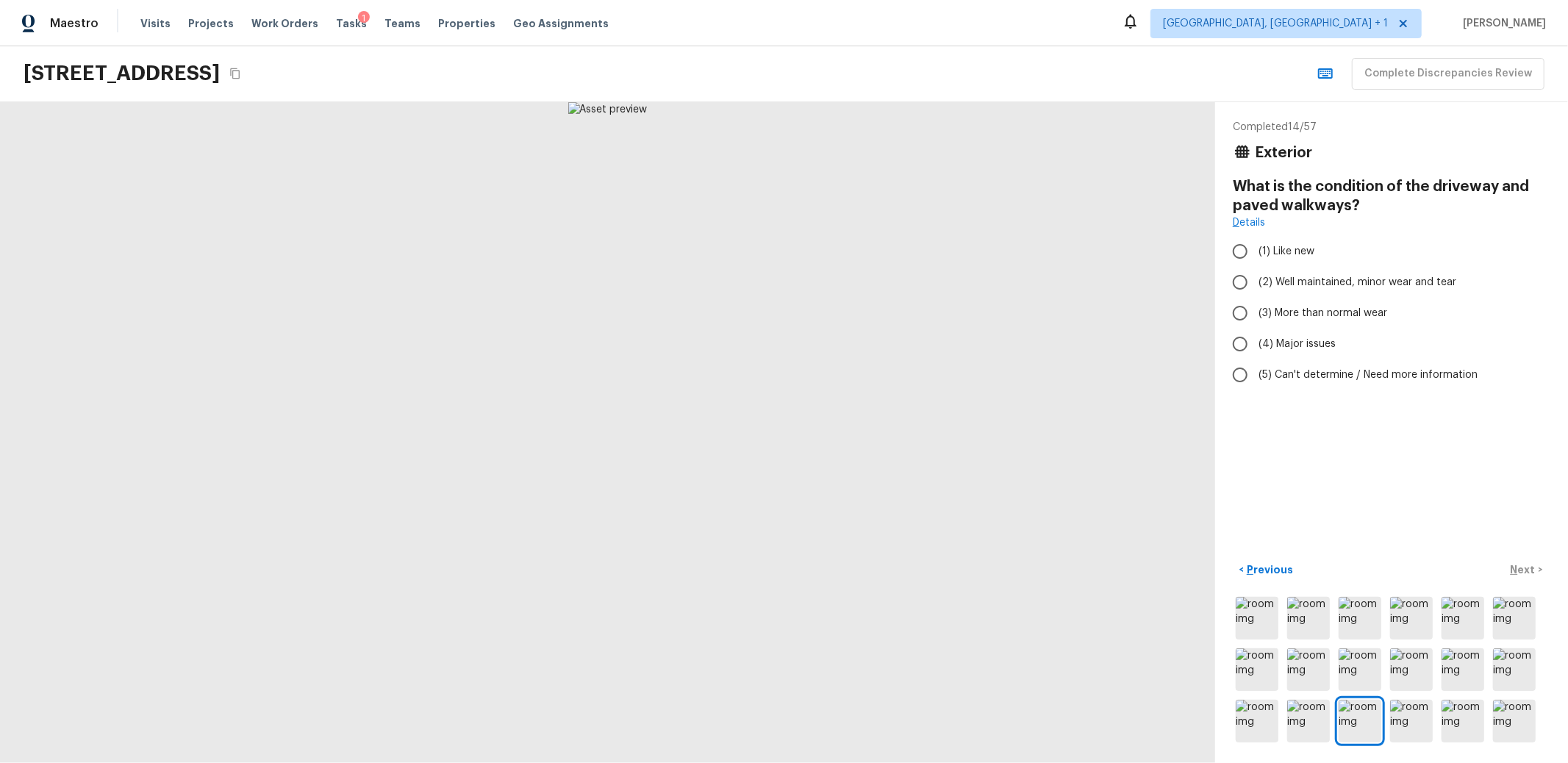
radio input "true"
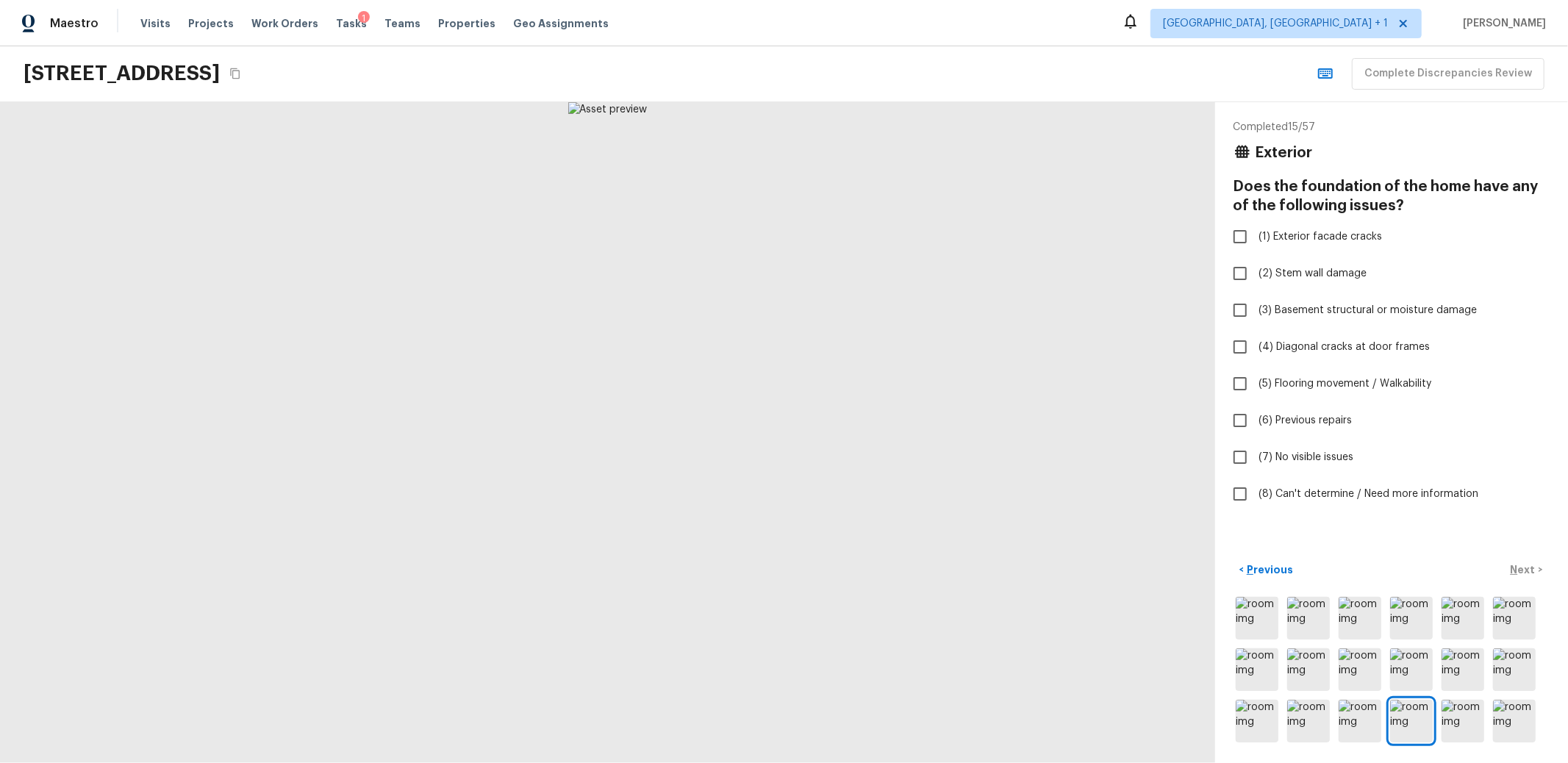
checkbox input "true"
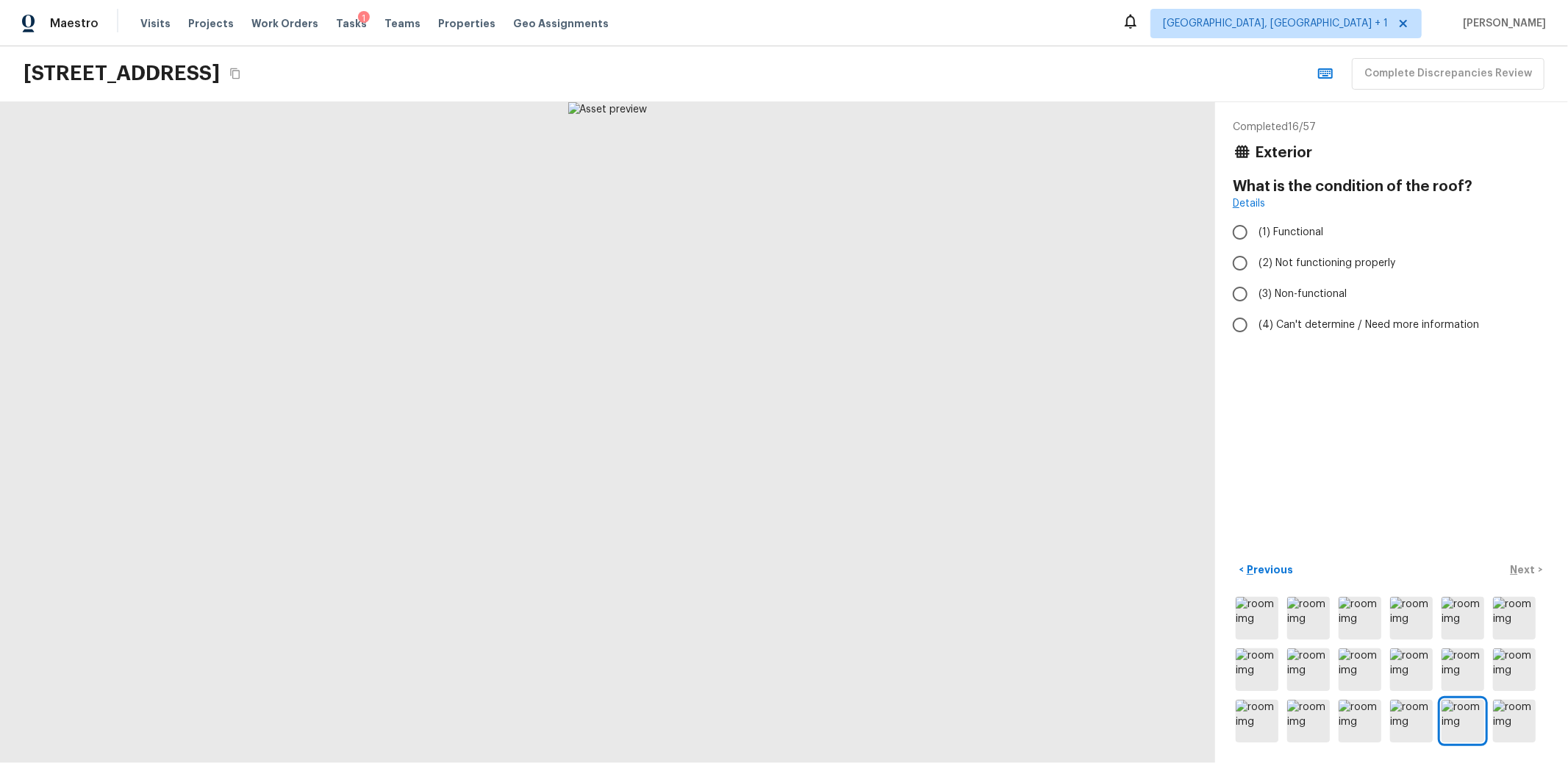
radio input "true"
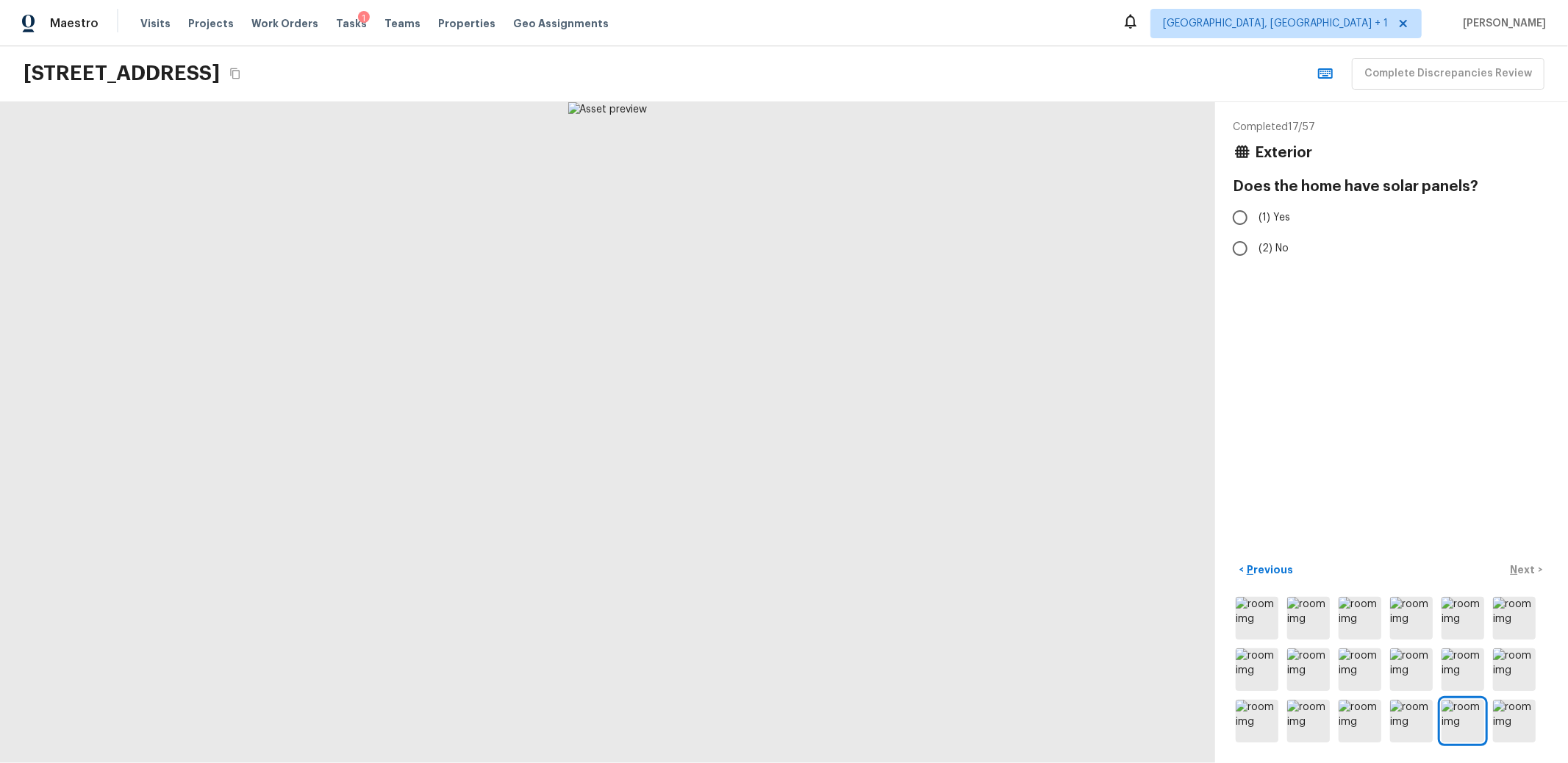
radio input "true"
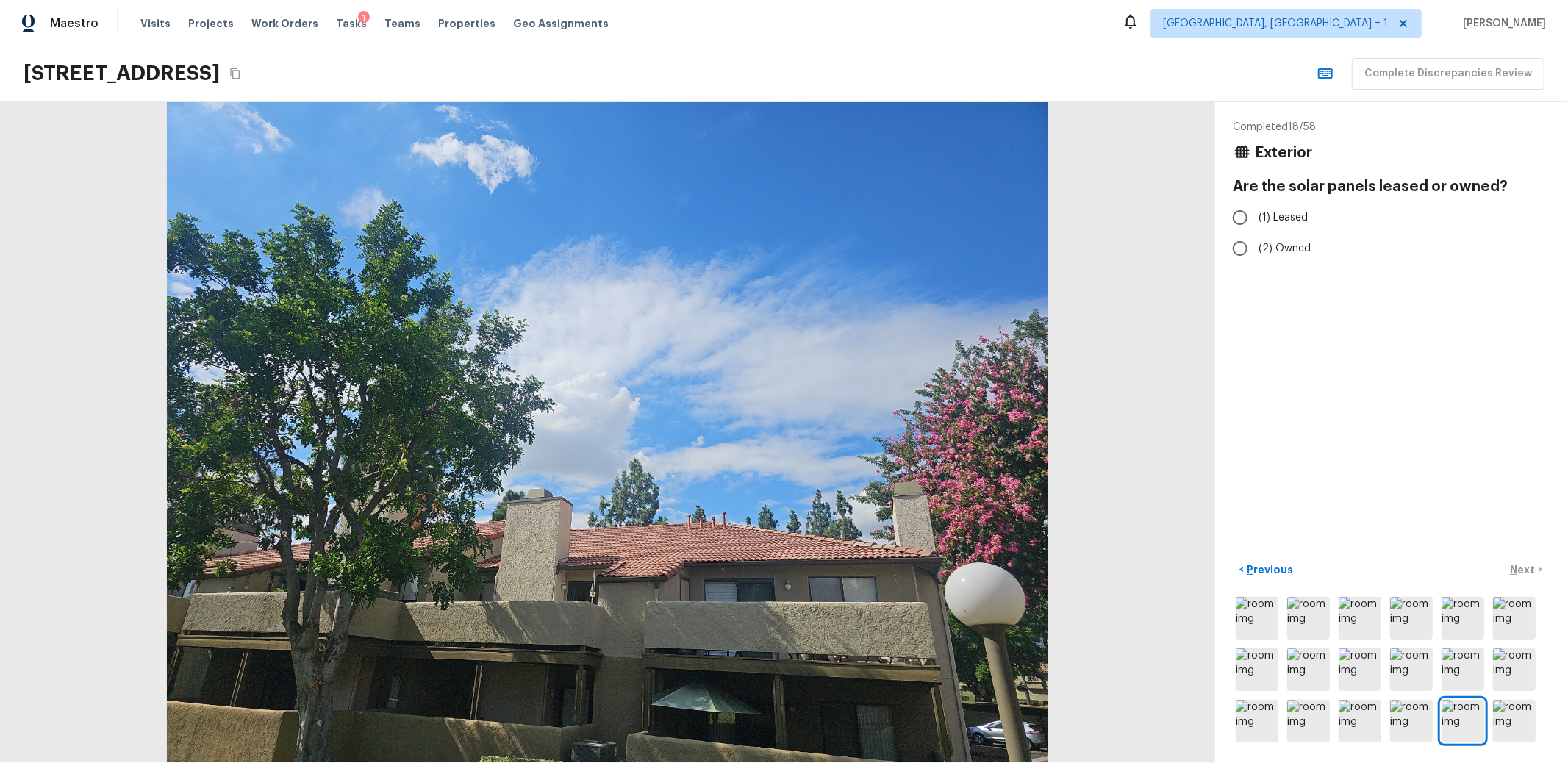
radio input "true"
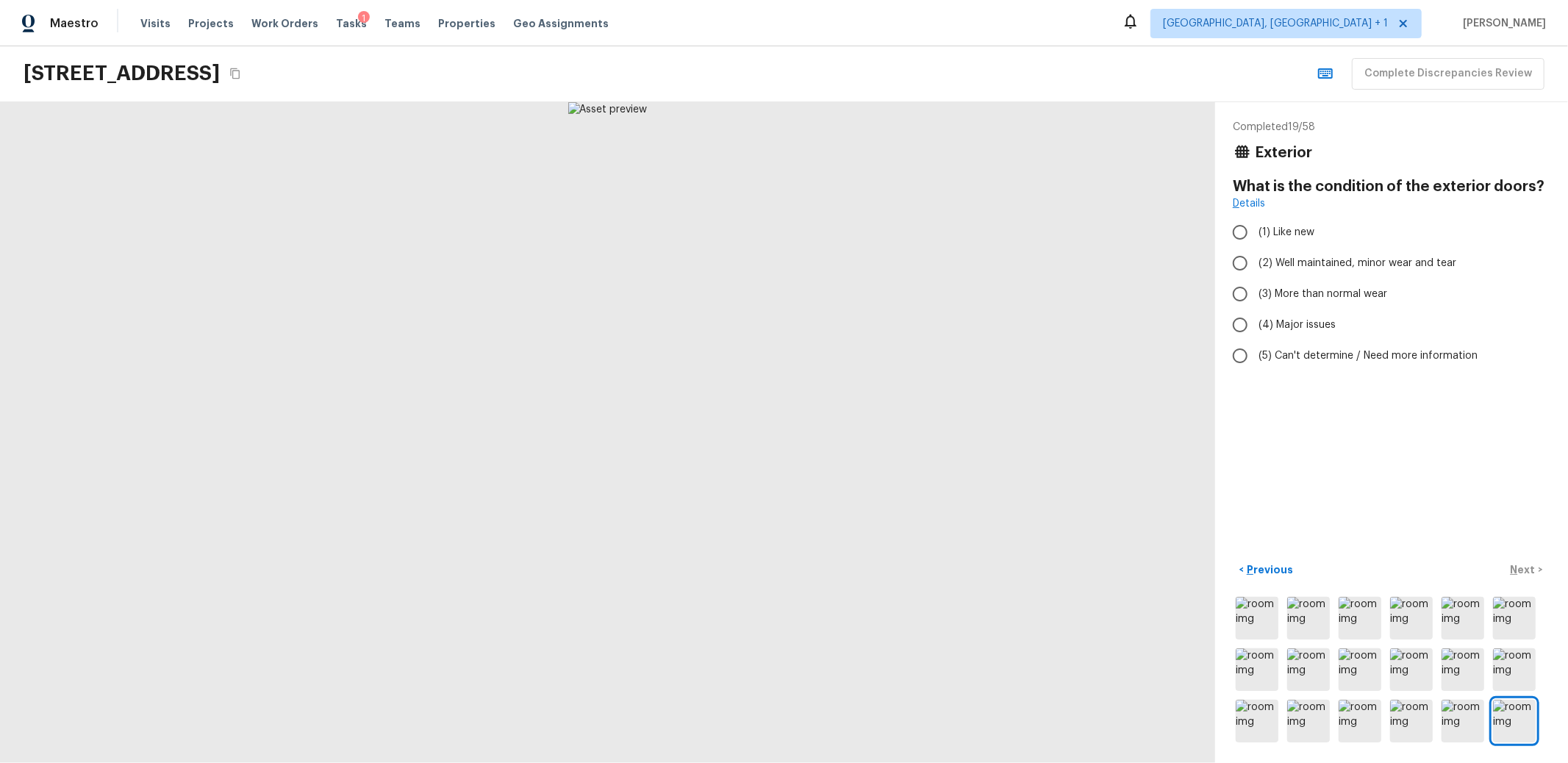
radio input "true"
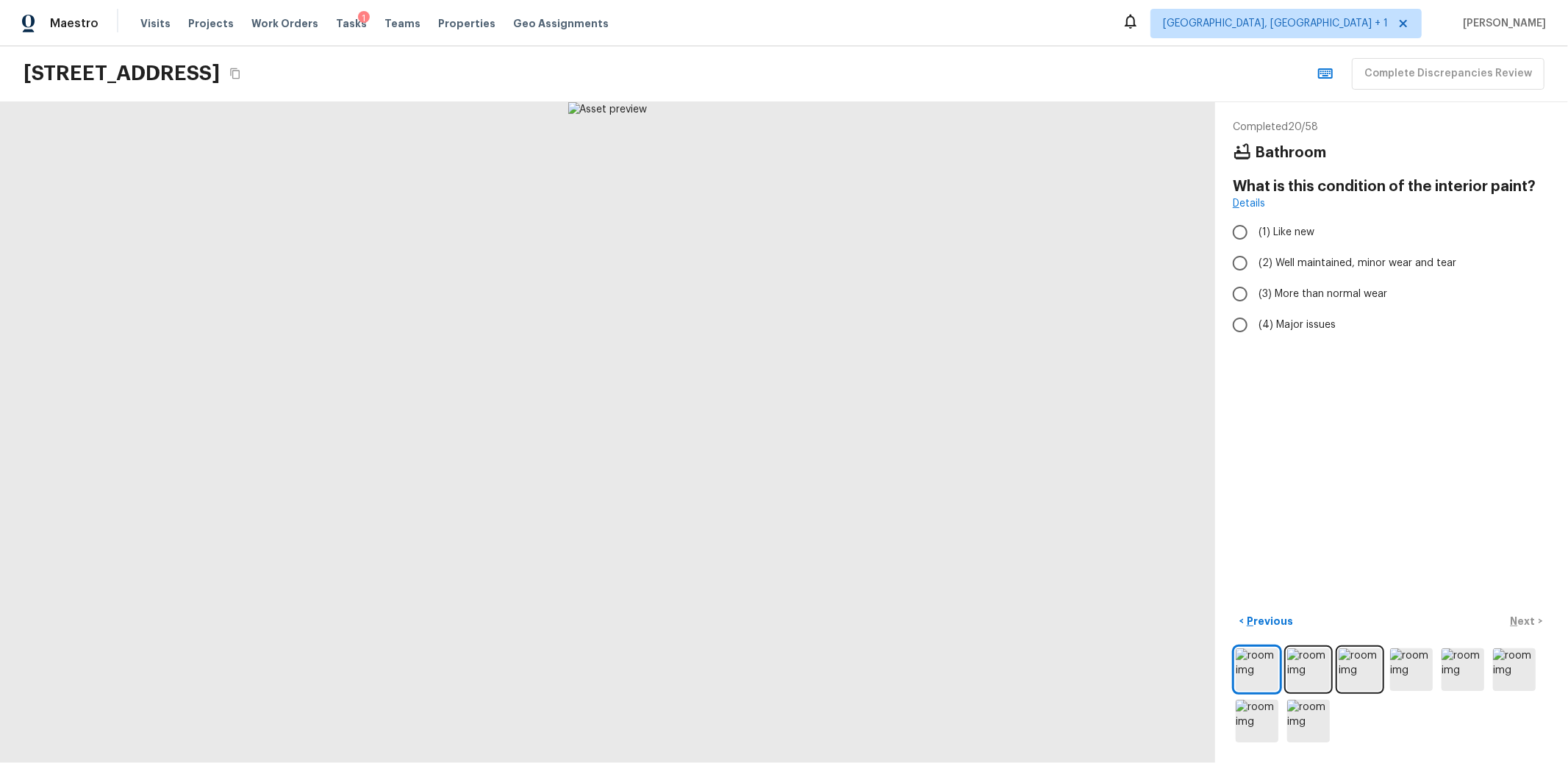
radio input "true"
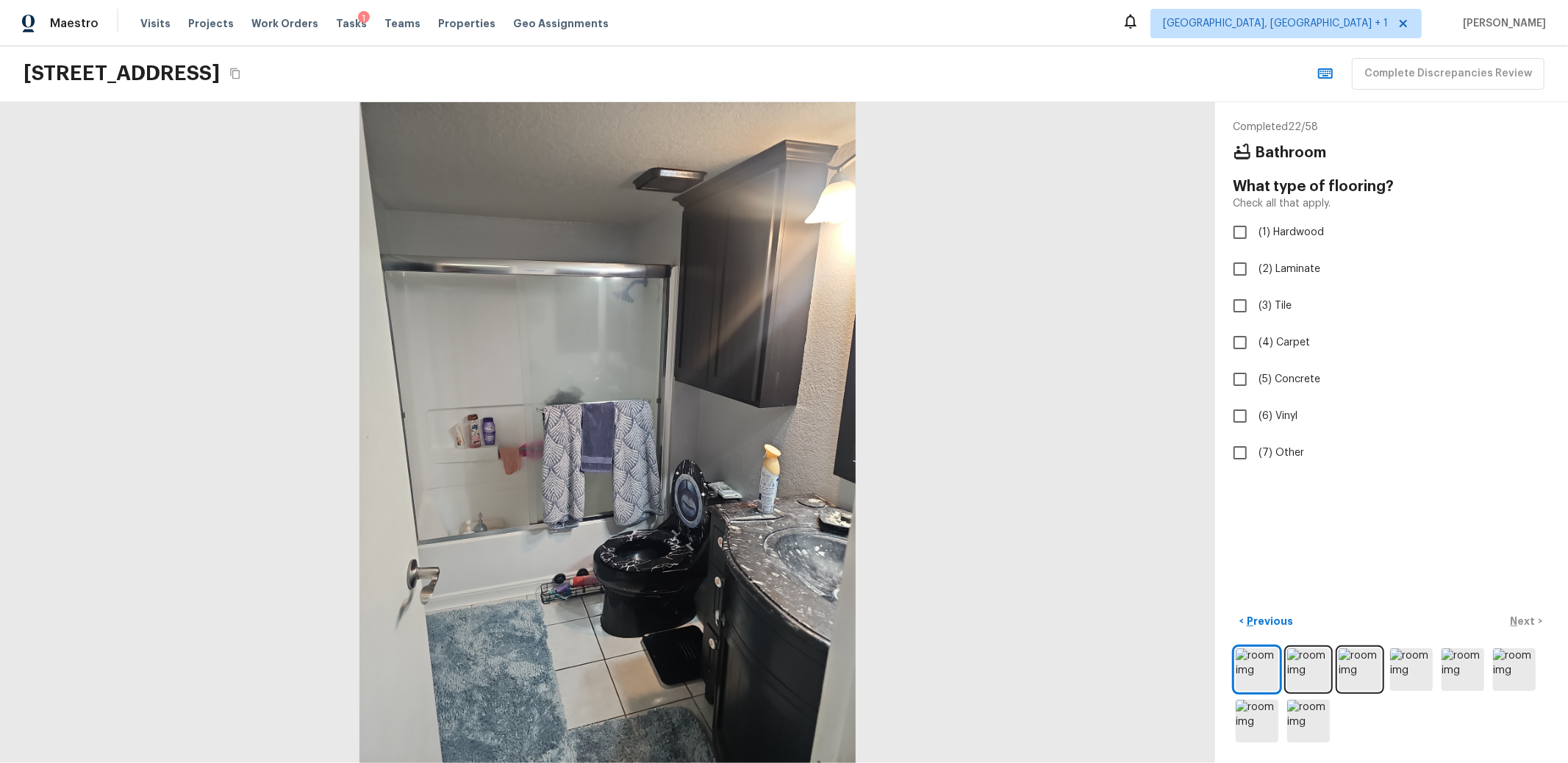
checkbox input "true"
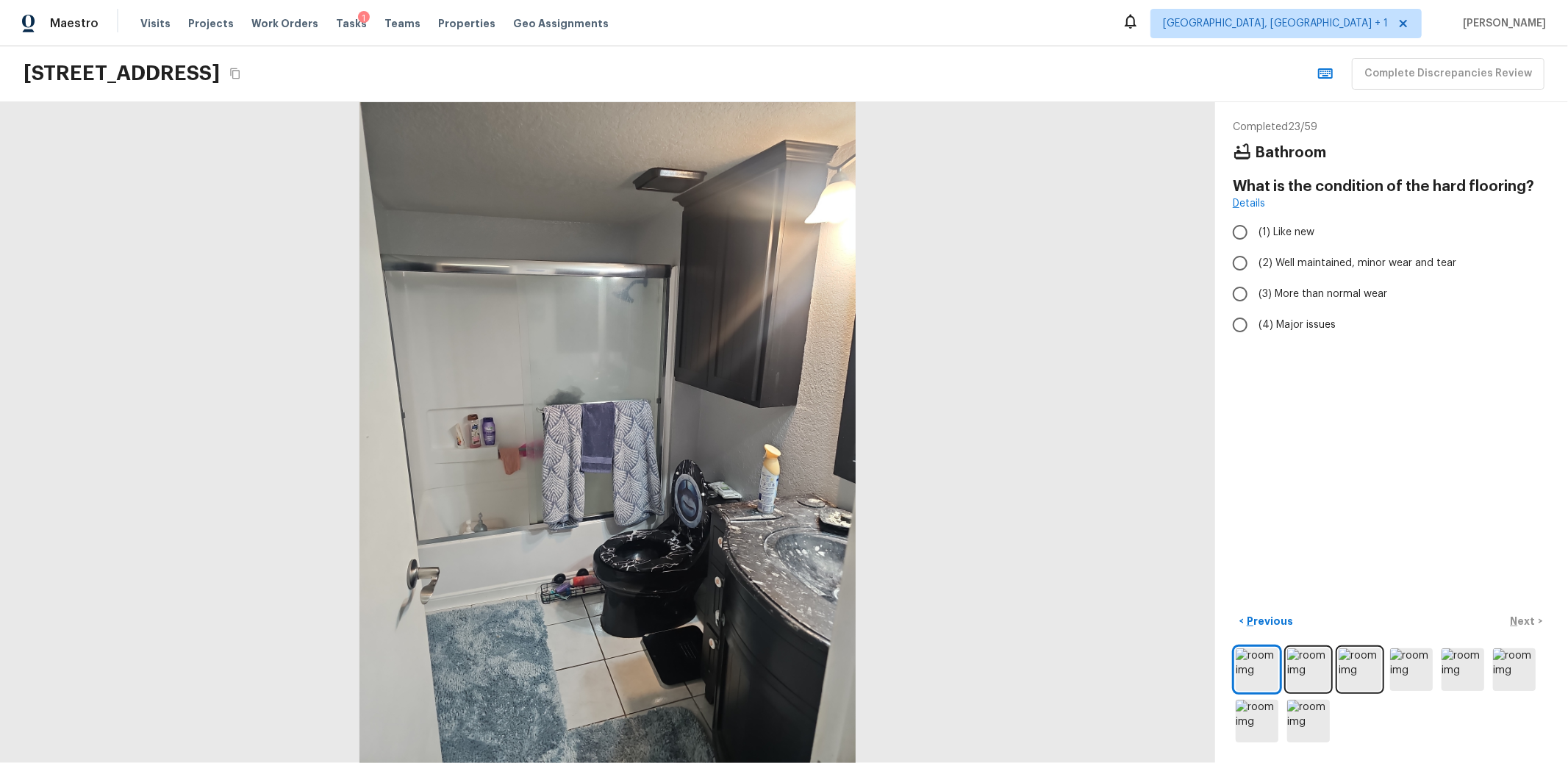
radio input "true"
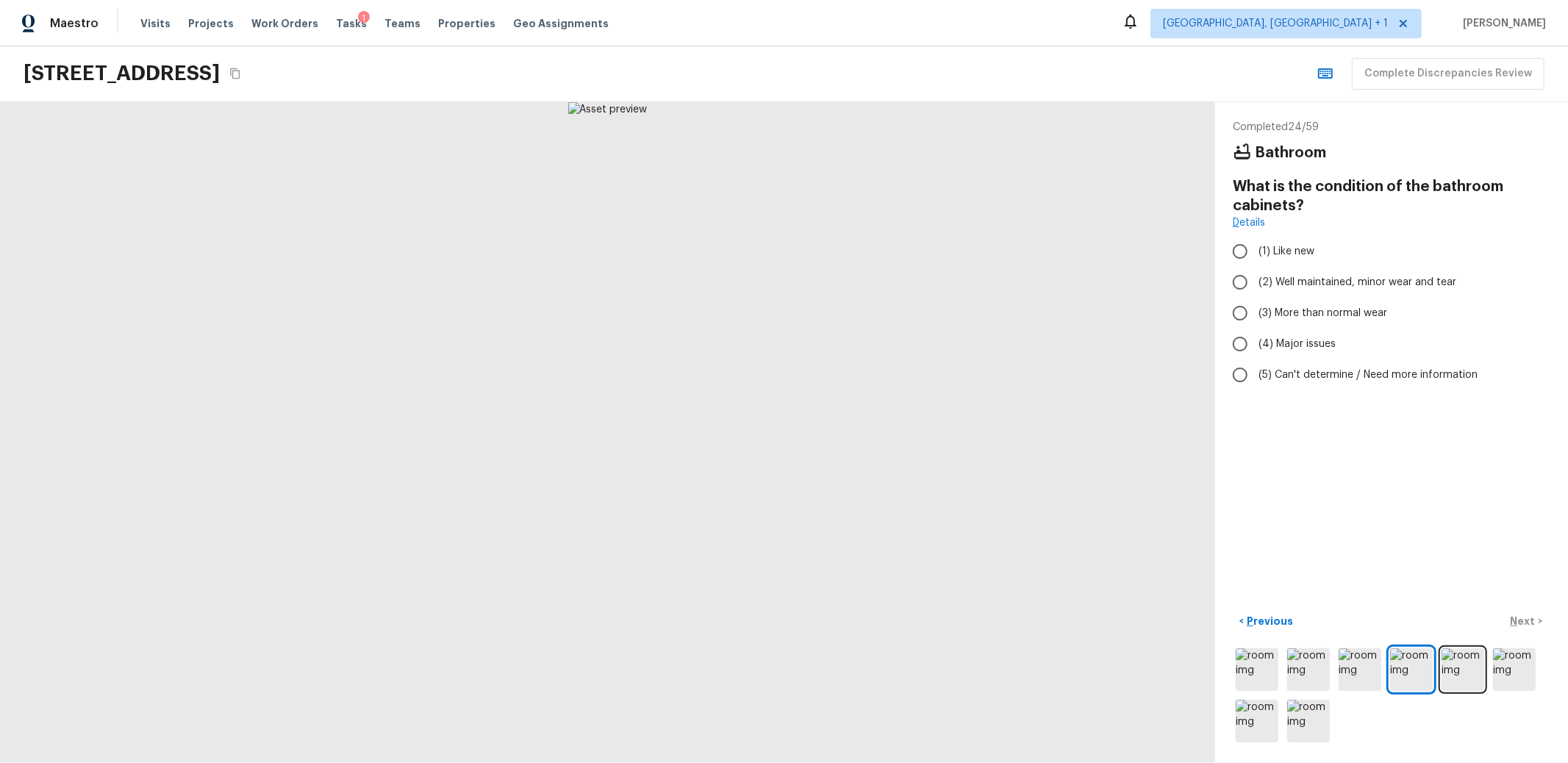
radio input "true"
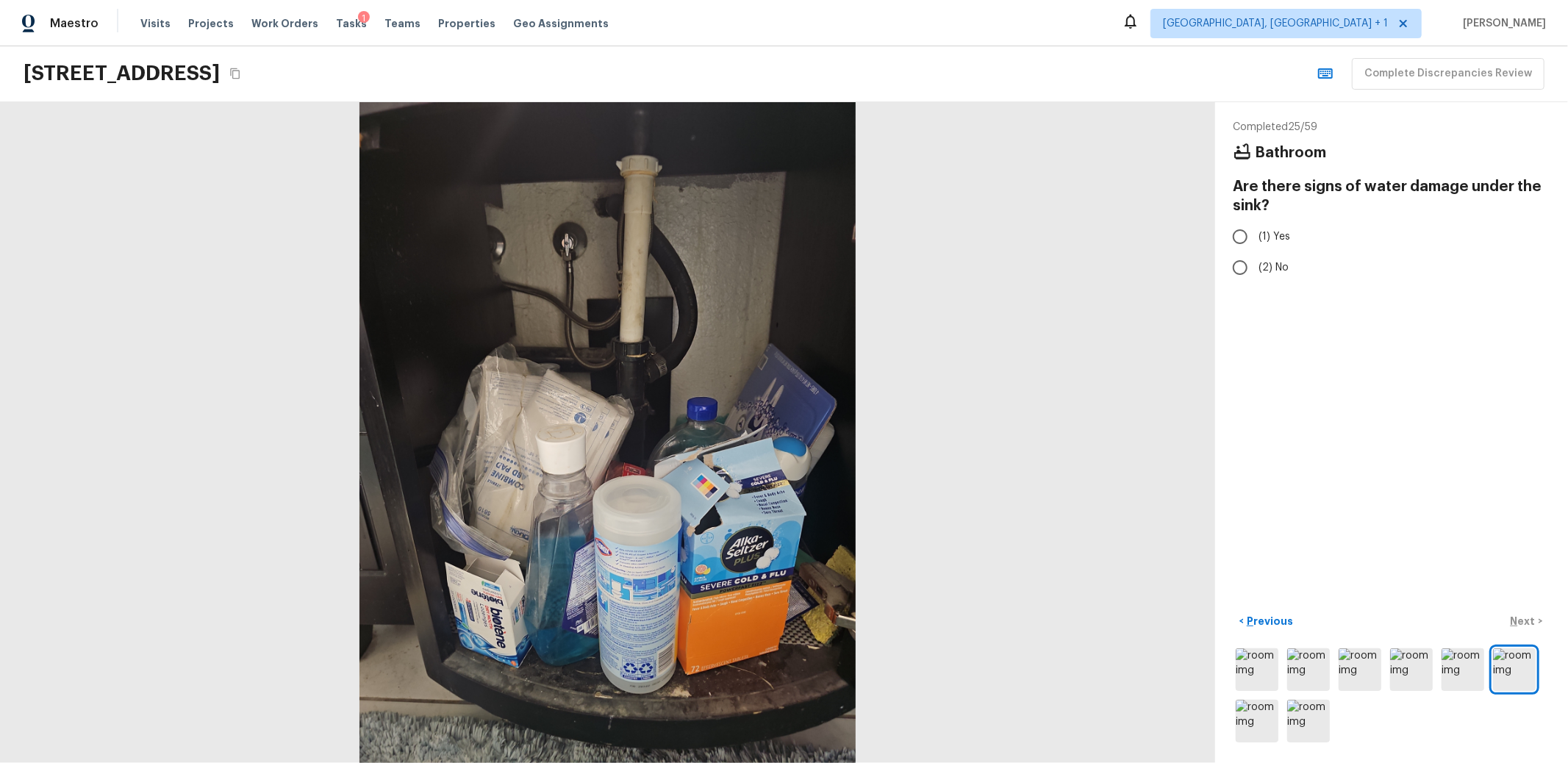
click at [1432, 76] on div "Complete Discrepancies Review" at bounding box center [1428, 74] width 234 height 31
radio input "true"
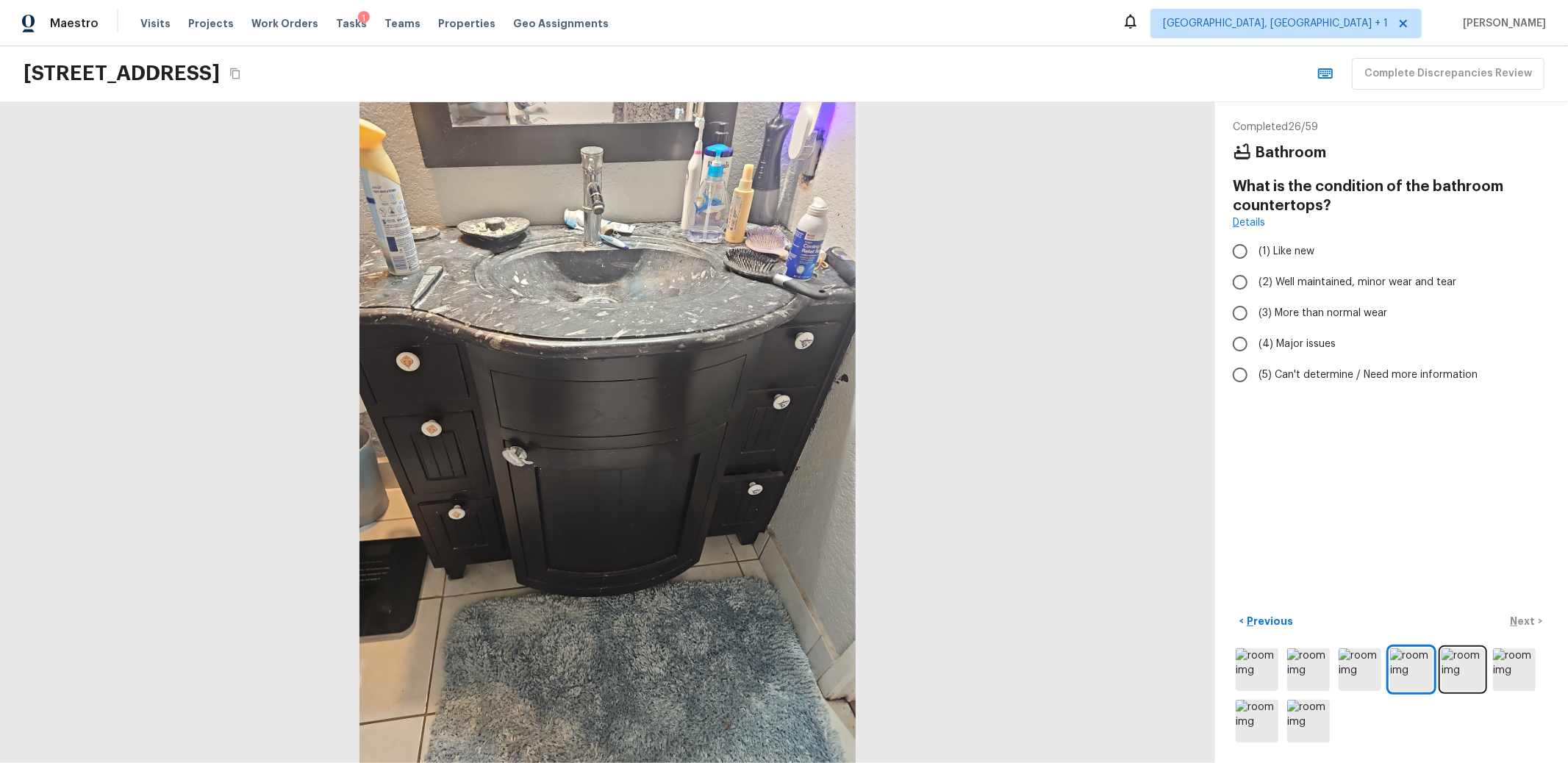
radio input "true"
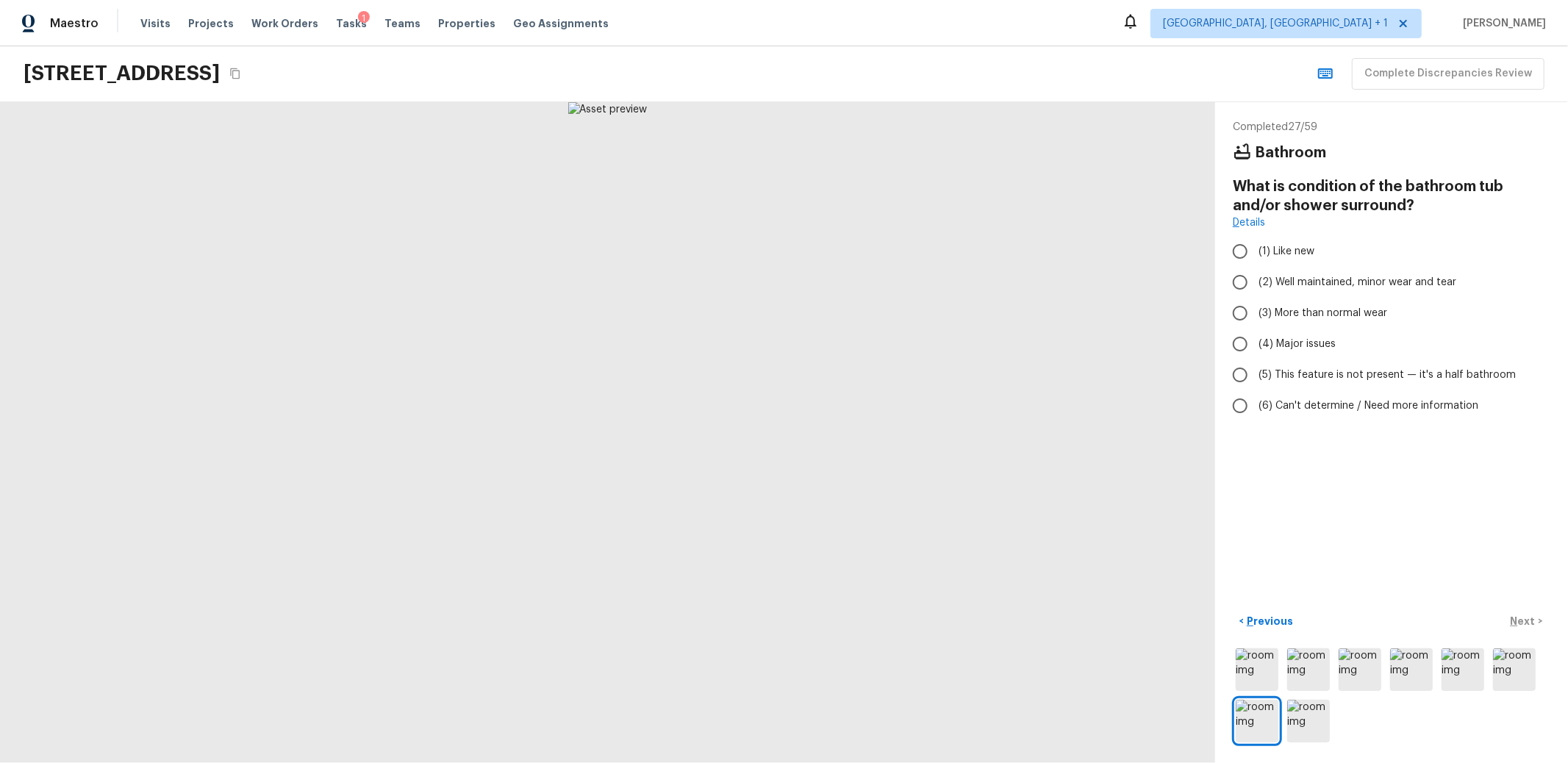
radio input "true"
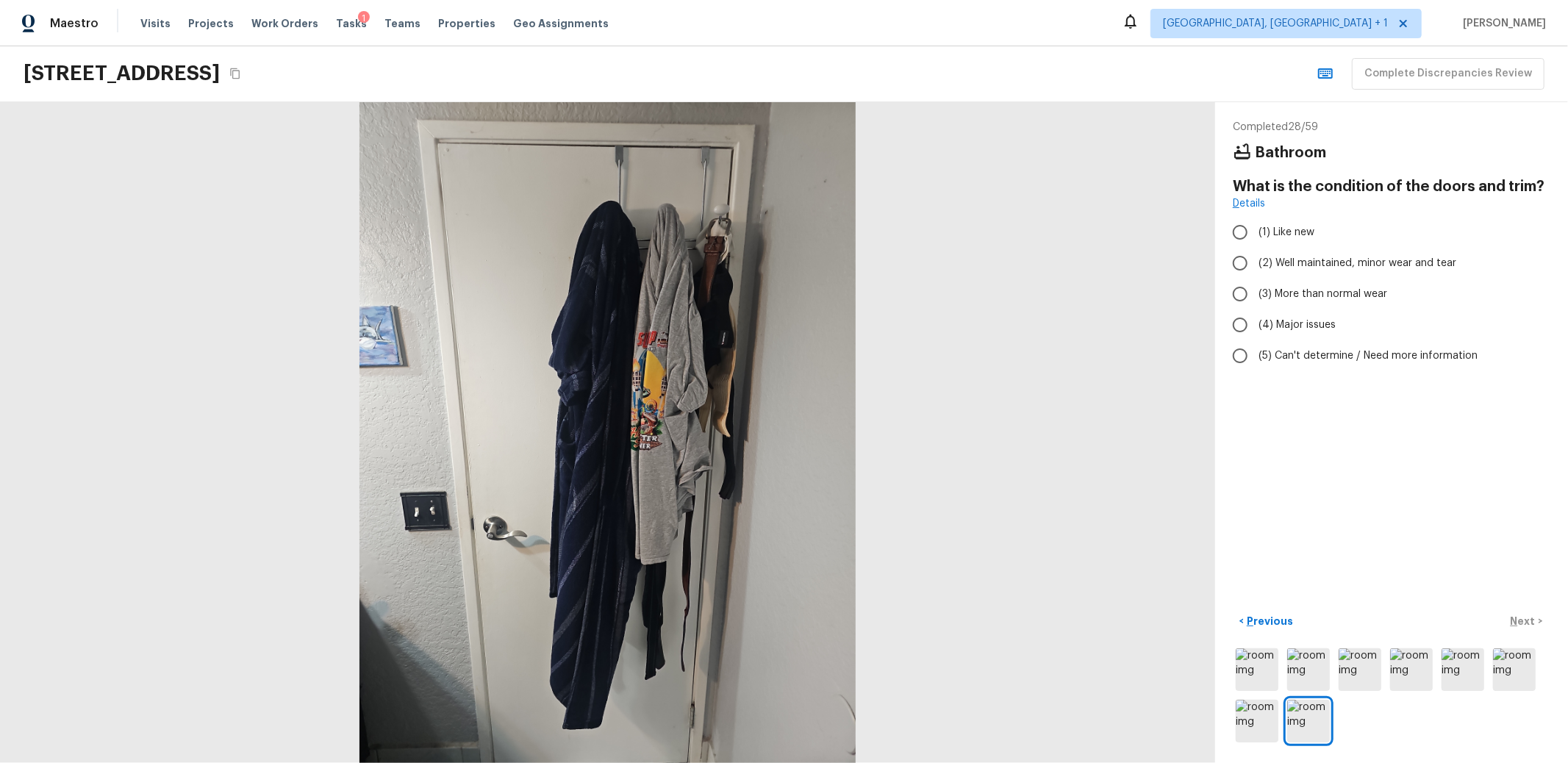
radio input "true"
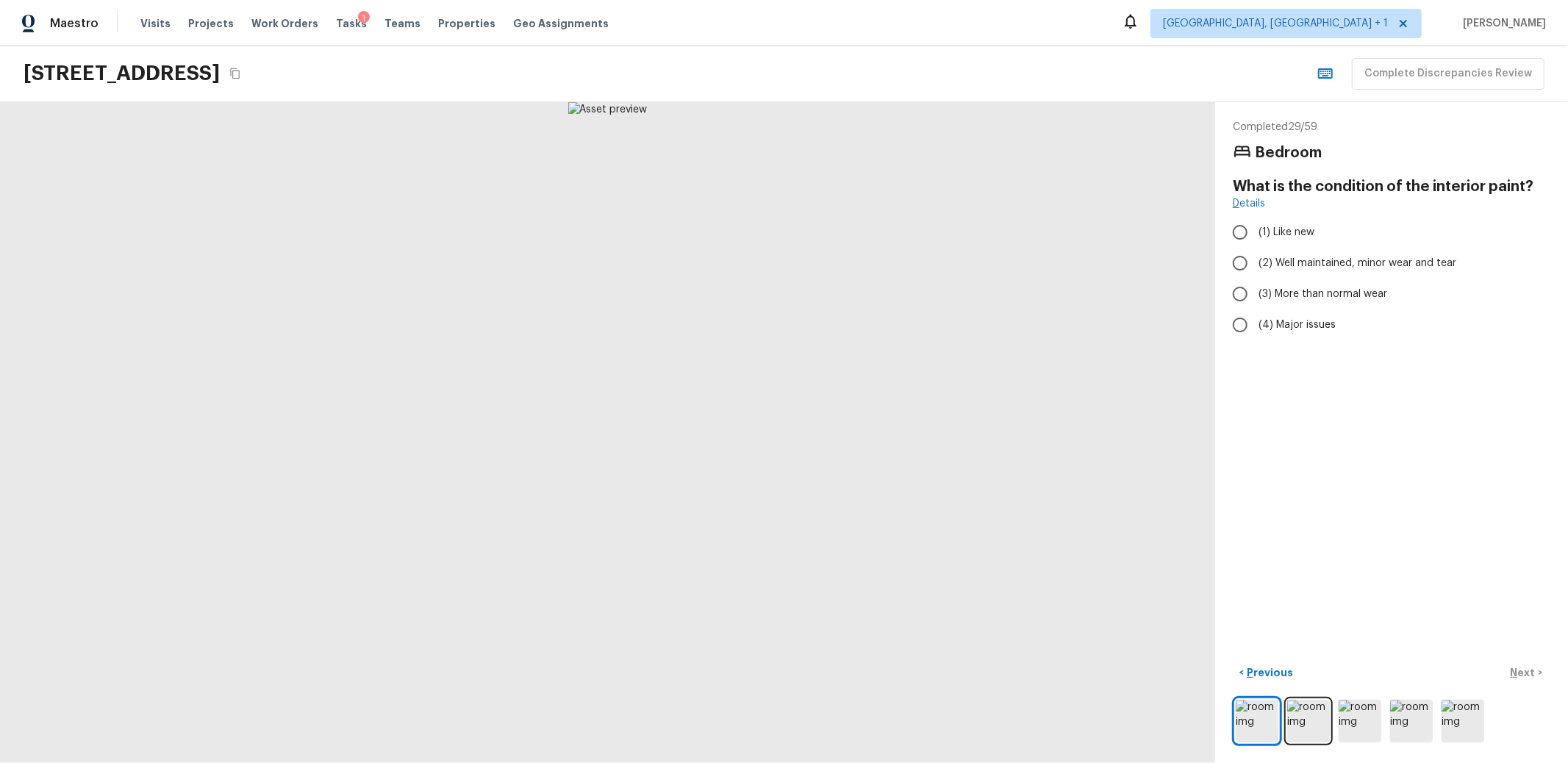
radio input "true"
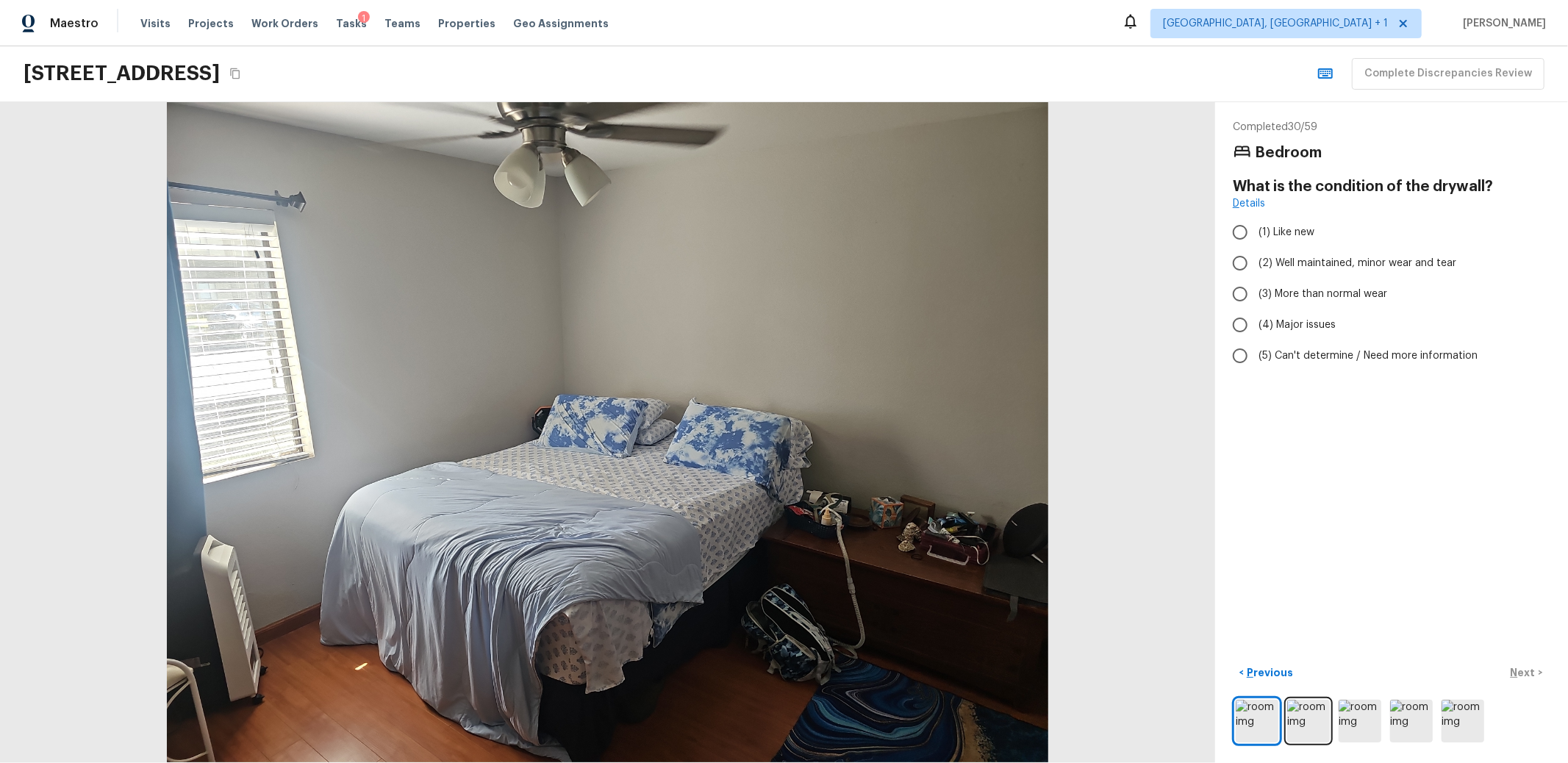
radio input "true"
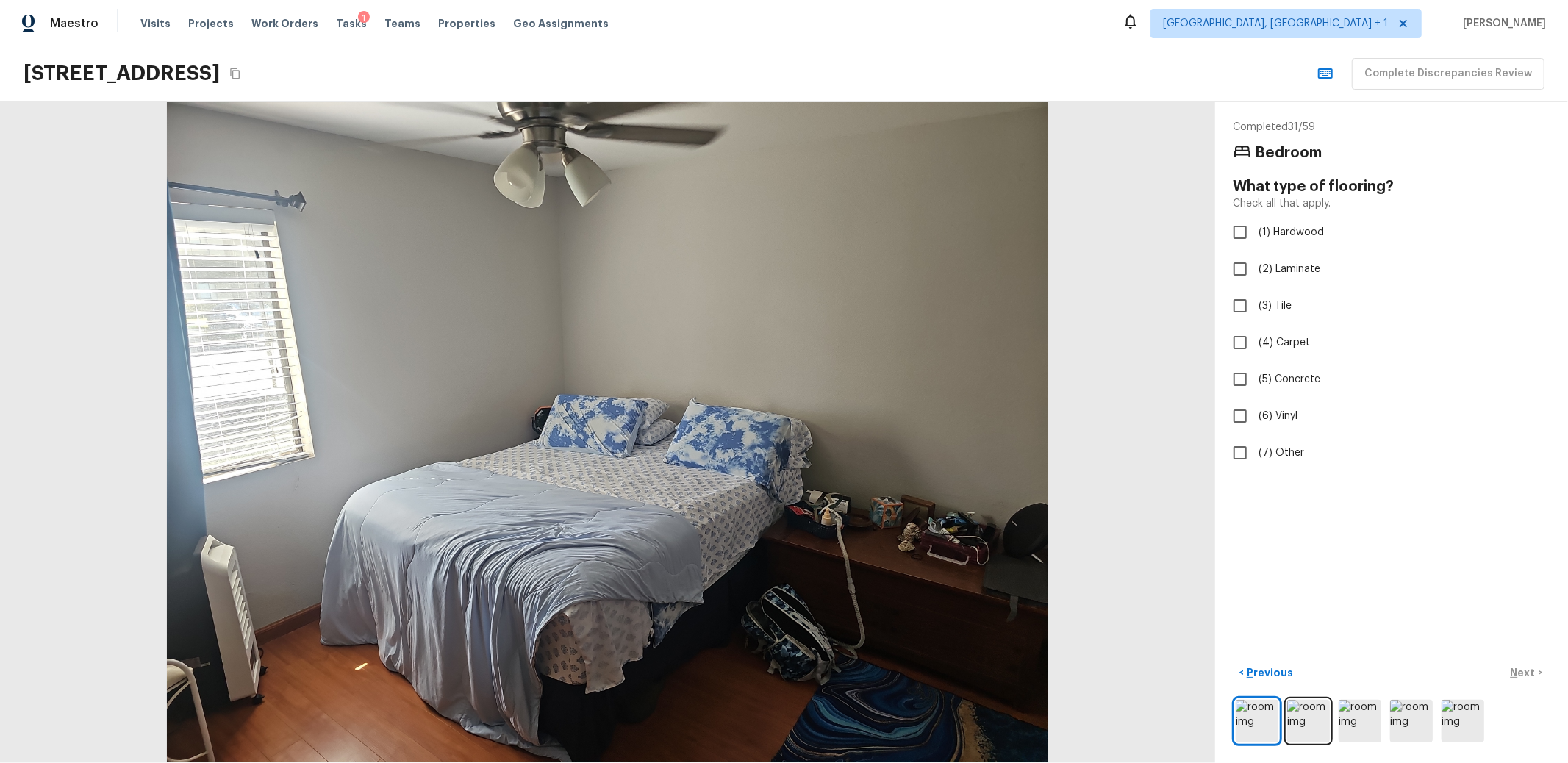
checkbox input "true"
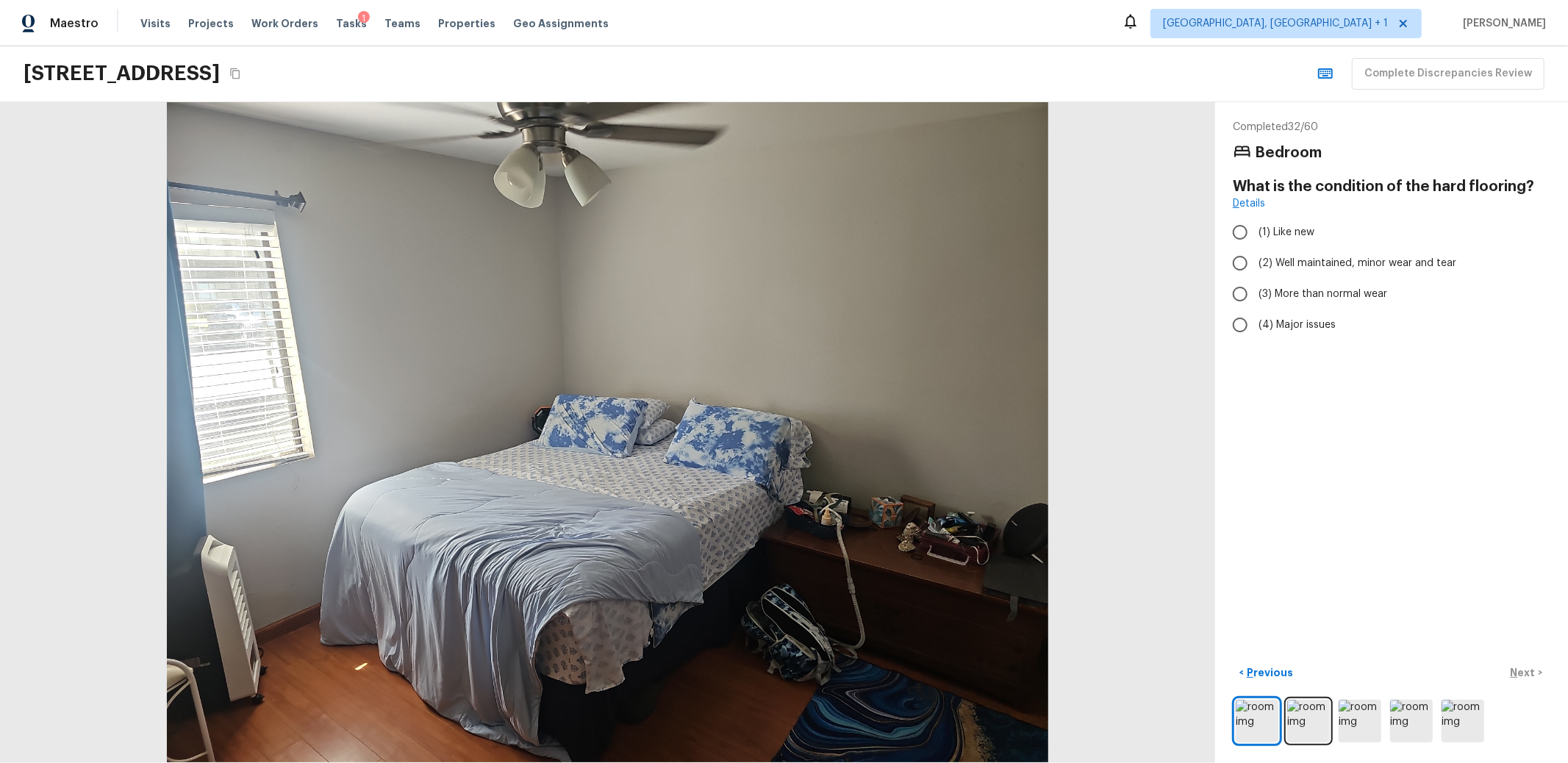
radio input "true"
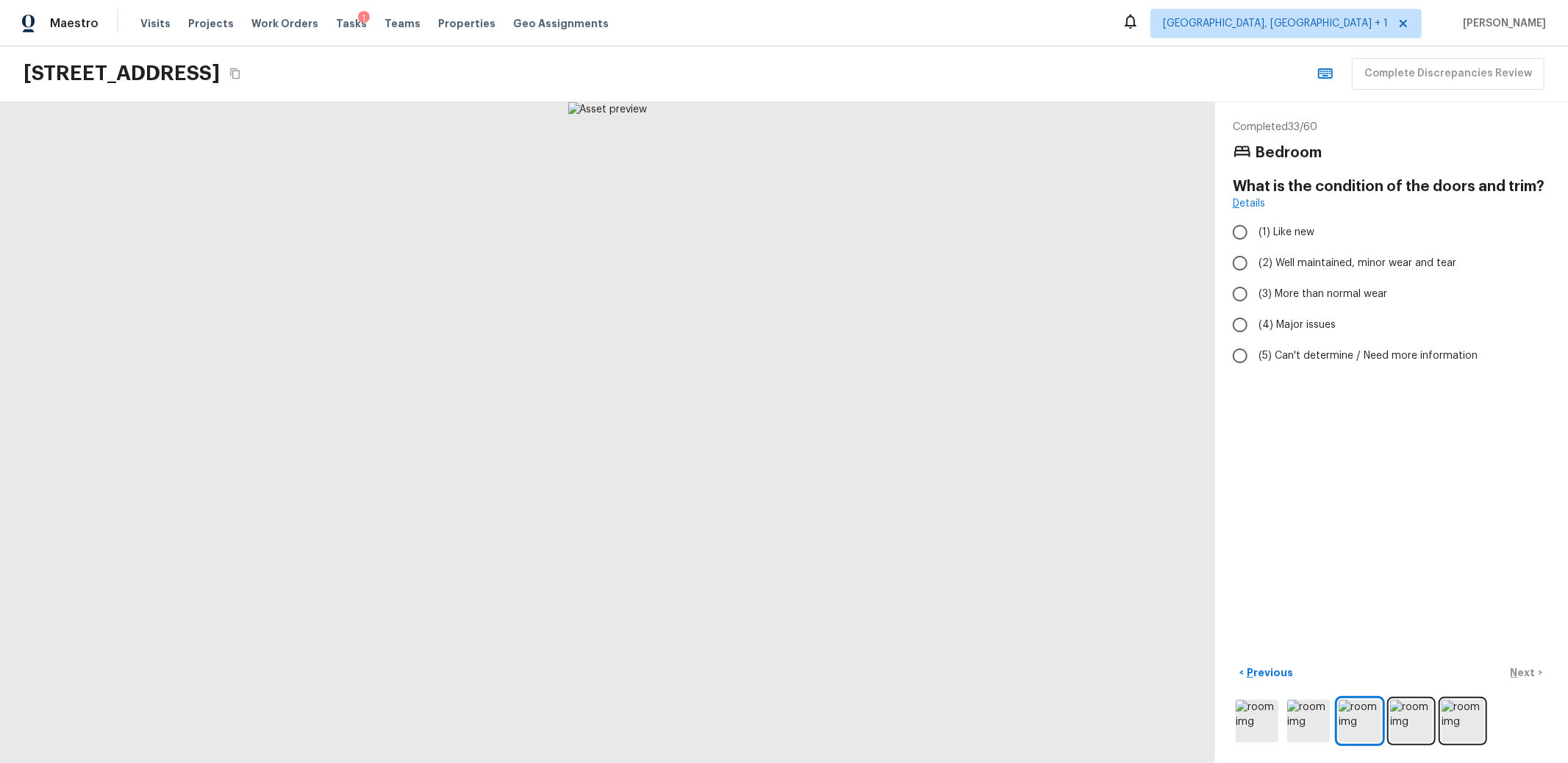
radio input "true"
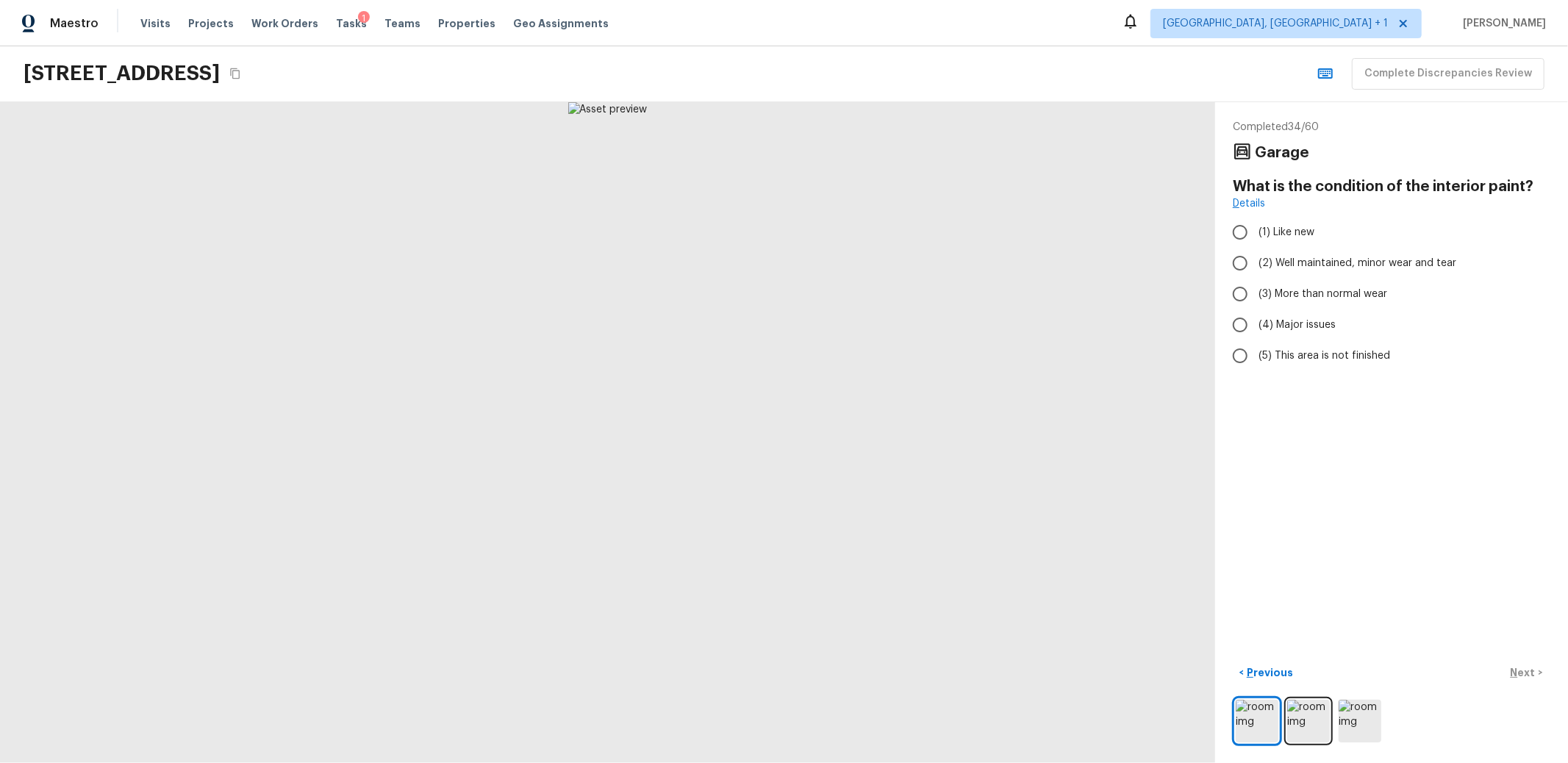
radio input "true"
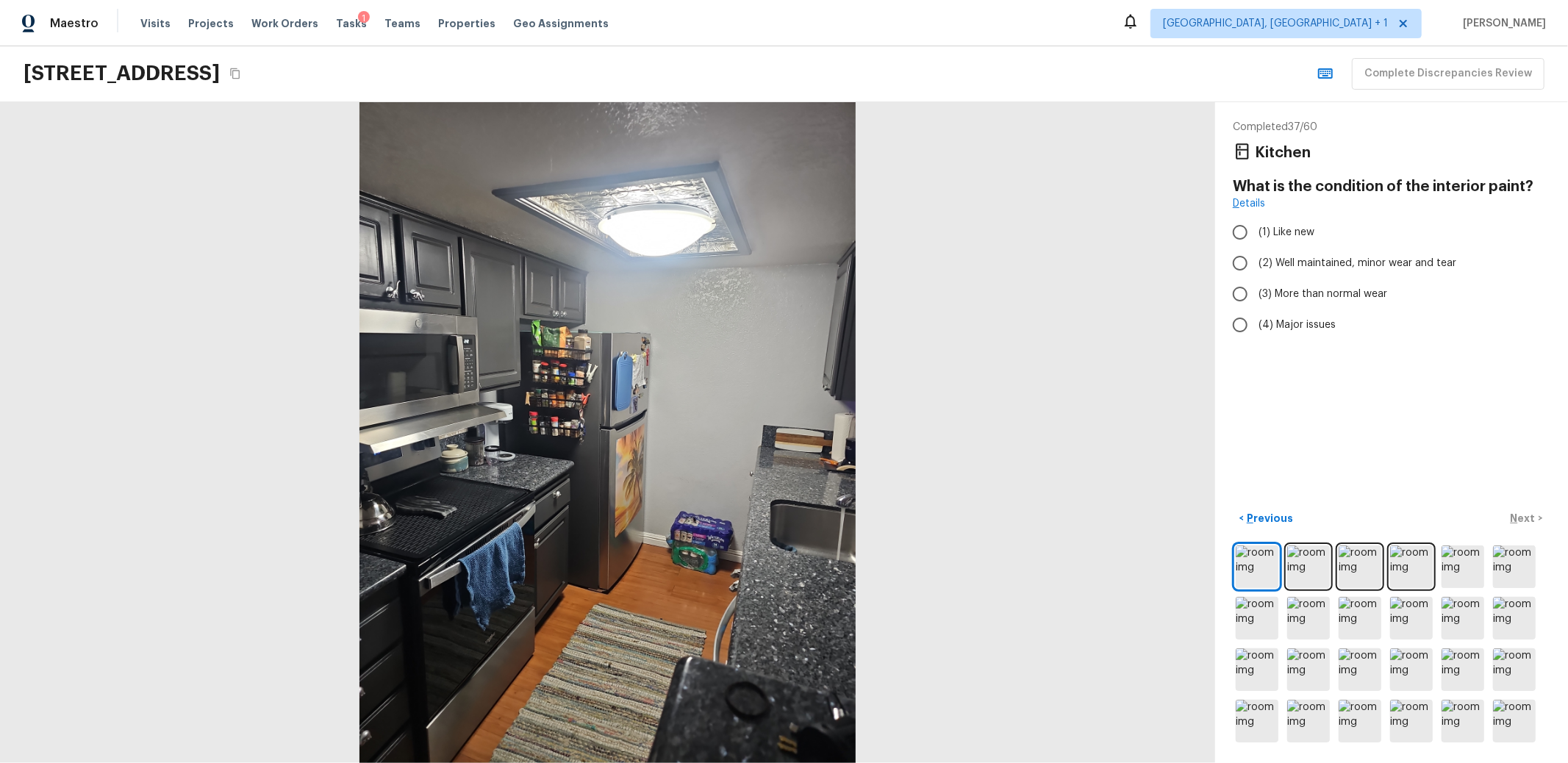
radio input "true"
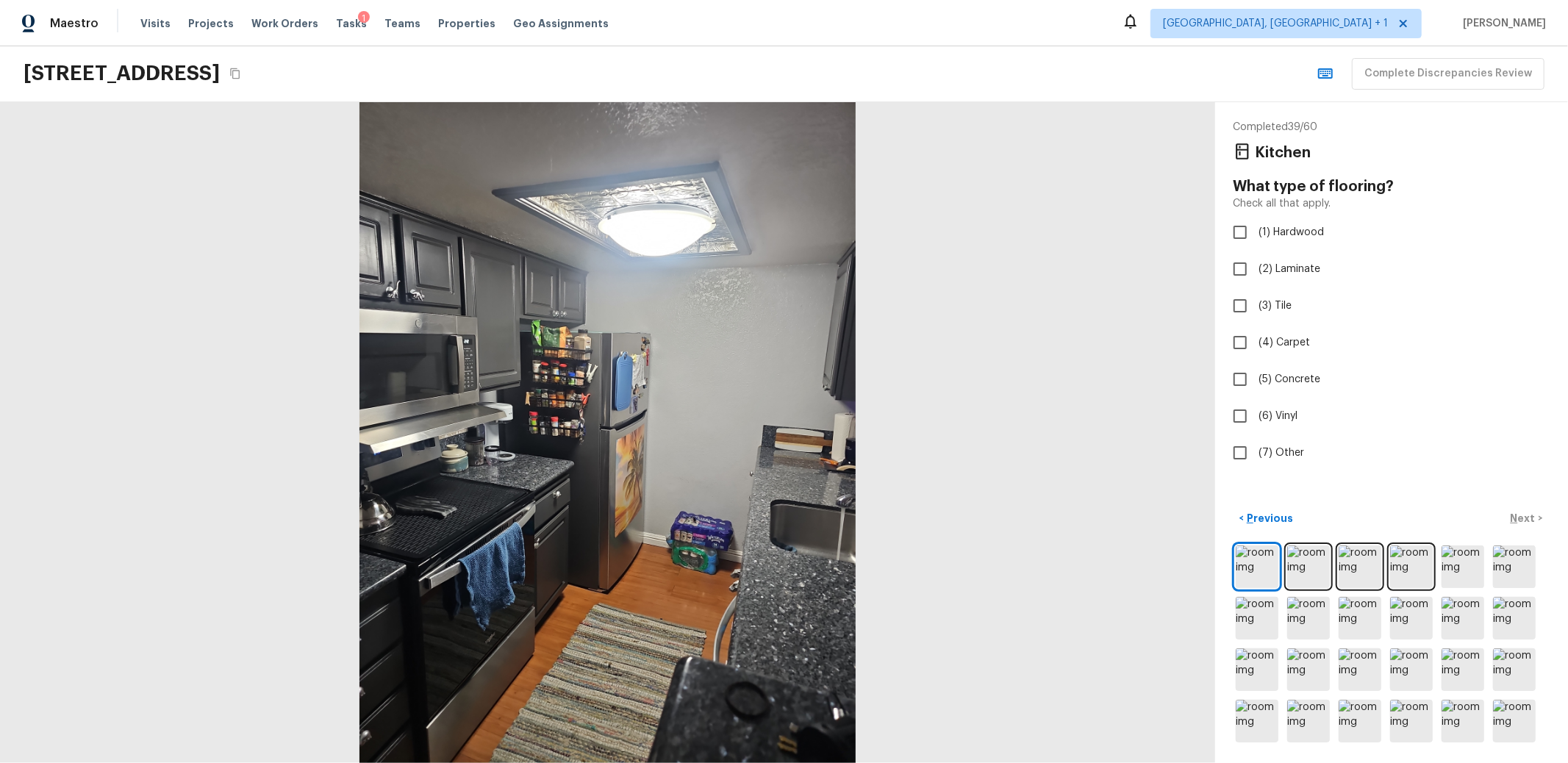
checkbox input "true"
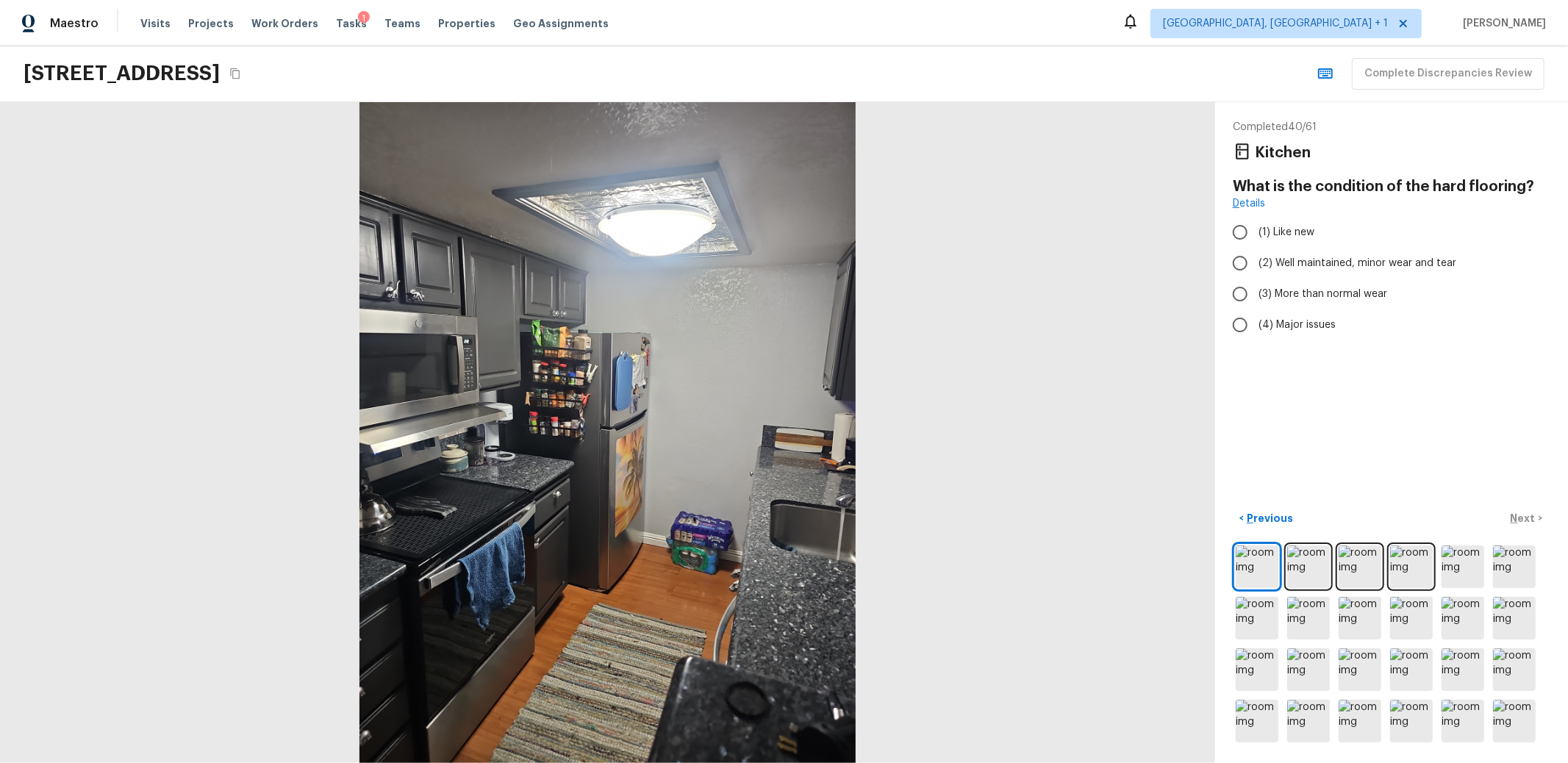
radio input "true"
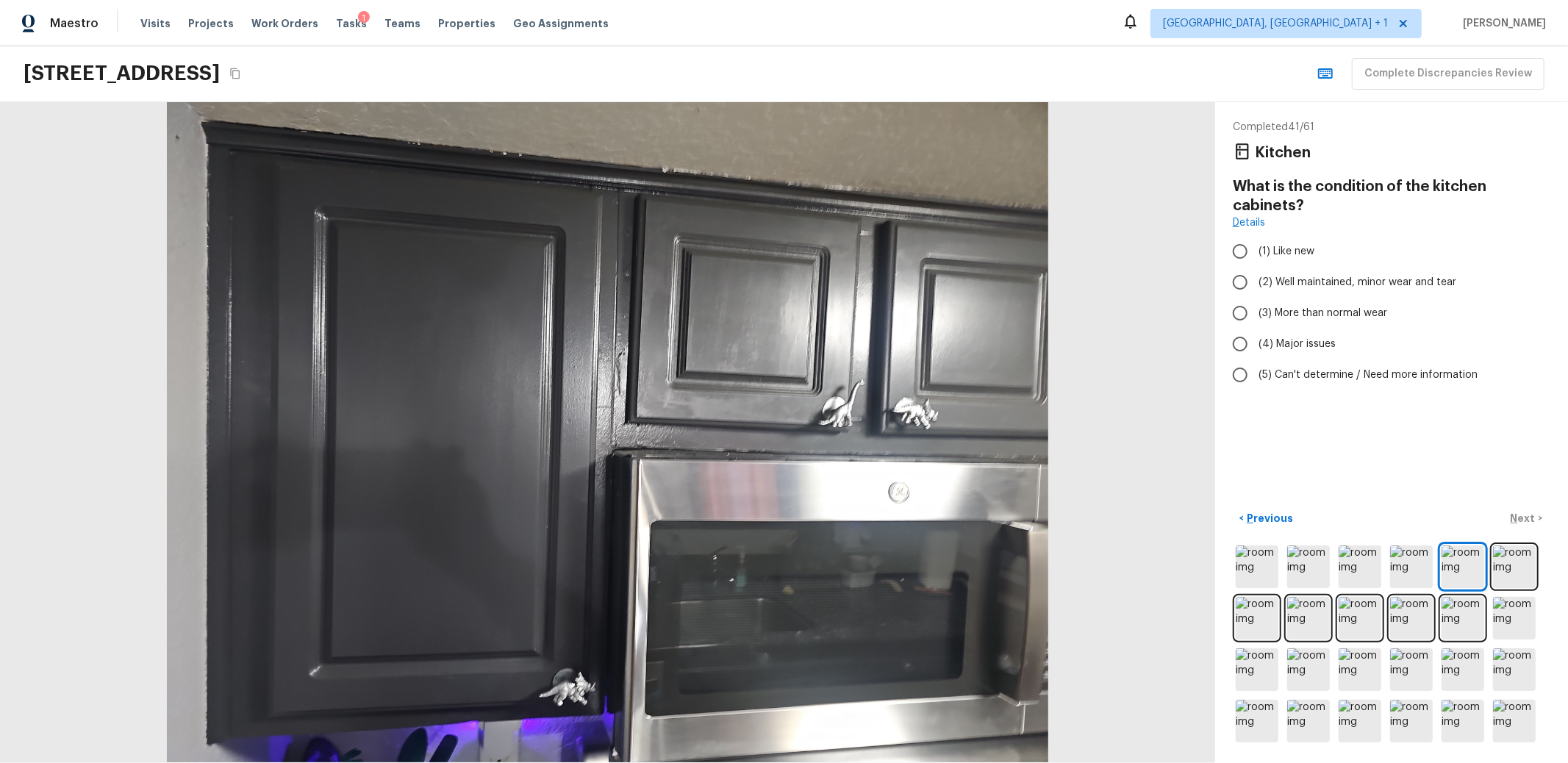
radio input "true"
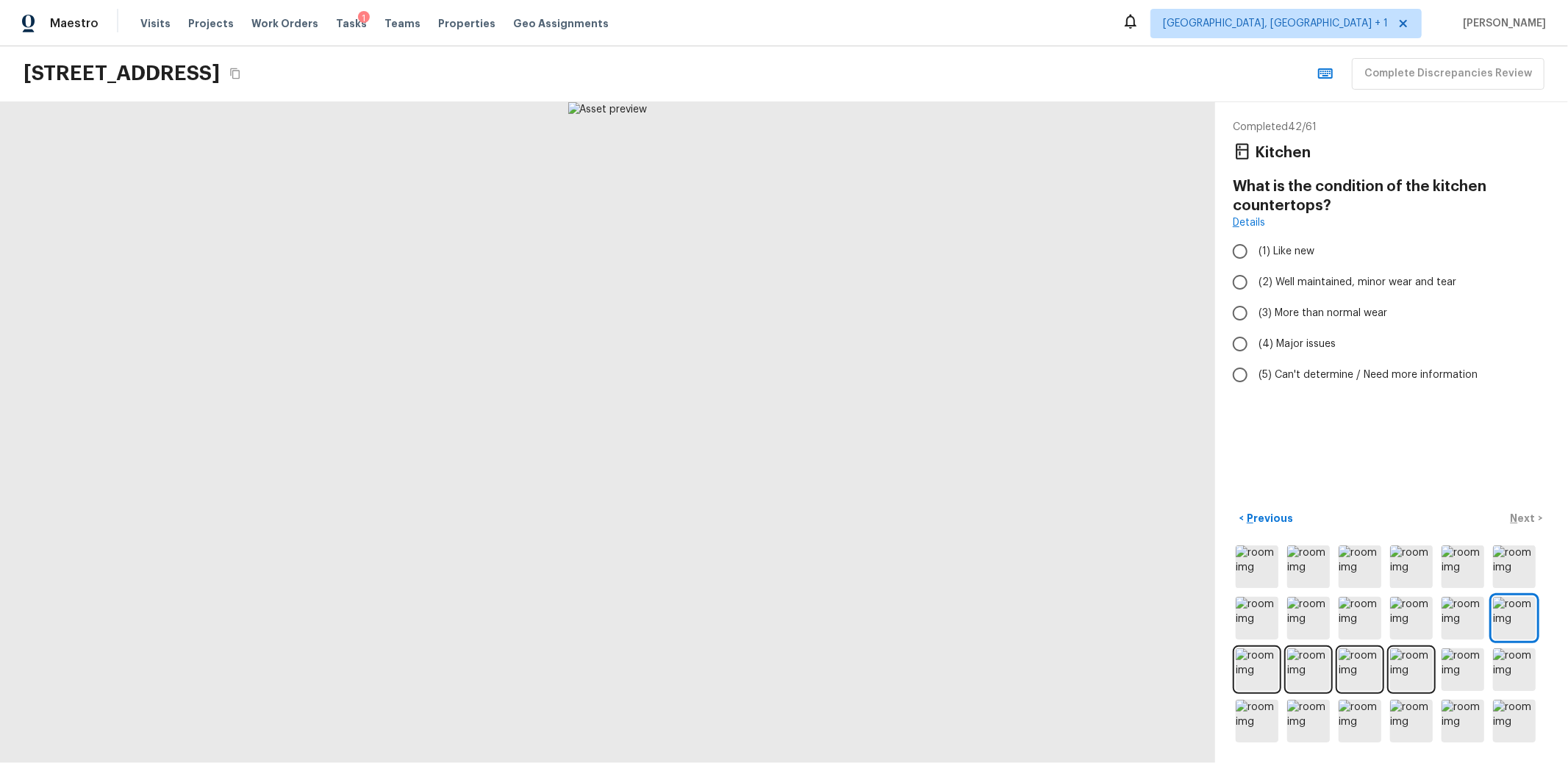
radio input "true"
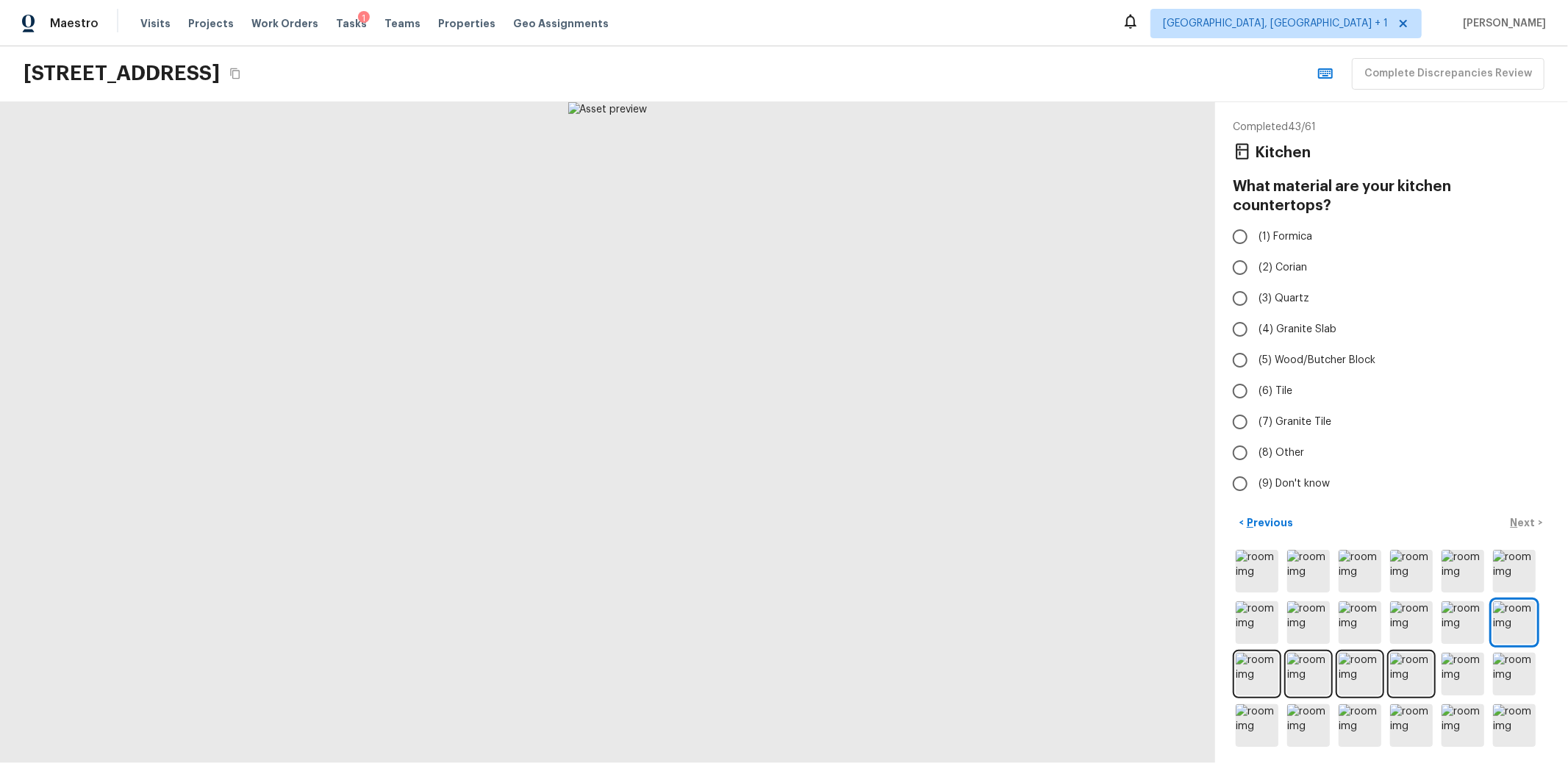
radio input "true"
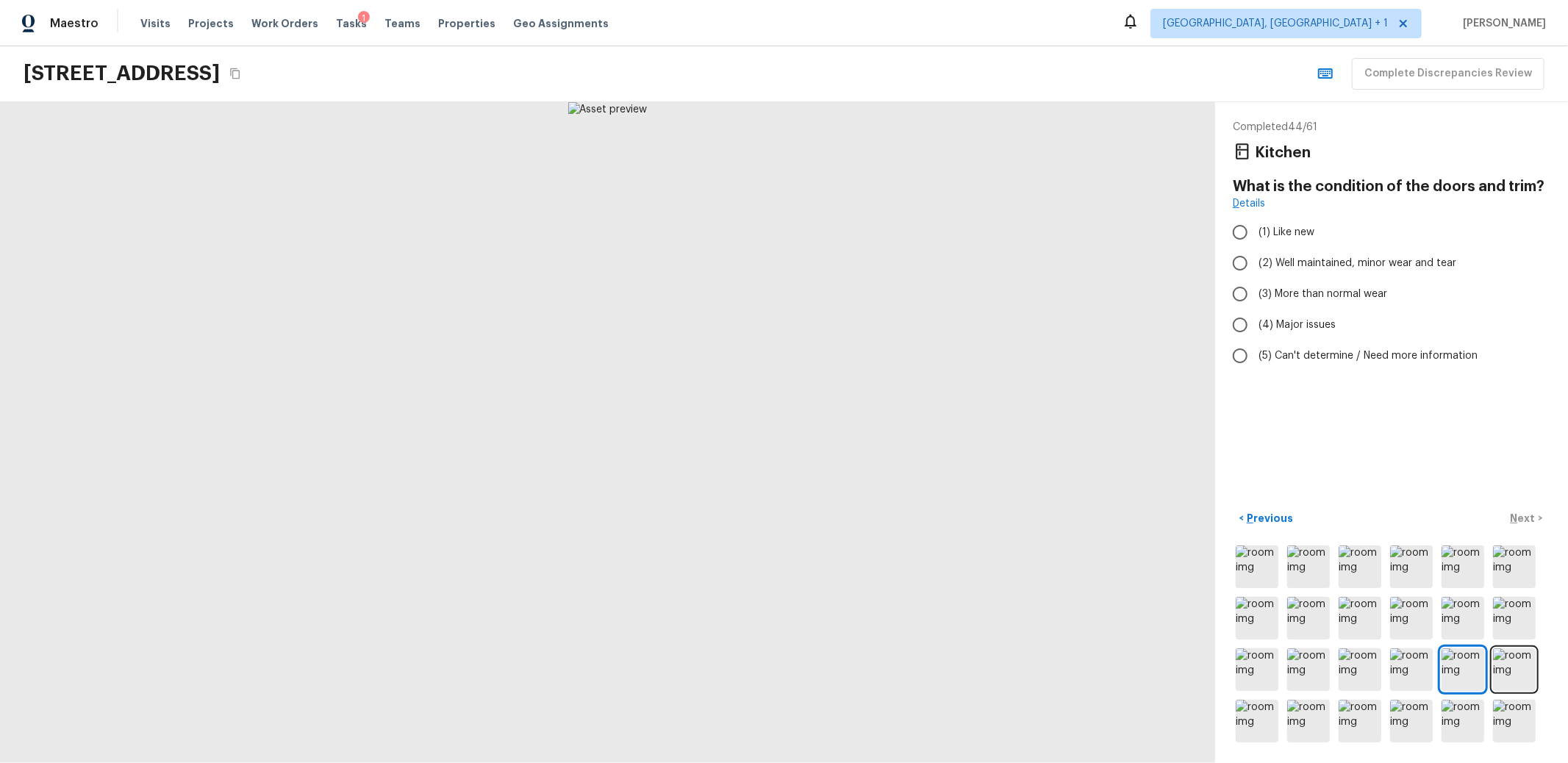
radio input "true"
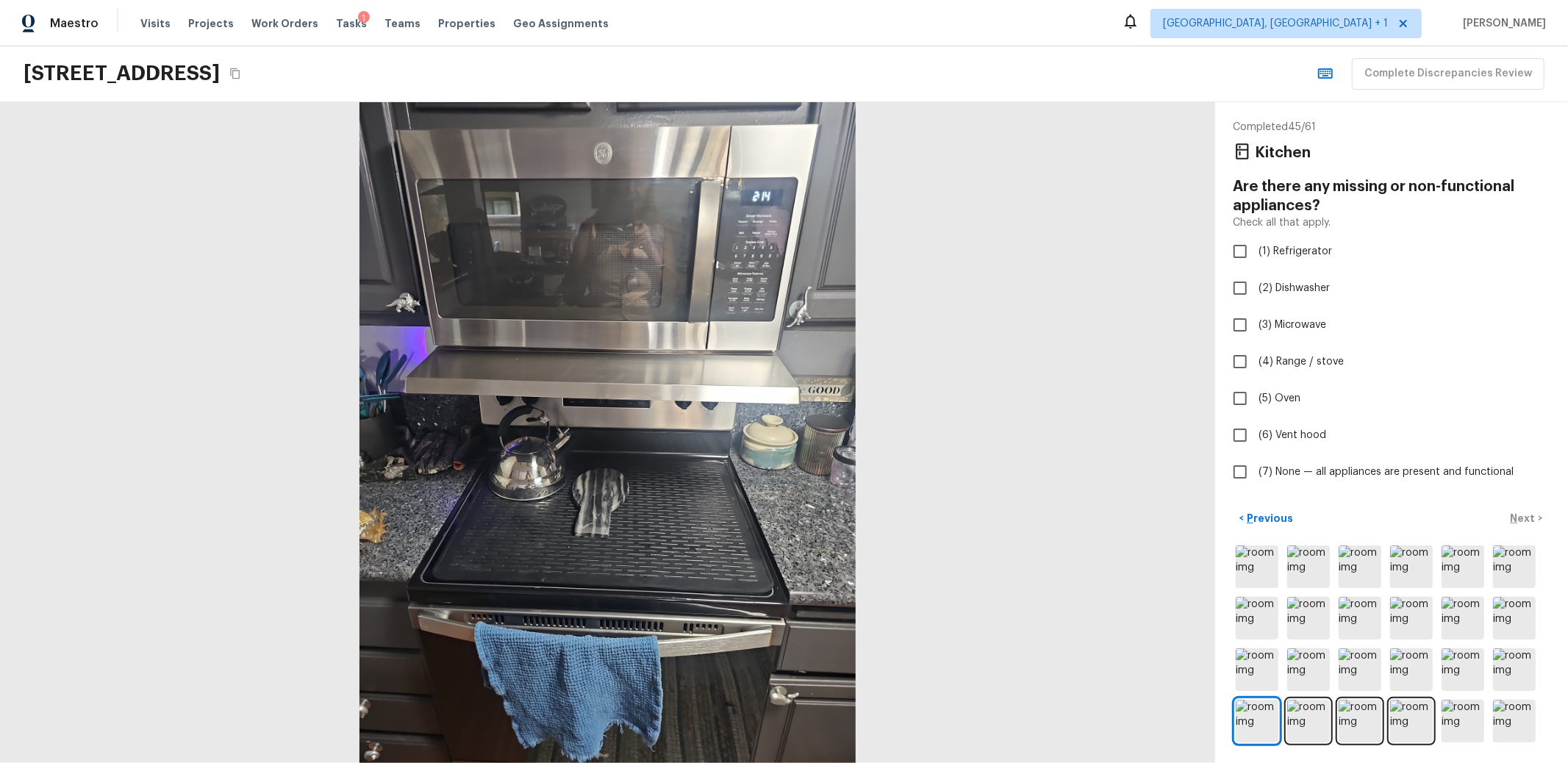
checkbox input "true"
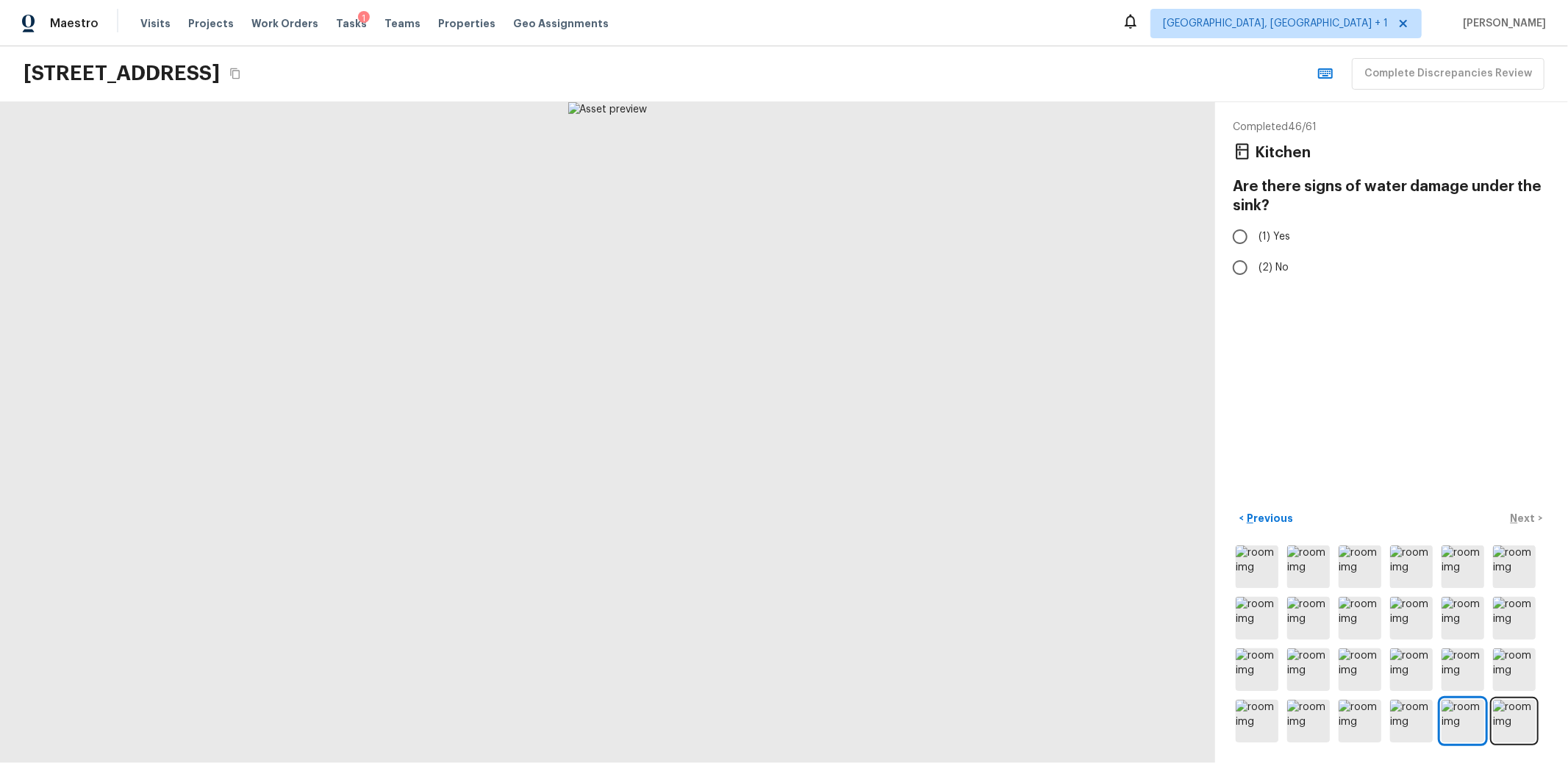
radio input "true"
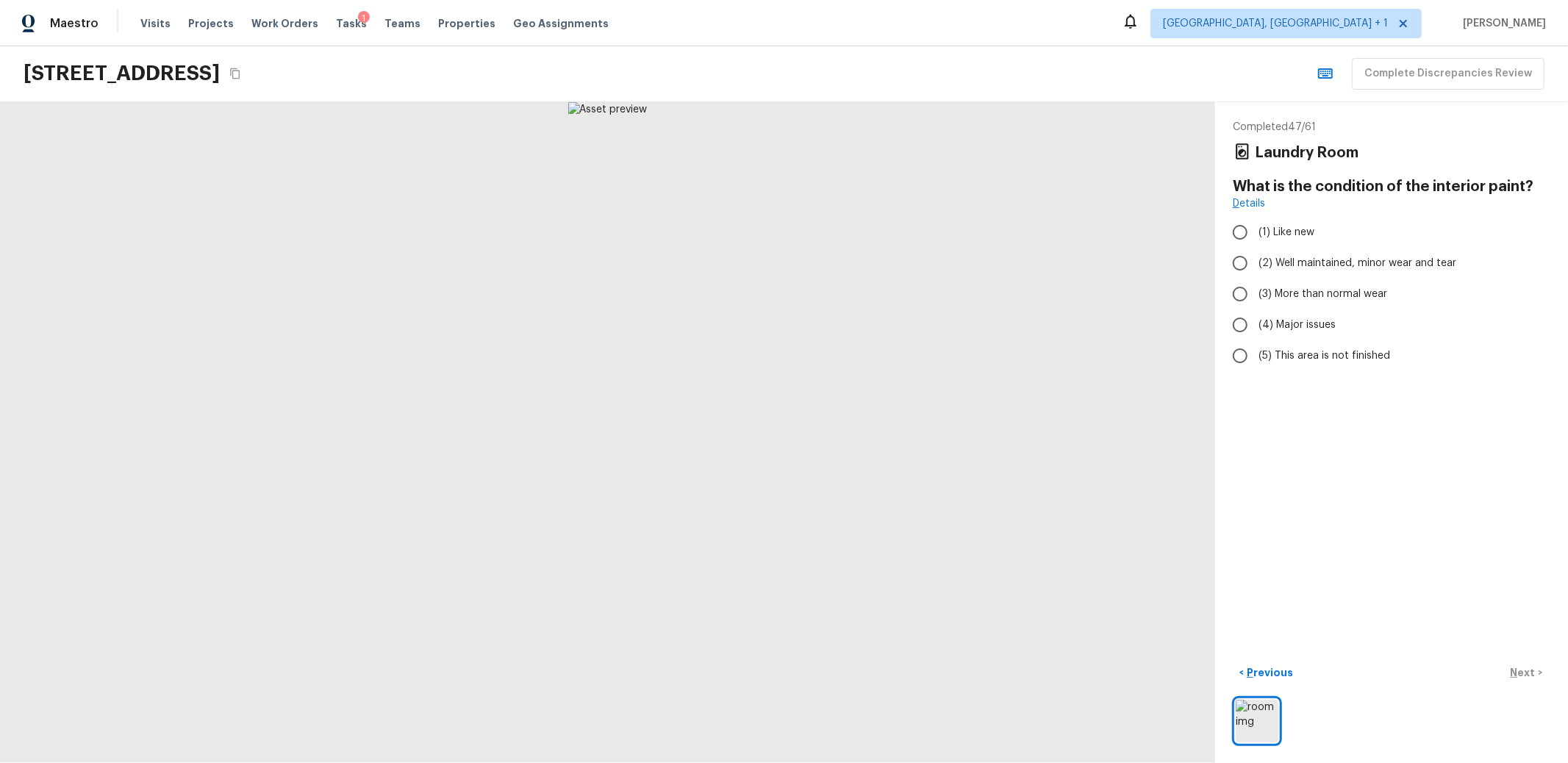
radio input "true"
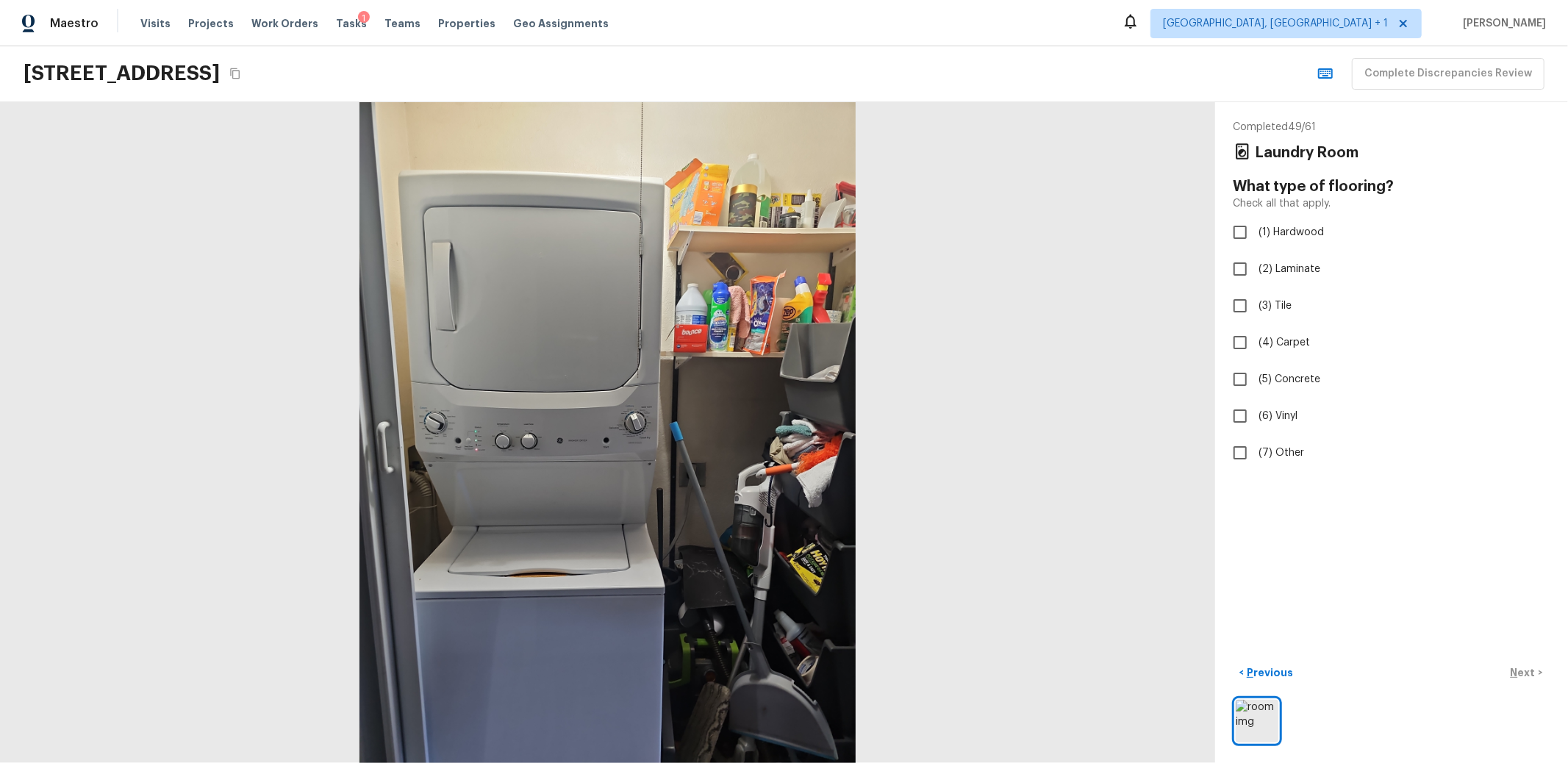
checkbox input "true"
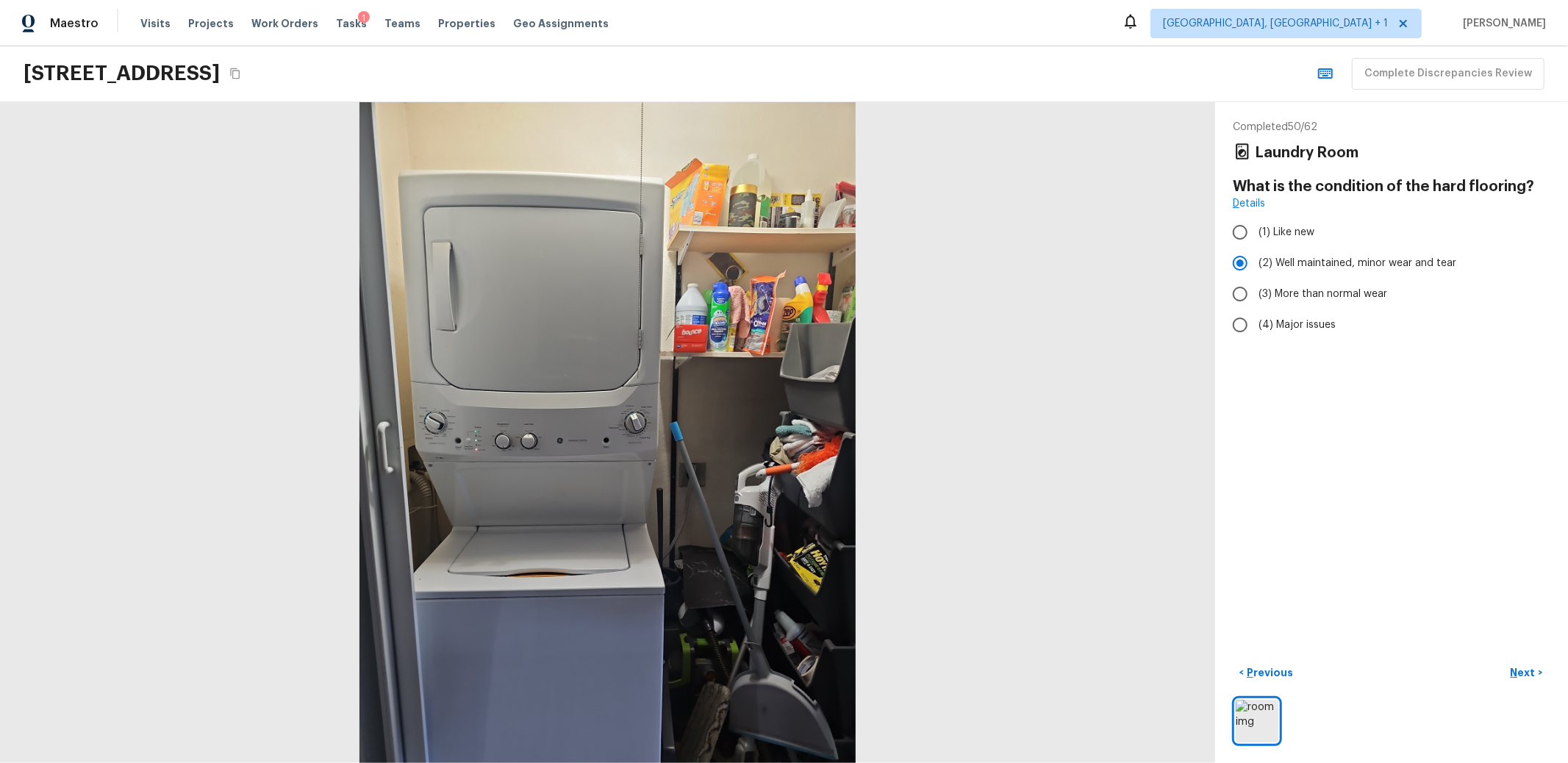
radio input "false"
radio input "true"
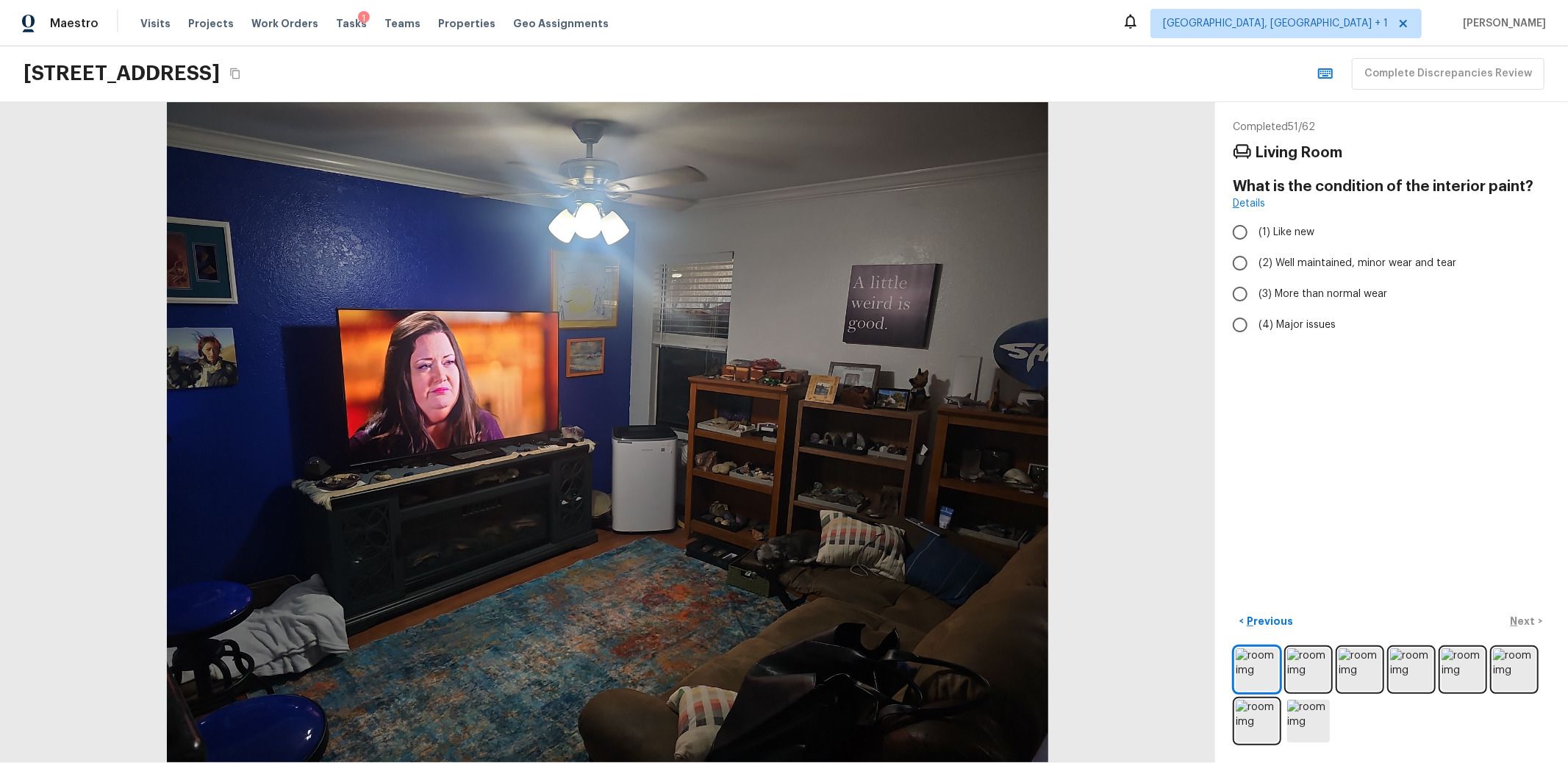
radio input "true"
checkbox input "true"
radio input "true"
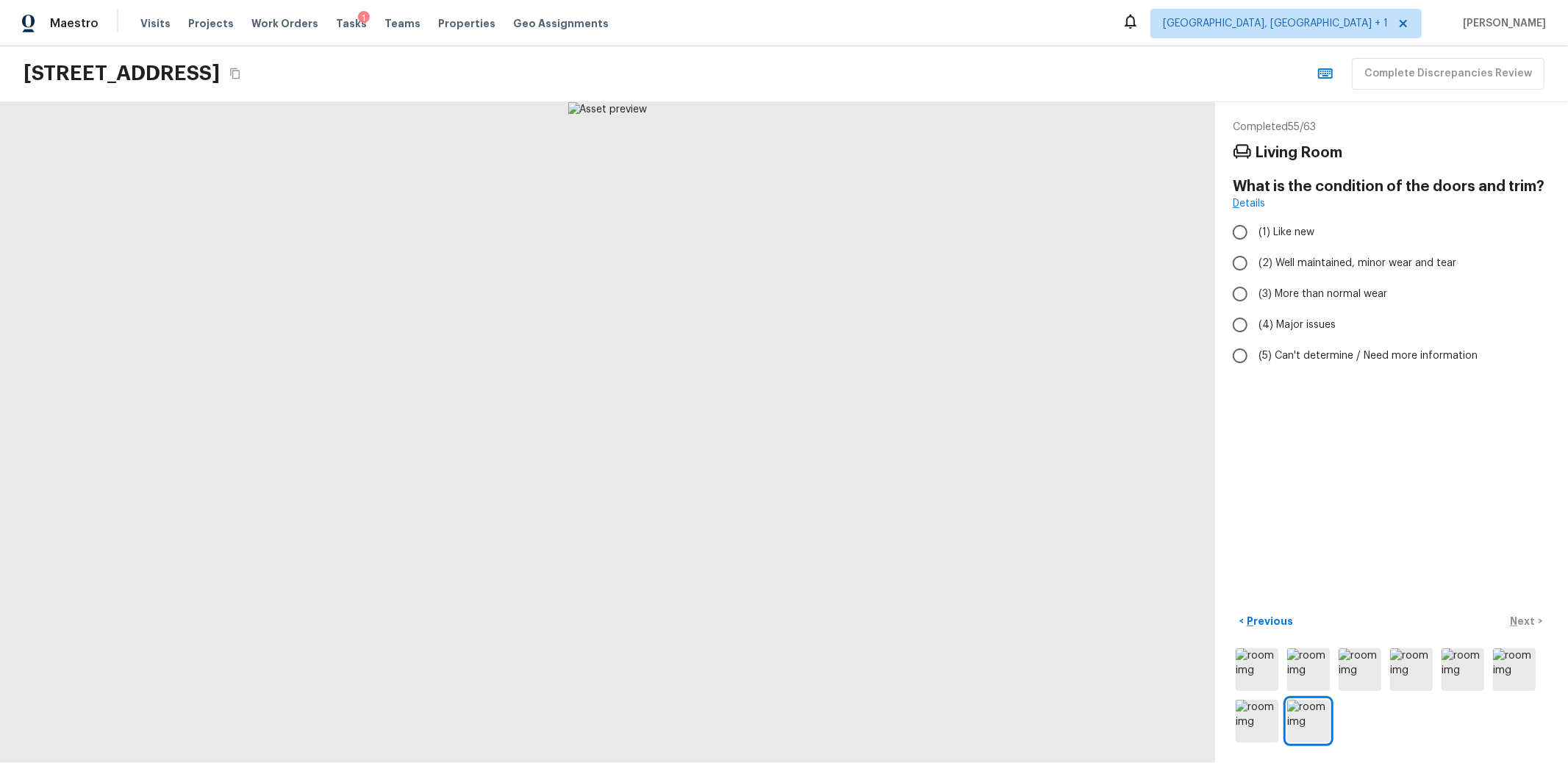
radio input "true"
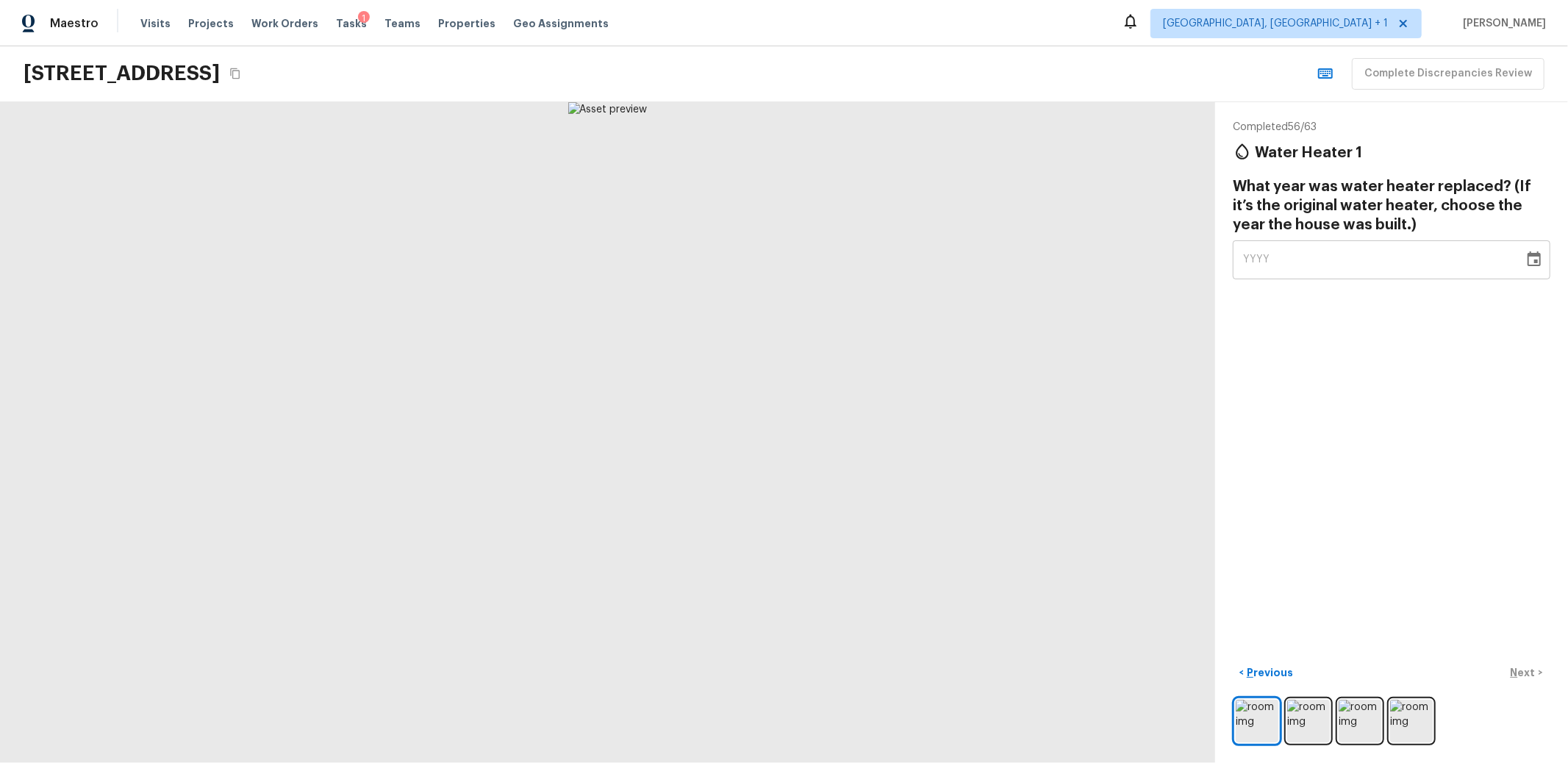
click at [1352, 254] on div "YYYY" at bounding box center [1378, 260] width 271 height 39
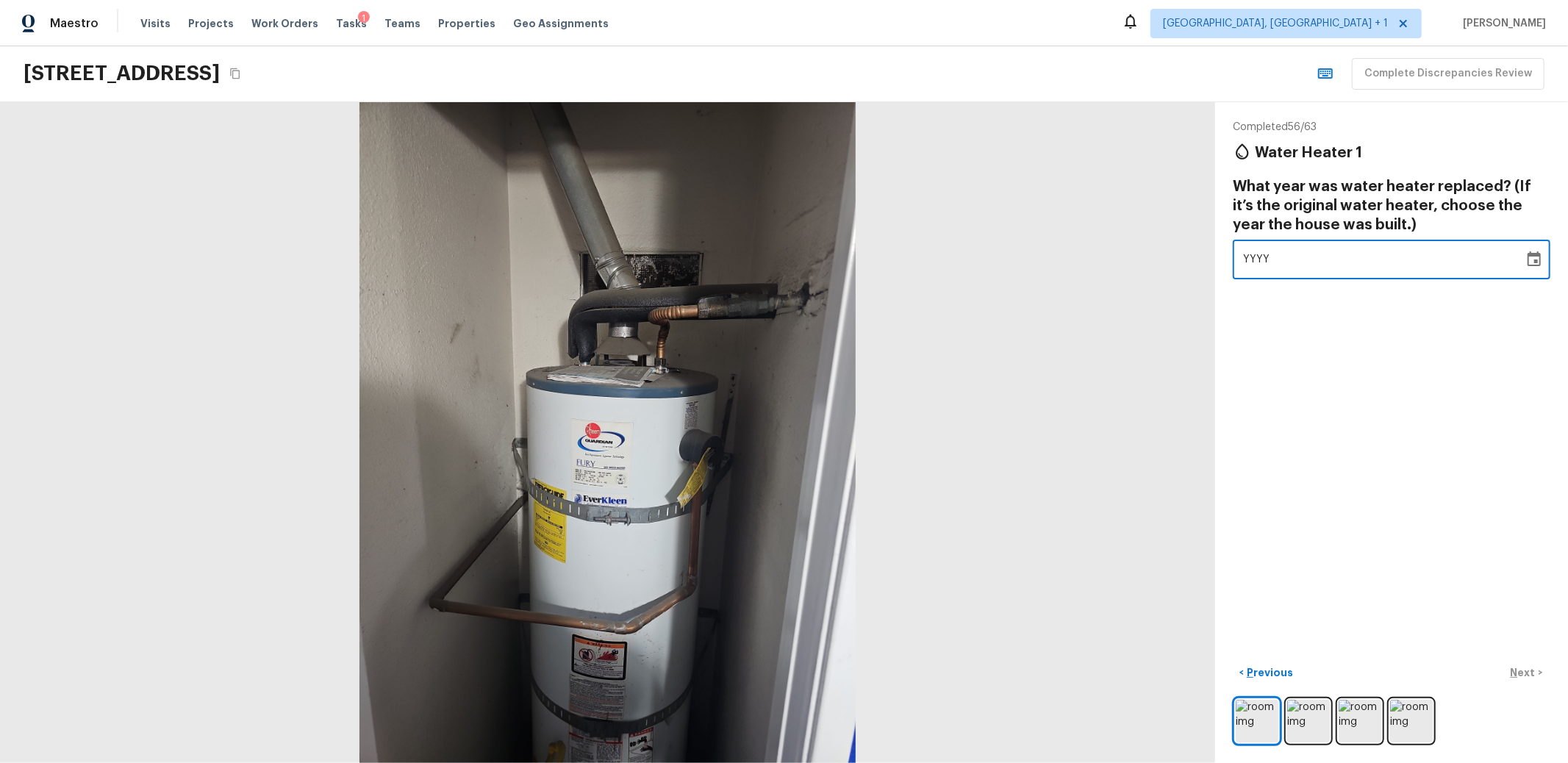
click at [1527, 256] on icon "Choose date" at bounding box center [1534, 259] width 18 height 18
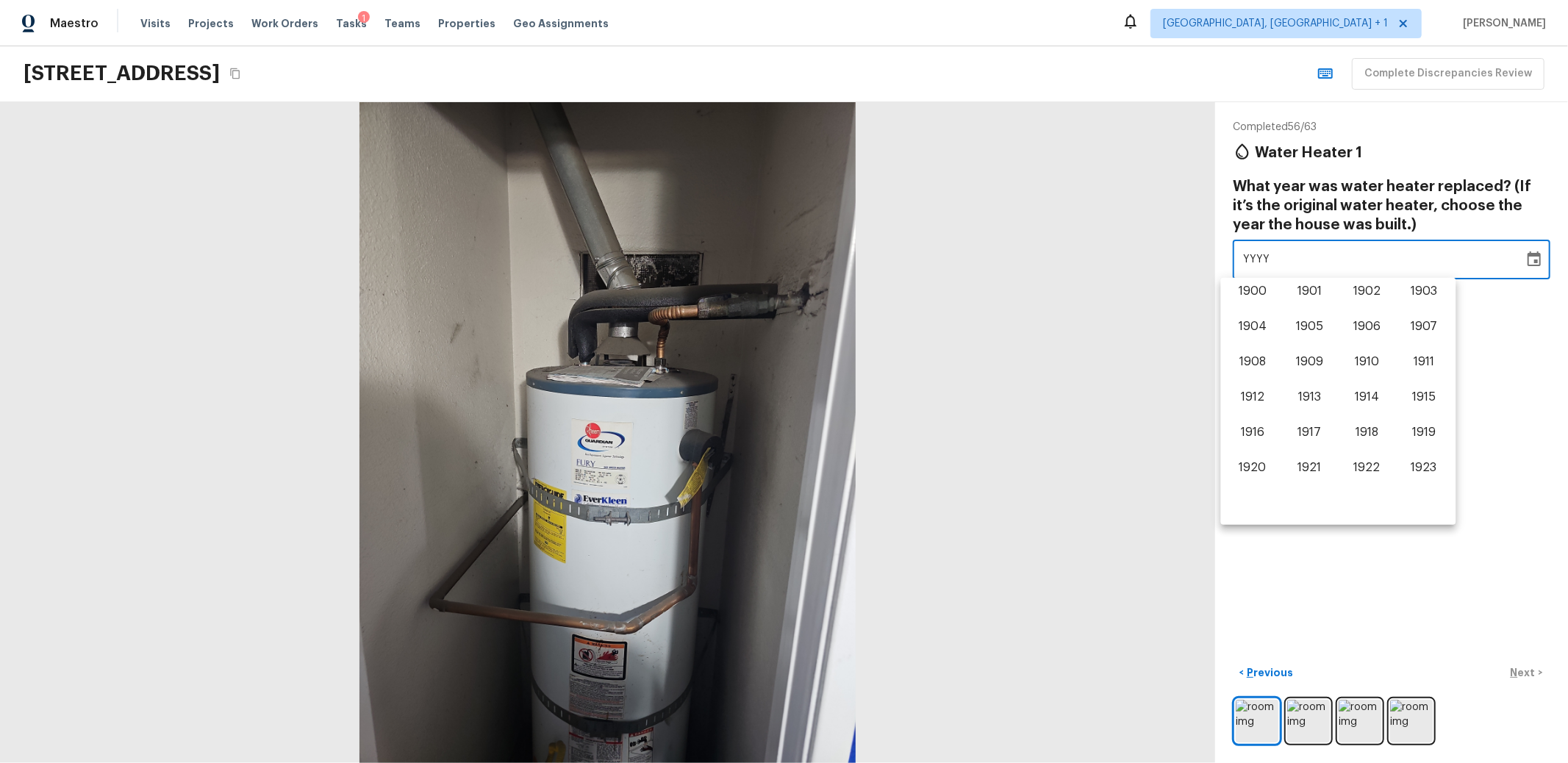
scroll to position [914, 0]
click at [1354, 366] on button "2014" at bounding box center [1366, 365] width 53 height 27
type input "2014"
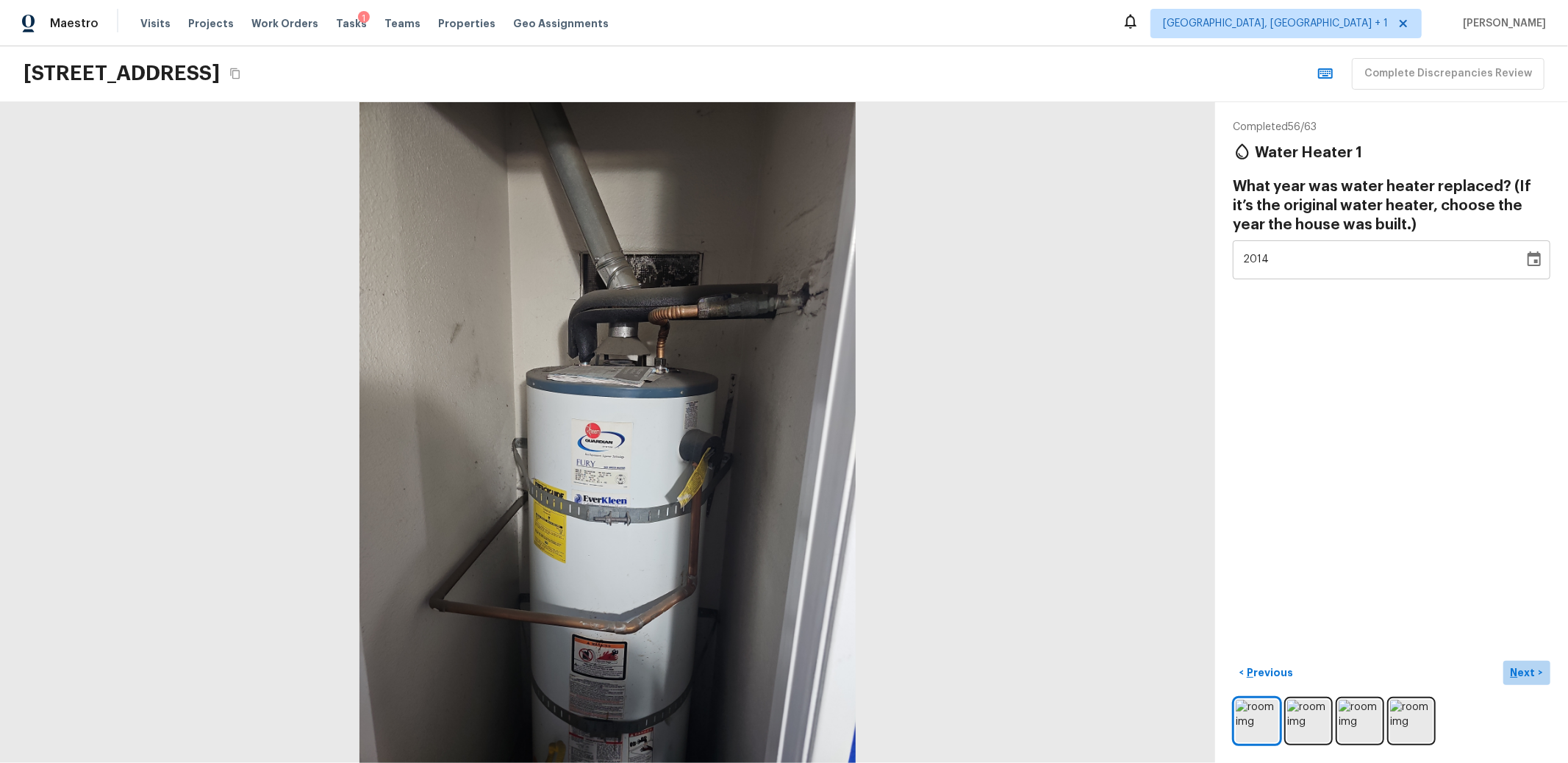
click at [1516, 665] on p "Next" at bounding box center [1525, 673] width 28 height 15
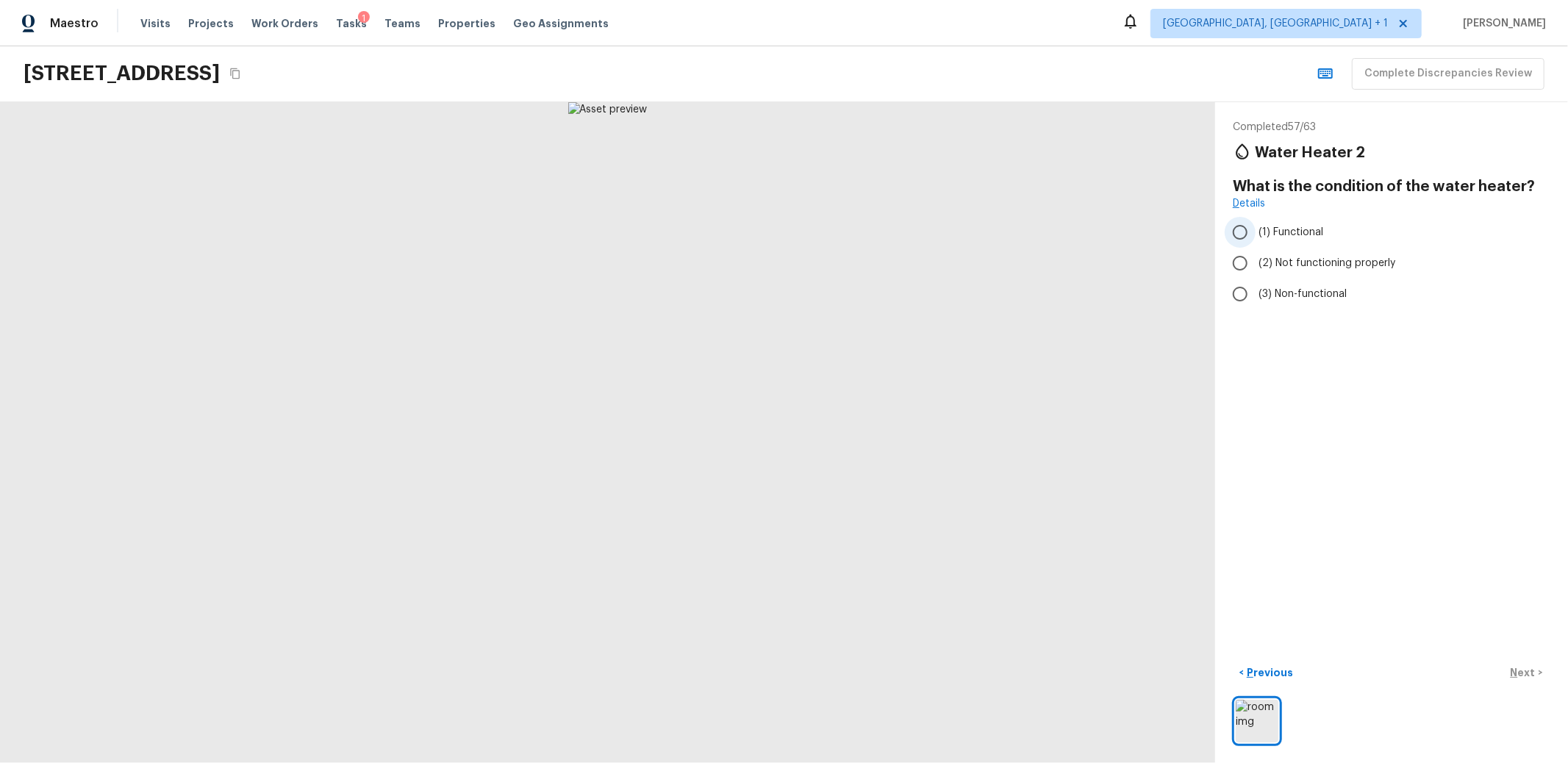
drag, startPoint x: 1293, startPoint y: 235, endPoint x: 1311, endPoint y: 262, distance: 32.4
click at [1293, 235] on span "(1) Functional" at bounding box center [1291, 232] width 64 height 15
click at [1256, 235] on input "(1) Functional" at bounding box center [1240, 232] width 31 height 31
radio input "true"
click at [1513, 668] on button "Next >" at bounding box center [1527, 673] width 47 height 24
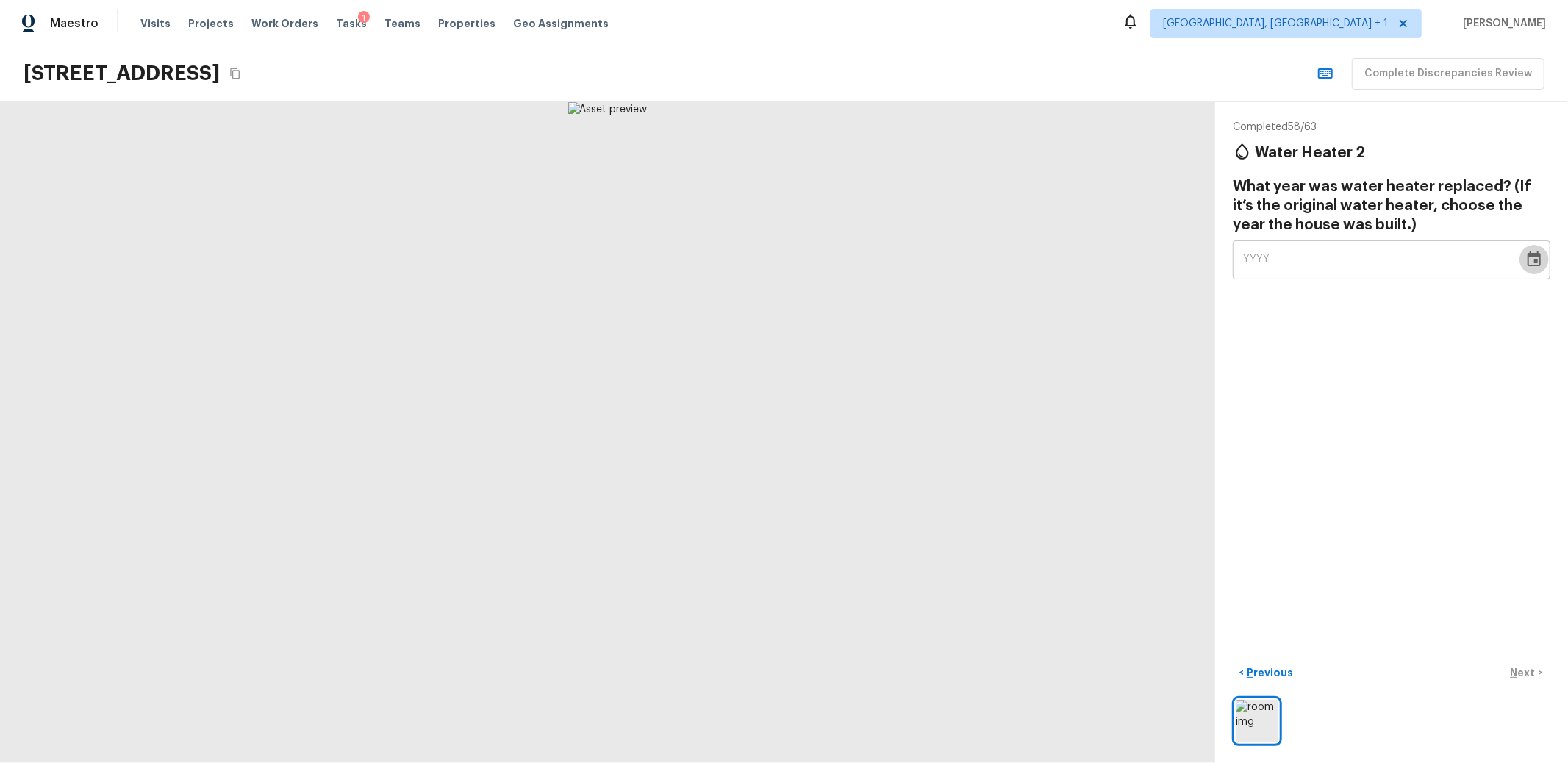
drag, startPoint x: 1521, startPoint y: 256, endPoint x: 1508, endPoint y: 260, distance: 13.6
click at [1526, 256] on icon "Choose date" at bounding box center [1534, 259] width 18 height 18
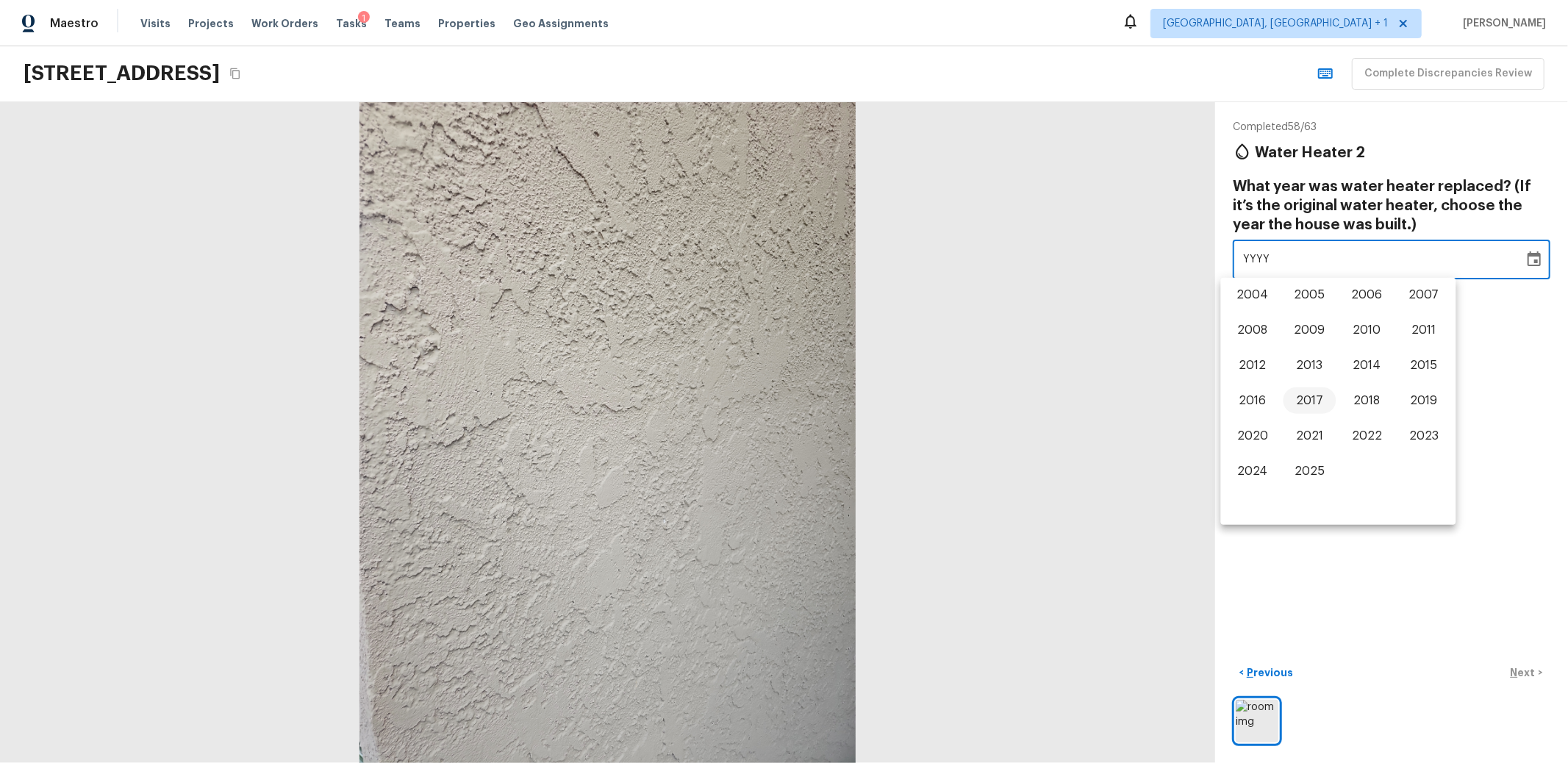
click at [1301, 402] on button "2017" at bounding box center [1309, 401] width 53 height 27
type input "2017"
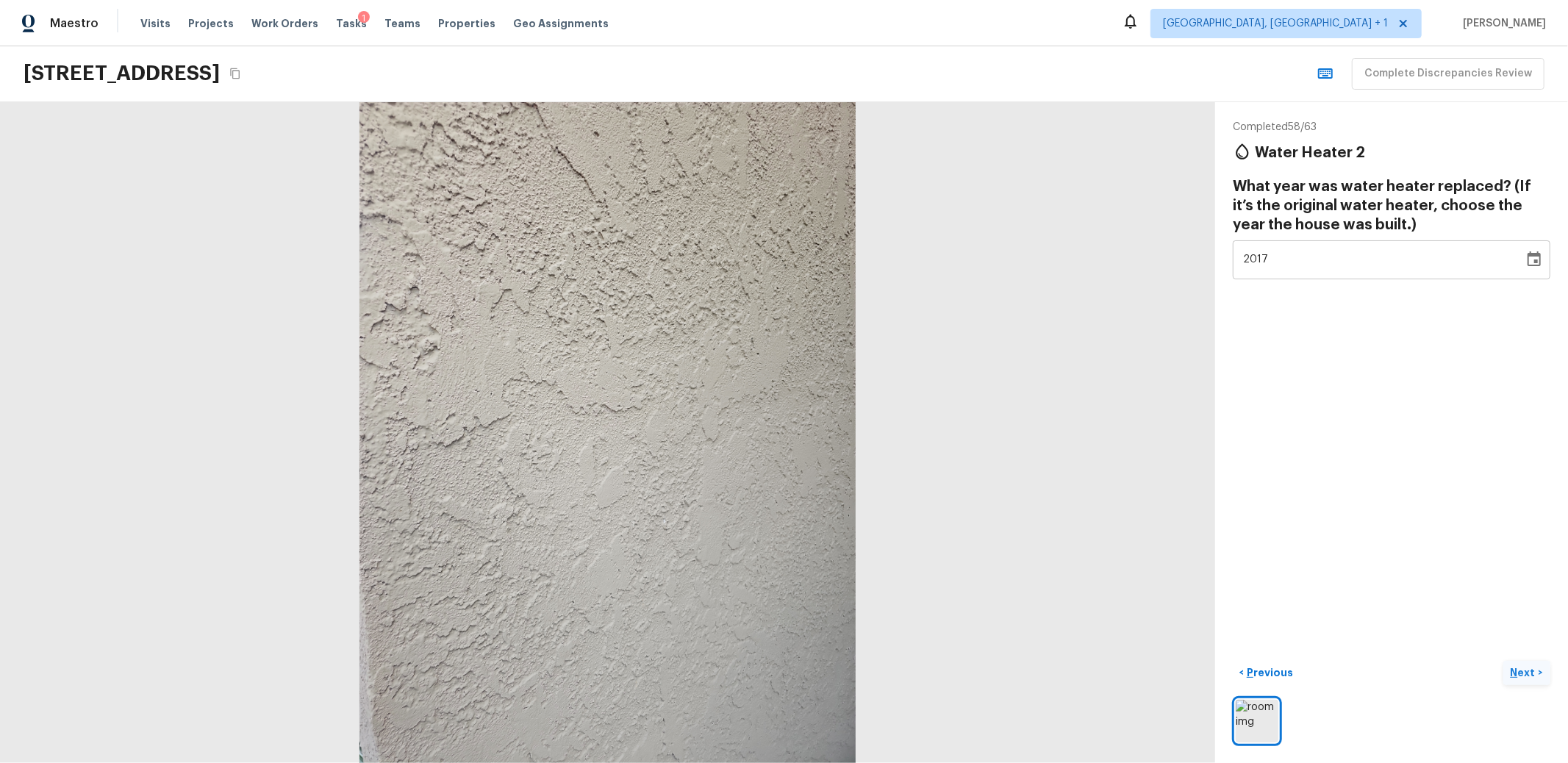
click at [1511, 665] on p "Next" at bounding box center [1525, 673] width 28 height 15
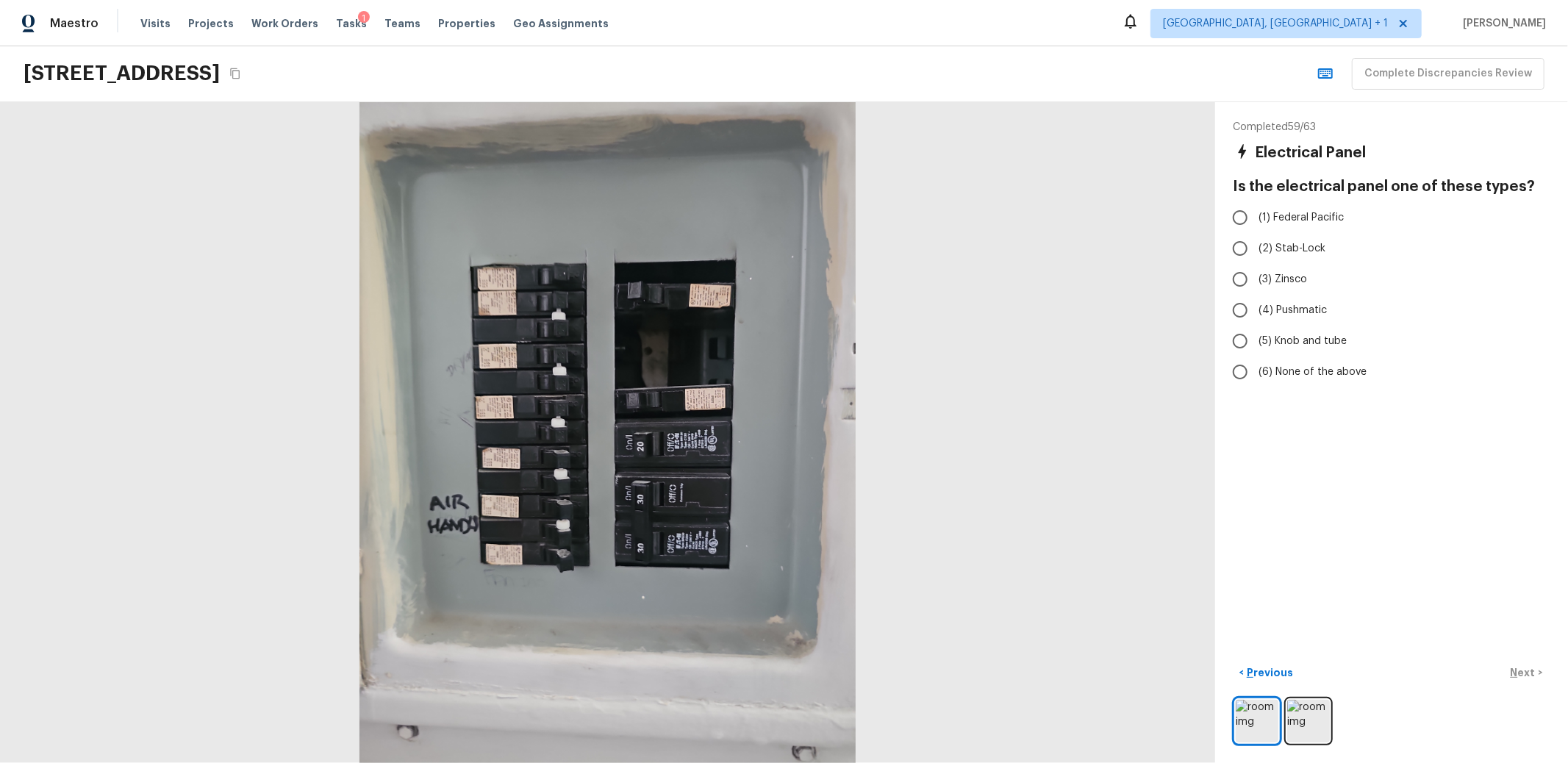
radio input "true"
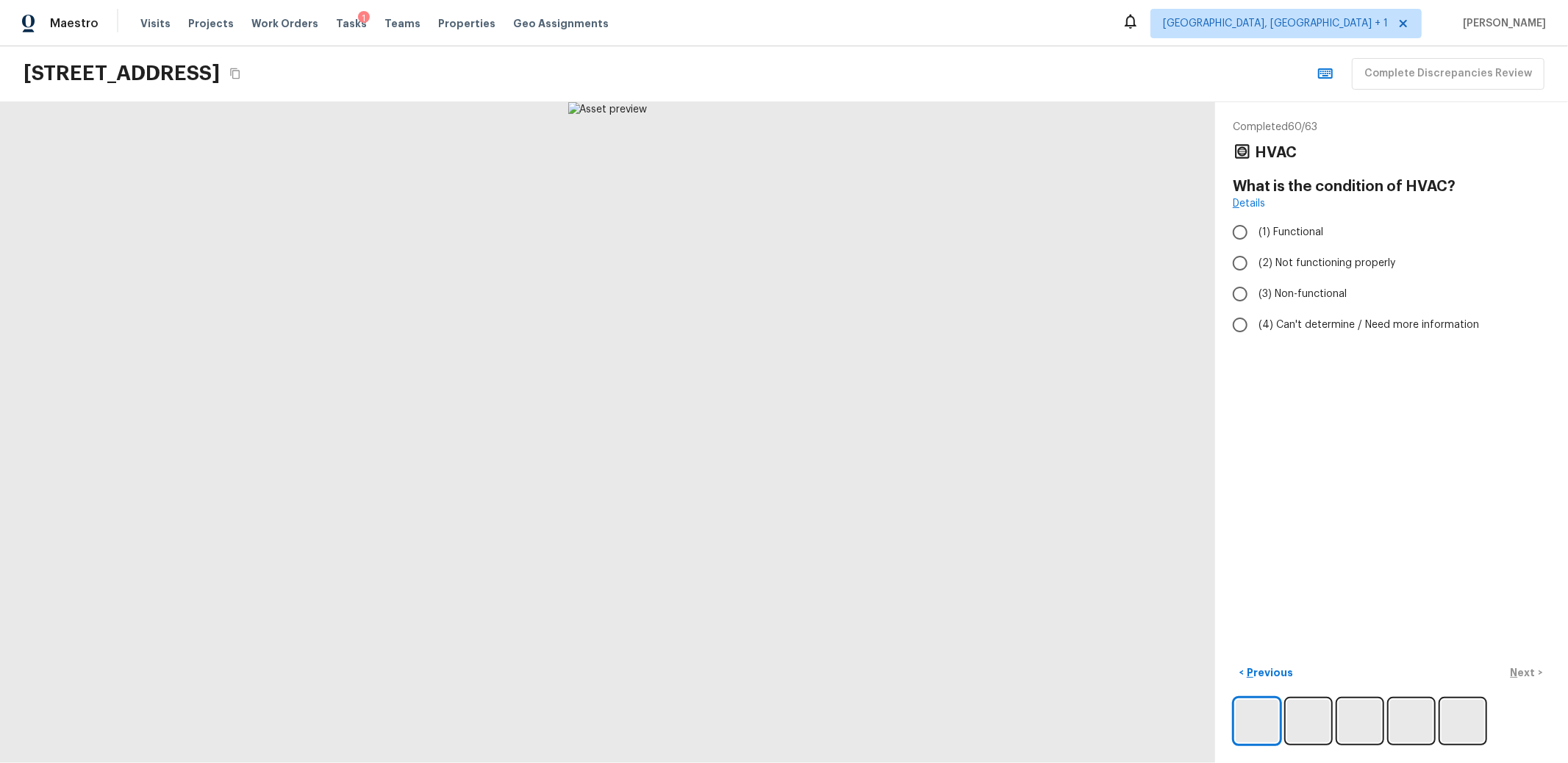
radio input "true"
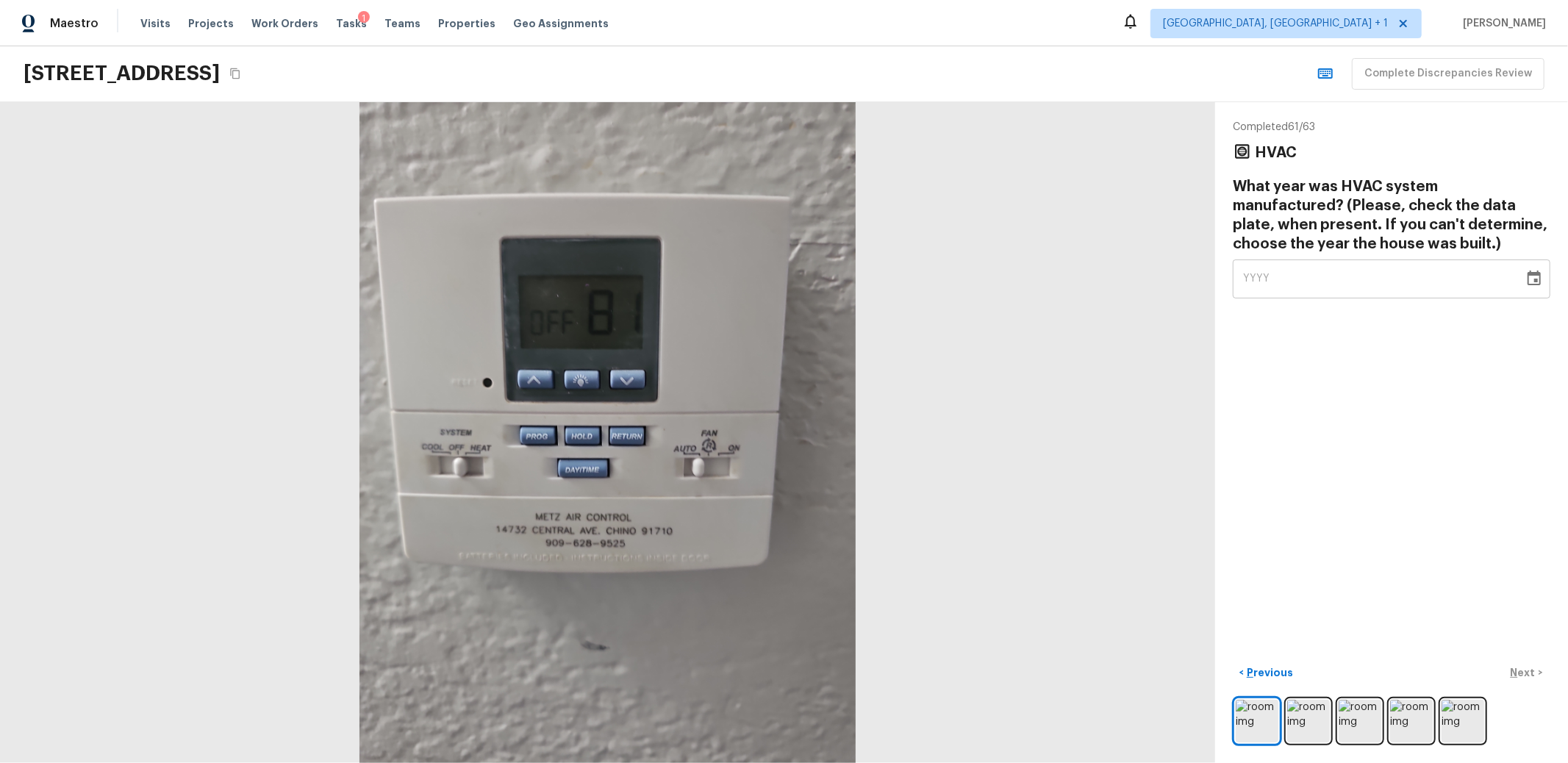
click at [1439, 278] on div "YYYY" at bounding box center [1378, 279] width 271 height 39
click at [1526, 275] on icon "Choose date" at bounding box center [1534, 278] width 18 height 18
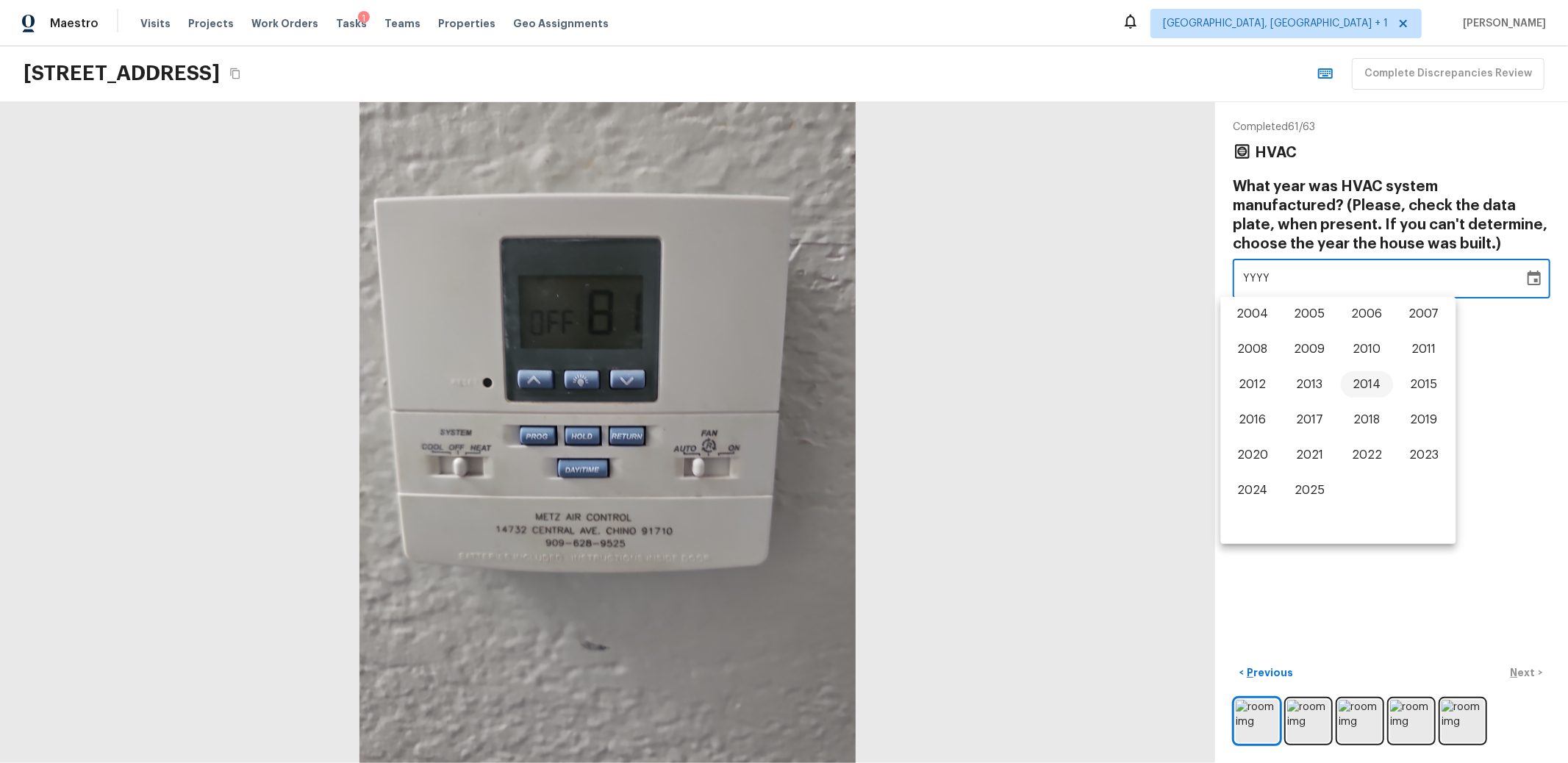
click at [1352, 392] on button "2014" at bounding box center [1366, 384] width 53 height 27
type input "2014"
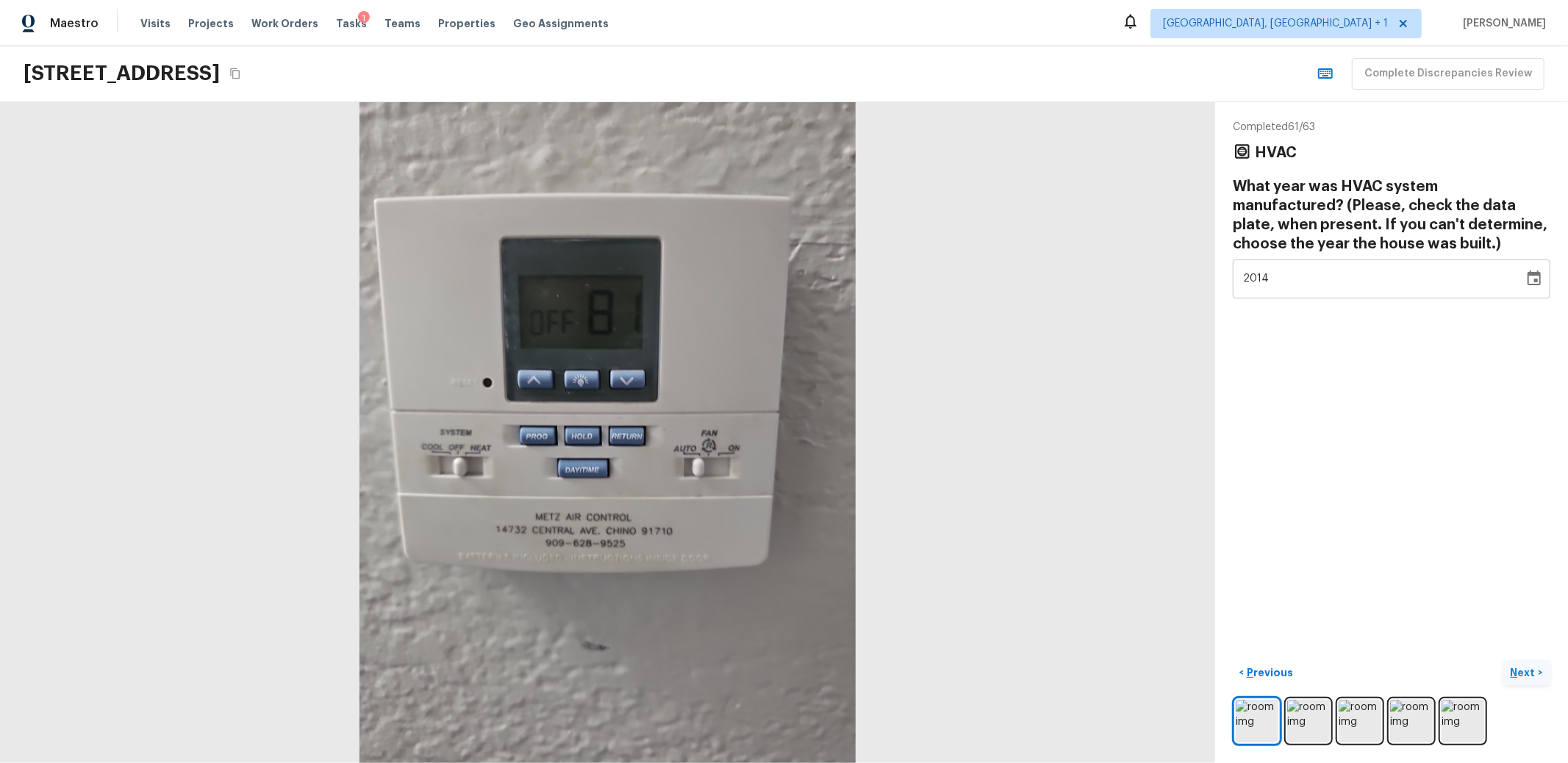
click at [1511, 665] on p "Next" at bounding box center [1525, 673] width 28 height 15
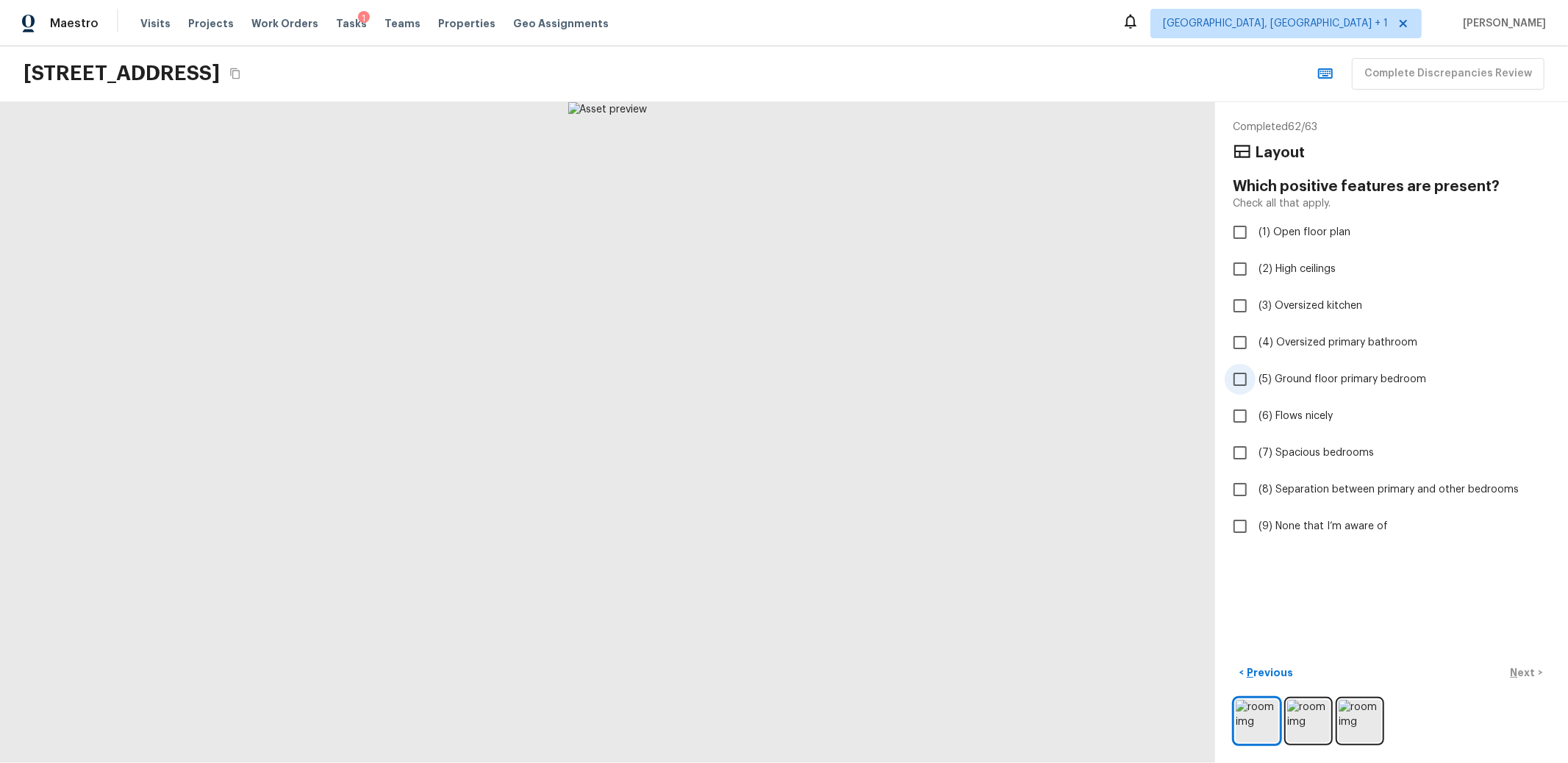
checkbox input "true"
click at [1514, 665] on p "Next" at bounding box center [1525, 673] width 28 height 15
checkbox input "true"
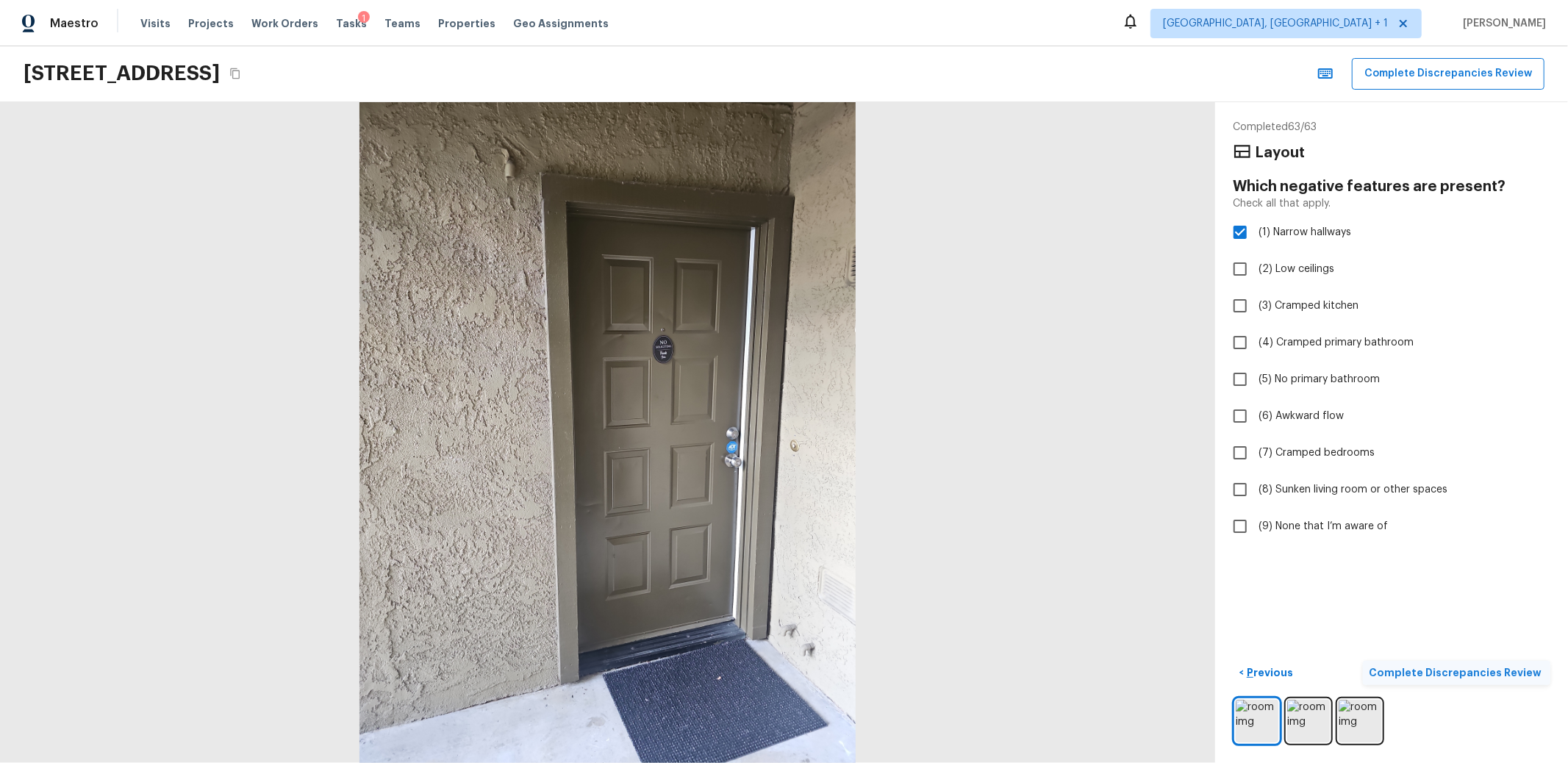
click at [1476, 665] on p "Complete Discrepancies Review" at bounding box center [1457, 673] width 176 height 15
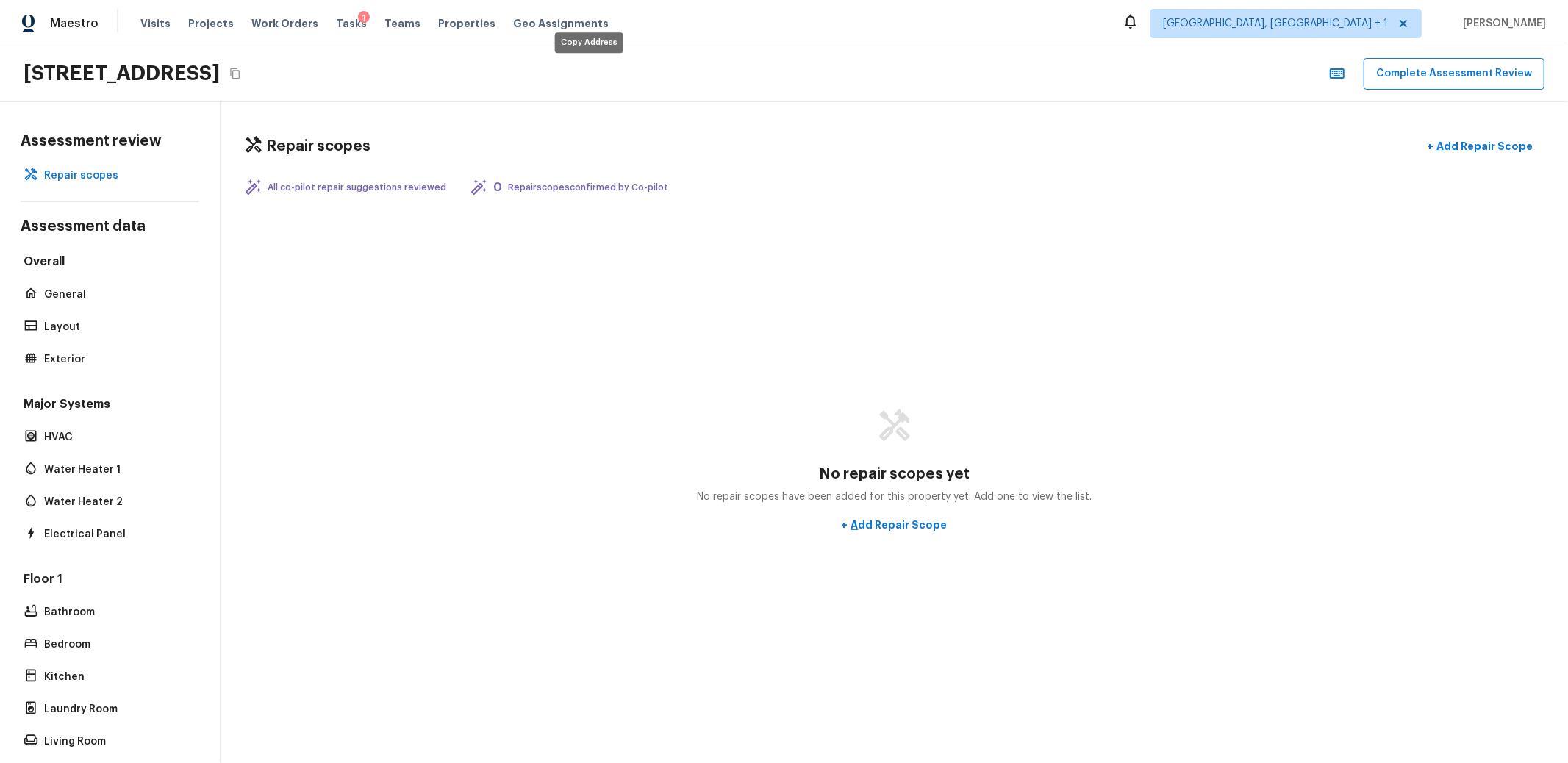
drag, startPoint x: 585, startPoint y: 71, endPoint x: 594, endPoint y: 53, distance: 20.1
click at [240, 71] on icon "Copy Address" at bounding box center [235, 74] width 9 height 11
drag, startPoint x: 770, startPoint y: 286, endPoint x: 562, endPoint y: 309, distance: 209.3
click at [770, 286] on div "No repair scopes yet No repair scopes have been added for this property yet. Ad…" at bounding box center [895, 474] width 1301 height 520
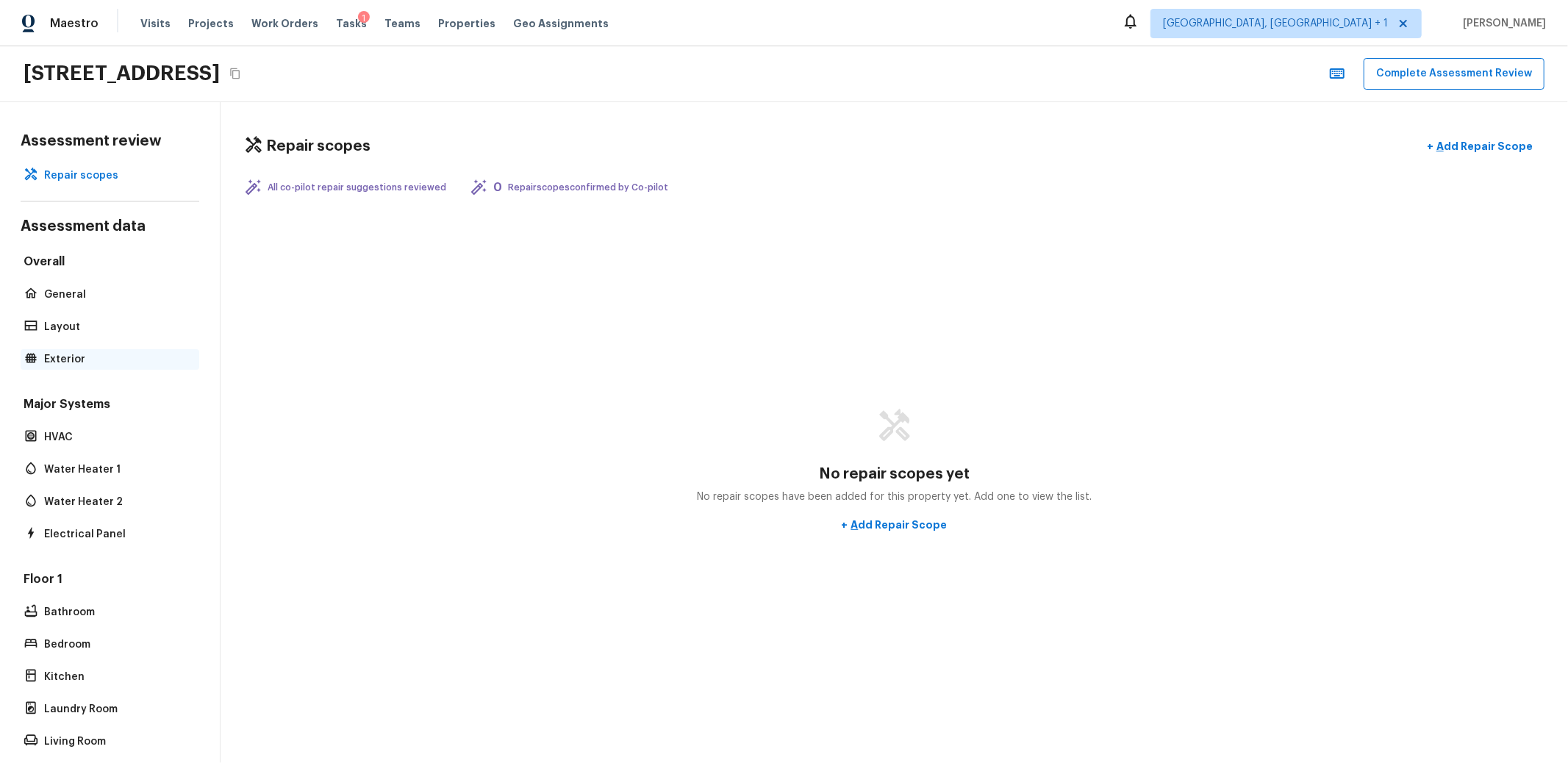
click at [91, 349] on div "Exterior" at bounding box center [110, 359] width 179 height 20
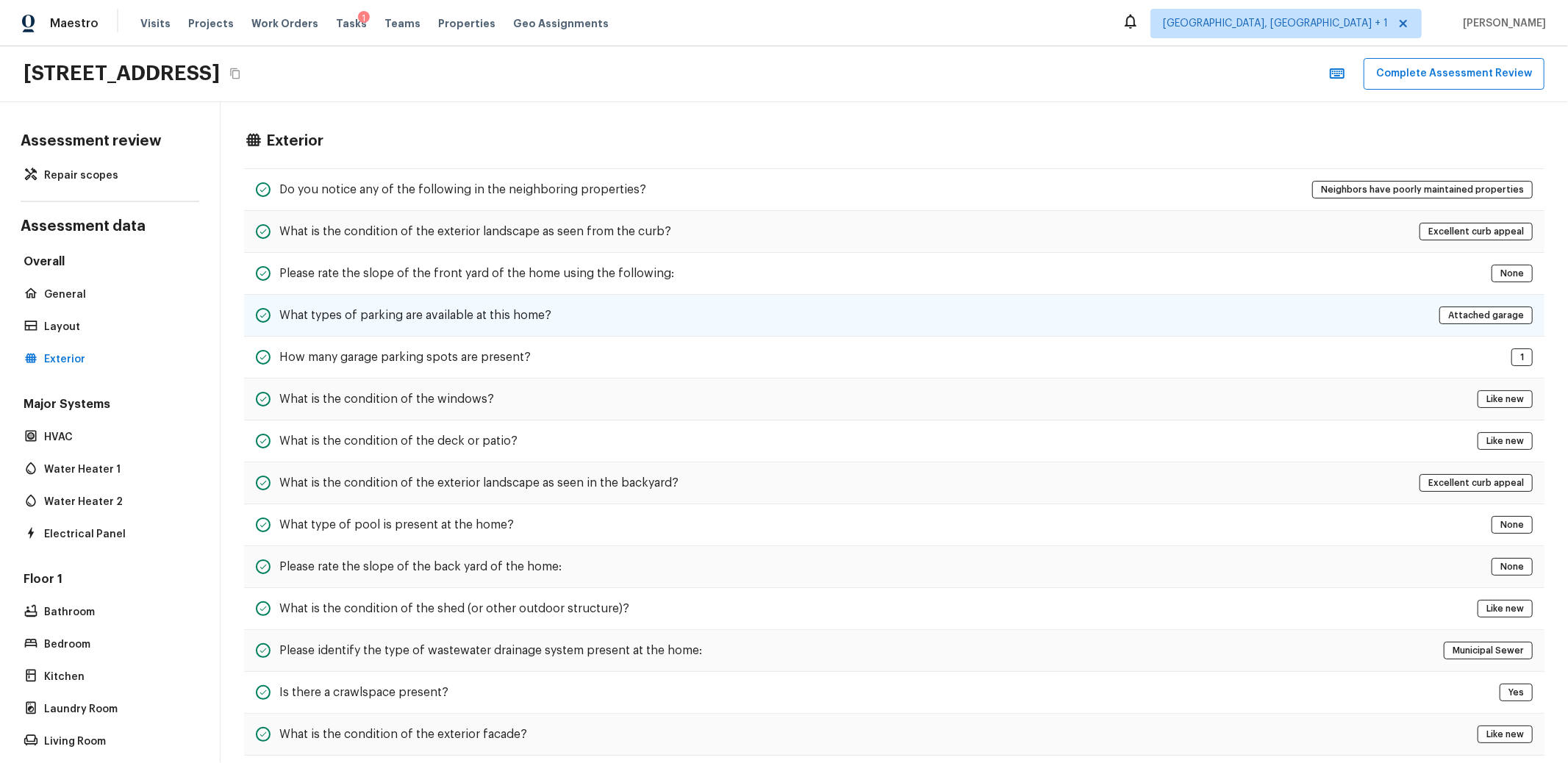
click at [497, 308] on h5 "What types of parking are available at this home?" at bounding box center [415, 316] width 272 height 17
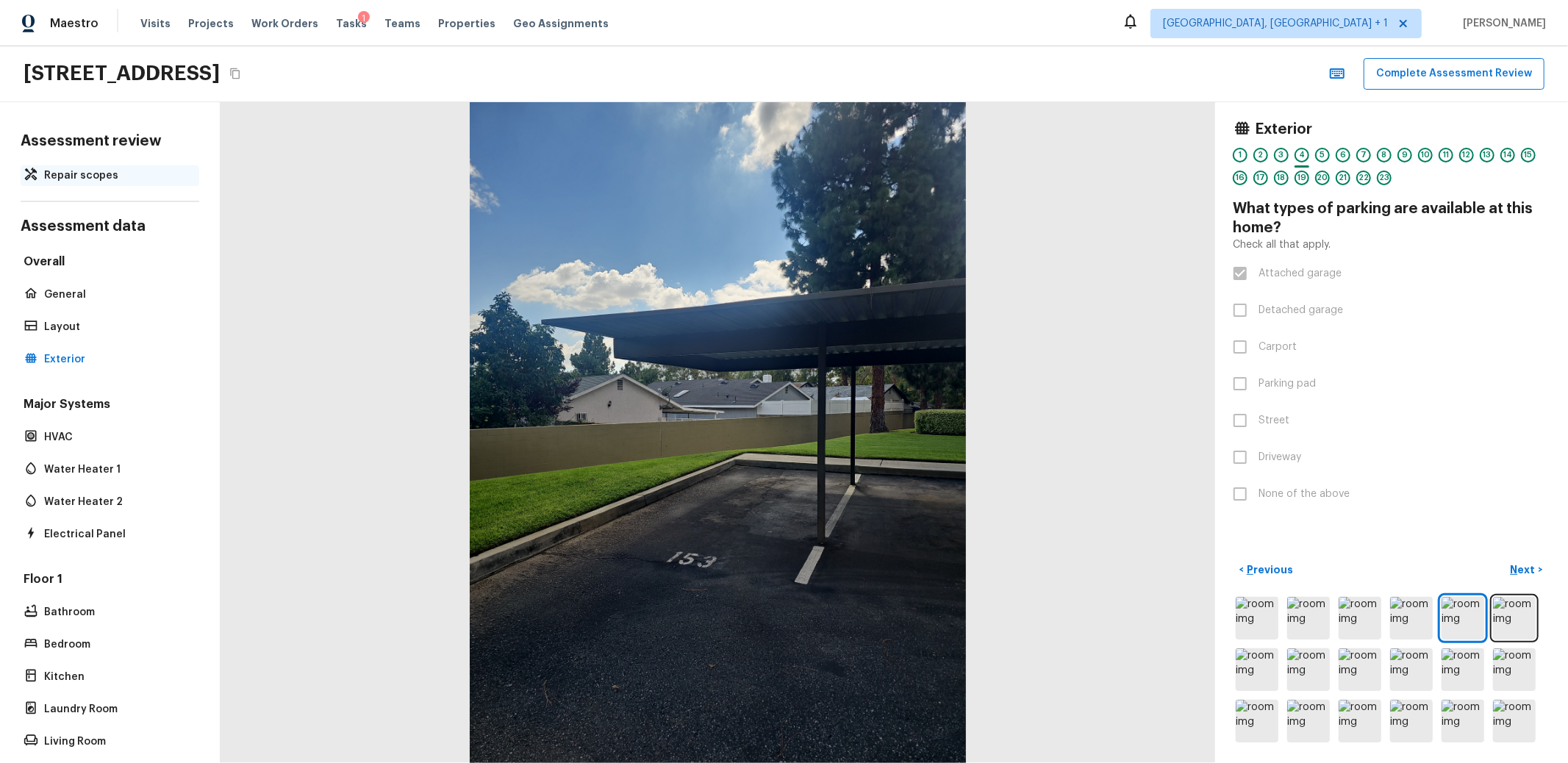
click at [79, 169] on p "Repair scopes" at bounding box center [117, 176] width 146 height 15
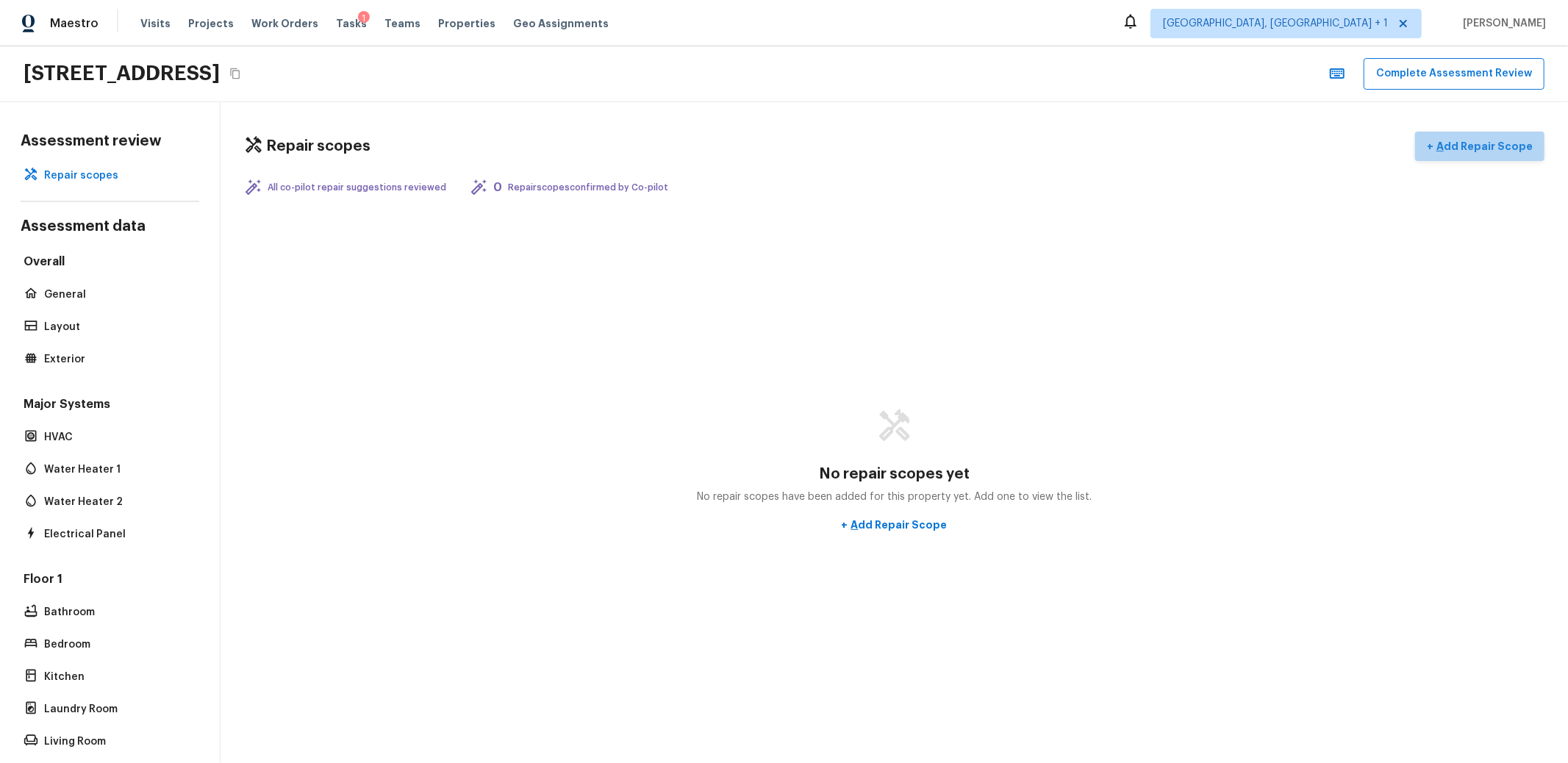
click at [1470, 139] on p "Add Repair Scope" at bounding box center [1483, 147] width 99 height 15
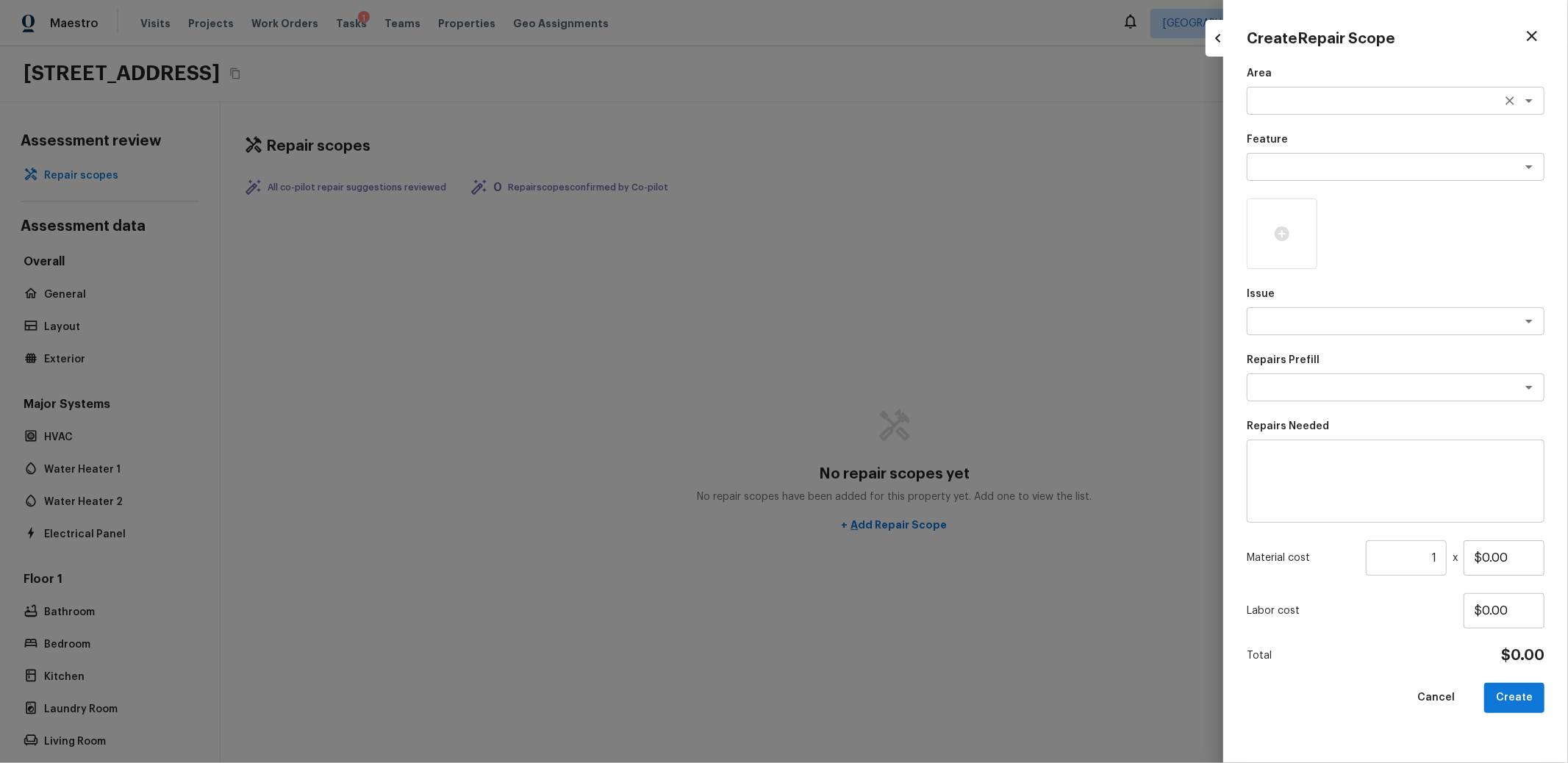
click at [1324, 104] on textarea at bounding box center [1375, 100] width 243 height 15
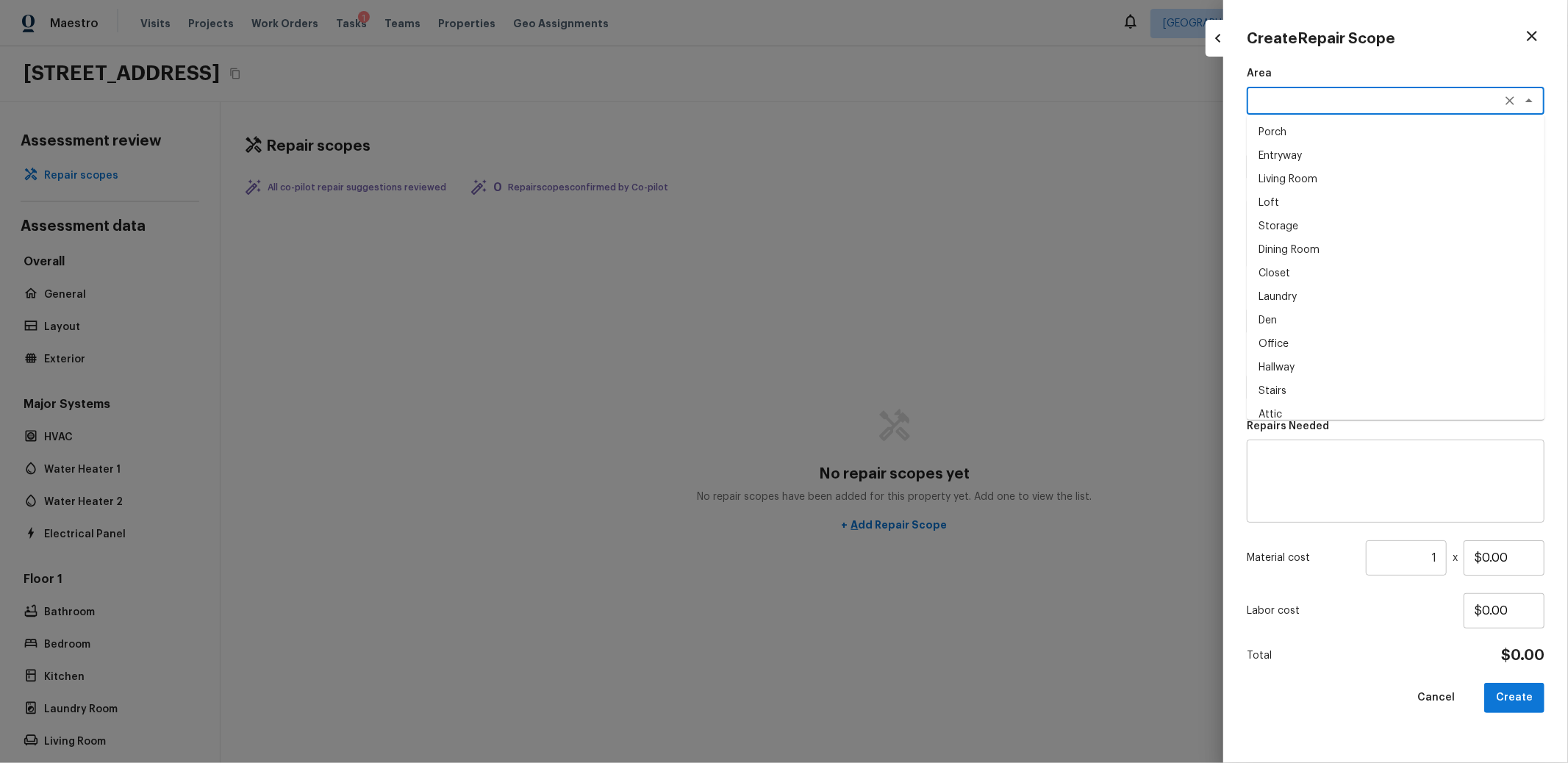
click at [1327, 201] on li "Loft" at bounding box center [1395, 203] width 298 height 24
type textarea "Loft"
drag, startPoint x: 1321, startPoint y: 156, endPoint x: 1323, endPoint y: 178, distance: 22.1
click at [1321, 157] on div "x ​" at bounding box center [1395, 167] width 298 height 28
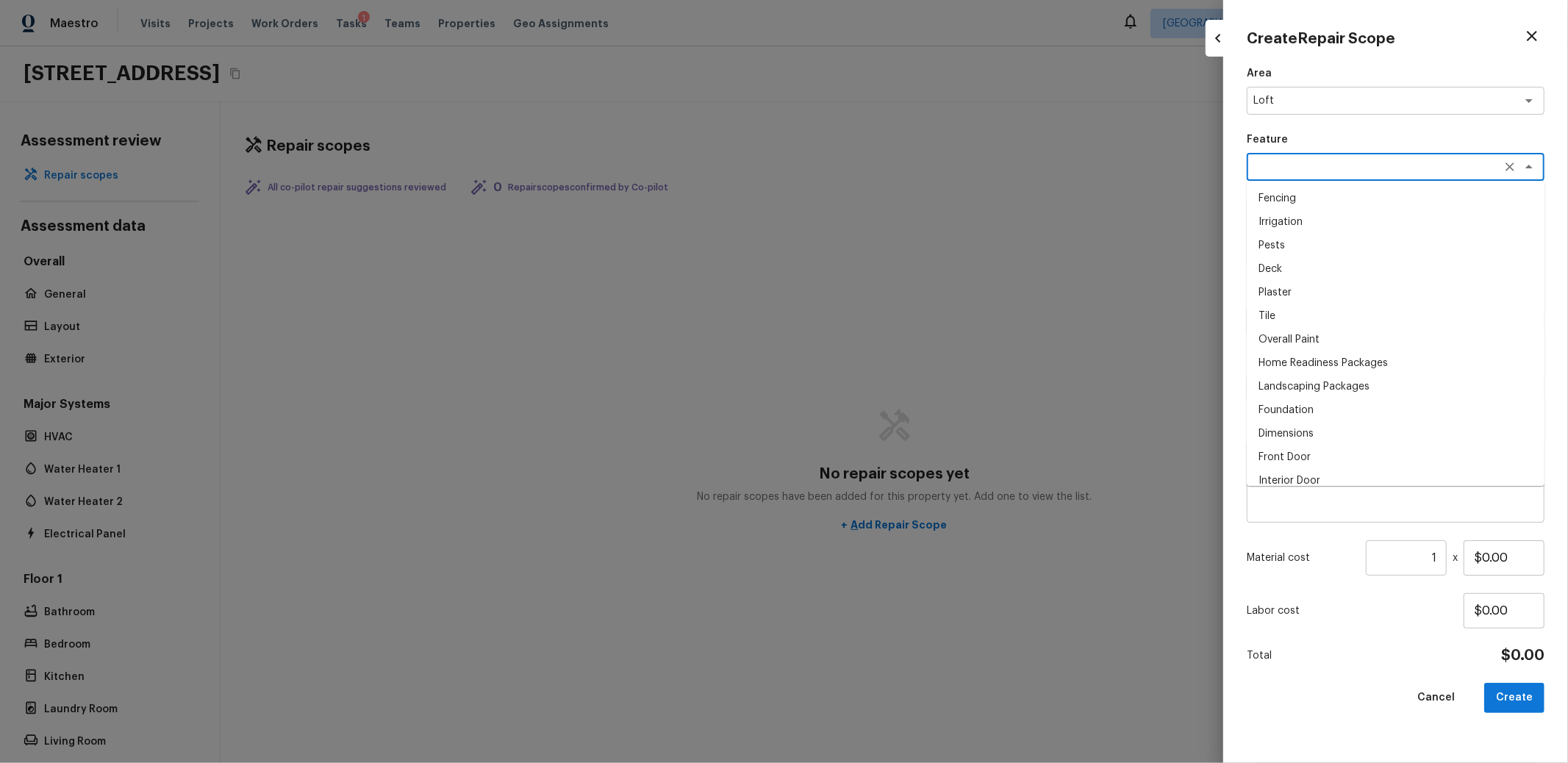
click at [1330, 251] on li "Pests" at bounding box center [1395, 246] width 298 height 24
type textarea "Pests"
click at [1281, 310] on div "x ​" at bounding box center [1395, 322] width 298 height 28
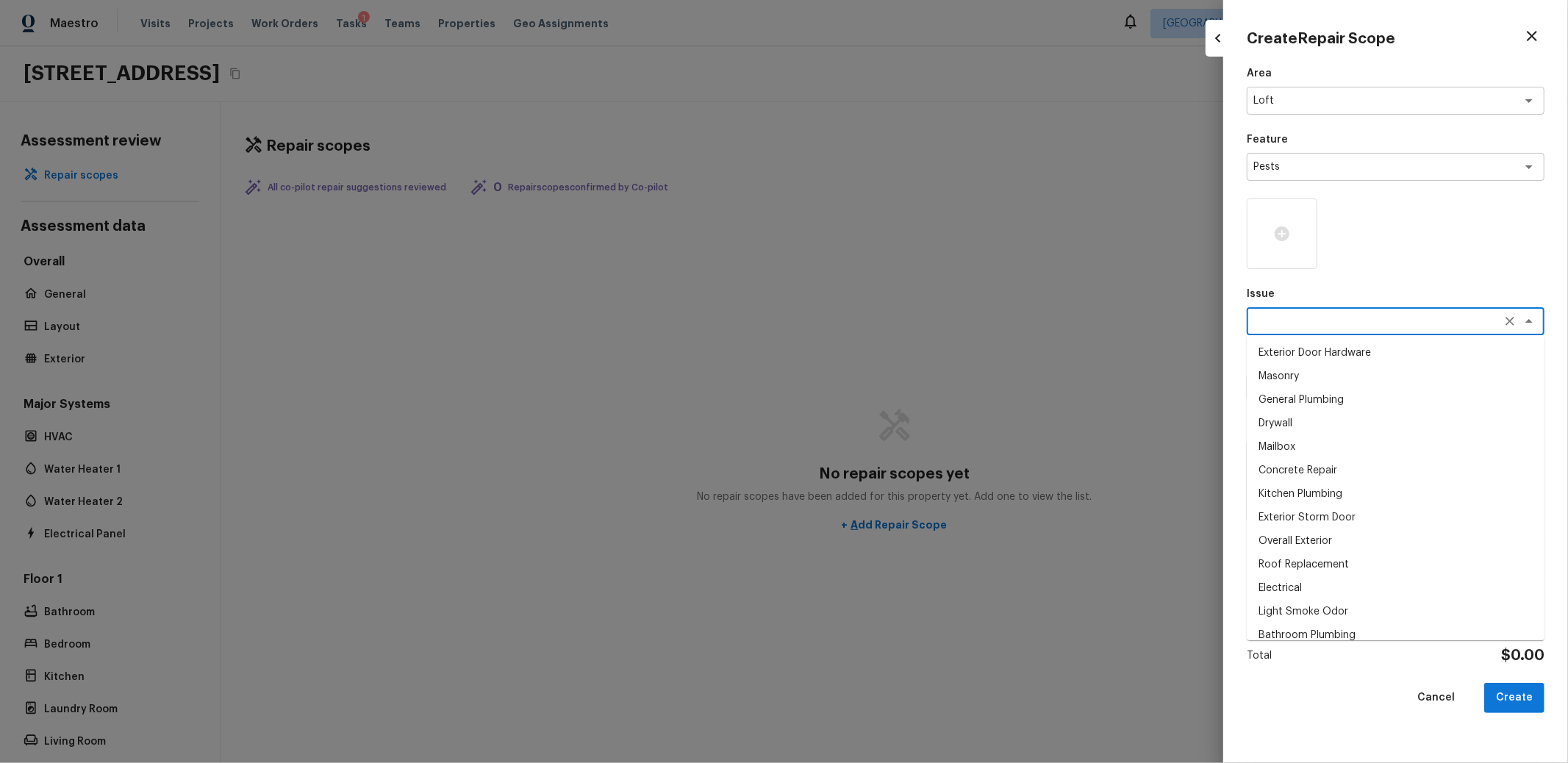
click at [1286, 444] on li "Mailbox" at bounding box center [1395, 447] width 298 height 24
type textarea "Mailbox"
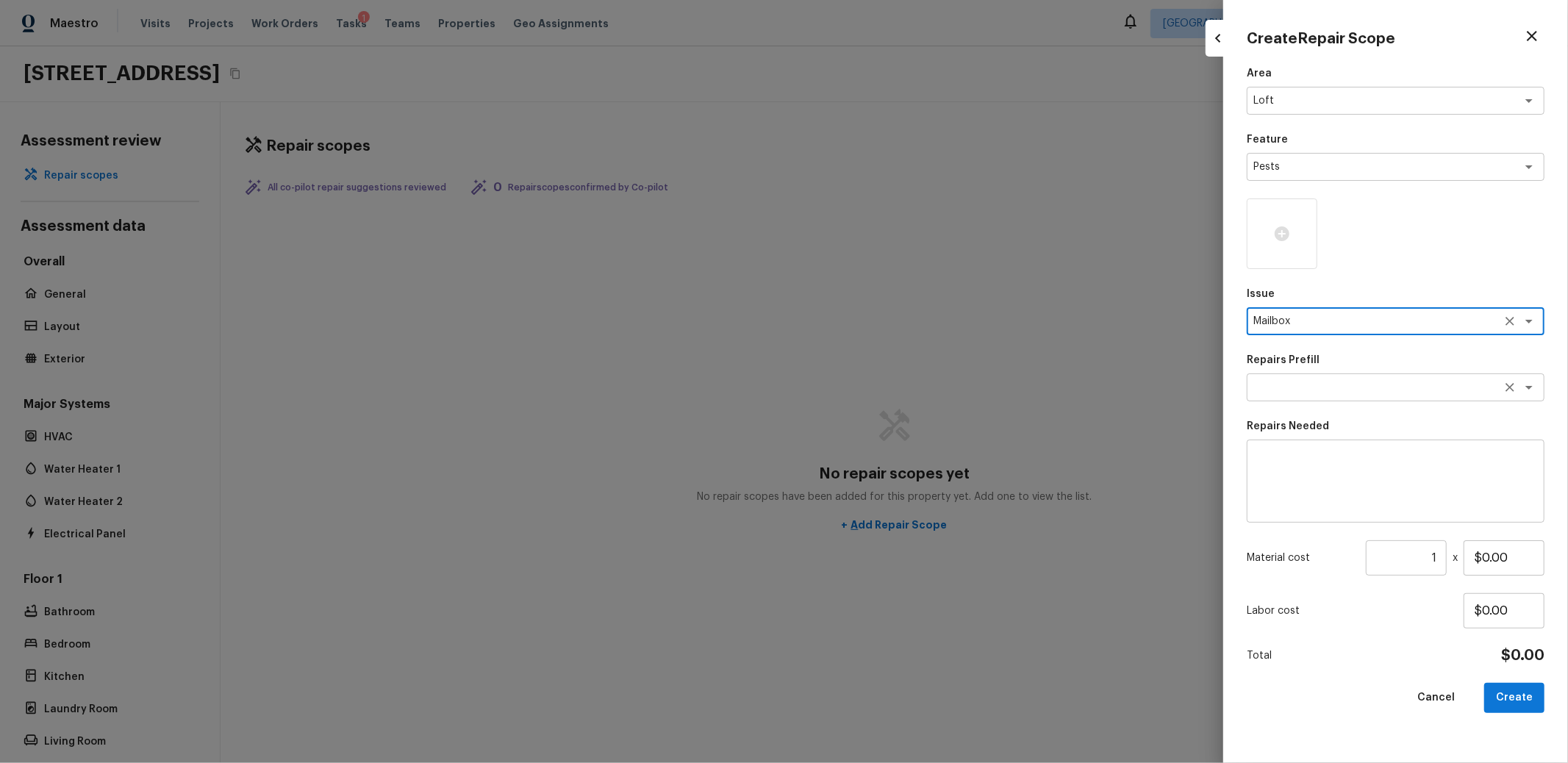
click at [1303, 387] on textarea at bounding box center [1375, 388] width 243 height 15
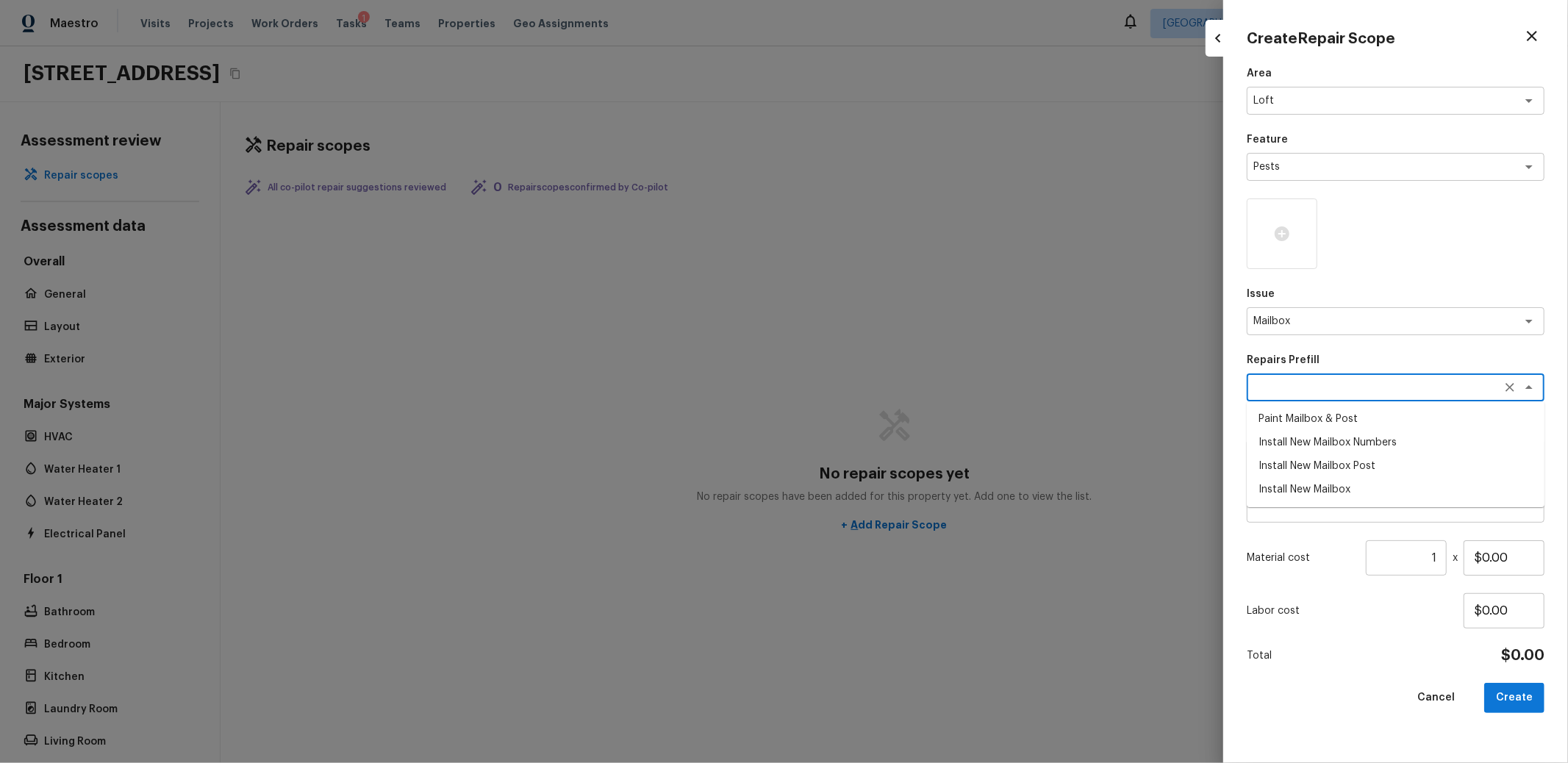
click at [1326, 507] on ul "Paint Mailbox & Post Install New Mailbox Numbers Install New Mailbox Post Insta…" at bounding box center [1395, 454] width 298 height 106
click at [1319, 487] on li "Install New Mailbox" at bounding box center [1395, 490] width 298 height 24
type textarea "Install New Mailbox"
type textarea "Remove the existing mailbox from the post and prep the area for a new mailbox. …"
type input "$50.00"
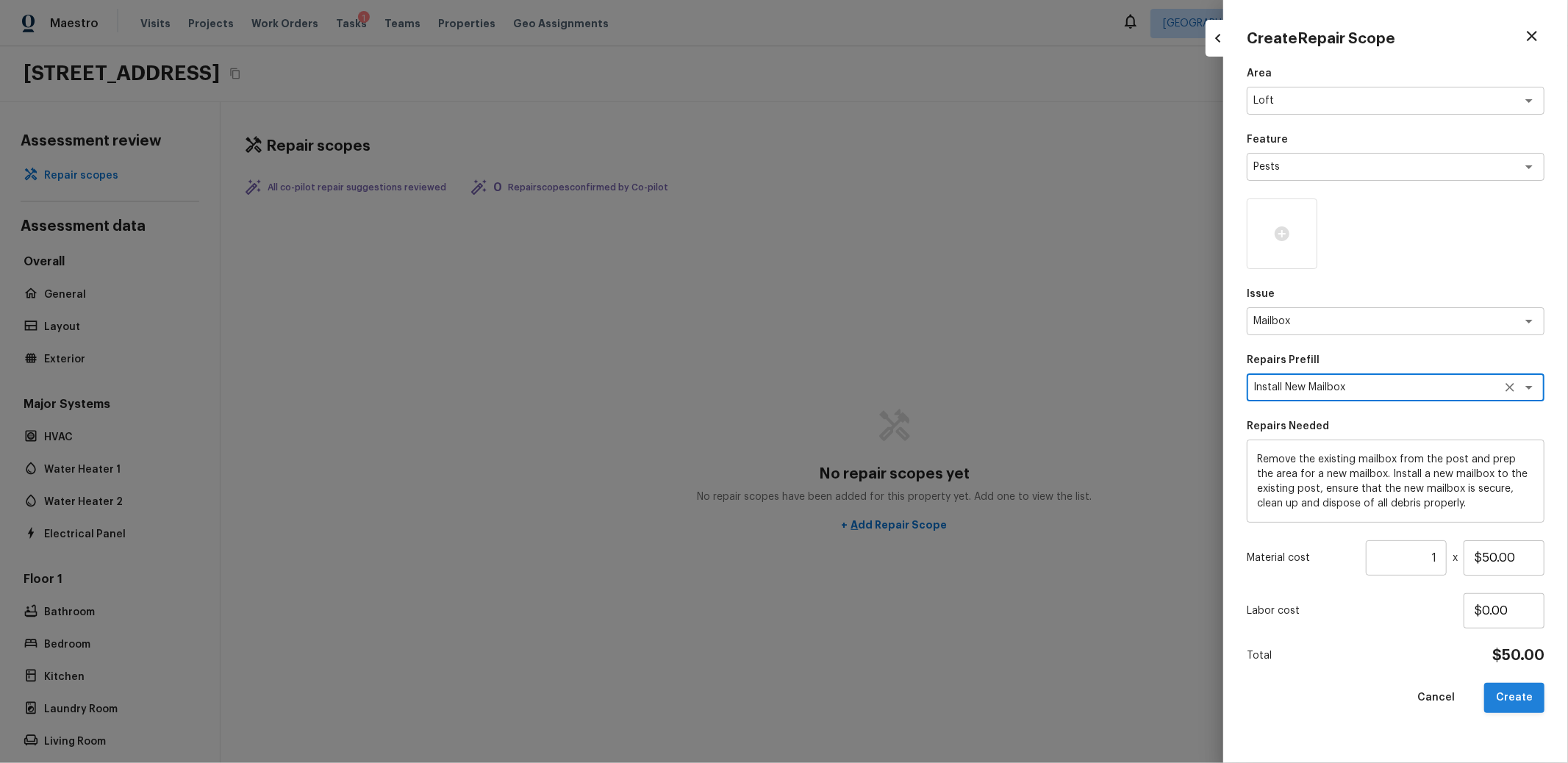
click at [1532, 690] on button "Create" at bounding box center [1514, 698] width 60 height 30
type input "$0.00"
